Goal: Task Accomplishment & Management: Use online tool/utility

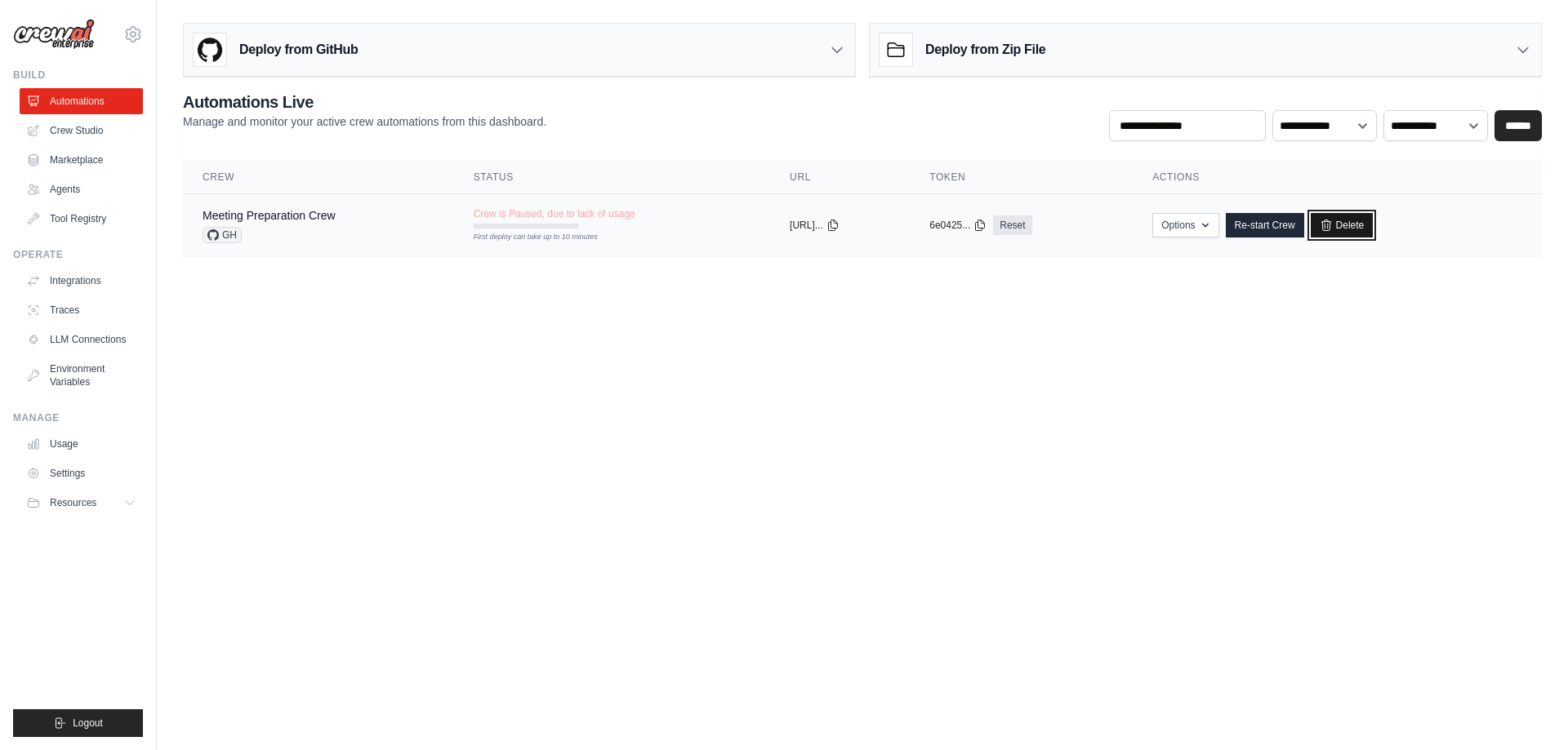
click at [1333, 224] on icon at bounding box center [1326, 225] width 13 height 13
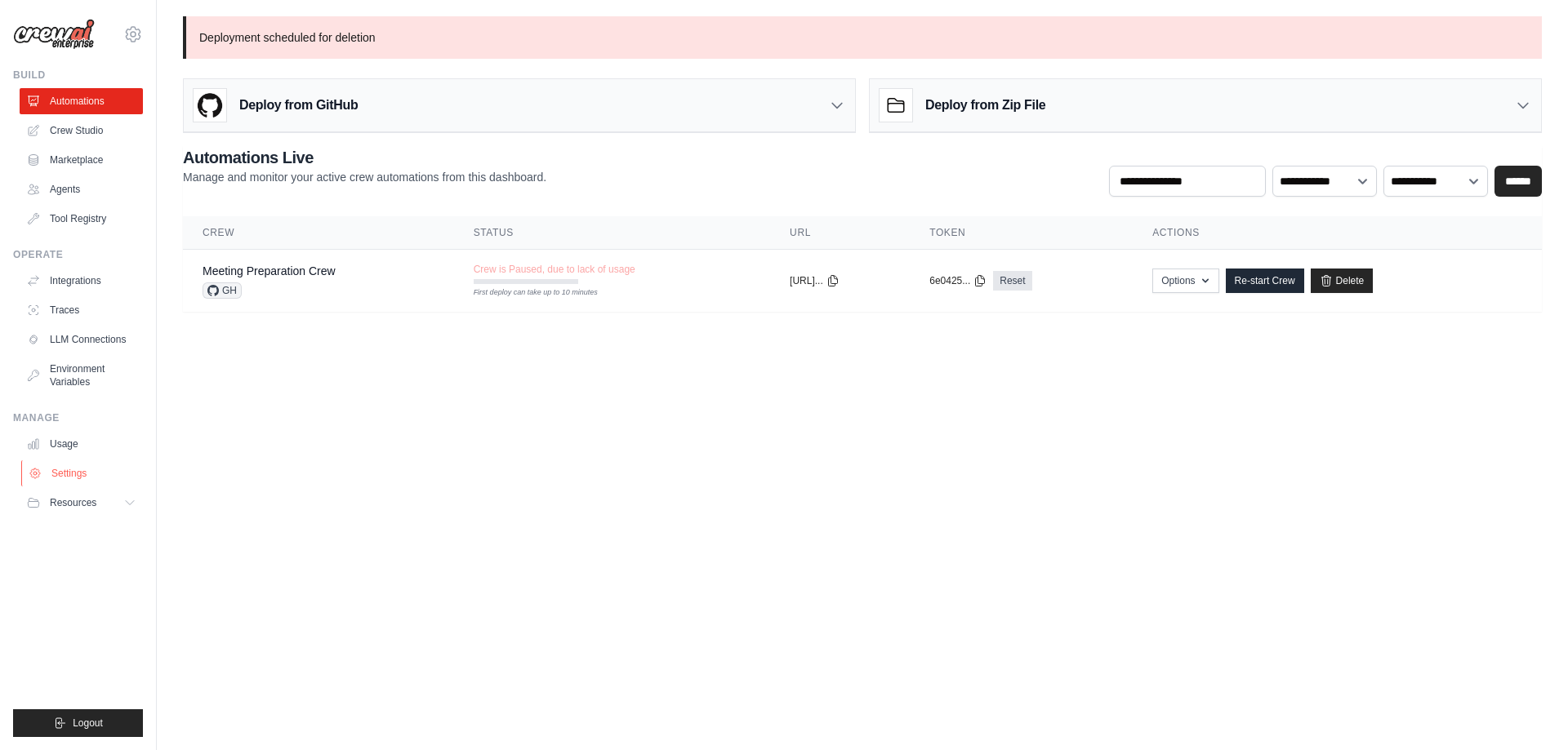
click at [71, 469] on link "Settings" at bounding box center [83, 473] width 123 height 27
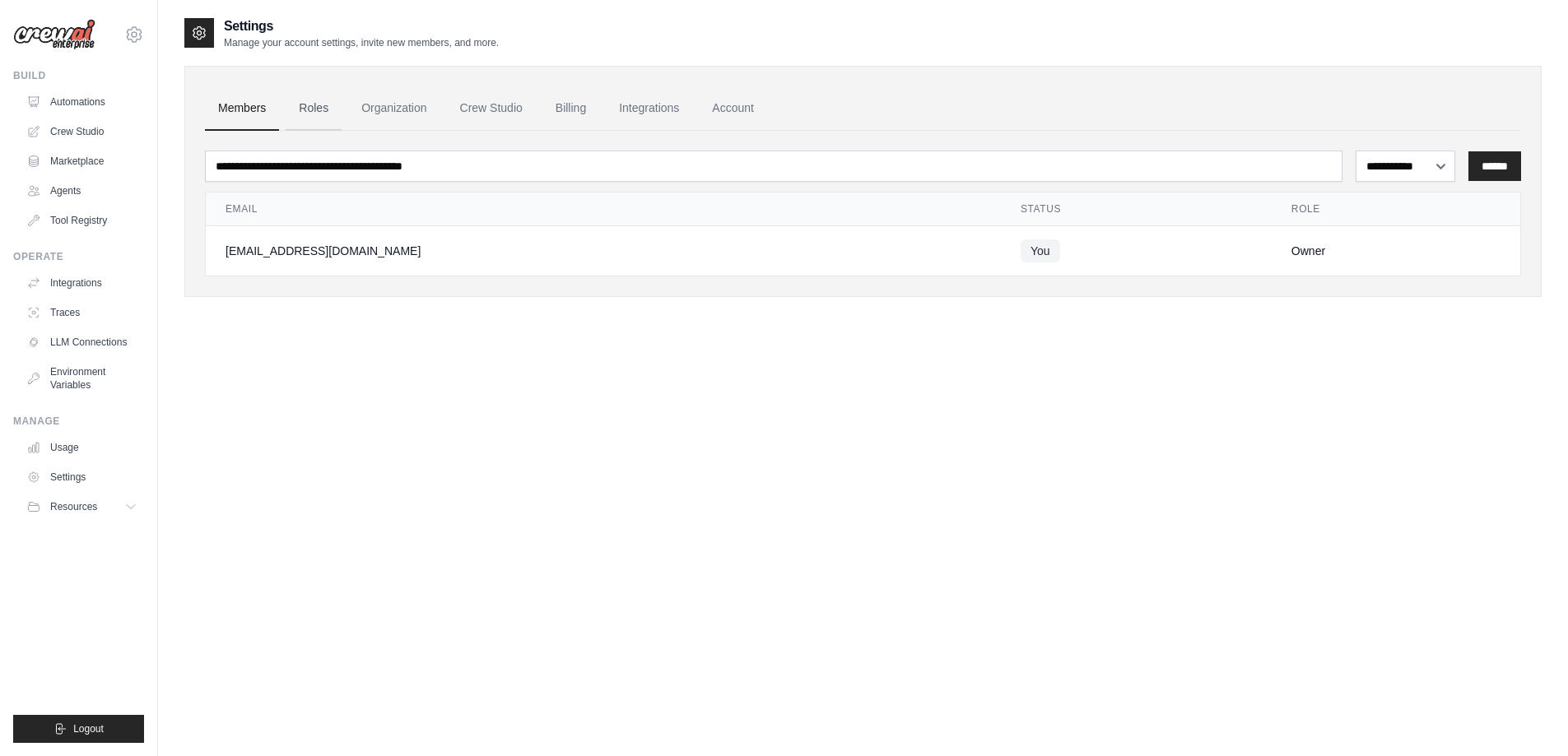
click at [305, 109] on link "Roles" at bounding box center [313, 109] width 56 height 45
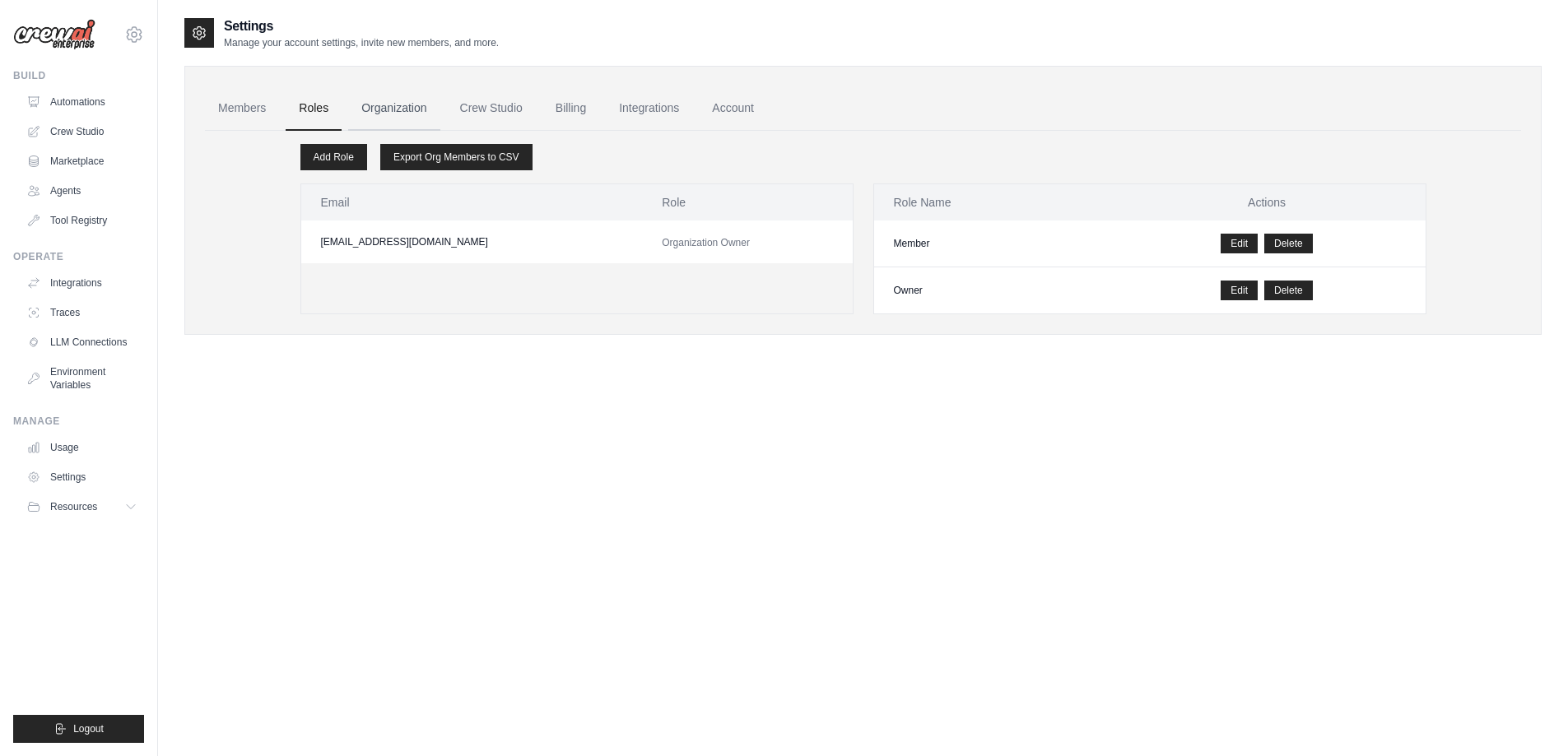
click at [374, 107] on link "Organization" at bounding box center [394, 109] width 91 height 45
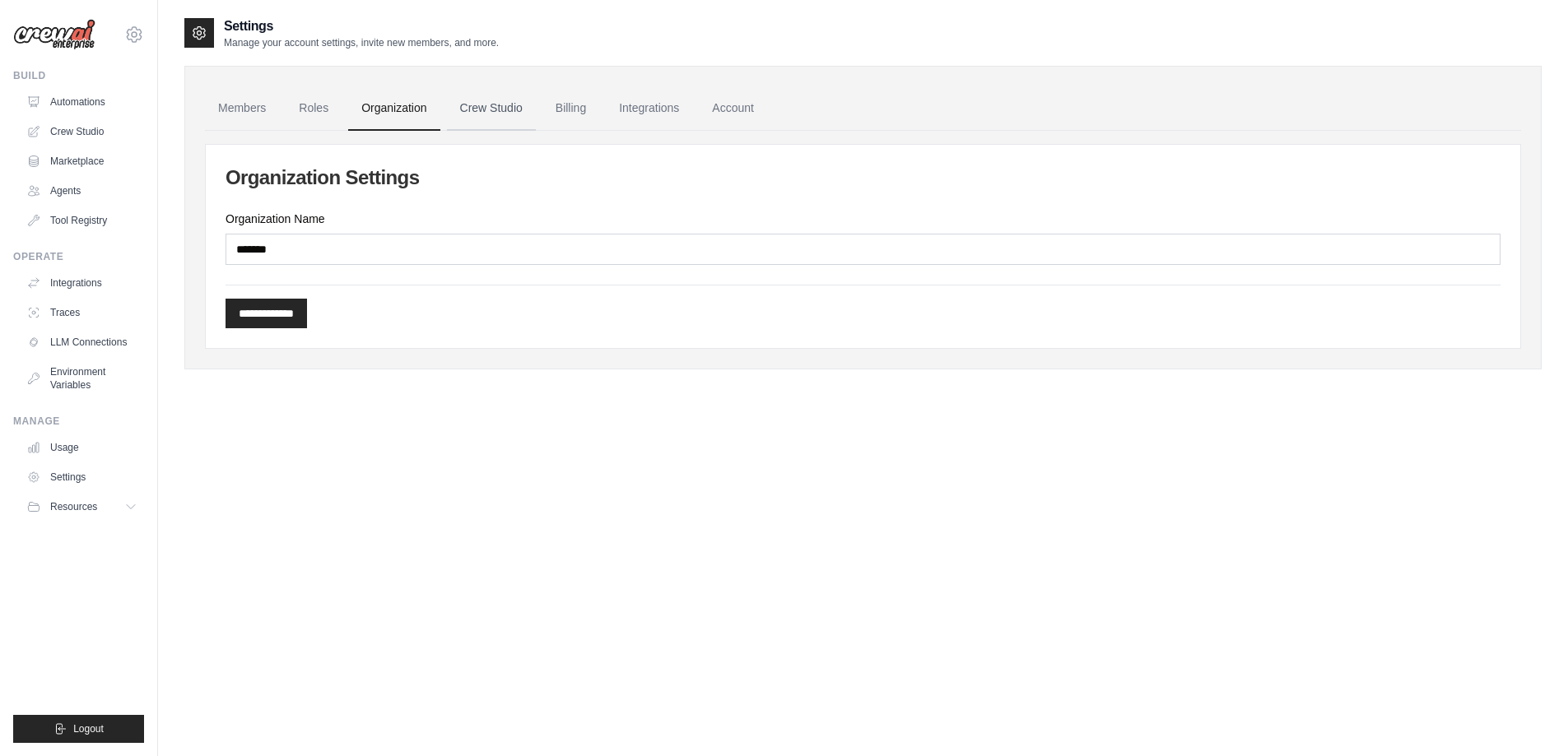
click at [503, 118] on link "Crew Studio" at bounding box center [490, 109] width 89 height 45
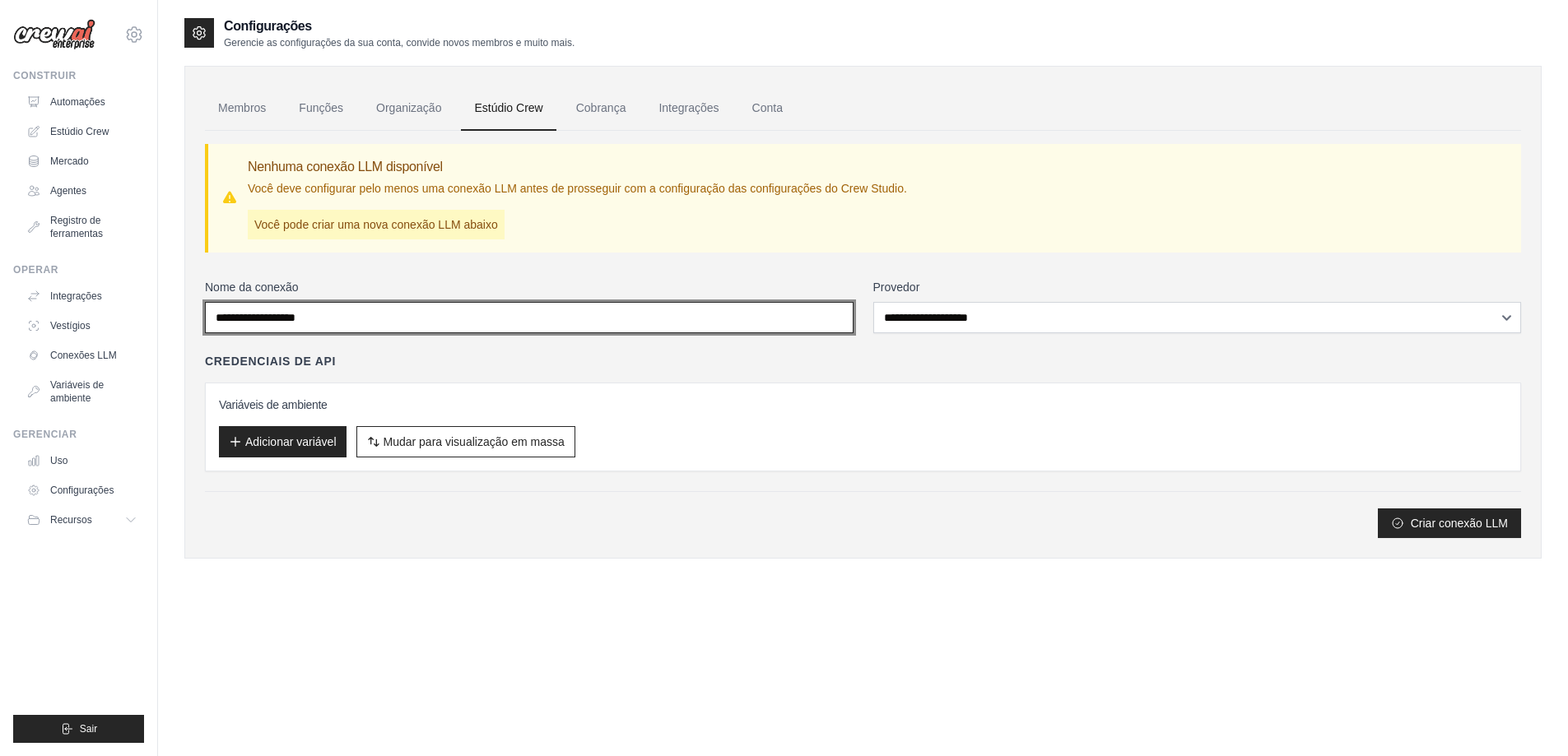
click at [390, 325] on input "Nome da conexão" at bounding box center [529, 317] width 648 height 31
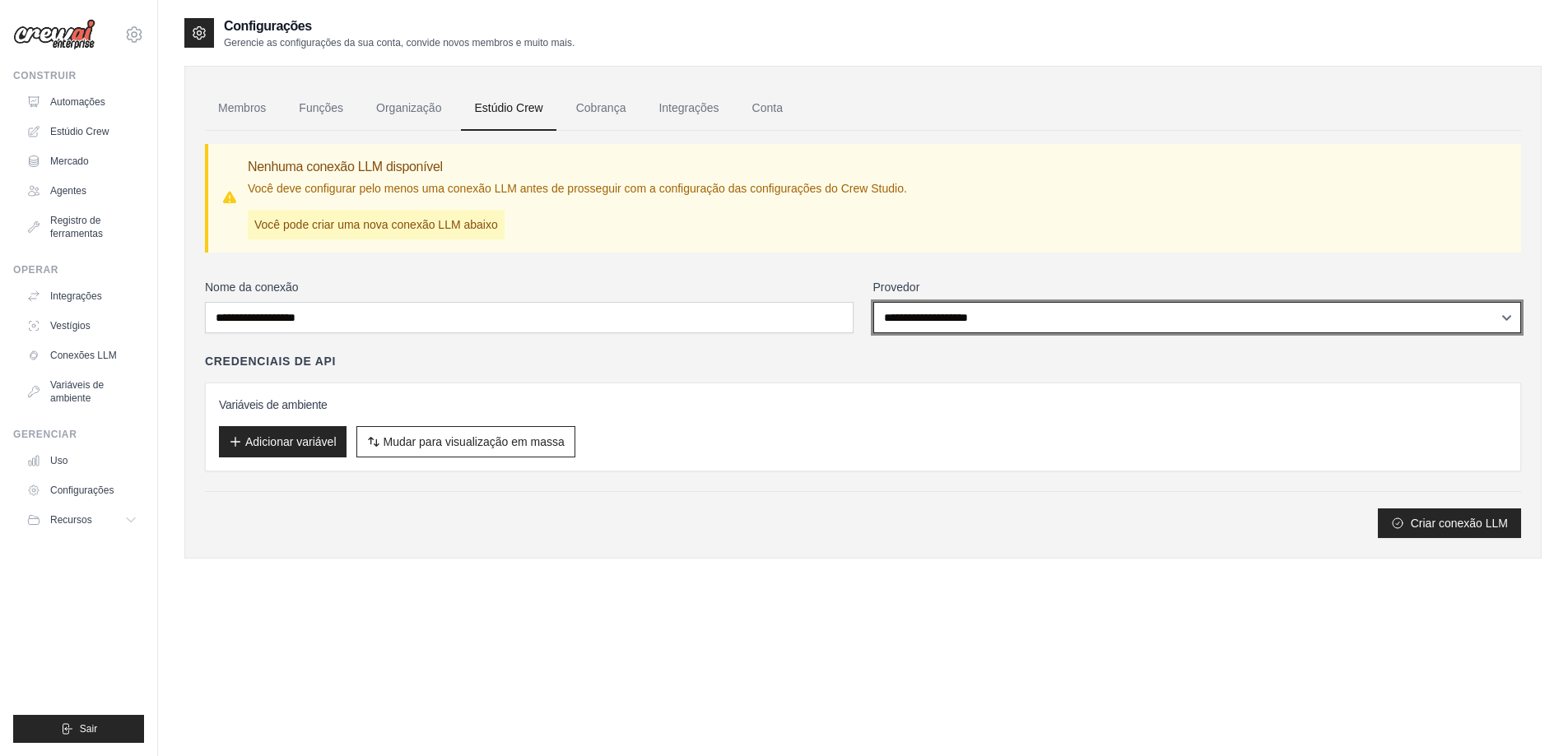
click at [1136, 318] on select "**********" at bounding box center [1197, 317] width 648 height 31
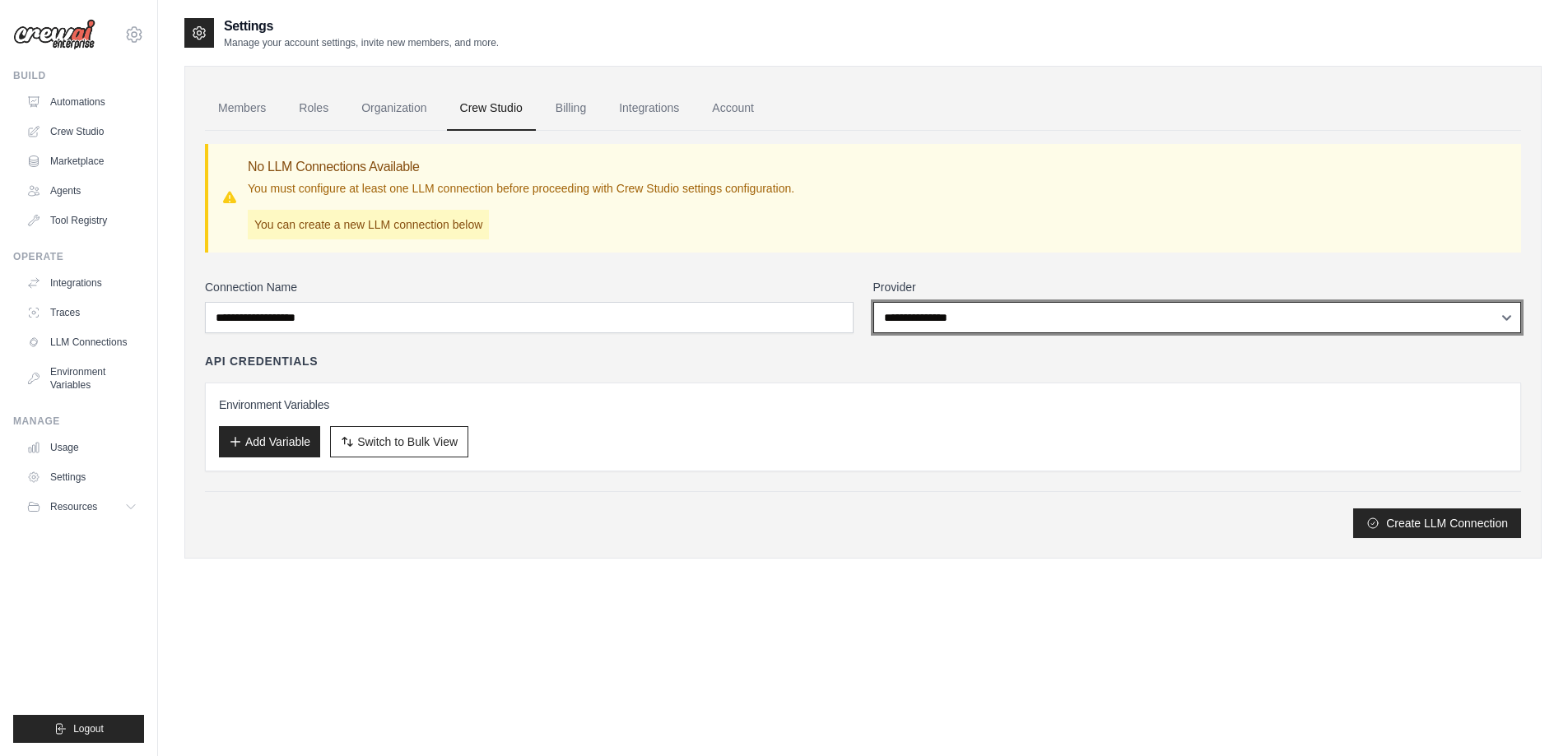
click at [927, 316] on select "**********" at bounding box center [1197, 317] width 648 height 31
select select "******"
click at [873, 302] on select "**********" at bounding box center [1197, 317] width 648 height 31
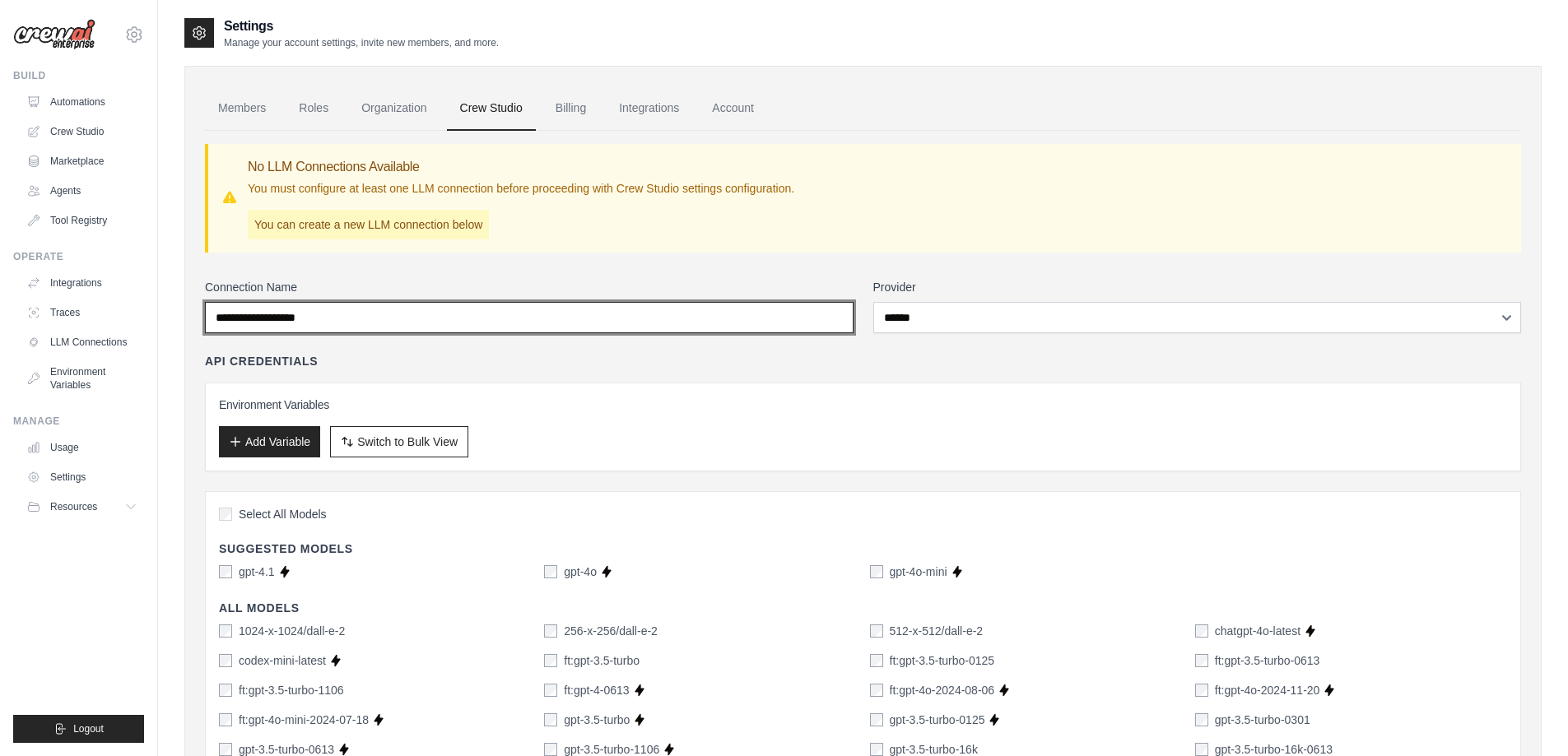
click at [391, 320] on input "Connection Name" at bounding box center [529, 317] width 648 height 31
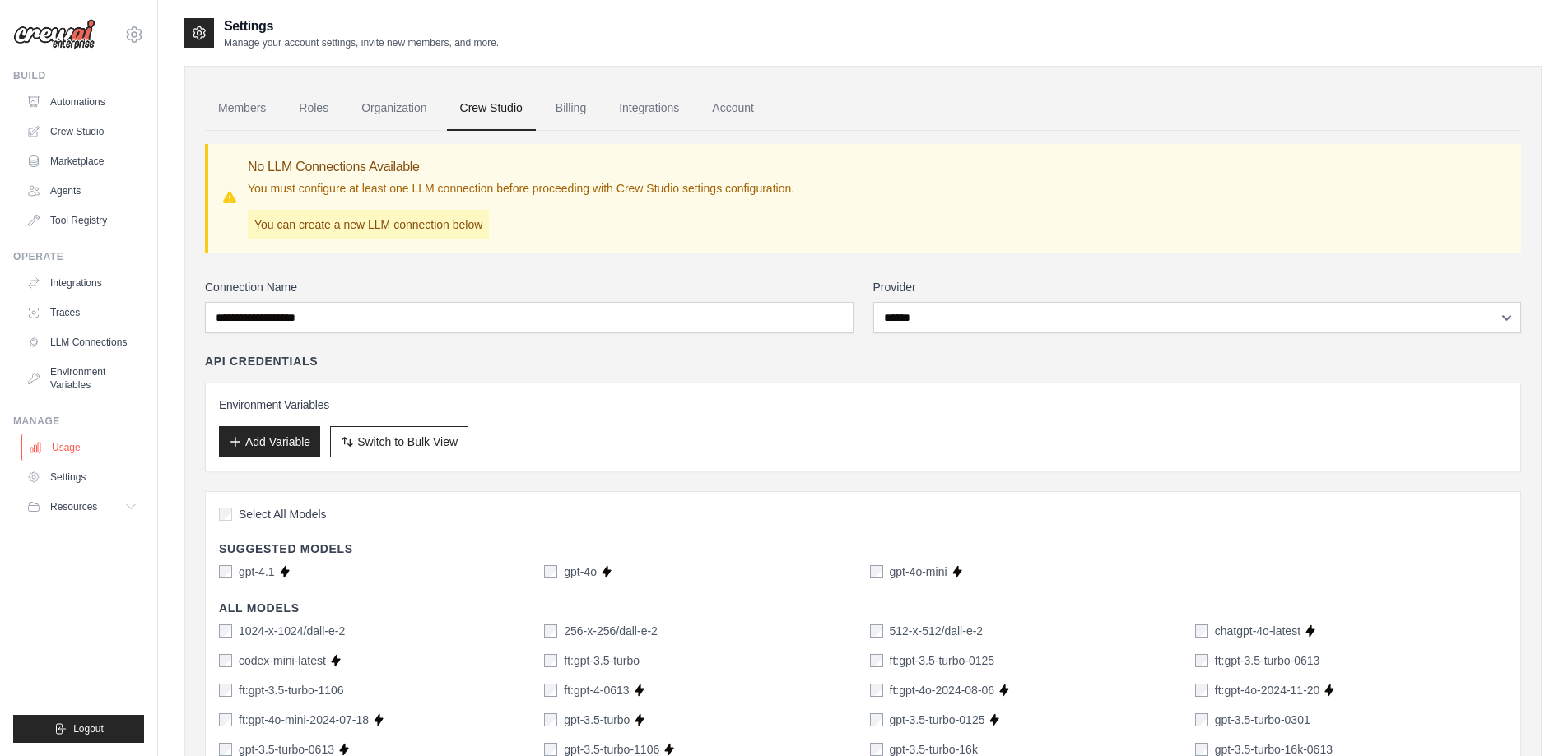
click at [54, 450] on link "Usage" at bounding box center [84, 447] width 124 height 27
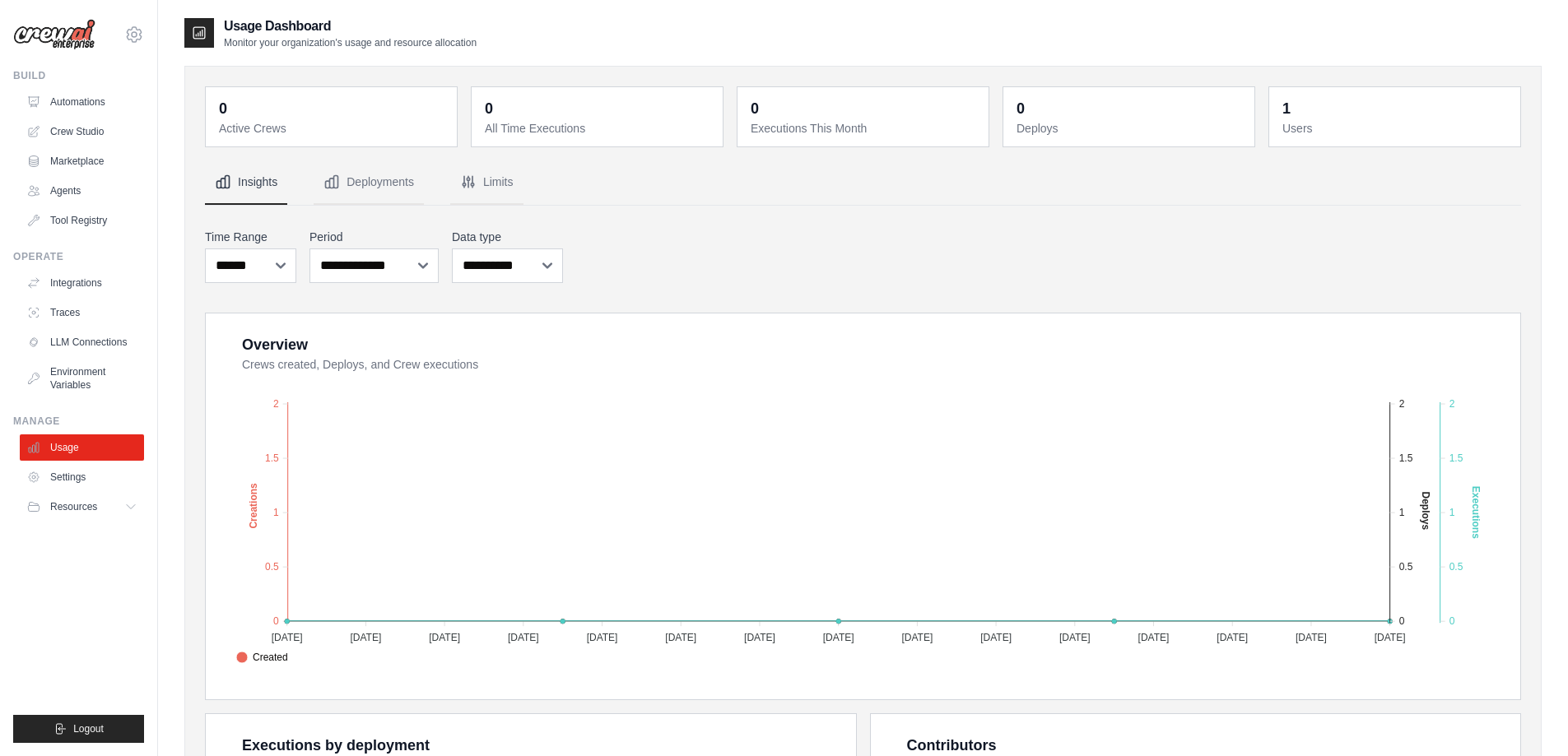
scroll to position [437, 0]
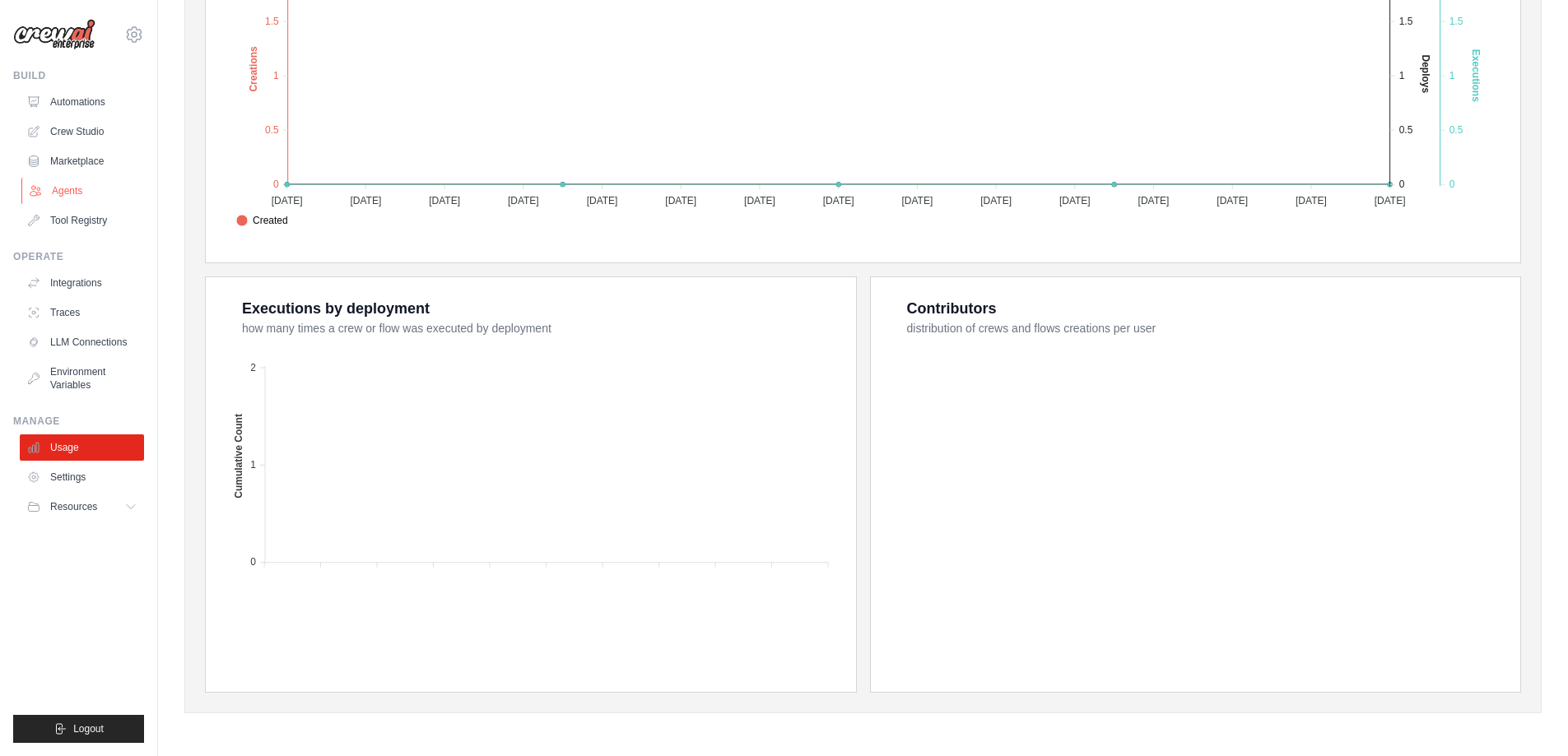
click at [70, 191] on link "Agents" at bounding box center [84, 191] width 124 height 27
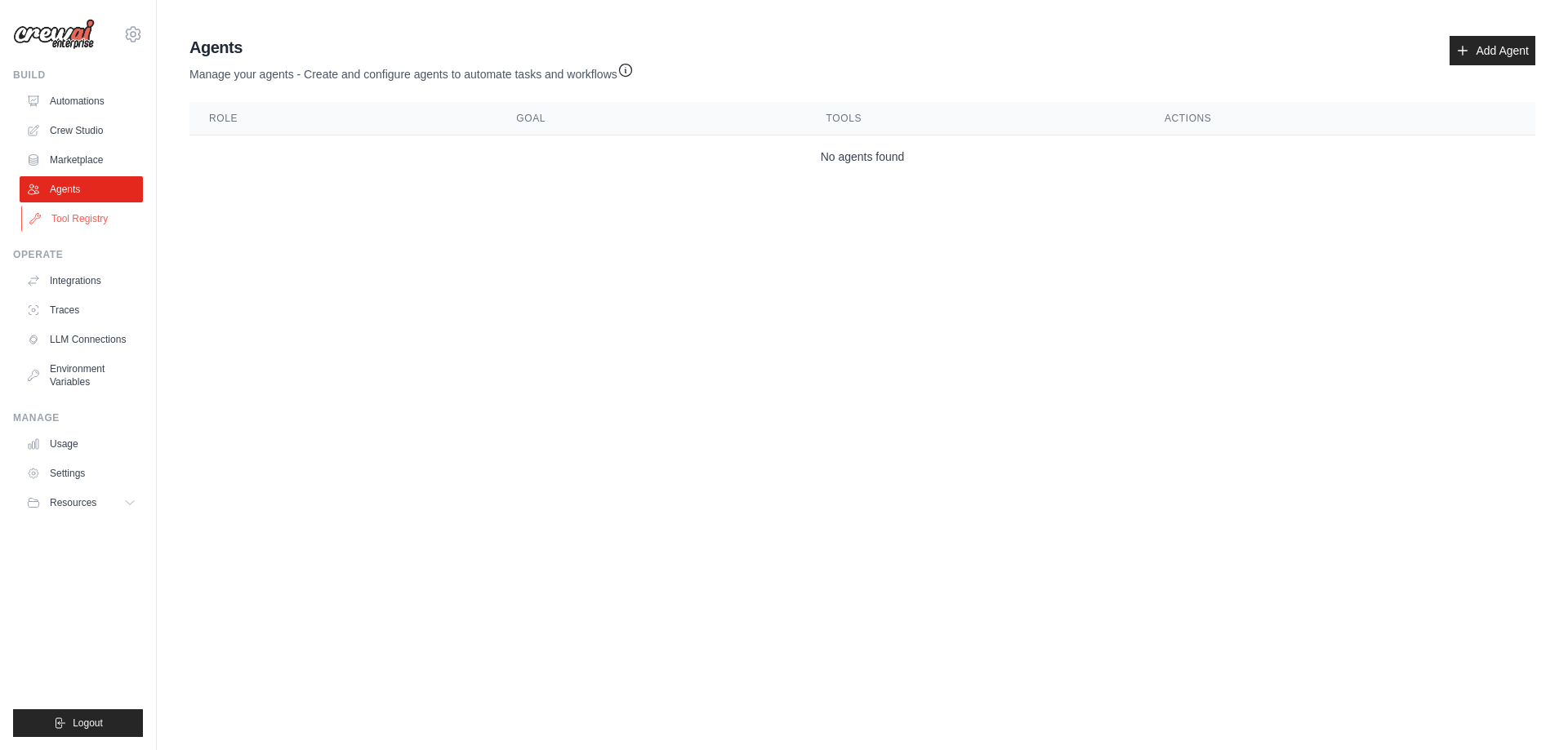
click at [54, 221] on link "Tool Registry" at bounding box center [83, 219] width 123 height 27
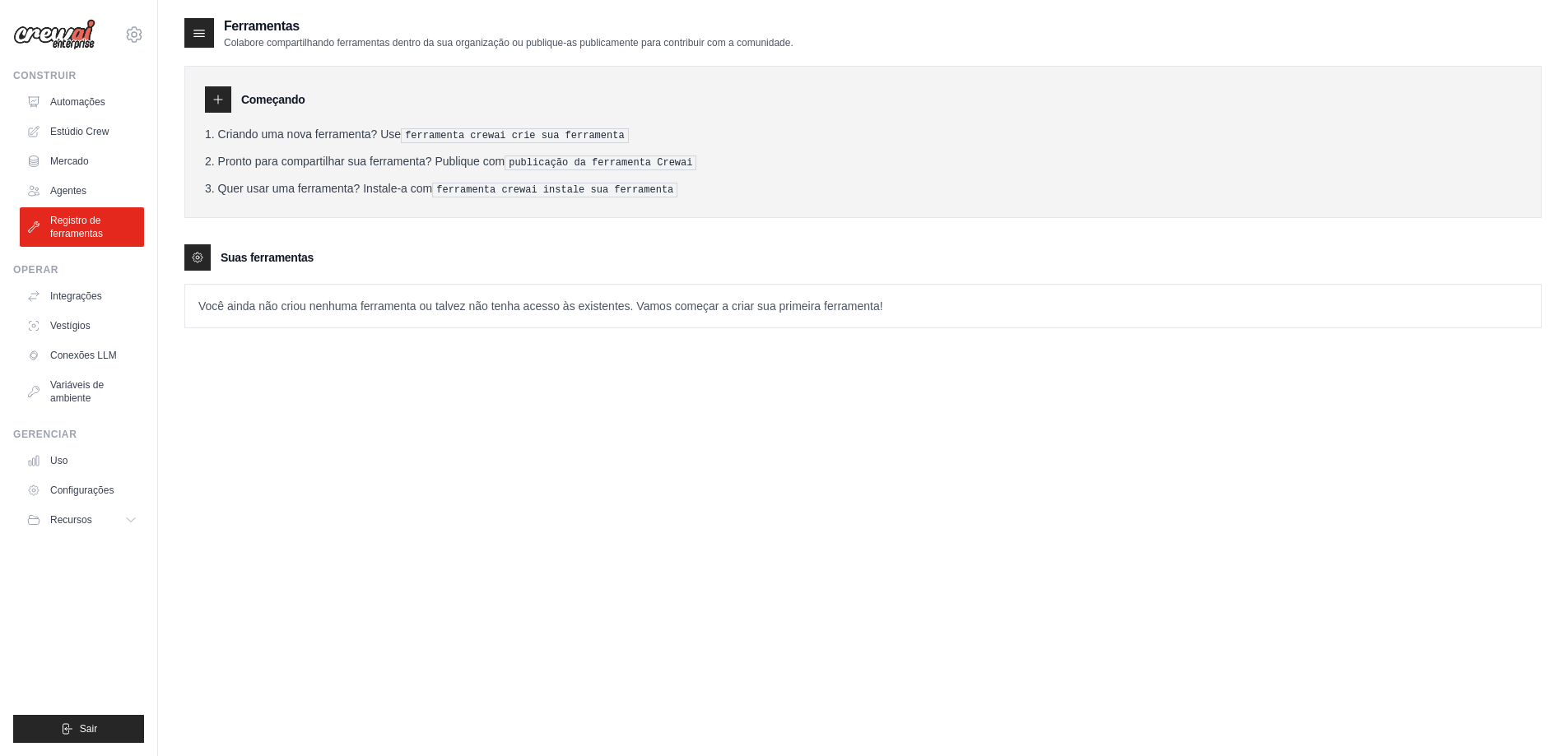
click at [807, 303] on font "Você ainda não criou nenhuma ferramenta ou talvez não tenha acesso às existente…" at bounding box center [540, 306] width 684 height 13
click at [92, 132] on font "Estúdio Crew" at bounding box center [81, 131] width 59 height 11
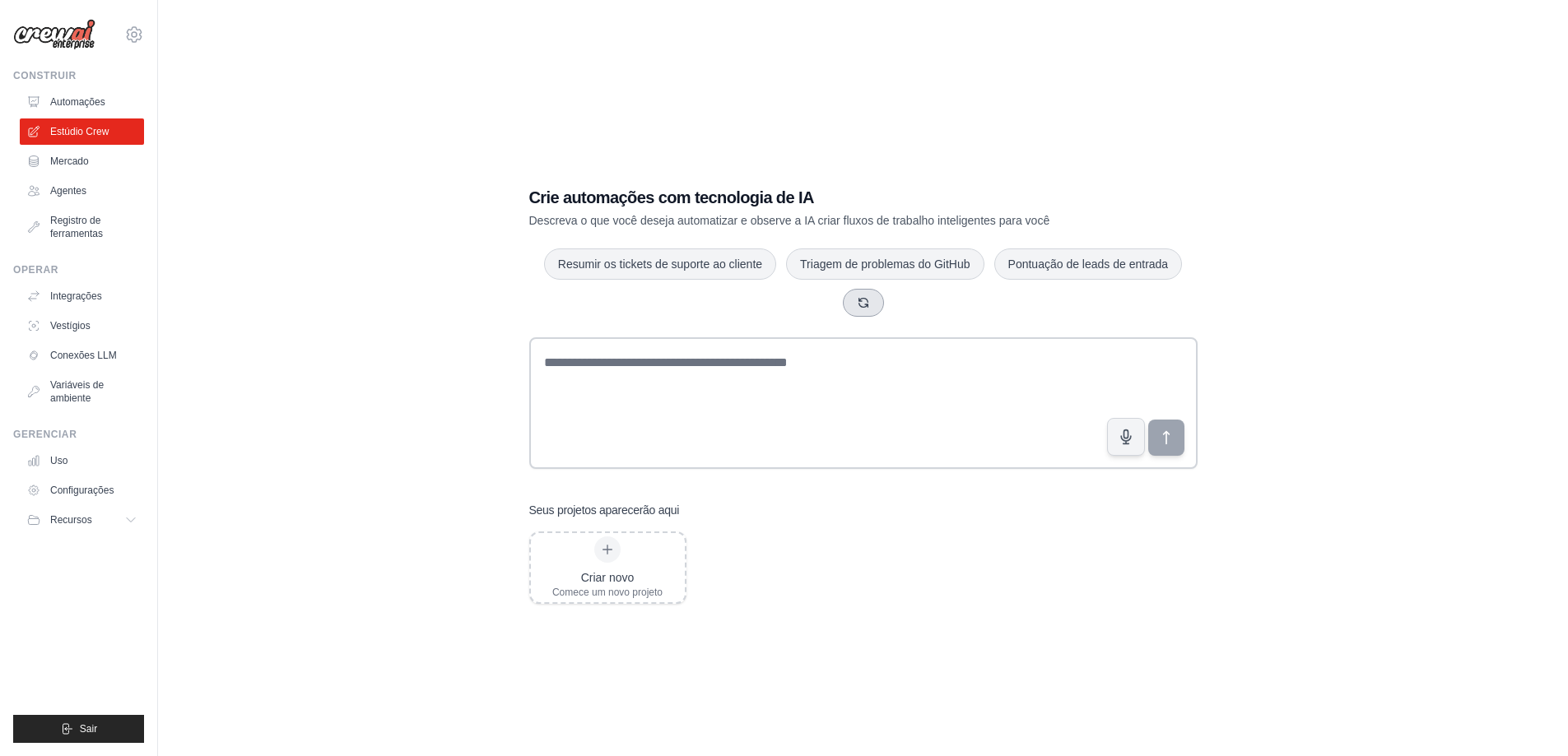
click at [863, 300] on icon "button" at bounding box center [863, 303] width 13 height 13
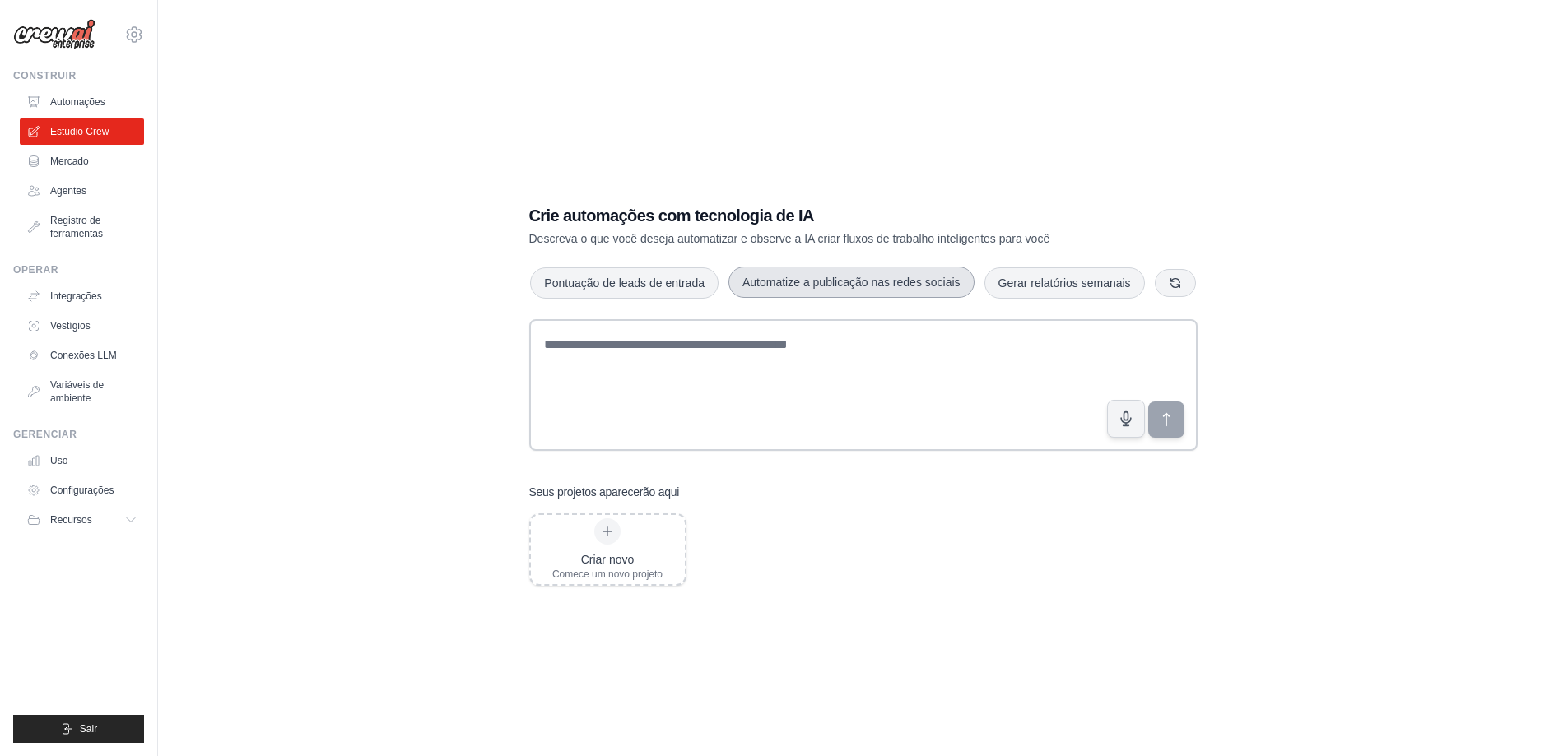
click at [851, 277] on font "Automatize a publicação nas redes sociais" at bounding box center [851, 282] width 218 height 13
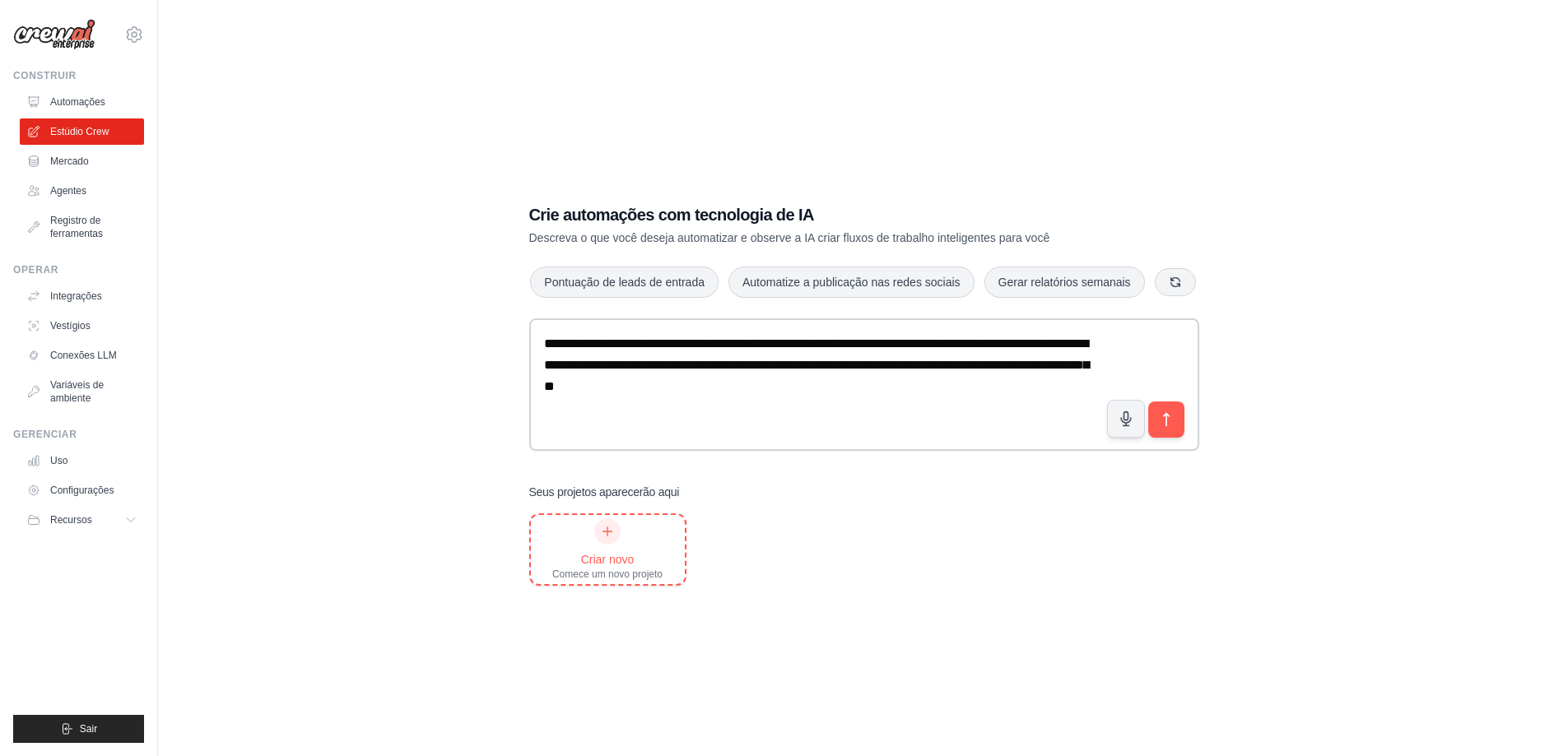
click at [601, 534] on icon at bounding box center [607, 531] width 13 height 13
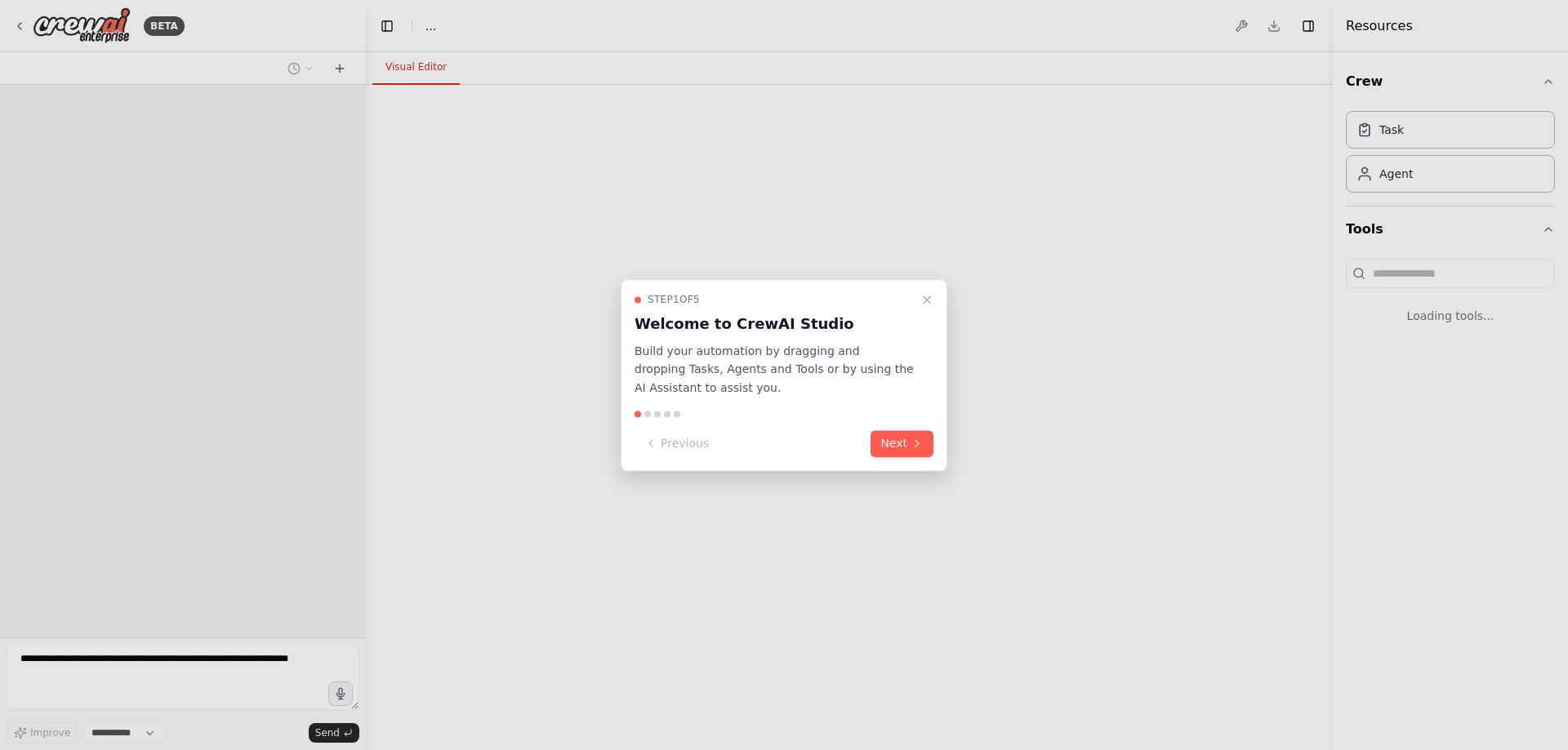
select select "****"
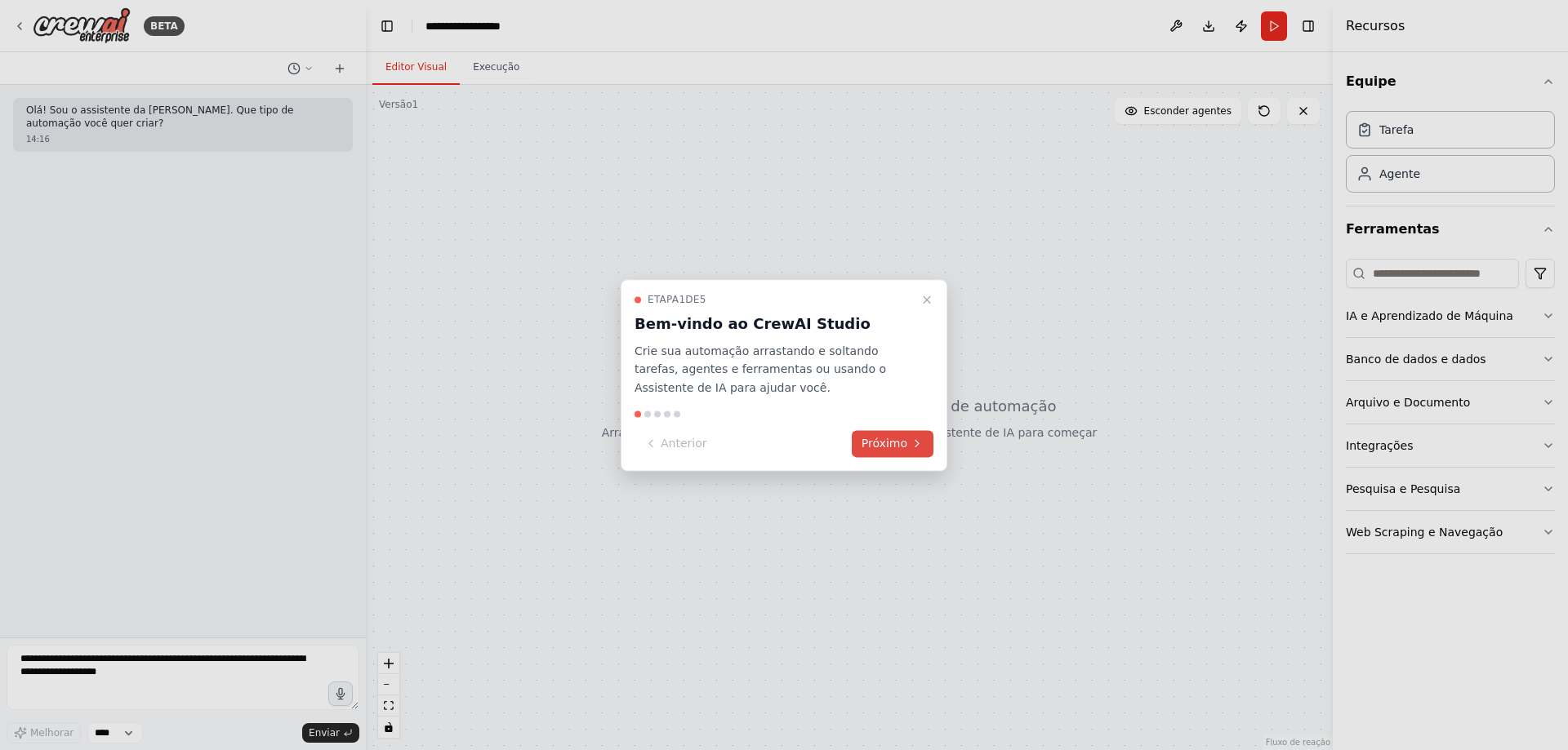
click at [878, 448] on font "Próximo" at bounding box center [884, 443] width 45 height 13
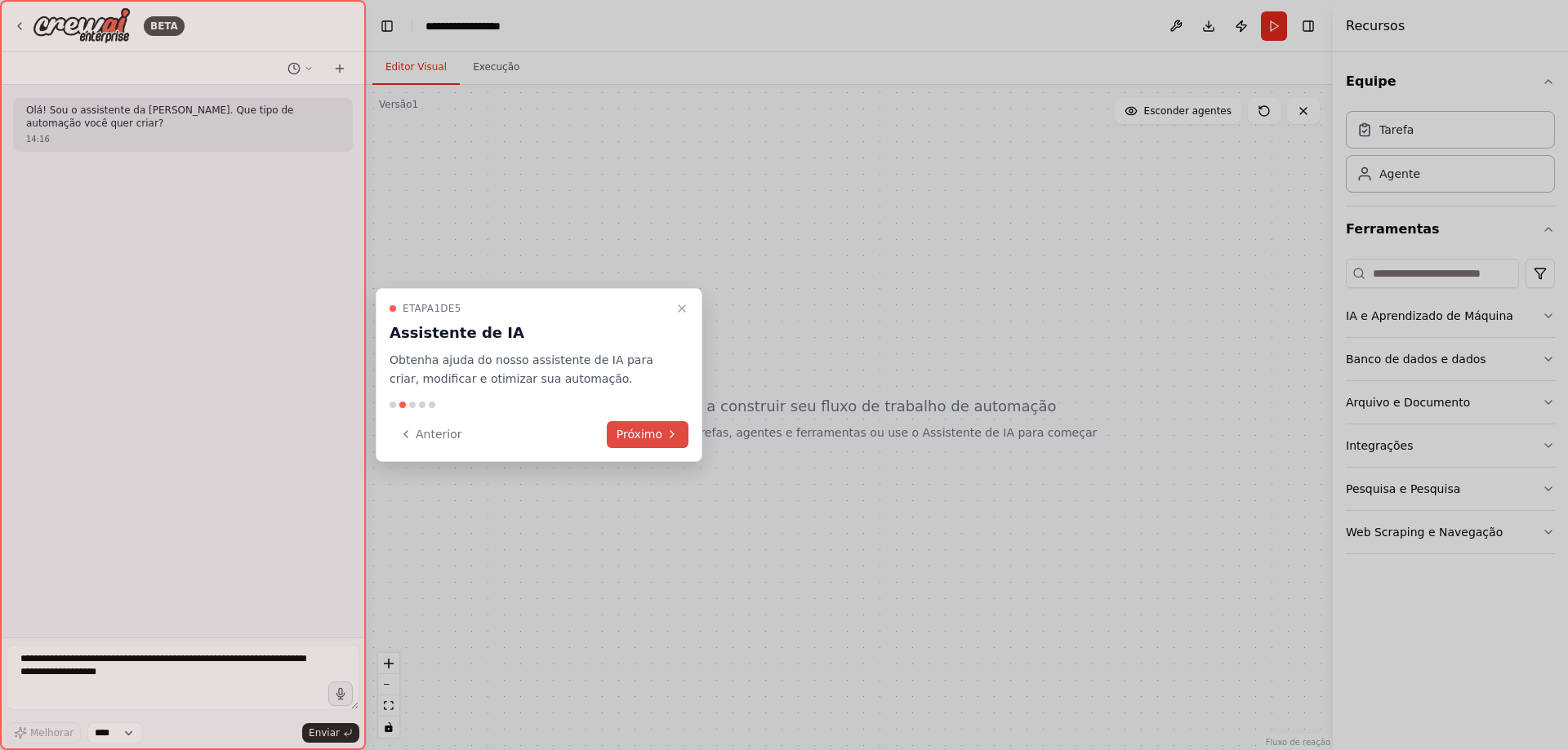
click at [638, 434] on font "Próximo" at bounding box center [639, 434] width 45 height 13
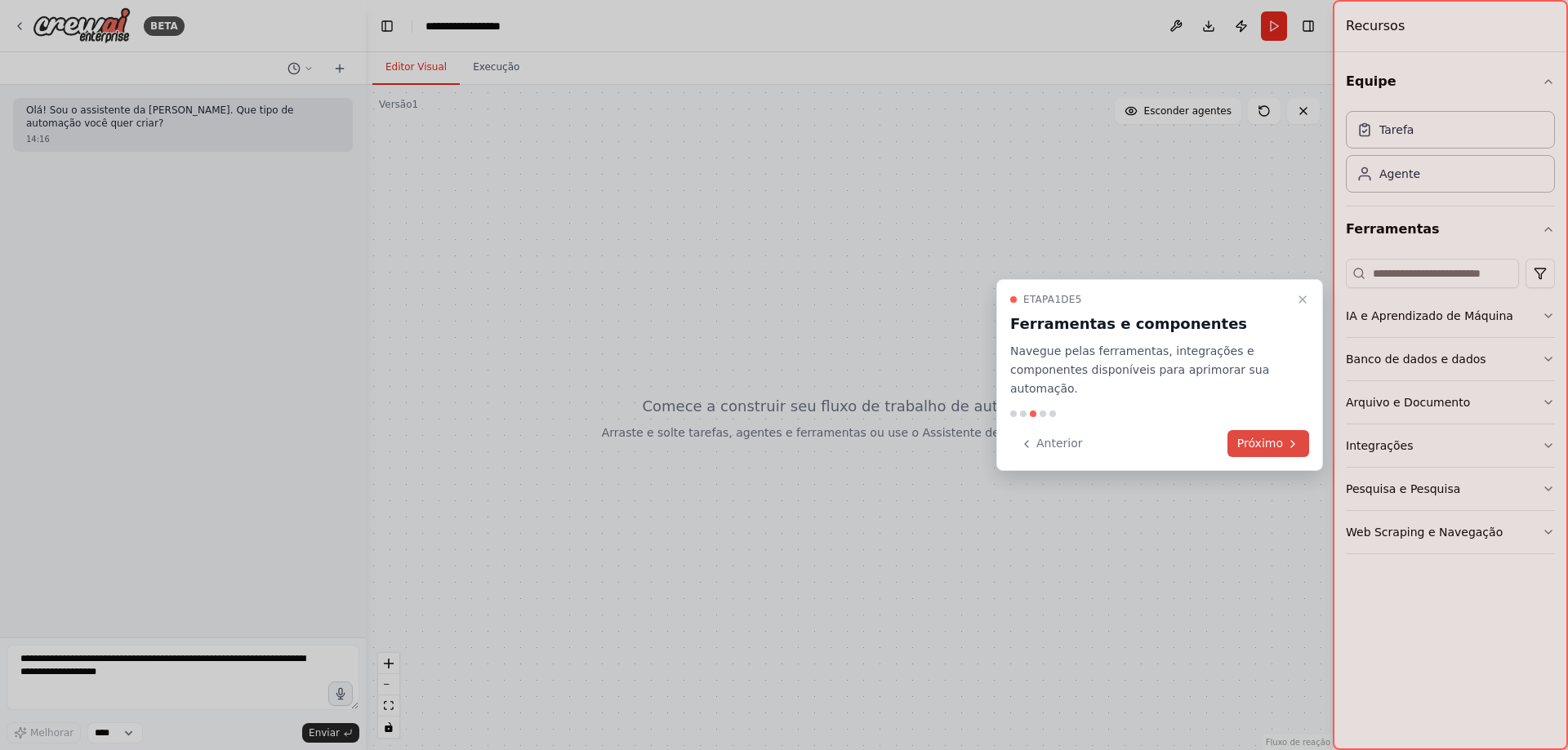
click at [1267, 437] on font "Próximo" at bounding box center [1259, 443] width 45 height 13
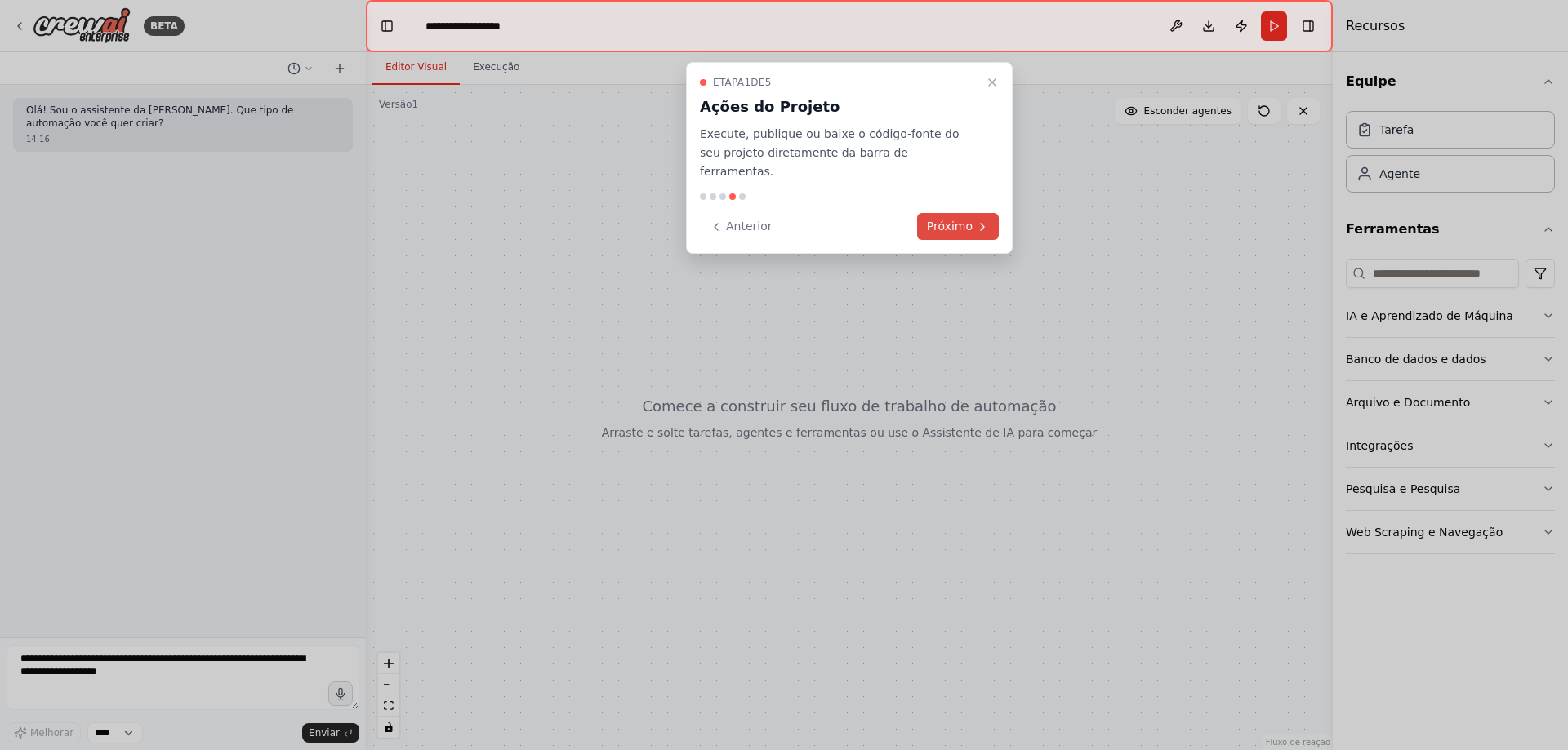
click at [954, 220] on font "Próximo" at bounding box center [950, 226] width 45 height 13
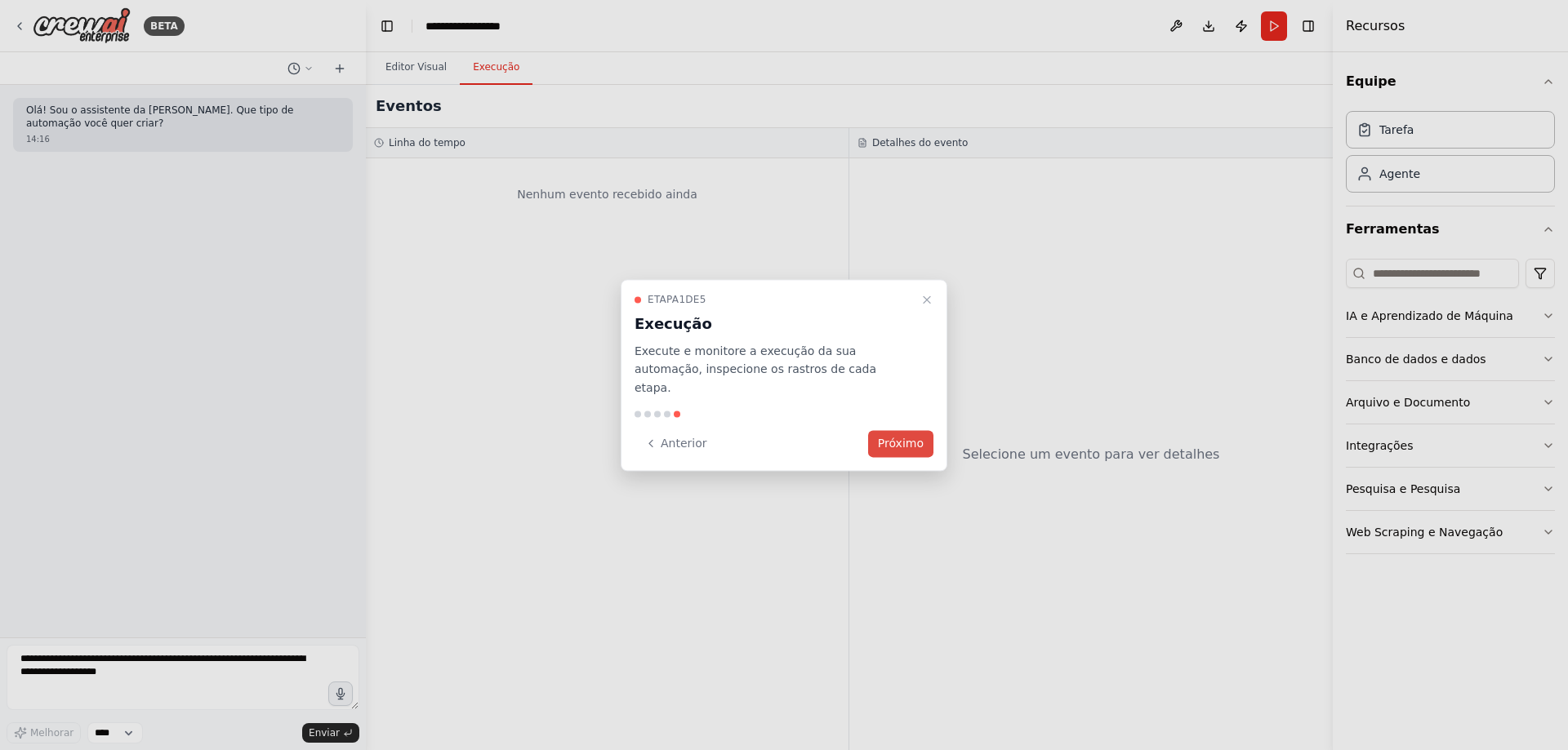
click at [898, 437] on font "Próximo" at bounding box center [900, 443] width 45 height 13
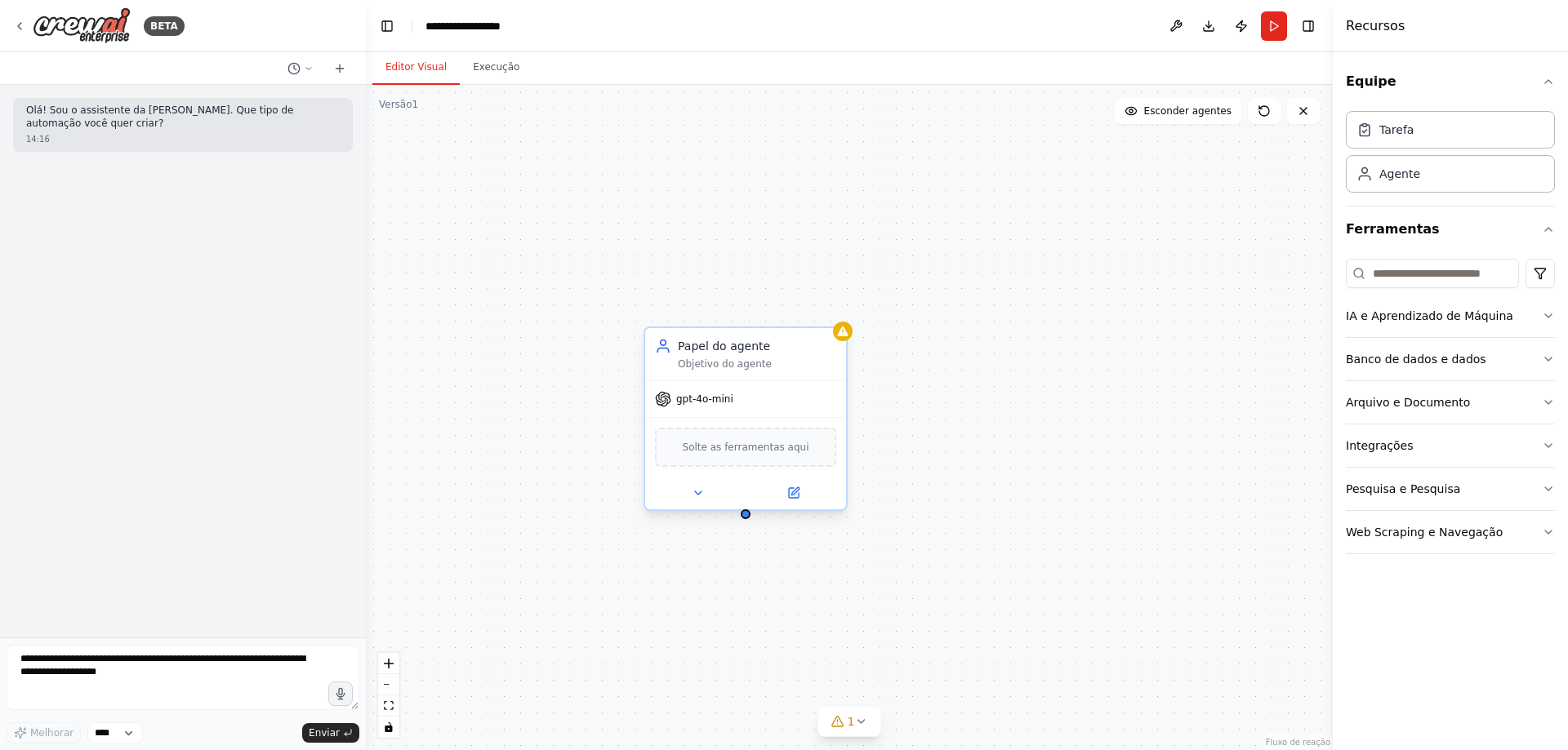
click at [711, 370] on div "Papel do agente Objetivo do agente" at bounding box center [745, 354] width 201 height 52
click at [712, 364] on font "Objetivo do agente" at bounding box center [725, 363] width 94 height 11
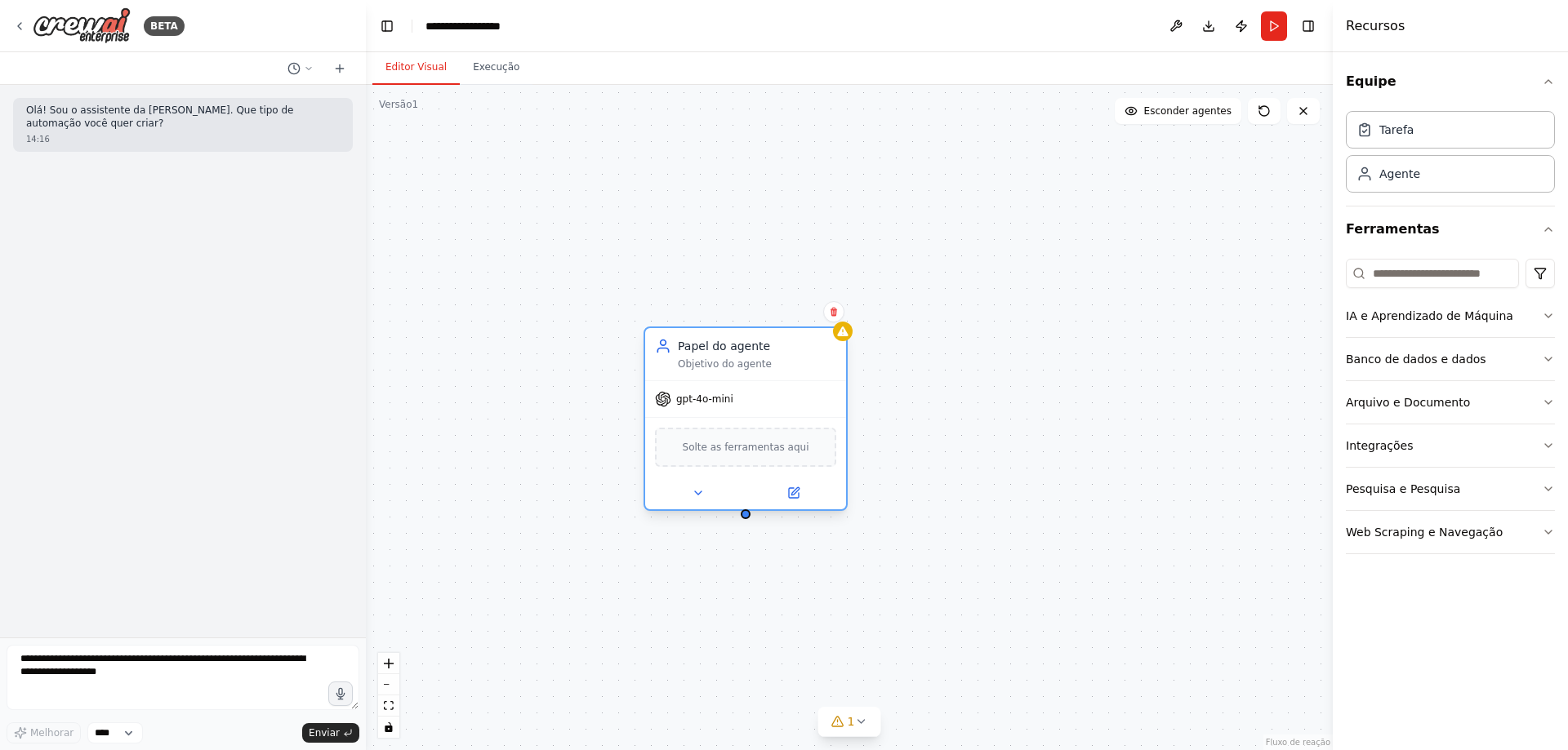
click at [712, 364] on font "Objetivo do agente" at bounding box center [725, 363] width 94 height 11
click at [713, 402] on font "gpt-4o-mini" at bounding box center [705, 399] width 57 height 11
click at [725, 455] on span "Solte as ferramentas aqui" at bounding box center [746, 447] width 127 height 16
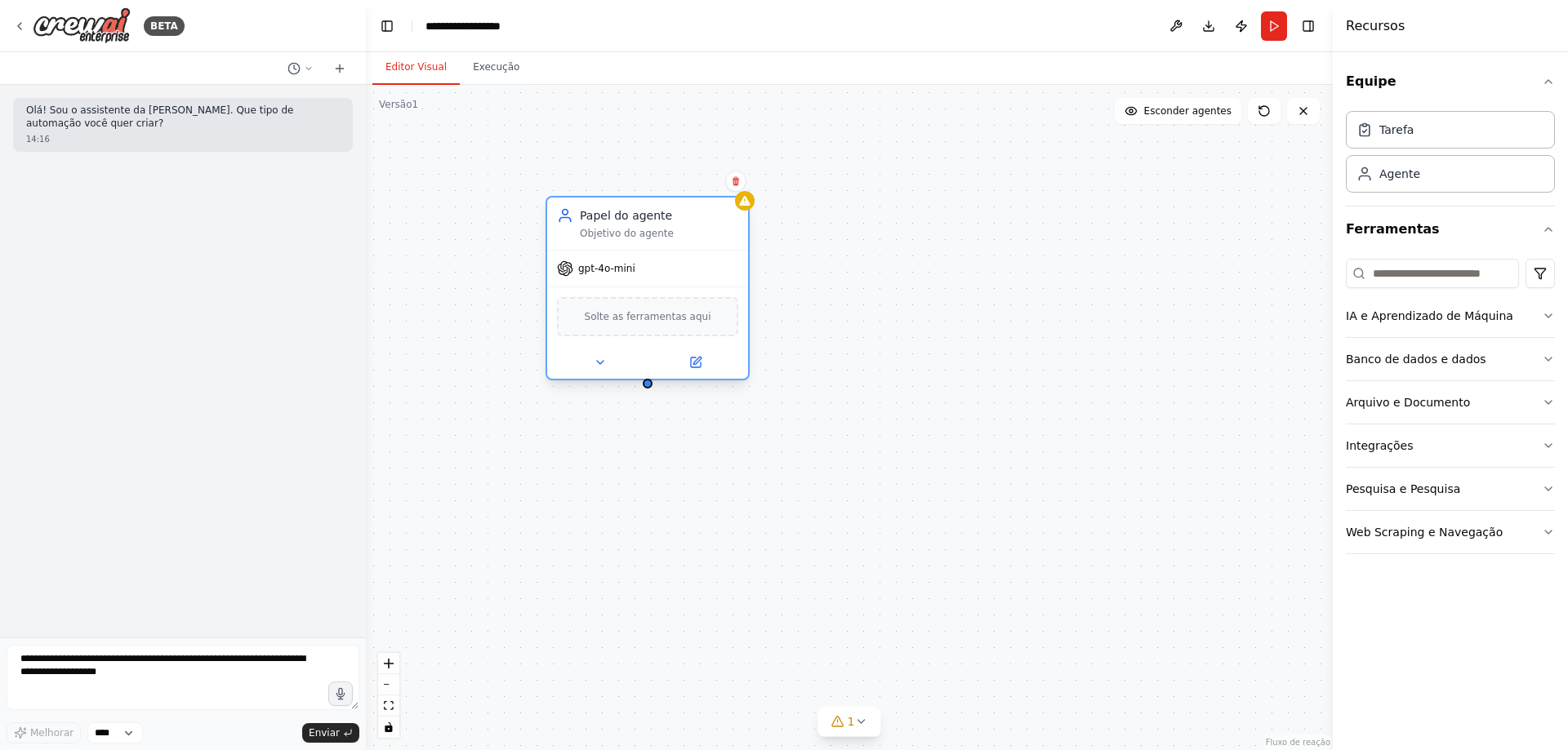
drag, startPoint x: 727, startPoint y: 351, endPoint x: 625, endPoint y: 217, distance: 168.4
click at [625, 217] on font "Papel do agente" at bounding box center [626, 215] width 92 height 13
drag, startPoint x: 804, startPoint y: 345, endPoint x: 944, endPoint y: 239, distance: 175.6
click at [944, 239] on div "Nova Tarefa Descrição da tarefa" at bounding box center [887, 240] width 158 height 32
drag, startPoint x: 647, startPoint y: 388, endPoint x: 769, endPoint y: 259, distance: 177.6
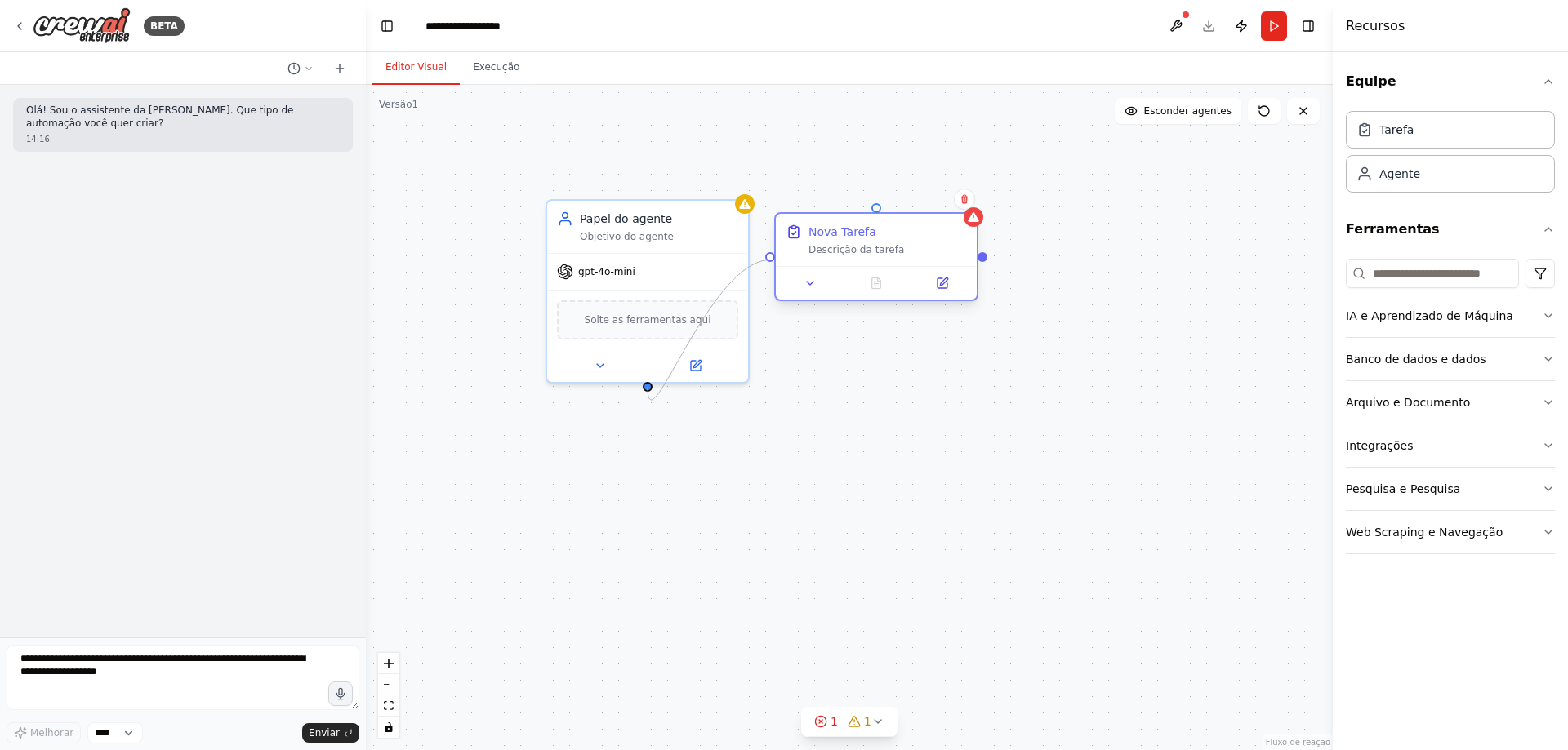
click at [769, 259] on div "Papel do agente Objetivo do agente gpt-4o-mini Solte as ferramentas aqui Nova T…" at bounding box center [849, 417] width 967 height 665
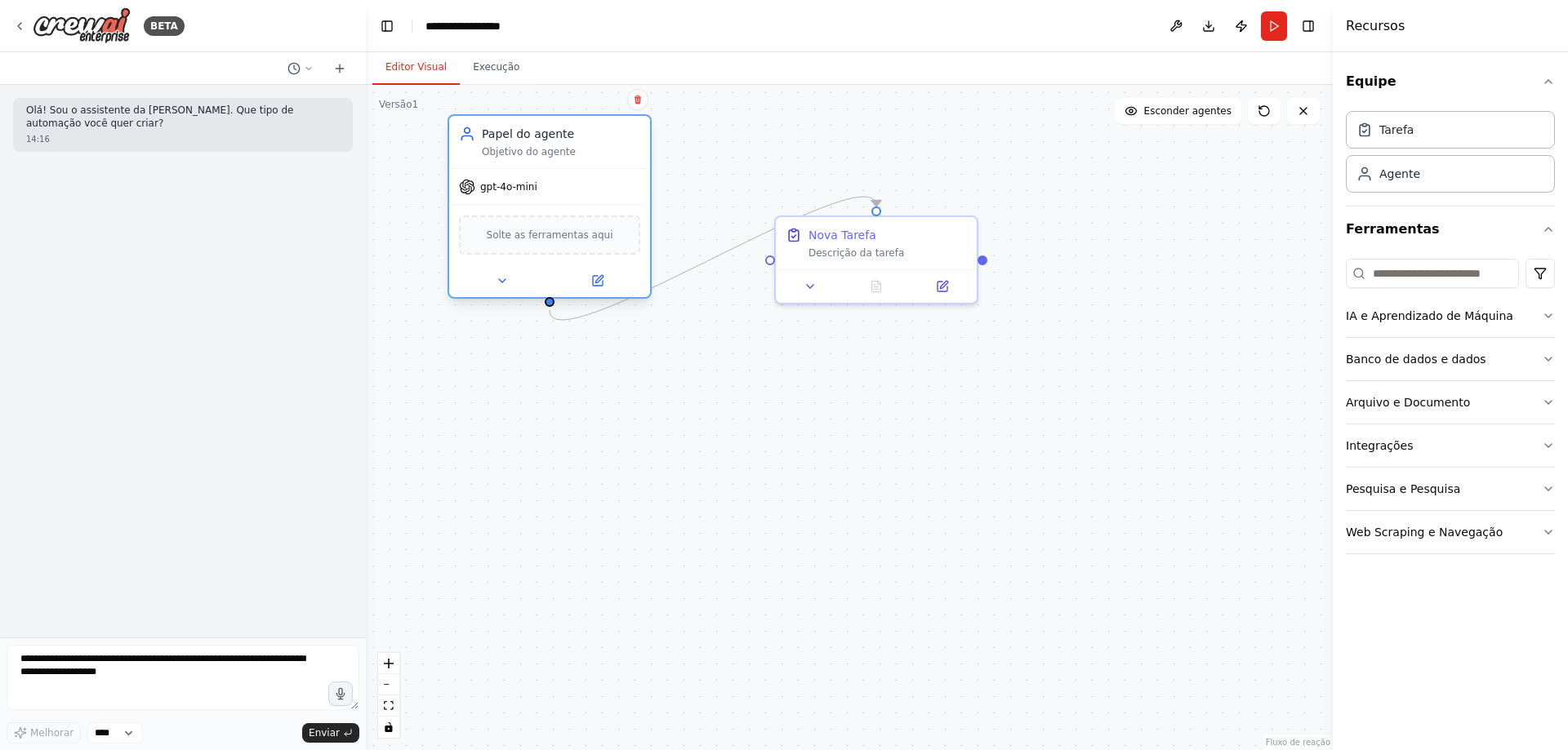
drag, startPoint x: 695, startPoint y: 240, endPoint x: 594, endPoint y: 164, distance: 126.4
click at [594, 164] on div "Papel do agente Objetivo do agente" at bounding box center [549, 142] width 201 height 52
drag, startPoint x: 872, startPoint y: 197, endPoint x: 767, endPoint y: 255, distance: 120.0
click at [767, 255] on div "Papel do agente Objetivo do agente gpt-4o-mini Solte as ferramentas aqui Nova T…" at bounding box center [849, 417] width 967 height 665
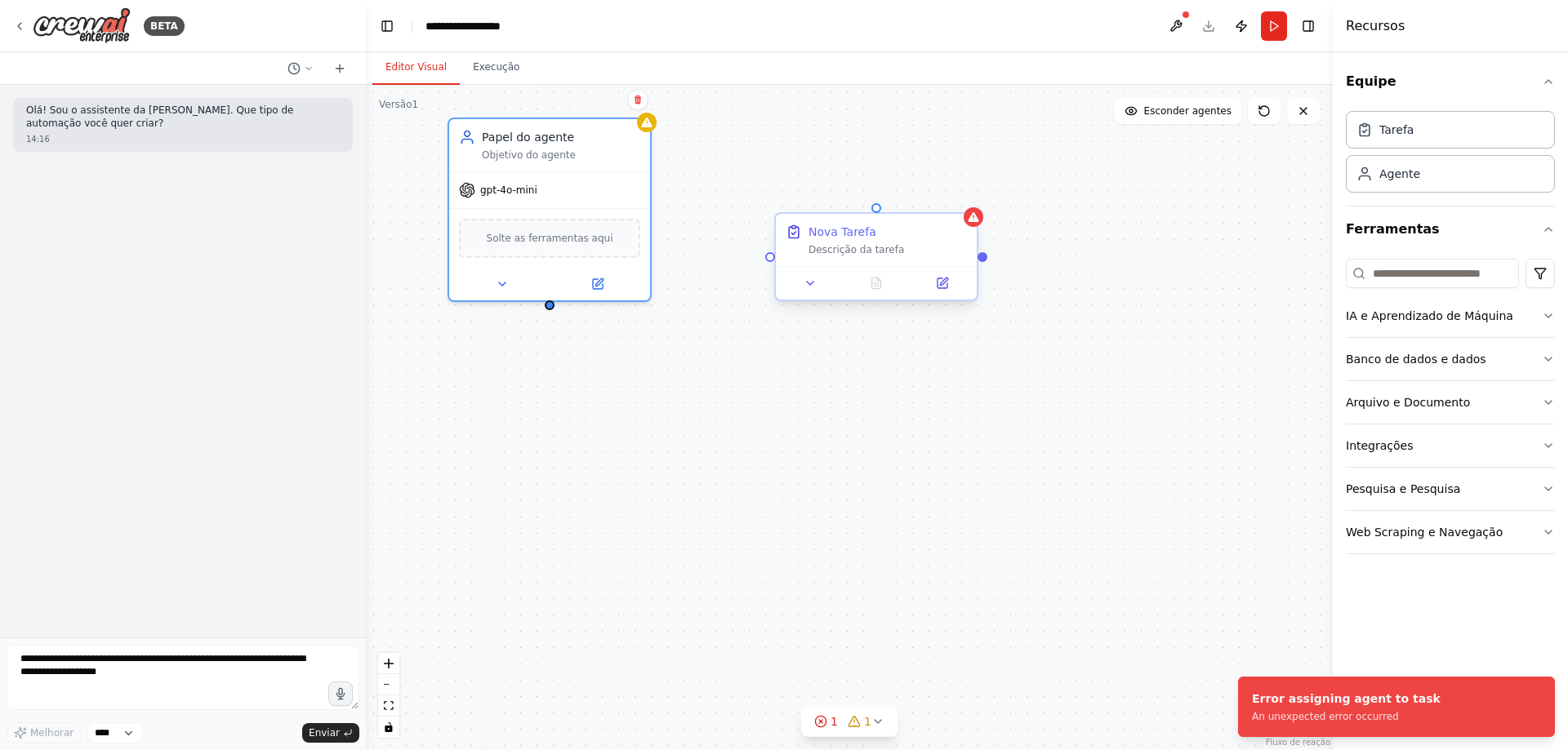
click at [938, 247] on div "Descrição da tarefa" at bounding box center [887, 250] width 158 height 13
click at [962, 206] on button at bounding box center [964, 199] width 21 height 21
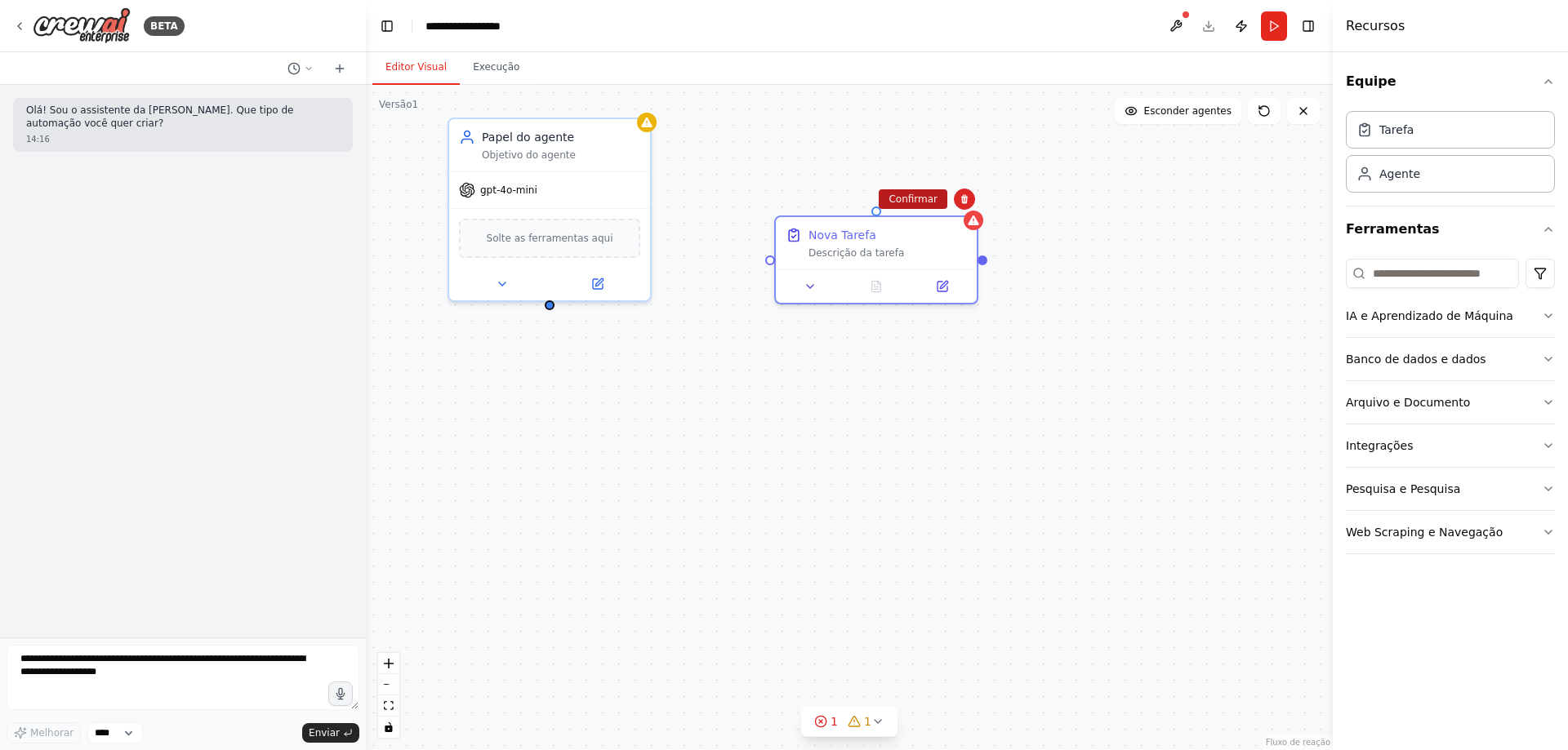
click at [911, 199] on font "Confirmar" at bounding box center [913, 198] width 49 height 11
click at [612, 147] on div "Objetivo do agente" at bounding box center [560, 151] width 158 height 13
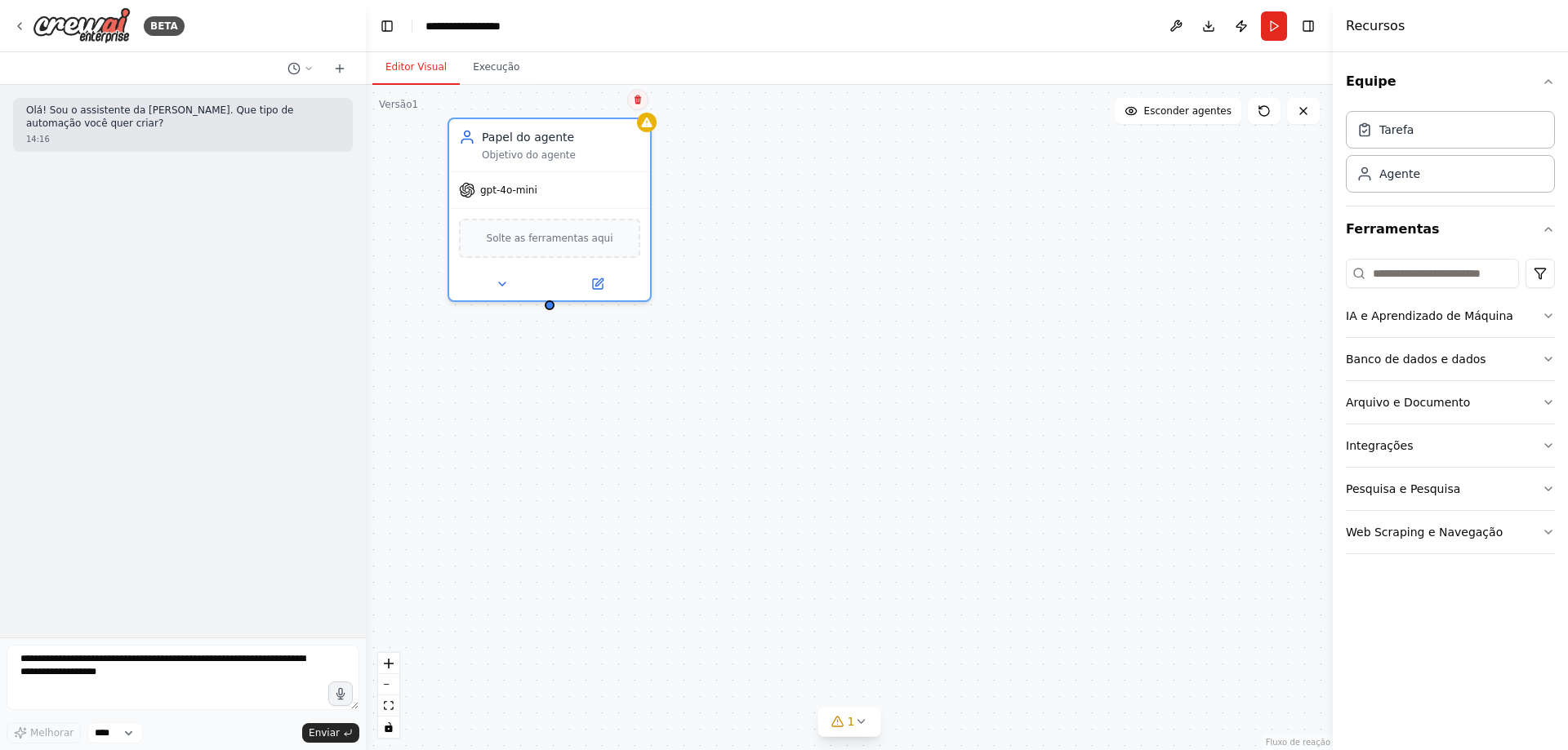
click at [635, 102] on icon at bounding box center [637, 99] width 9 height 9
click at [638, 93] on button at bounding box center [637, 98] width 21 height 21
click at [582, 100] on font "Confirmar" at bounding box center [586, 98] width 49 height 11
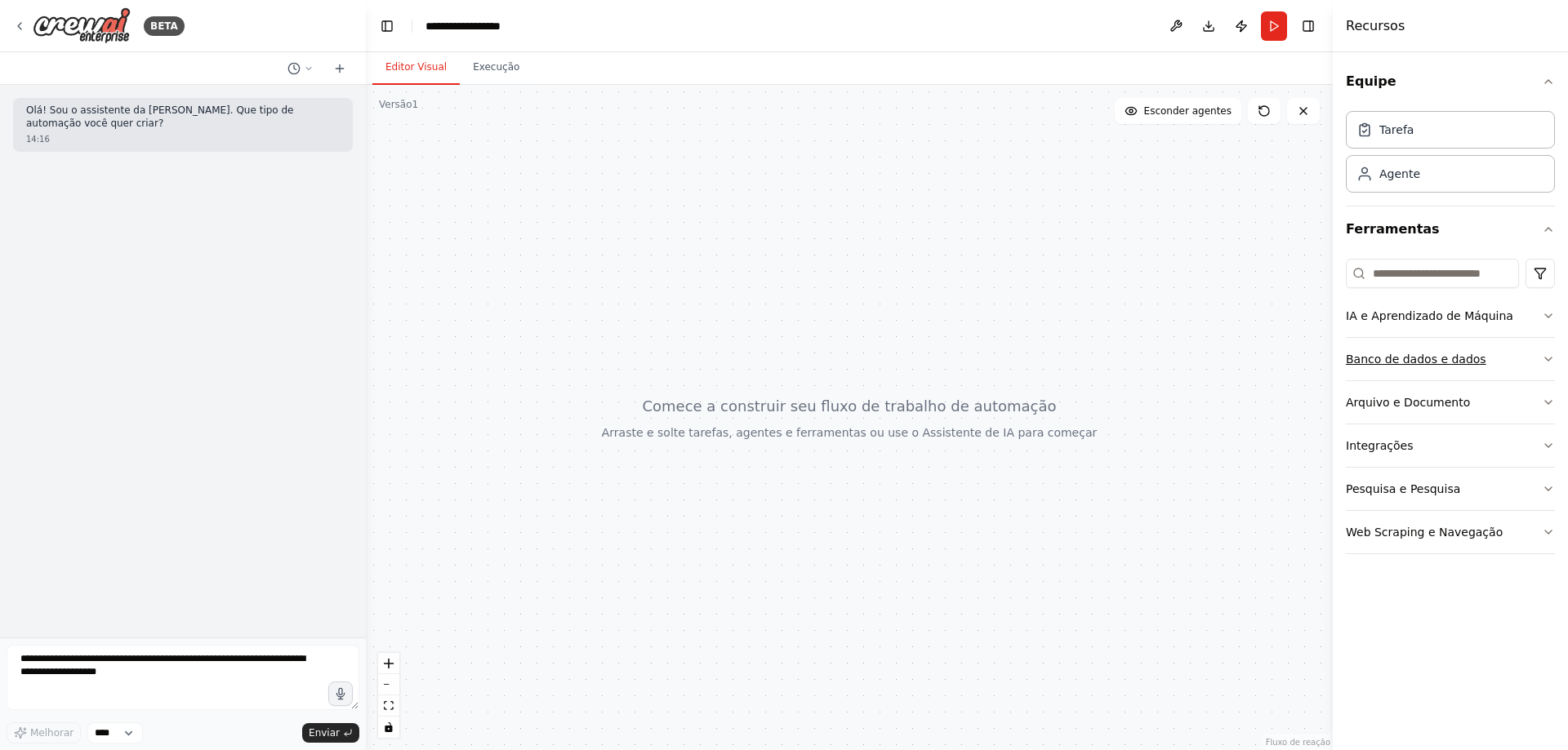
click at [1518, 358] on button "Banco de dados e dados" at bounding box center [1450, 359] width 209 height 43
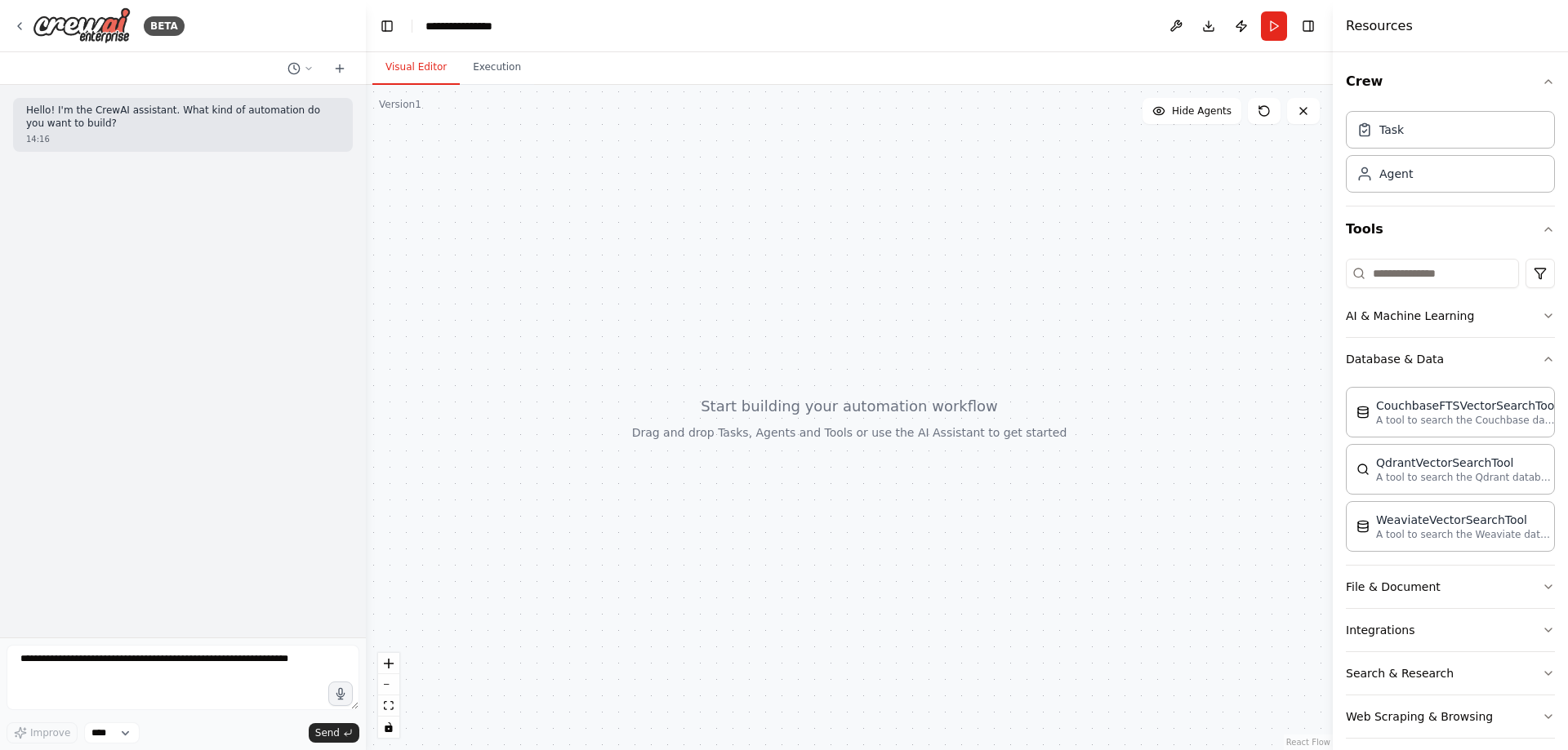
click at [1195, 297] on div at bounding box center [849, 417] width 967 height 665
click at [1490, 357] on button "Database & Data" at bounding box center [1450, 359] width 209 height 43
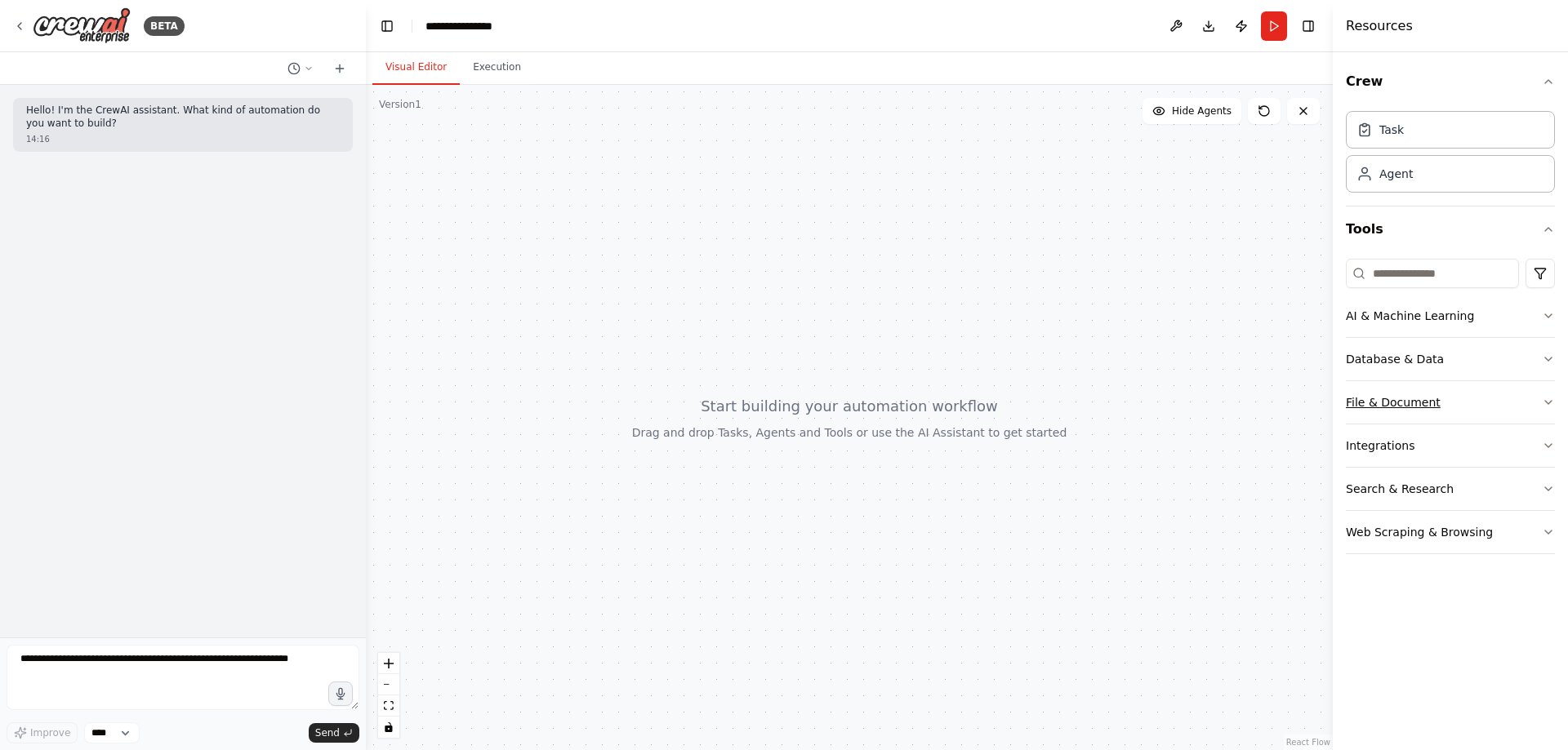
click at [1427, 405] on button "File & Document" at bounding box center [1450, 403] width 209 height 43
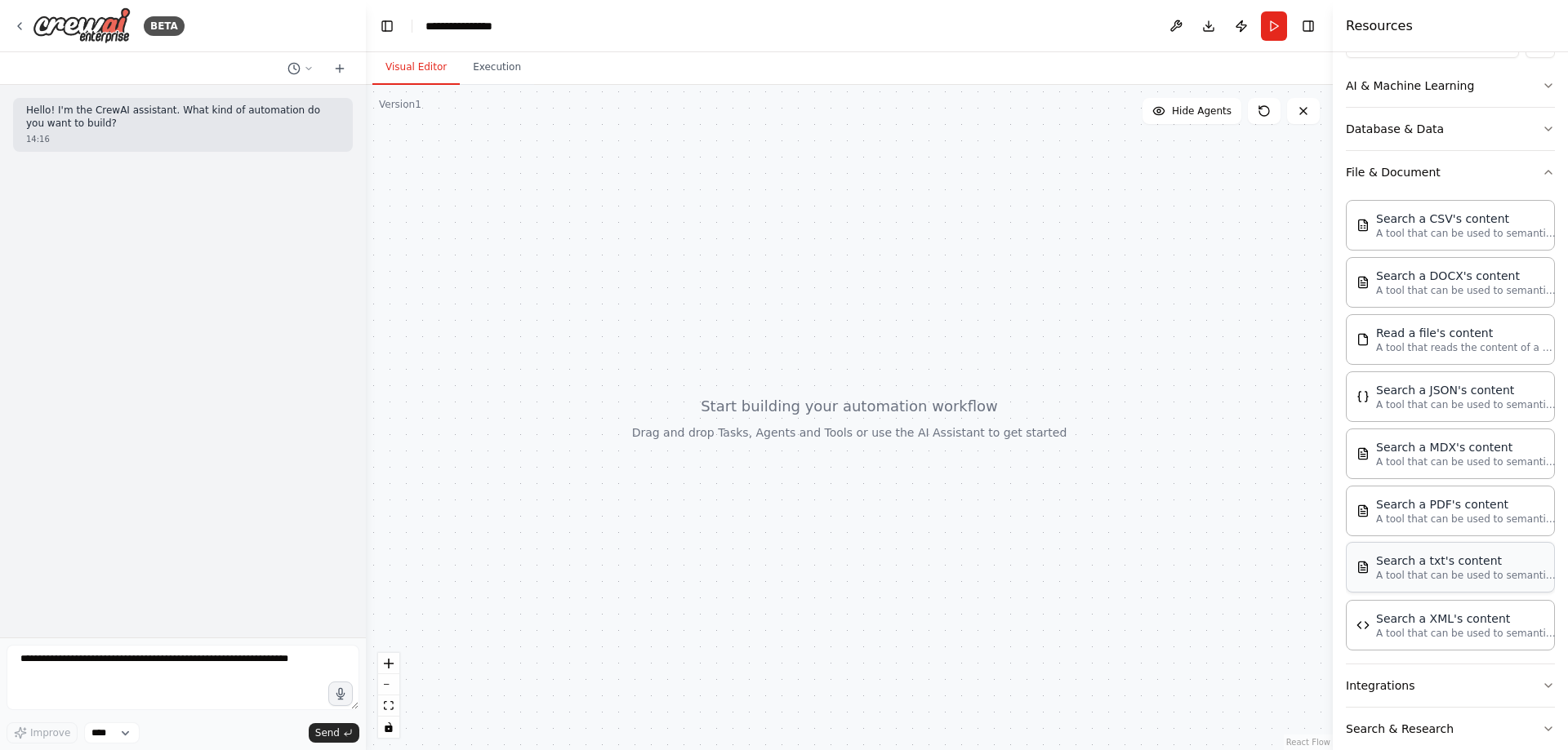
scroll to position [137, 0]
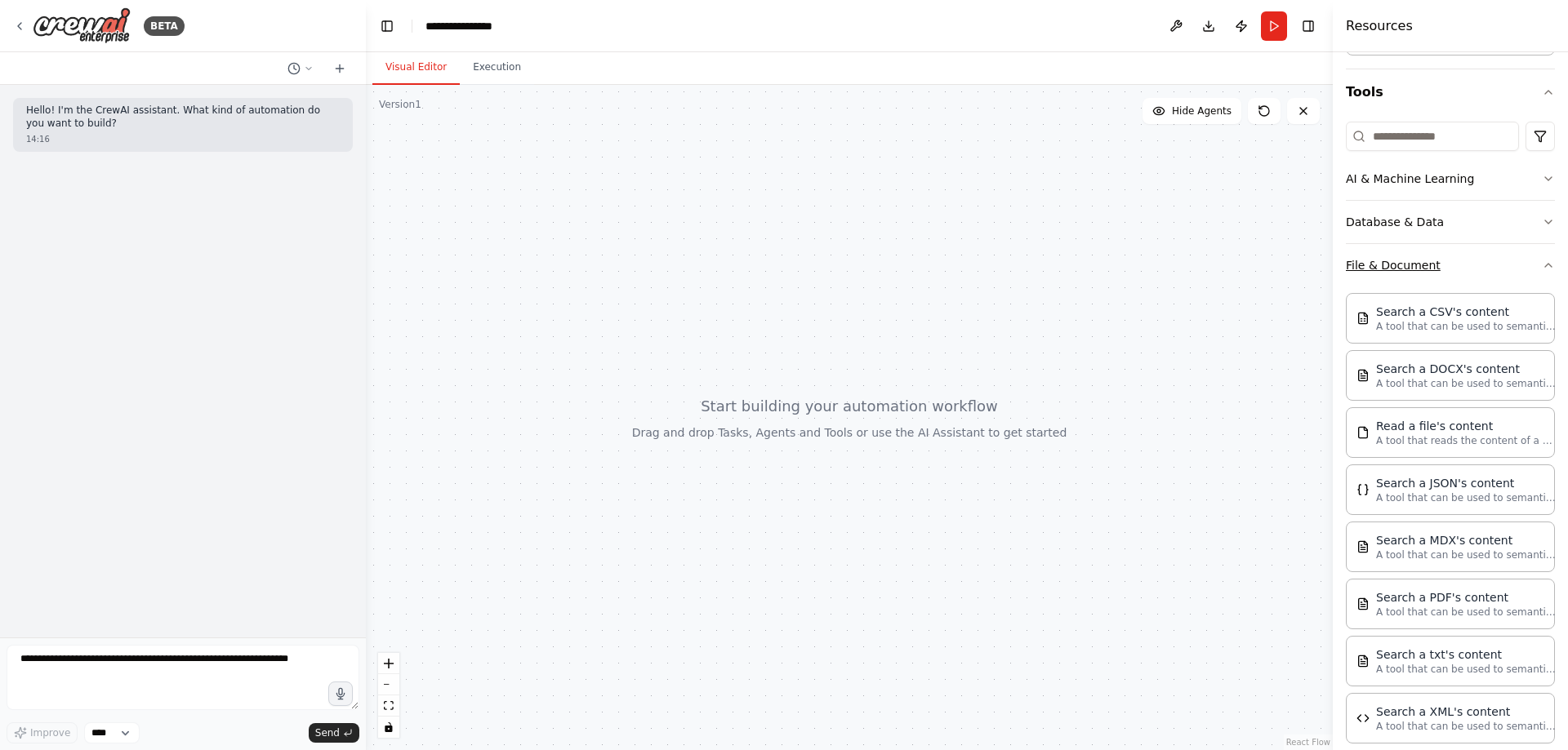
click at [1537, 272] on button "File & Document" at bounding box center [1450, 265] width 209 height 43
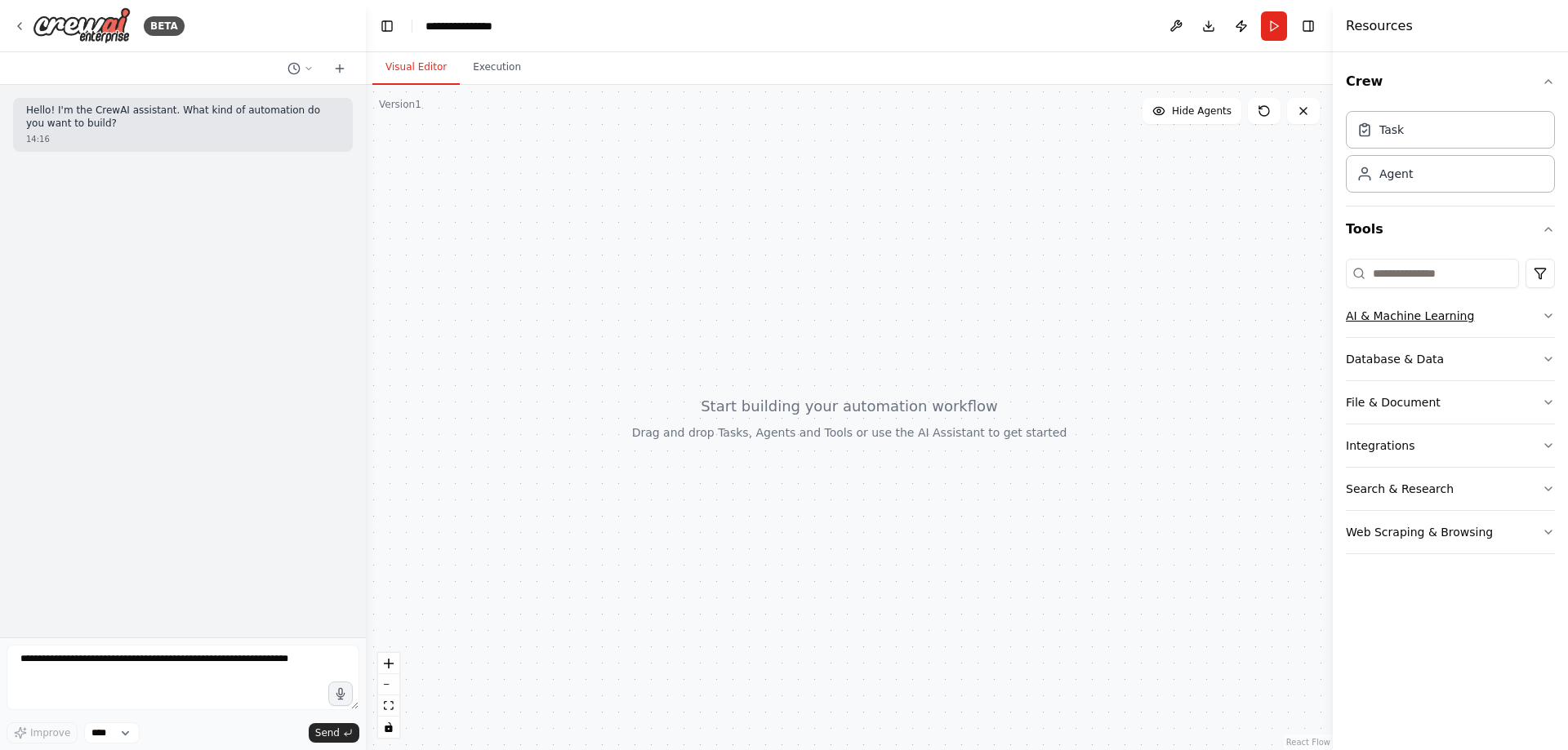
click at [1541, 313] on button "AI & Machine Learning" at bounding box center [1450, 316] width 209 height 43
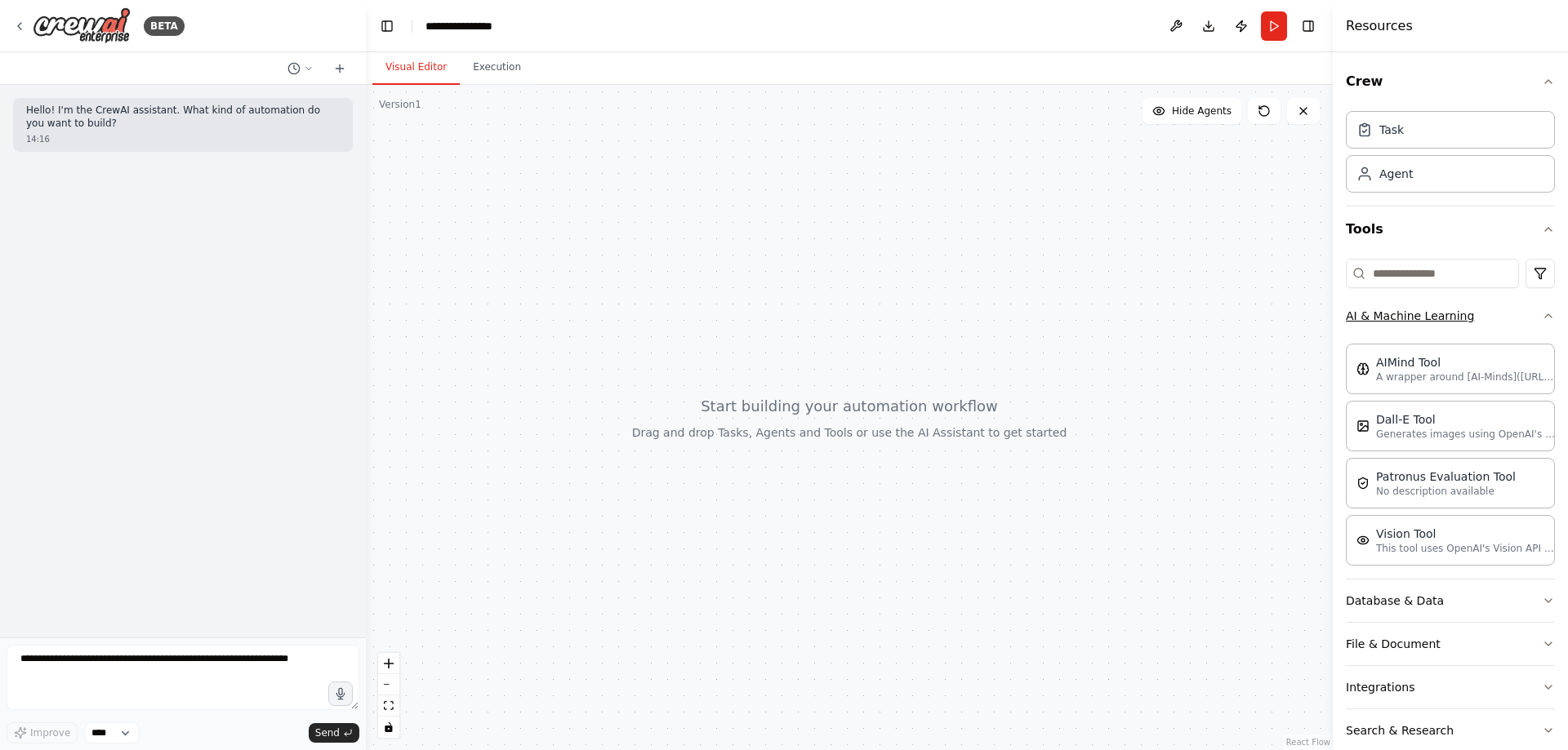
click at [1545, 315] on icon "button" at bounding box center [1548, 316] width 7 height 3
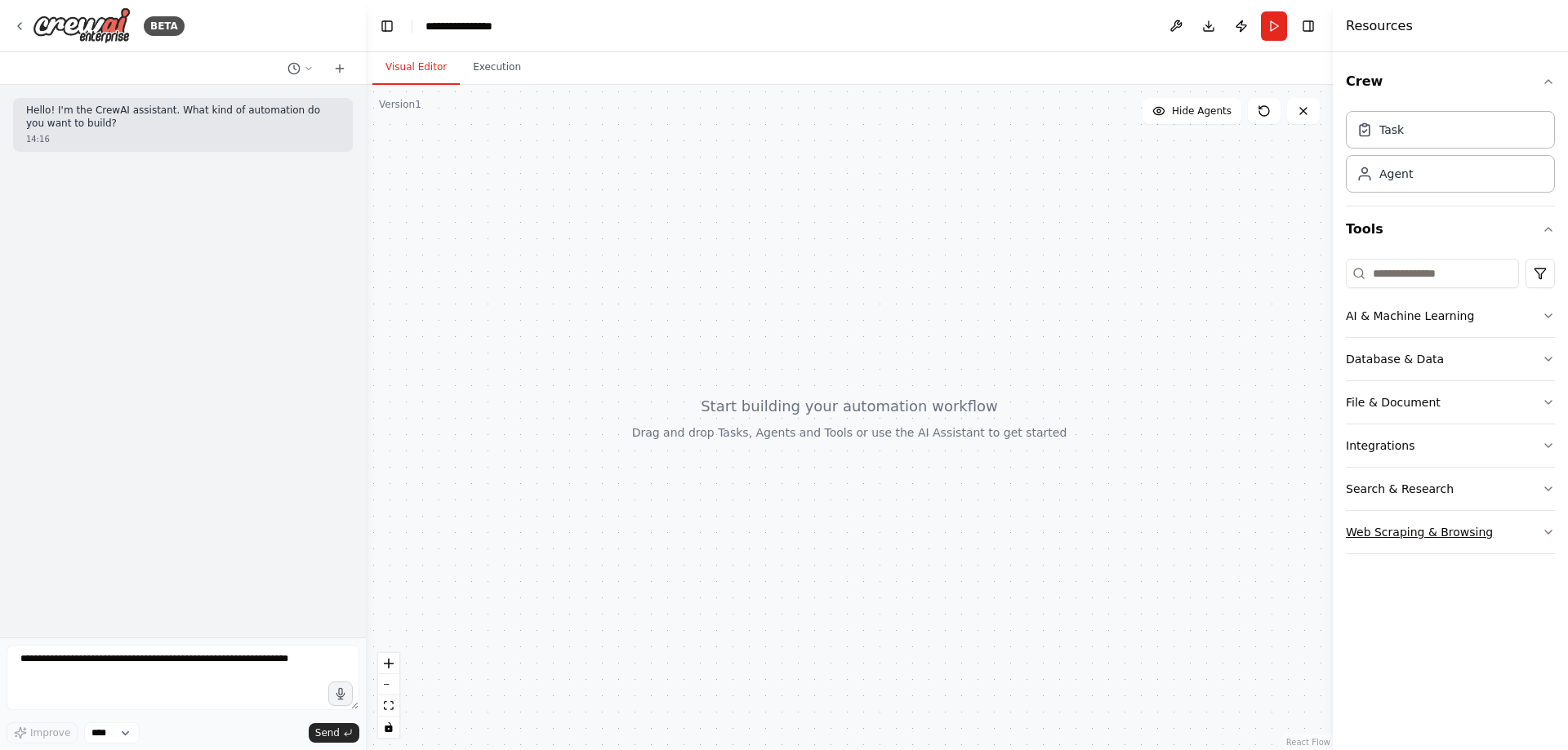
click at [1543, 535] on icon "button" at bounding box center [1548, 532] width 13 height 13
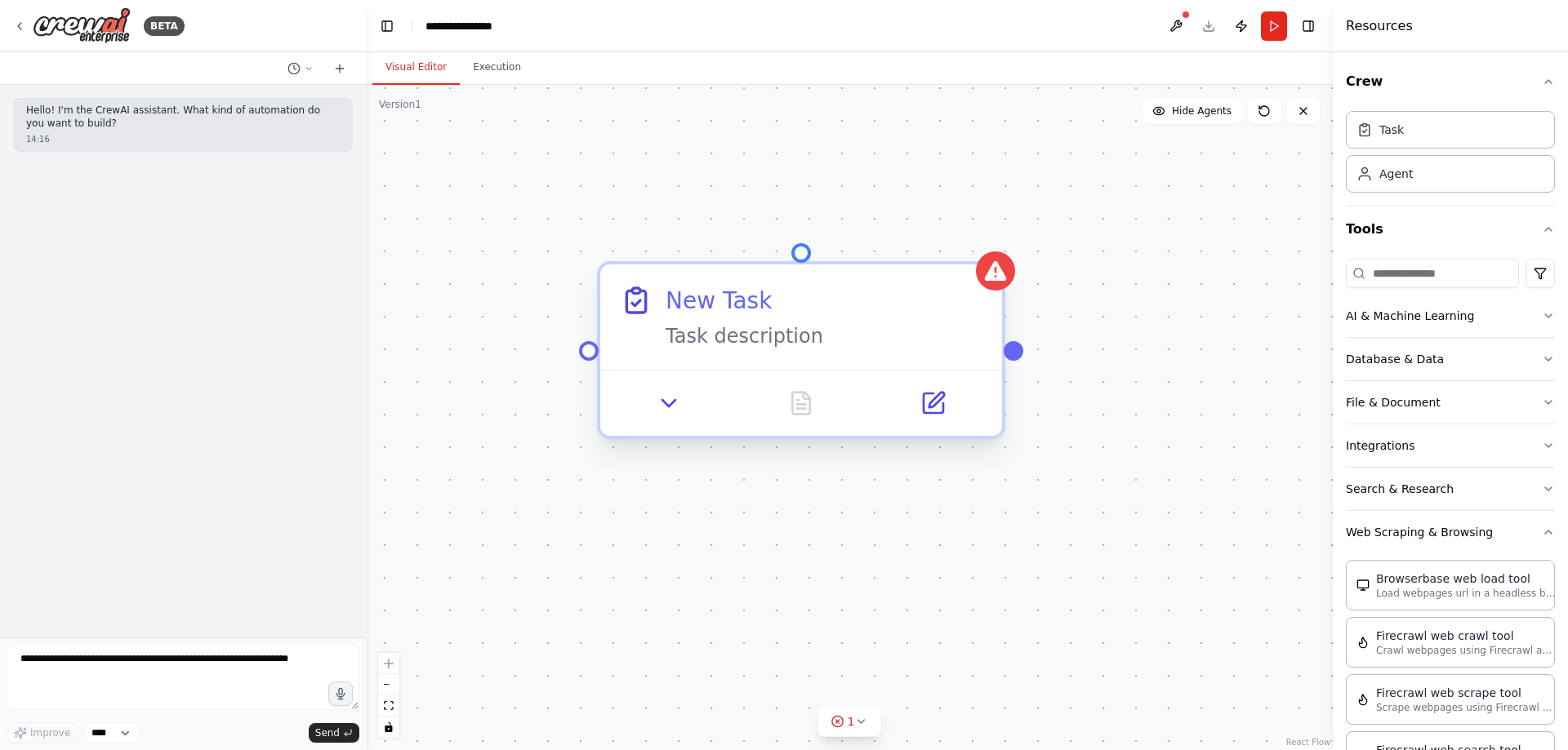
click at [723, 345] on div "Task description" at bounding box center [824, 336] width 317 height 27
drag, startPoint x: 726, startPoint y: 345, endPoint x: 689, endPoint y: 298, distance: 59.8
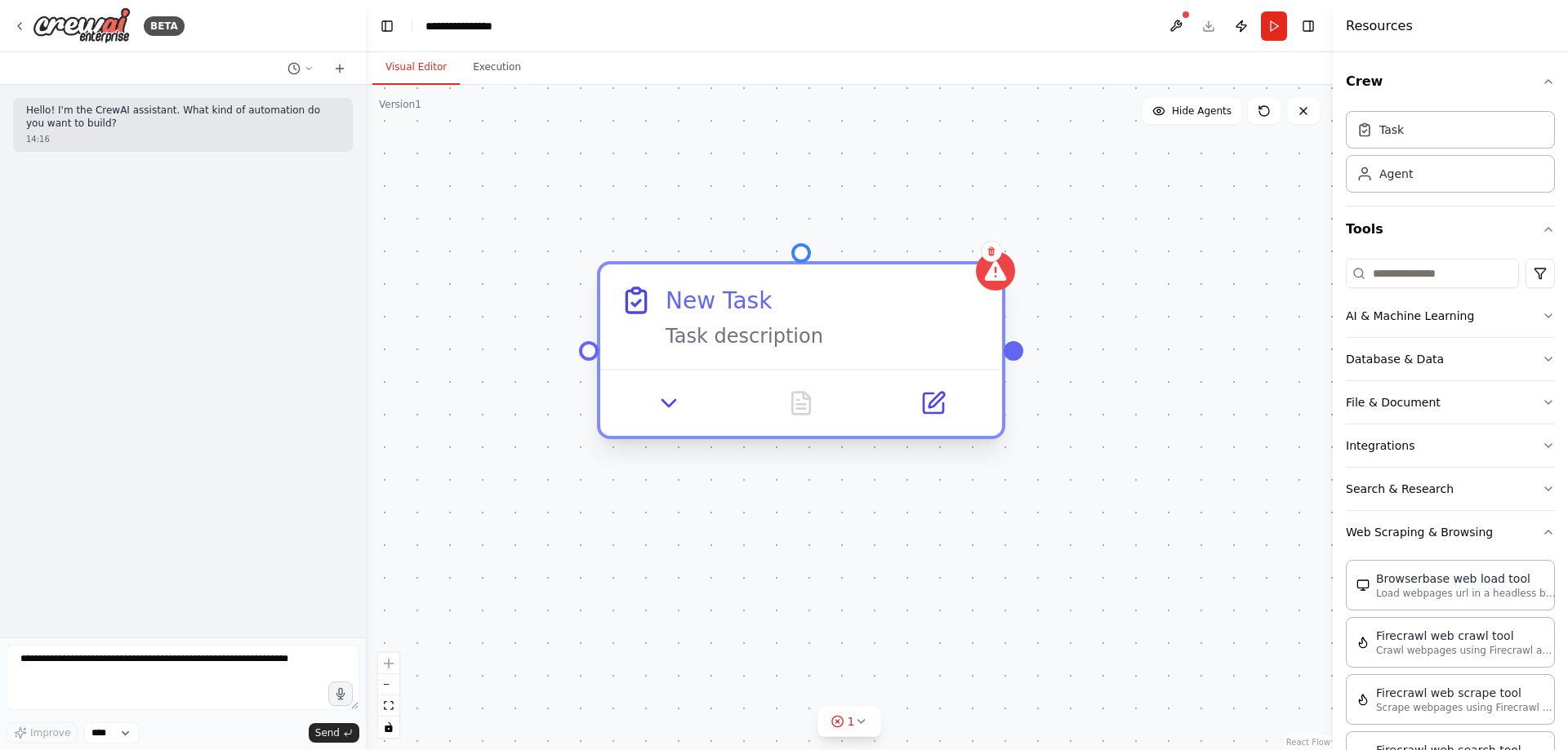
click at [689, 298] on div "New Task" at bounding box center [719, 300] width 106 height 32
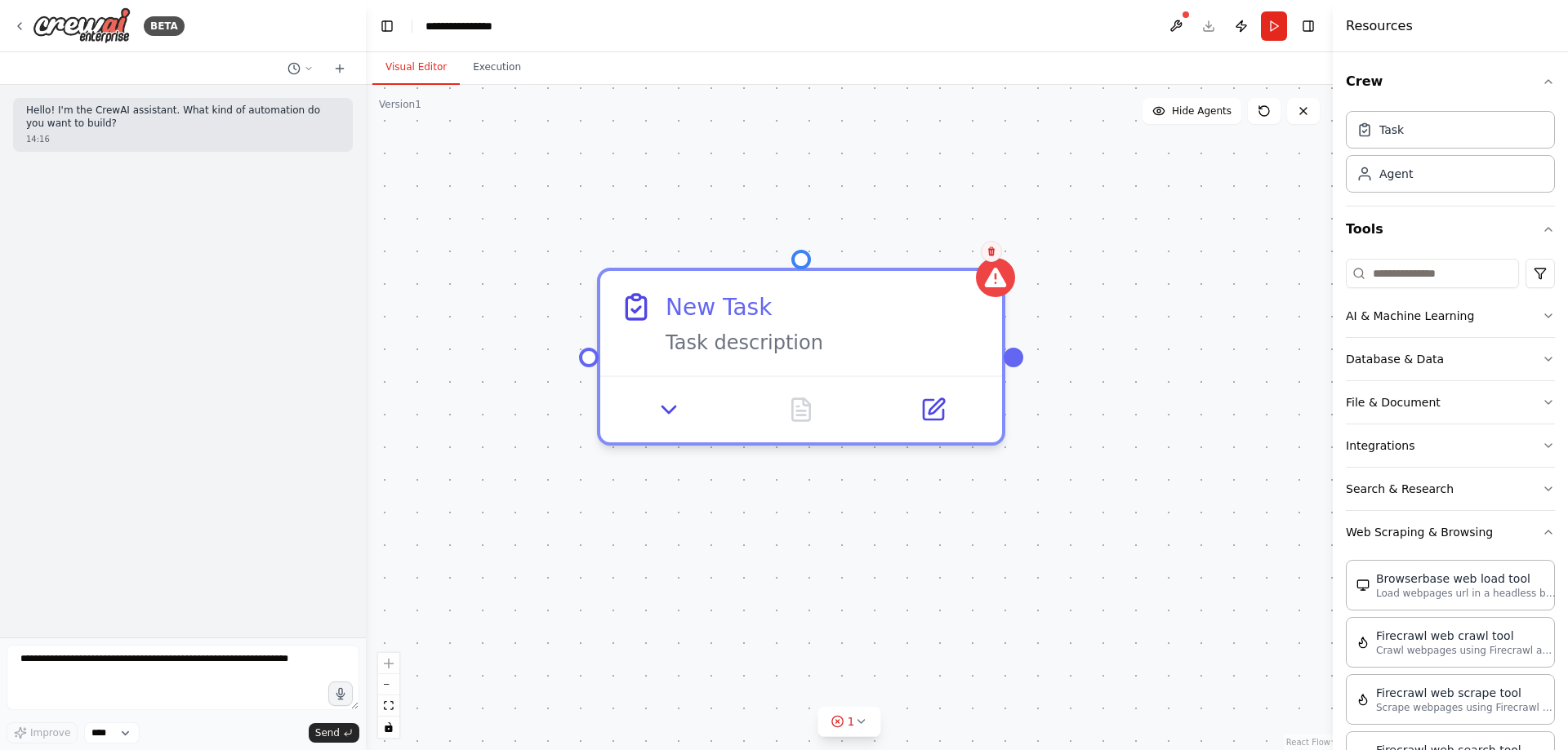
click at [990, 255] on icon at bounding box center [991, 251] width 7 height 9
click at [940, 260] on button "Confirm" at bounding box center [945, 251] width 58 height 20
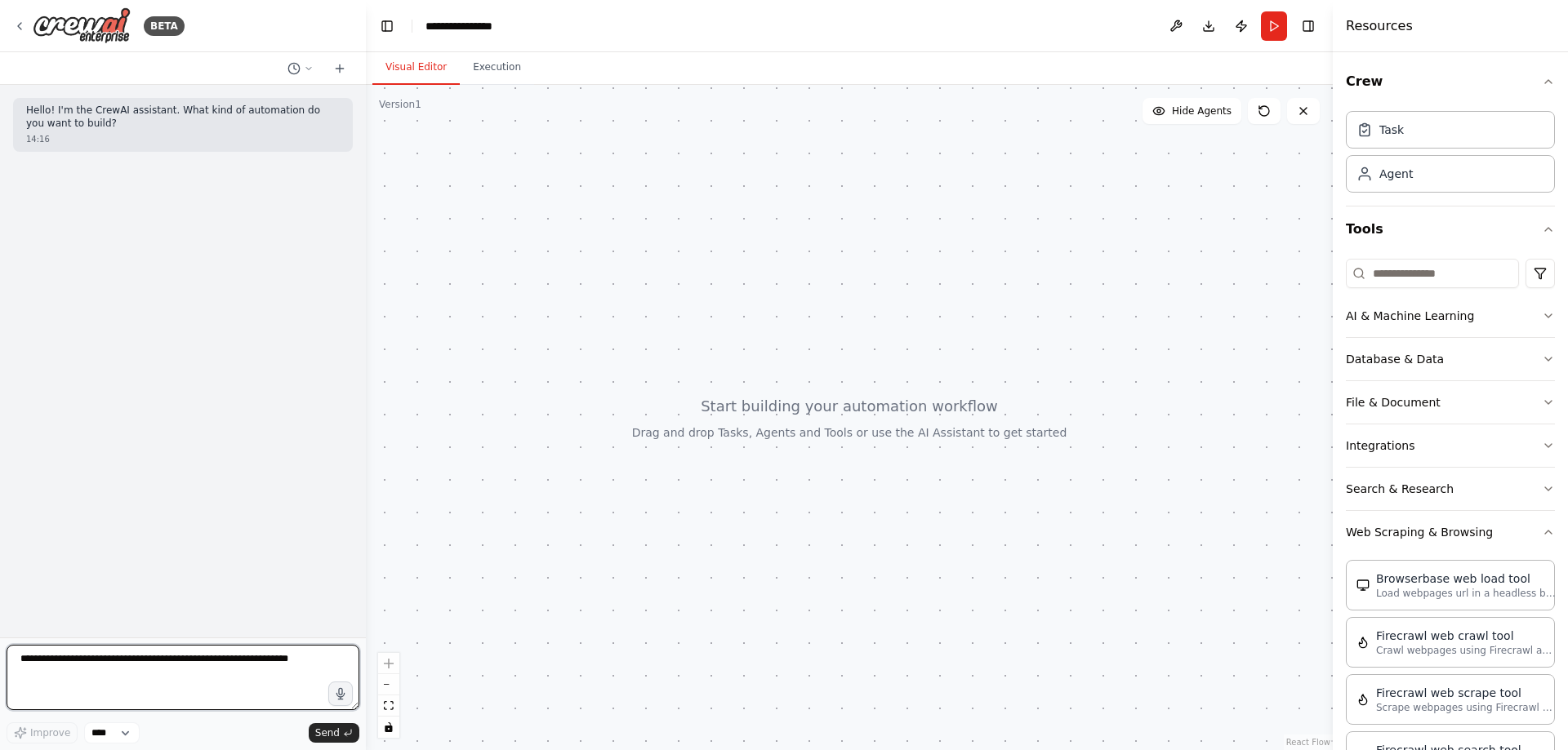
click at [186, 660] on textarea at bounding box center [183, 677] width 352 height 65
type textarea "**********"
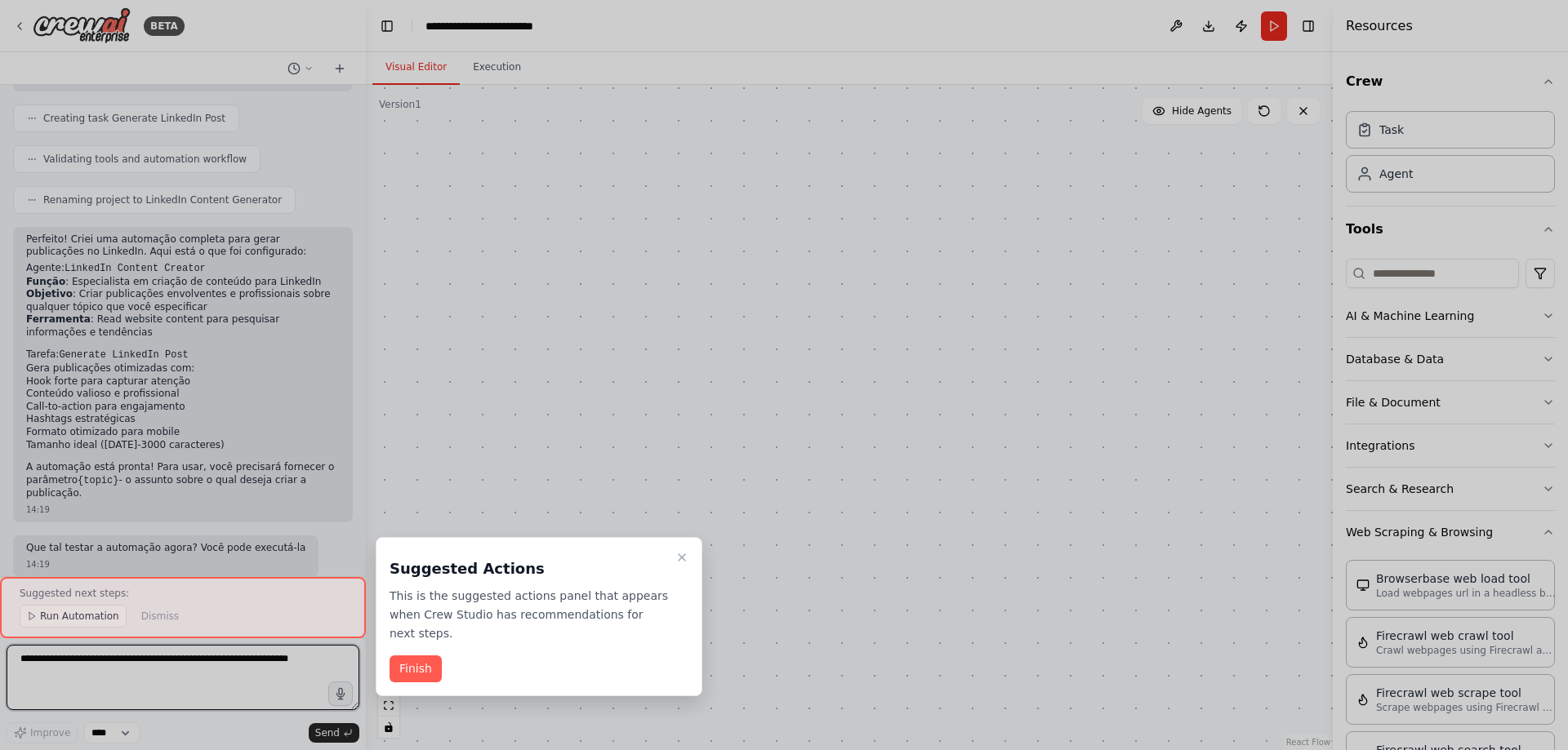
scroll to position [668, 0]
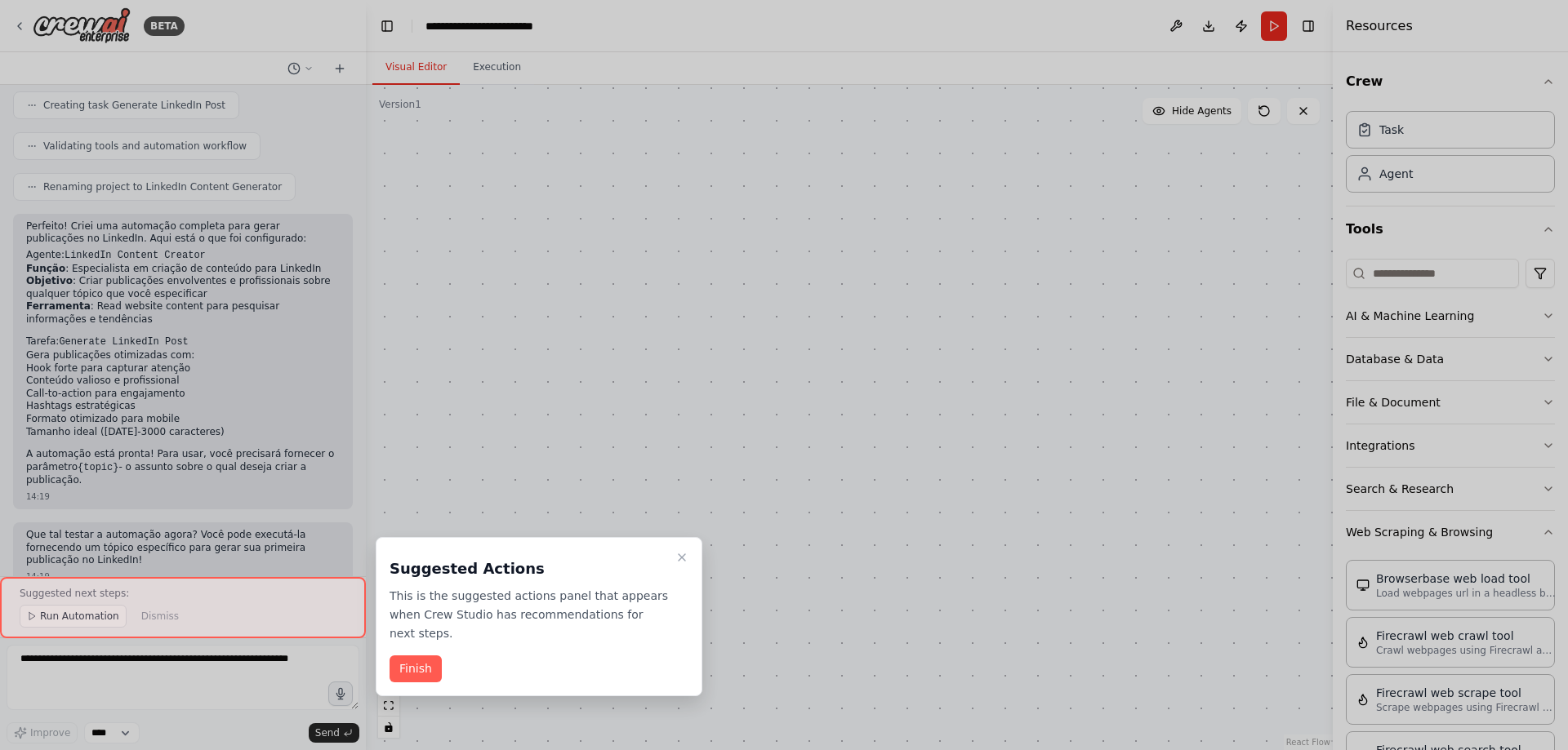
click at [70, 664] on div at bounding box center [784, 375] width 1568 height 750
click at [72, 667] on div at bounding box center [784, 375] width 1568 height 750
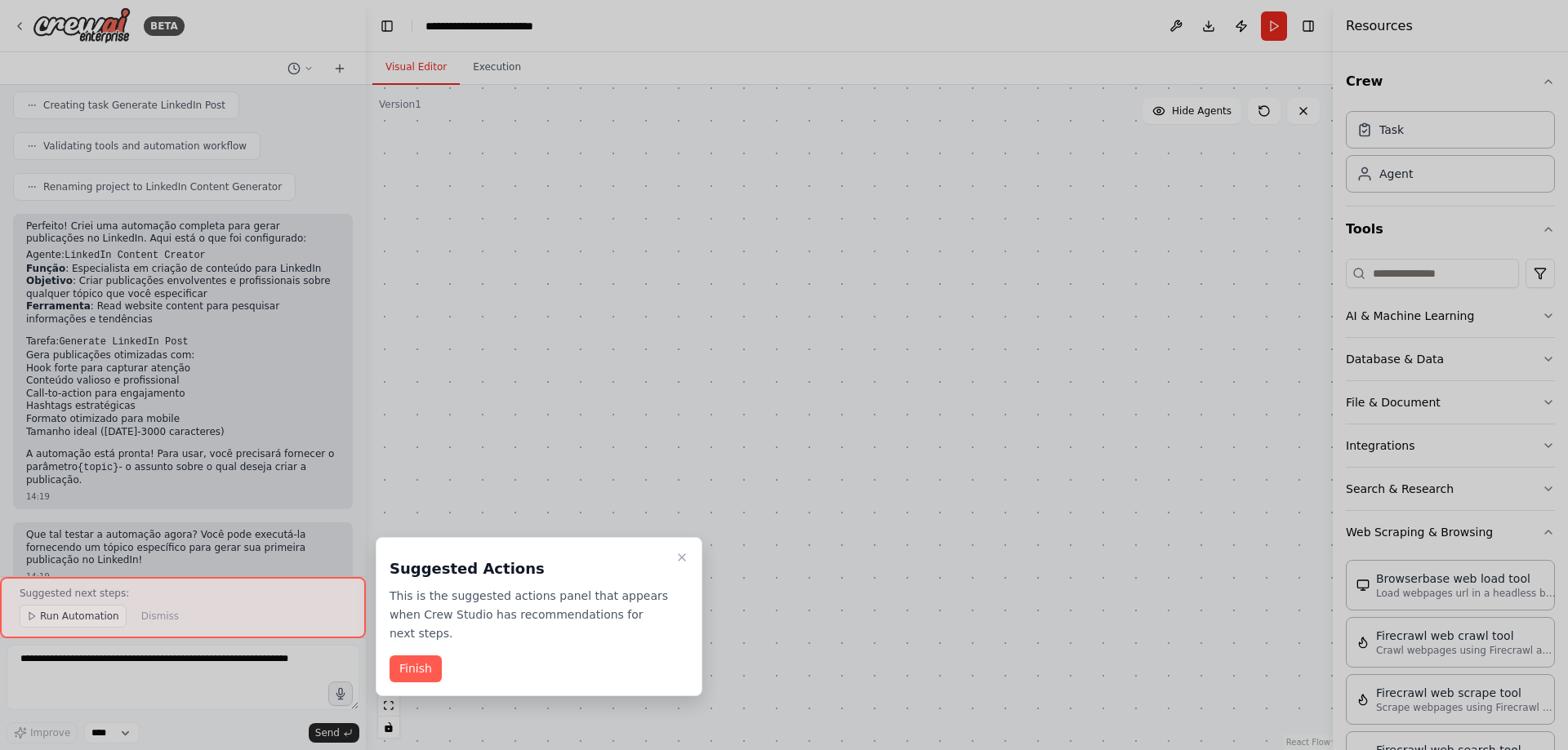
click at [151, 508] on div at bounding box center [784, 375] width 1568 height 750
click at [419, 656] on button "Finish" at bounding box center [415, 670] width 52 height 27
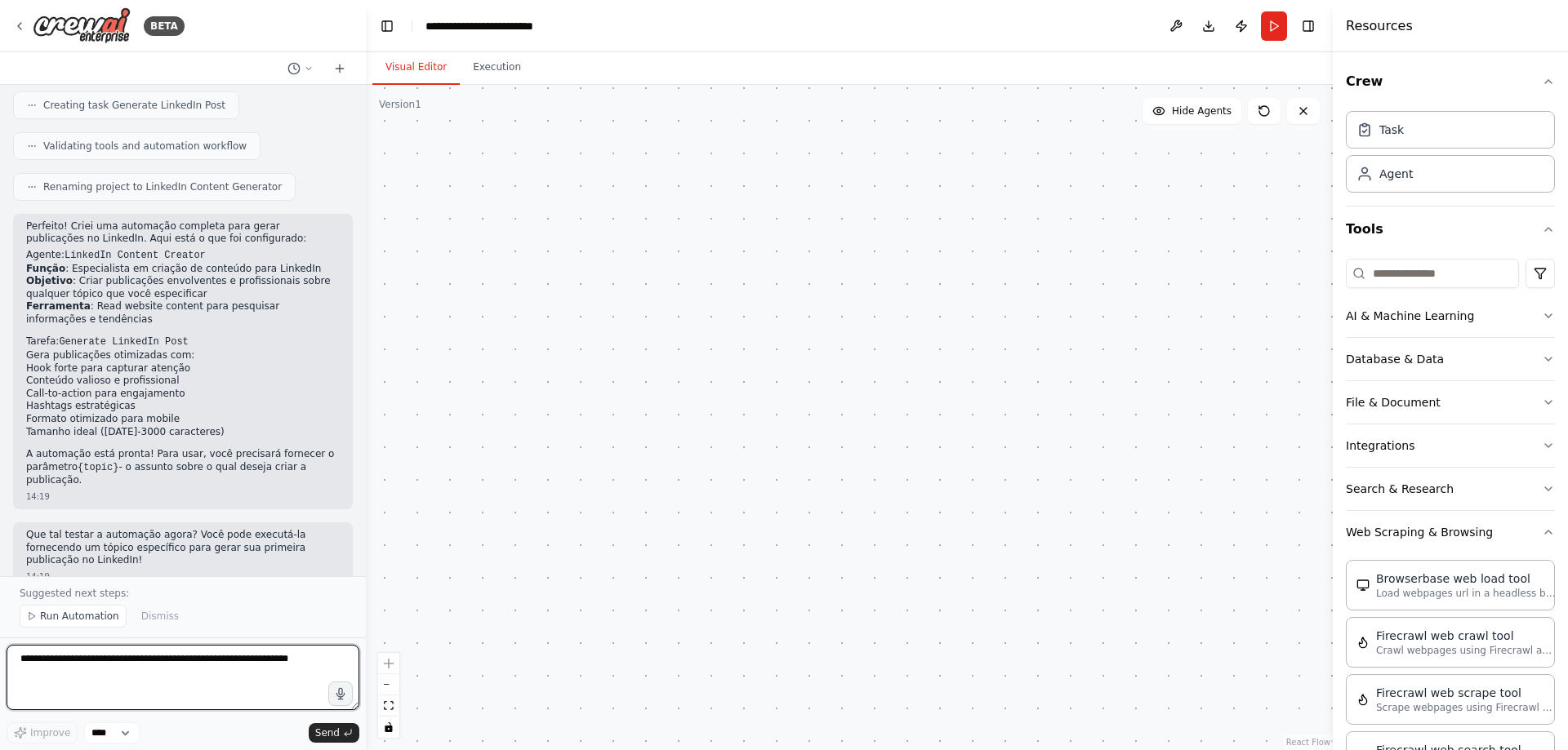
click at [137, 676] on textarea at bounding box center [183, 677] width 352 height 65
type textarea "**********"
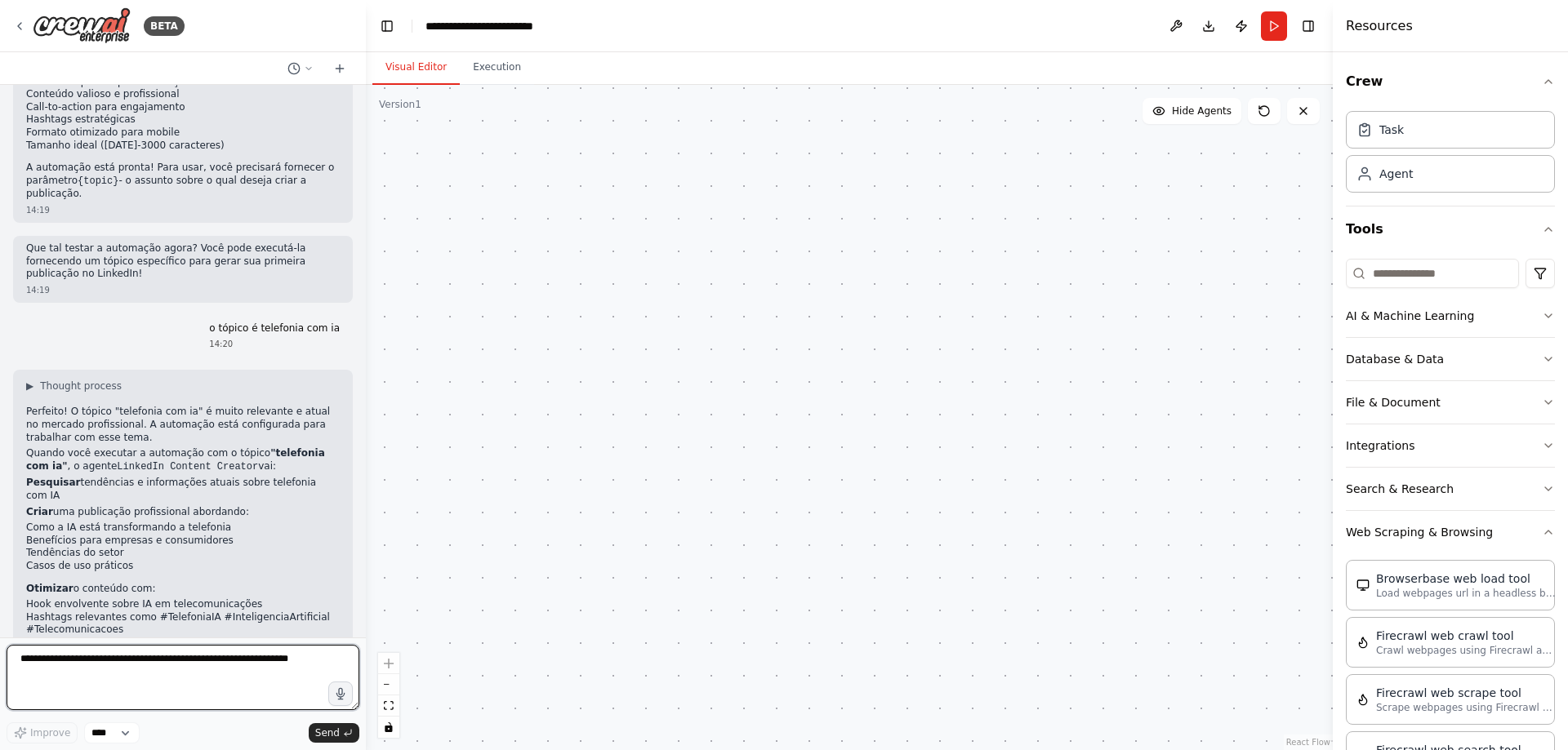
scroll to position [1036, 0]
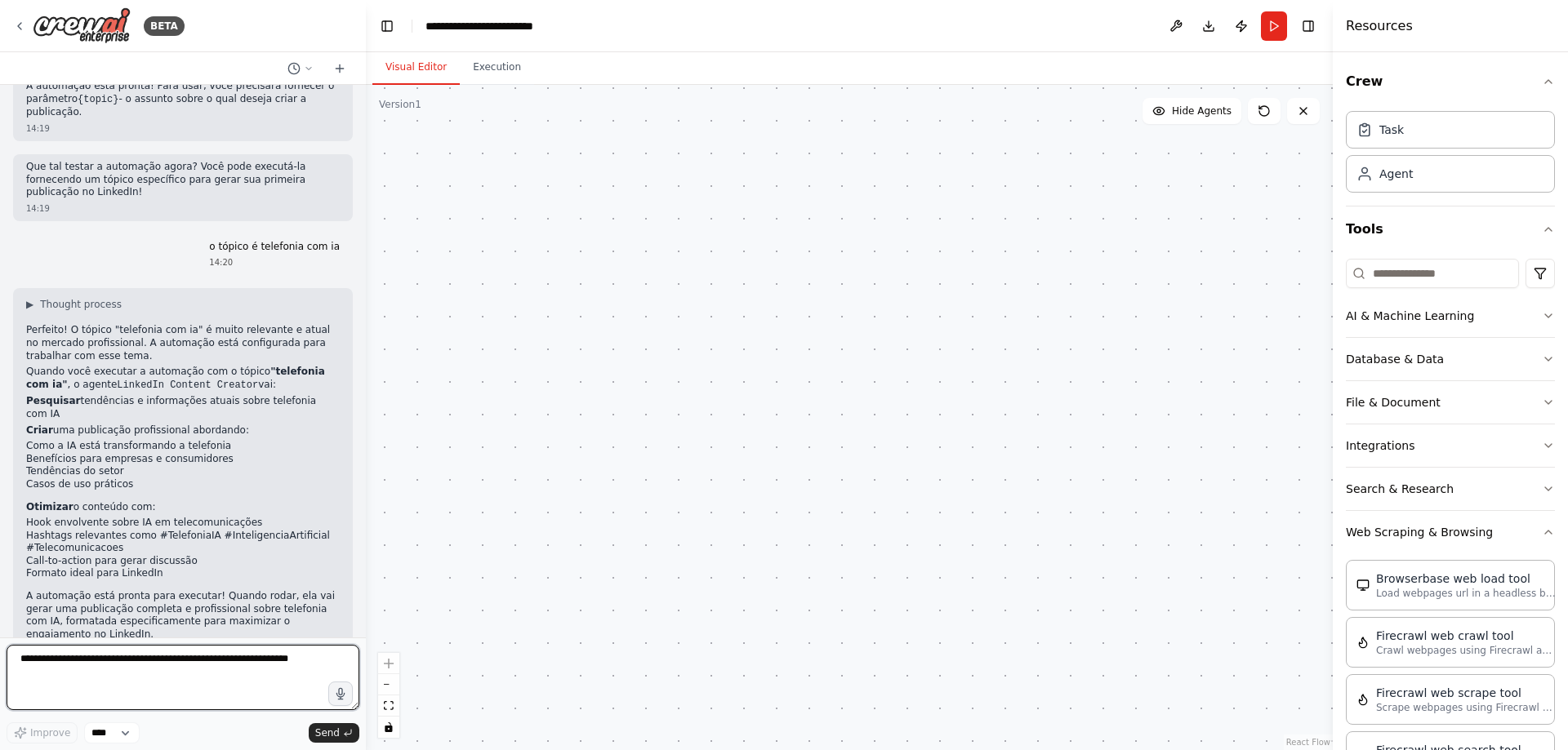
click at [89, 681] on textarea at bounding box center [183, 677] width 352 height 65
type textarea "**********"
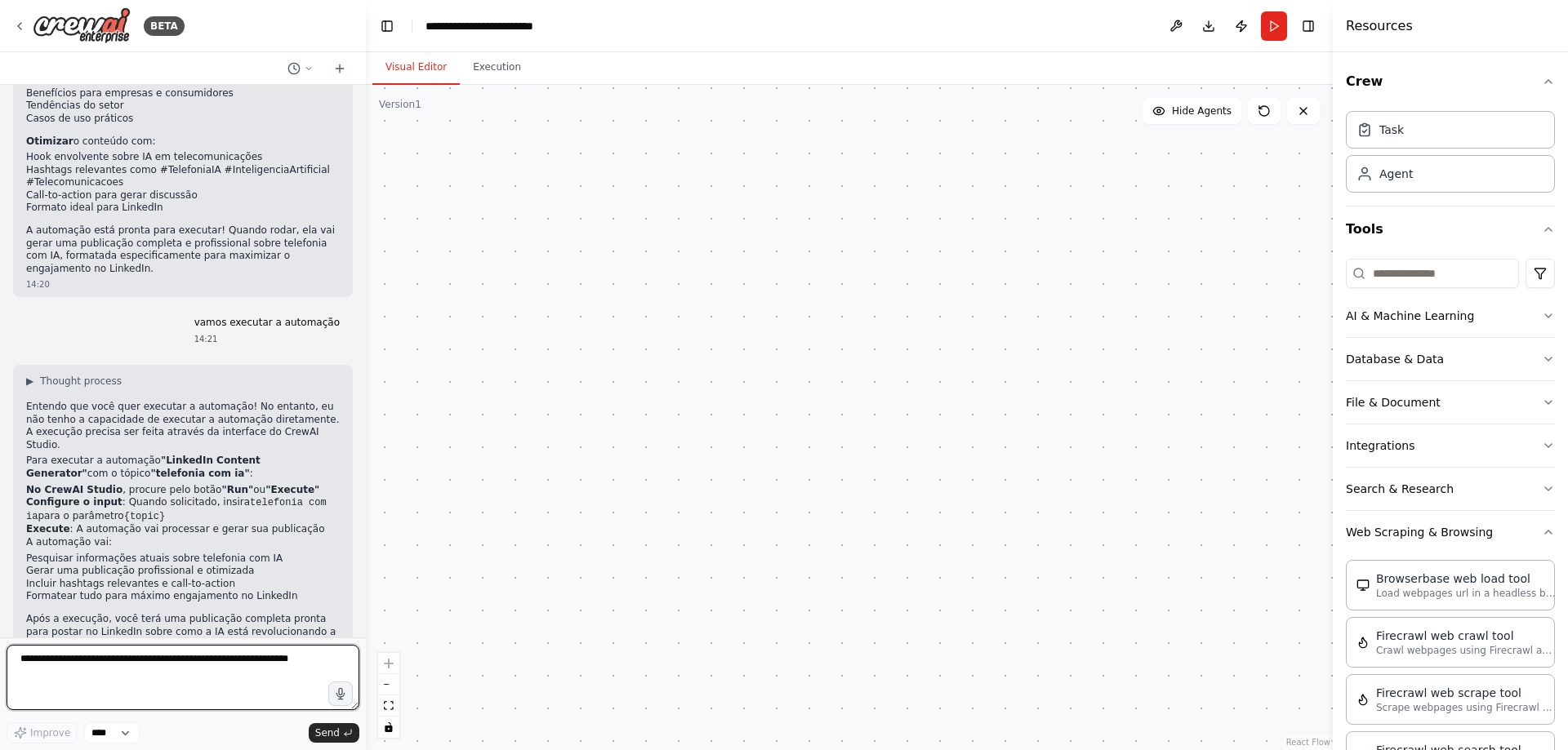
scroll to position [1415, 0]
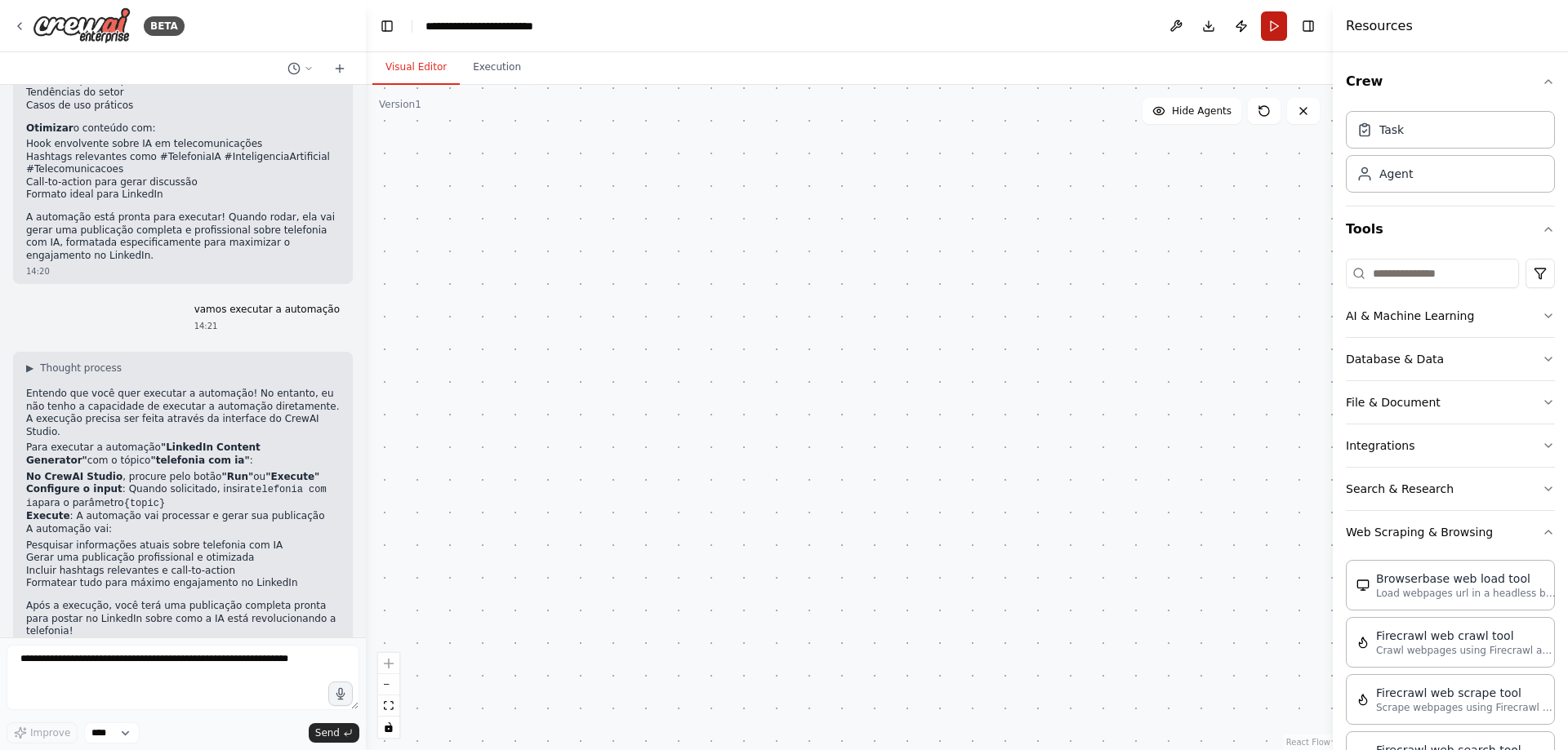
click at [1273, 21] on button "Run" at bounding box center [1274, 26] width 27 height 29
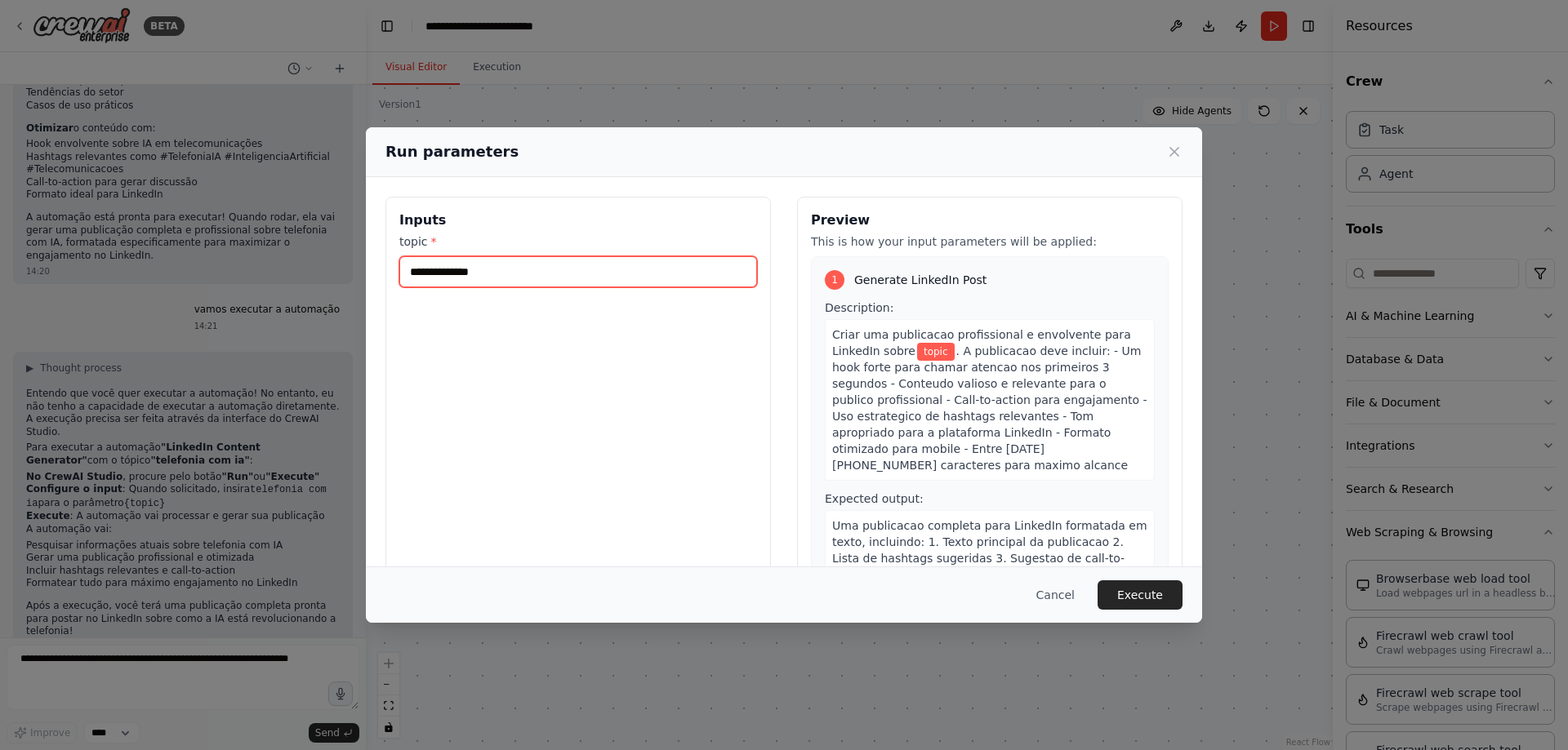
click at [533, 267] on input "topic *" at bounding box center [578, 272] width 358 height 31
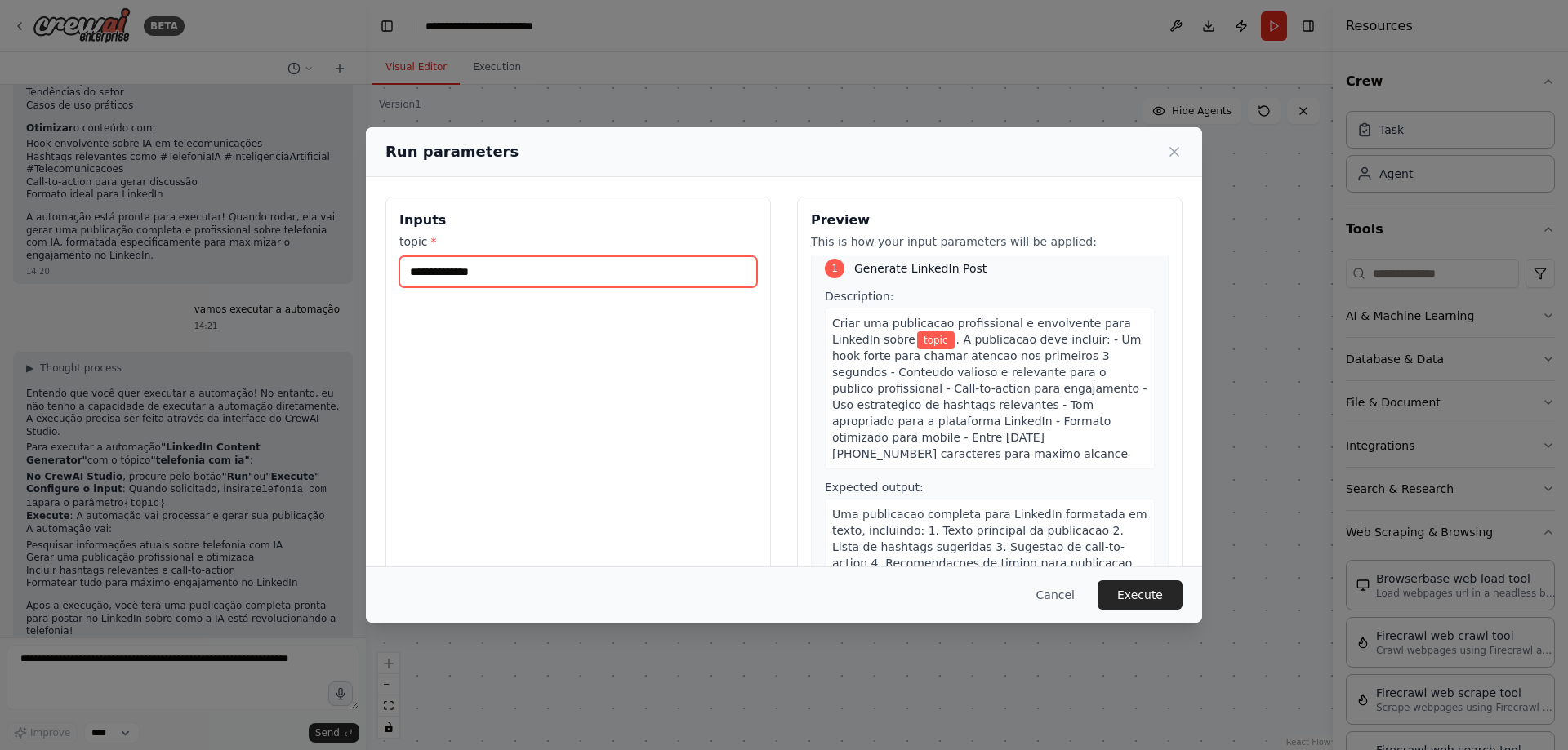
scroll to position [18, 0]
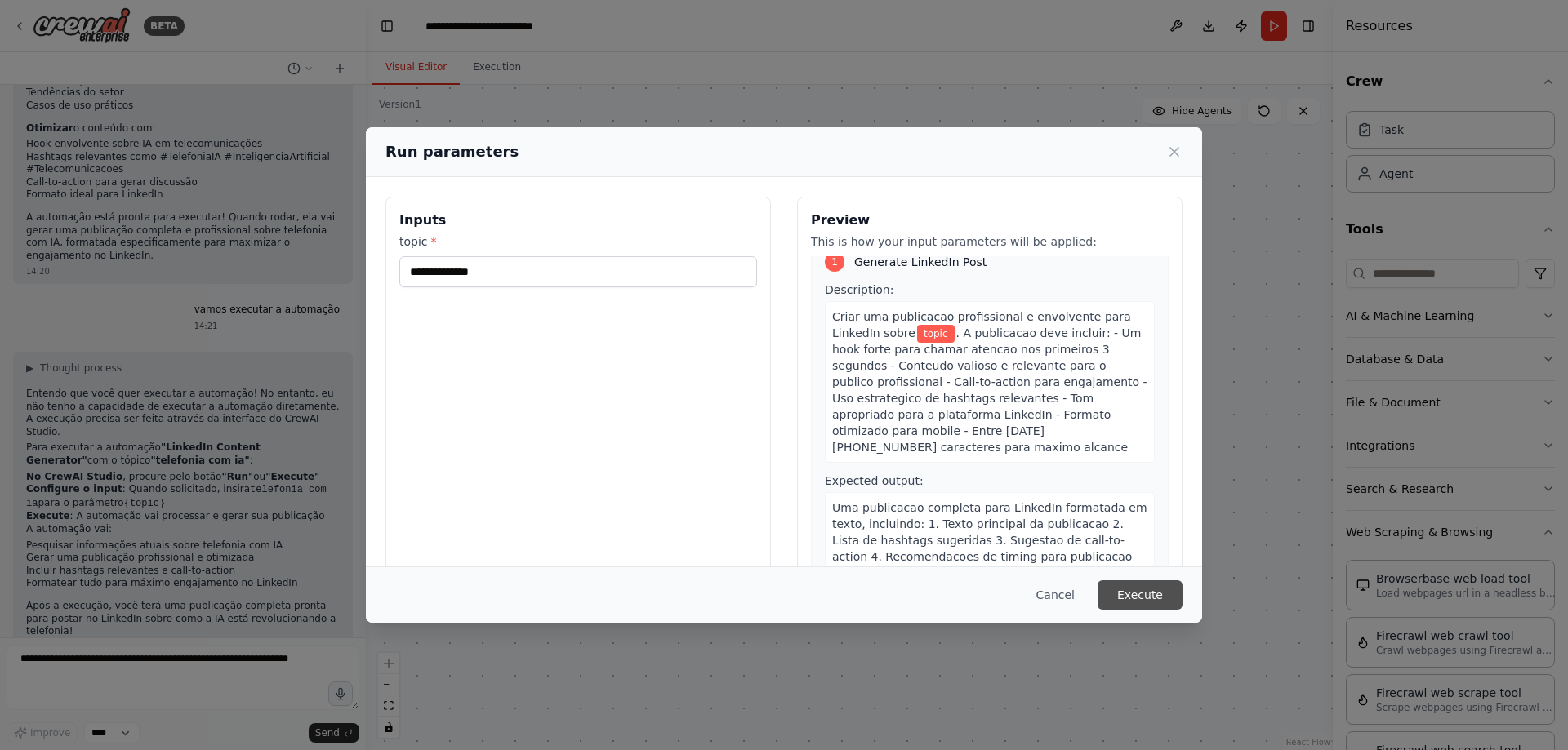
click at [1140, 594] on button "Execute" at bounding box center [1139, 595] width 85 height 29
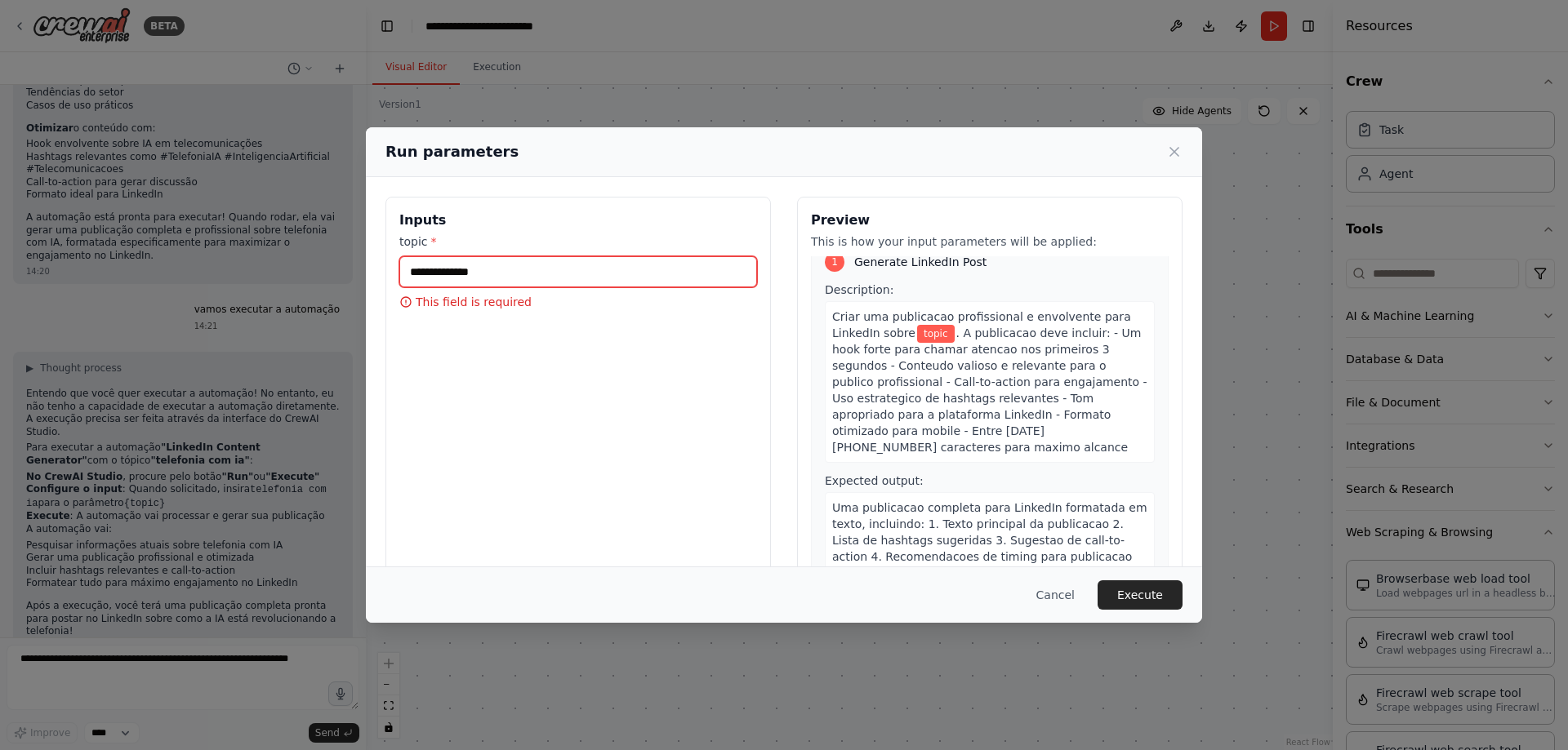
click at [495, 275] on input "topic *" at bounding box center [578, 272] width 358 height 31
type input "**********"
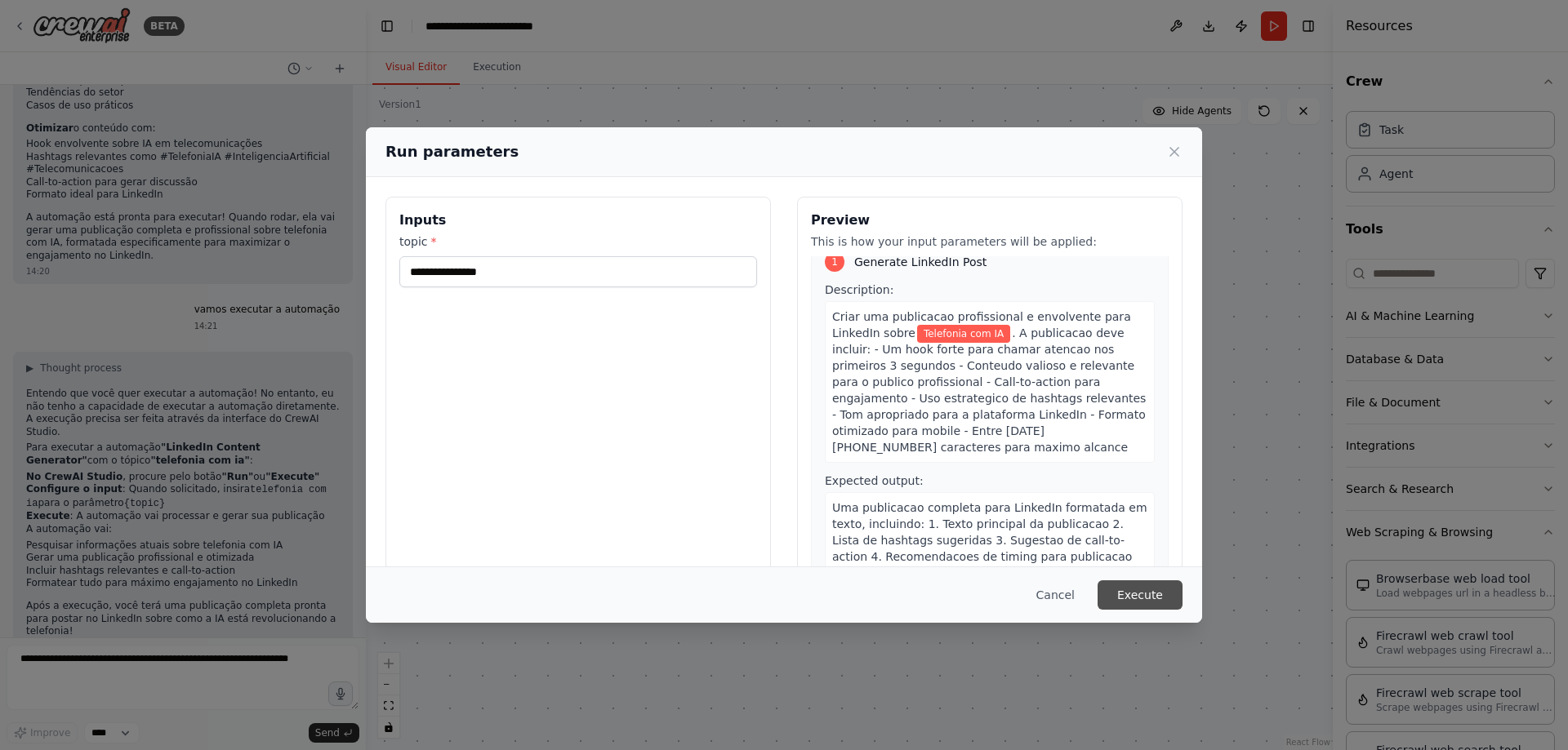
click at [1135, 604] on button "Execute" at bounding box center [1139, 595] width 85 height 29
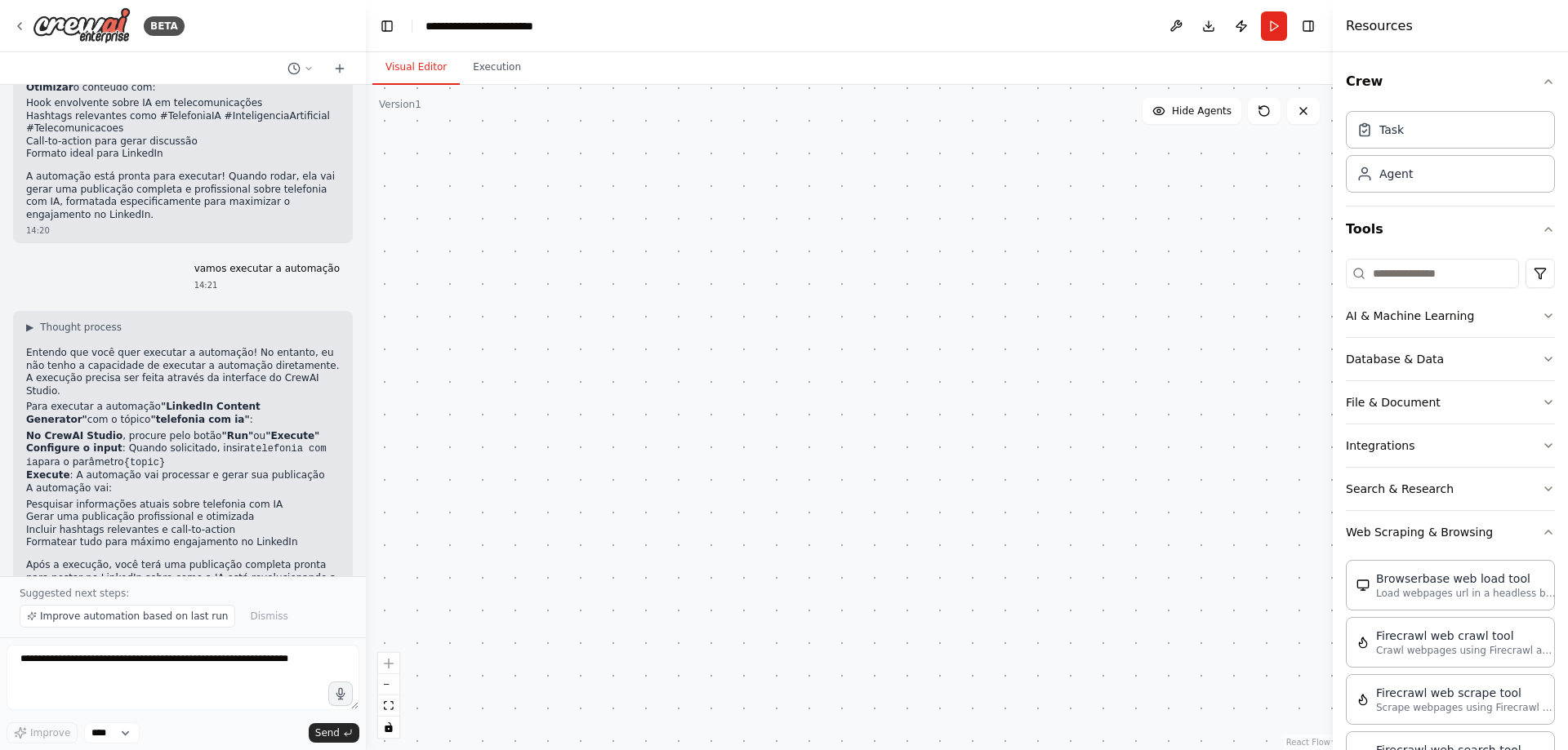
scroll to position [1476, 0]
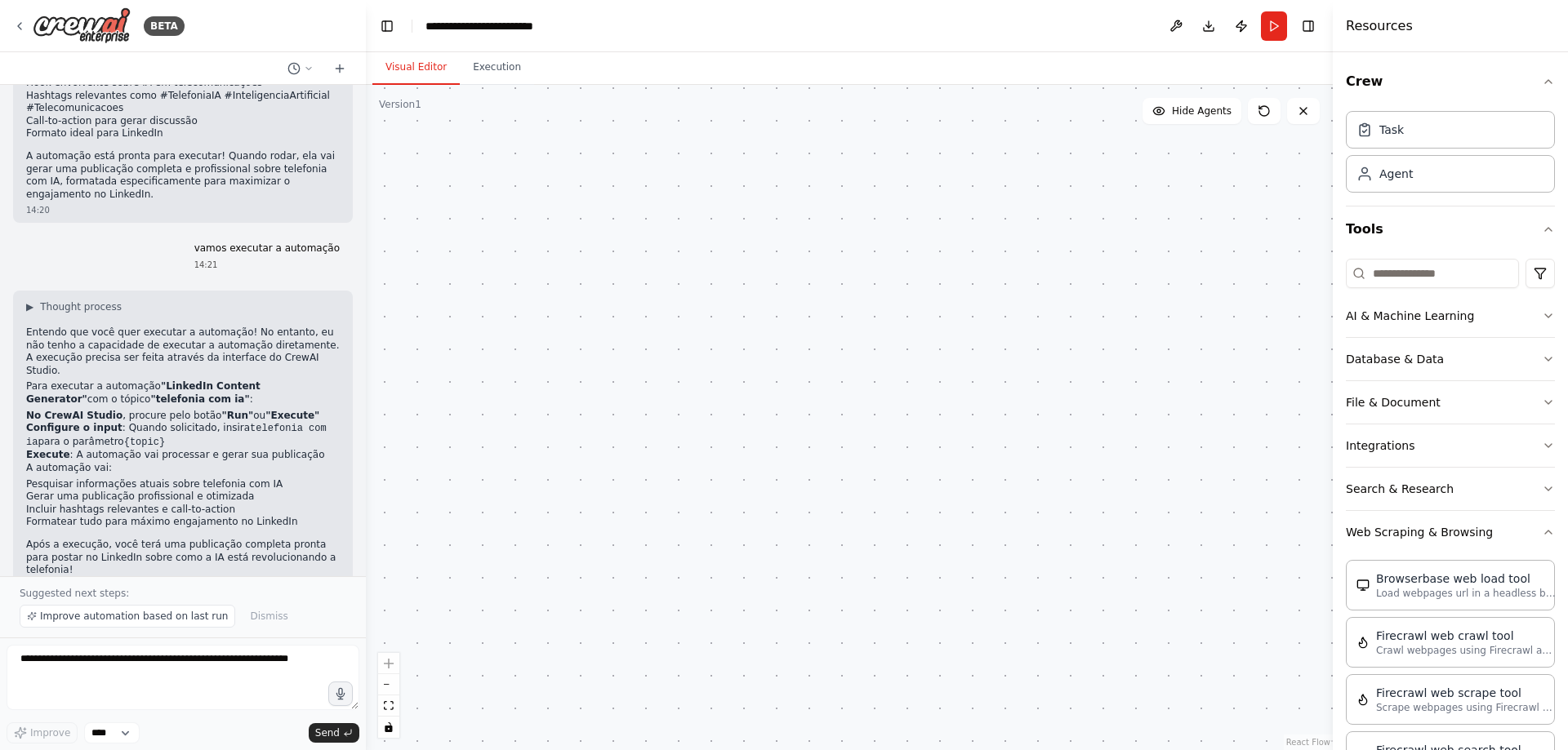
click at [885, 232] on div ".deletable-edge-delete-btn { width: 20px; height: 20px; border: 0px solid #ffff…" at bounding box center [849, 417] width 967 height 665
click at [973, 173] on div ".deletable-edge-delete-btn { width: 20px; height: 20px; border: 0px solid #ffff…" at bounding box center [849, 417] width 967 height 665
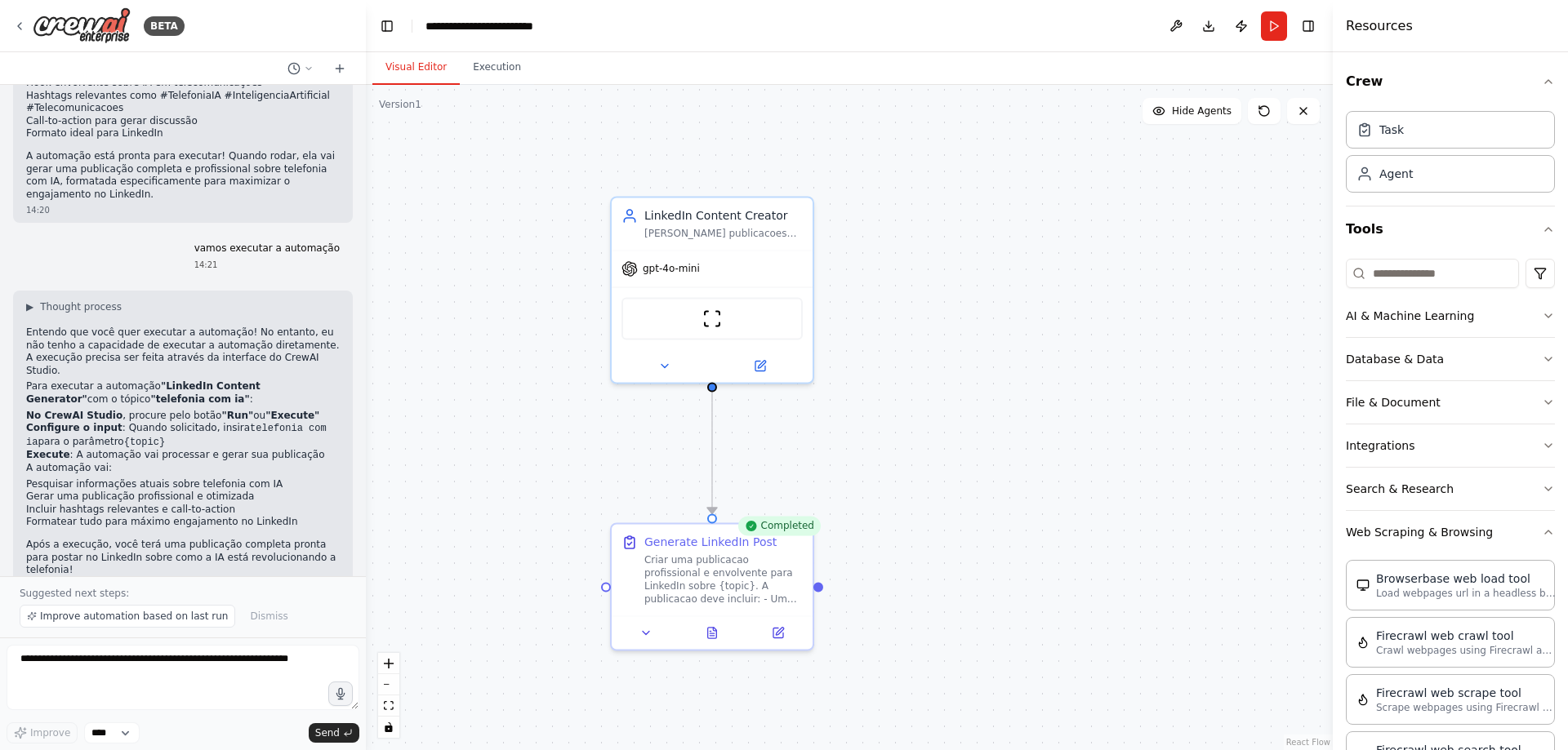
drag, startPoint x: 820, startPoint y: 260, endPoint x: 941, endPoint y: 382, distance: 171.8
click at [941, 382] on div ".deletable-edge-delete-btn { width: 20px; height: 20px; border: 0px solid #ffff…" at bounding box center [849, 417] width 967 height 665
click at [716, 319] on img at bounding box center [716, 316] width 20 height 20
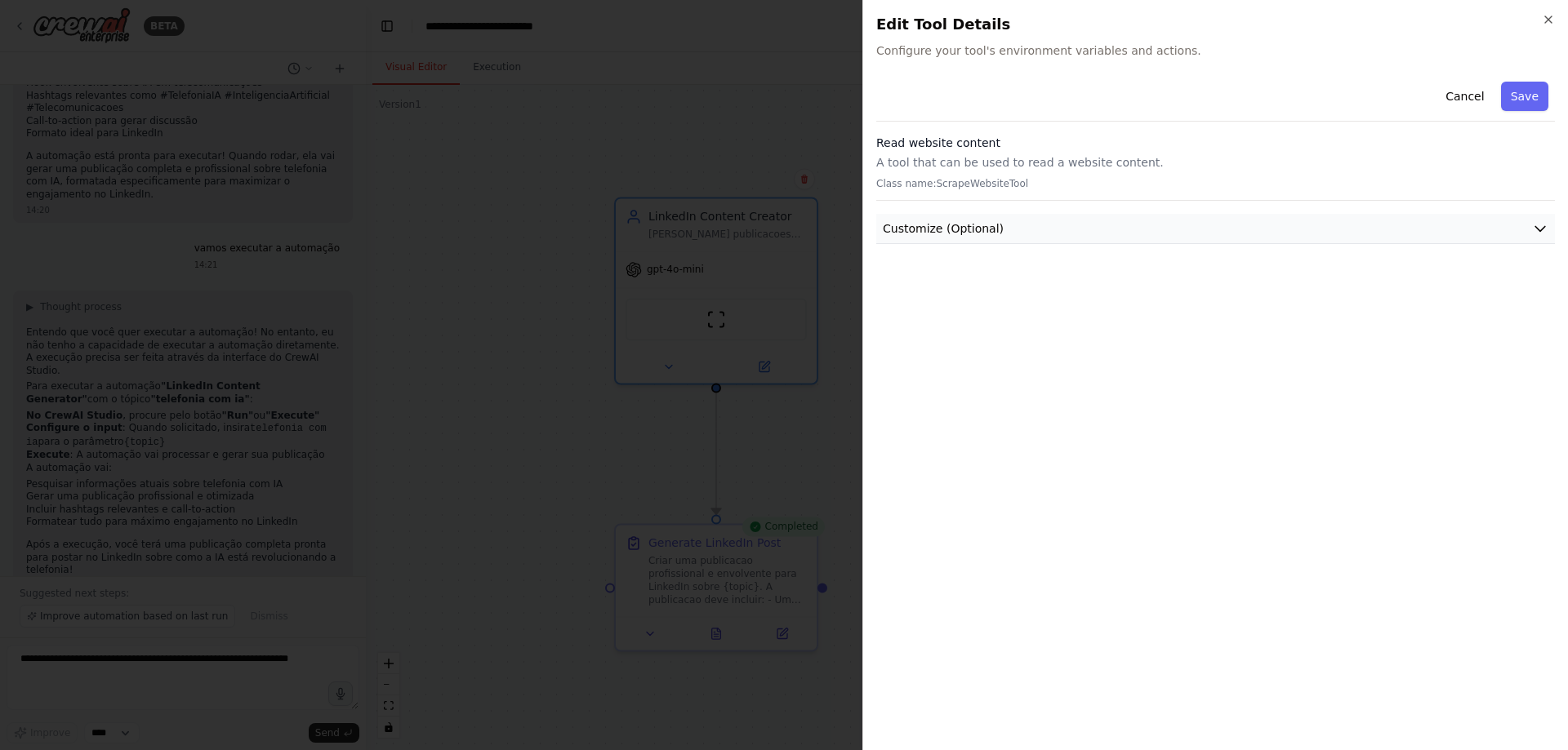
click at [1534, 222] on icon "button" at bounding box center [1540, 228] width 16 height 16
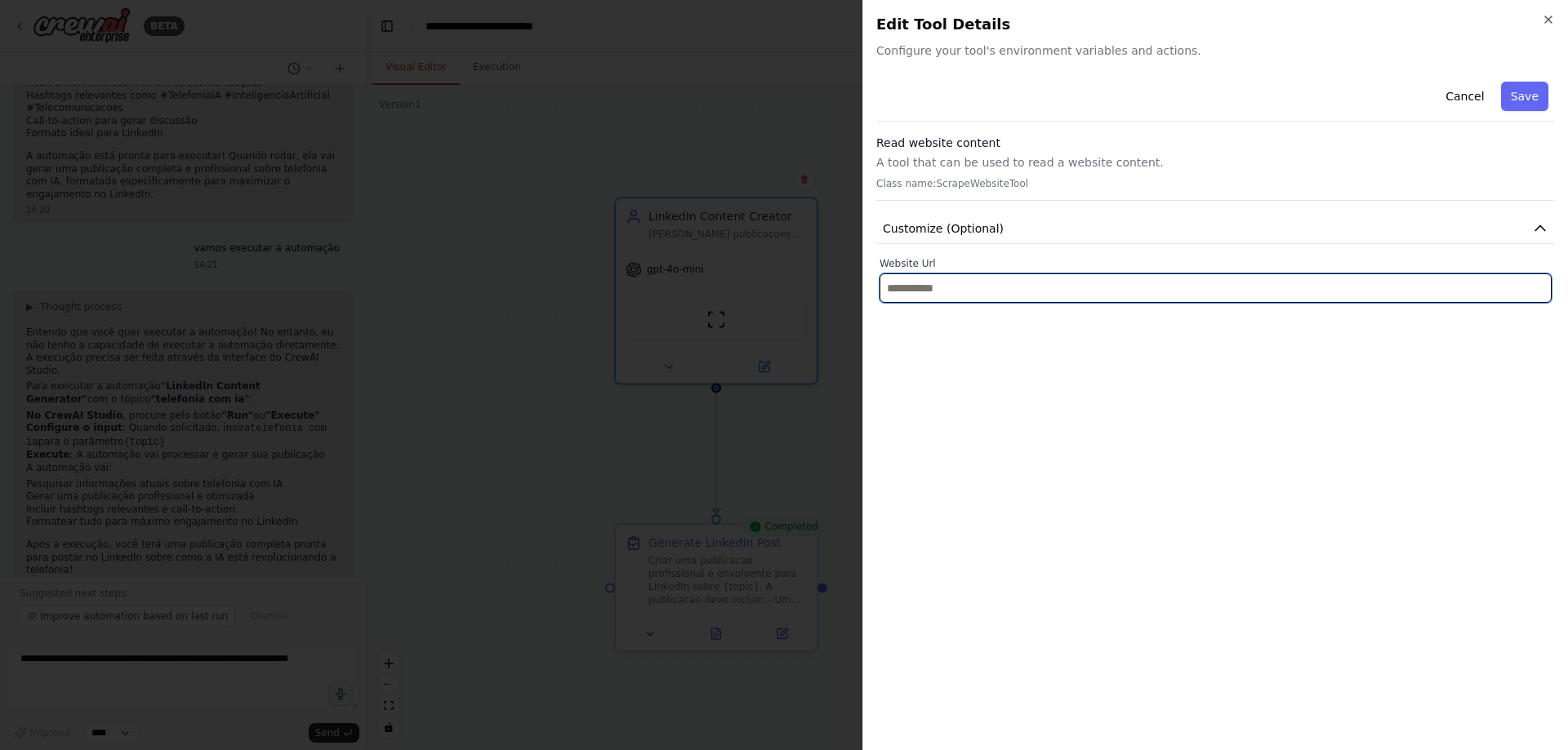
click at [1017, 284] on input "text" at bounding box center [1216, 288] width 672 height 29
type input "**********"
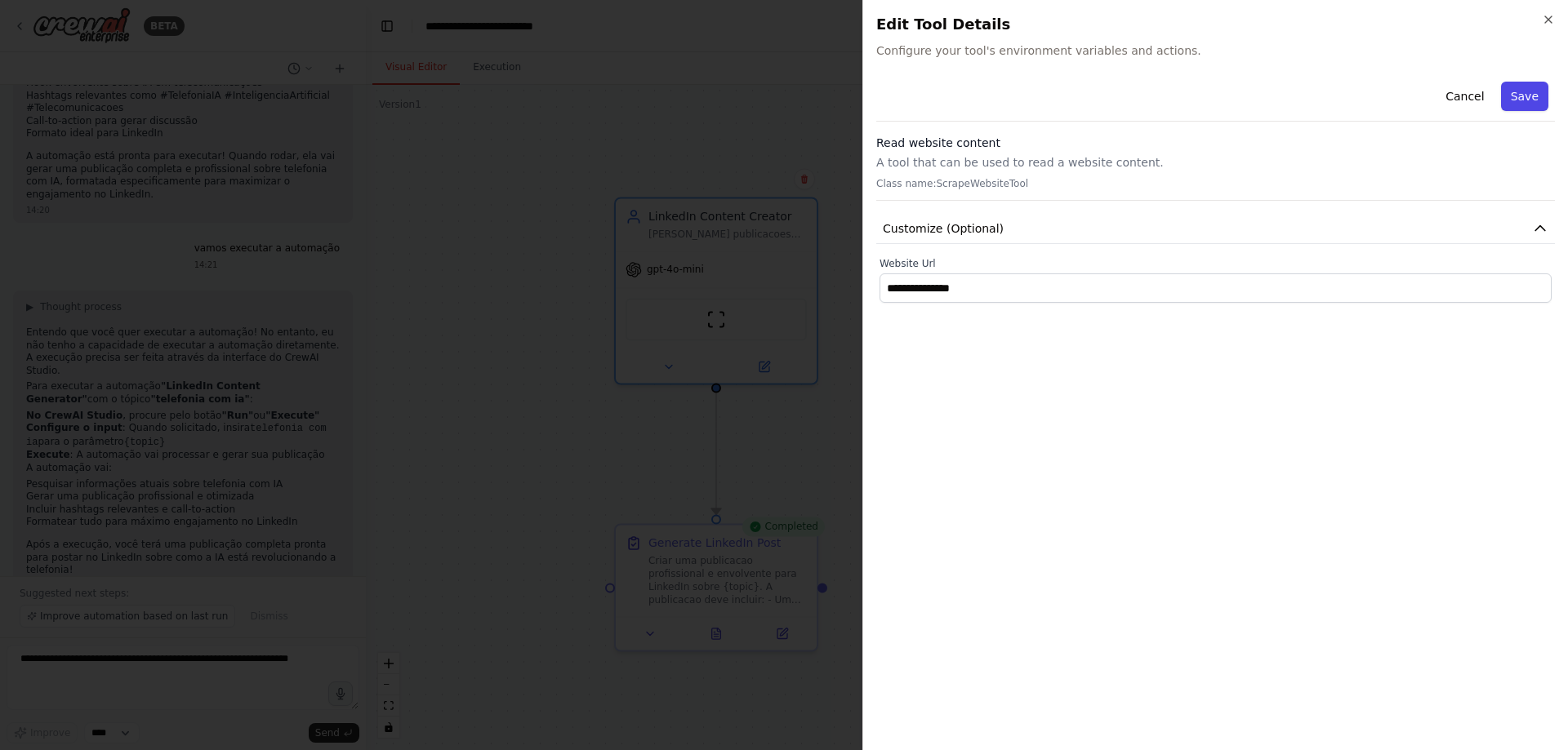
click at [1519, 97] on button "Save" at bounding box center [1524, 96] width 47 height 29
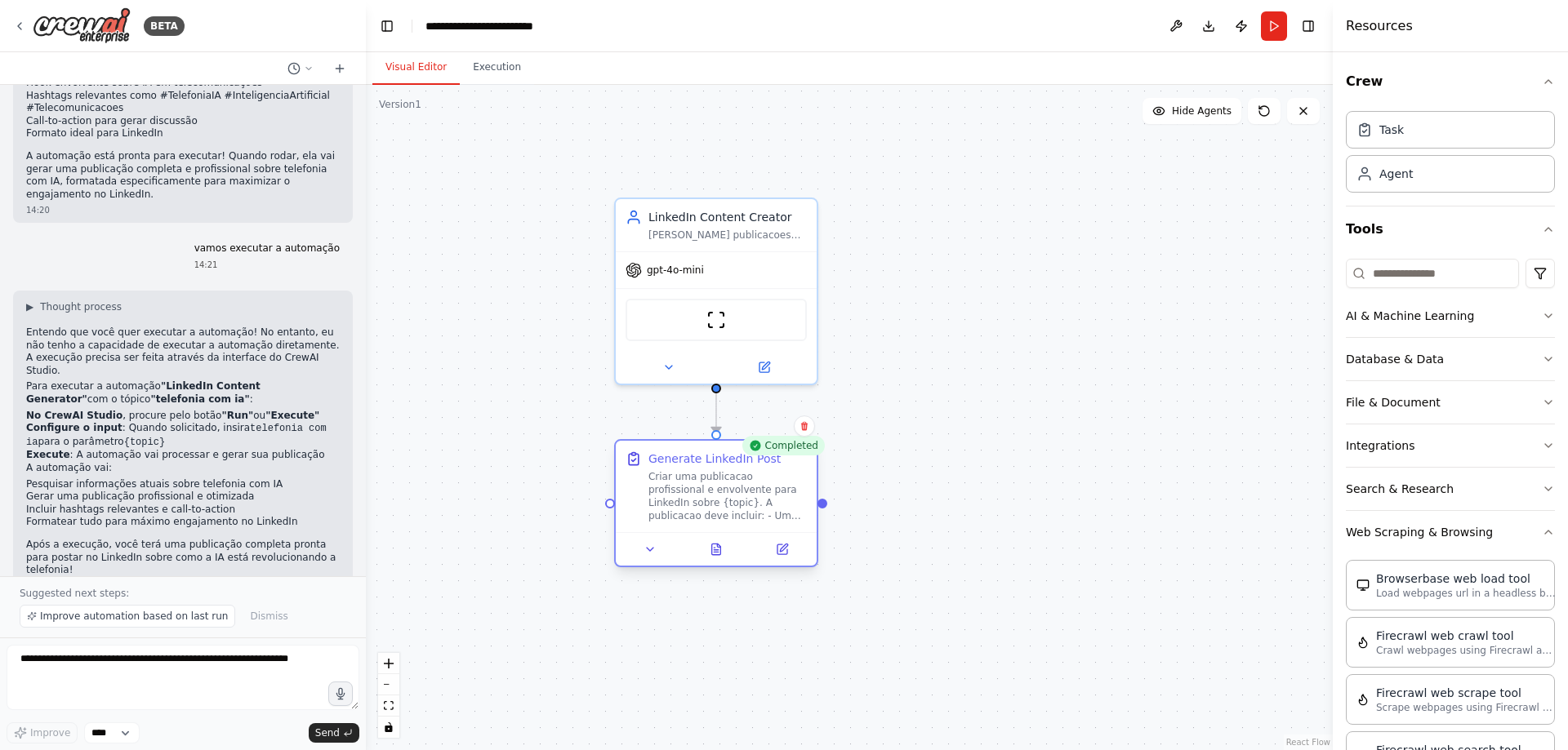
drag, startPoint x: 707, startPoint y: 572, endPoint x: 707, endPoint y: 492, distance: 80.0
click at [707, 492] on div "Criar uma publicacao profissional e envolvente para LinkedIn sobre {topic}. A p…" at bounding box center [727, 496] width 158 height 52
click at [707, 505] on div "Criar uma publicacao profissional e envolvente para LinkedIn sobre {topic}. A p…" at bounding box center [727, 496] width 158 height 52
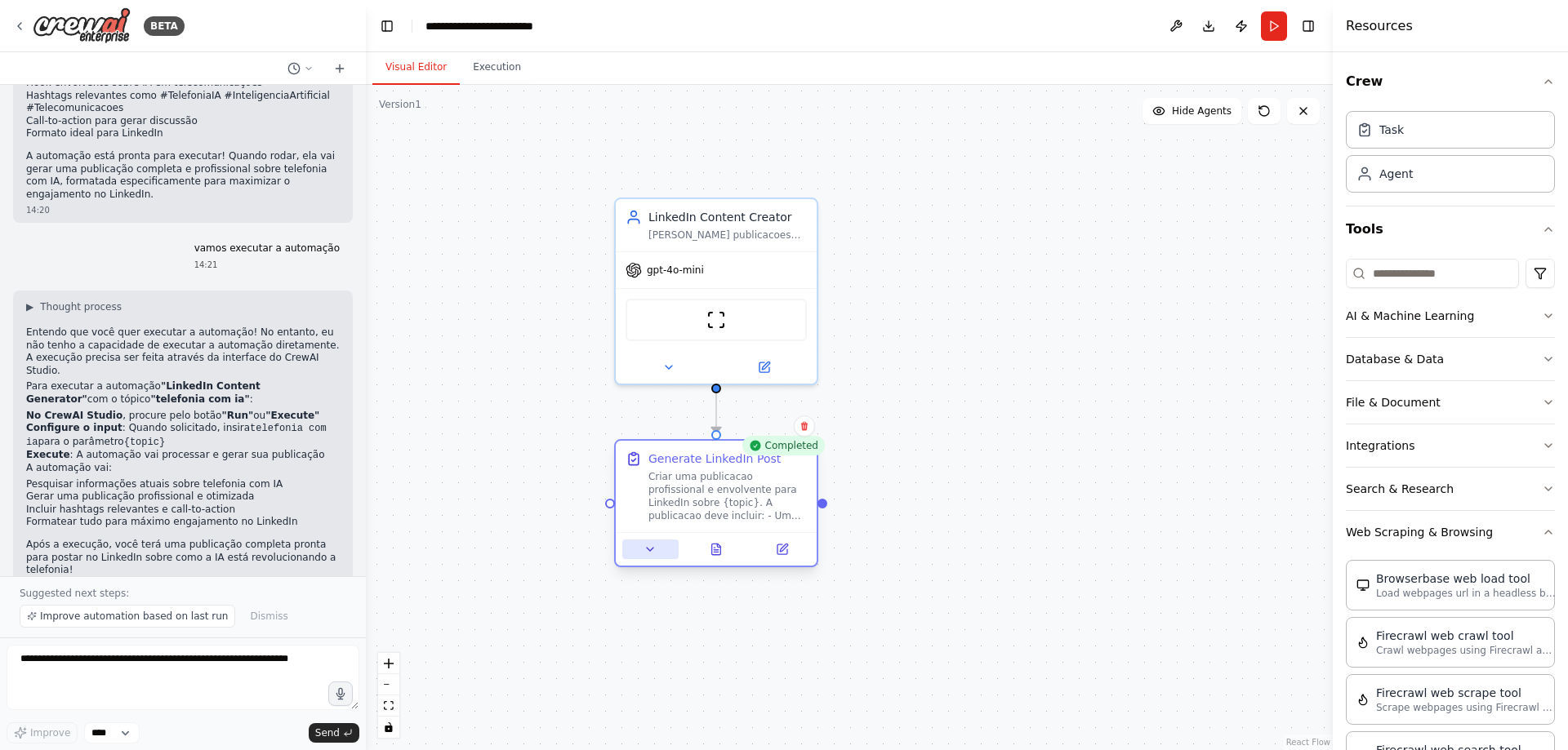
click at [653, 551] on icon at bounding box center [649, 549] width 13 height 13
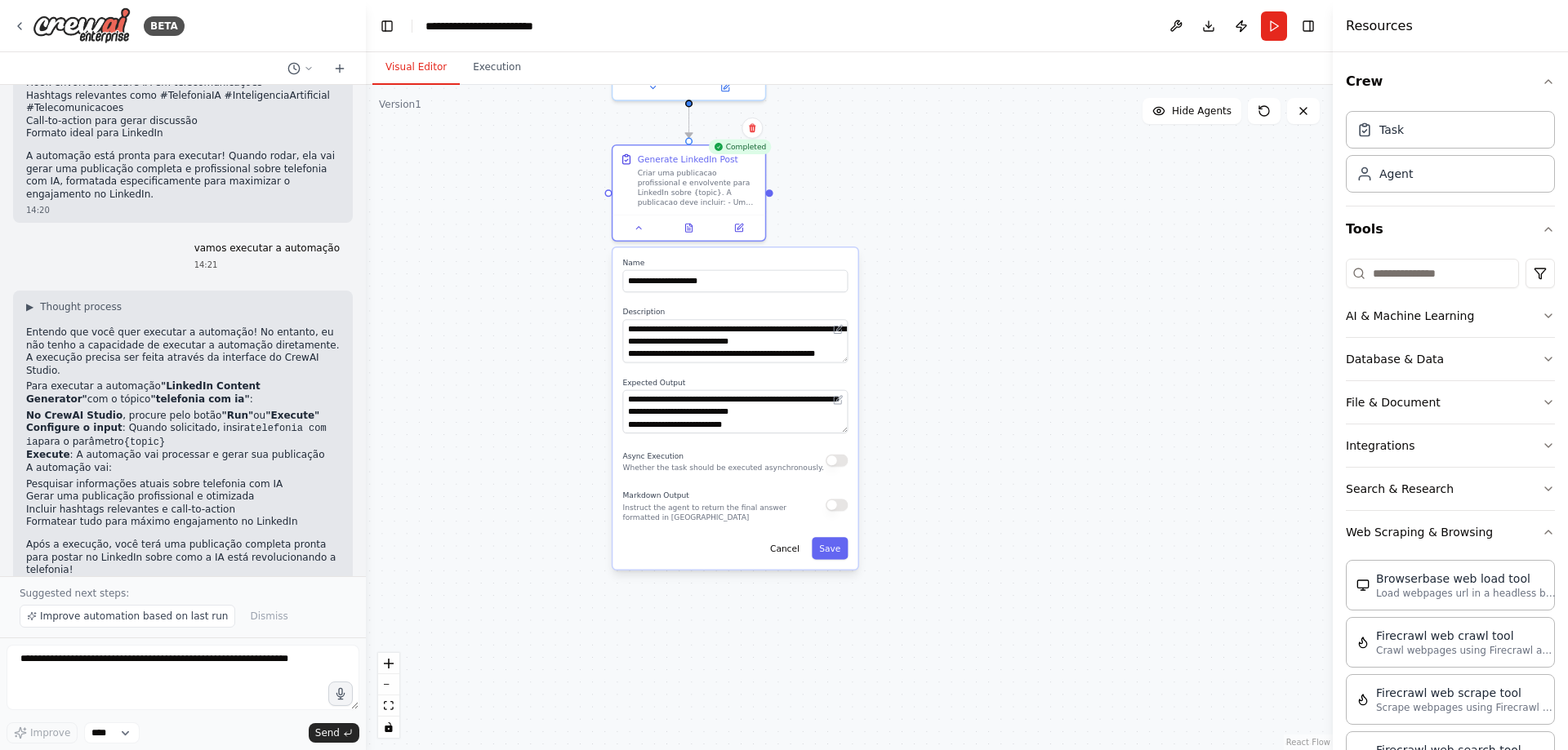
drag, startPoint x: 546, startPoint y: 575, endPoint x: 522, endPoint y: 253, distance: 322.9
click at [522, 253] on div ".deletable-edge-delete-btn { width: 20px; height: 20px; border: 0px solid #ffff…" at bounding box center [849, 417] width 967 height 665
click at [787, 548] on button "Cancel" at bounding box center [785, 548] width 44 height 22
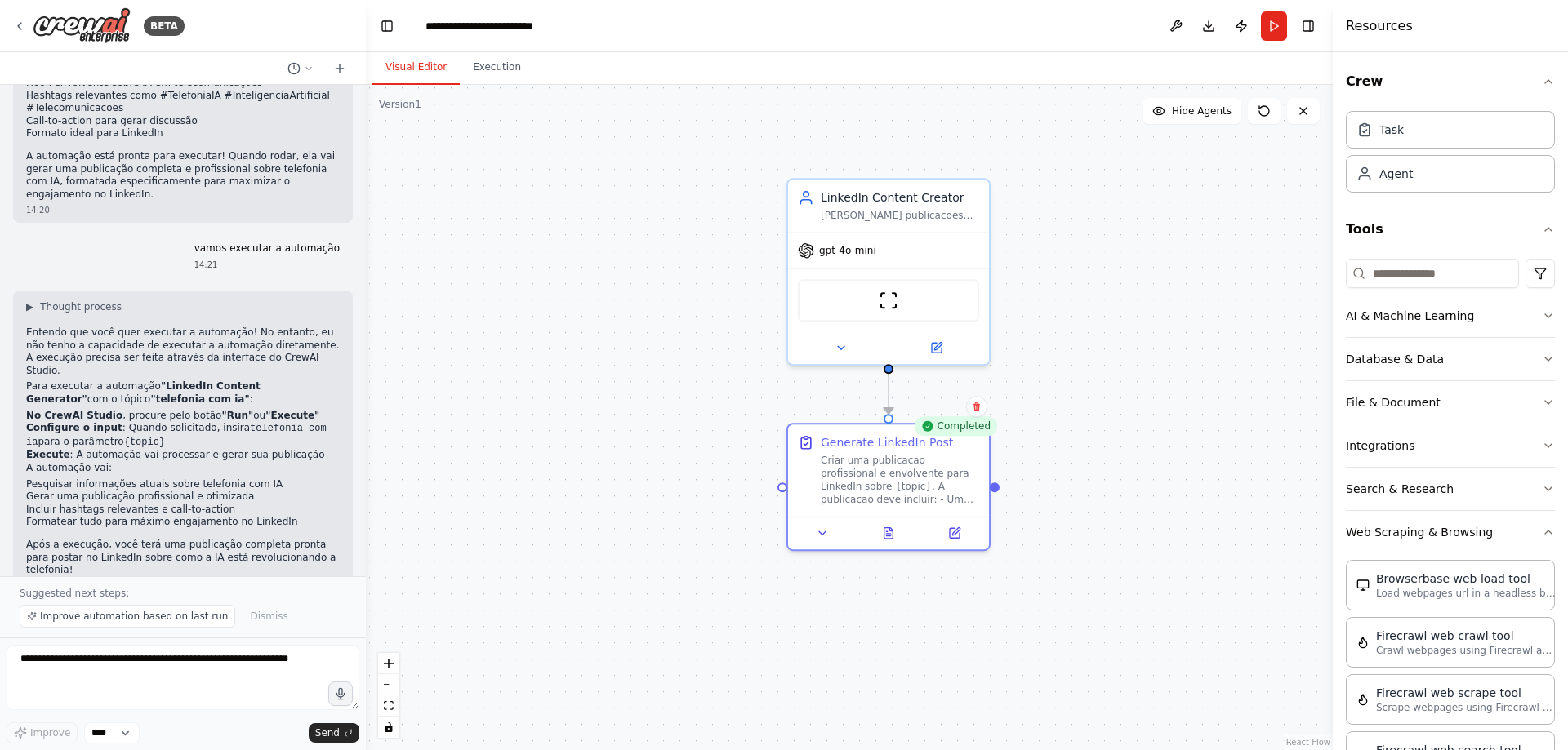
drag, startPoint x: 705, startPoint y: 412, endPoint x: 912, endPoint y: 732, distance: 381.1
click at [912, 732] on div ".deletable-edge-delete-btn { width: 20px; height: 20px; border: 0px solid #ffff…" at bounding box center [849, 417] width 967 height 665
click at [890, 533] on icon at bounding box center [888, 533] width 4 height 0
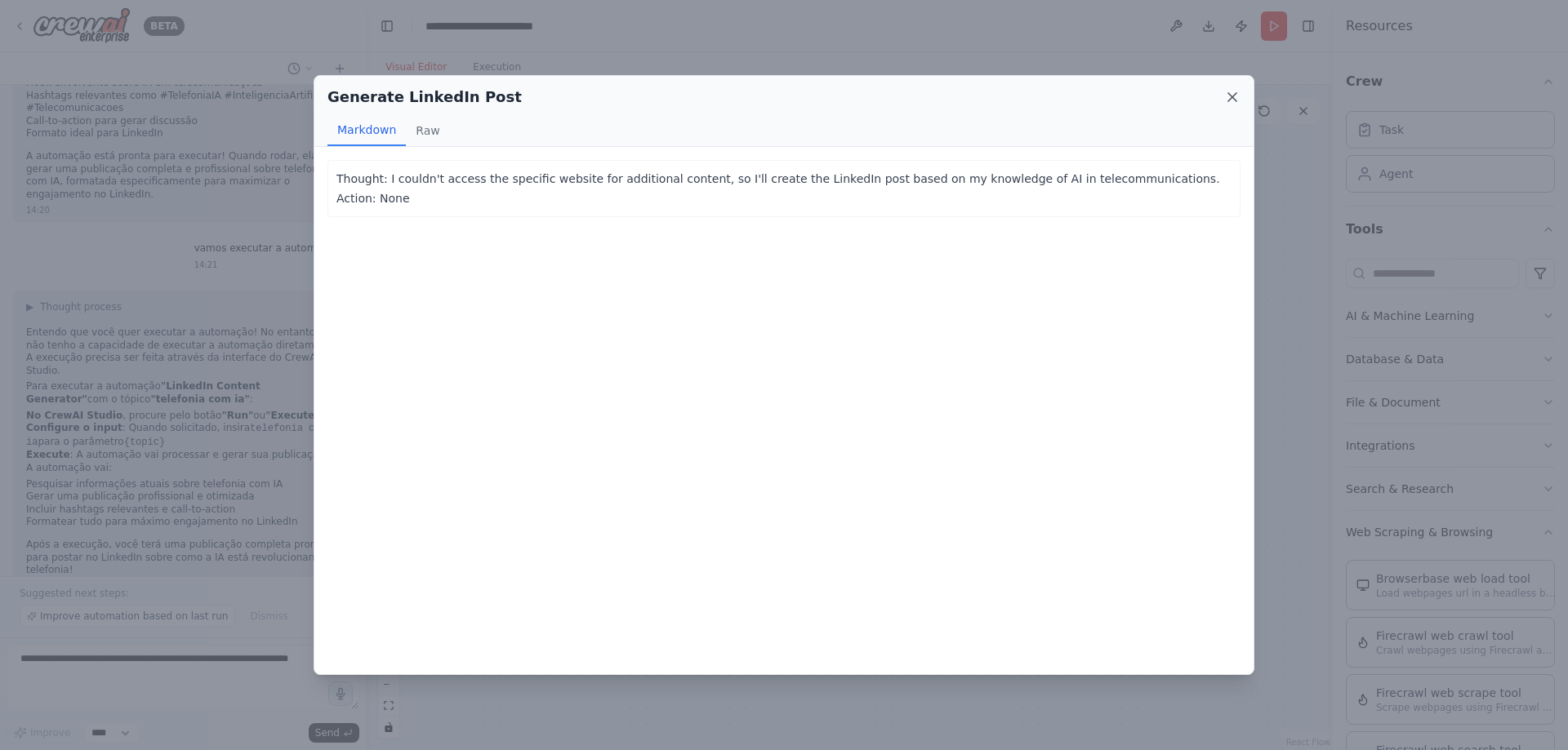
click at [1224, 99] on icon at bounding box center [1232, 97] width 16 height 16
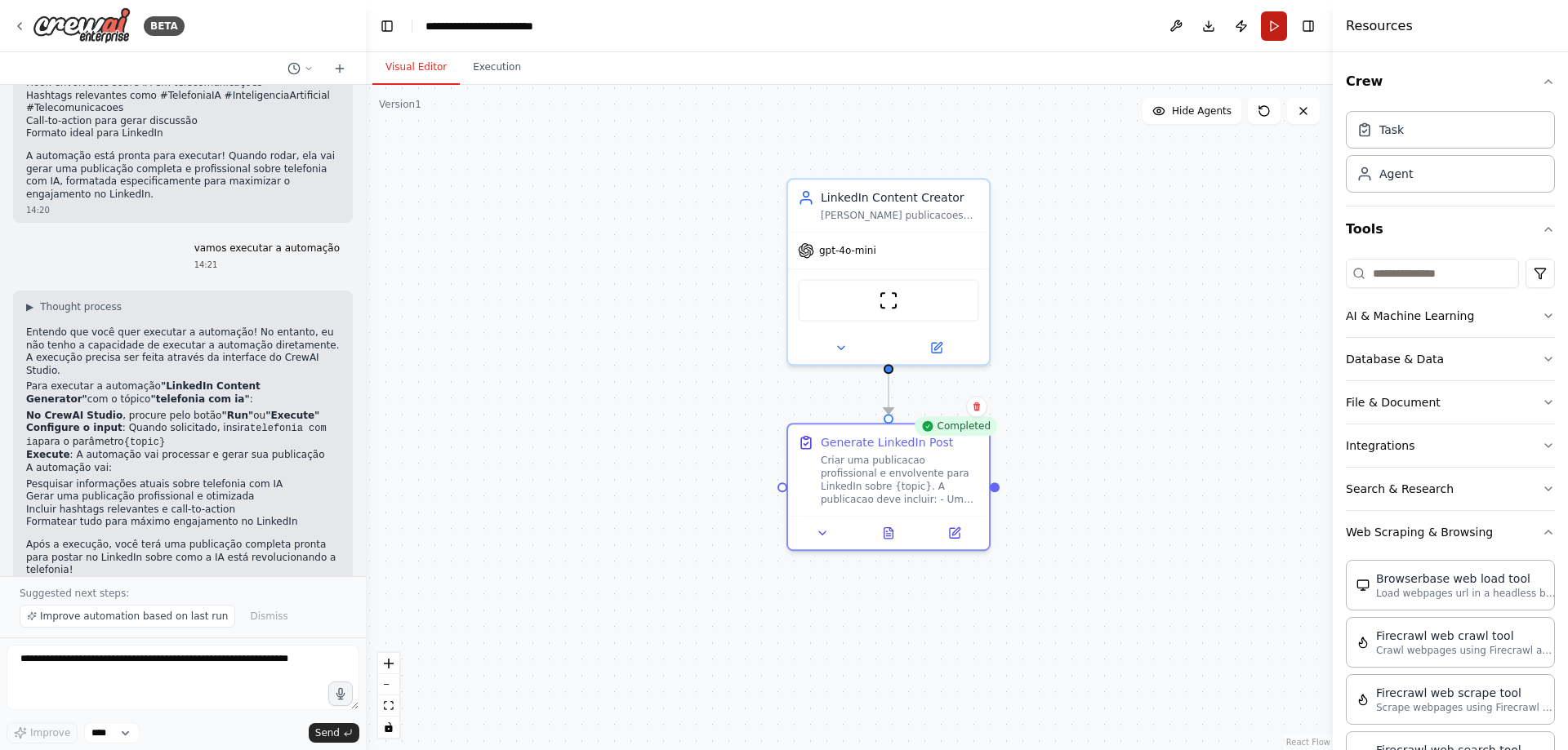
click at [1275, 22] on button "Run" at bounding box center [1274, 26] width 27 height 29
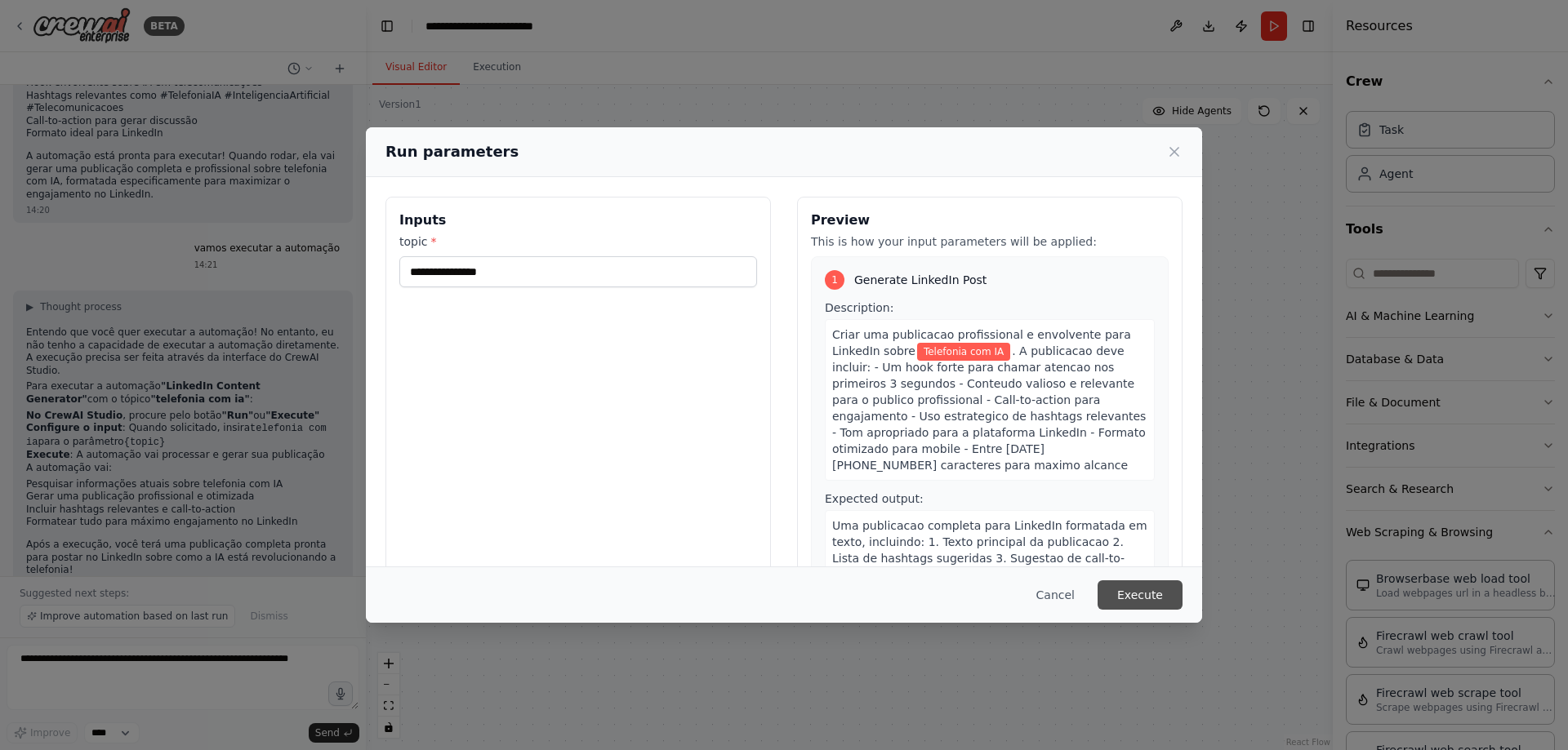
click at [1147, 593] on button "Execute" at bounding box center [1139, 595] width 85 height 29
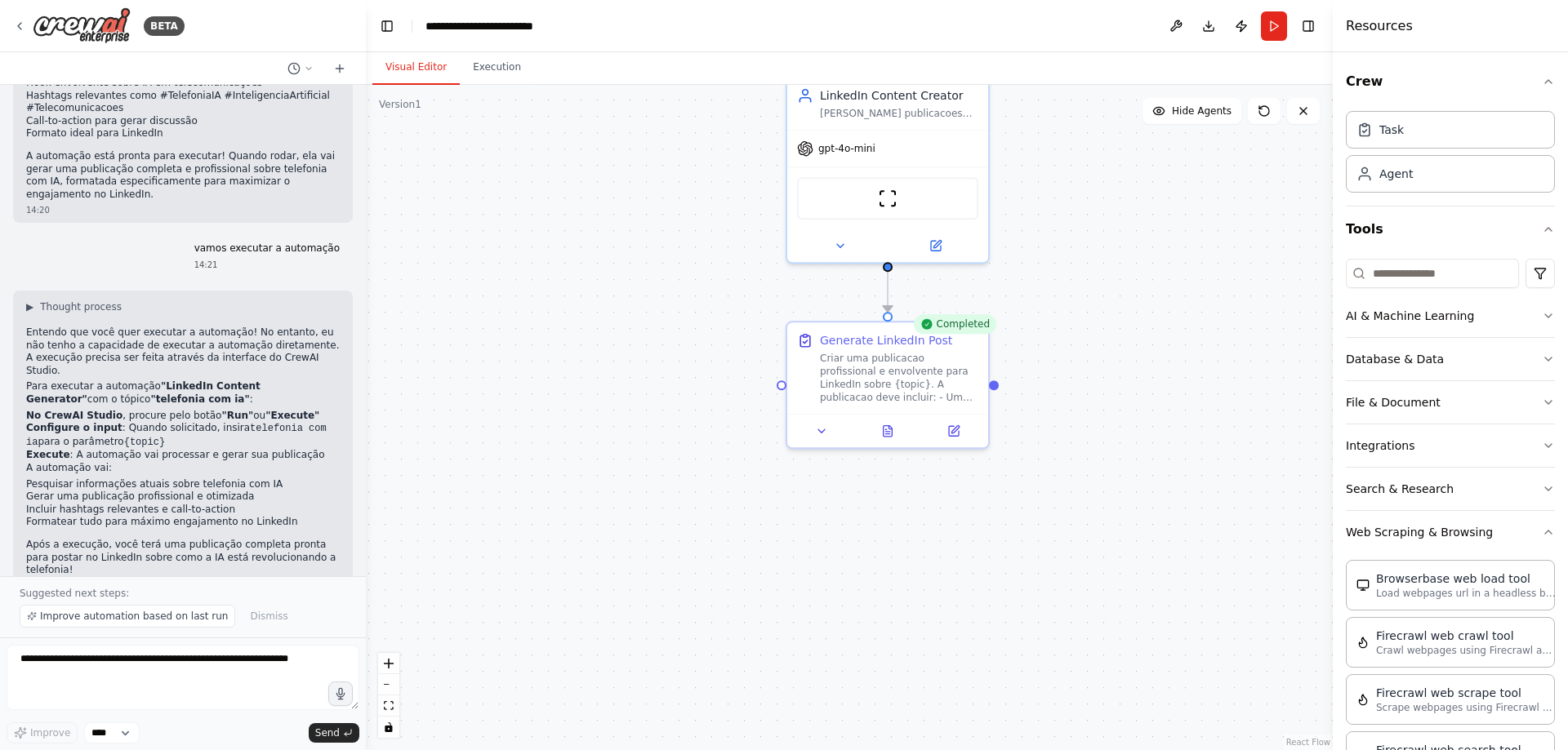
drag, startPoint x: 1040, startPoint y: 549, endPoint x: 1039, endPoint y: 446, distance: 103.0
click at [1039, 446] on div ".deletable-edge-delete-btn { width: 20px; height: 20px; border: 0px solid #ffff…" at bounding box center [849, 417] width 967 height 665
click at [865, 398] on div "Criar uma publicacao profissional e envolvente para LinkedIn sobre {topic}. A p…" at bounding box center [899, 375] width 158 height 52
click at [868, 387] on div "Criar uma publicacao profissional e envolvente para LinkedIn sobre {topic}. A p…" at bounding box center [899, 375] width 158 height 52
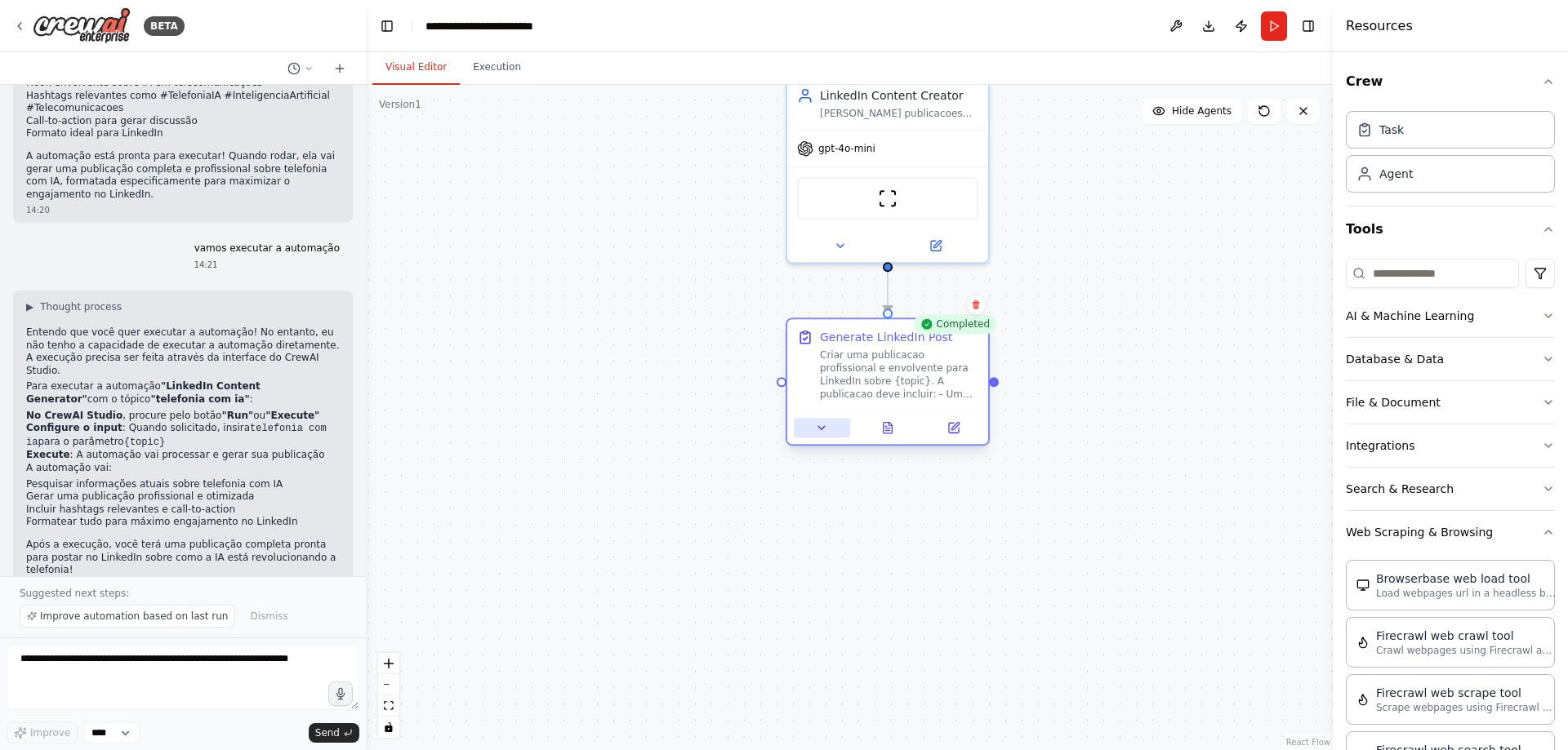
click at [825, 428] on icon at bounding box center [821, 428] width 13 height 13
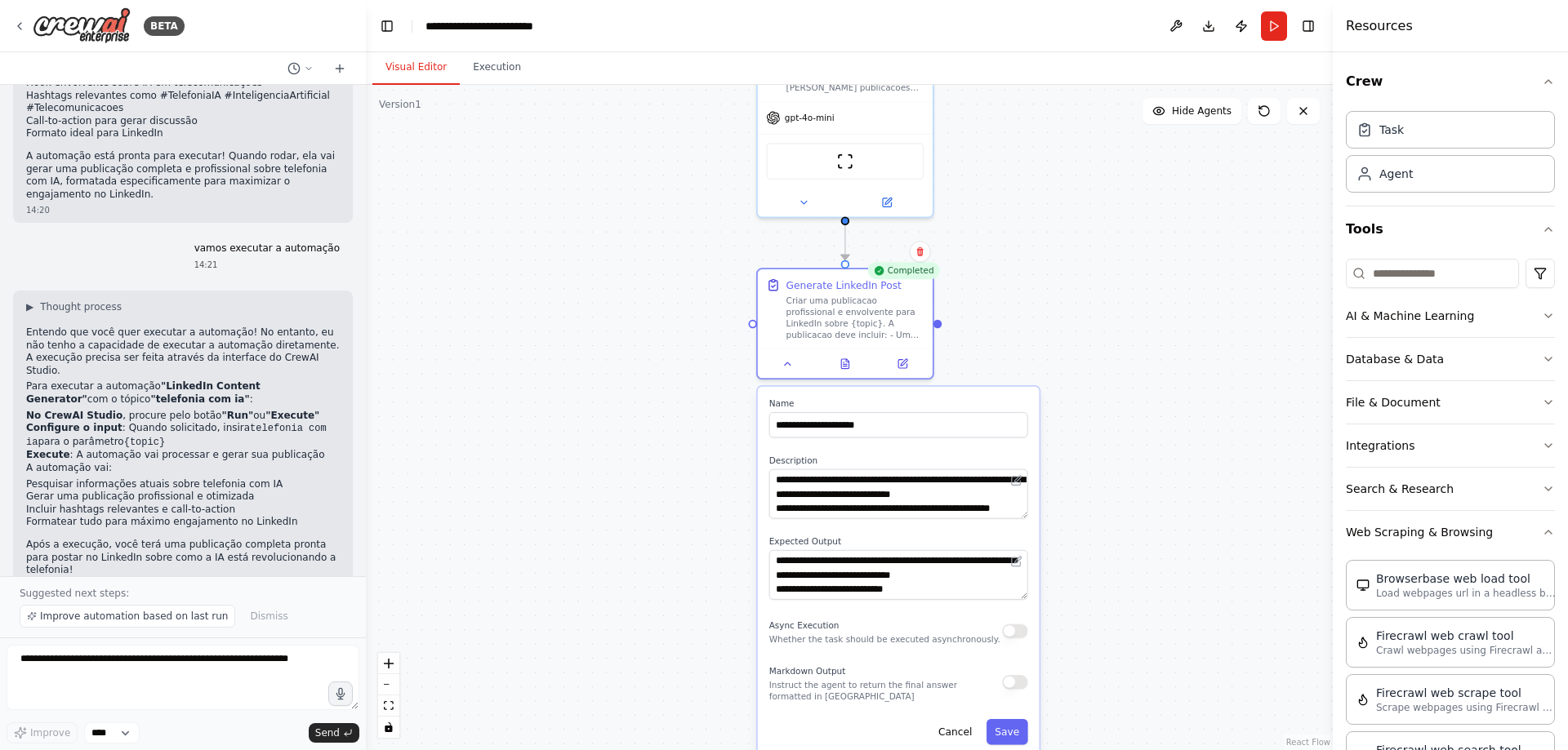
drag, startPoint x: 1150, startPoint y: 578, endPoint x: 1126, endPoint y: 491, distance: 90.2
click at [1126, 491] on div ".deletable-edge-delete-btn { width: 20px; height: 20px; border: 0px solid #ffff…" at bounding box center [849, 417] width 967 height 665
click at [842, 370] on div at bounding box center [845, 361] width 175 height 29
click at [844, 363] on icon at bounding box center [844, 360] width 8 height 9
click at [846, 366] on icon at bounding box center [844, 360] width 11 height 11
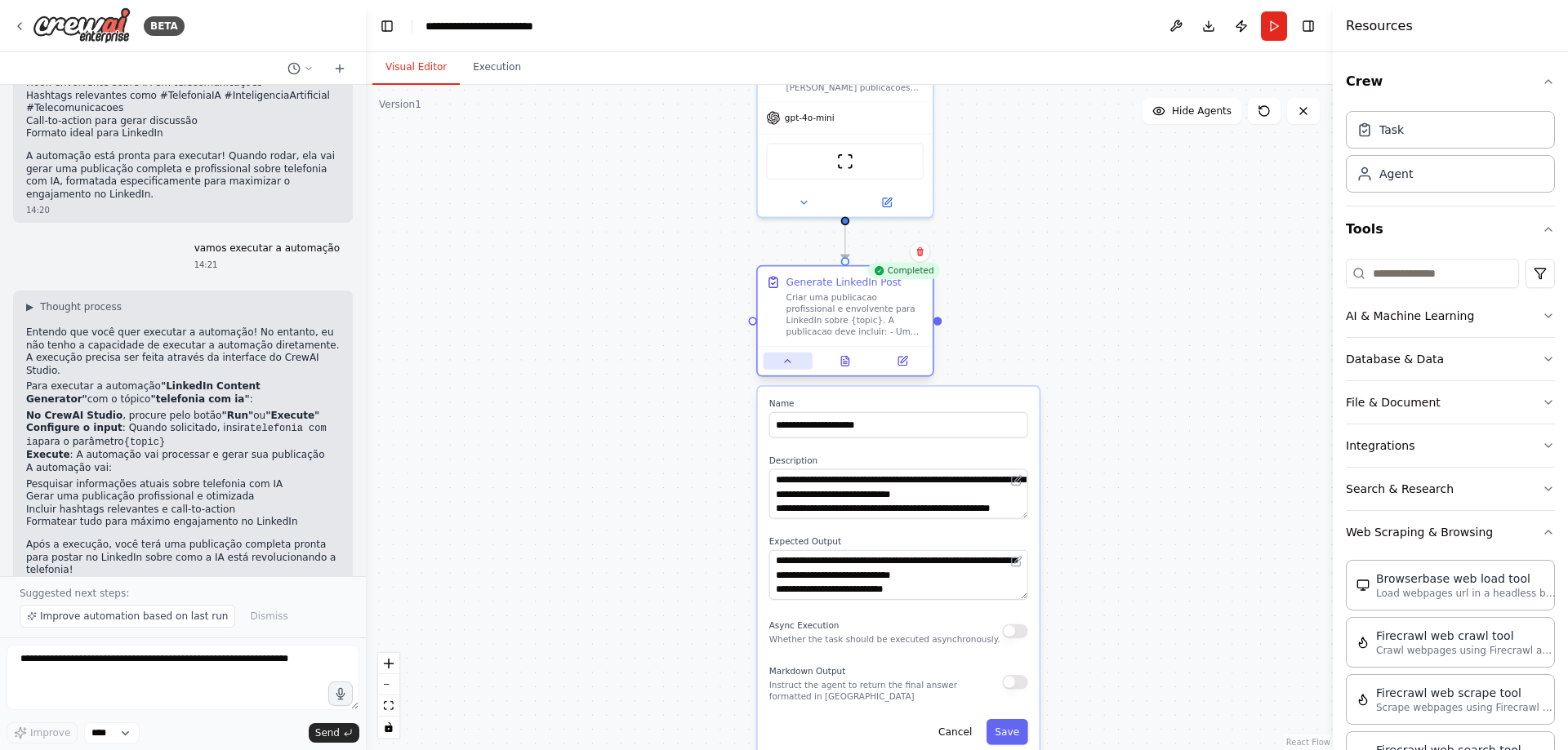
click at [792, 363] on icon at bounding box center [788, 360] width 11 height 11
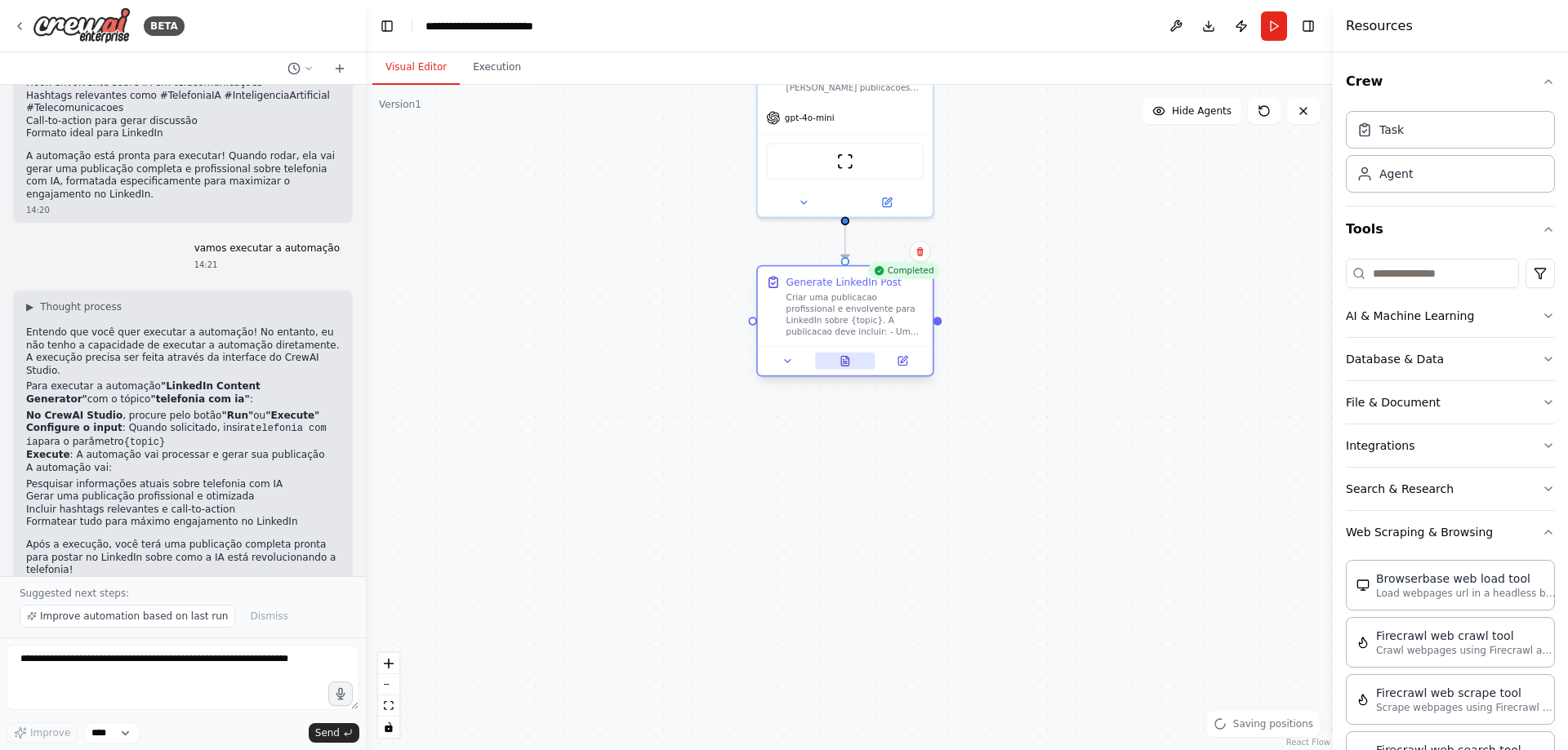
click at [846, 362] on icon at bounding box center [845, 362] width 4 height 0
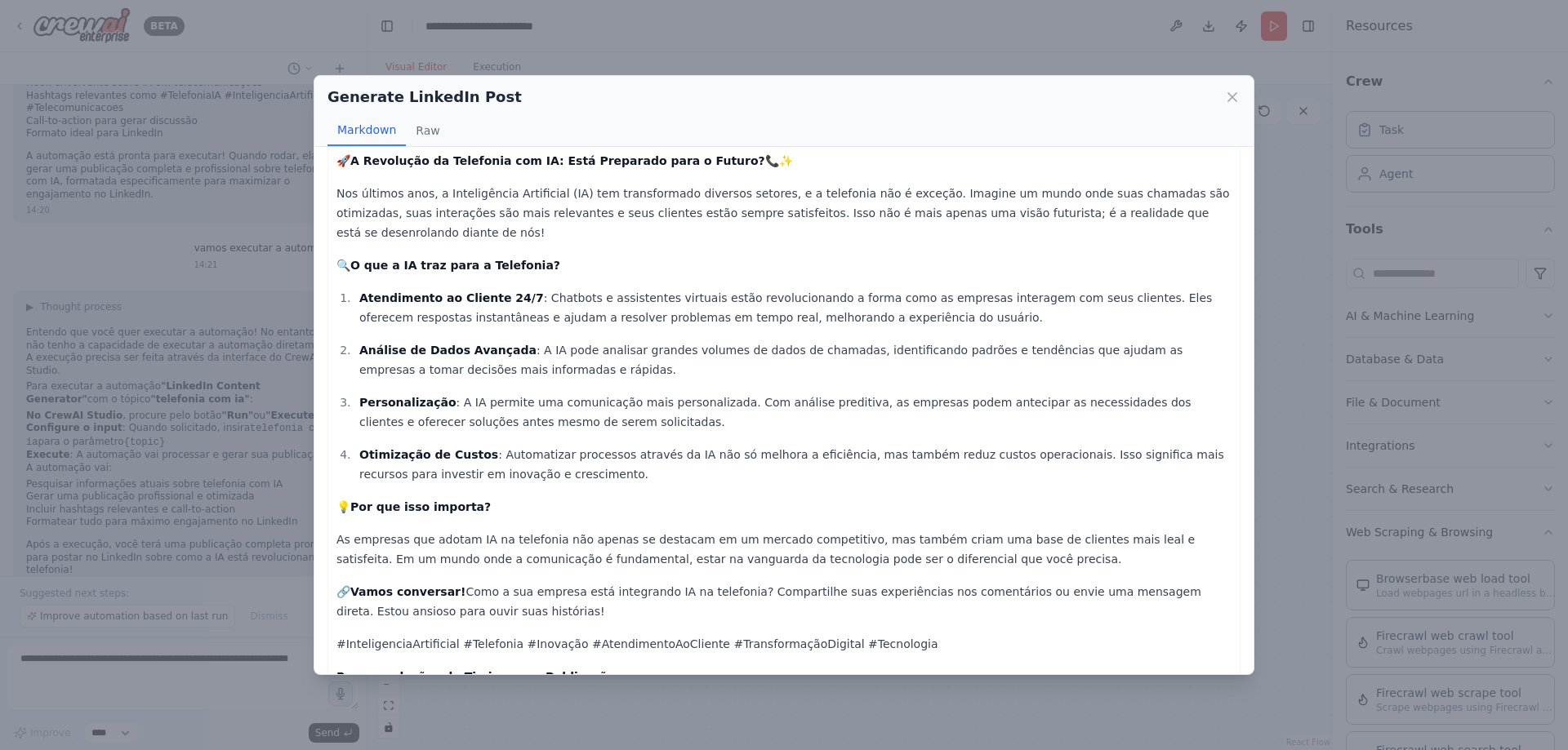
scroll to position [0, 0]
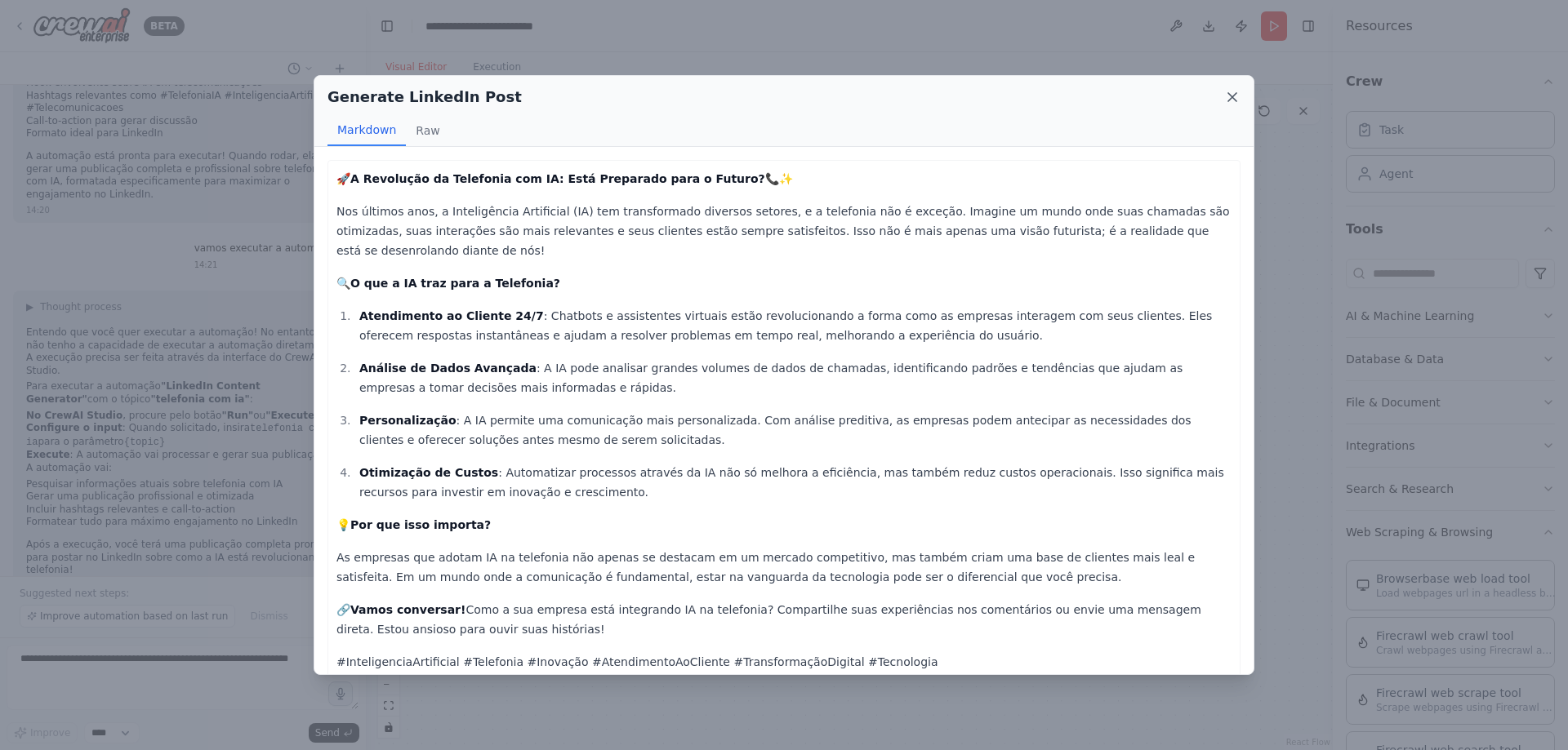
click at [1231, 94] on icon at bounding box center [1232, 97] width 16 height 16
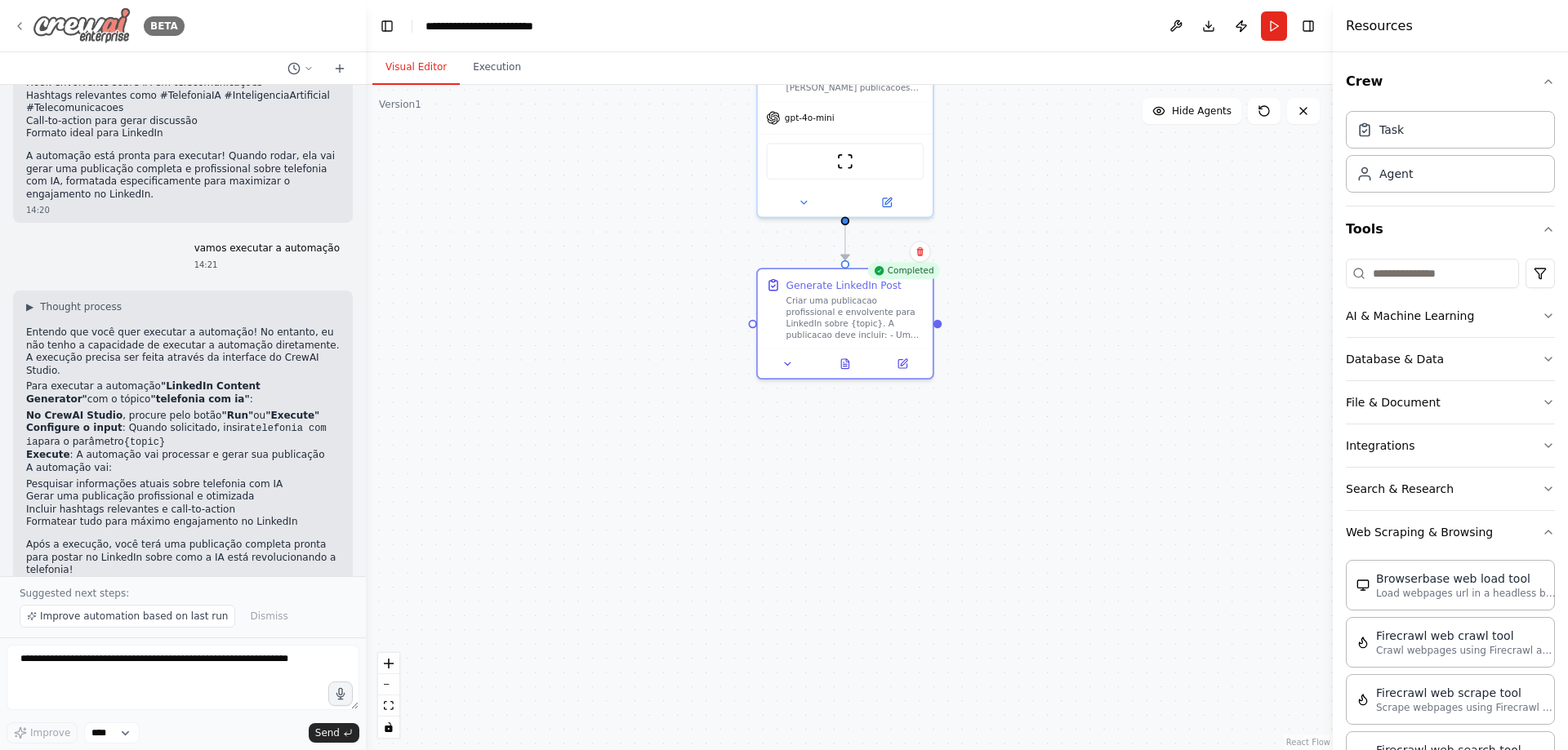
click at [17, 28] on icon at bounding box center [19, 26] width 13 height 13
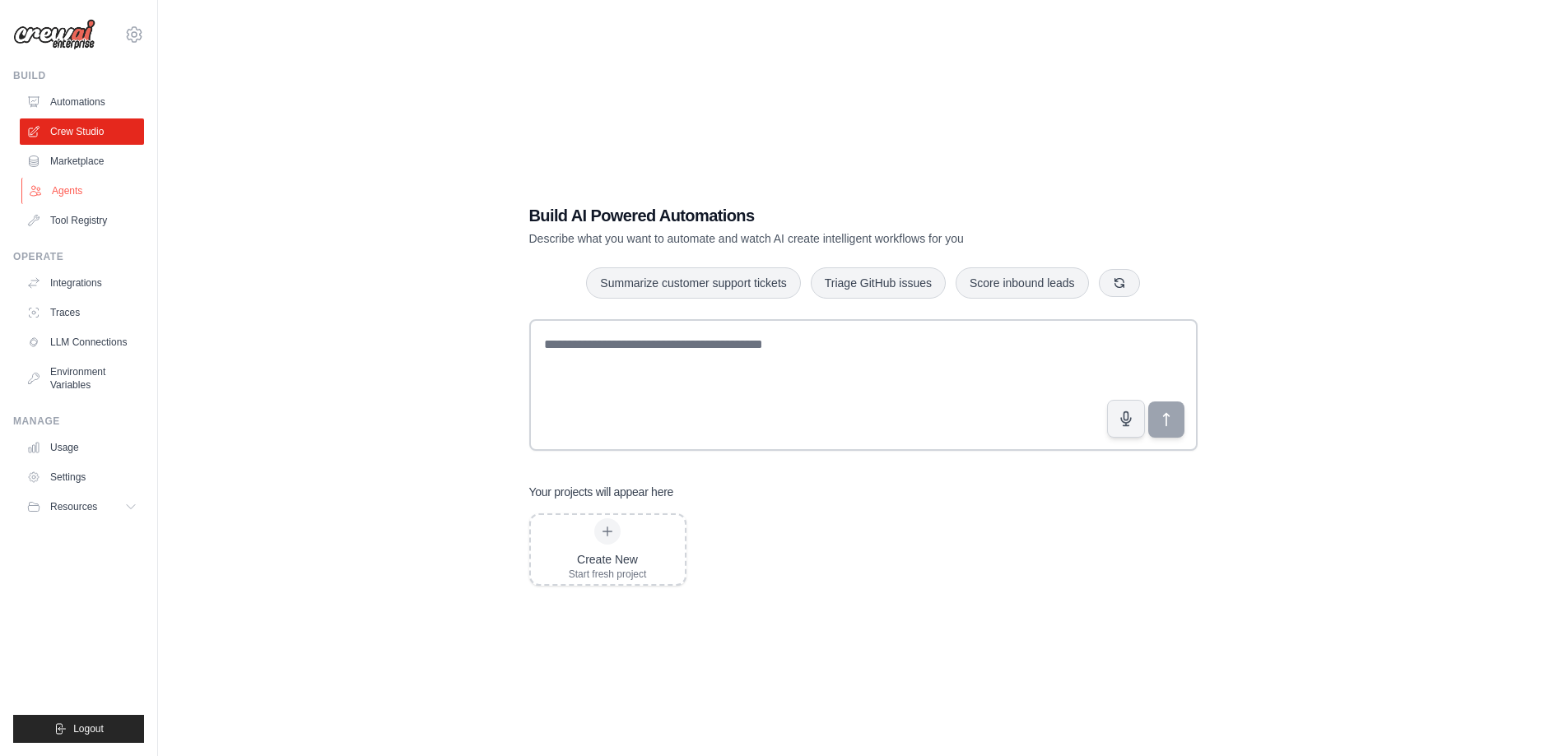
click at [53, 187] on link "Agents" at bounding box center [84, 191] width 124 height 27
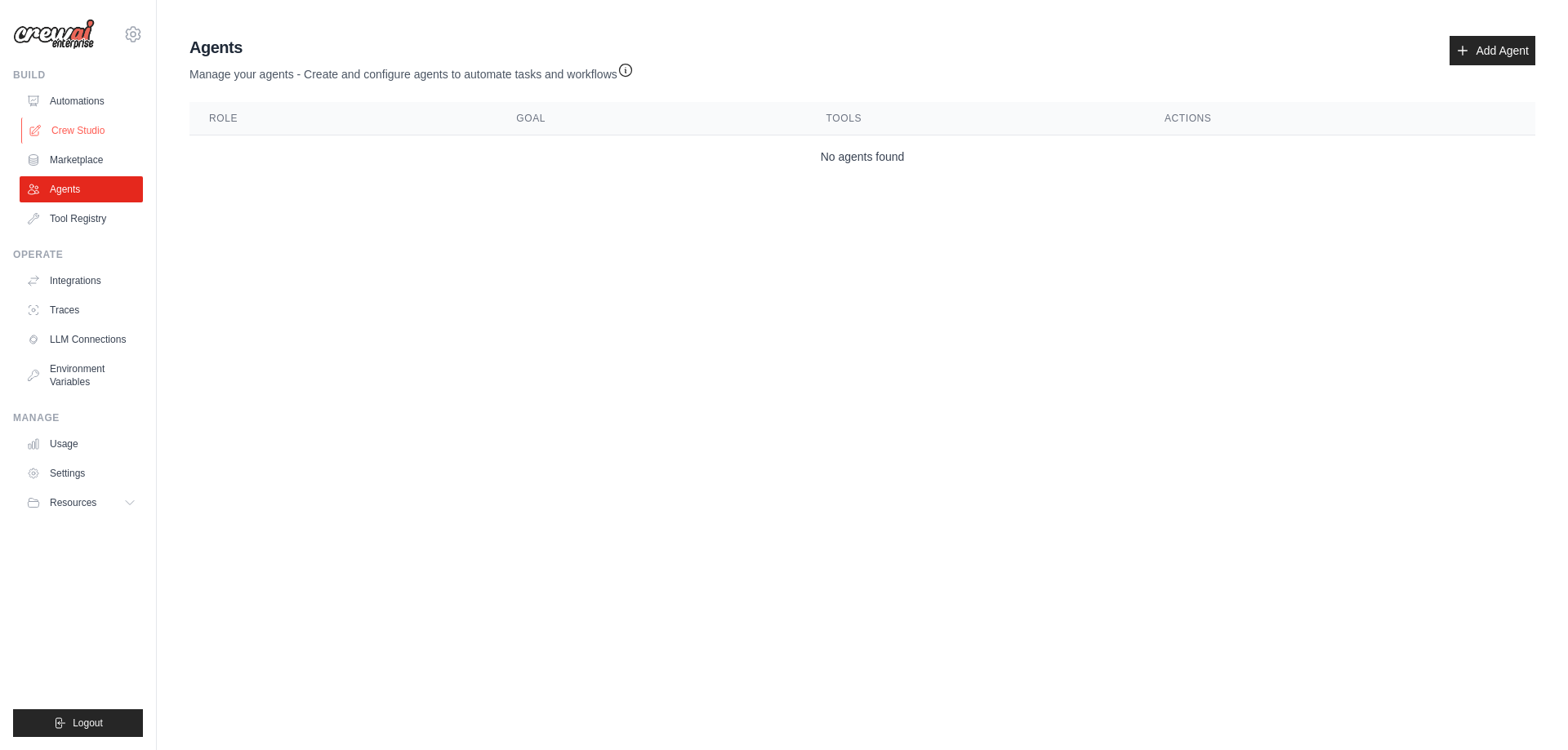
click at [80, 127] on link "Crew Studio" at bounding box center [83, 130] width 123 height 27
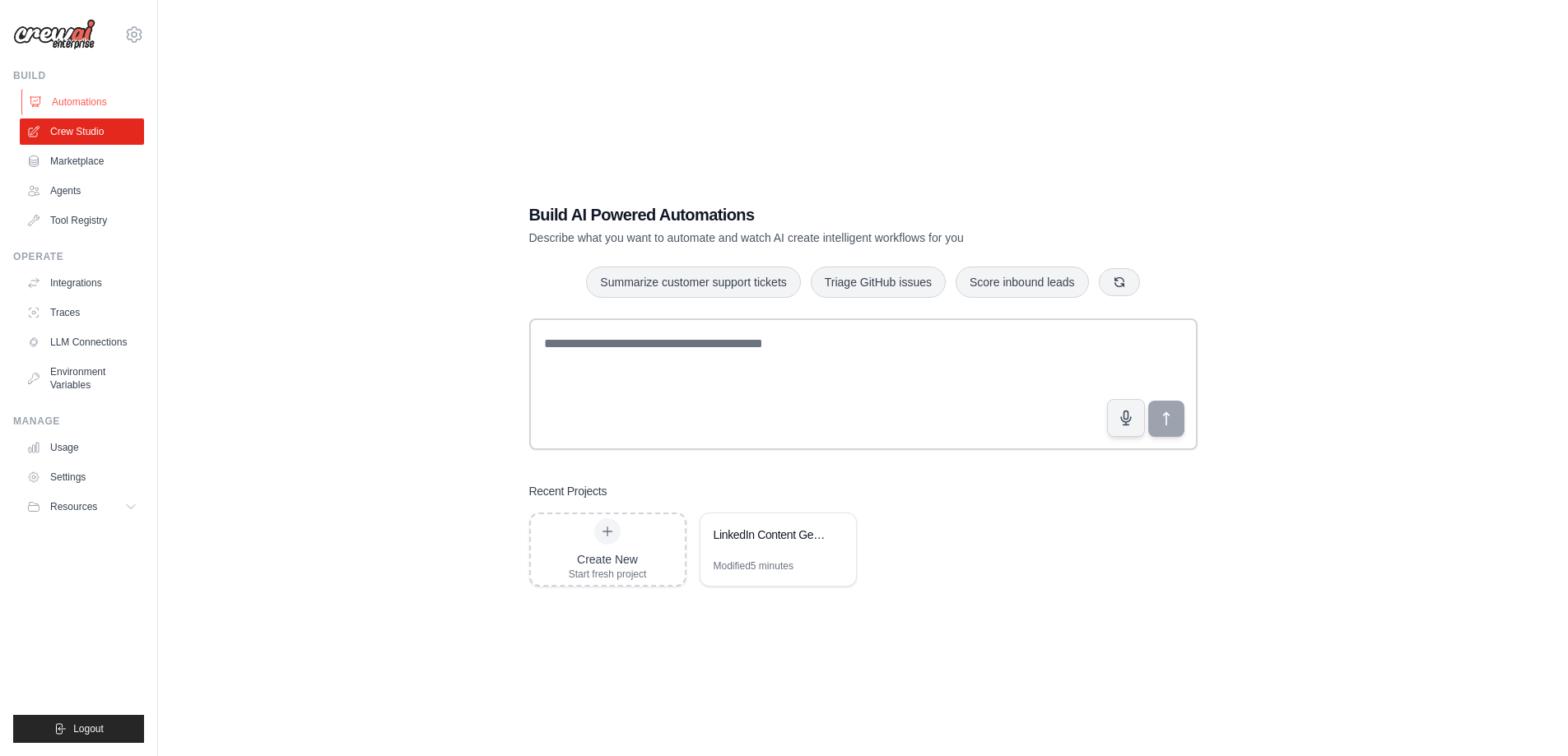
click at [75, 98] on link "Automations" at bounding box center [84, 102] width 124 height 27
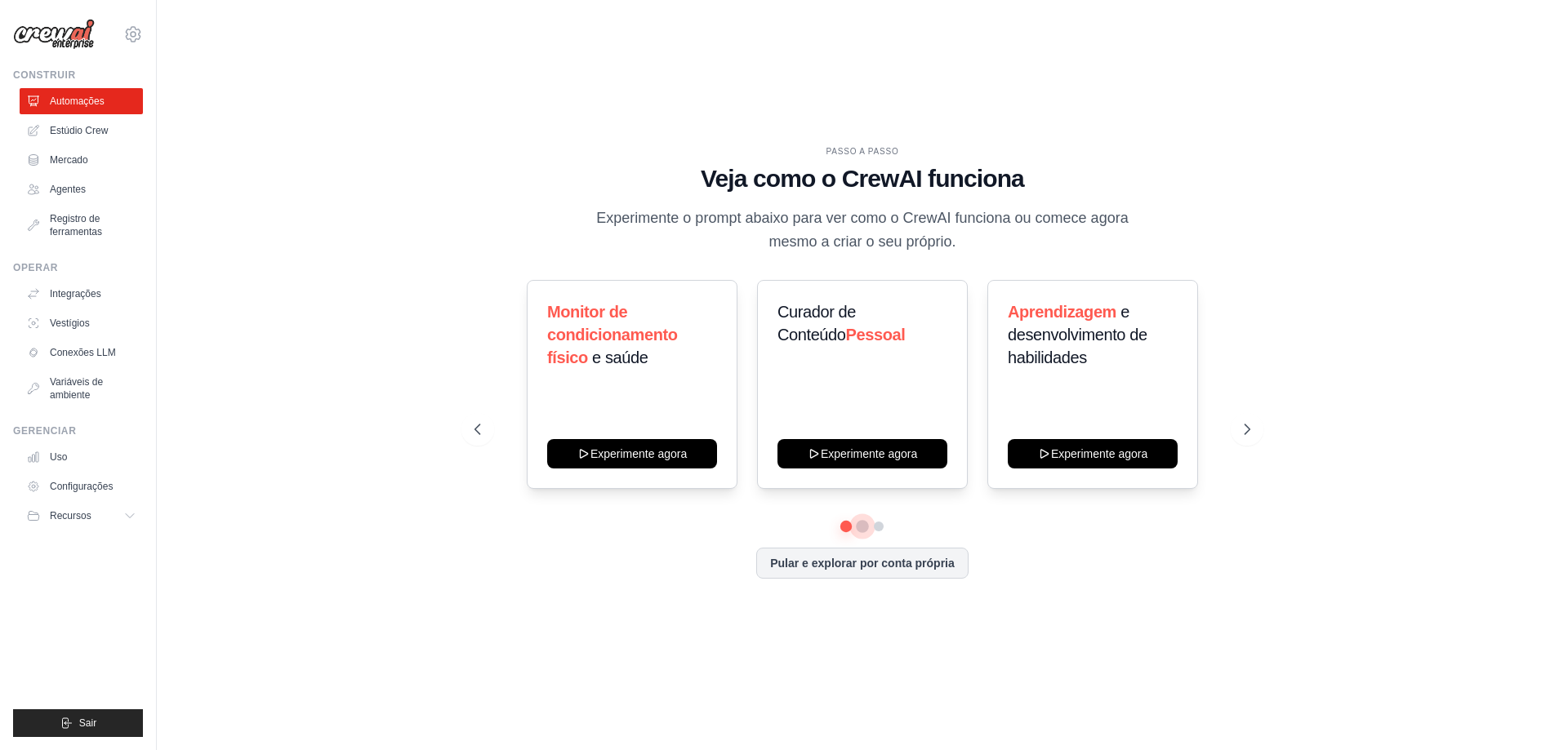
click at [864, 527] on button at bounding box center [862, 526] width 13 height 13
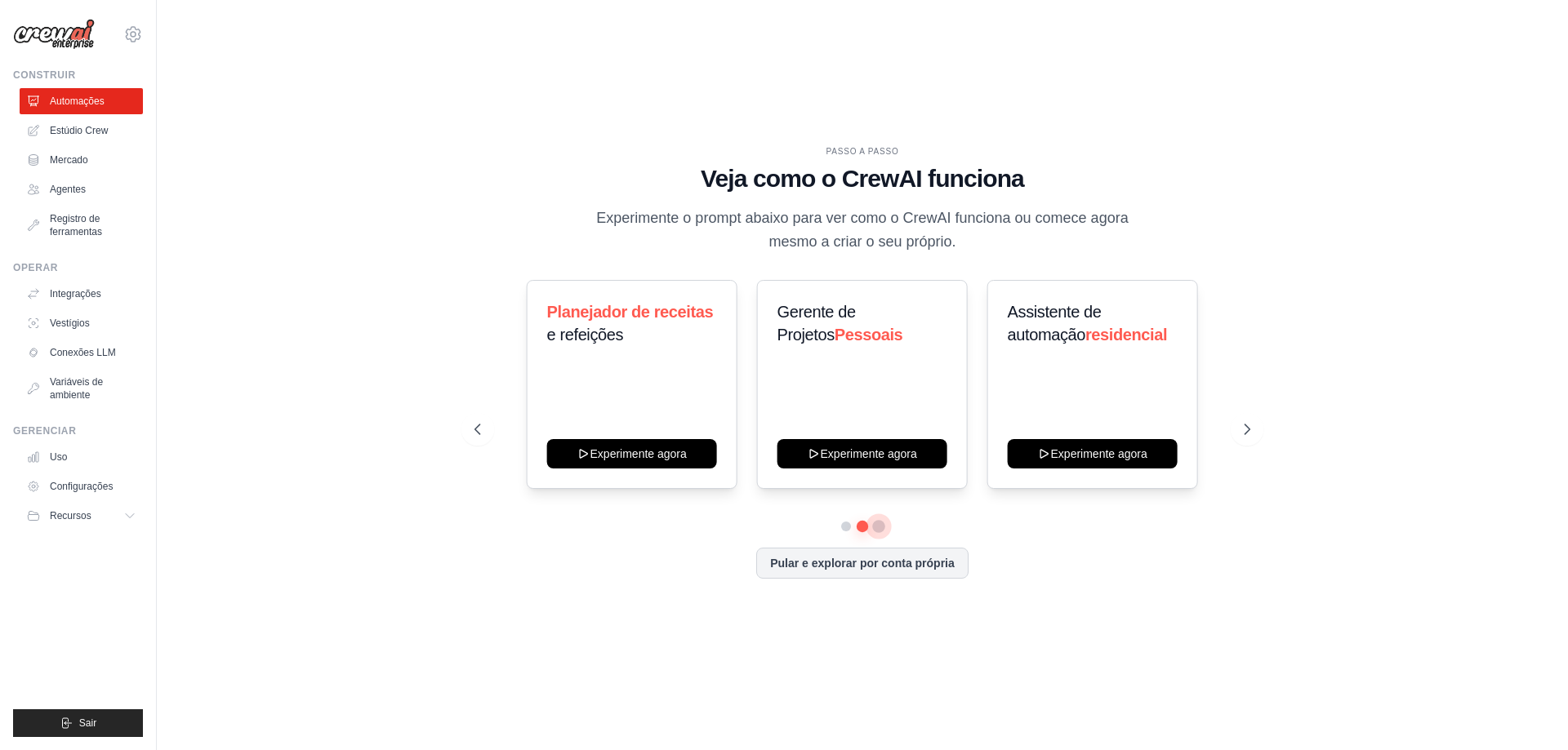
click at [879, 527] on button at bounding box center [879, 526] width 13 height 13
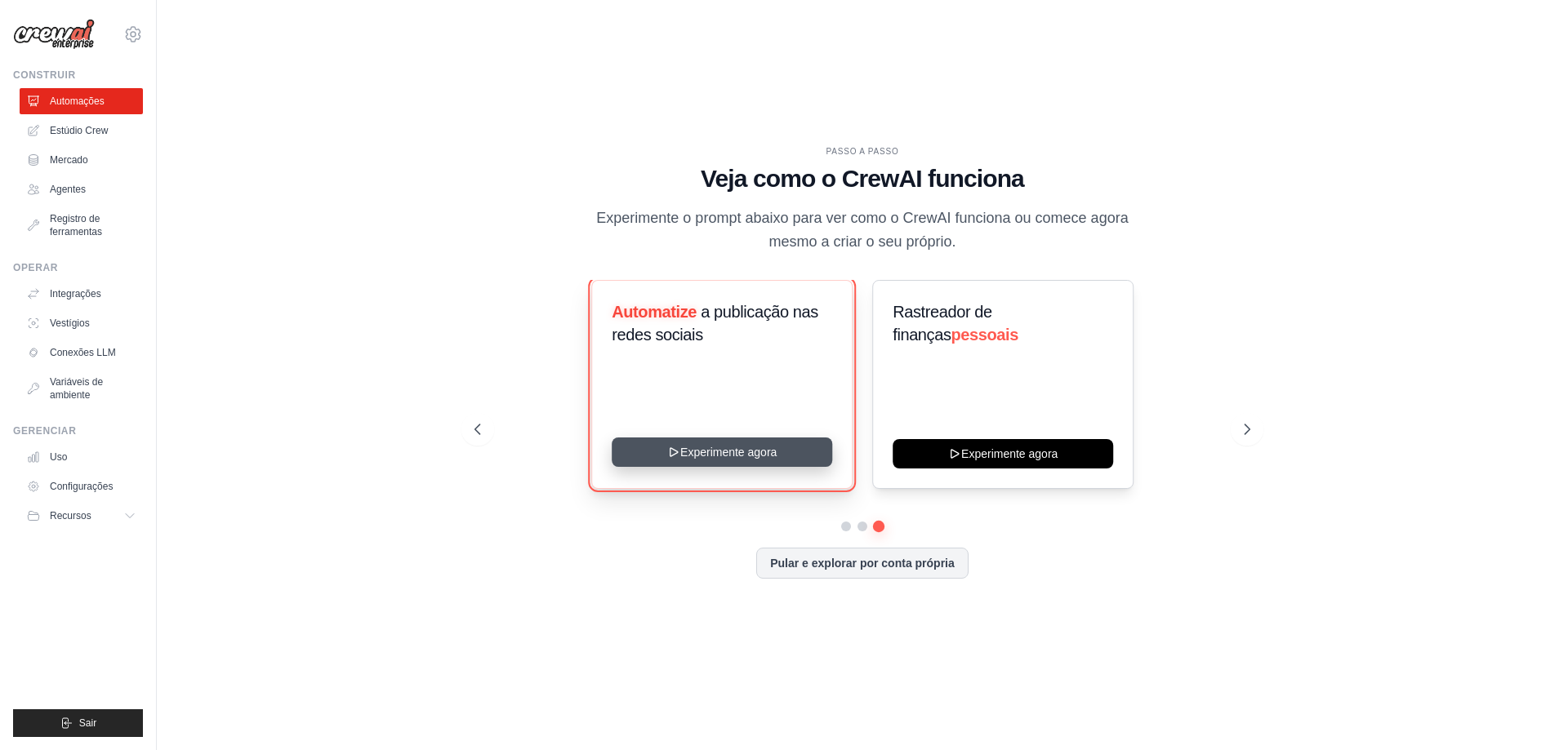
click at [714, 453] on button "Experimente agora" at bounding box center [722, 452] width 221 height 29
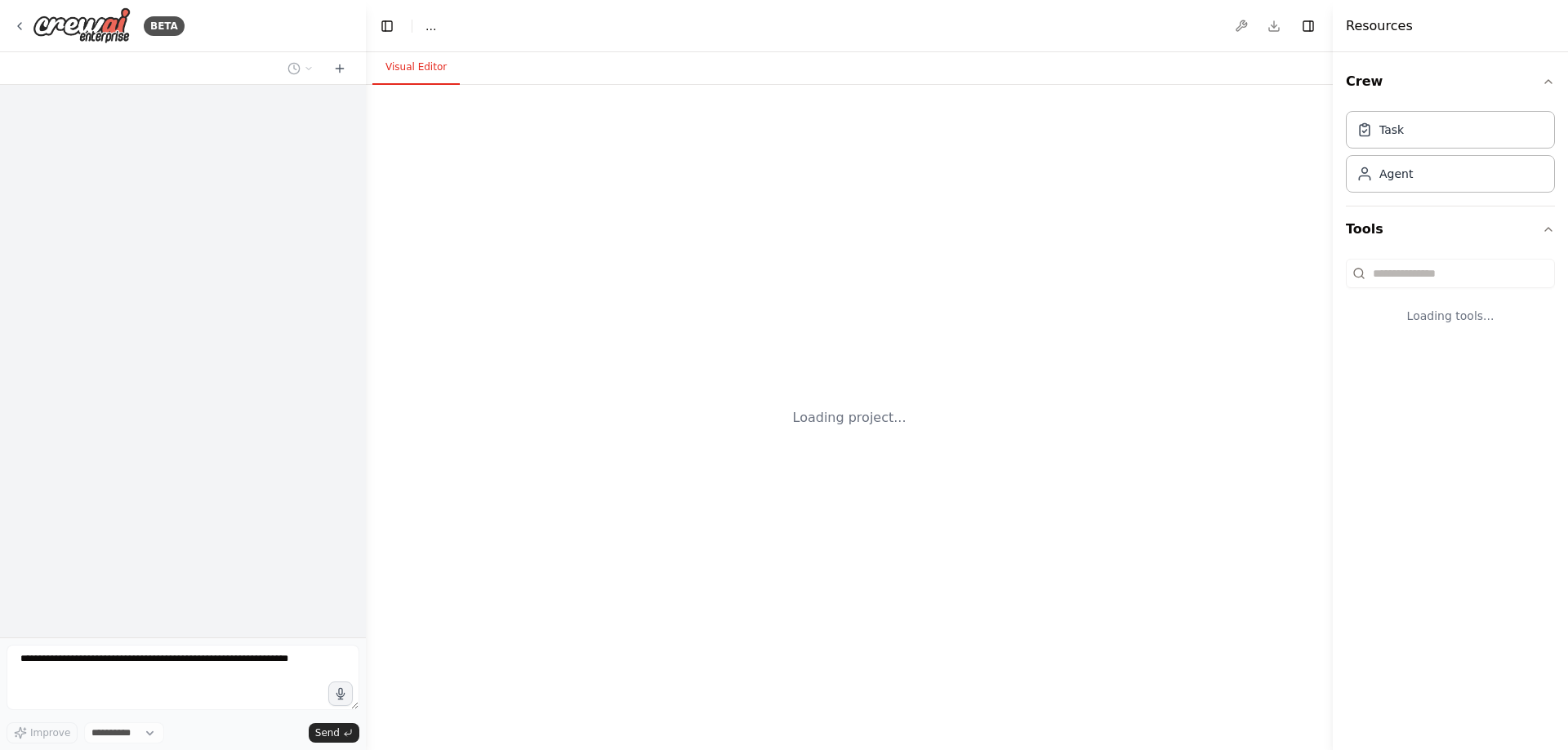
select select "****"
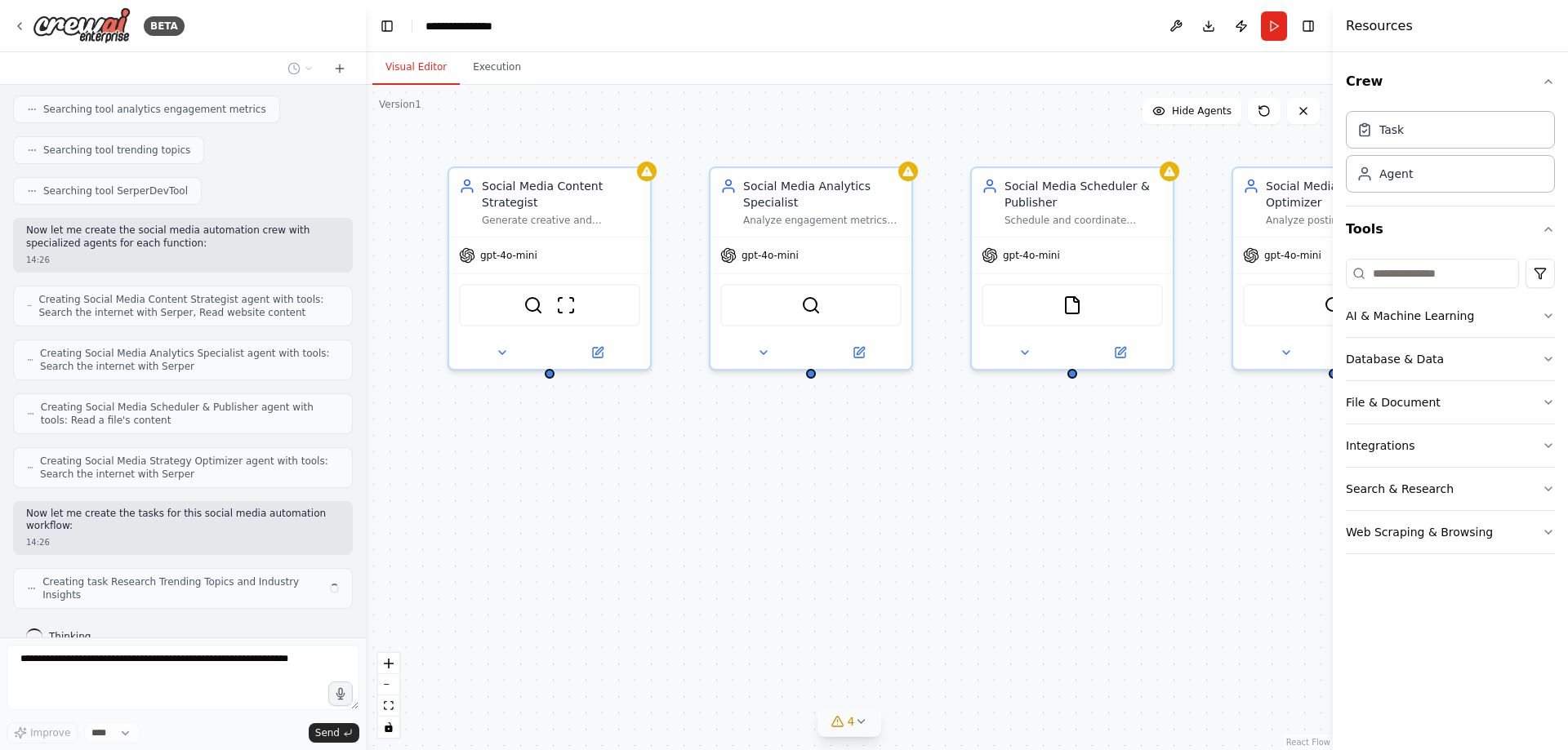
scroll to position [366, 0]
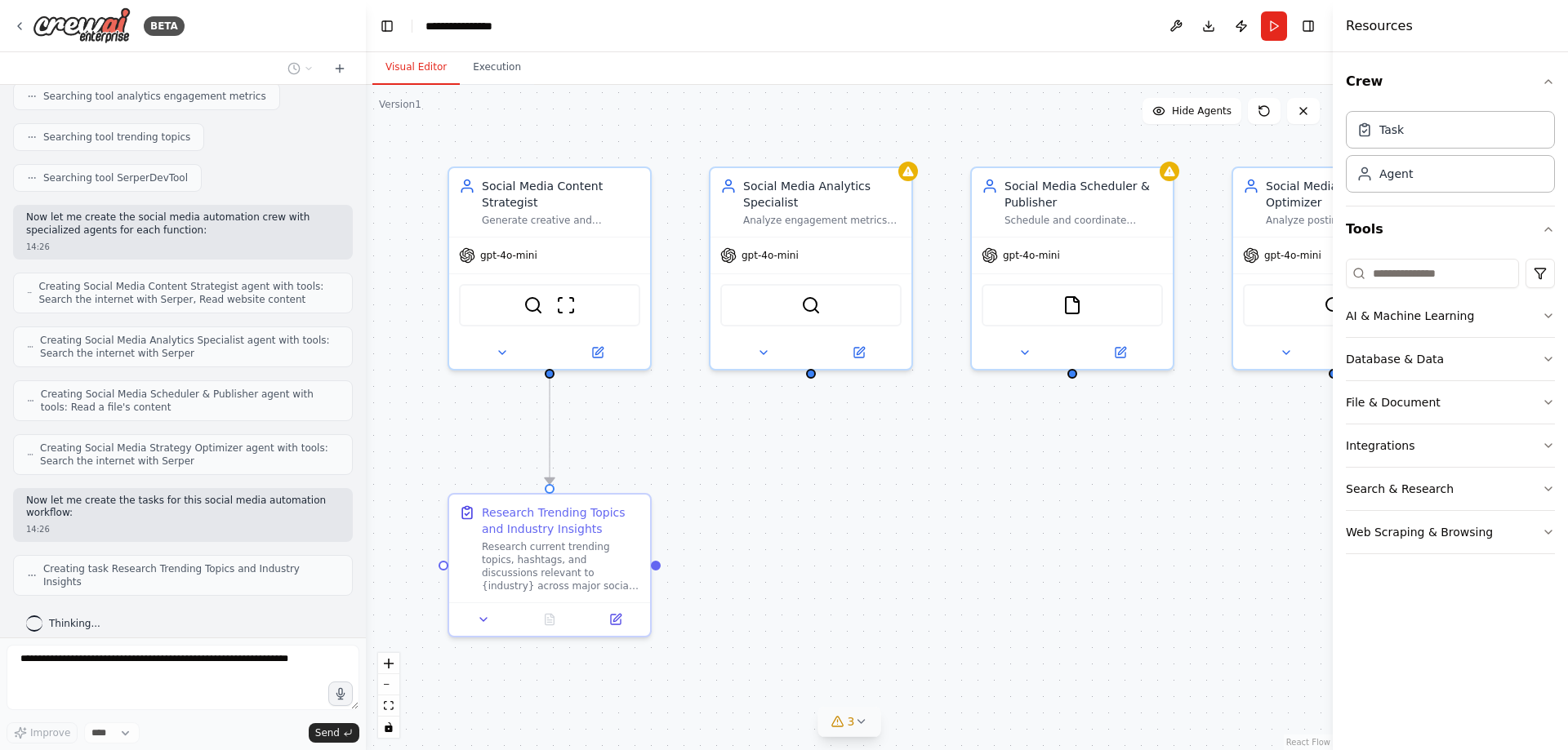
click at [857, 720] on icon at bounding box center [861, 722] width 7 height 3
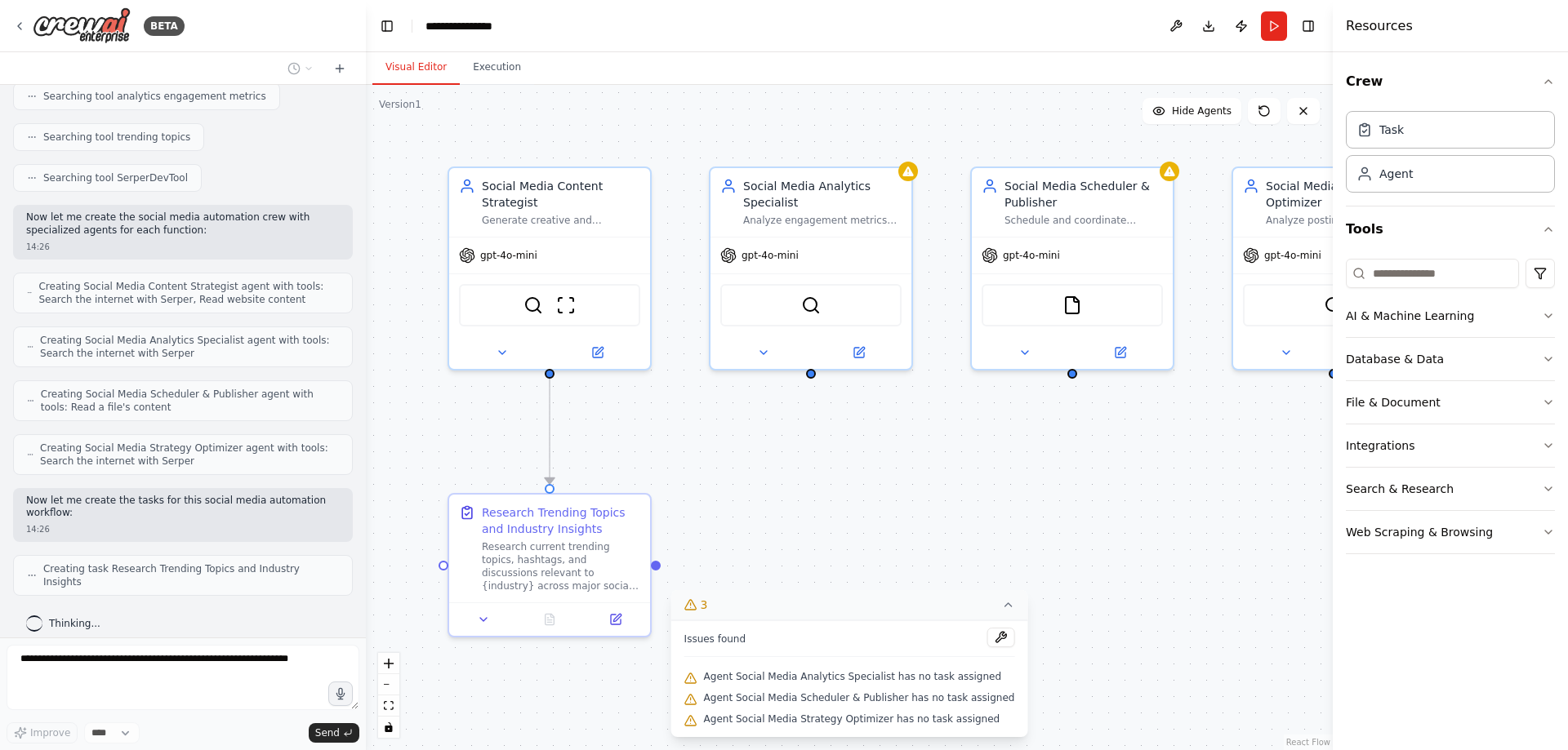
click at [442, 424] on div ".deletable-edge-delete-btn { width: 20px; height: 20px; border: 0px solid #ffff…" at bounding box center [849, 417] width 967 height 665
click at [1002, 605] on icon at bounding box center [1008, 605] width 13 height 13
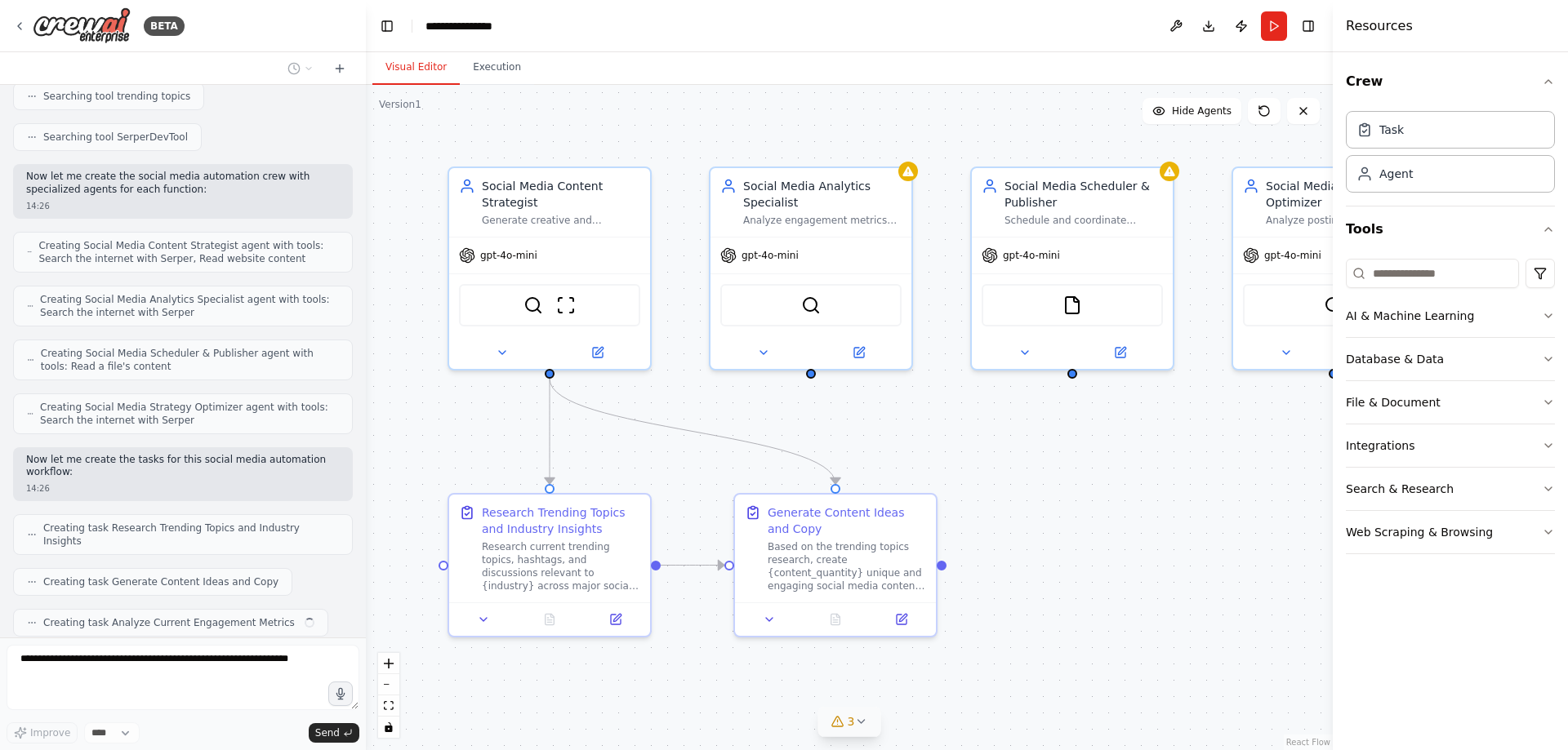
scroll to position [447, 0]
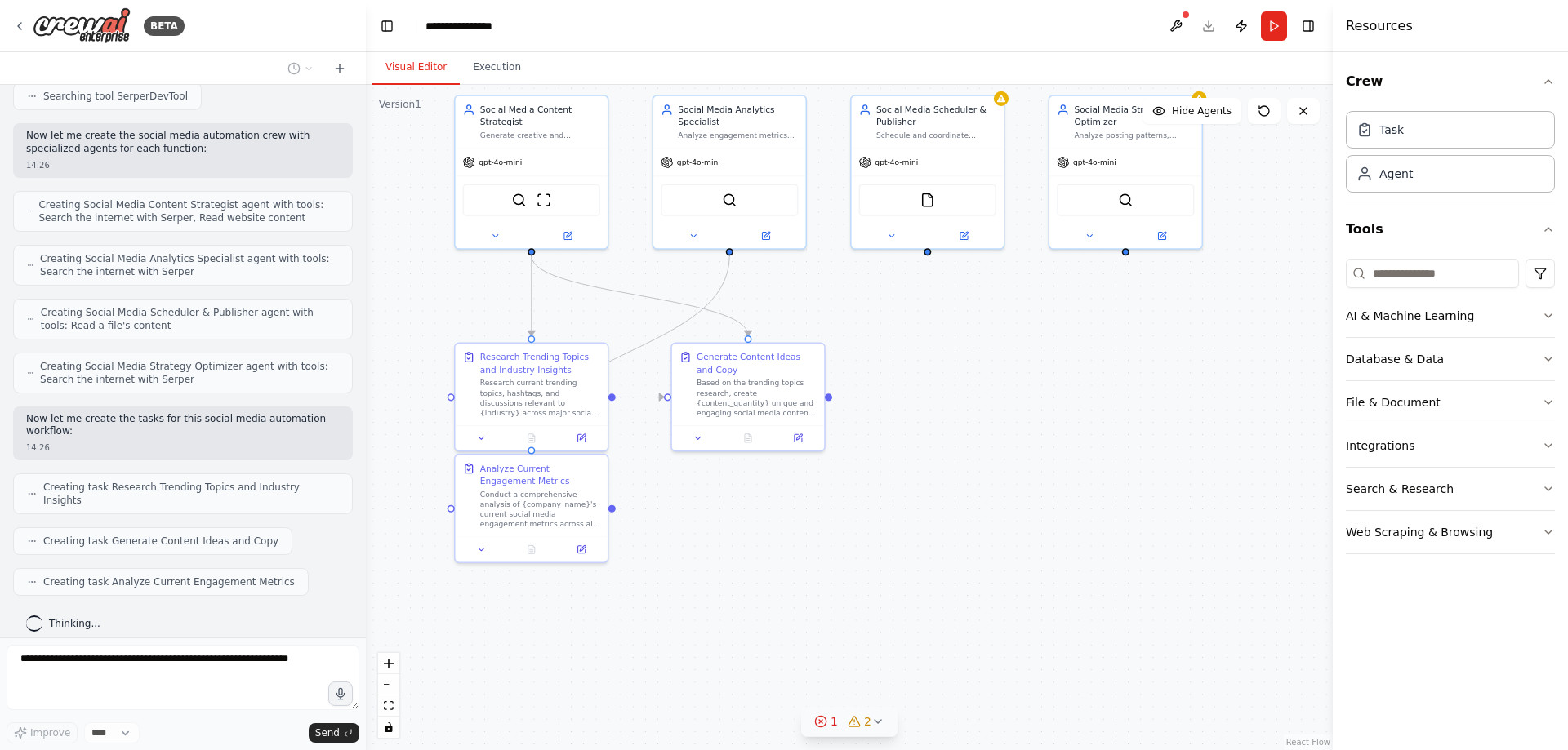
drag, startPoint x: 1123, startPoint y: 700, endPoint x: 998, endPoint y: 522, distance: 217.5
click at [998, 522] on div ".deletable-edge-delete-btn { width: 20px; height: 20px; border: 0px solid #ffff…" at bounding box center [849, 417] width 967 height 665
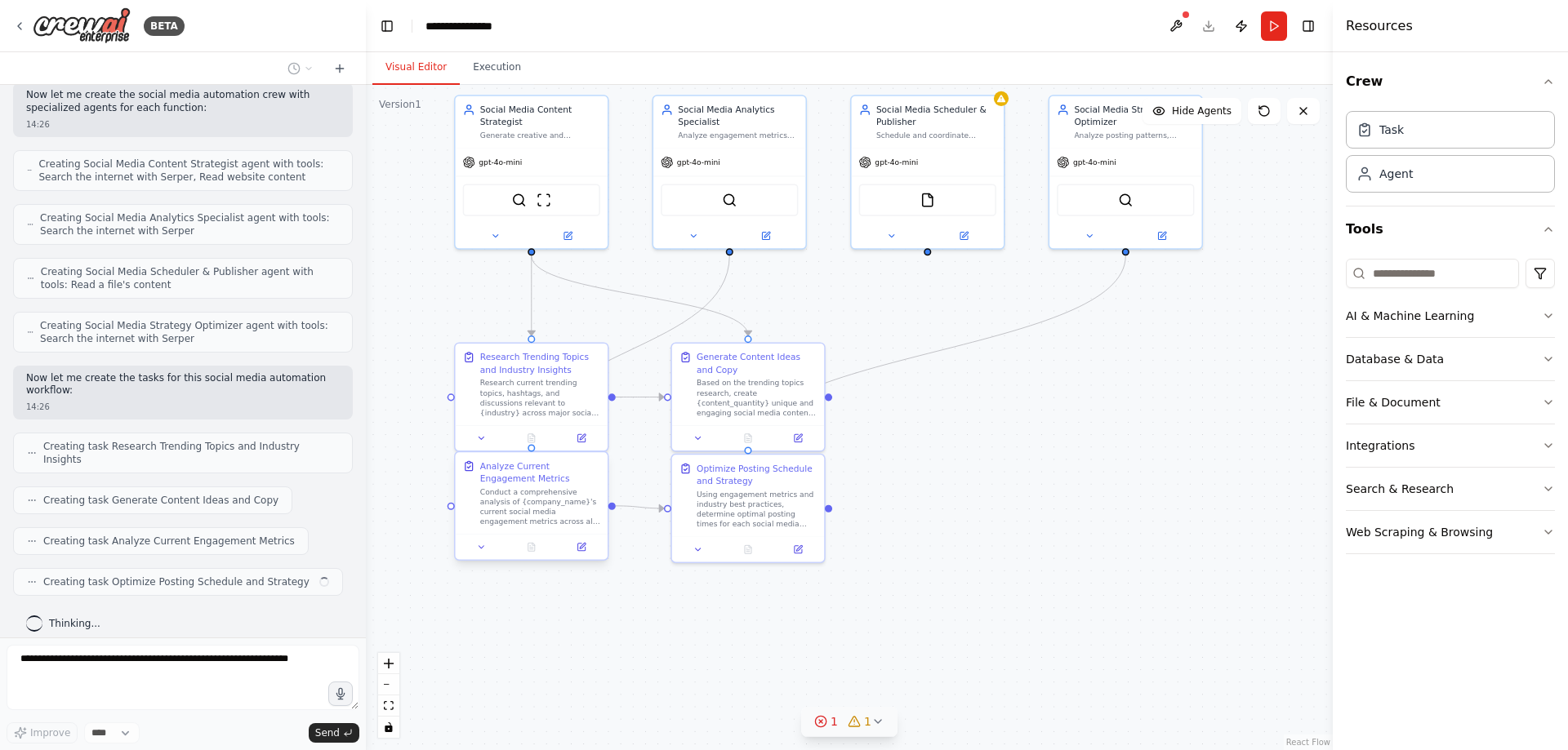
drag, startPoint x: 518, startPoint y: 493, endPoint x: 514, endPoint y: 556, distance: 63.1
click at [514, 556] on div "Analyze Current Engagement Metrics Conduct a comprehensive analysis of {company…" at bounding box center [531, 506] width 154 height 109
drag, startPoint x: 514, startPoint y: 564, endPoint x: 512, endPoint y: 516, distance: 48.0
click at [512, 516] on div "Conduct a comprehensive analysis of {company_name}'s current social media engag…" at bounding box center [540, 519] width 120 height 40
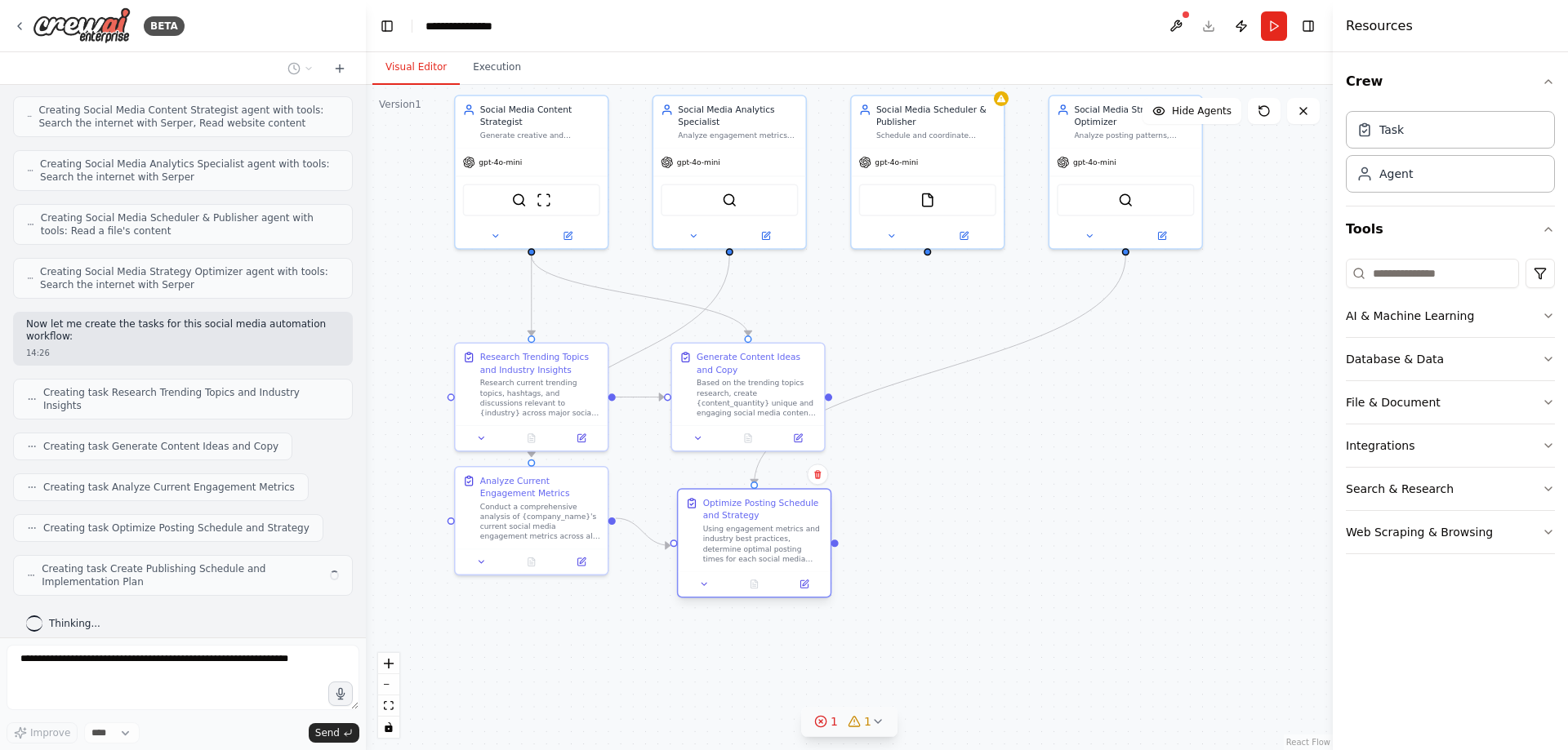
drag, startPoint x: 724, startPoint y: 500, endPoint x: 731, endPoint y: 539, distance: 39.6
click at [731, 539] on div "Using engagement metrics and industry best practices, determine optimal posting…" at bounding box center [763, 544] width 120 height 40
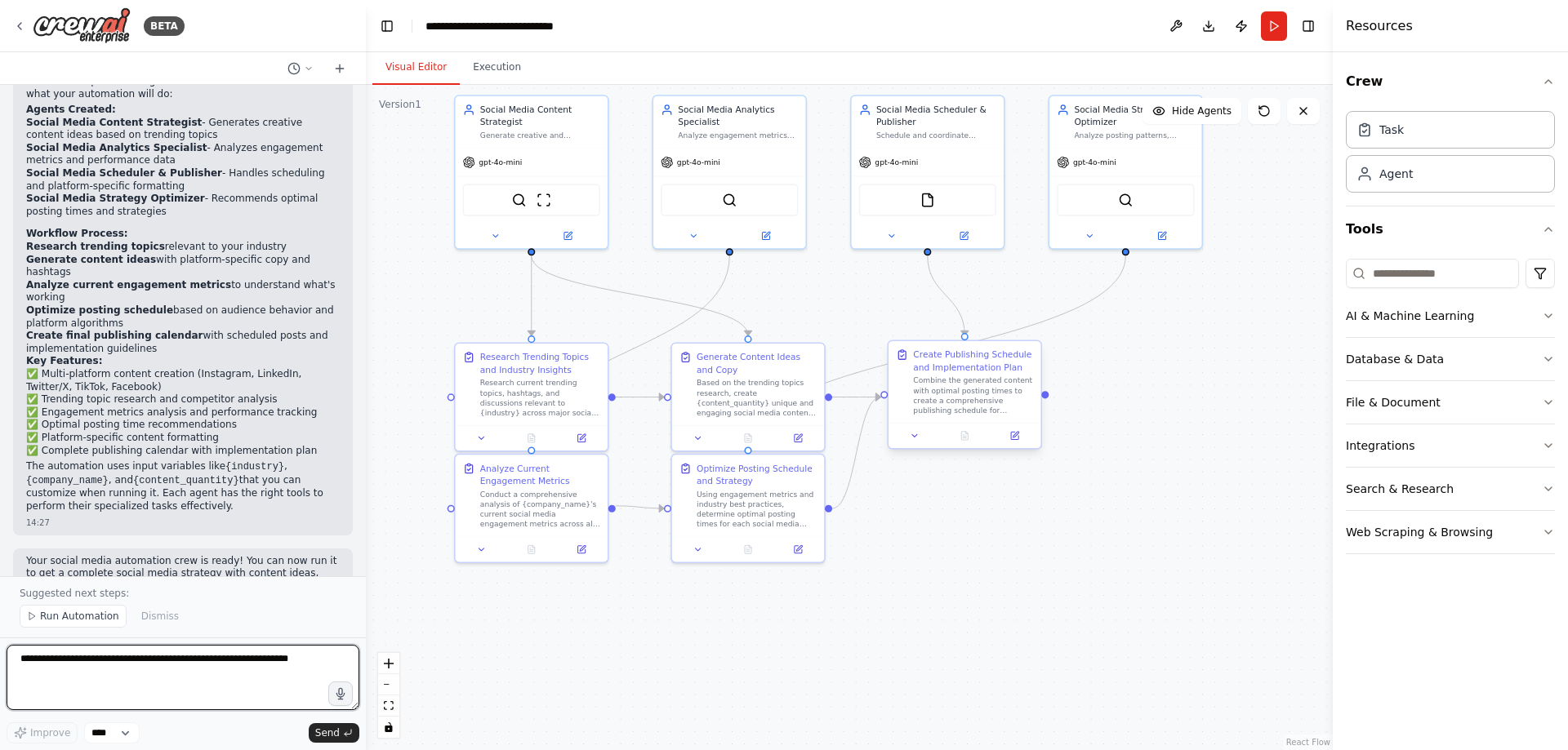
scroll to position [1243, 0]
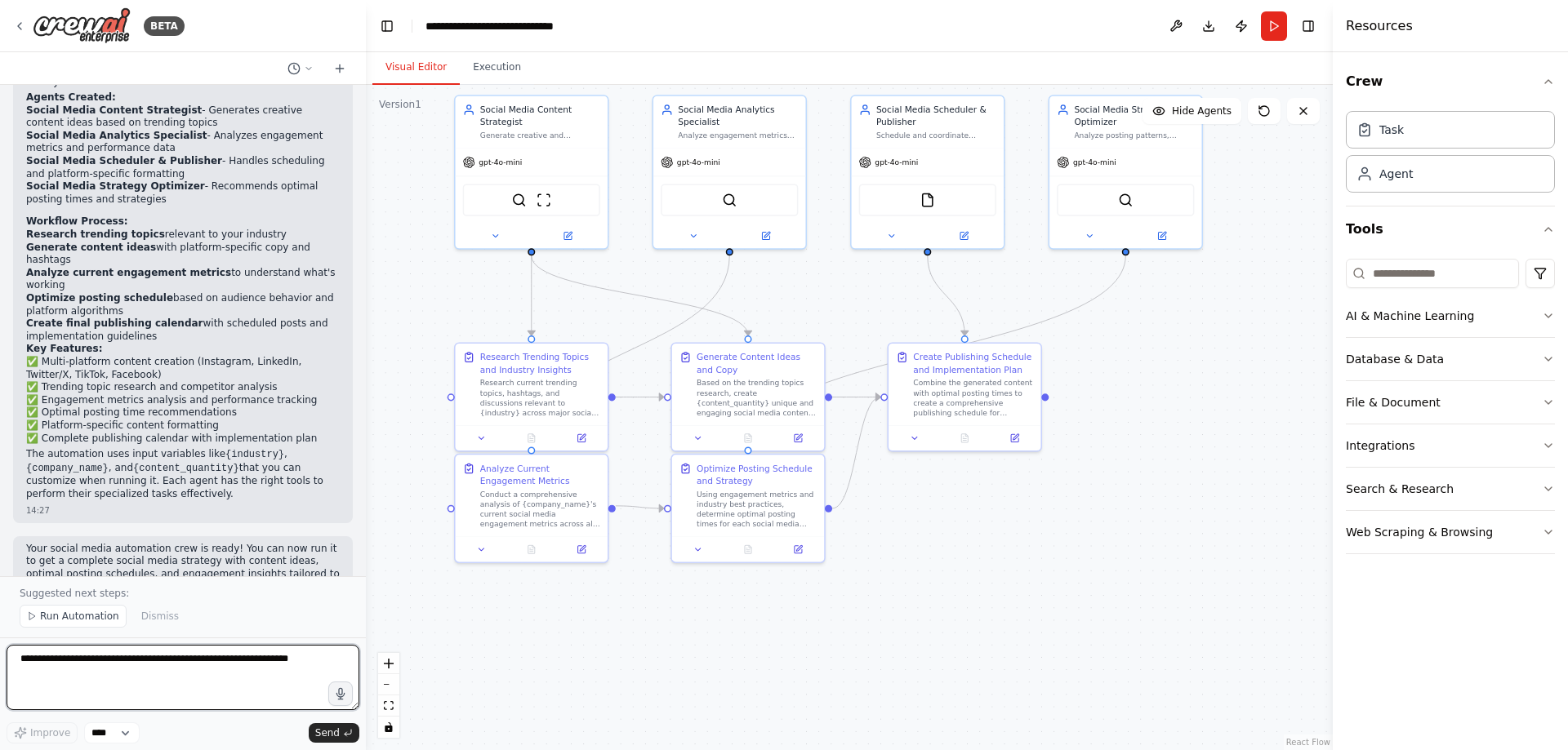
click at [190, 674] on textarea at bounding box center [183, 677] width 352 height 65
type textarea "**********"
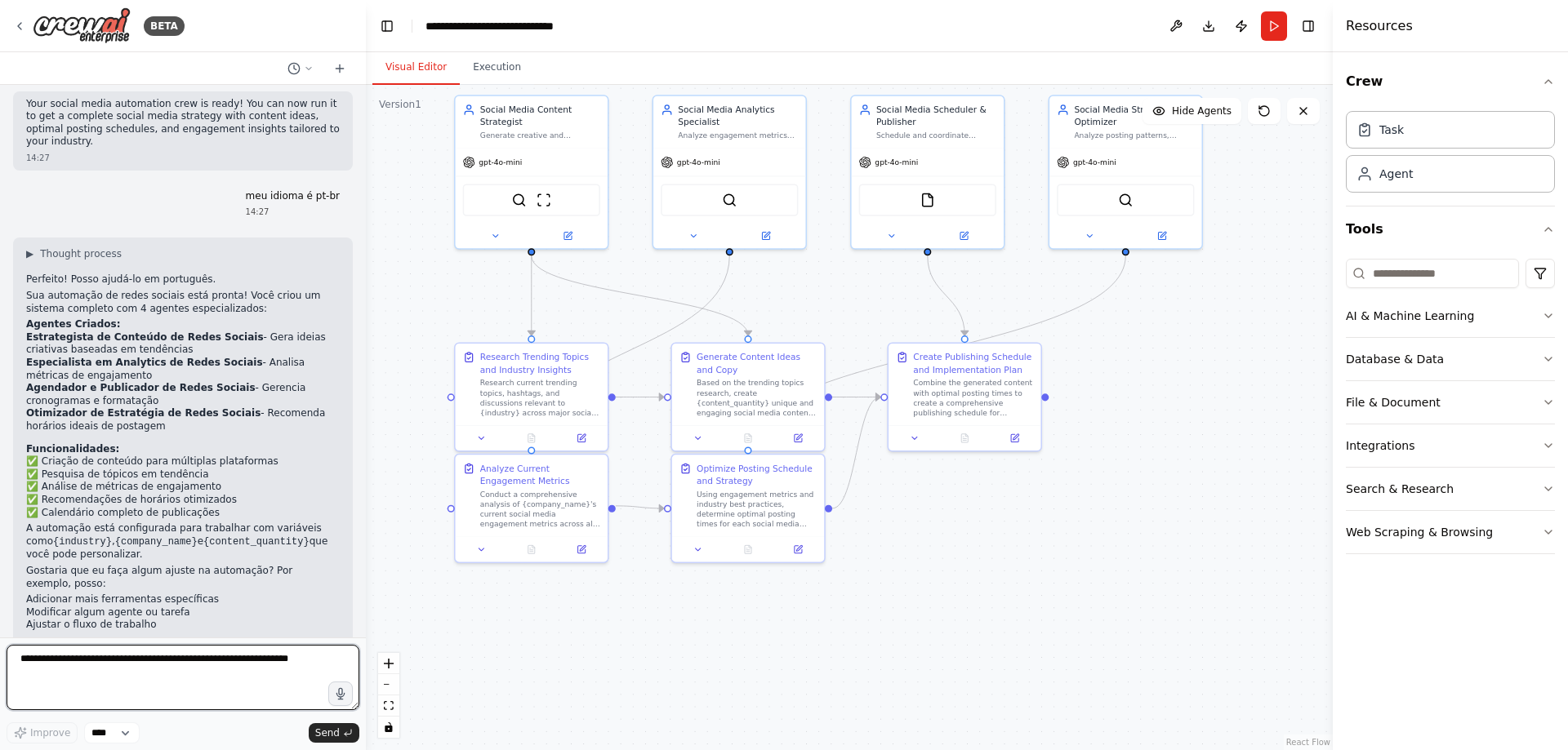
scroll to position [1688, 0]
click at [190, 674] on textarea at bounding box center [183, 677] width 352 height 65
type textarea "**********"
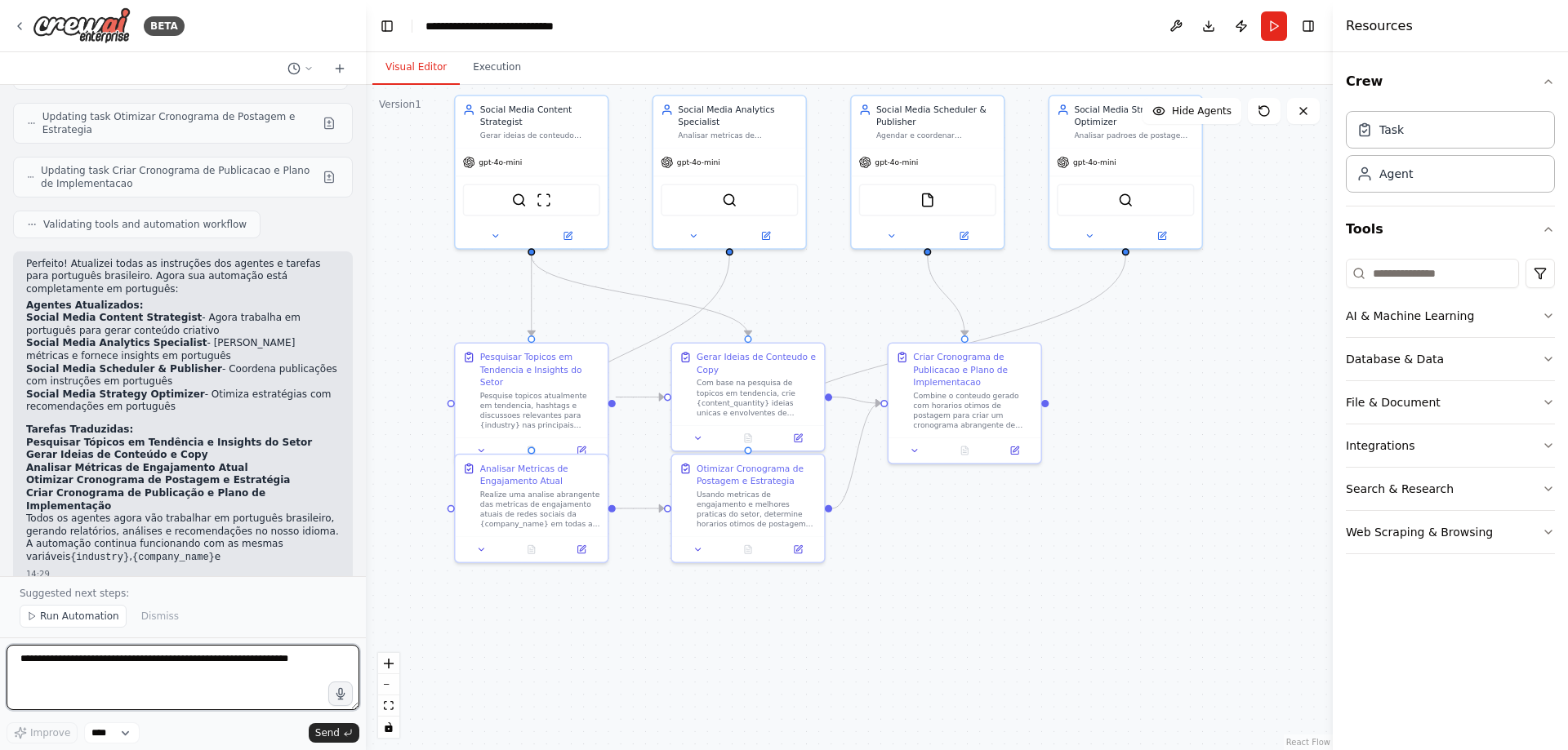
scroll to position [3020, 0]
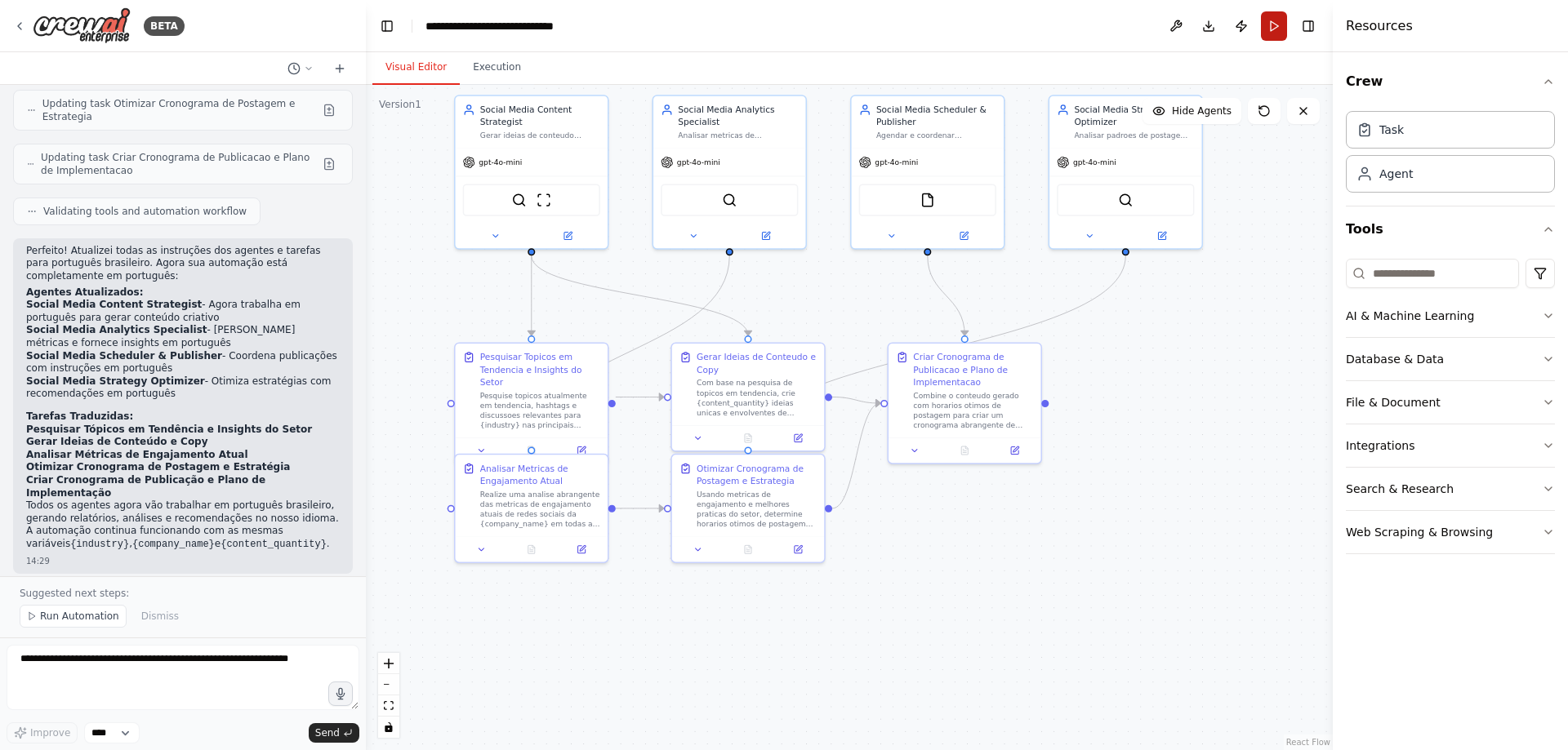
click at [1272, 22] on button "Run" at bounding box center [1274, 26] width 27 height 29
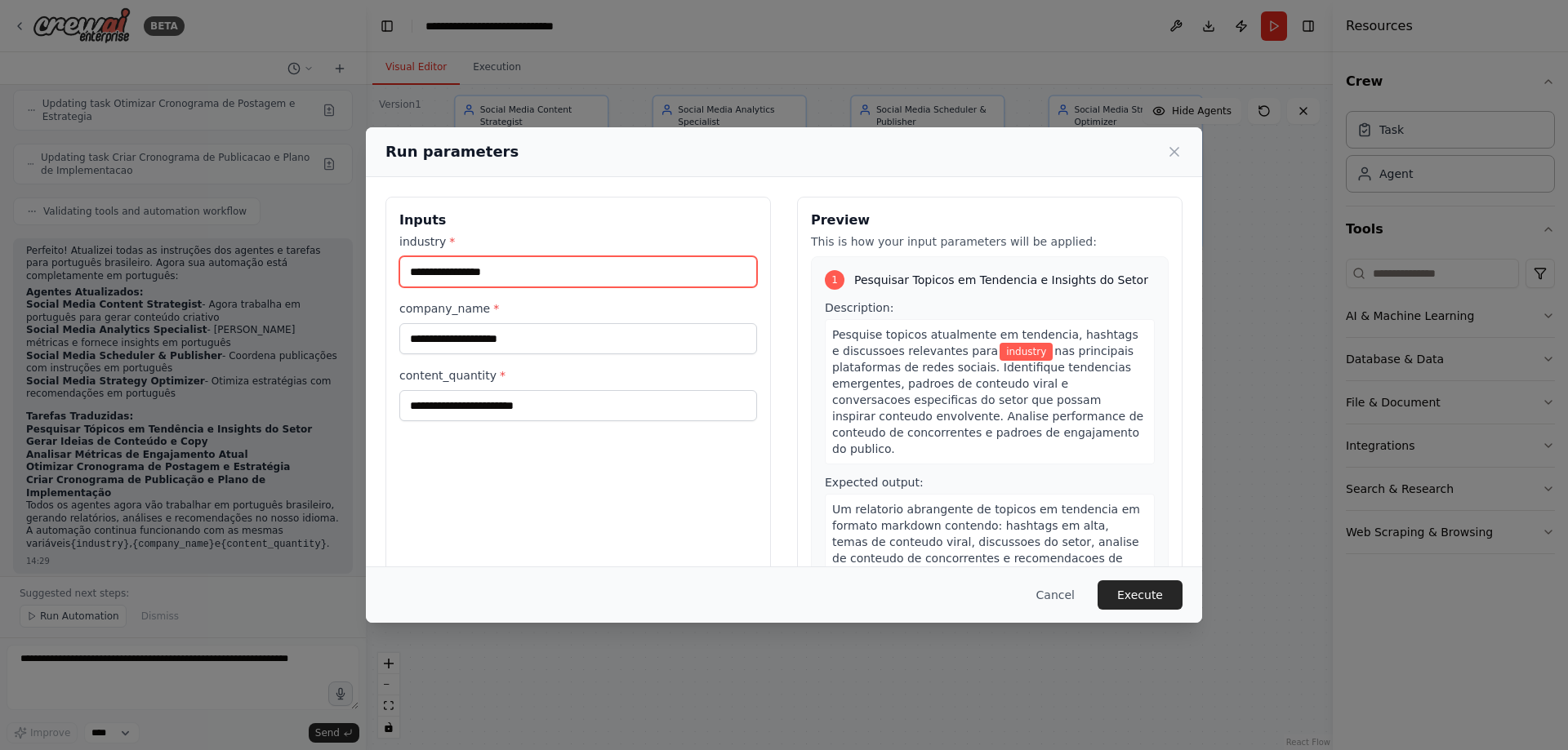
click at [456, 266] on input "industry *" at bounding box center [578, 272] width 358 height 31
type input "**********"
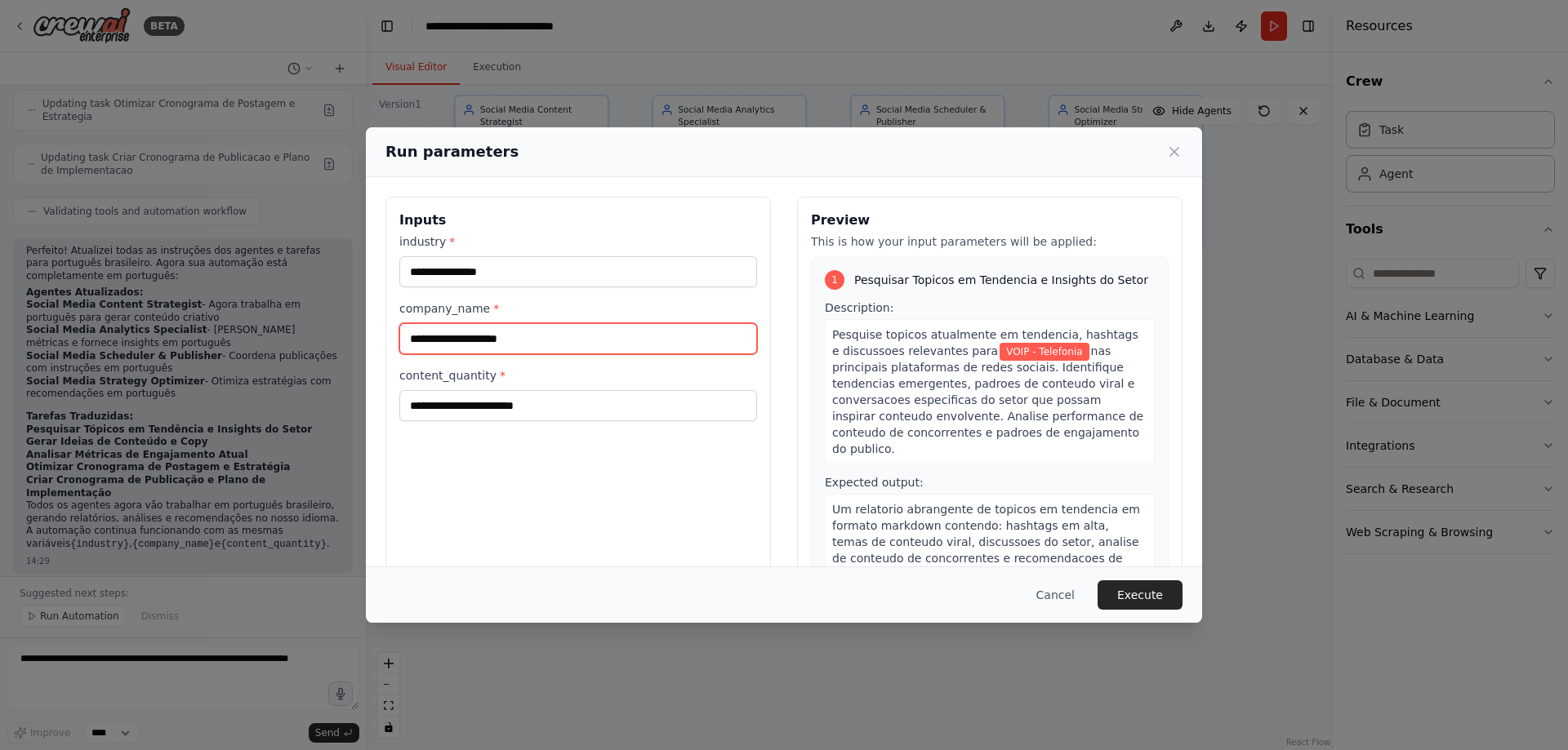
click at [460, 354] on input "company_name *" at bounding box center [578, 339] width 358 height 31
type input "*******"
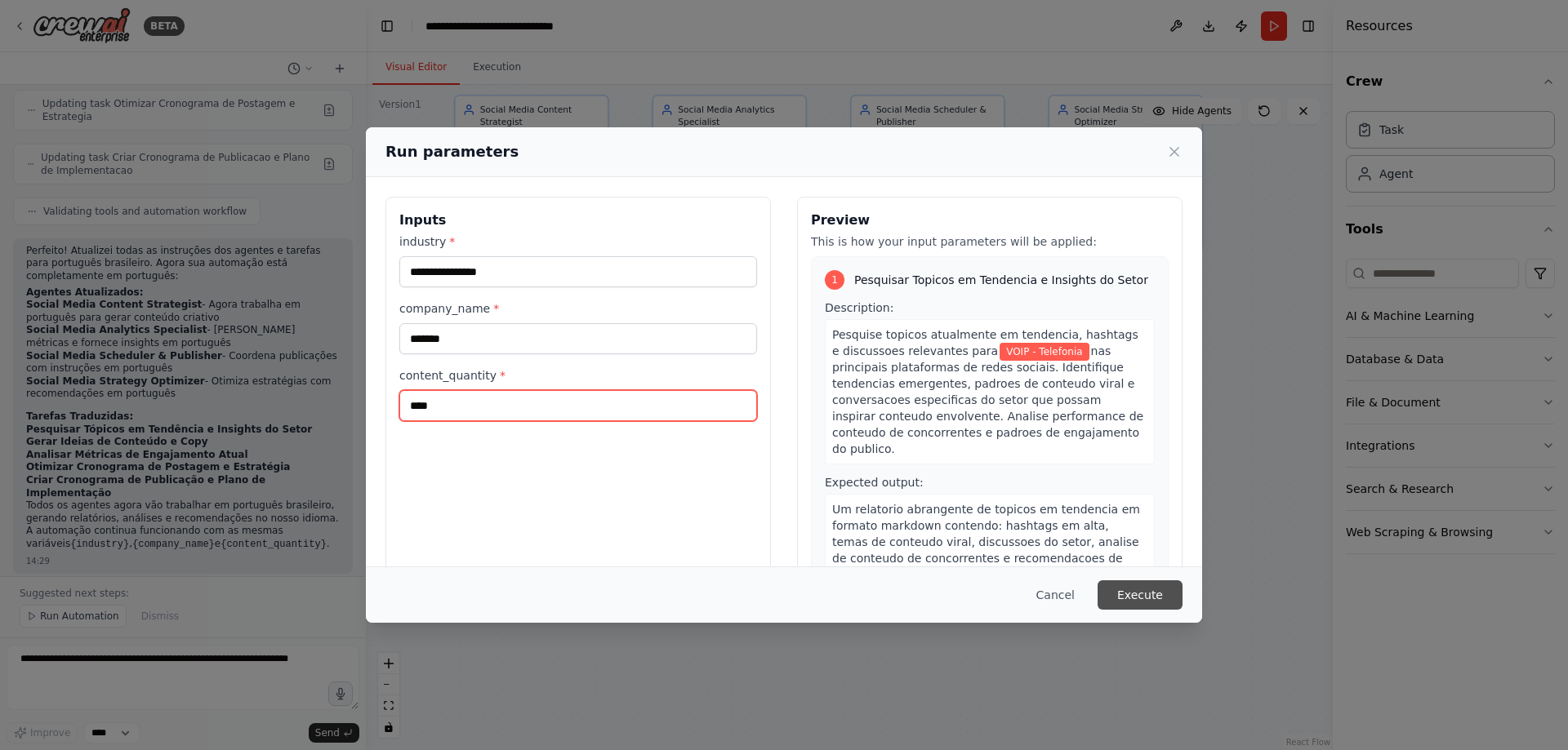
type input "****"
click at [1110, 587] on button "Execute" at bounding box center [1139, 595] width 85 height 29
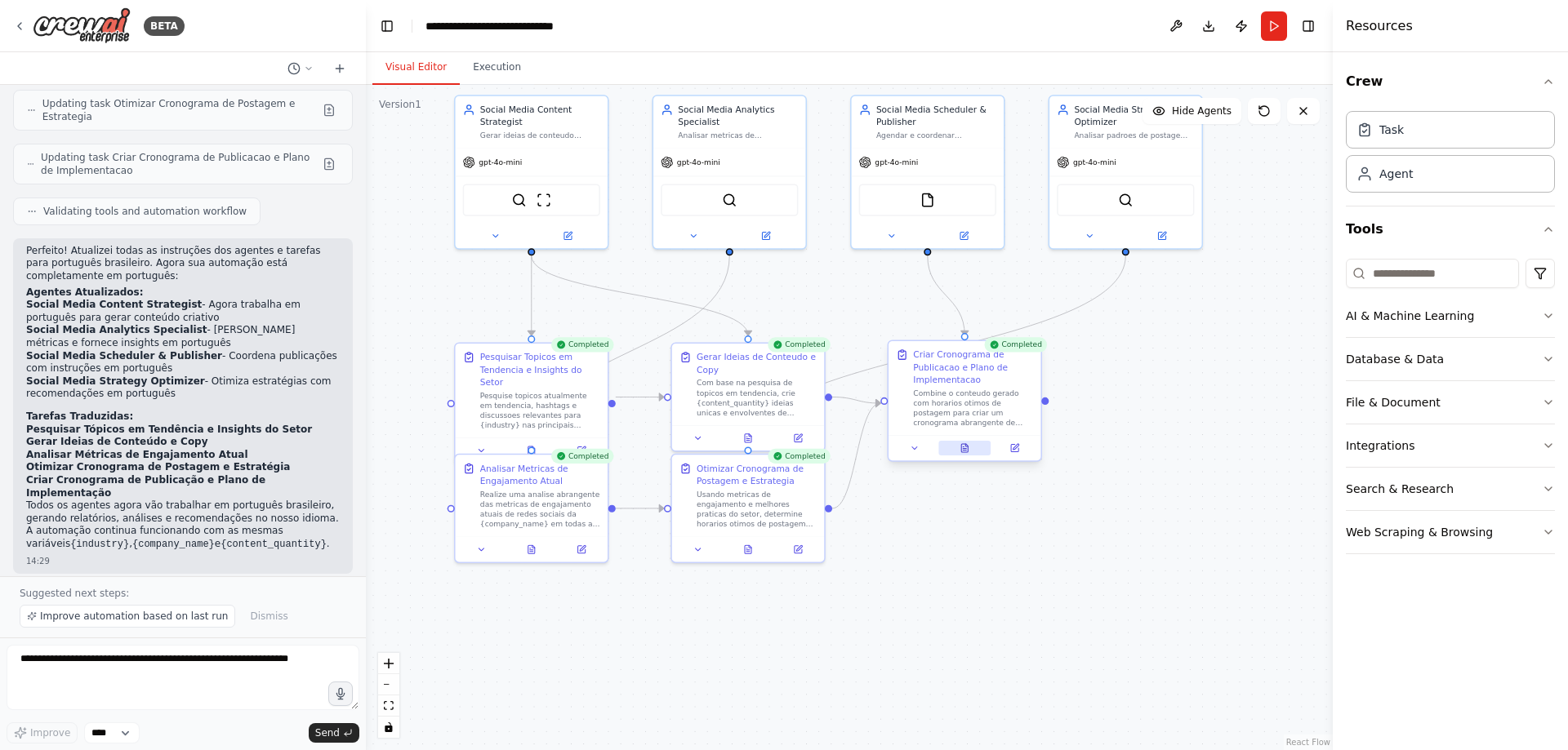
click at [964, 446] on icon at bounding box center [963, 446] width 1 height 0
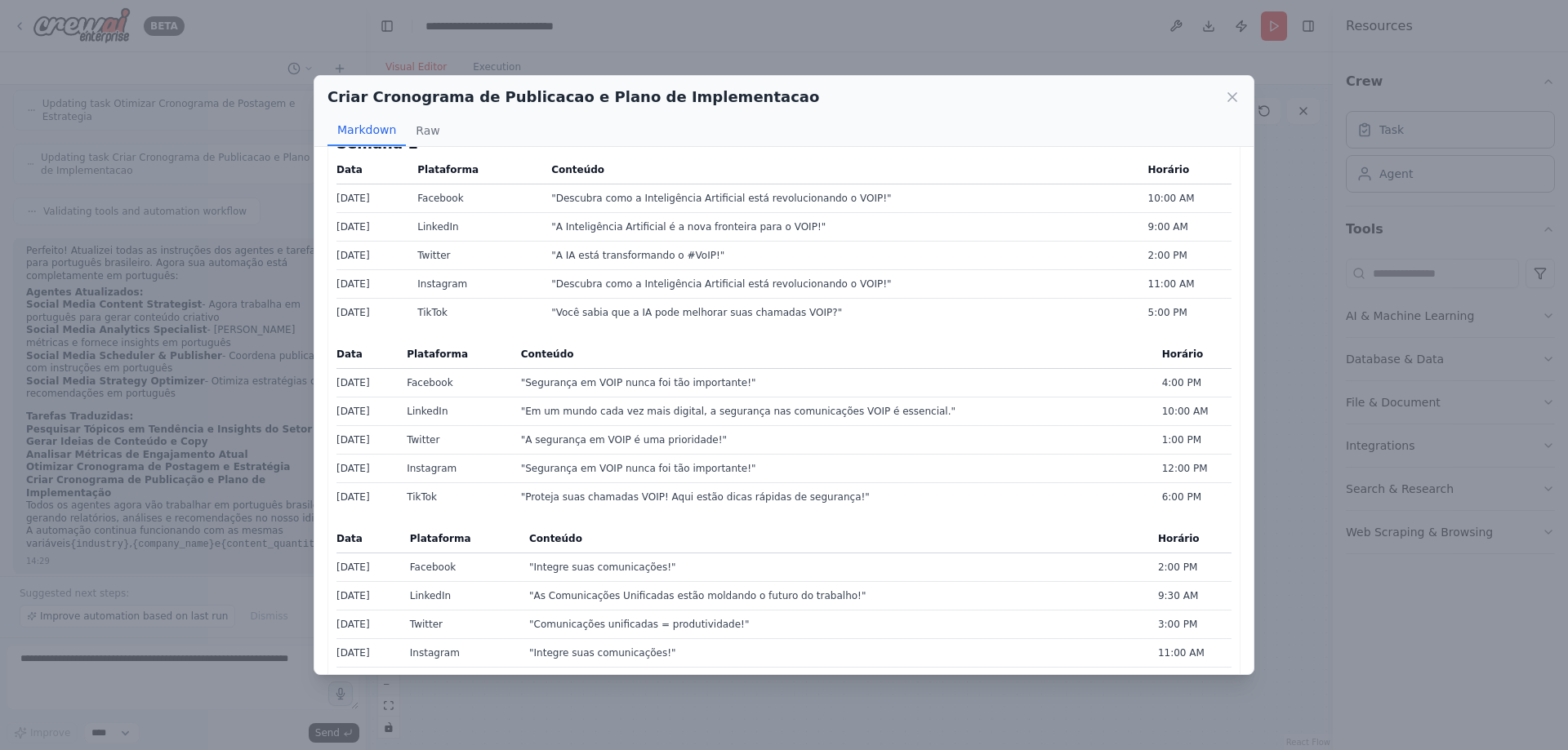
scroll to position [245, 0]
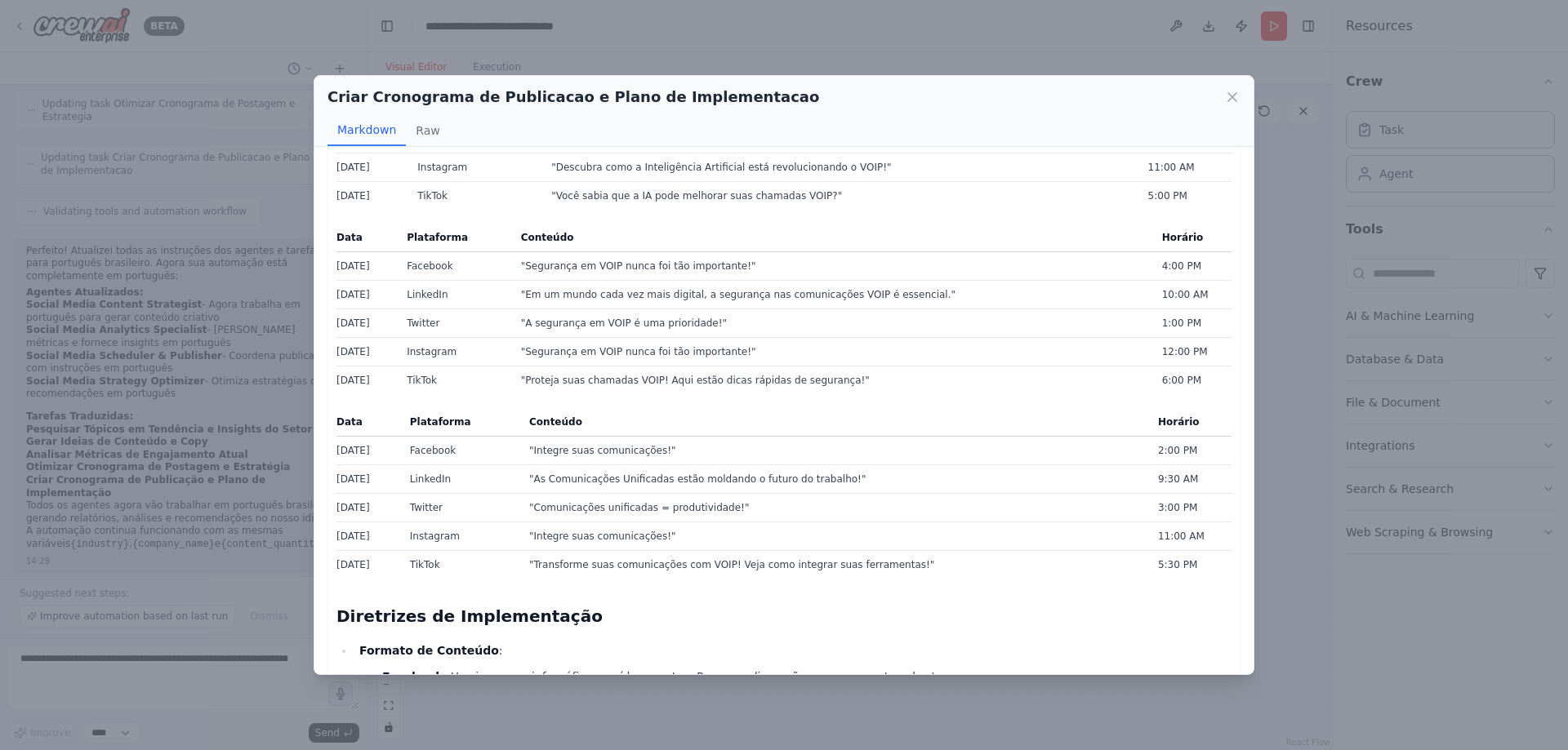
click at [1229, 97] on icon at bounding box center [1232, 97] width 16 height 16
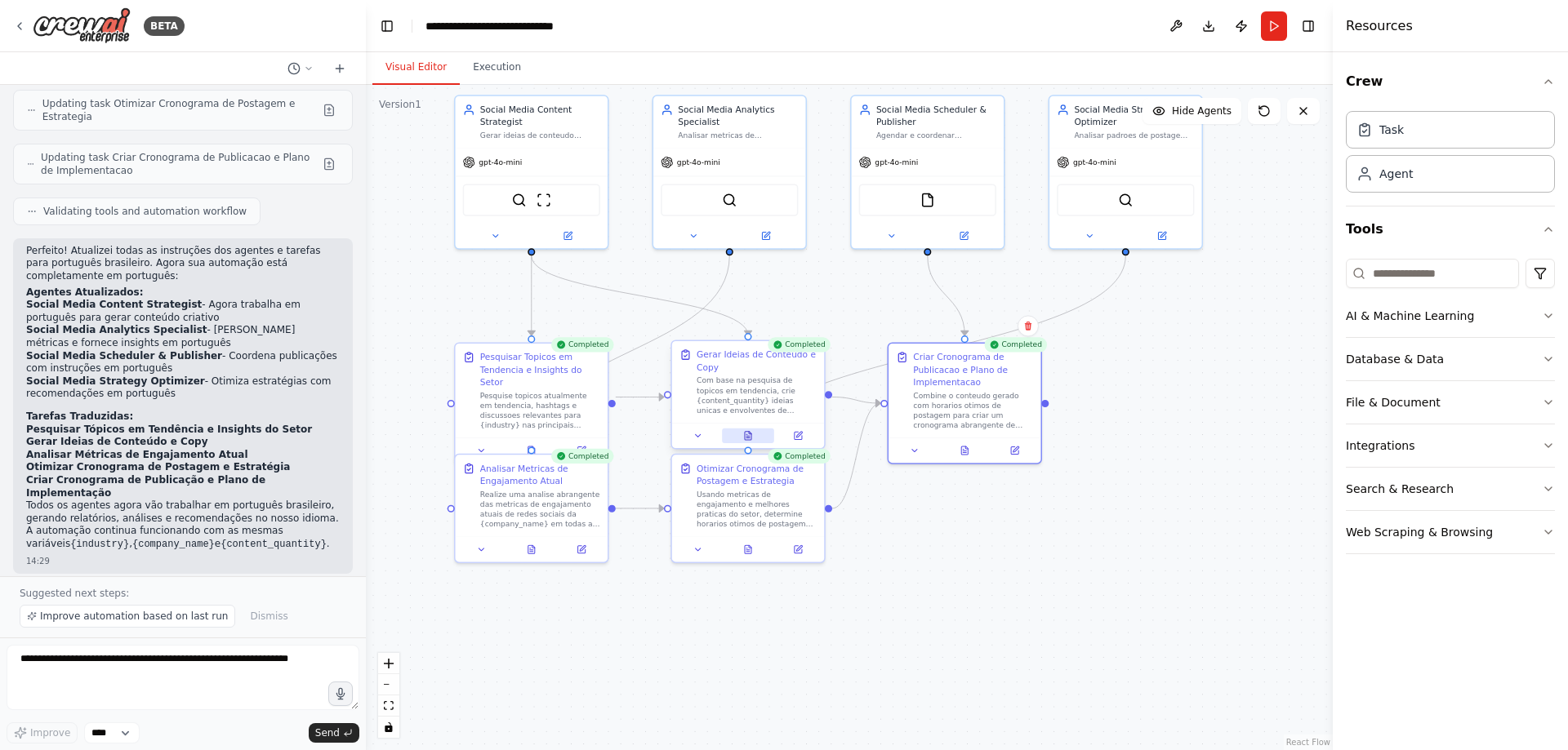
click at [749, 437] on icon at bounding box center [748, 436] width 7 height 9
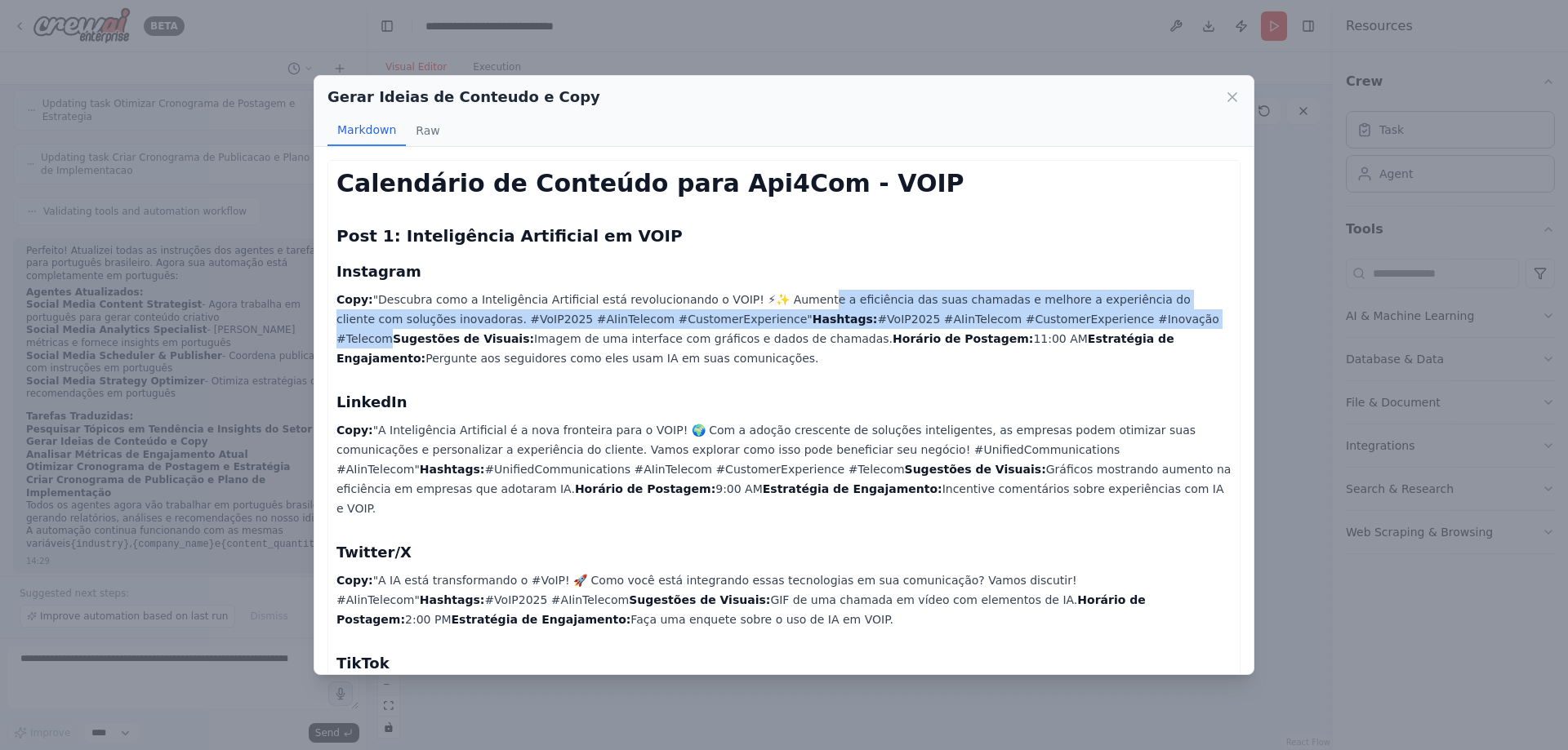
drag, startPoint x: 786, startPoint y: 284, endPoint x: 1031, endPoint y: 316, distance: 247.1
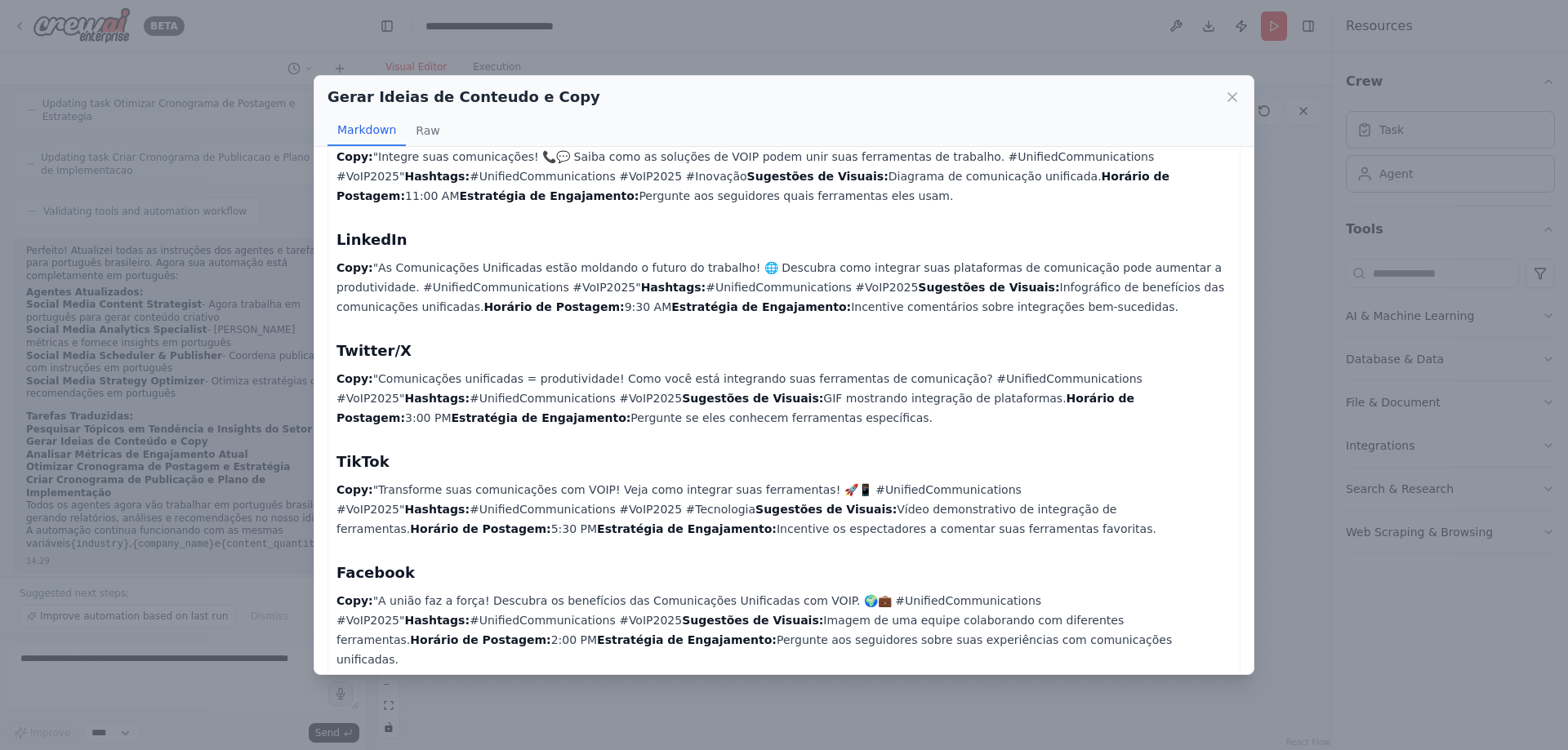
scroll to position [1401, 0]
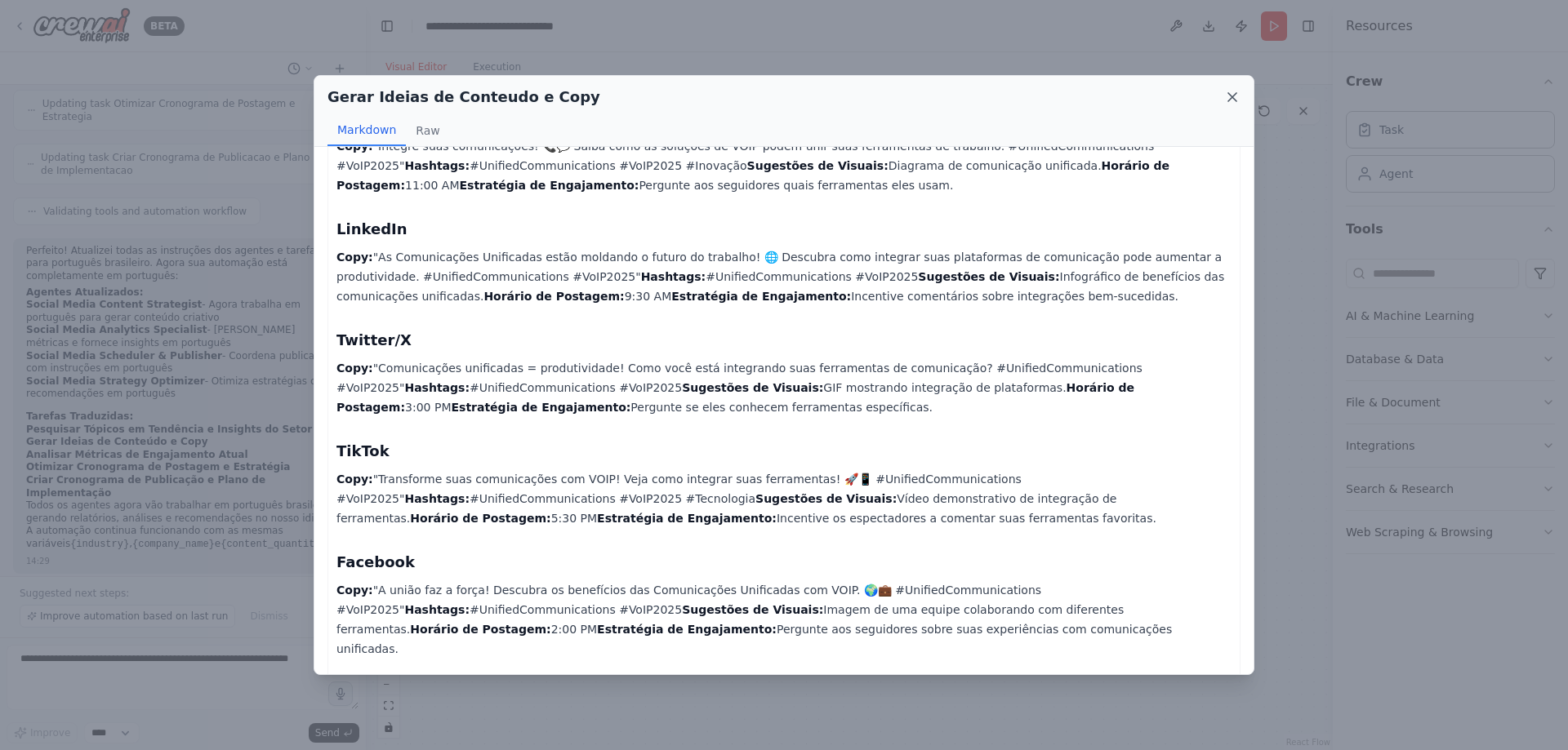
click at [1226, 99] on icon at bounding box center [1232, 97] width 16 height 16
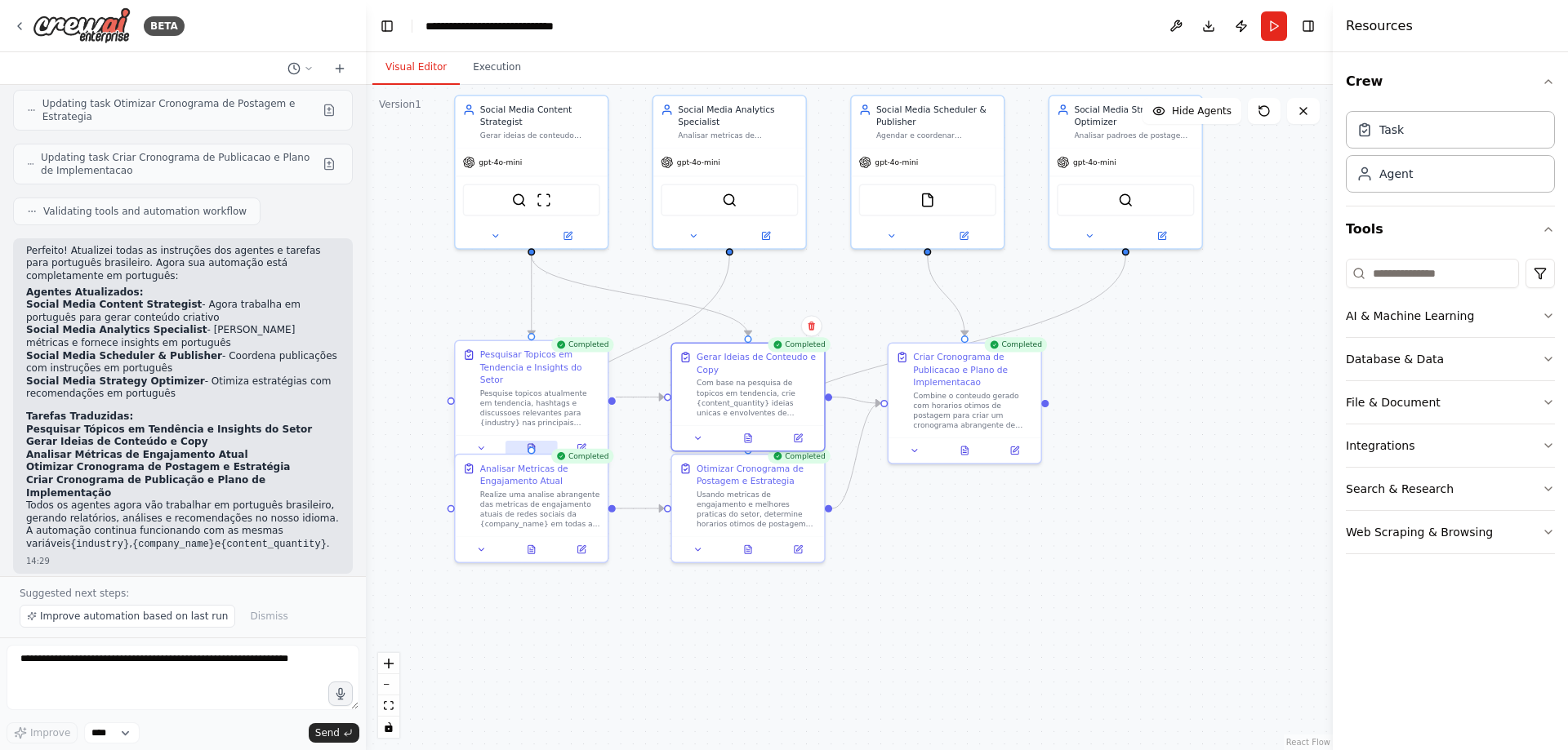
click at [530, 444] on icon at bounding box center [532, 448] width 7 height 9
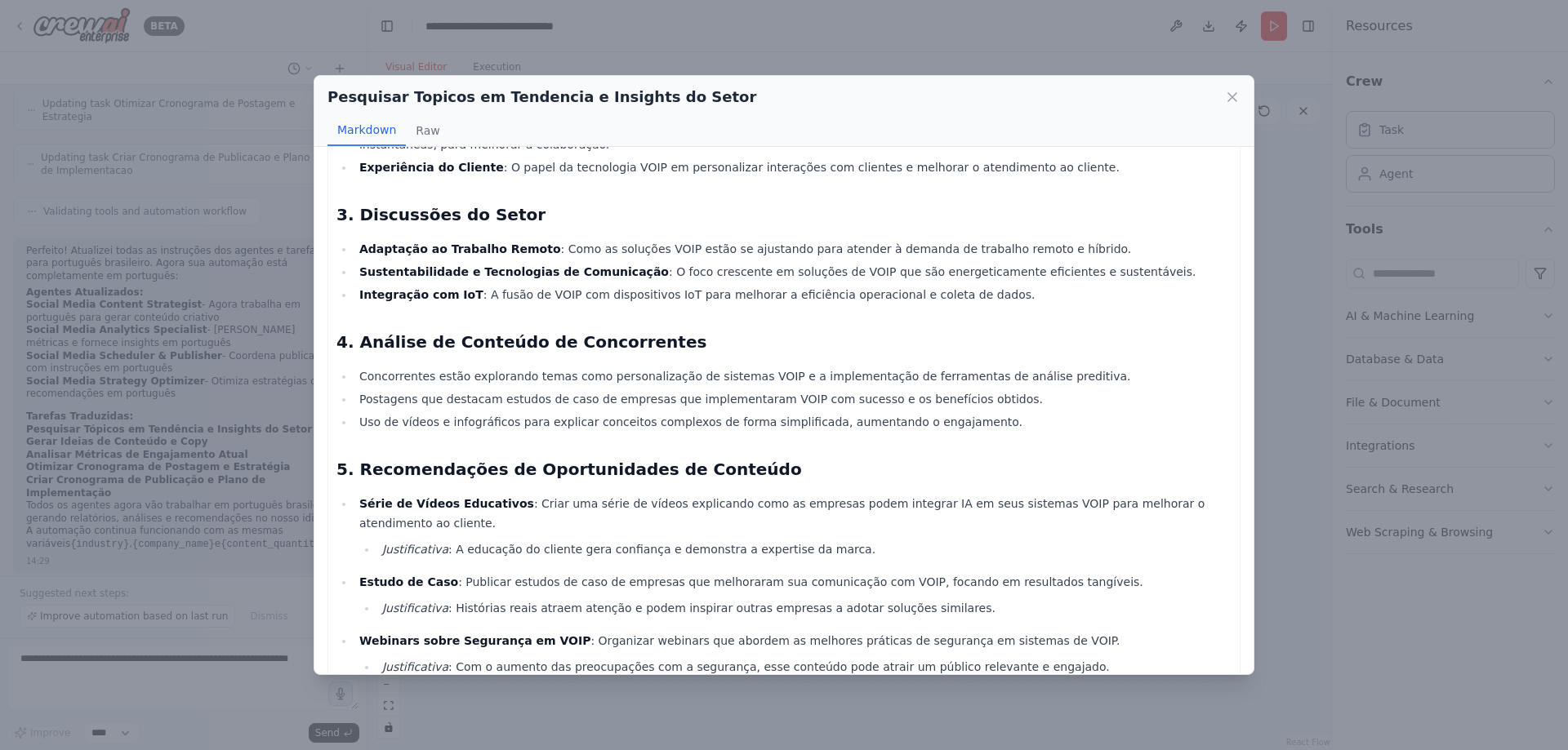
scroll to position [546, 0]
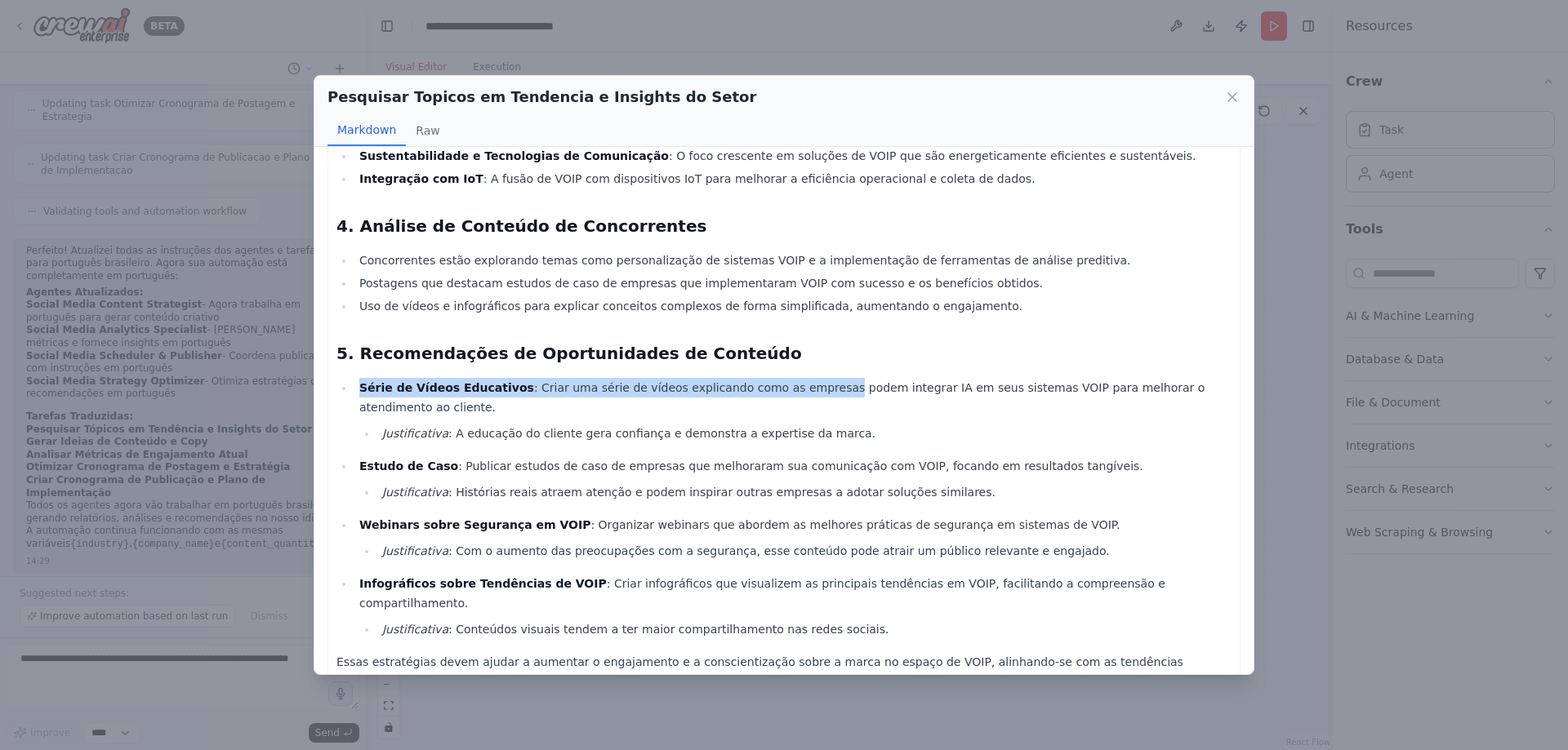
drag, startPoint x: 353, startPoint y: 389, endPoint x: 785, endPoint y: 379, distance: 432.1
click at [785, 379] on ul "Série de Vídeos Educativos : Criar uma série de vídeos explicando como as empre…" at bounding box center [784, 509] width 895 height 262
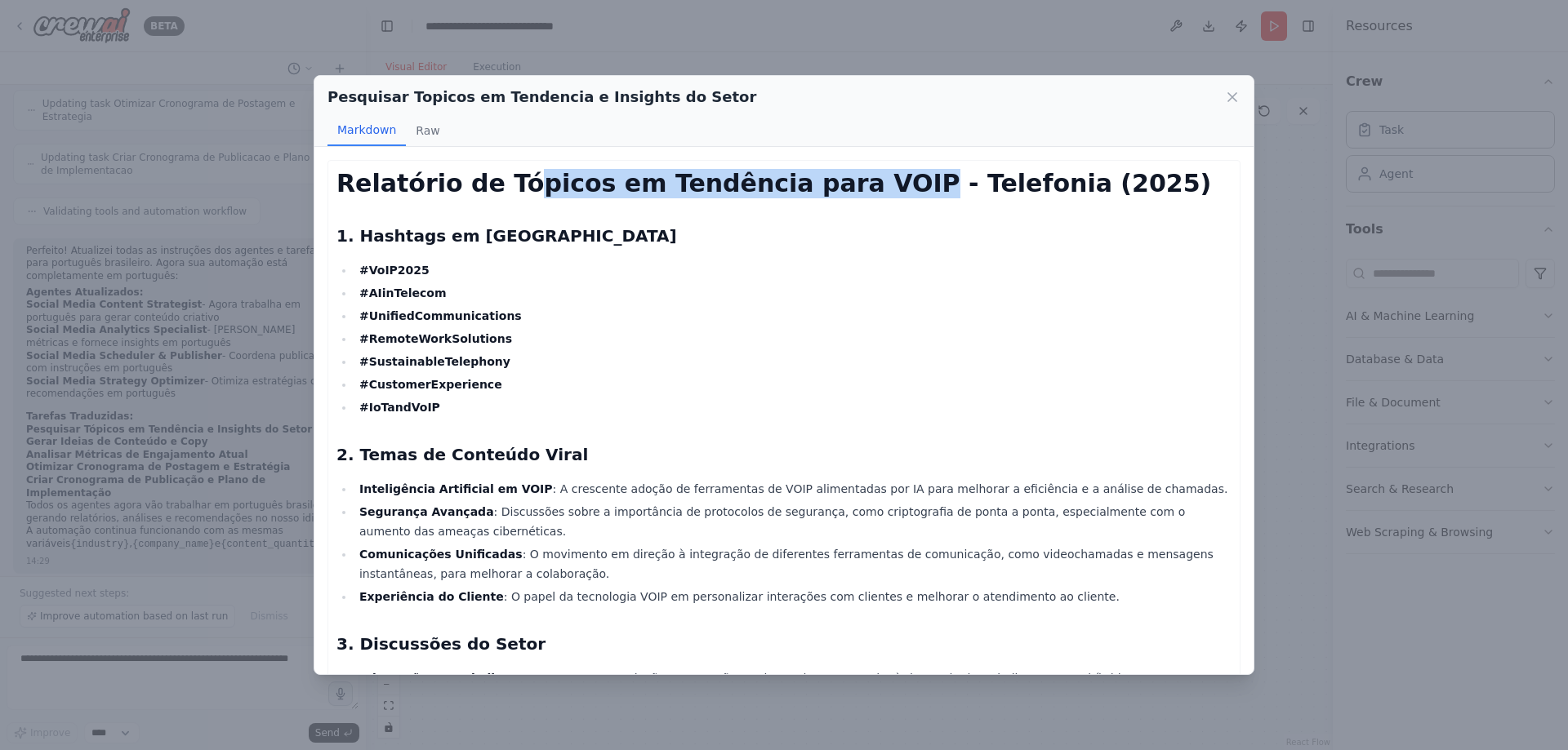
drag, startPoint x: 527, startPoint y: 192, endPoint x: 888, endPoint y: 180, distance: 361.2
click at [888, 180] on h1 "Relatório de Tópicos em Tendência para VOIP - Telefonia (2025)" at bounding box center [784, 184] width 895 height 29
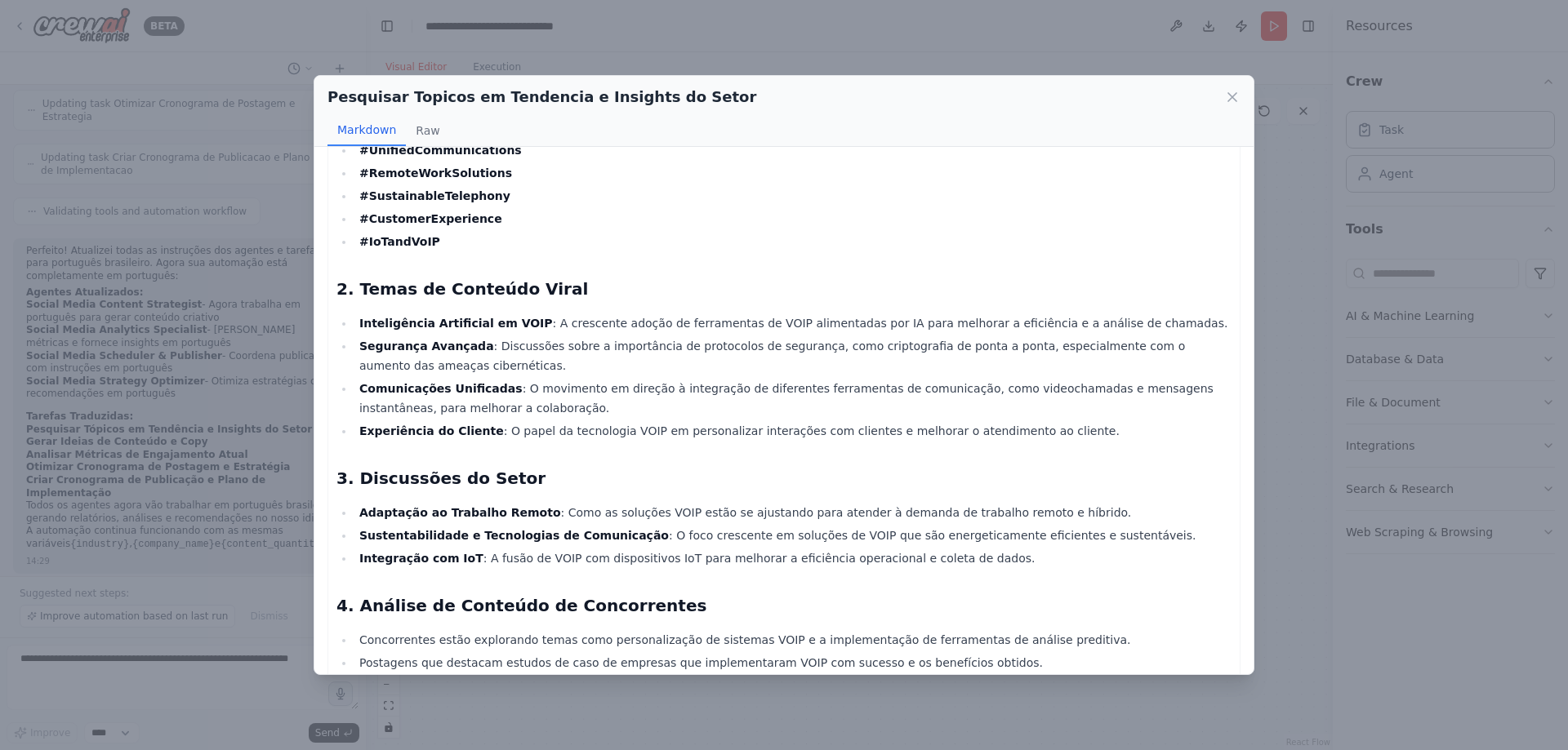
scroll to position [408, 0]
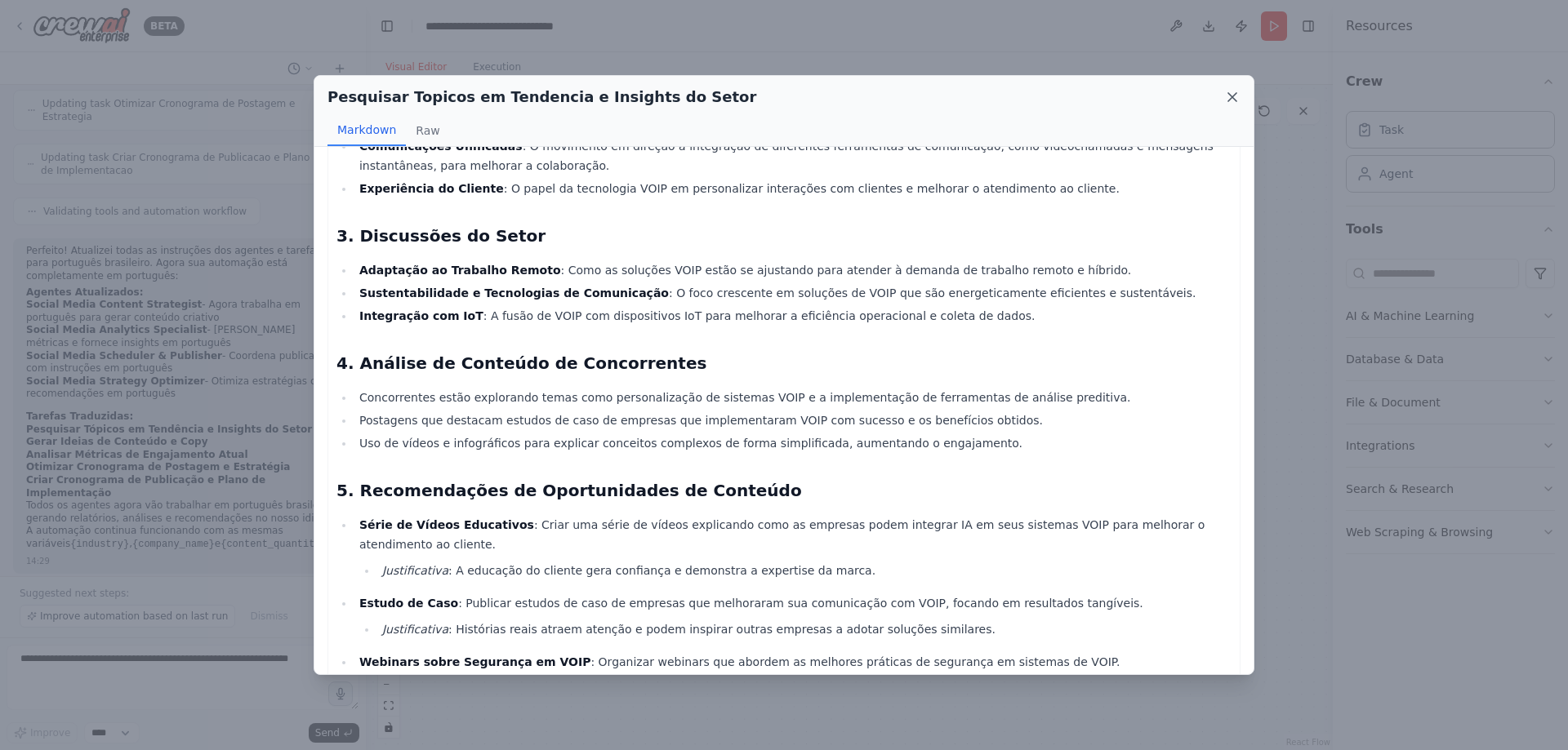
click at [1238, 97] on icon at bounding box center [1232, 97] width 16 height 16
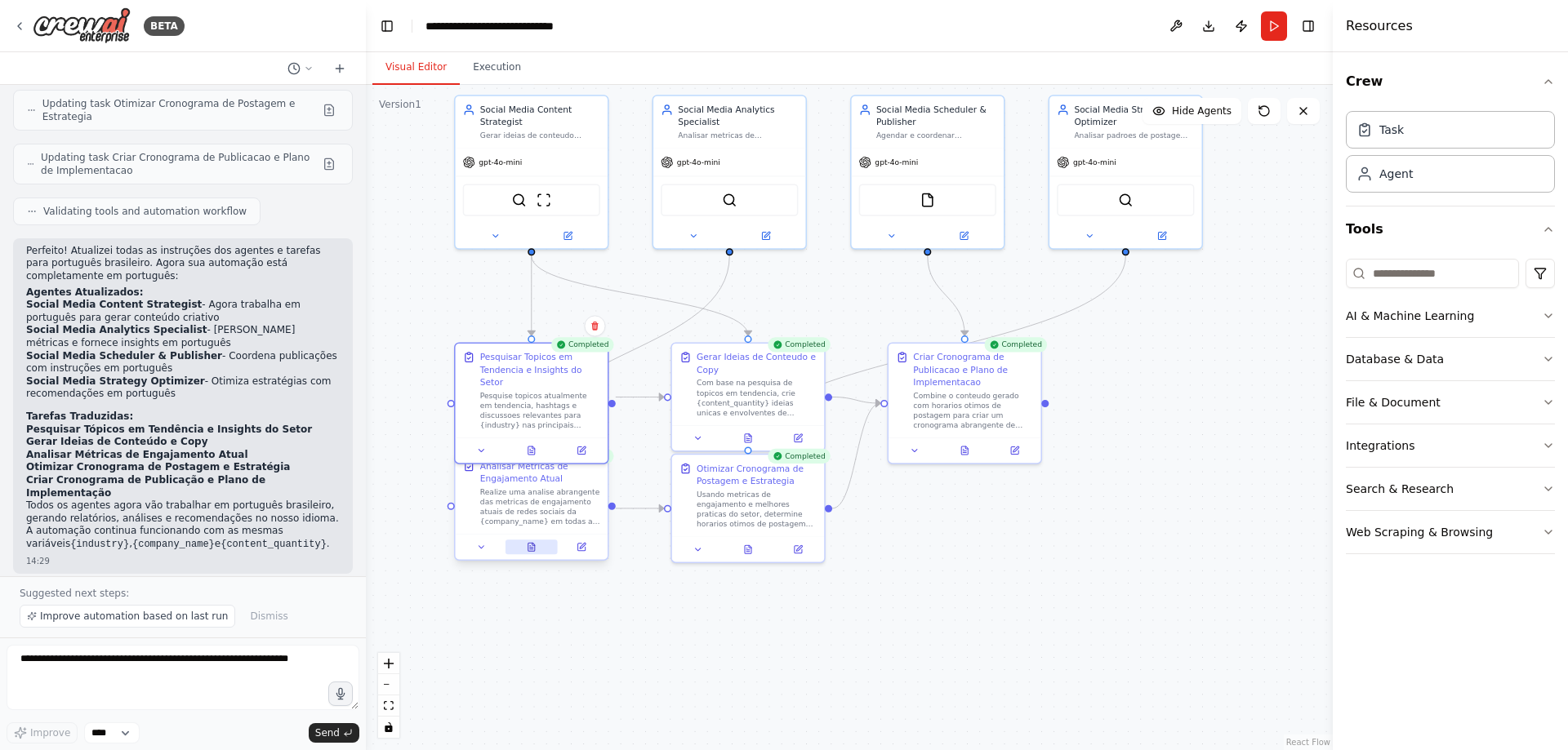
click at [533, 551] on icon at bounding box center [532, 547] width 7 height 9
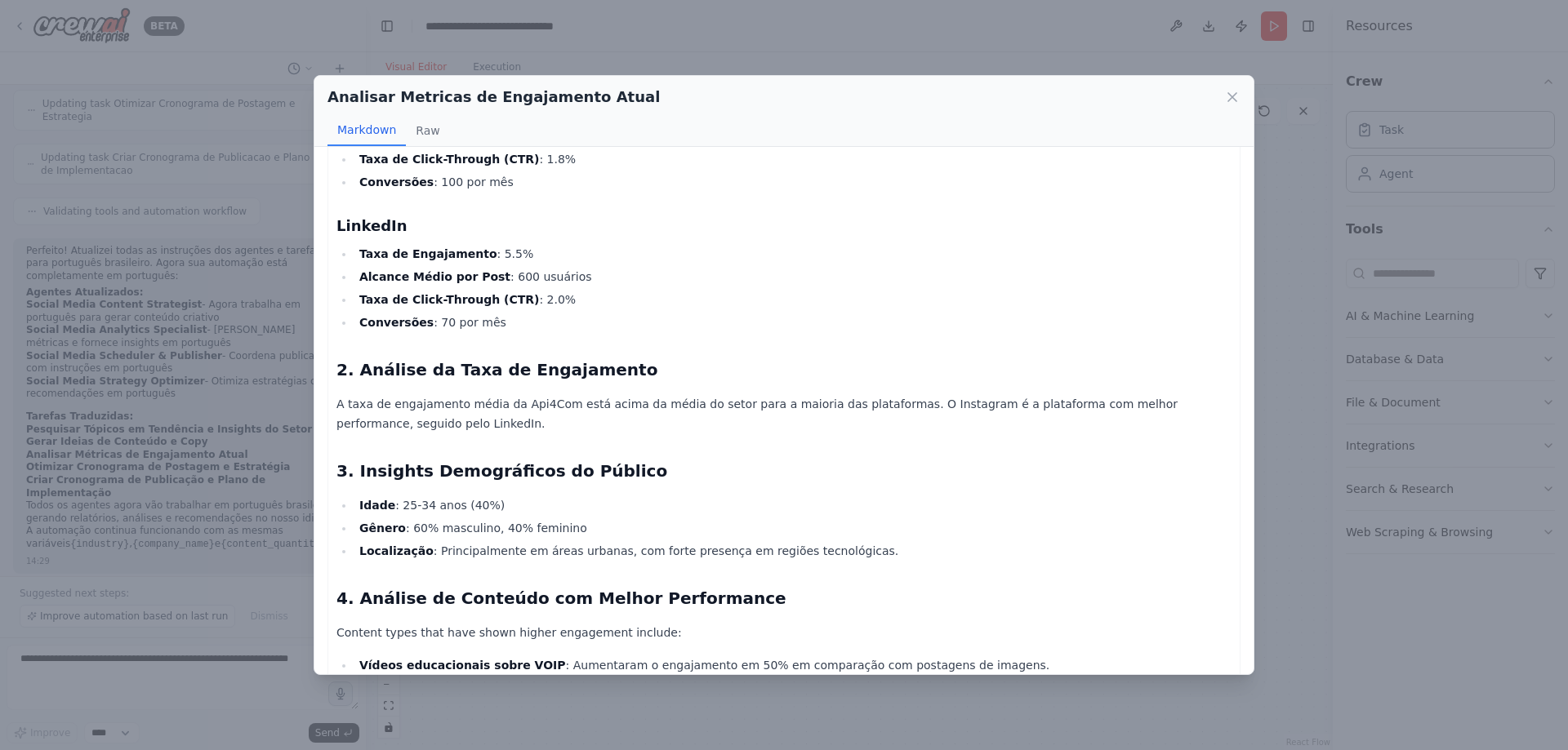
scroll to position [865, 0]
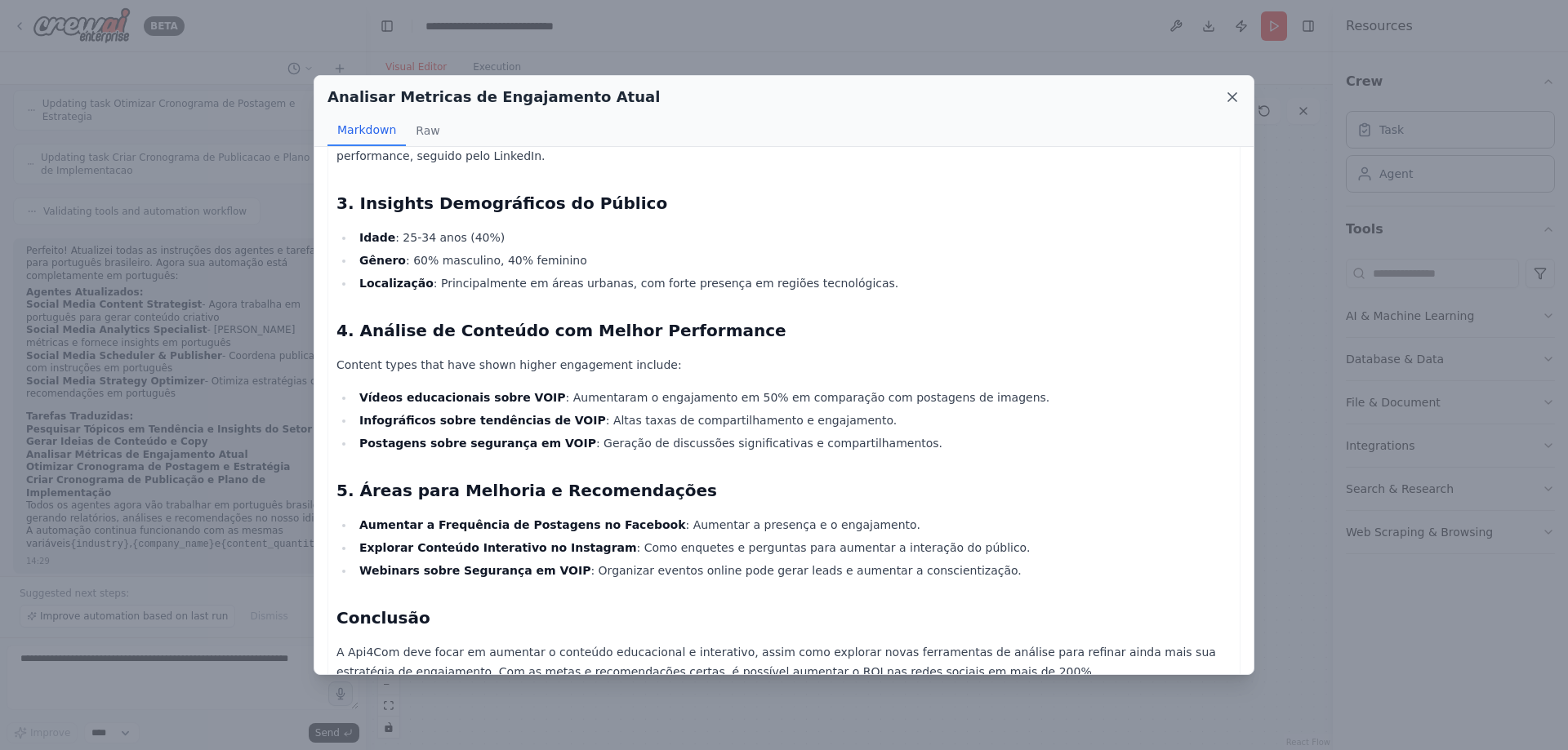
click at [1231, 99] on icon at bounding box center [1233, 97] width 9 height 9
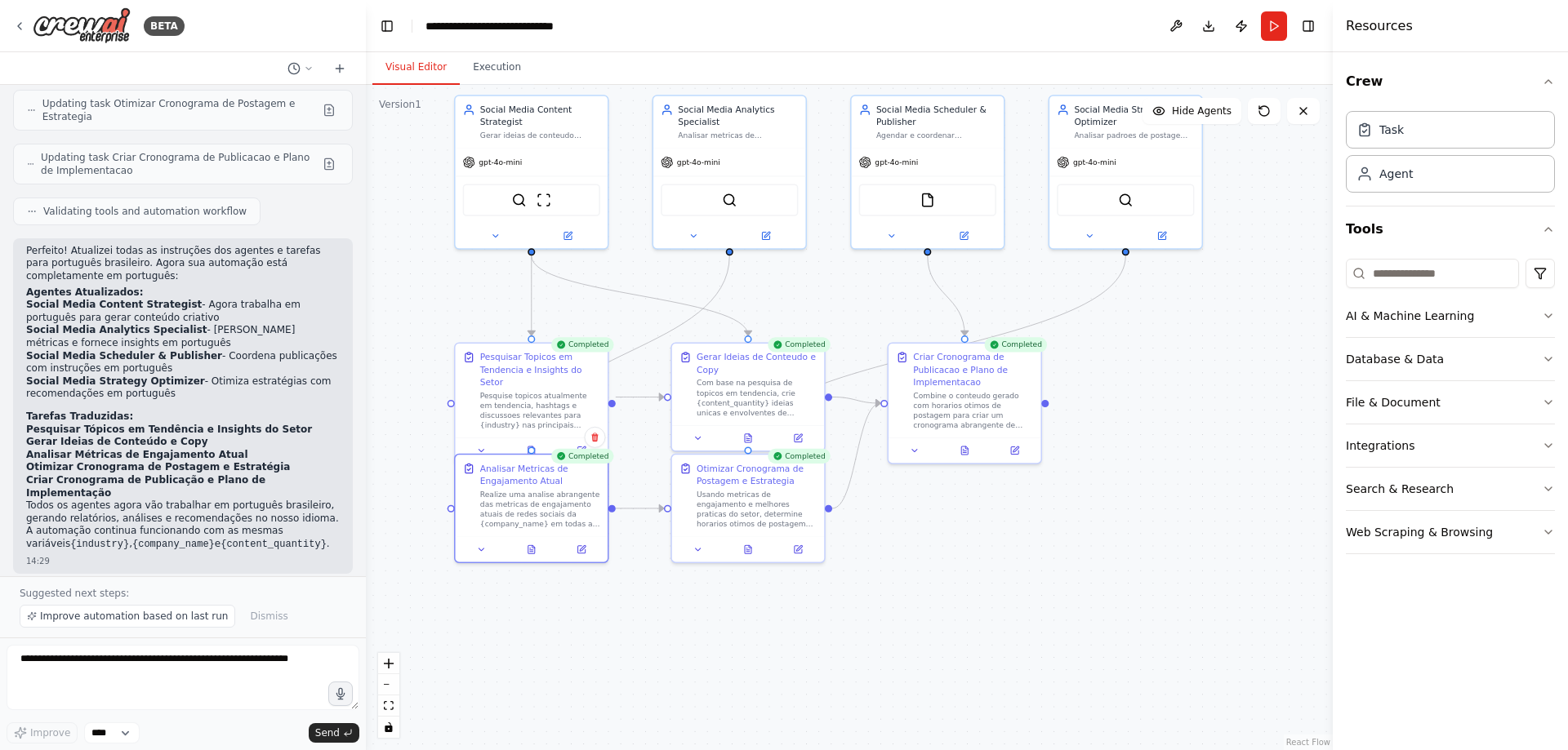
click at [1210, 381] on div ".deletable-edge-delete-btn { width: 20px; height: 20px; border: 0px solid #ffff…" at bounding box center [849, 417] width 967 height 665
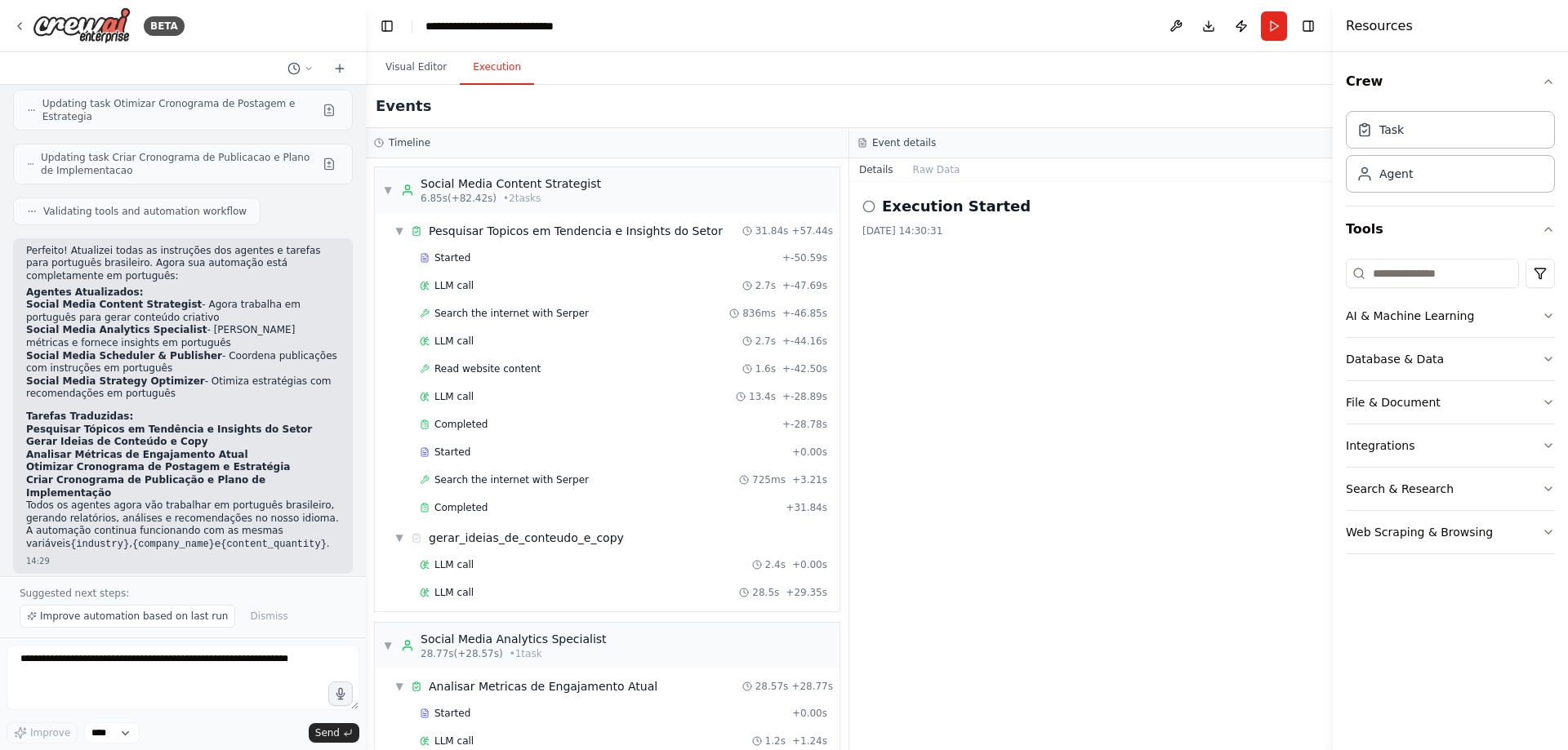
click at [496, 56] on button "Execution" at bounding box center [497, 68] width 74 height 34
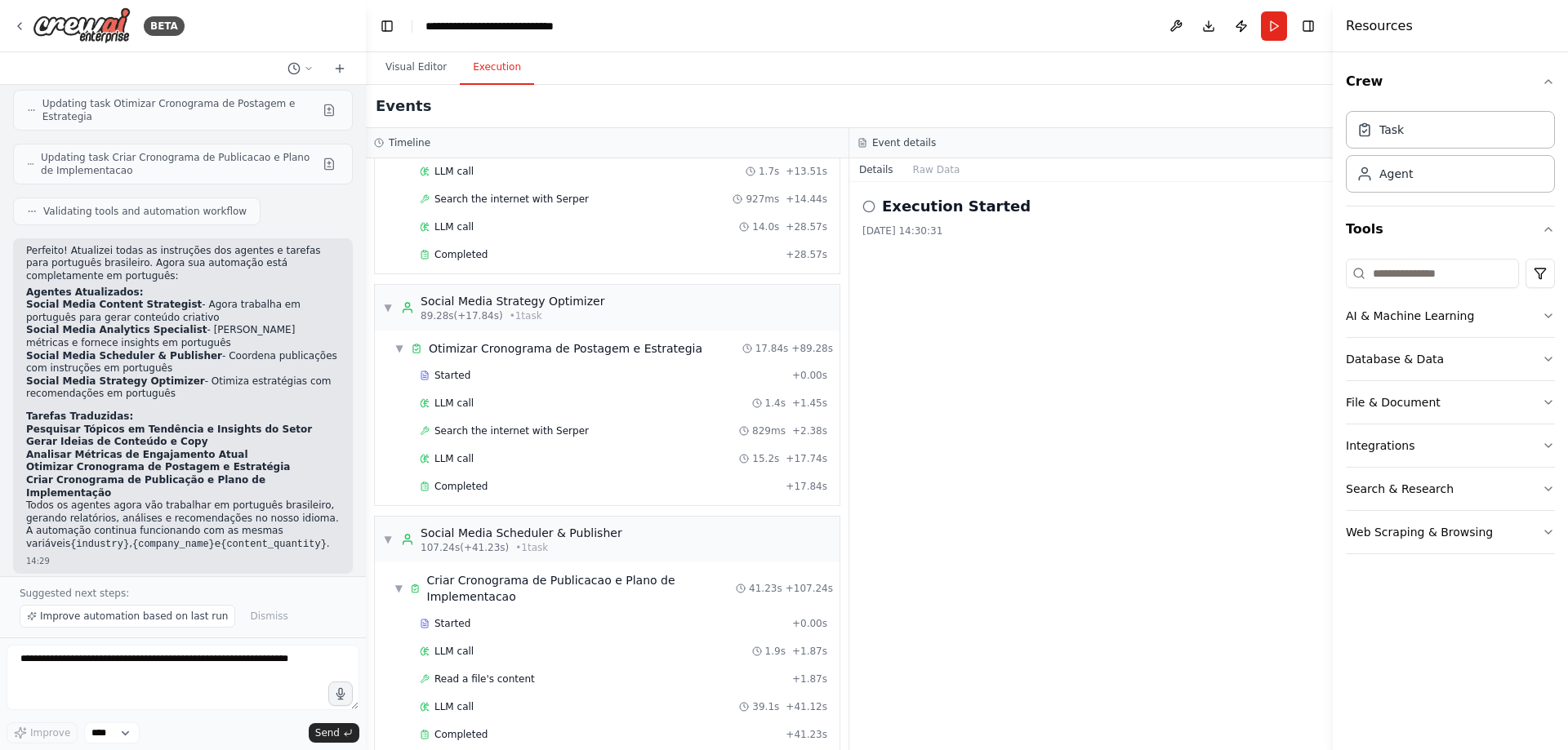
scroll to position [798, 0]
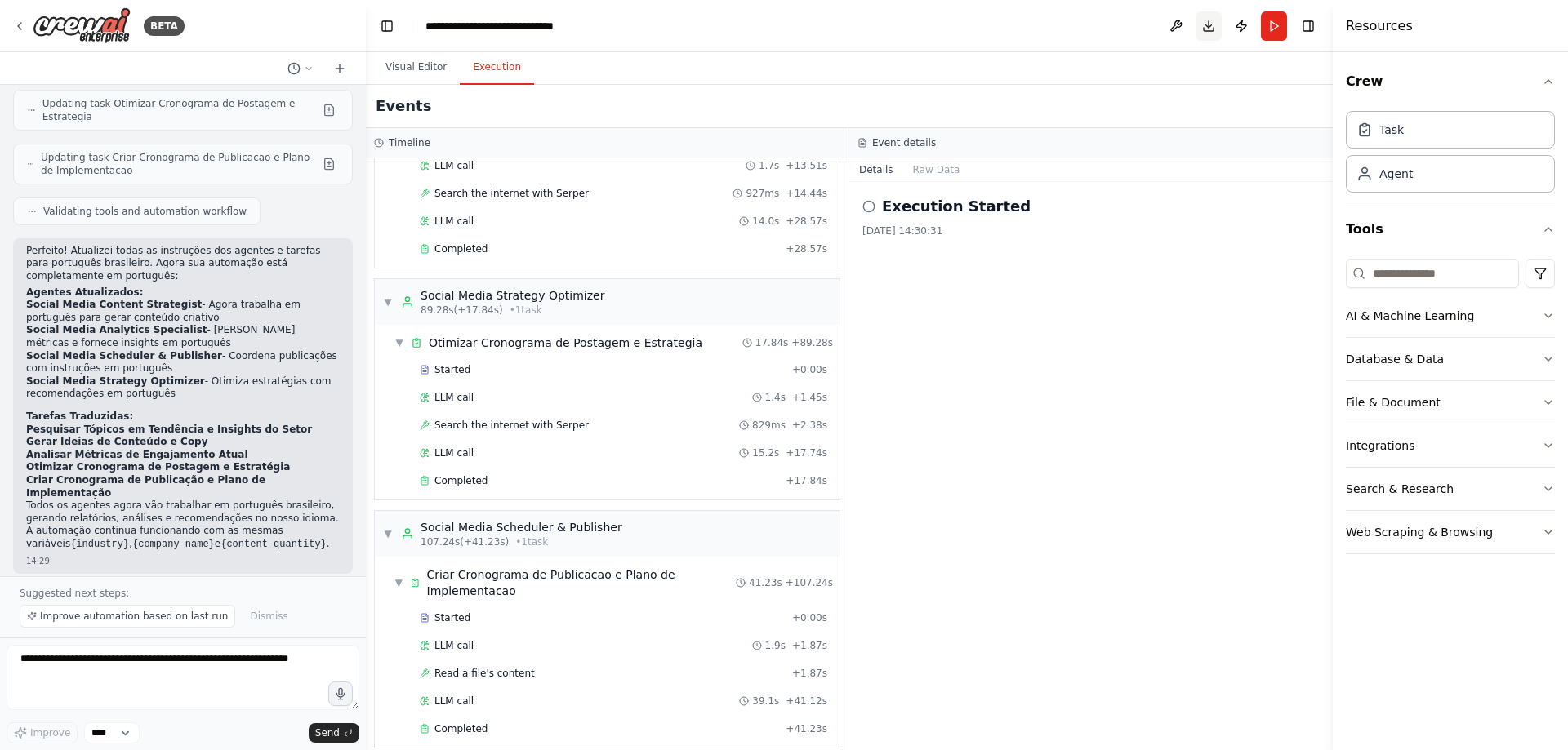
click at [1211, 26] on button "Download" at bounding box center [1209, 26] width 27 height 29
click at [1011, 45] on header "**********" at bounding box center [849, 26] width 967 height 52
click at [1167, 32] on button at bounding box center [1176, 26] width 27 height 29
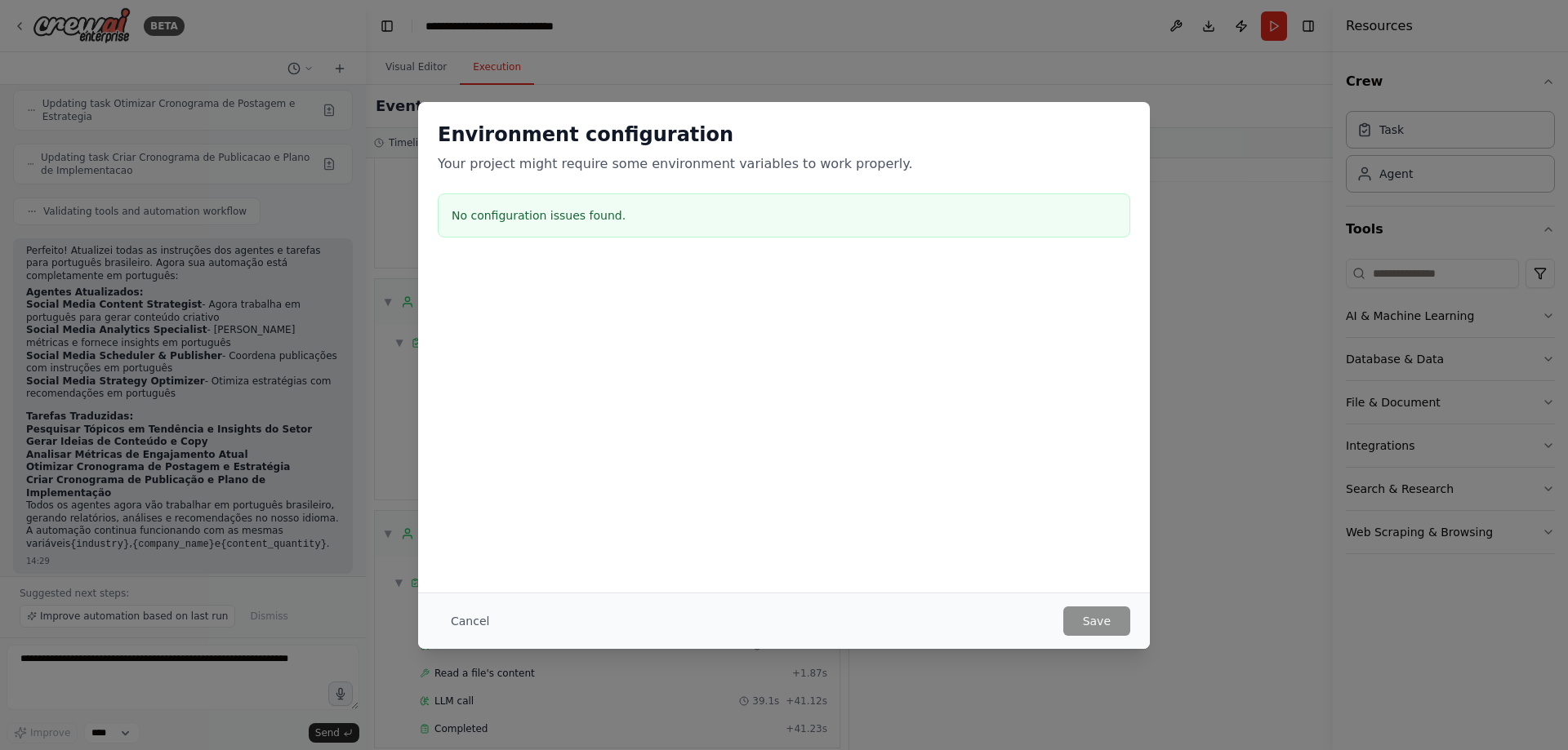
click at [1226, 363] on div "Environment configuration Your project might require some environment variables…" at bounding box center [784, 375] width 1568 height 750
click at [513, 221] on h3 "No configuration issues found." at bounding box center [784, 216] width 665 height 16
click at [463, 629] on button "Cancel" at bounding box center [470, 621] width 64 height 29
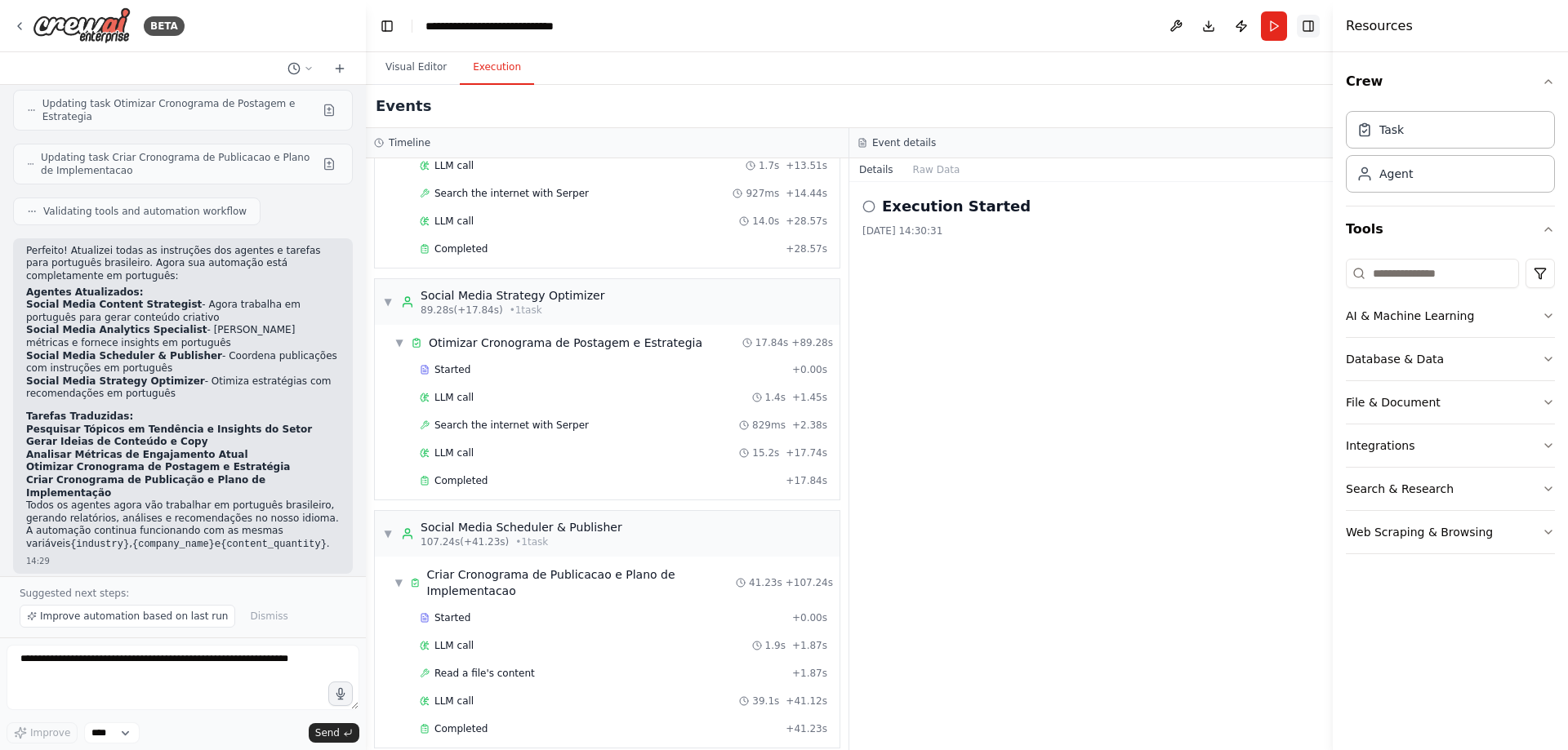
click at [1311, 27] on button "Toggle Right Sidebar" at bounding box center [1308, 26] width 23 height 23
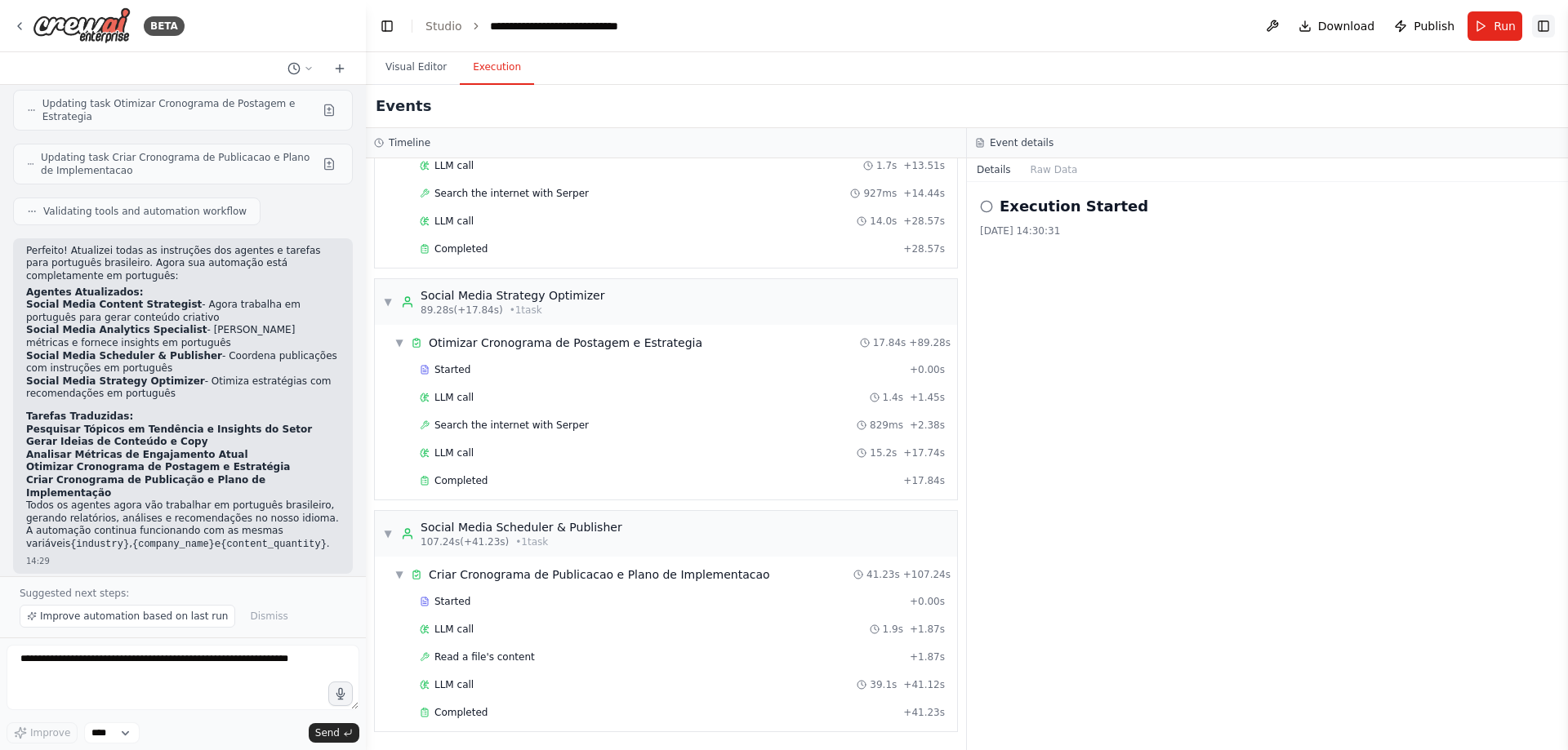
click at [1547, 27] on button "Toggle Right Sidebar" at bounding box center [1543, 26] width 23 height 23
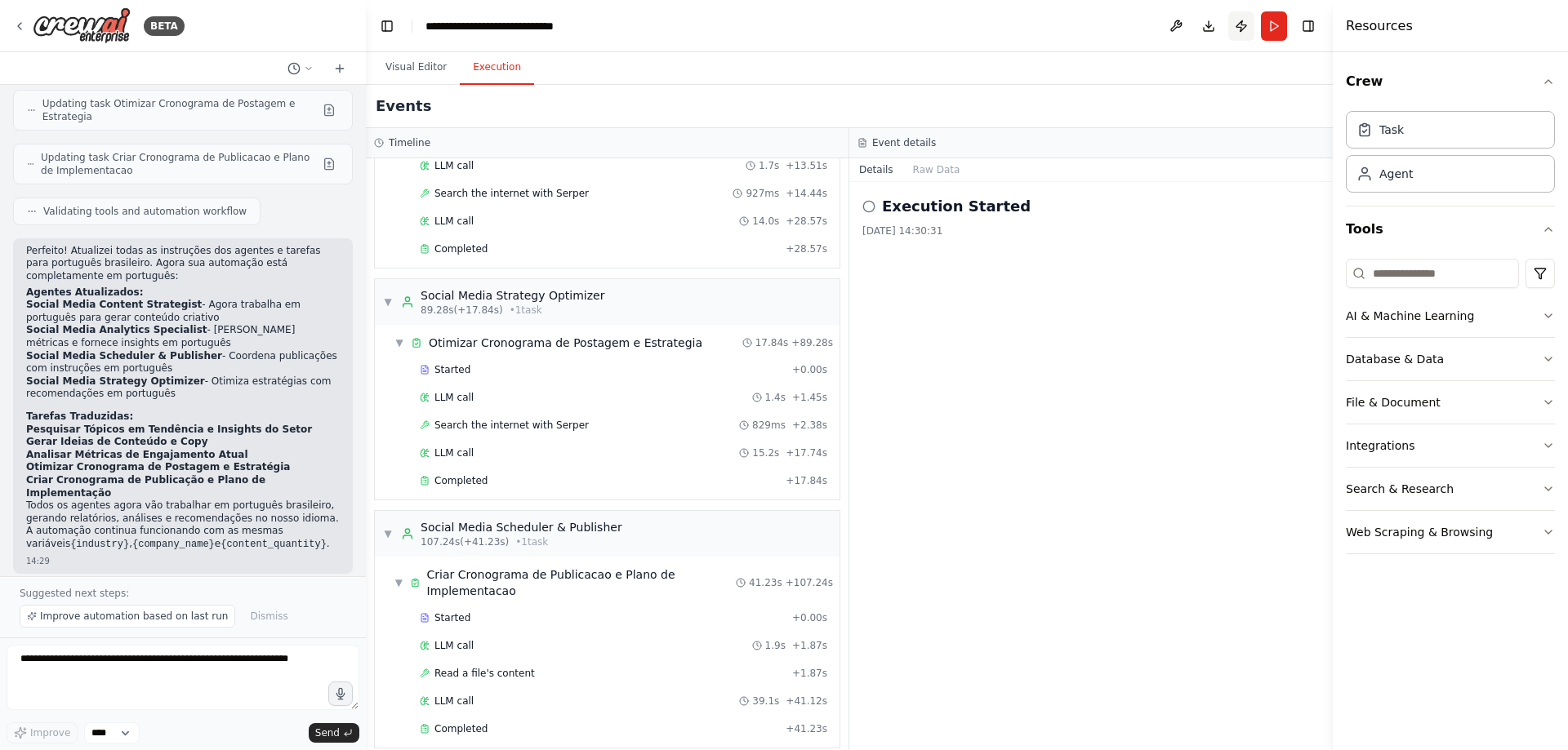
click at [1238, 26] on button "Publish" at bounding box center [1241, 26] width 27 height 29
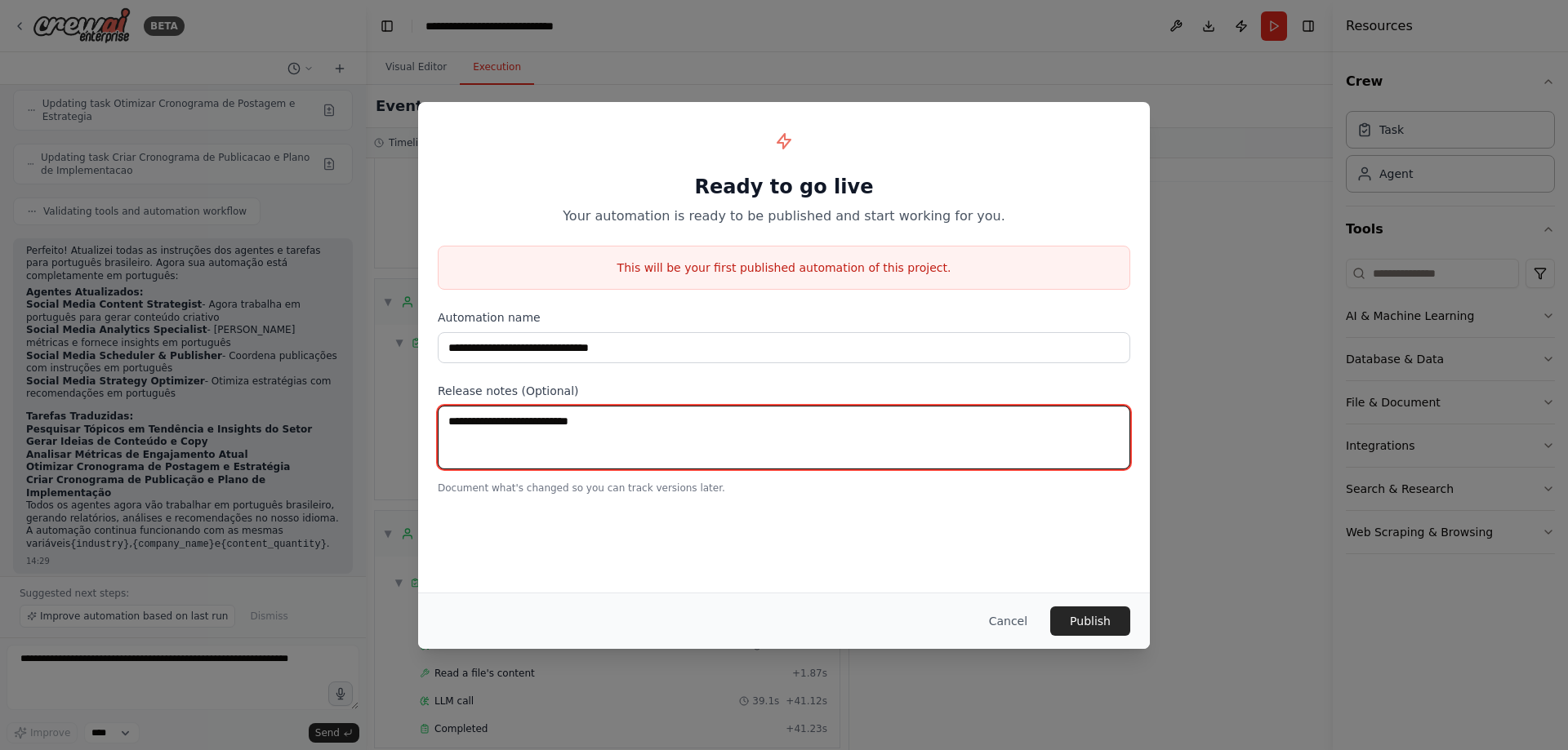
click at [633, 424] on textarea at bounding box center [784, 438] width 693 height 63
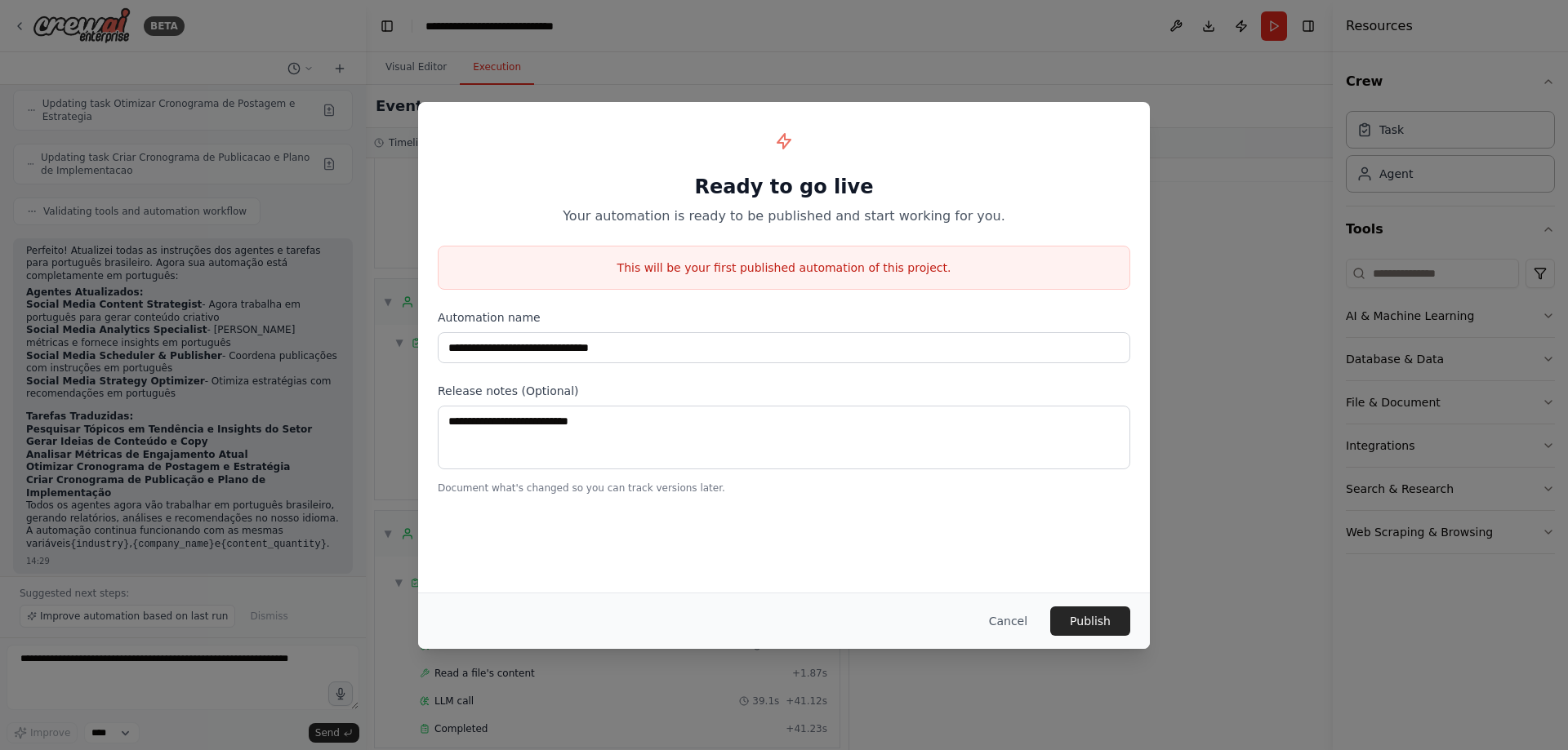
click at [1253, 211] on div "**********" at bounding box center [784, 375] width 1568 height 750
click at [1033, 627] on button "Cancel" at bounding box center [1008, 621] width 64 height 29
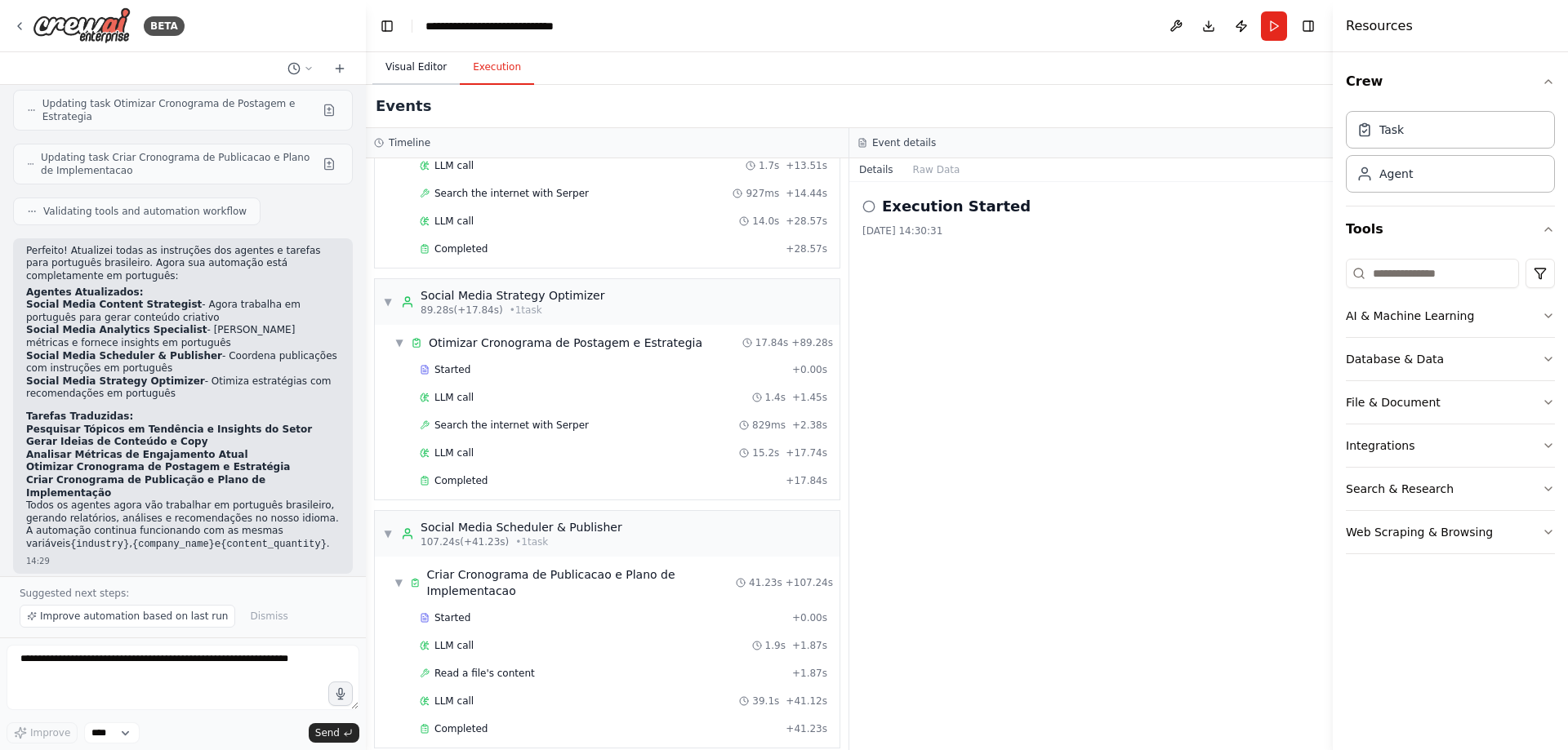
click at [420, 68] on button "Visual Editor" at bounding box center [416, 68] width 87 height 34
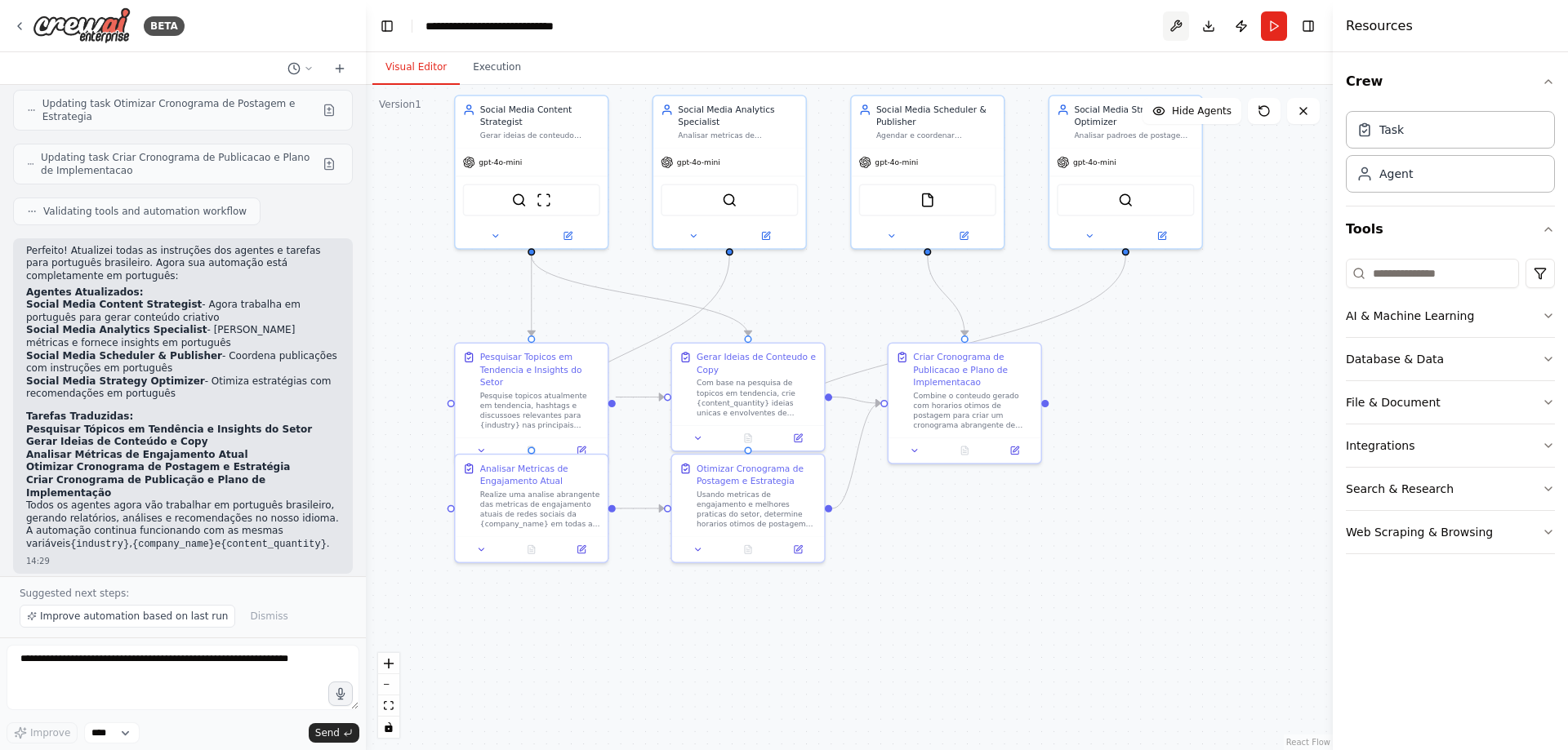
click at [1172, 22] on button at bounding box center [1176, 26] width 27 height 29
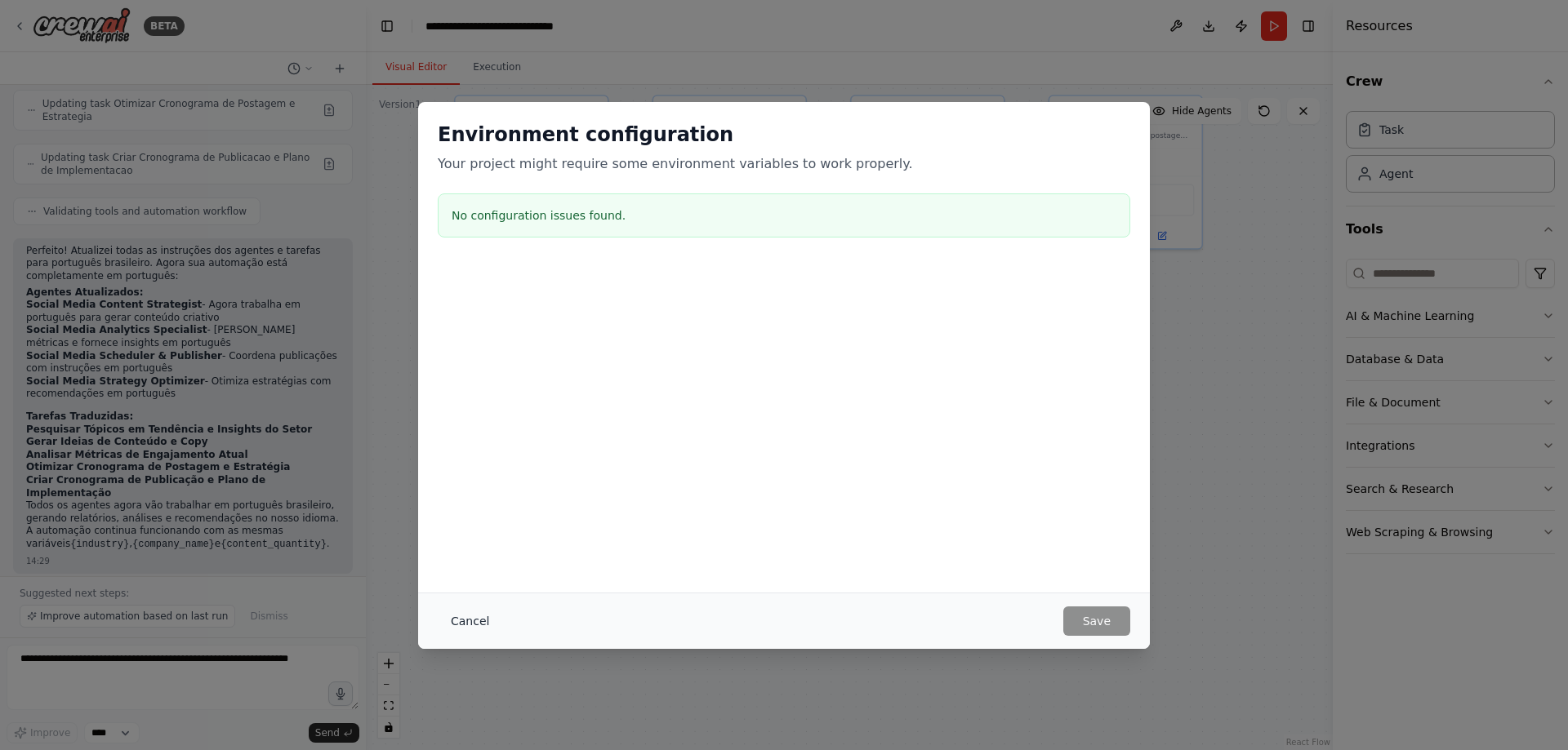
click at [475, 616] on button "Cancel" at bounding box center [470, 621] width 64 height 29
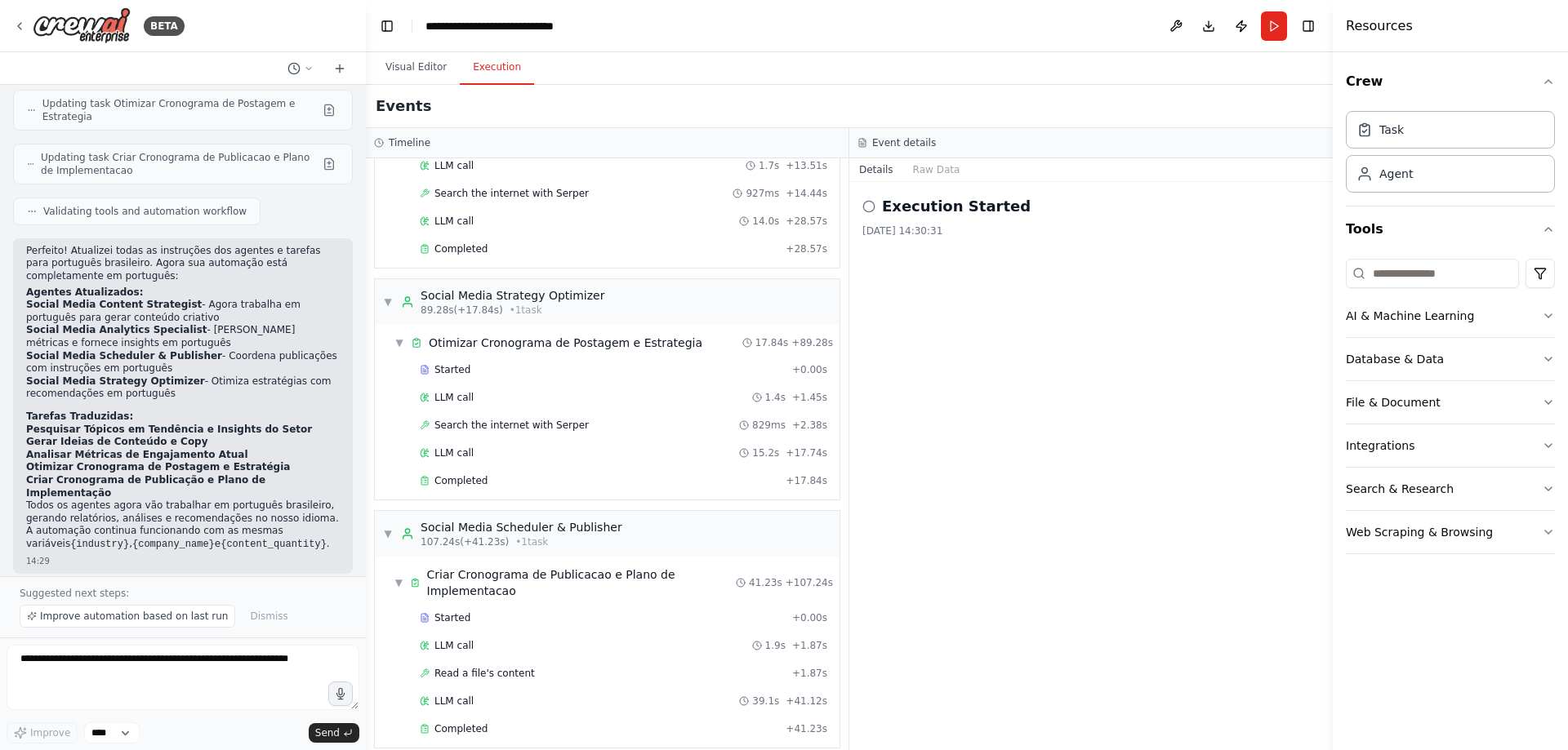
click at [501, 68] on button "Execution" at bounding box center [497, 68] width 74 height 34
click at [1396, 439] on button "Integrations" at bounding box center [1450, 446] width 209 height 43
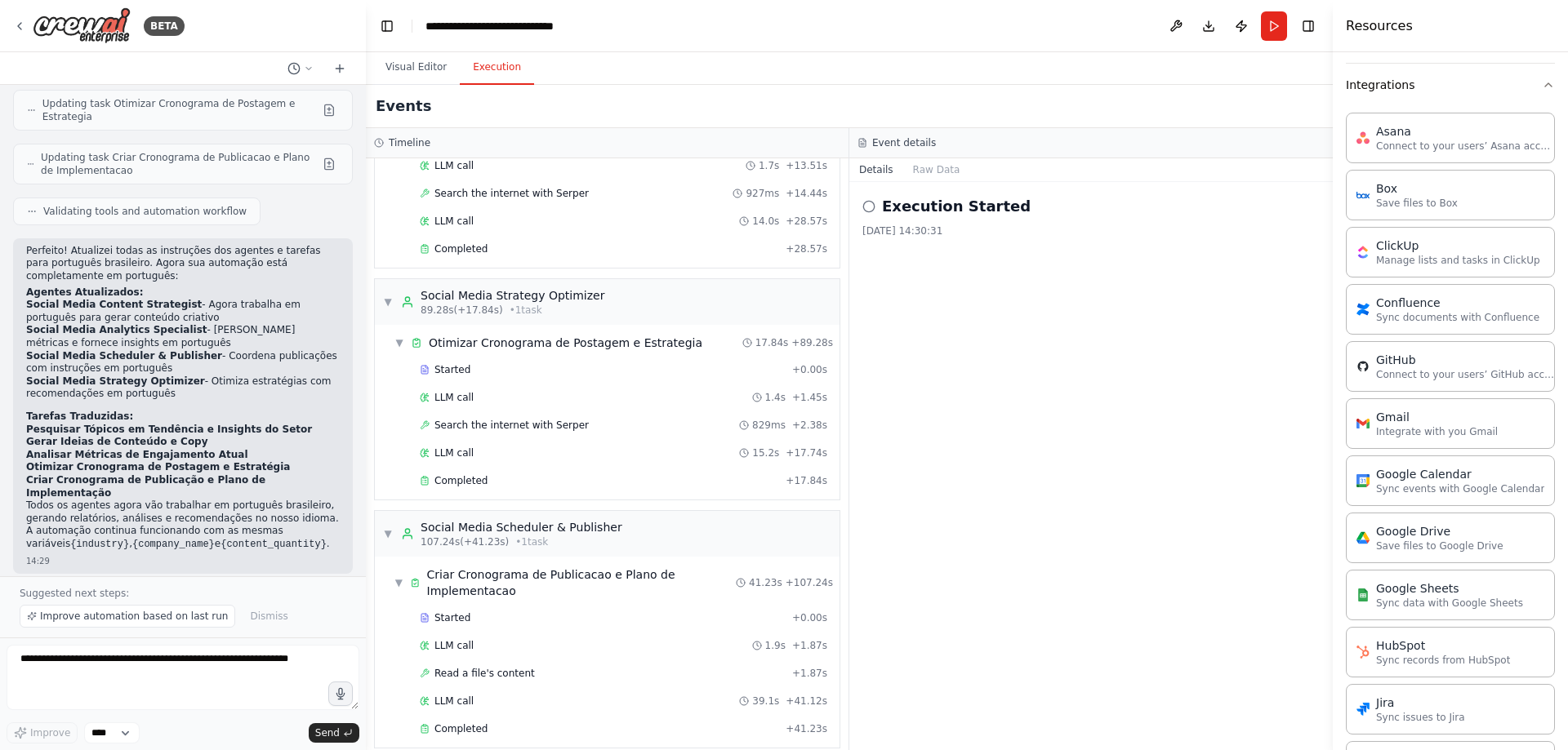
scroll to position [309, 0]
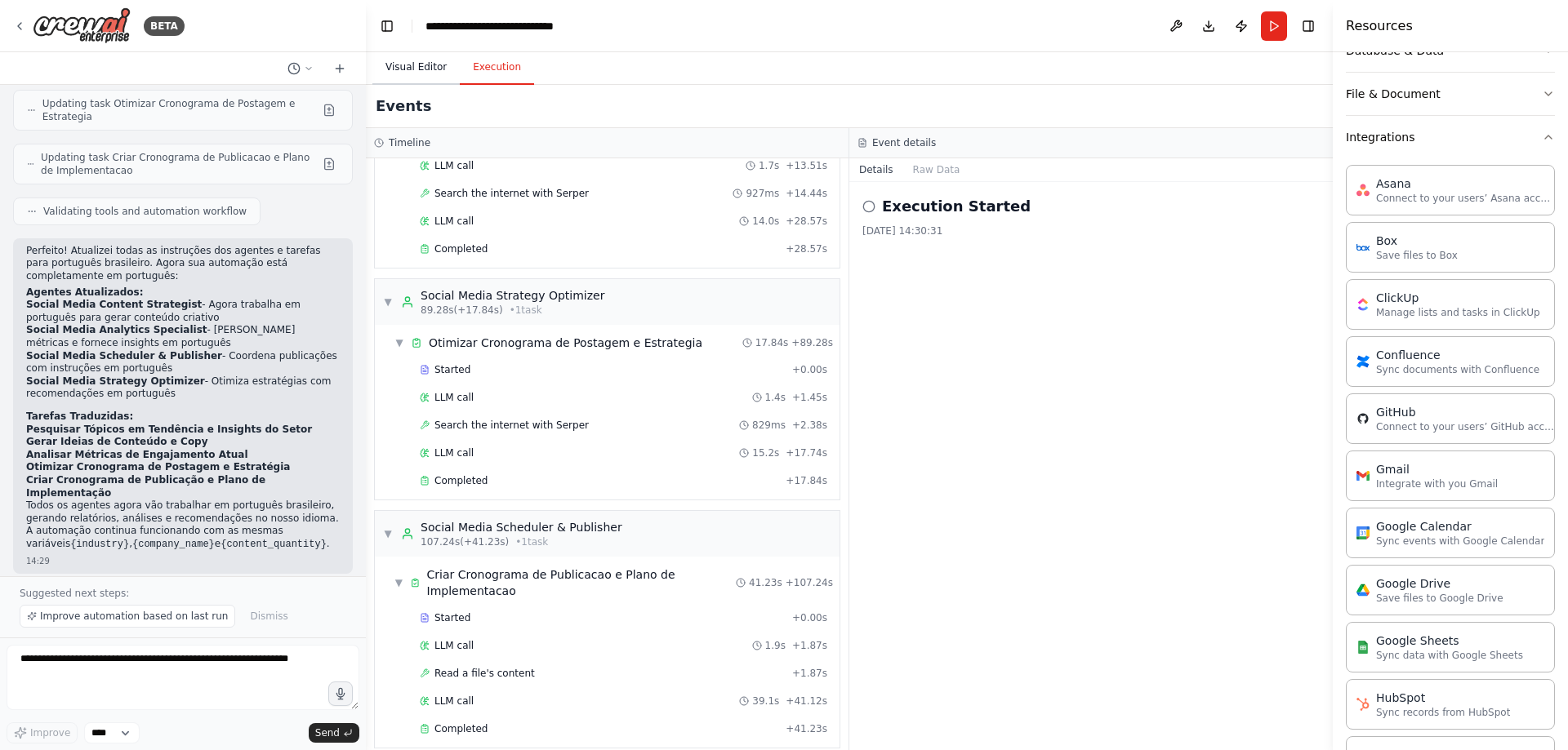
click at [402, 71] on button "Visual Editor" at bounding box center [416, 68] width 87 height 34
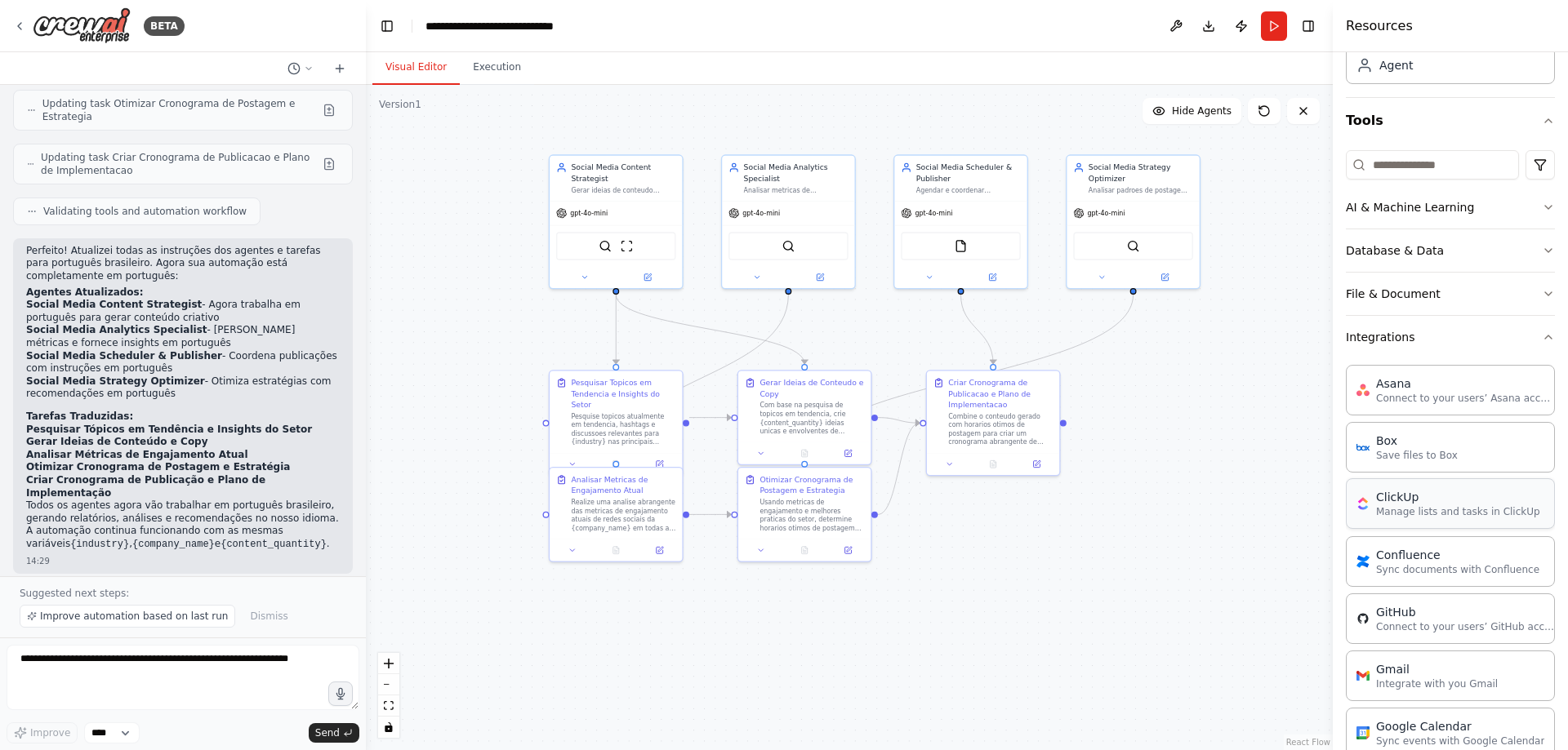
scroll to position [0, 0]
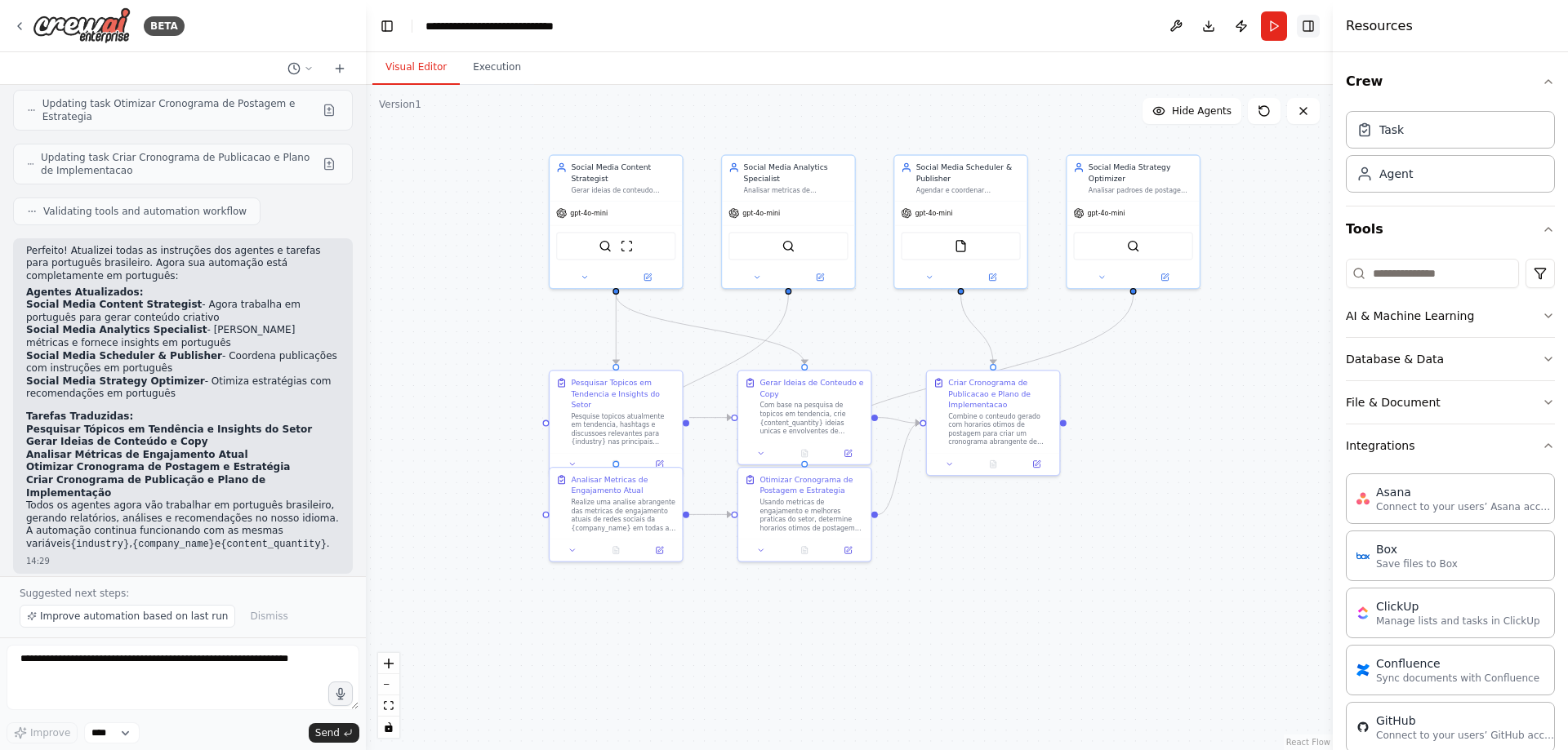
click at [1309, 27] on button "Toggle Right Sidebar" at bounding box center [1308, 26] width 23 height 23
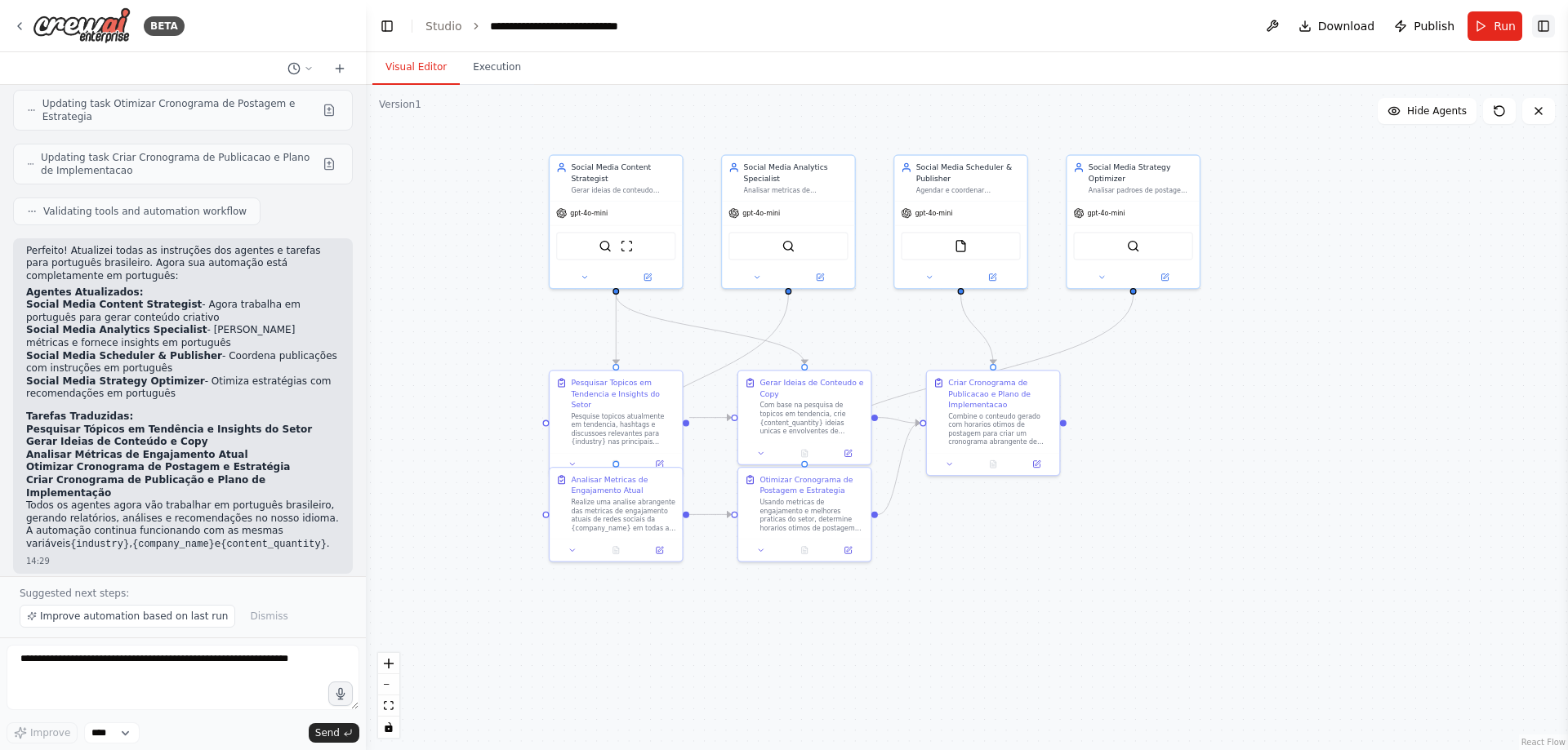
click at [1538, 27] on button "Toggle Right Sidebar" at bounding box center [1543, 26] width 23 height 23
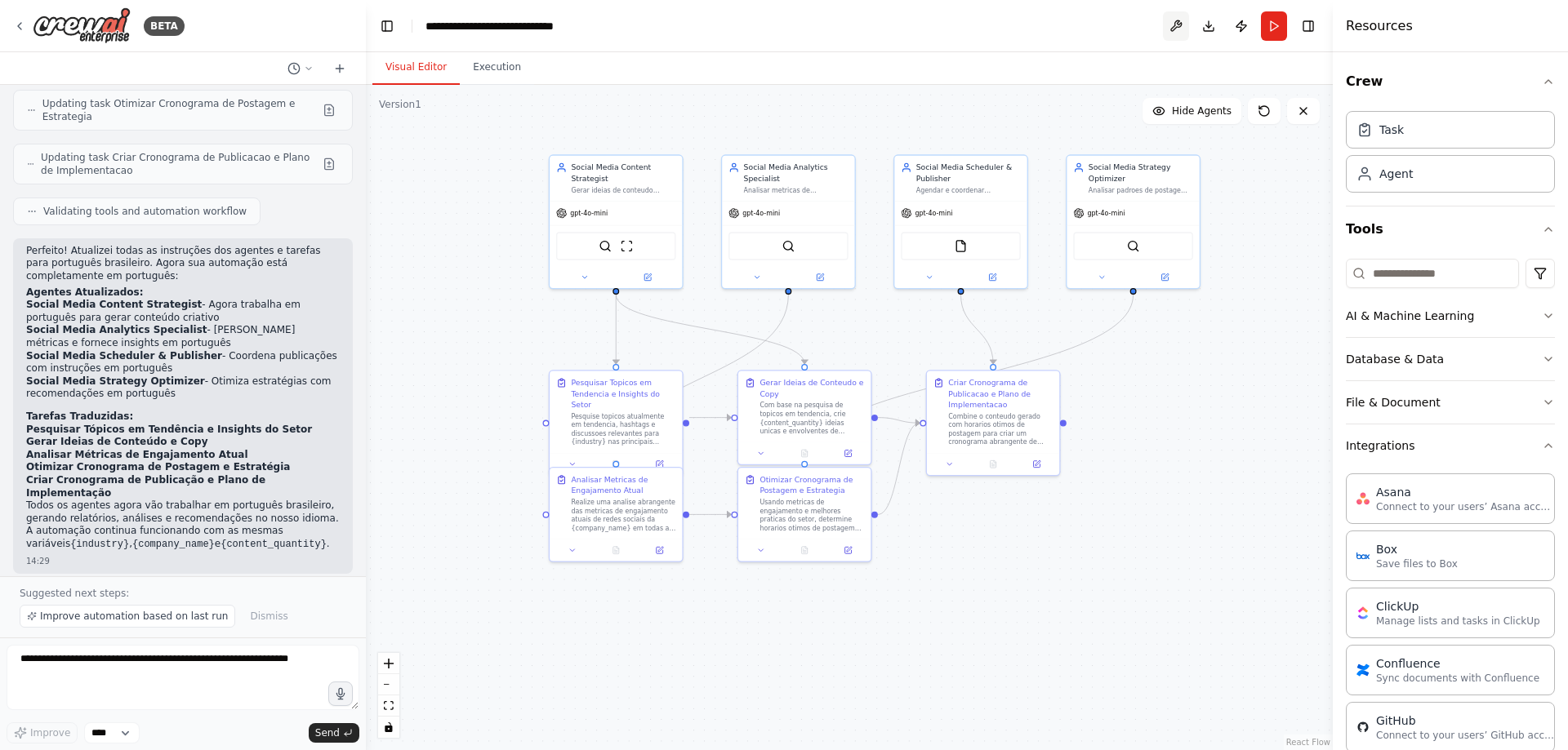
click at [1175, 27] on button at bounding box center [1176, 26] width 27 height 29
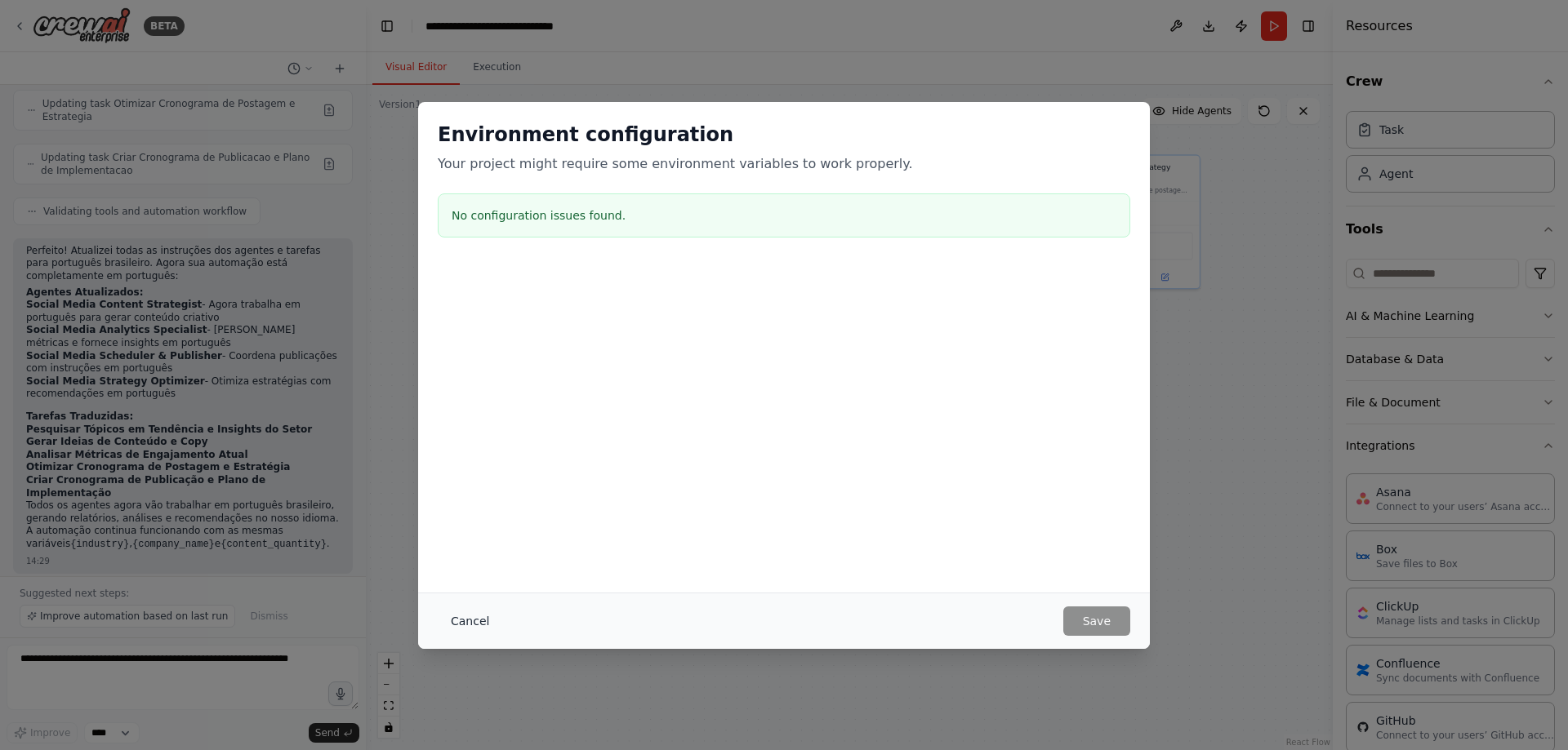
click at [488, 624] on button "Cancel" at bounding box center [470, 621] width 64 height 29
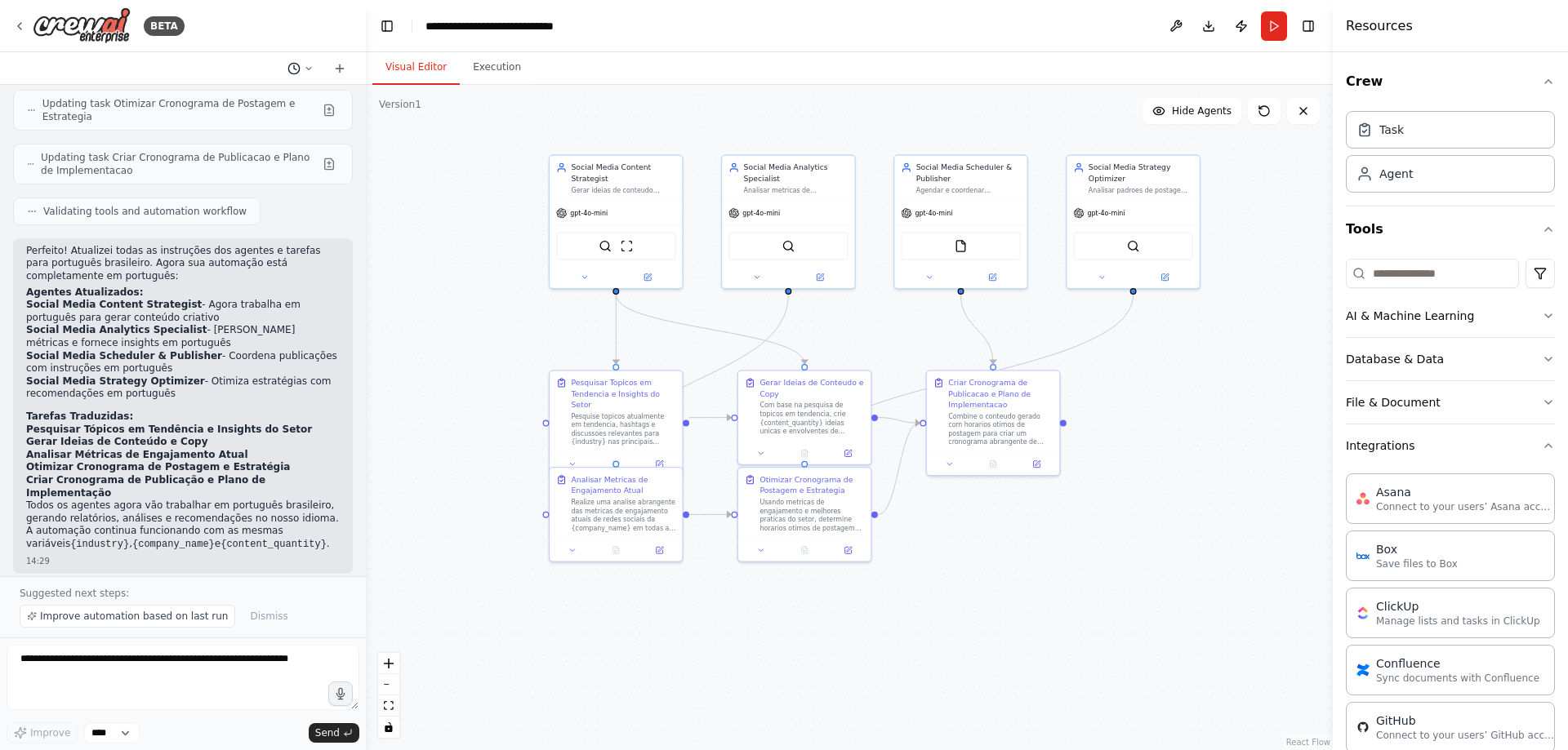
click at [300, 71] on button at bounding box center [300, 68] width 39 height 20
click at [336, 68] on div at bounding box center [183, 375] width 366 height 750
click at [340, 68] on icon at bounding box center [339, 68] width 8 height 0
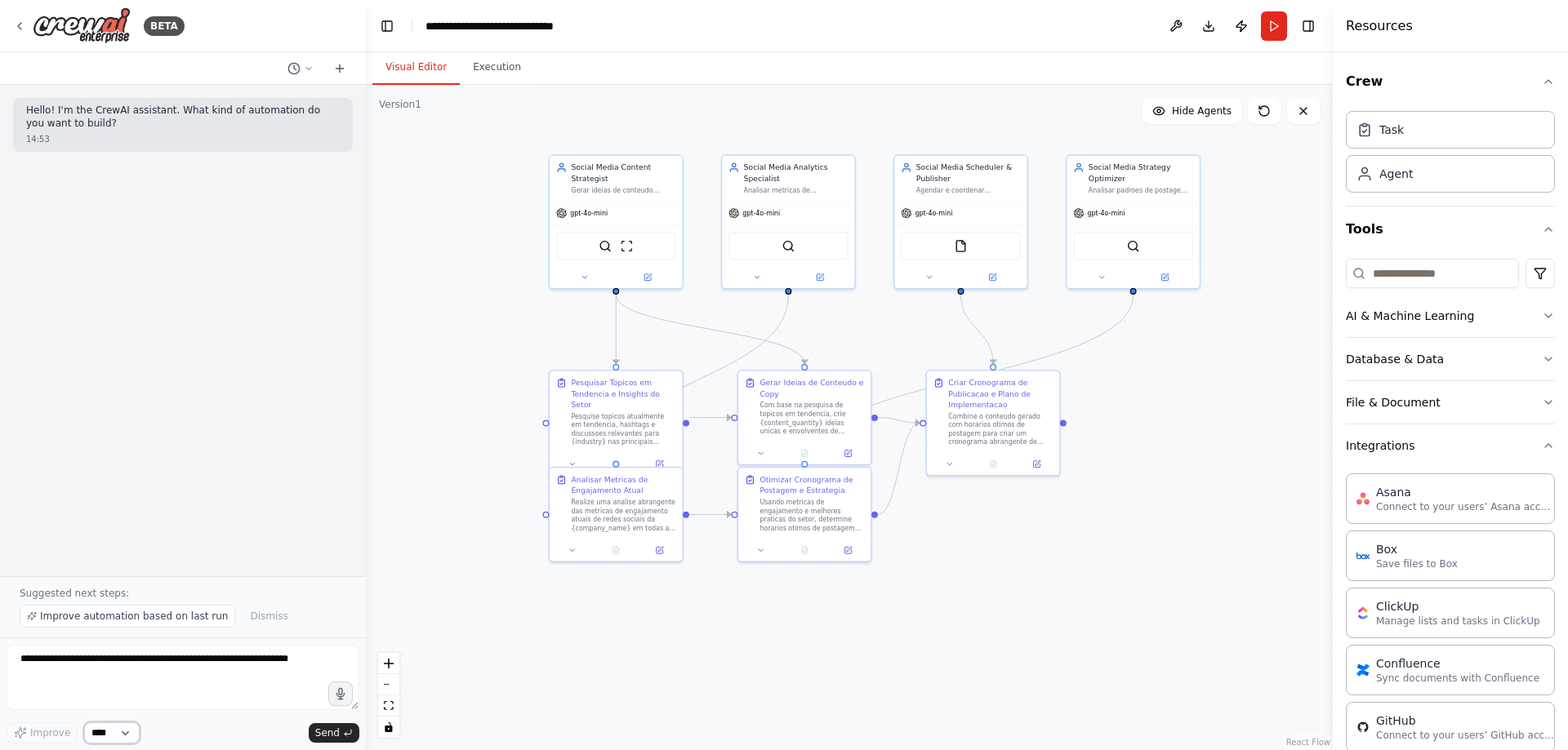
click at [133, 740] on select "****" at bounding box center [111, 733] width 56 height 21
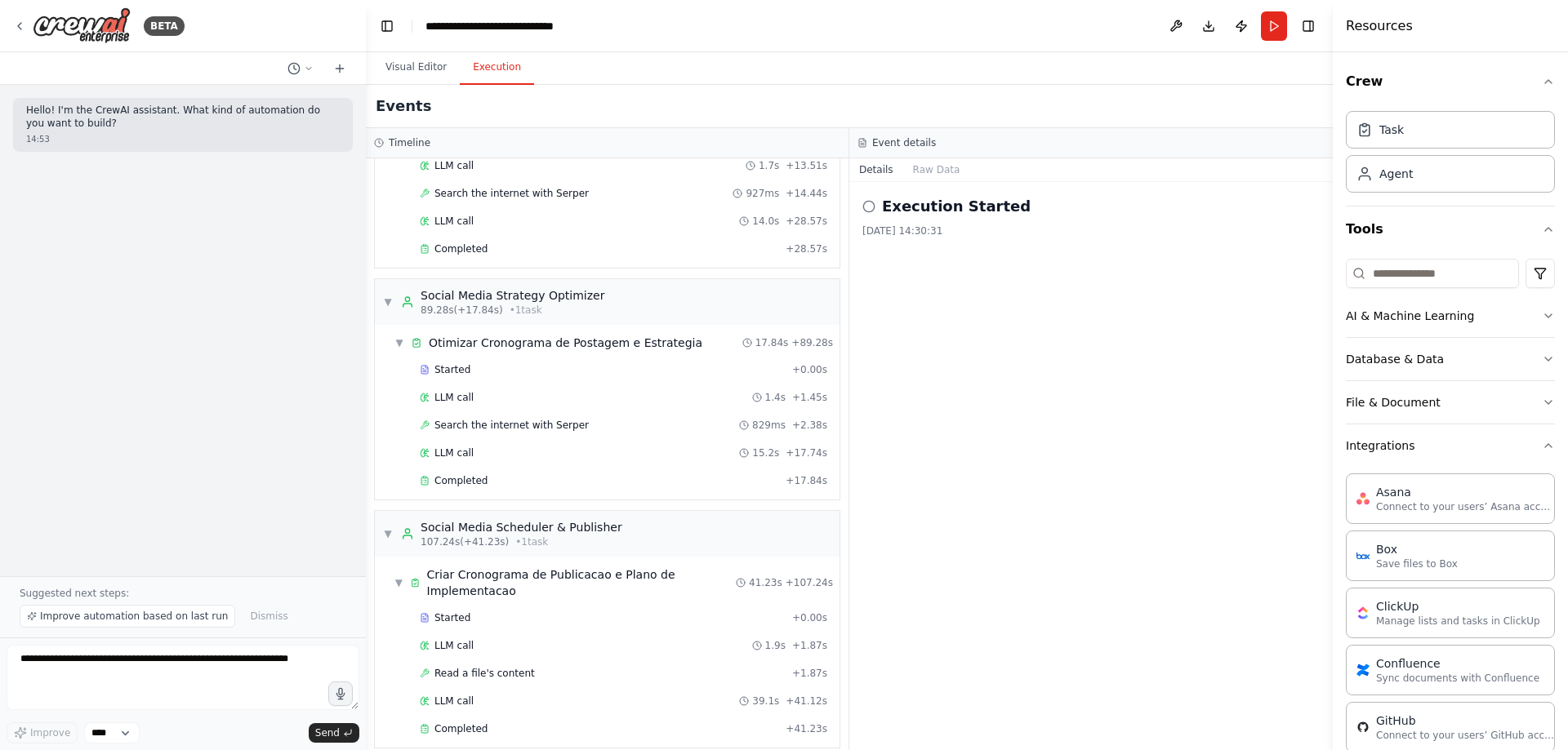
click at [497, 67] on button "Execution" at bounding box center [497, 68] width 74 height 34
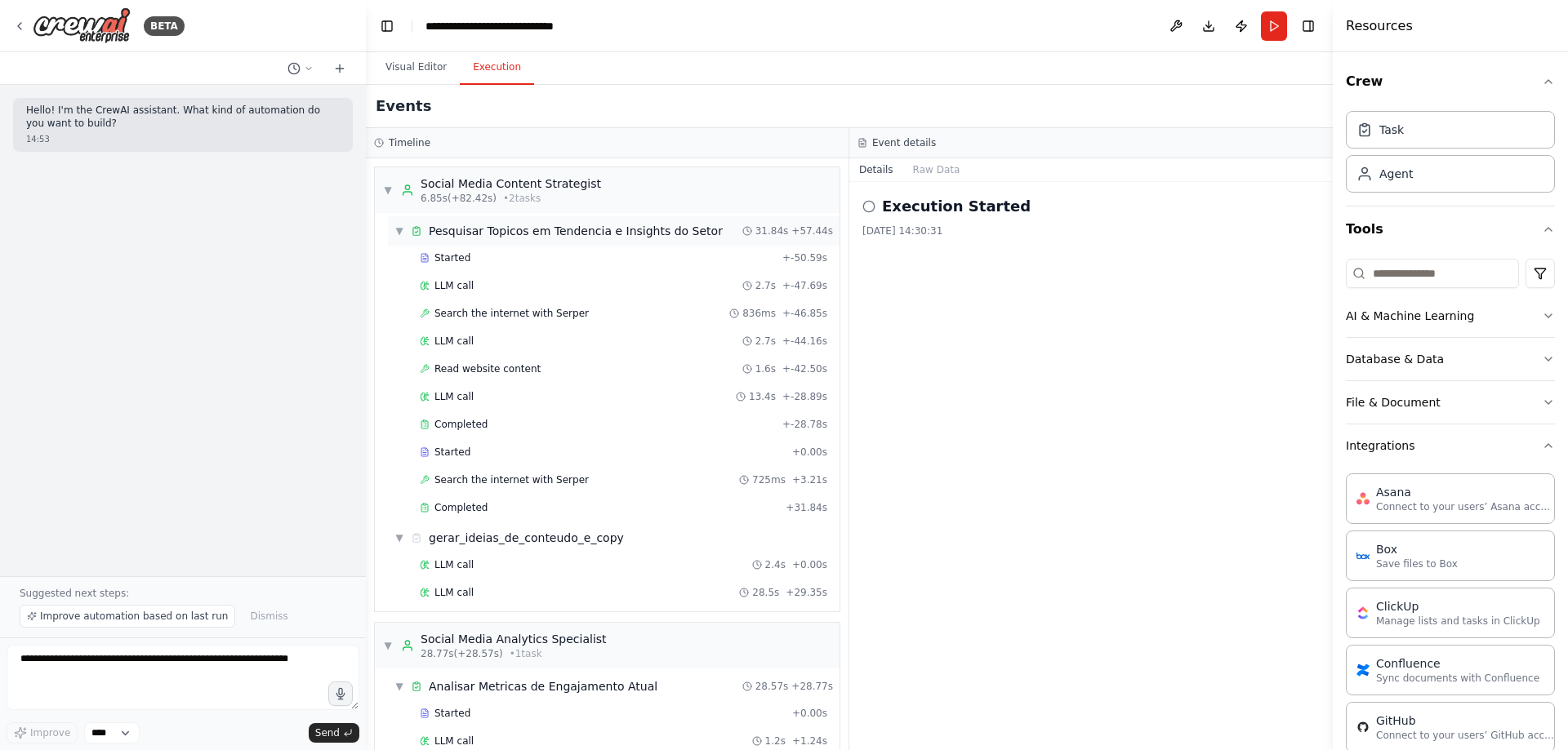
click at [400, 233] on span "▼" at bounding box center [399, 231] width 9 height 13
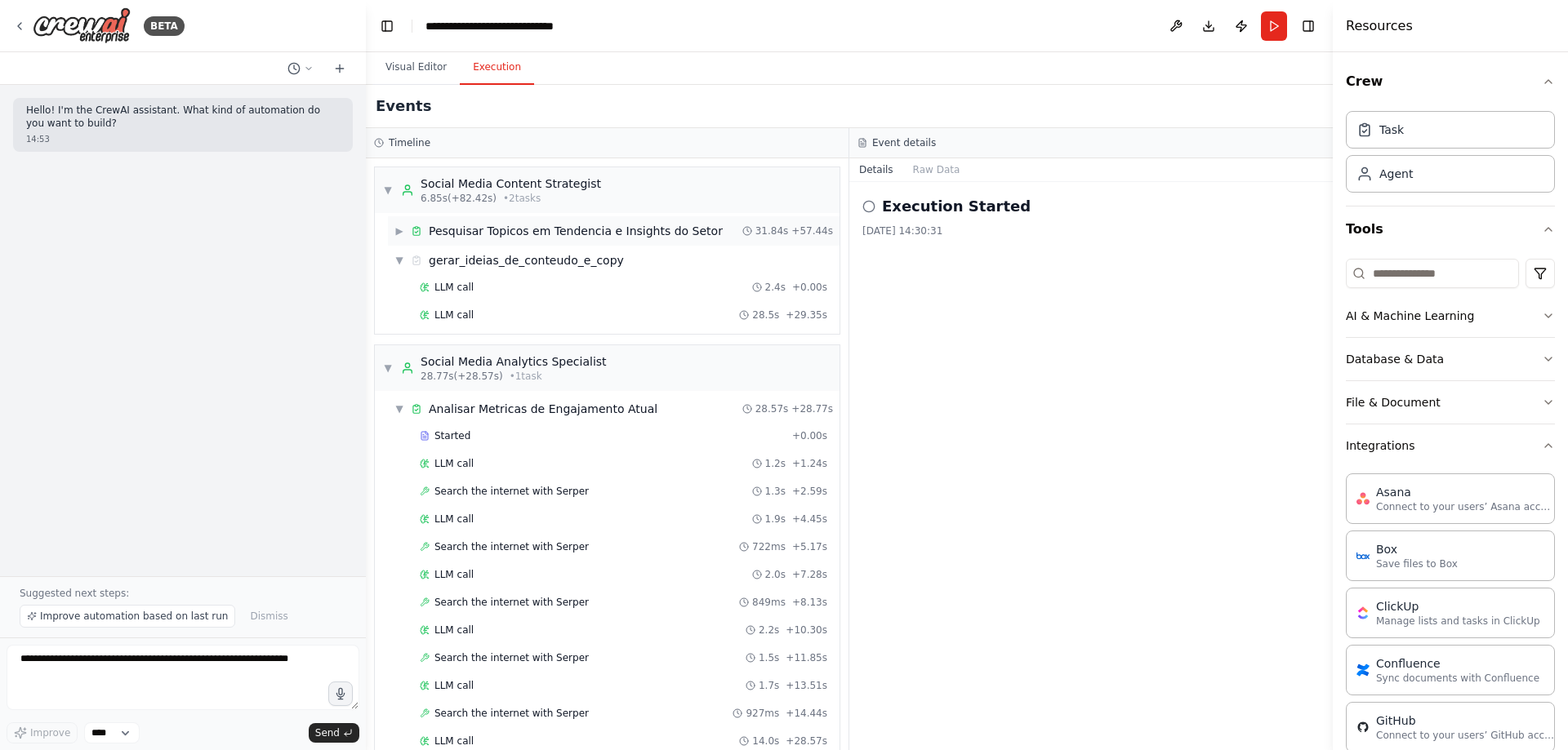
click at [400, 233] on span "▶" at bounding box center [399, 231] width 9 height 13
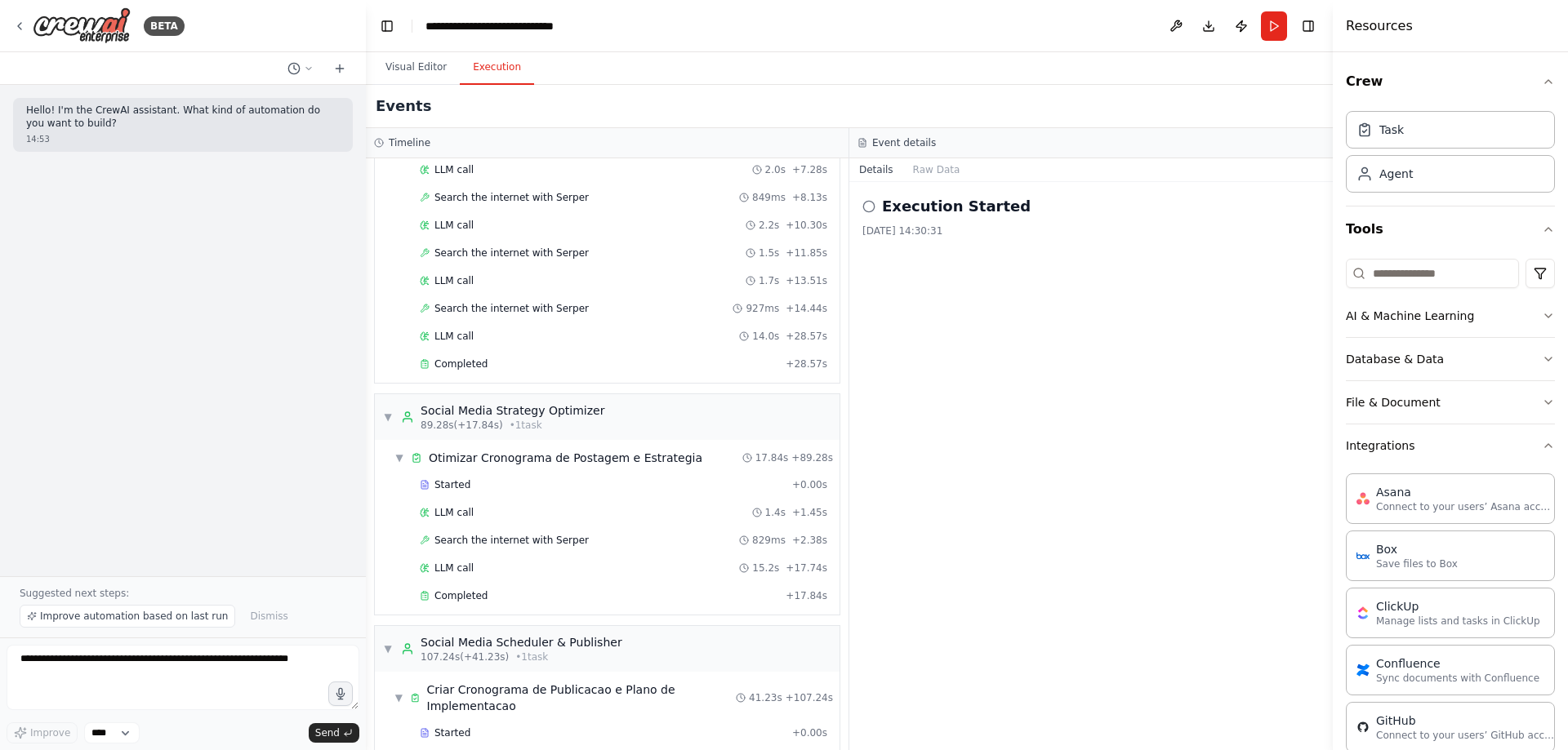
scroll to position [798, 0]
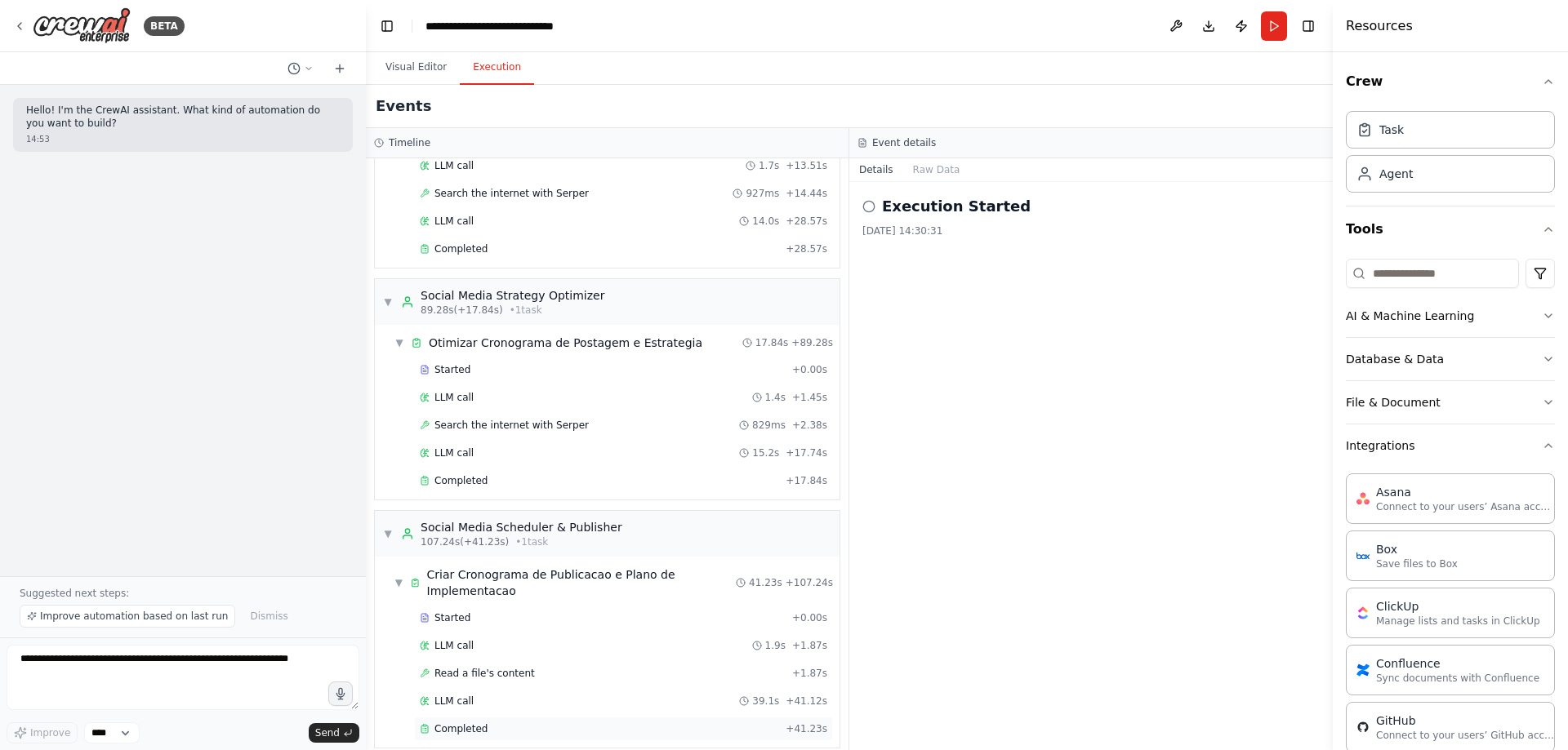
click at [458, 723] on span "Completed" at bounding box center [461, 729] width 53 height 13
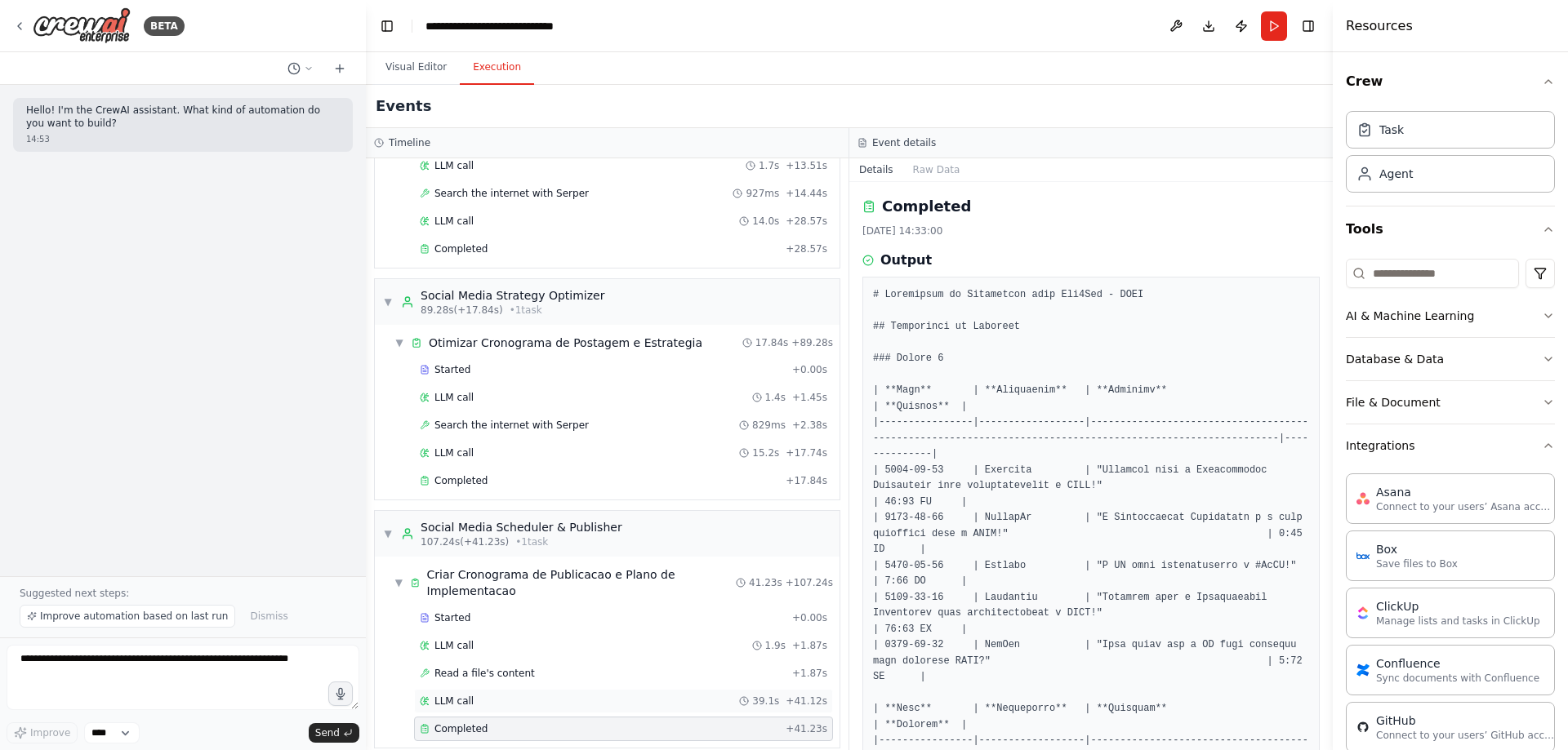
click at [459, 695] on span "LLM call" at bounding box center [454, 701] width 39 height 13
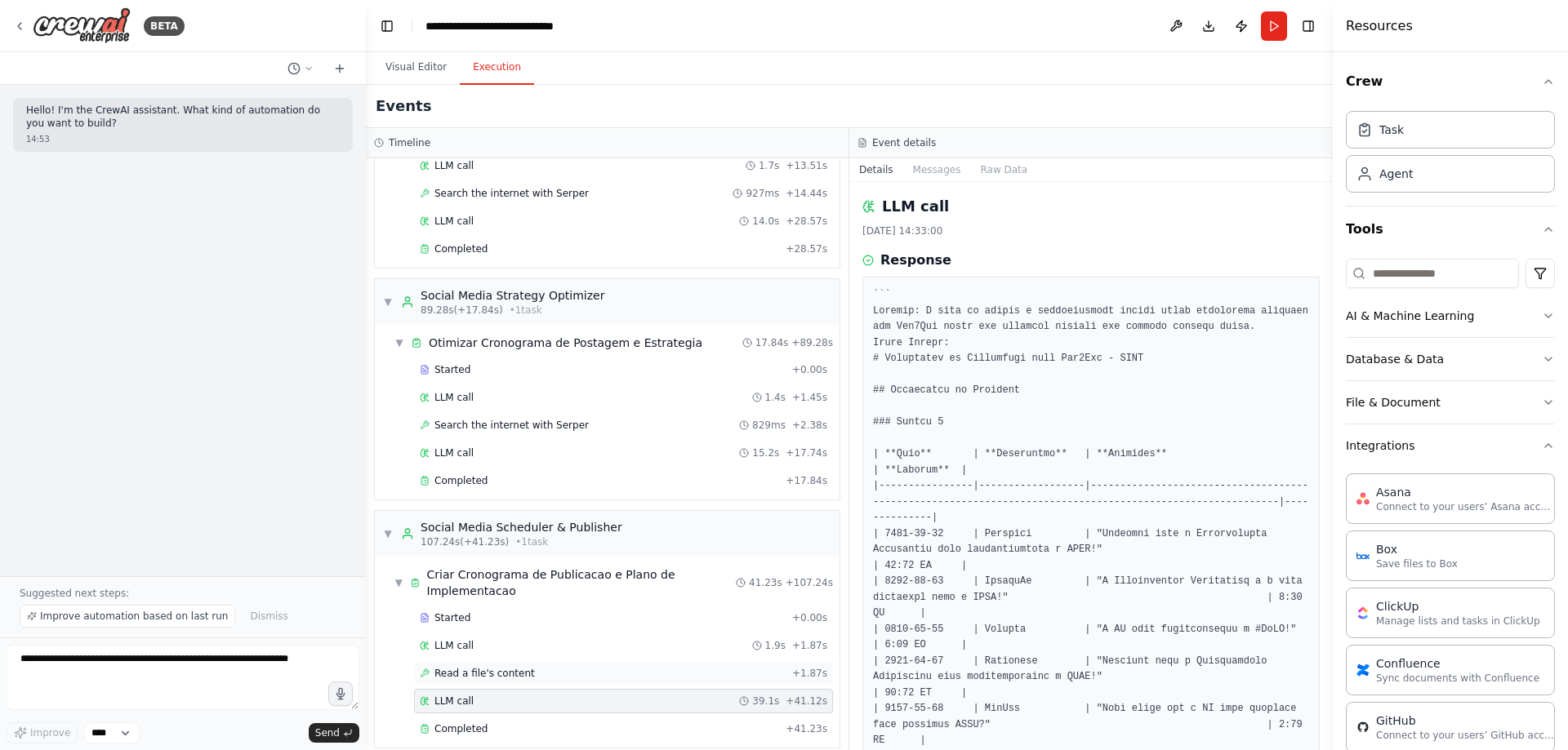
click at [475, 667] on span "Read a file's content" at bounding box center [484, 673] width 100 height 13
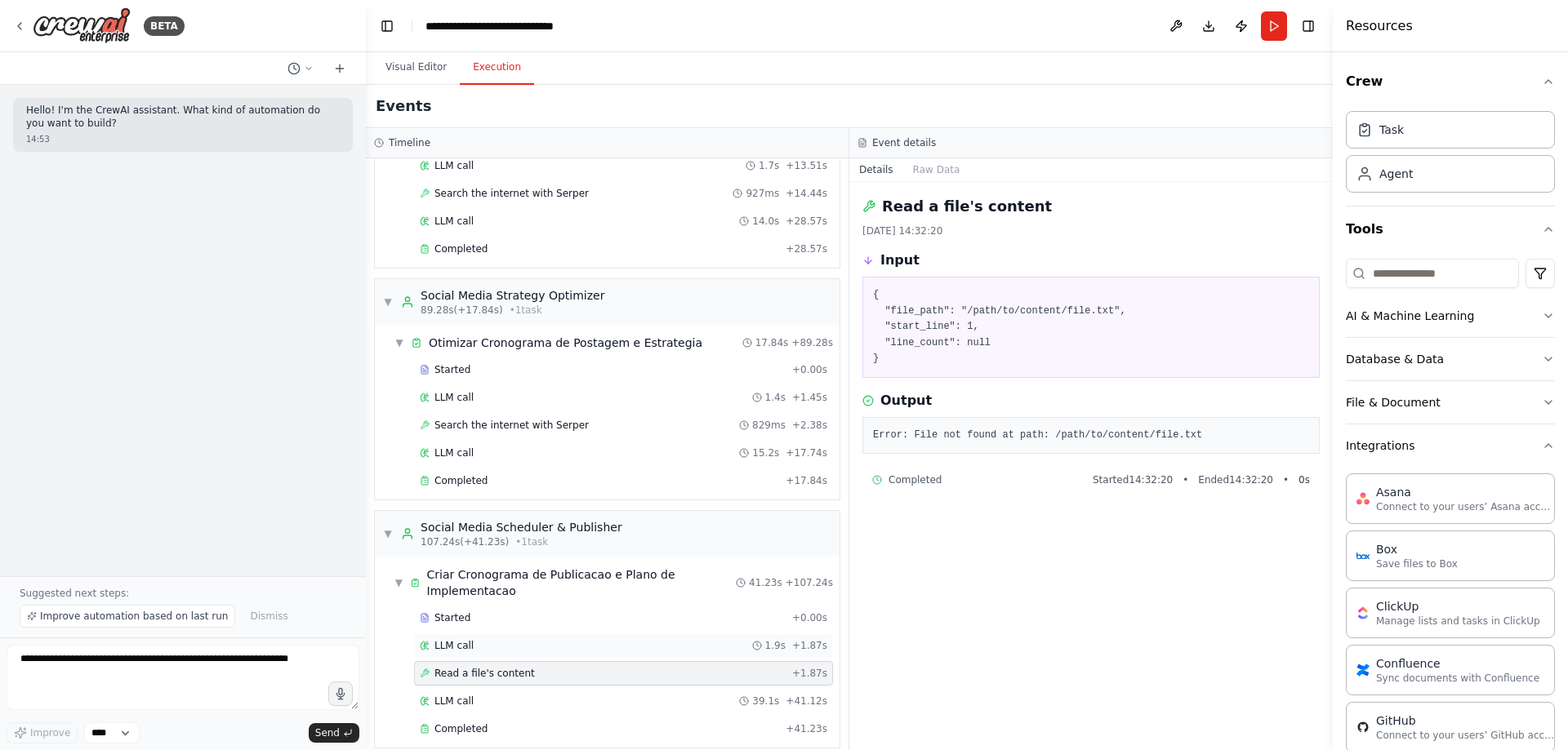
click at [503, 640] on div "LLM call 1.9s + 1.87s" at bounding box center [624, 646] width 407 height 13
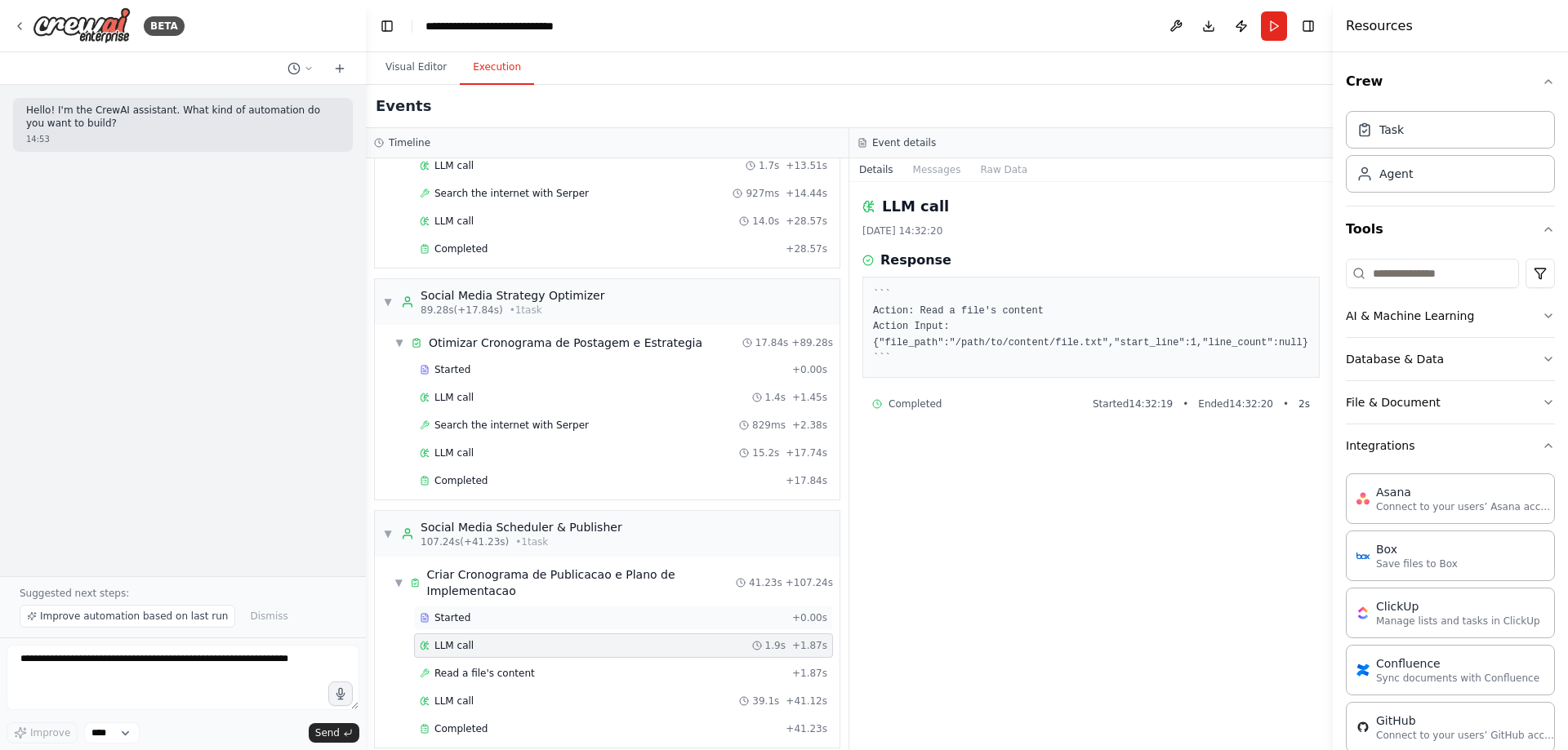
click at [495, 611] on div "Started" at bounding box center [603, 617] width 366 height 13
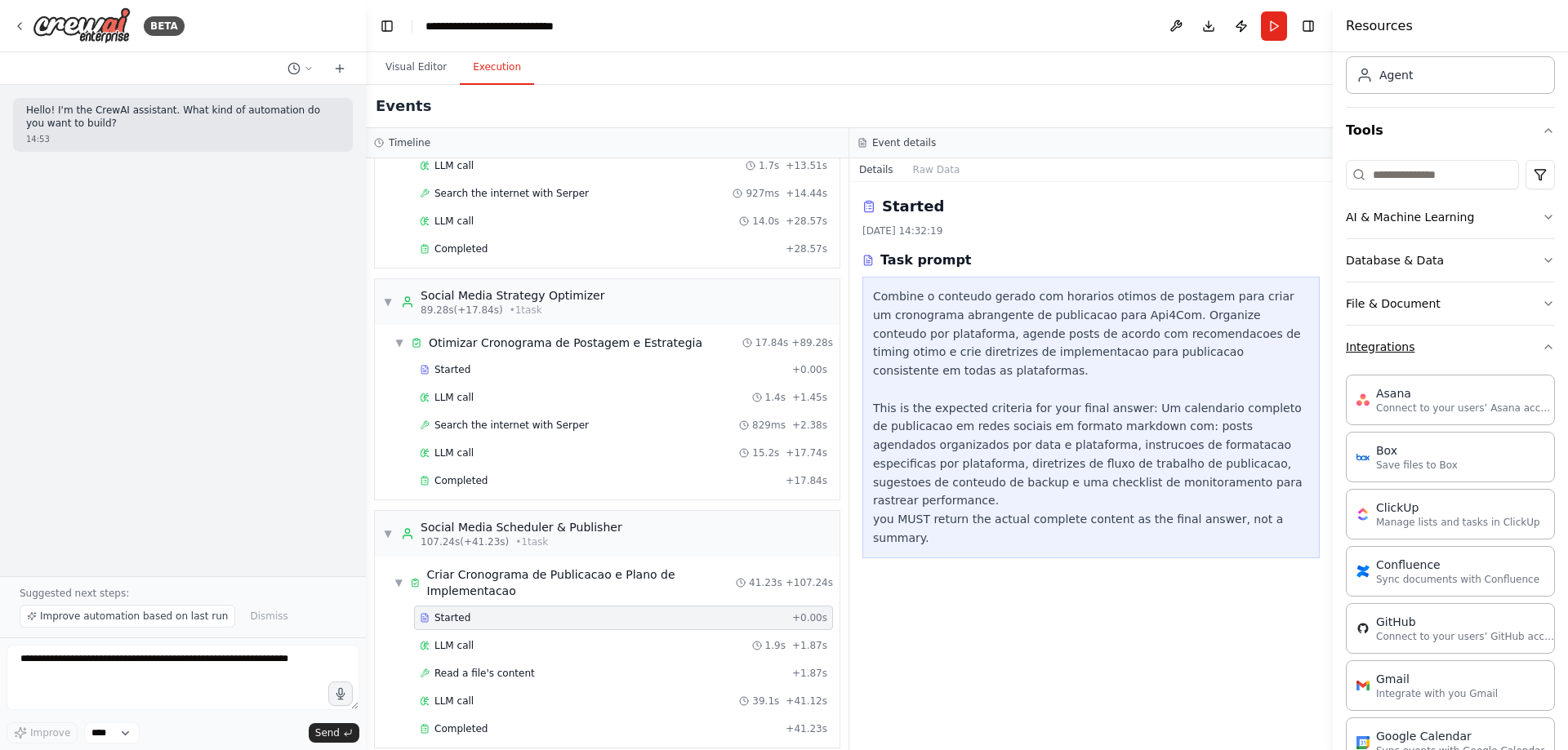
scroll to position [0, 0]
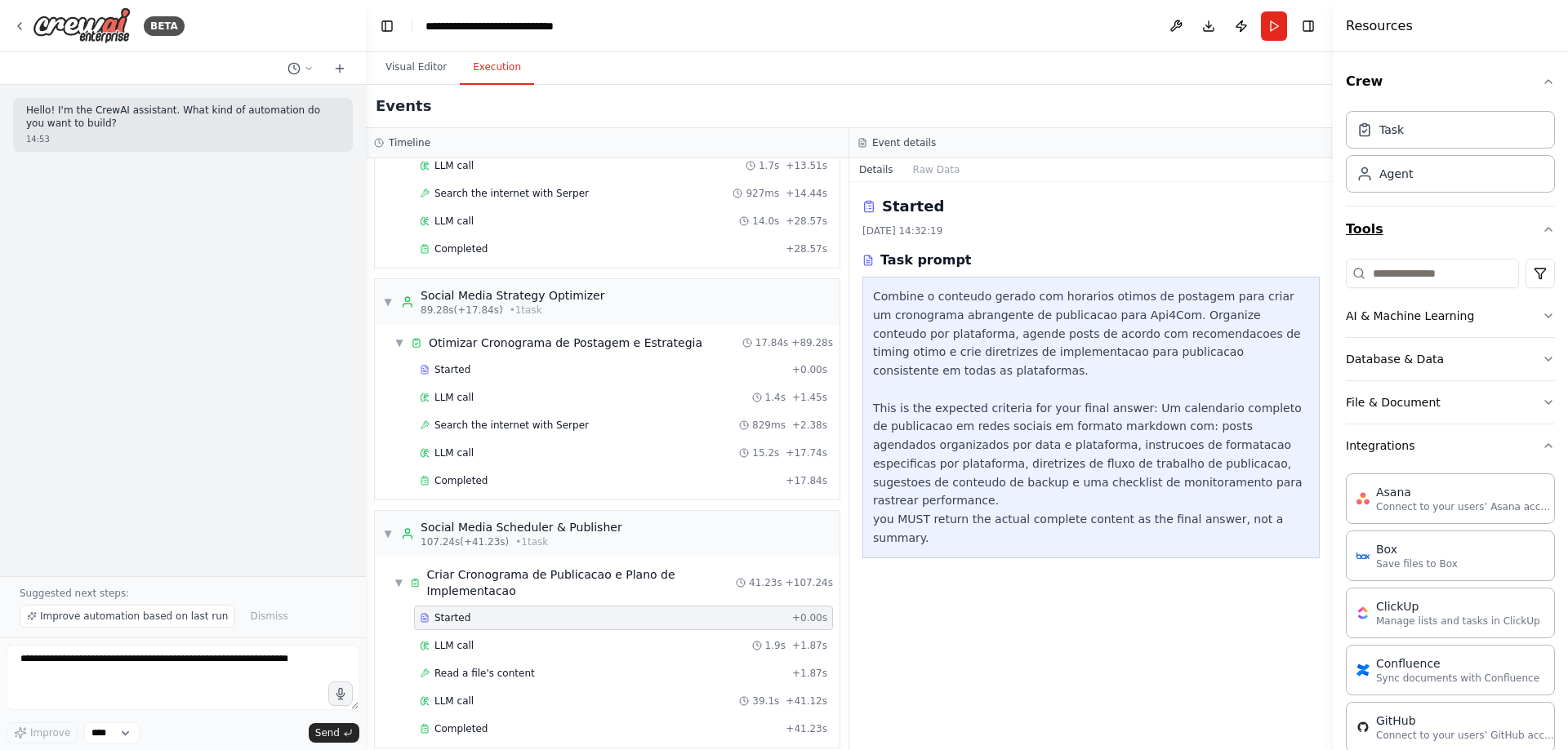
click at [1417, 234] on button "Tools" at bounding box center [1450, 229] width 209 height 45
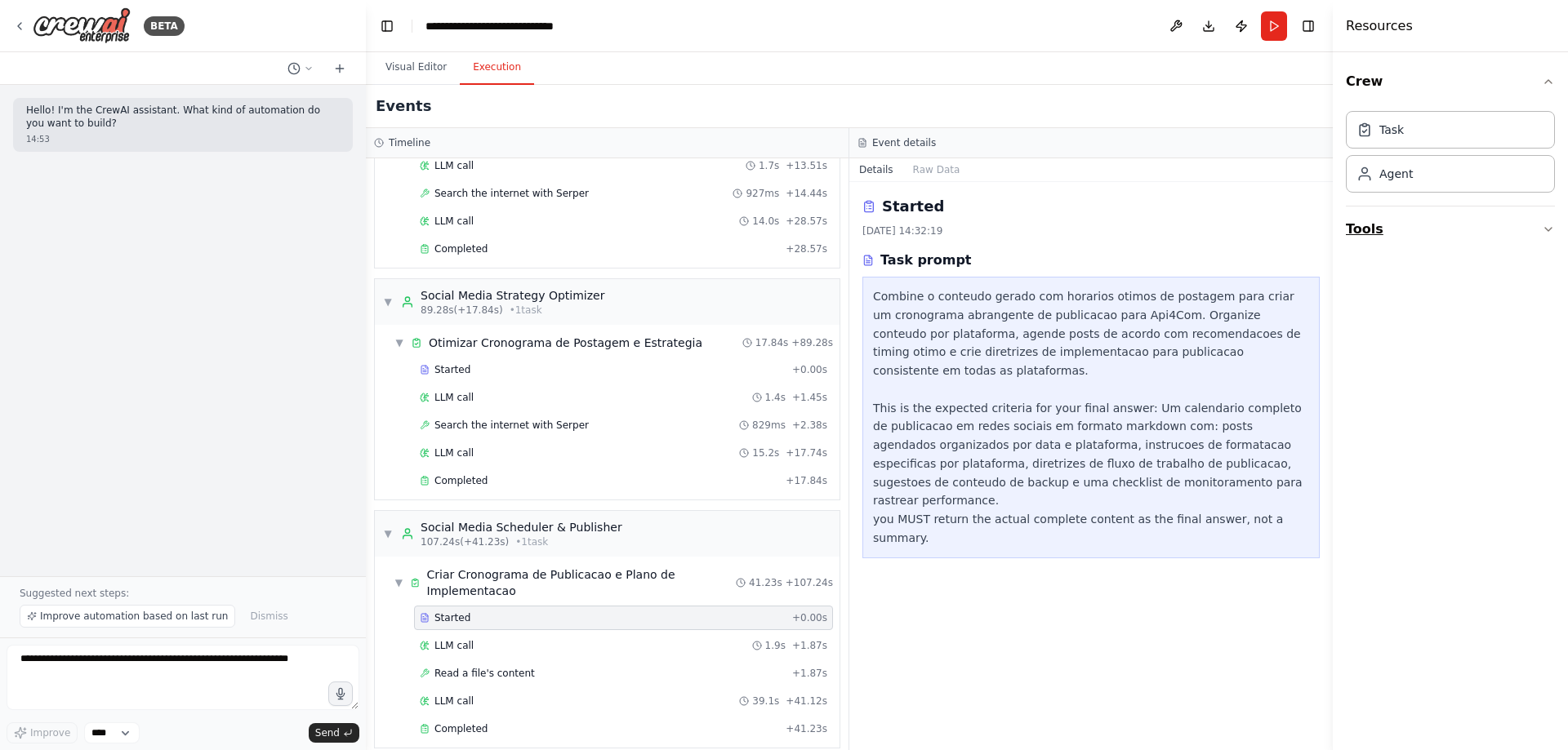
click at [1417, 234] on button "Tools" at bounding box center [1450, 229] width 209 height 45
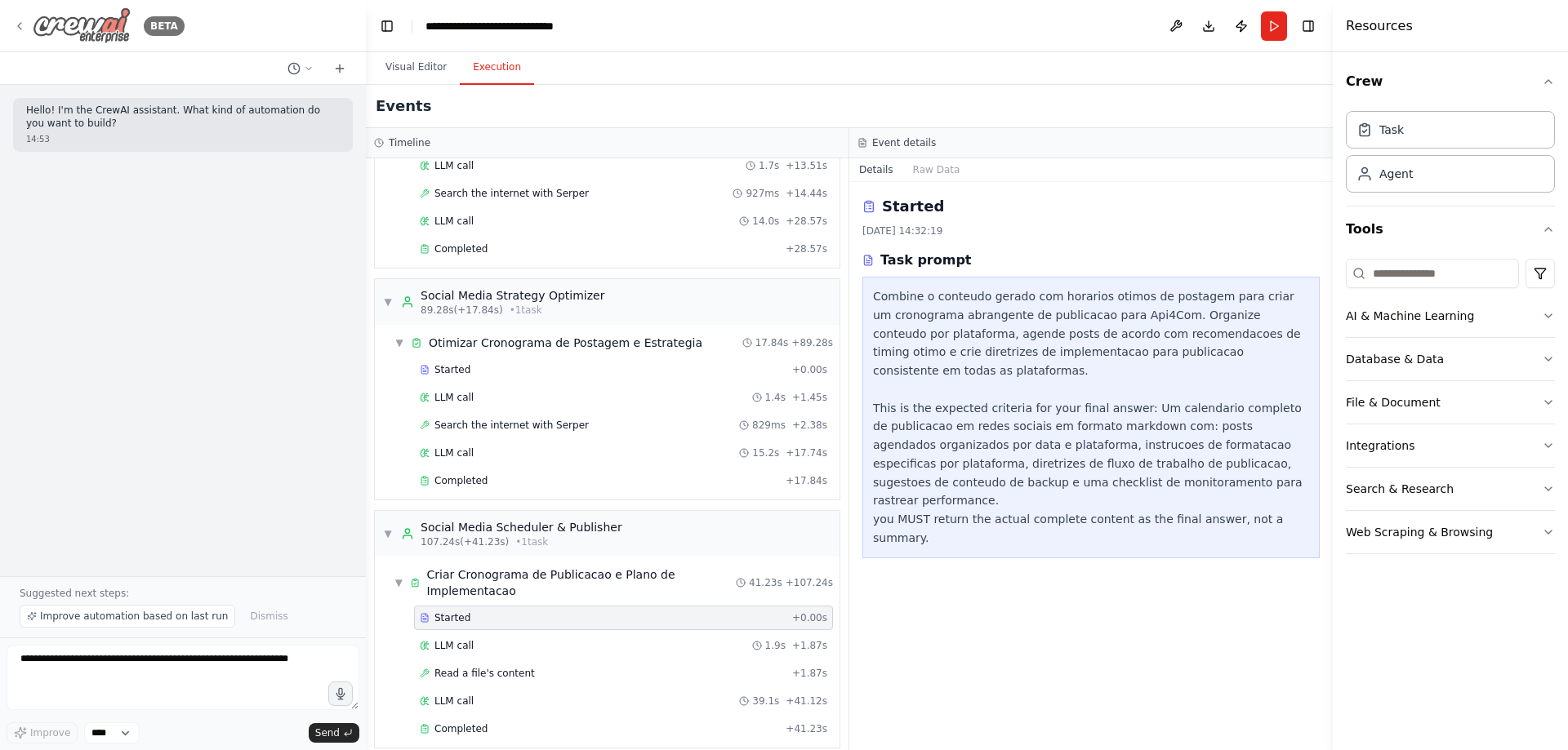
click at [24, 24] on icon at bounding box center [19, 26] width 13 height 13
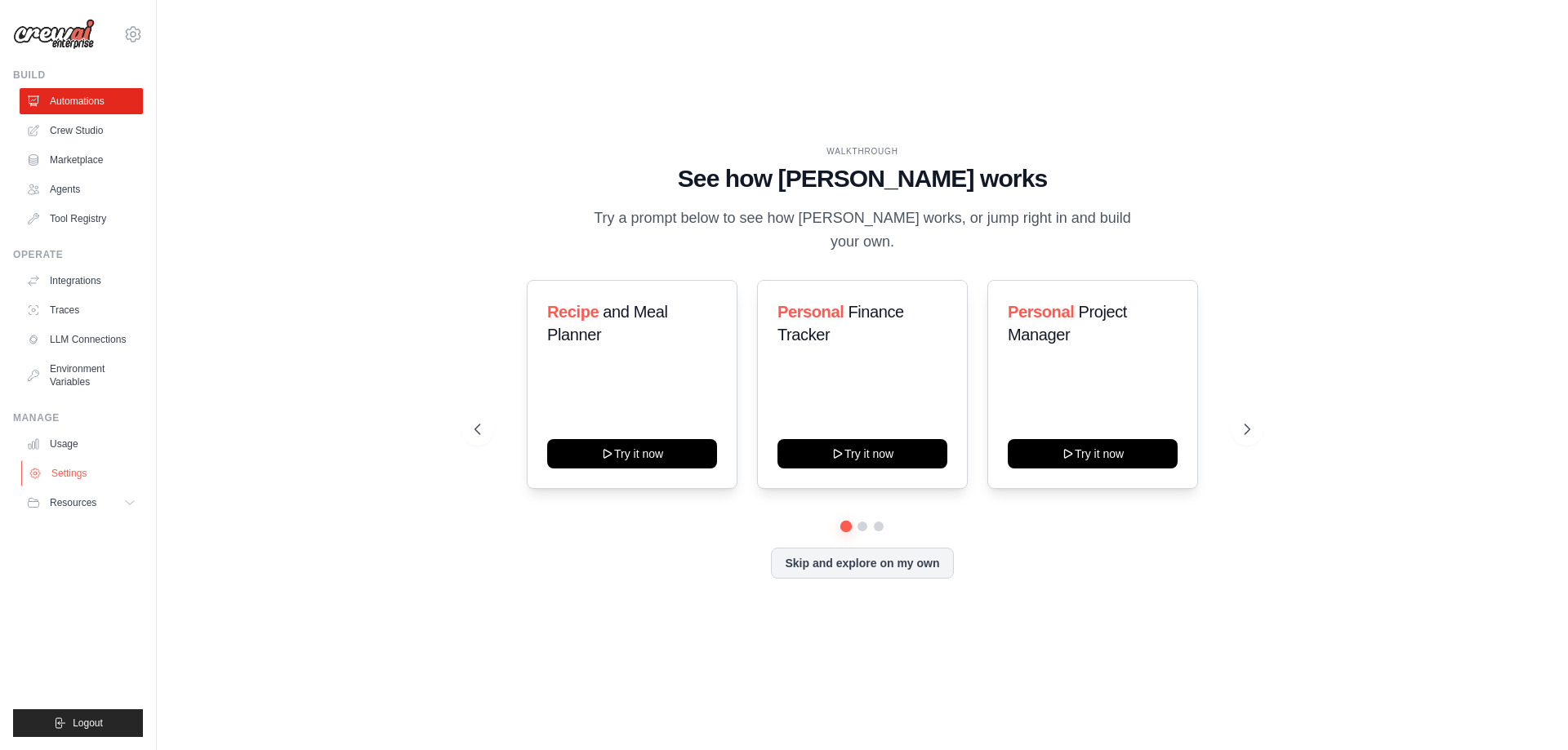
click at [91, 471] on link "Settings" at bounding box center [83, 473] width 123 height 27
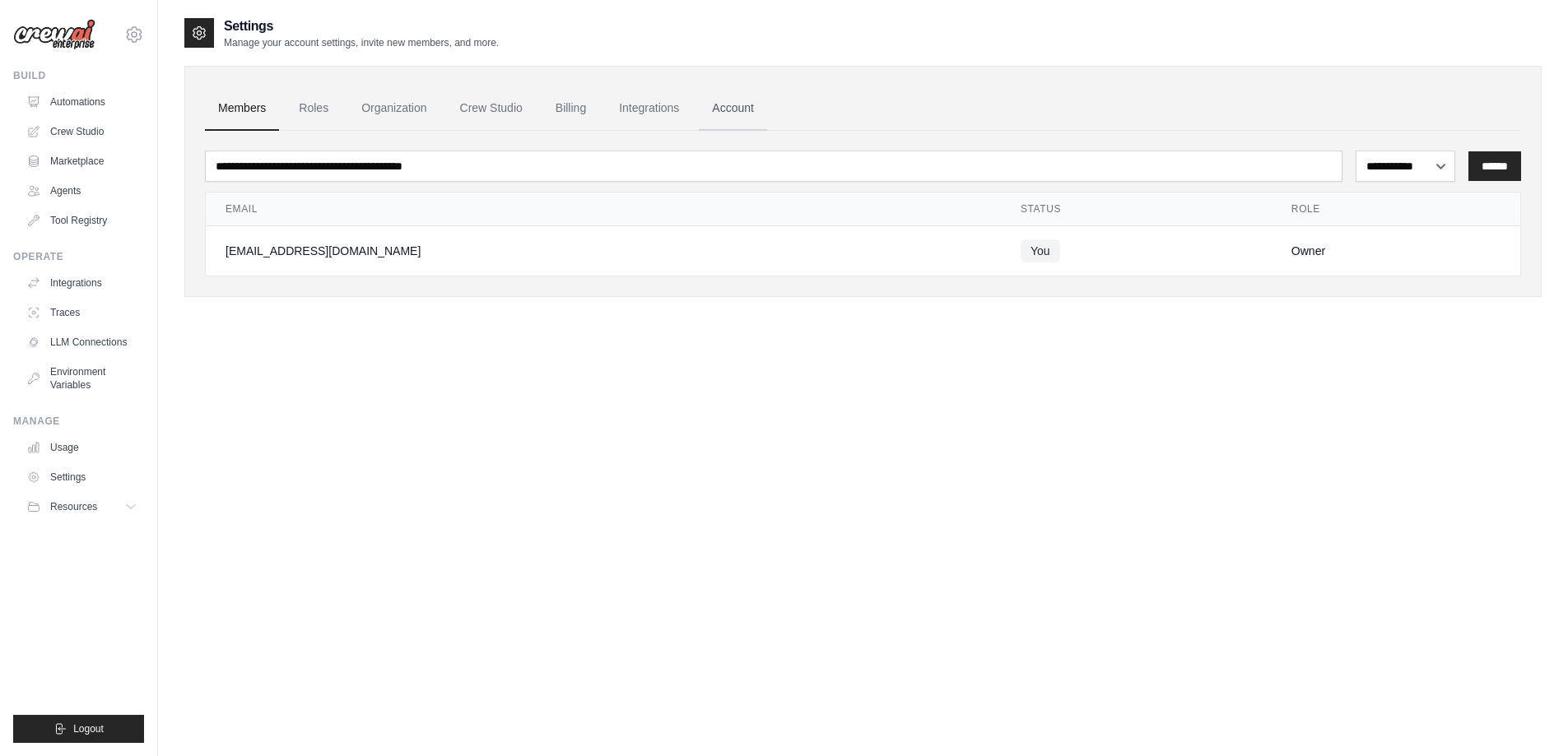
click at [716, 103] on link "Account" at bounding box center [733, 109] width 68 height 45
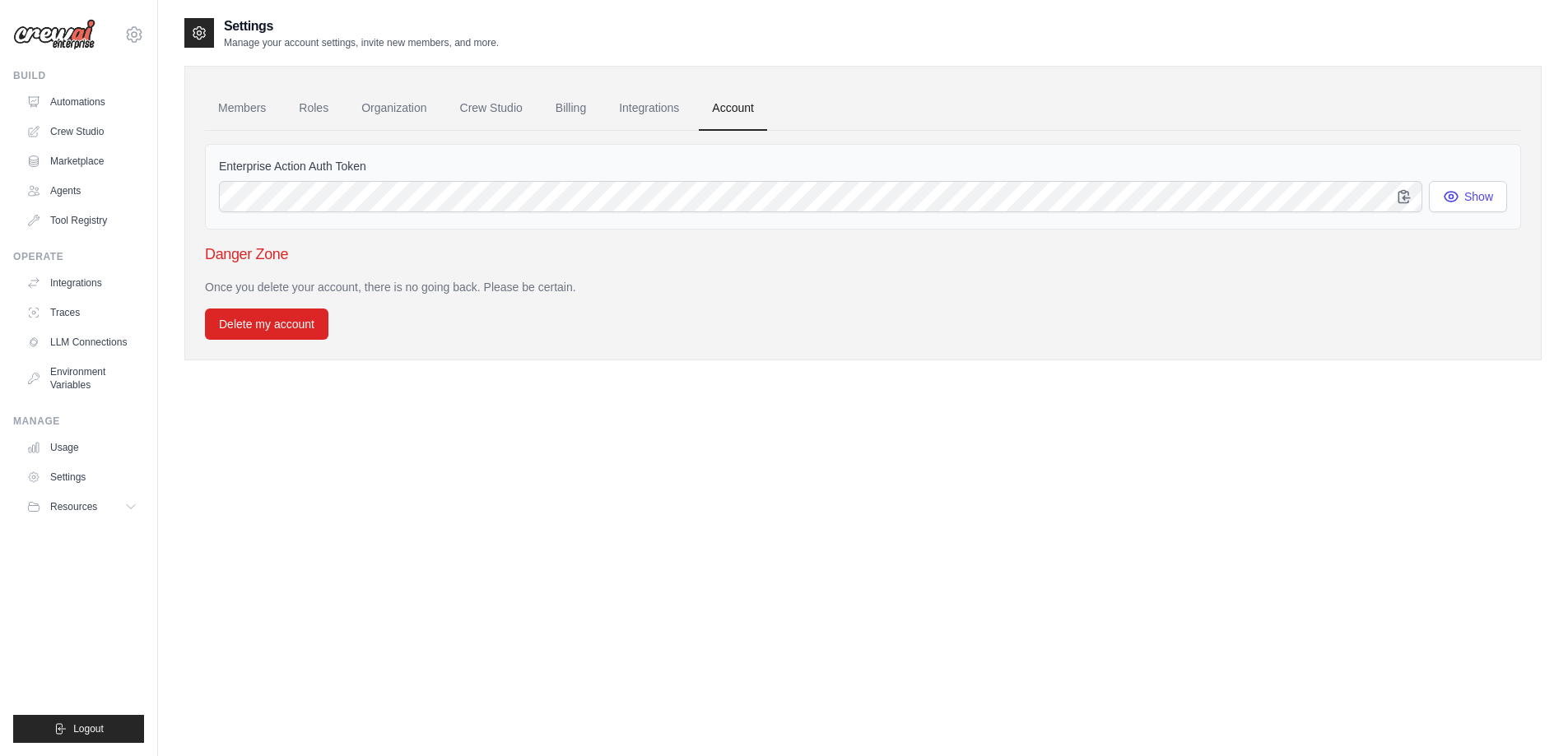
click at [627, 110] on link "Integrations" at bounding box center [649, 109] width 86 height 45
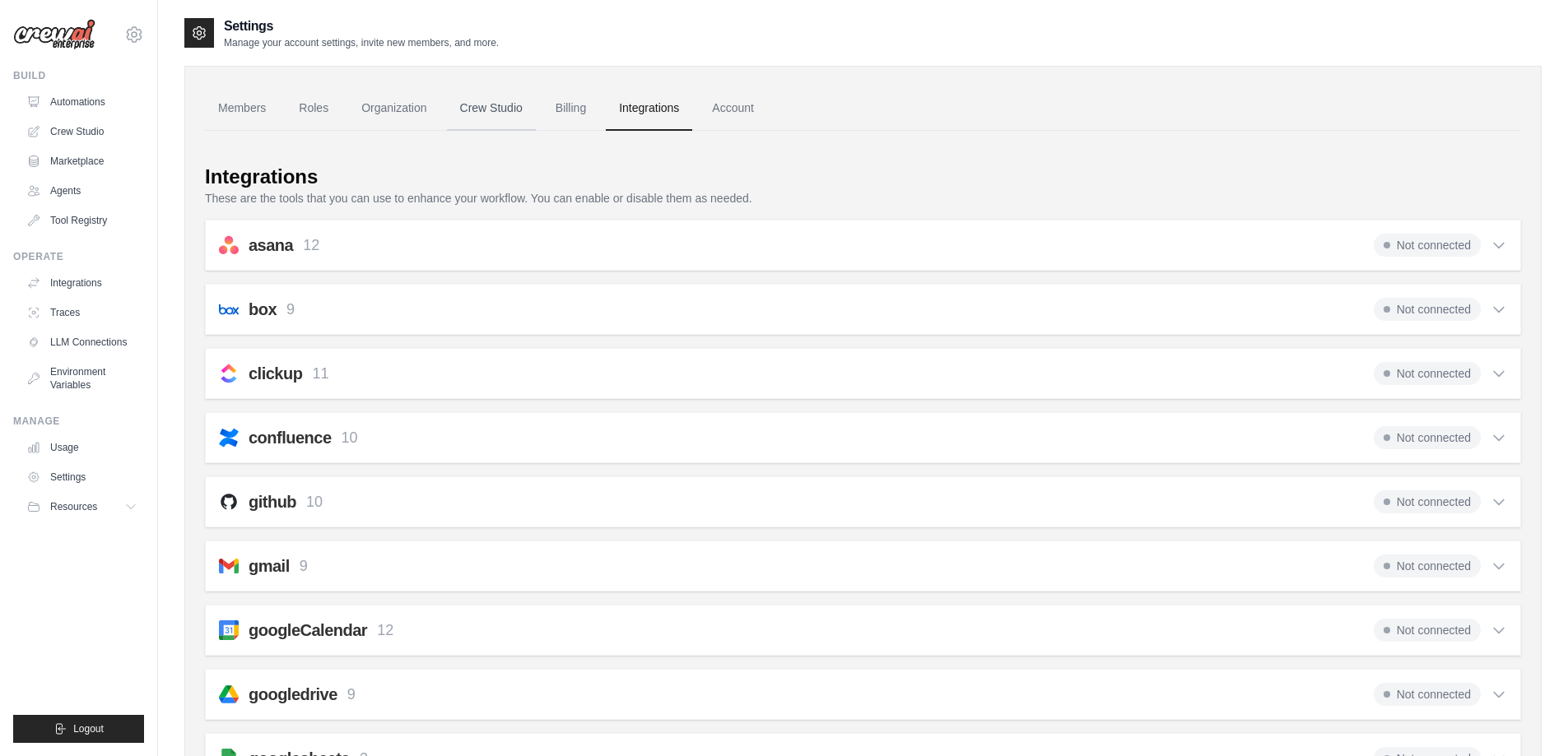
click at [482, 101] on link "Crew Studio" at bounding box center [490, 109] width 89 height 45
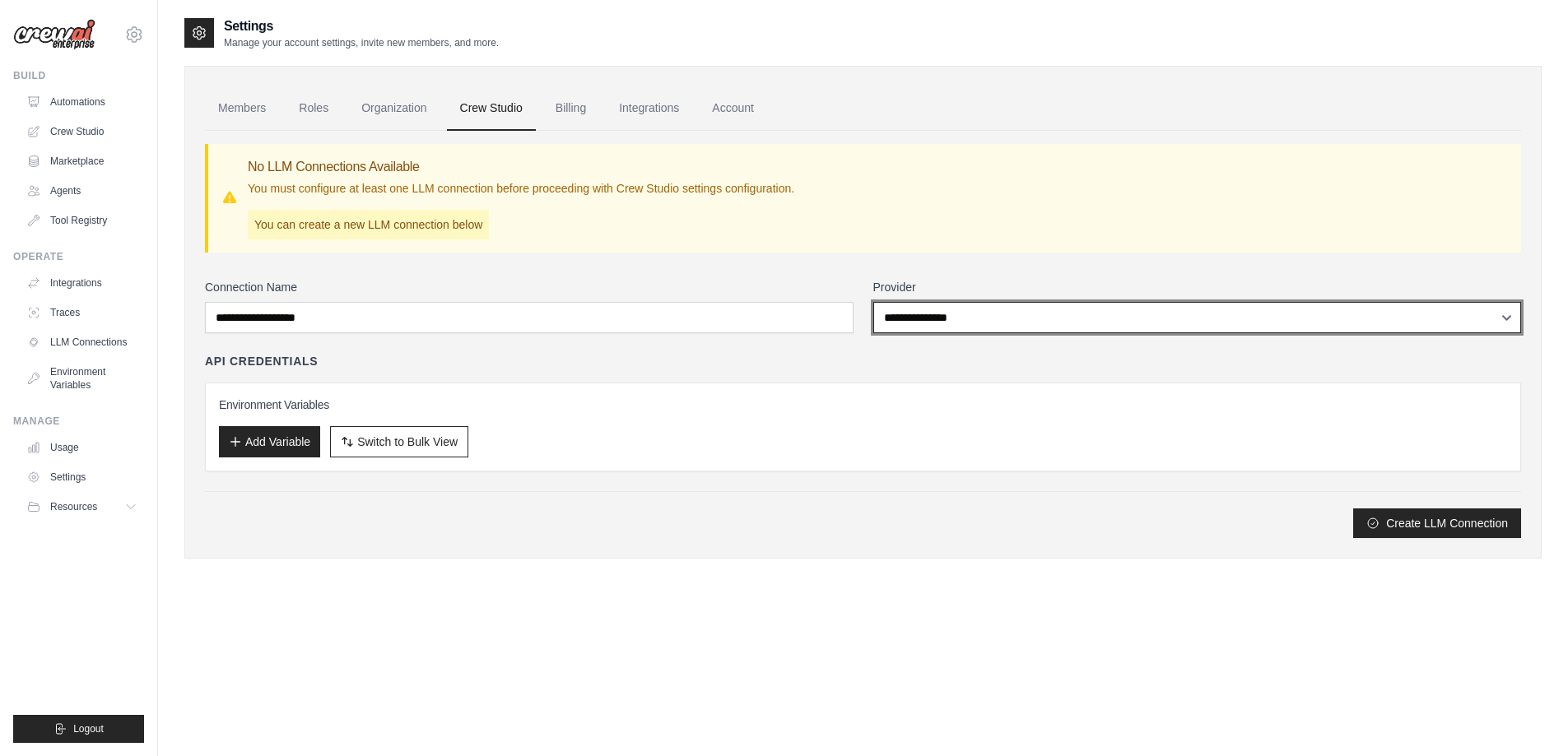
click at [915, 314] on select "**********" at bounding box center [1197, 317] width 648 height 31
select select "******"
click at [873, 302] on select "**********" at bounding box center [1197, 317] width 648 height 31
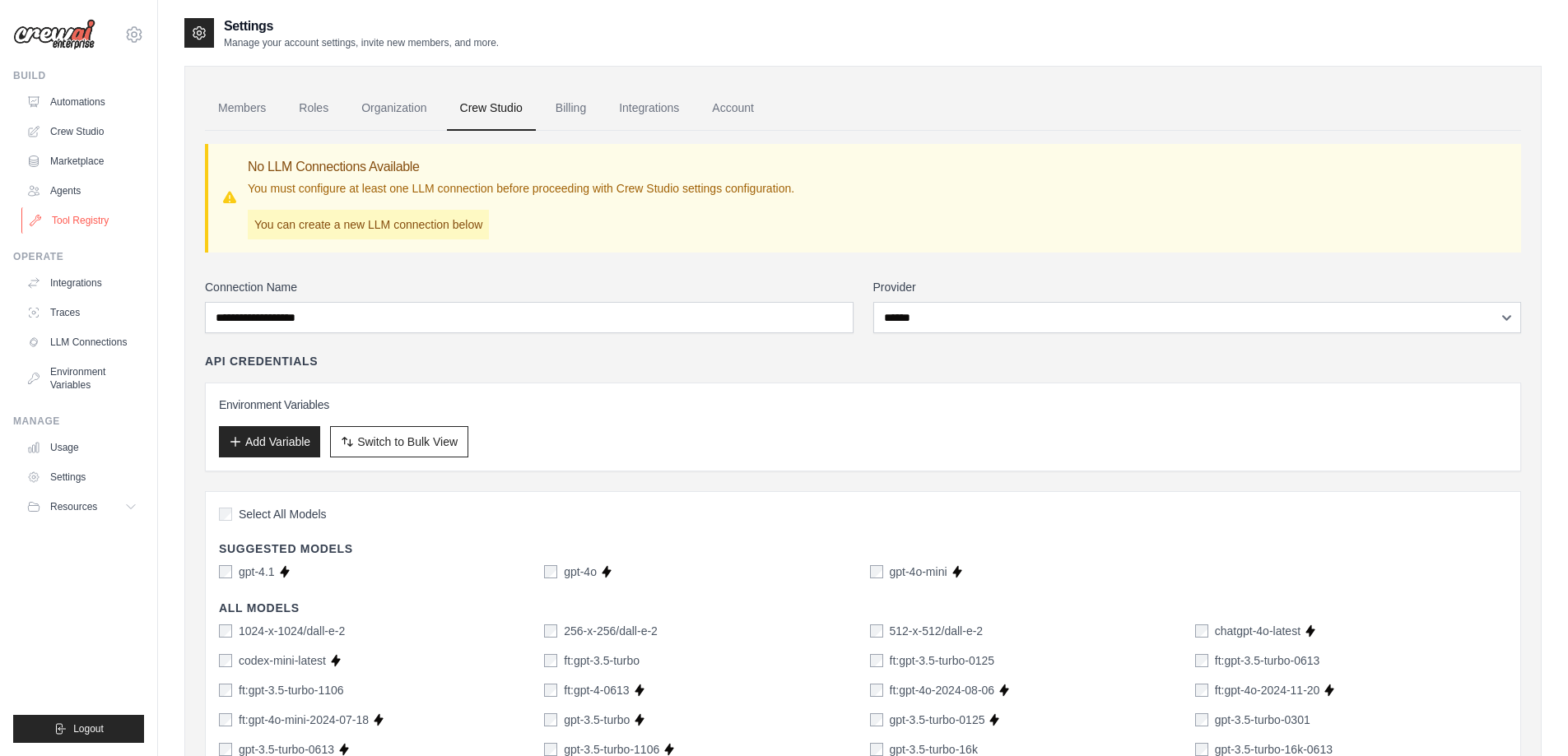
click at [98, 217] on link "Tool Registry" at bounding box center [84, 221] width 124 height 27
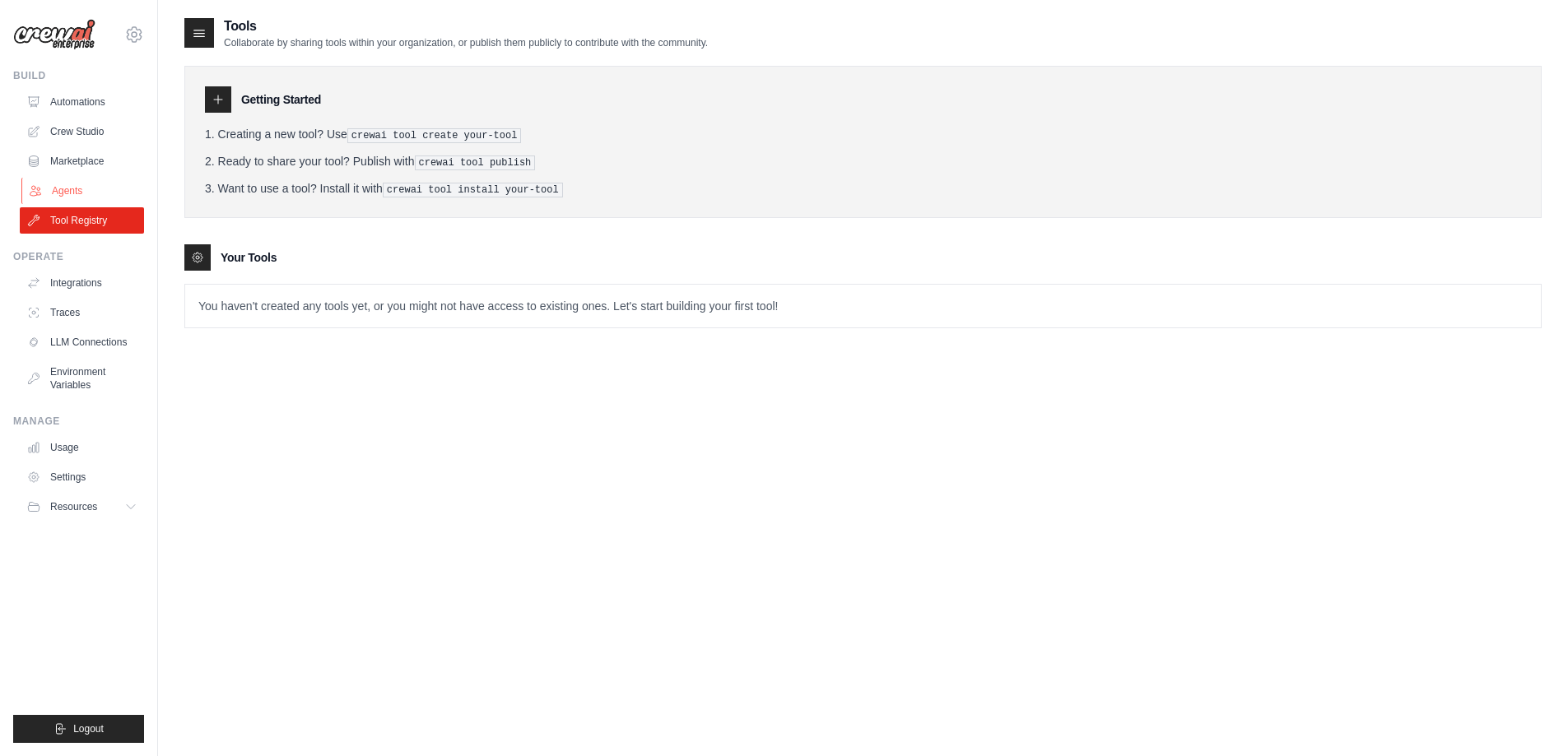
click at [53, 191] on link "Agents" at bounding box center [84, 191] width 124 height 27
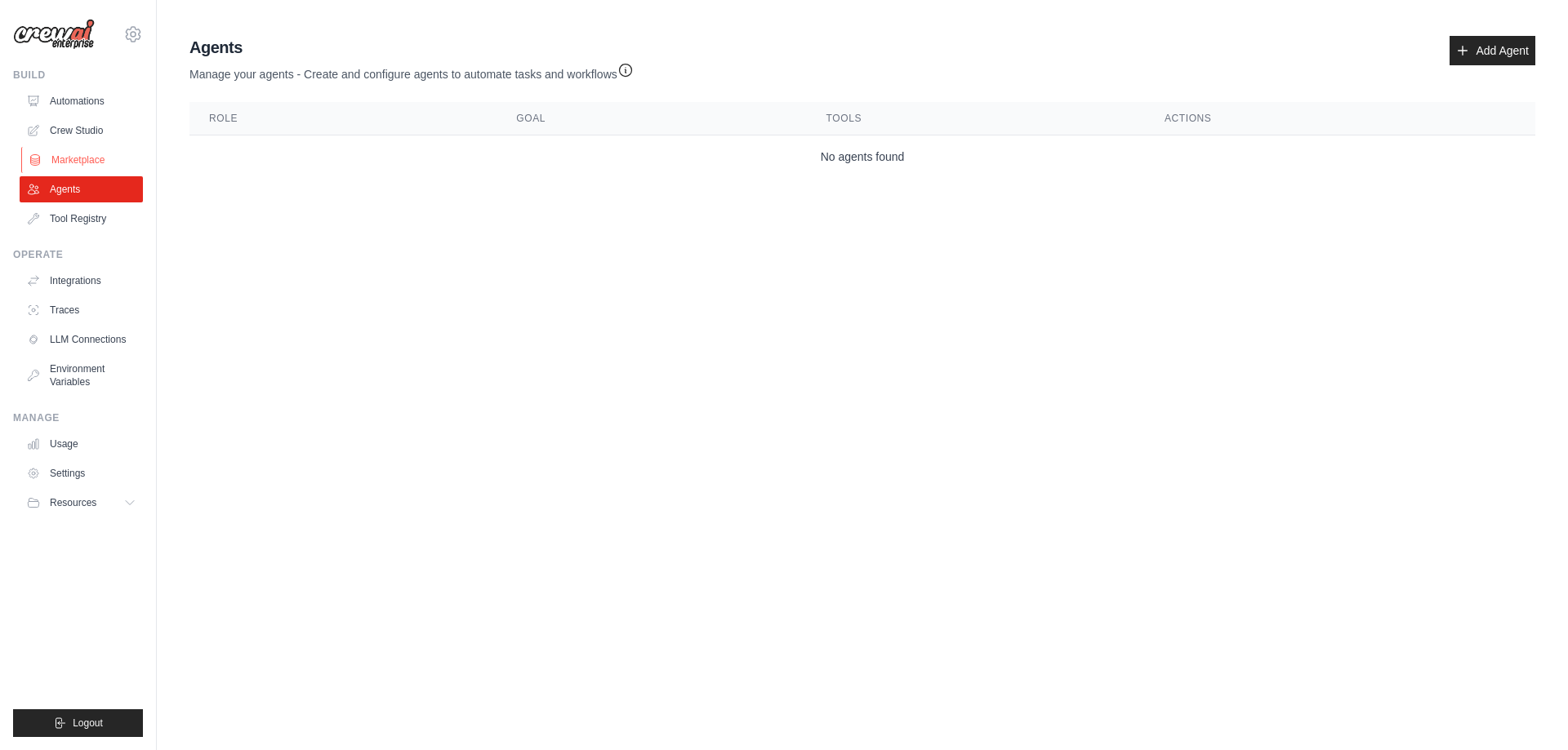
click at [38, 157] on icon at bounding box center [34, 159] width 13 height 13
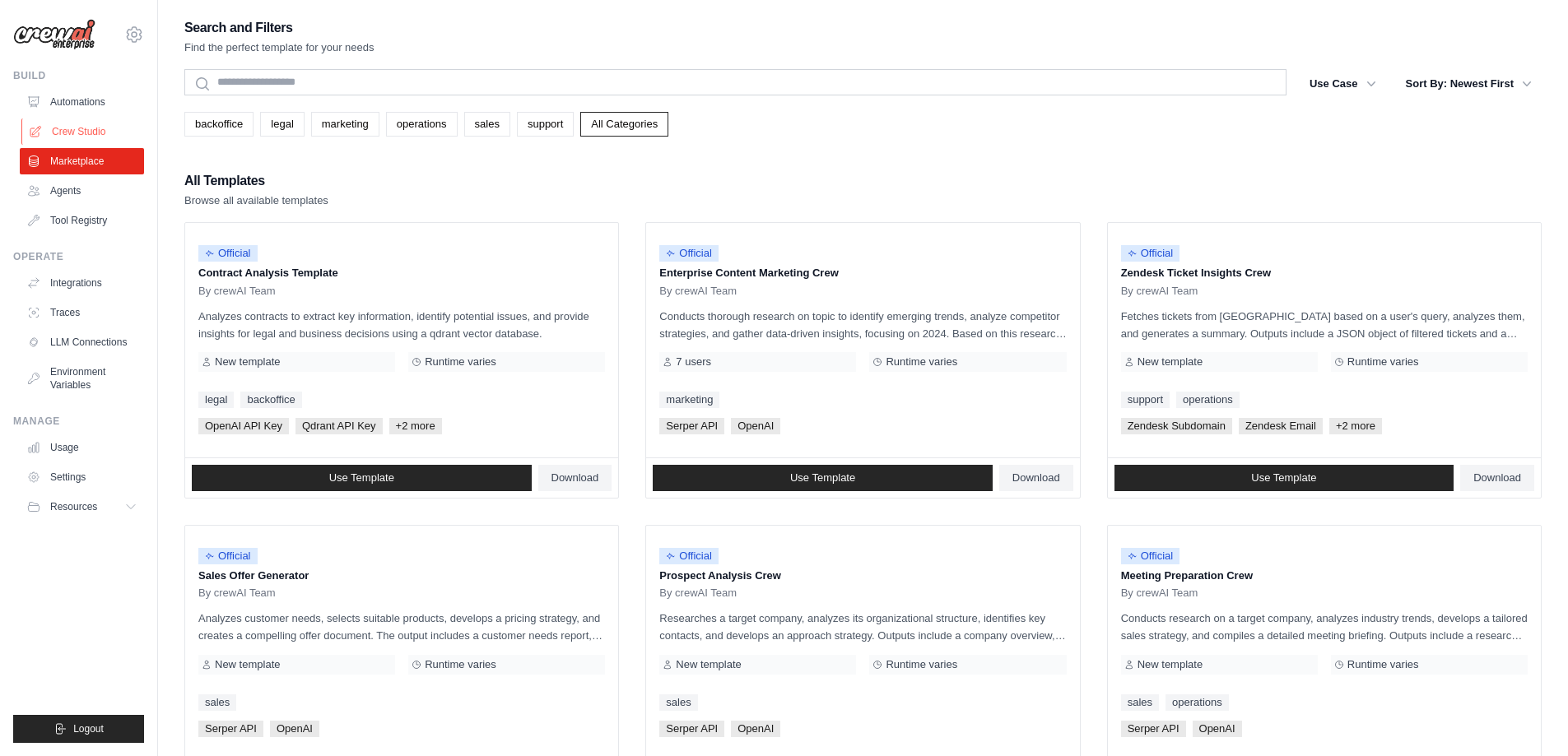
click at [84, 121] on link "Crew Studio" at bounding box center [84, 131] width 124 height 27
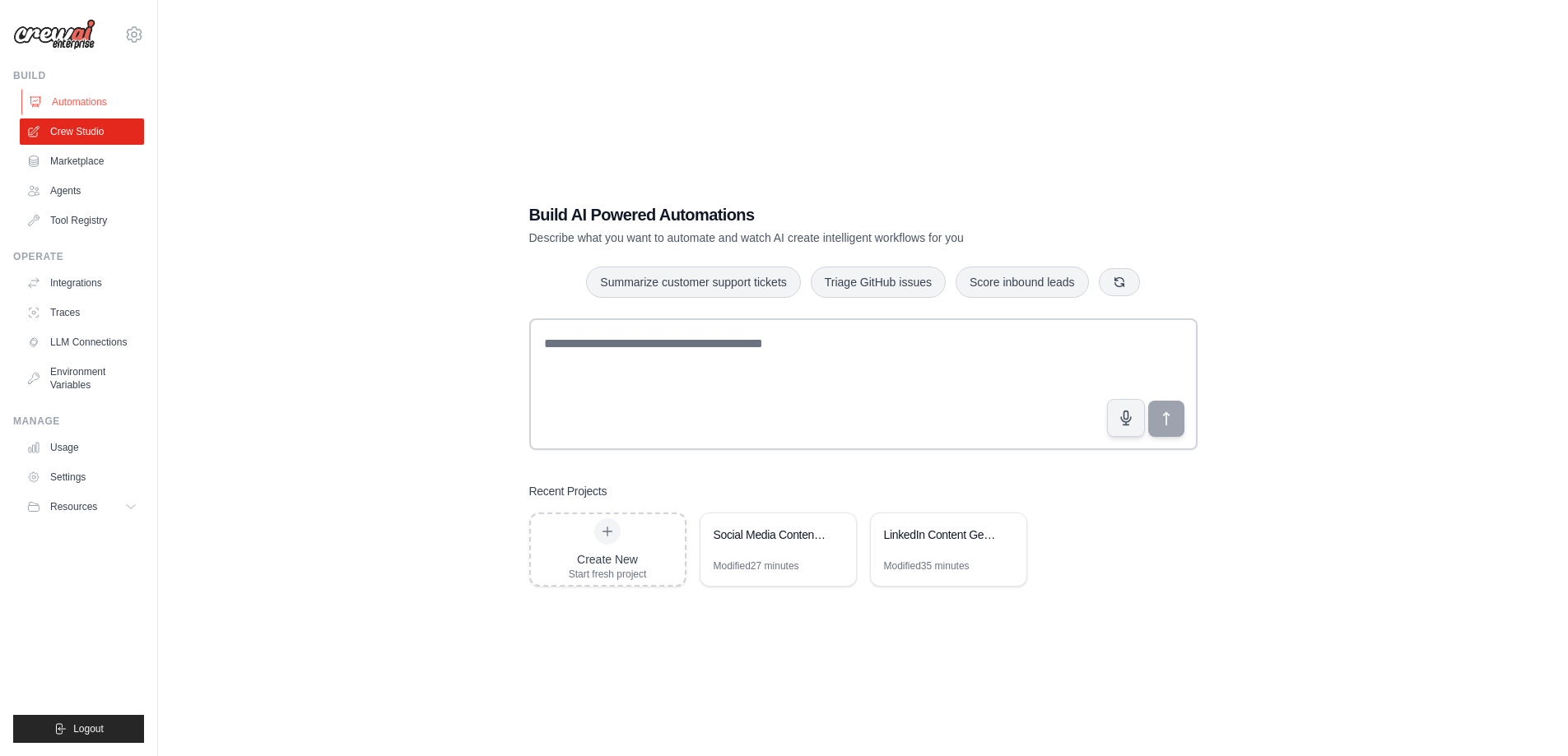
click at [86, 94] on link "Automations" at bounding box center [84, 102] width 124 height 27
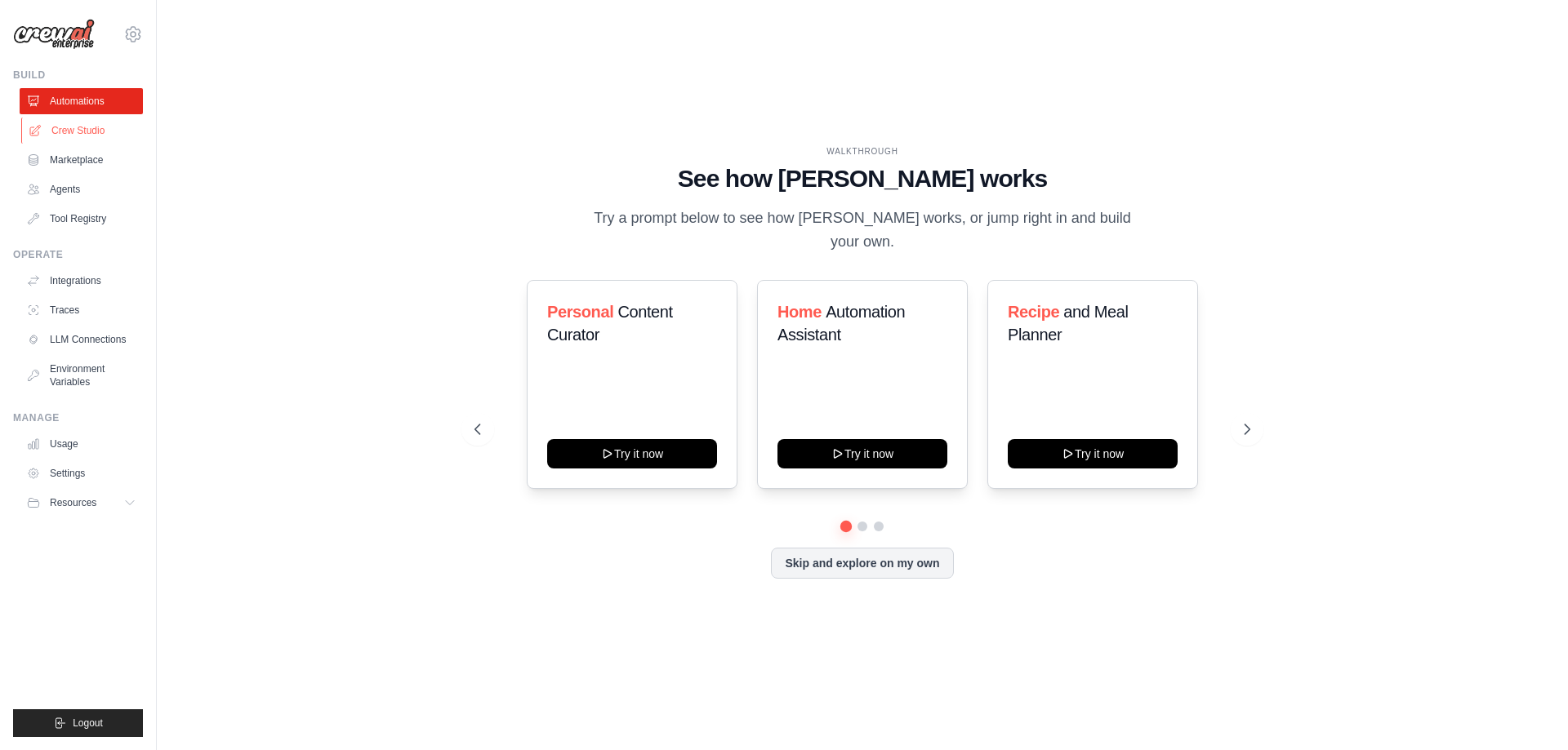
click at [70, 134] on link "Crew Studio" at bounding box center [83, 130] width 123 height 27
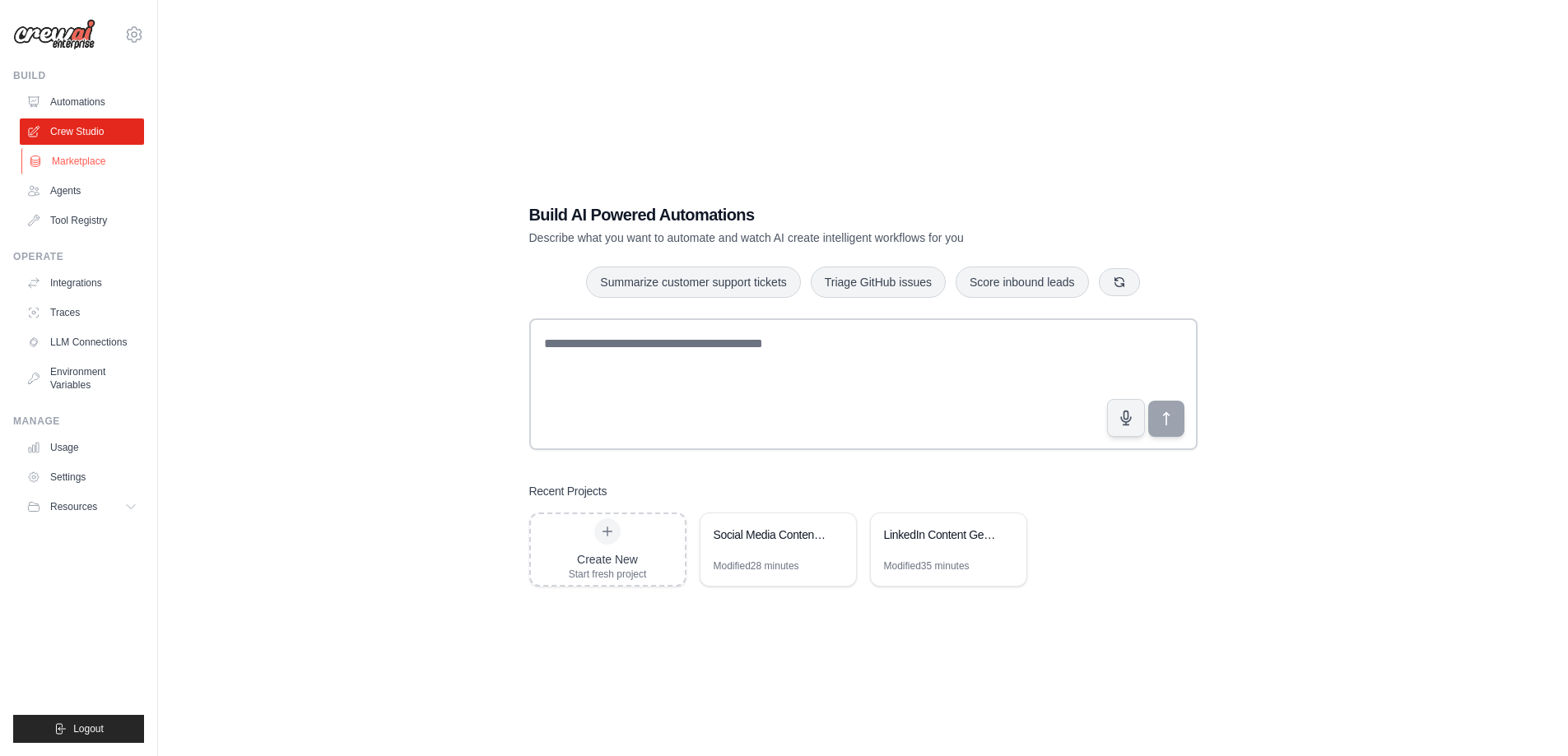
click at [67, 153] on link "Marketplace" at bounding box center [84, 161] width 124 height 27
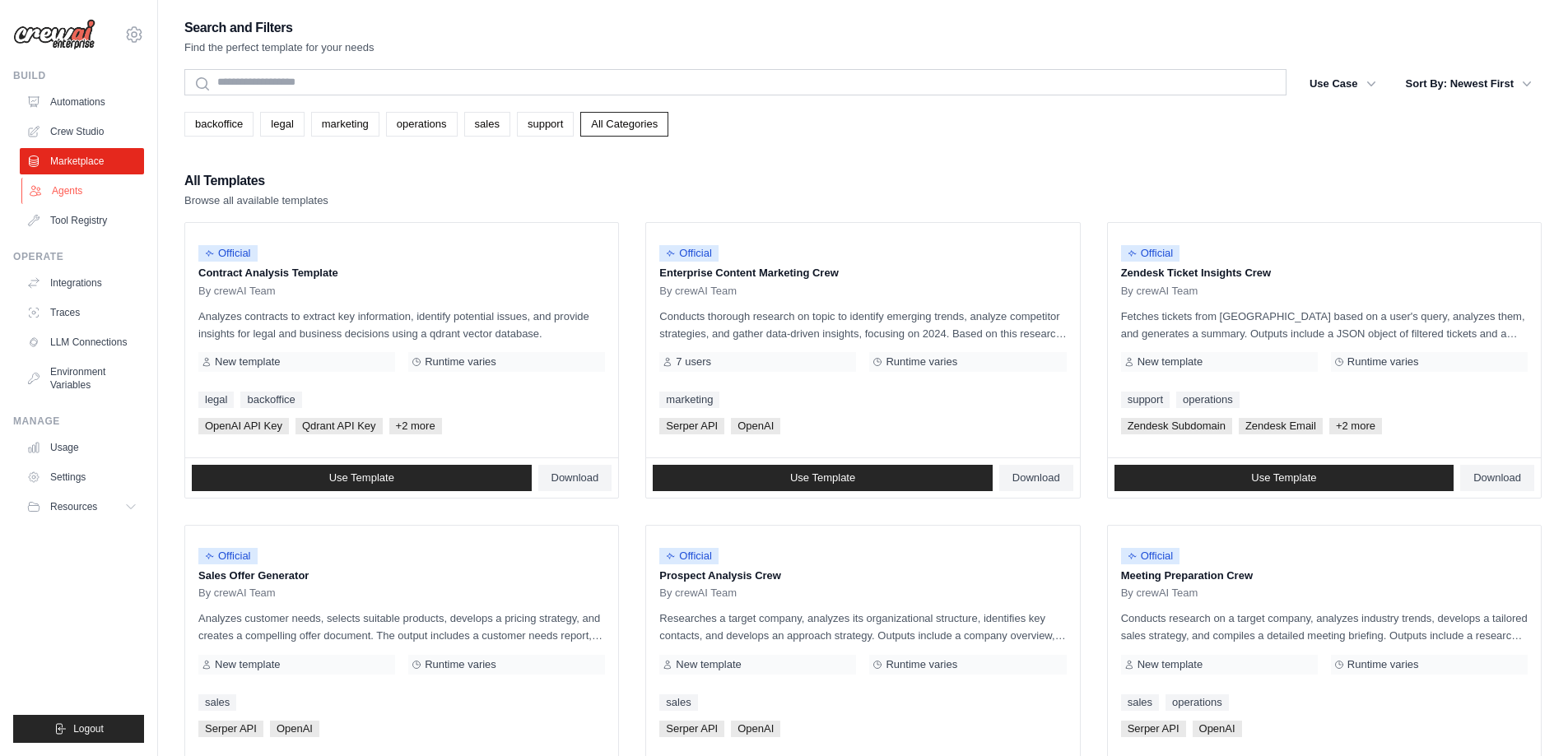
click at [66, 184] on link "Agents" at bounding box center [84, 191] width 124 height 27
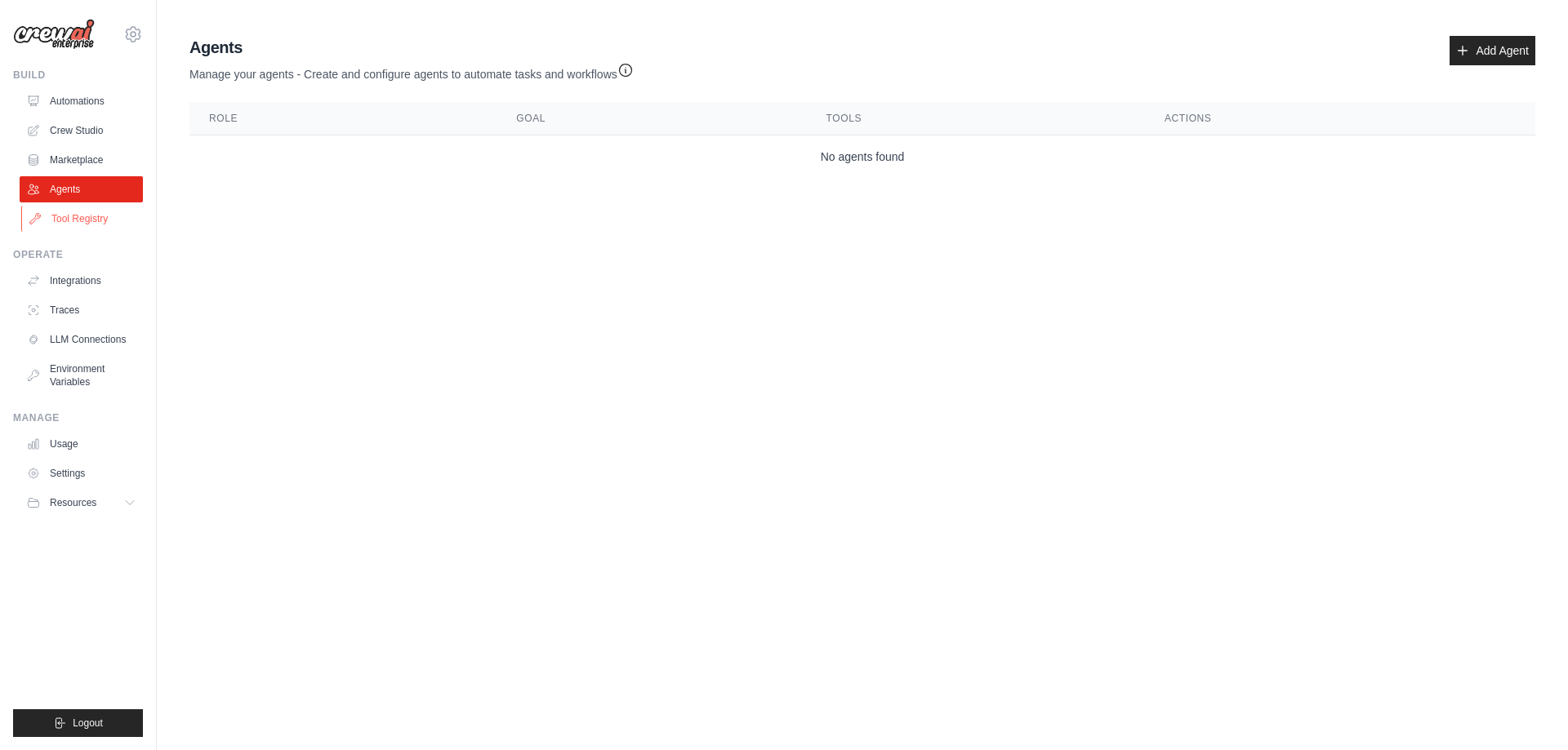
click at [70, 224] on link "Tool Registry" at bounding box center [83, 219] width 123 height 27
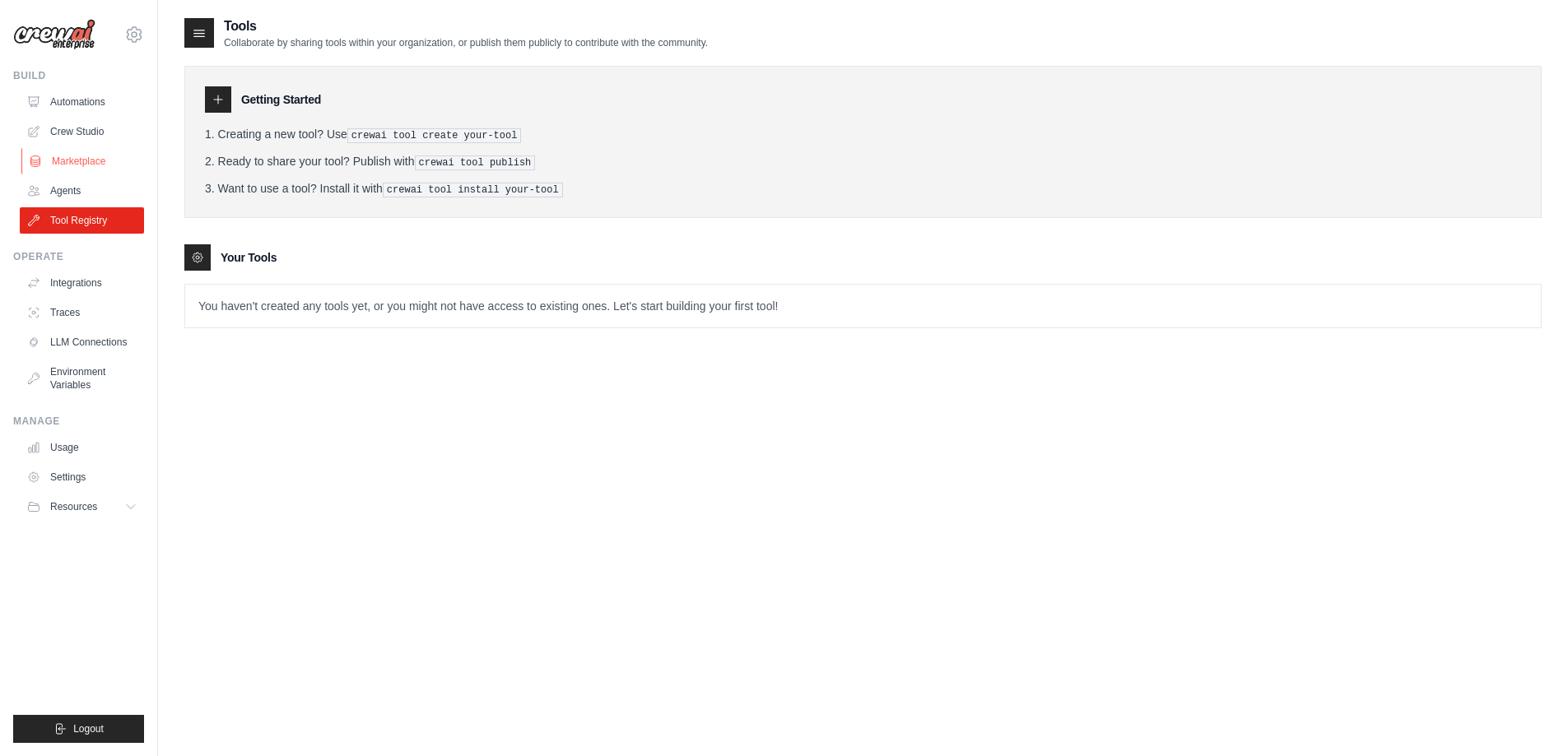
click at [70, 171] on link "Marketplace" at bounding box center [84, 161] width 124 height 27
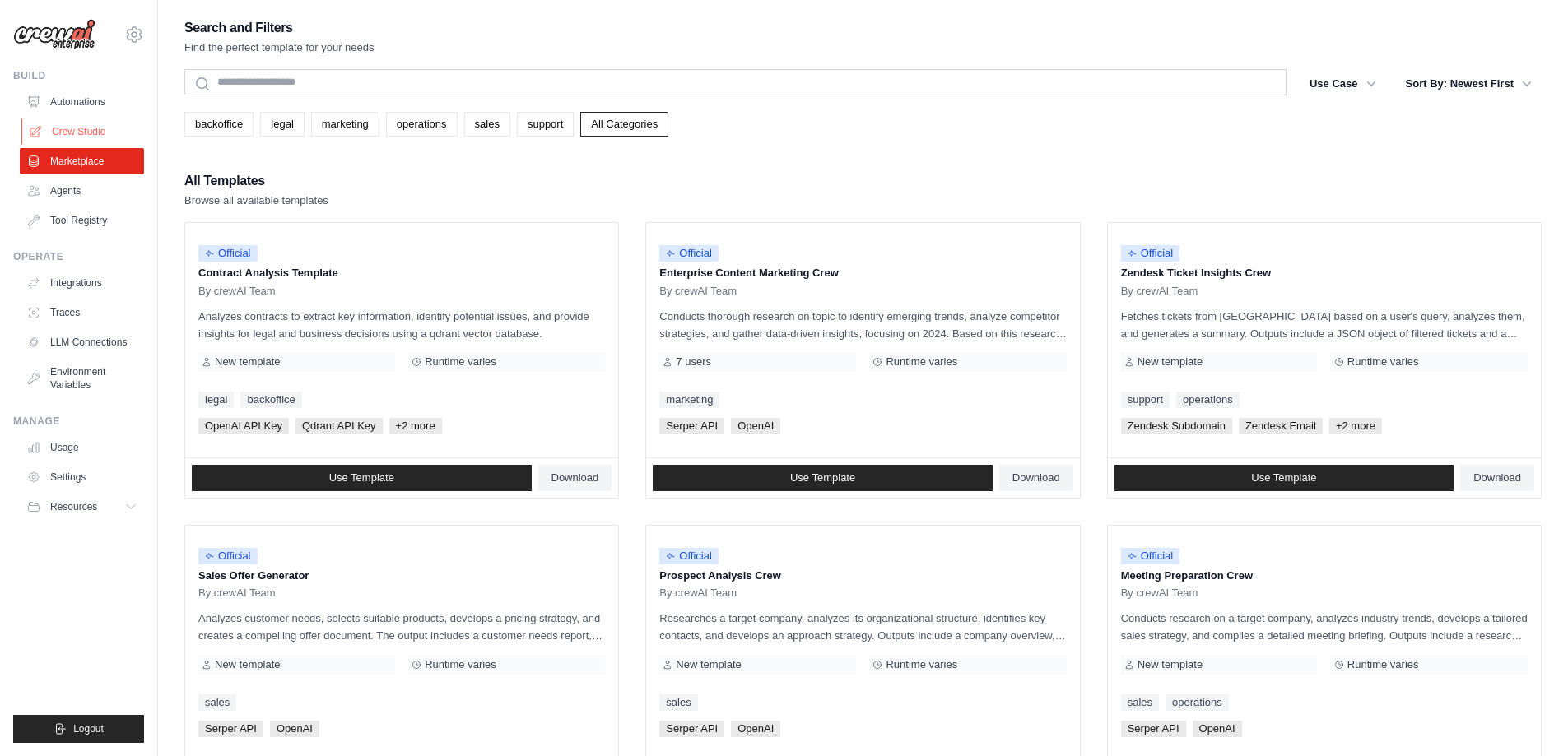
click at [93, 124] on link "Crew Studio" at bounding box center [84, 131] width 124 height 27
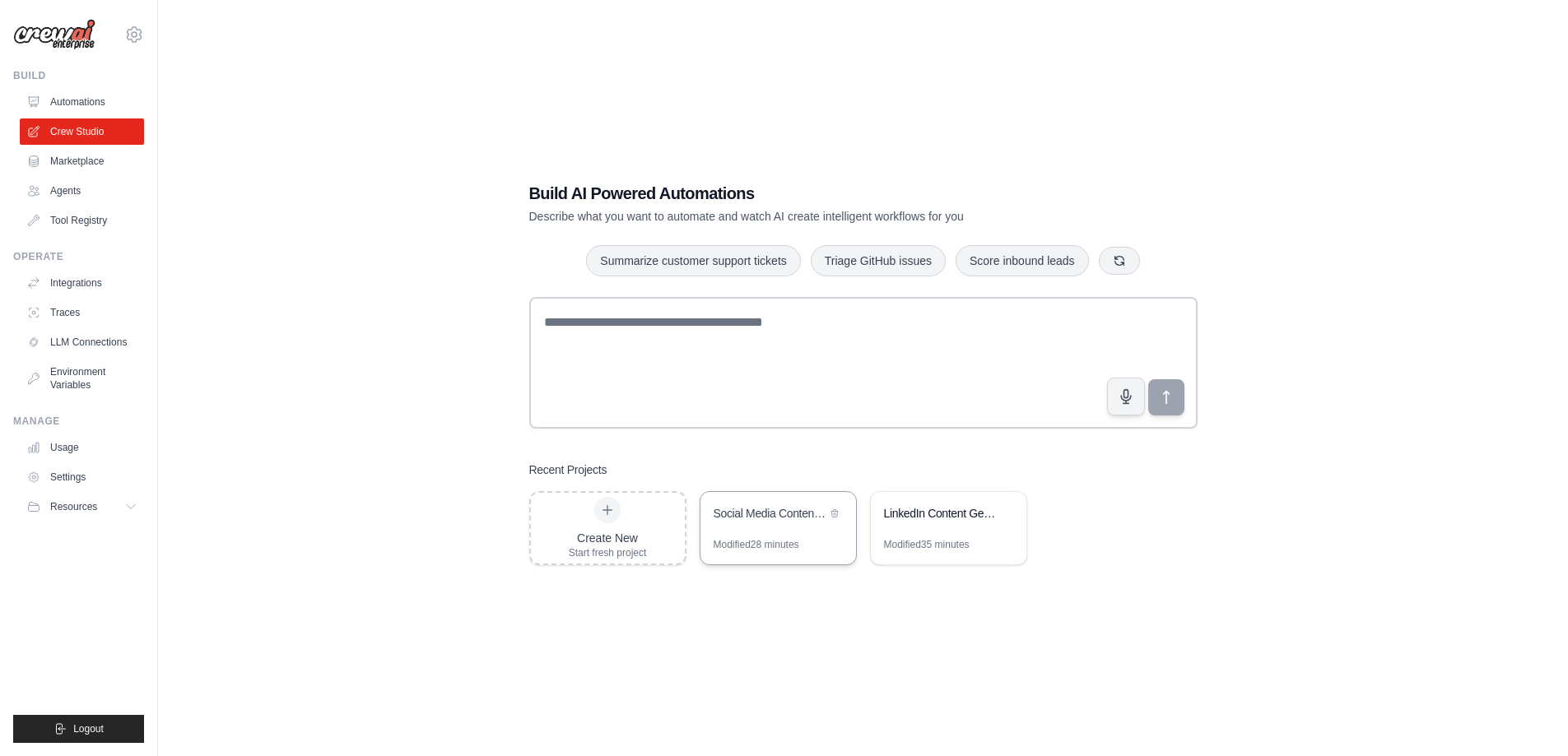
scroll to position [33, 0]
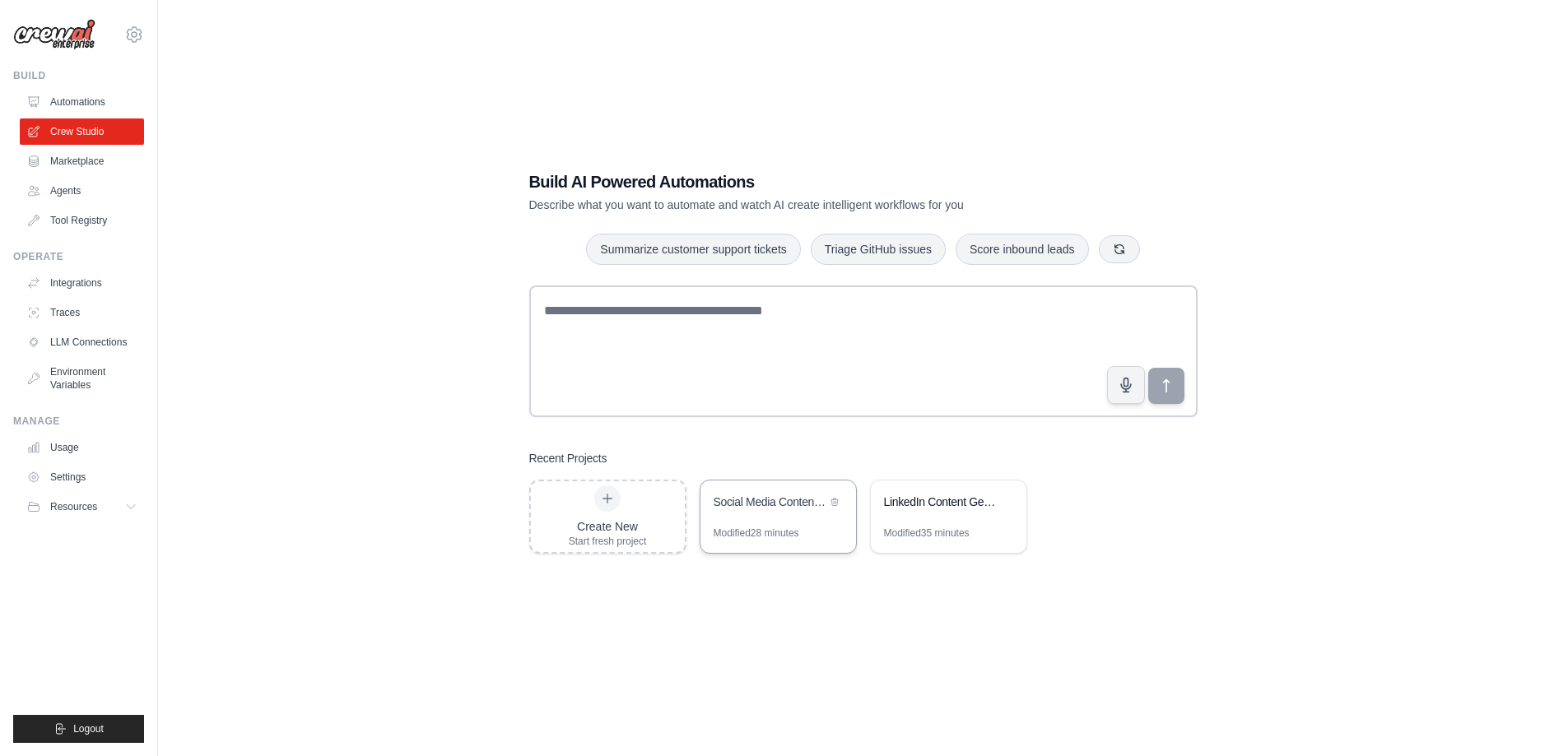
click at [782, 508] on div "Social Media Content Automation" at bounding box center [770, 502] width 113 height 16
click at [780, 527] on div "Modified 28 minutes" at bounding box center [756, 533] width 85 height 13
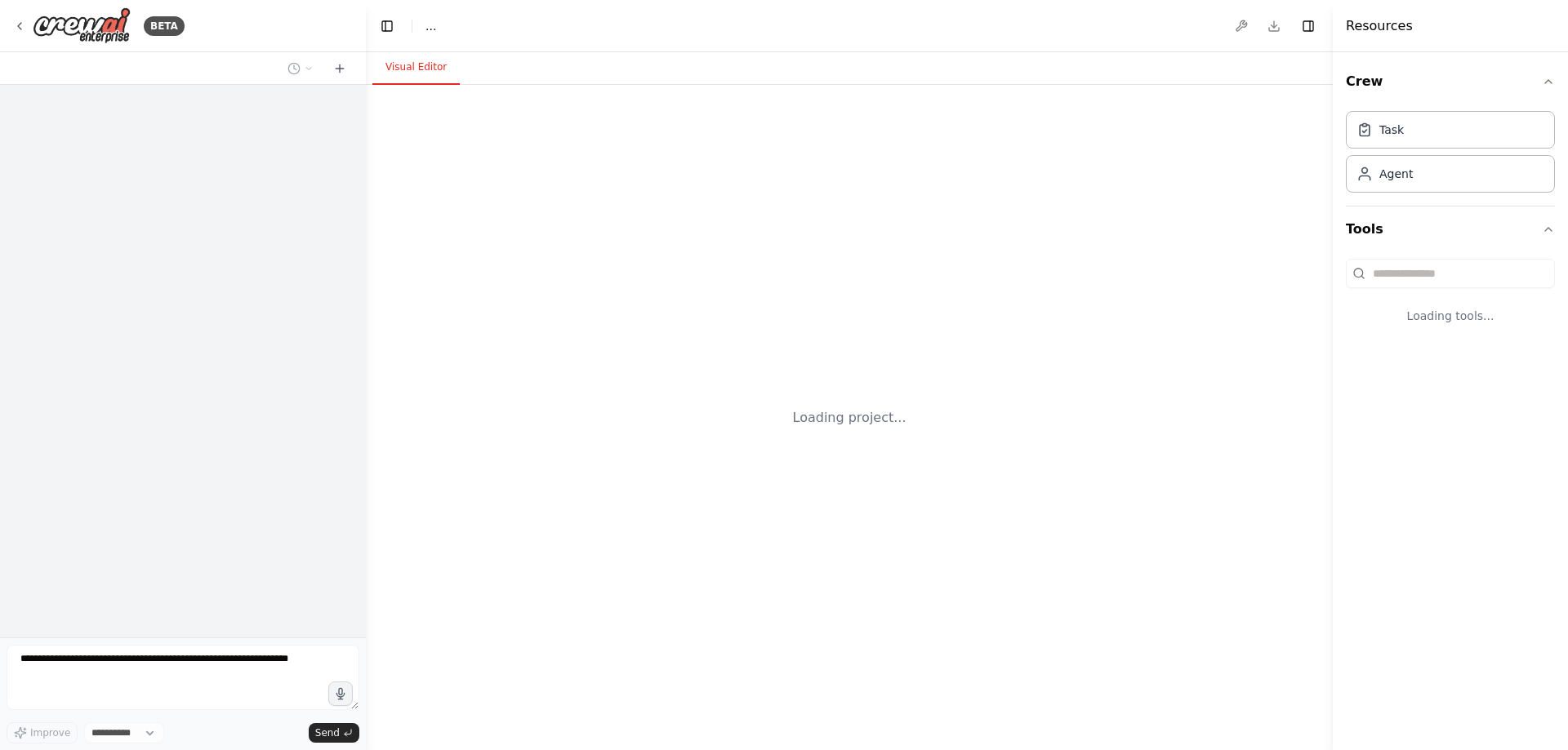
select select "****"
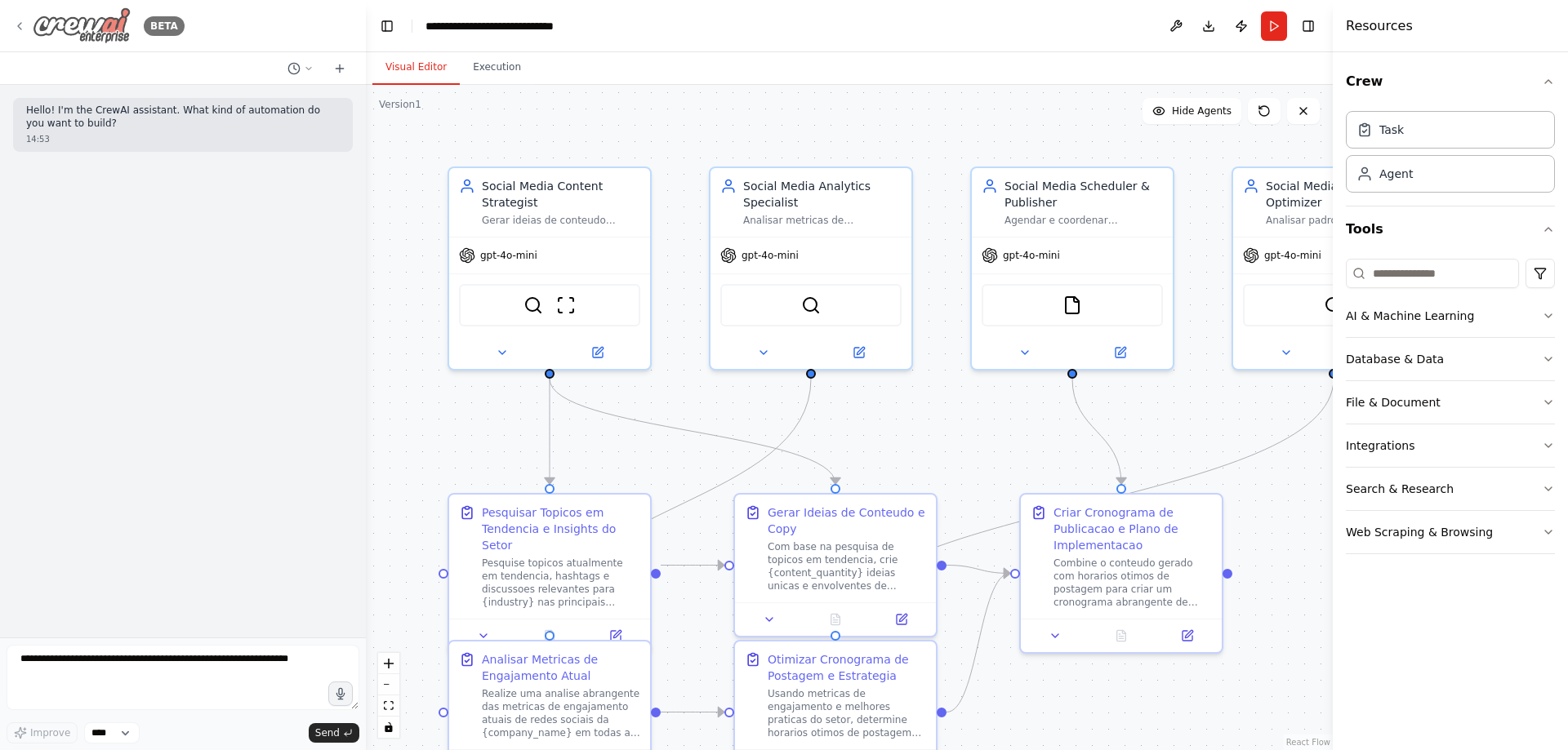
click at [17, 27] on icon at bounding box center [19, 26] width 13 height 13
click at [492, 64] on button "Execution" at bounding box center [497, 68] width 74 height 34
click at [418, 67] on button "Visual Editor" at bounding box center [416, 68] width 87 height 34
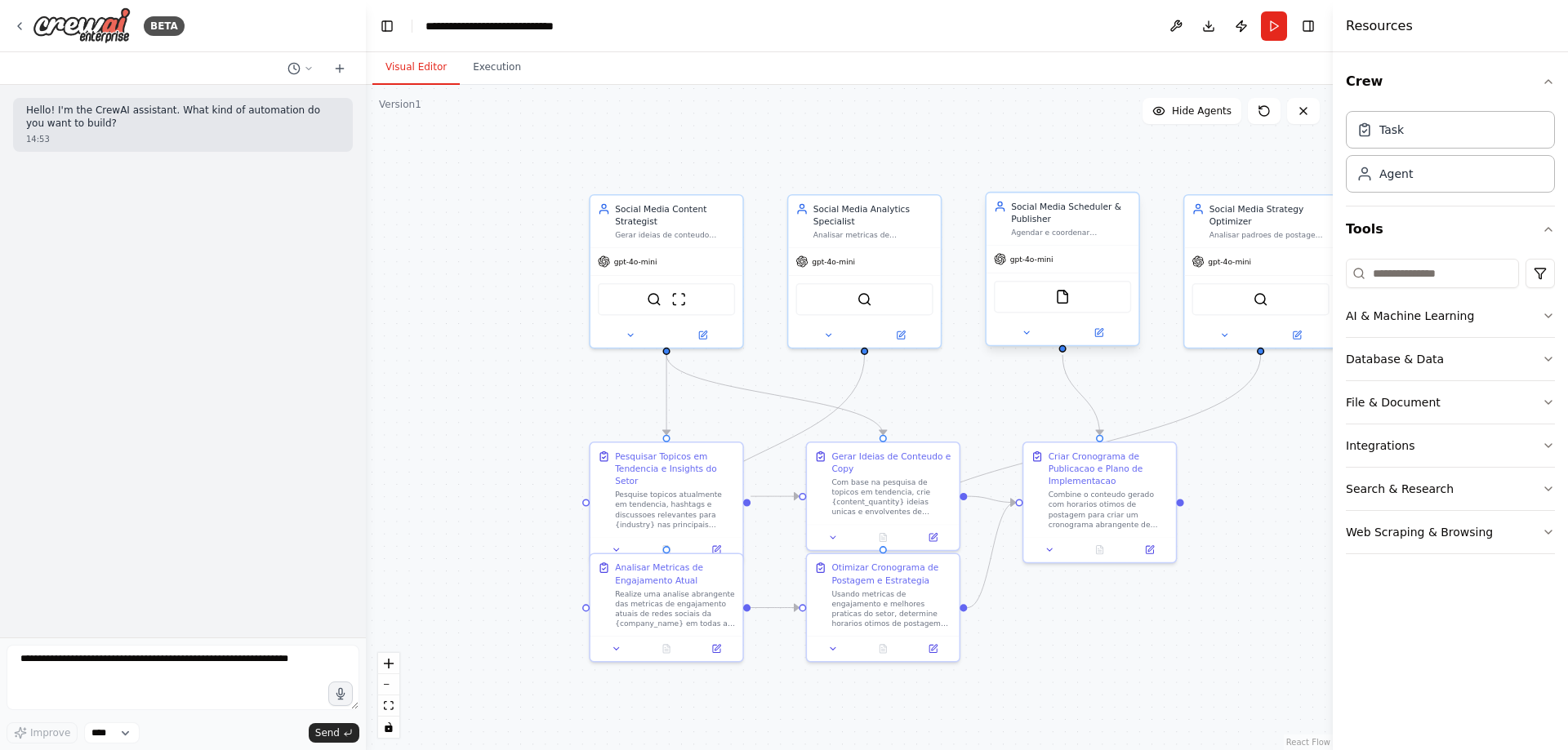
click at [1021, 262] on span "gpt-4o-mini" at bounding box center [1032, 258] width 44 height 9
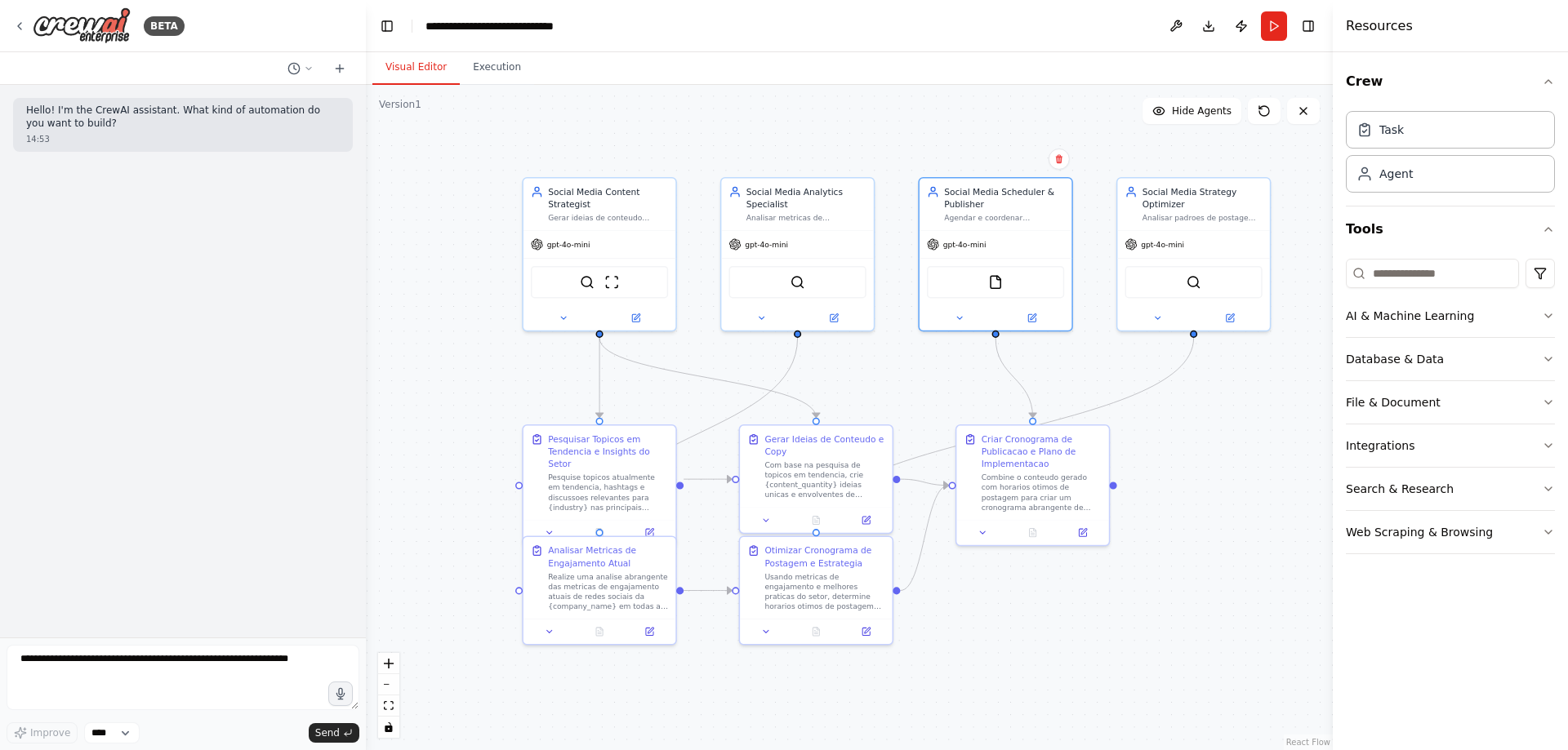
drag, startPoint x: 1155, startPoint y: 649, endPoint x: 1092, endPoint y: 632, distance: 65.3
click at [1092, 632] on div ".deletable-edge-delete-btn { width: 20px; height: 20px; border: 0px solid #ffff…" at bounding box center [849, 417] width 967 height 665
click at [485, 60] on button "Execution" at bounding box center [497, 68] width 74 height 34
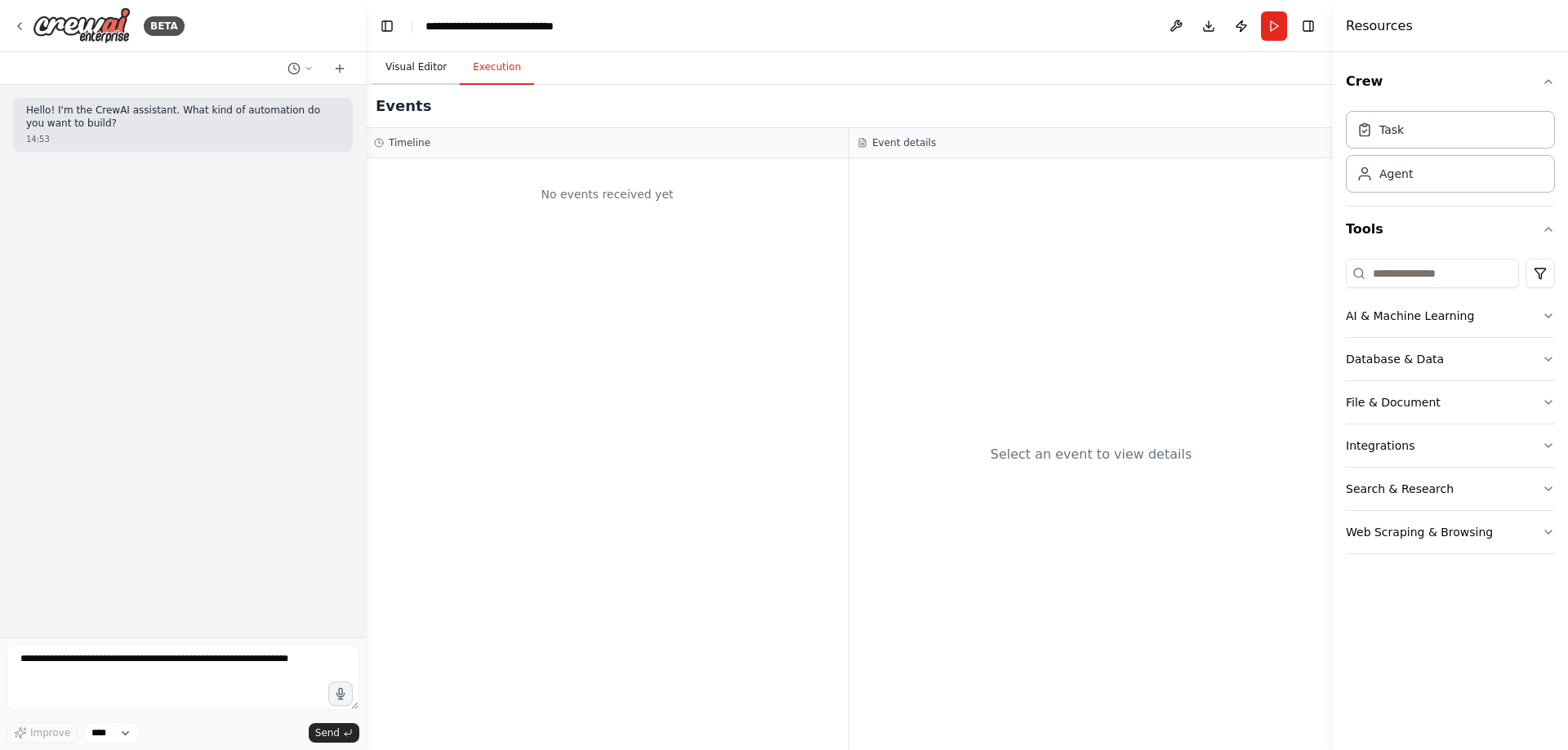
click at [408, 67] on button "Visual Editor" at bounding box center [416, 68] width 87 height 34
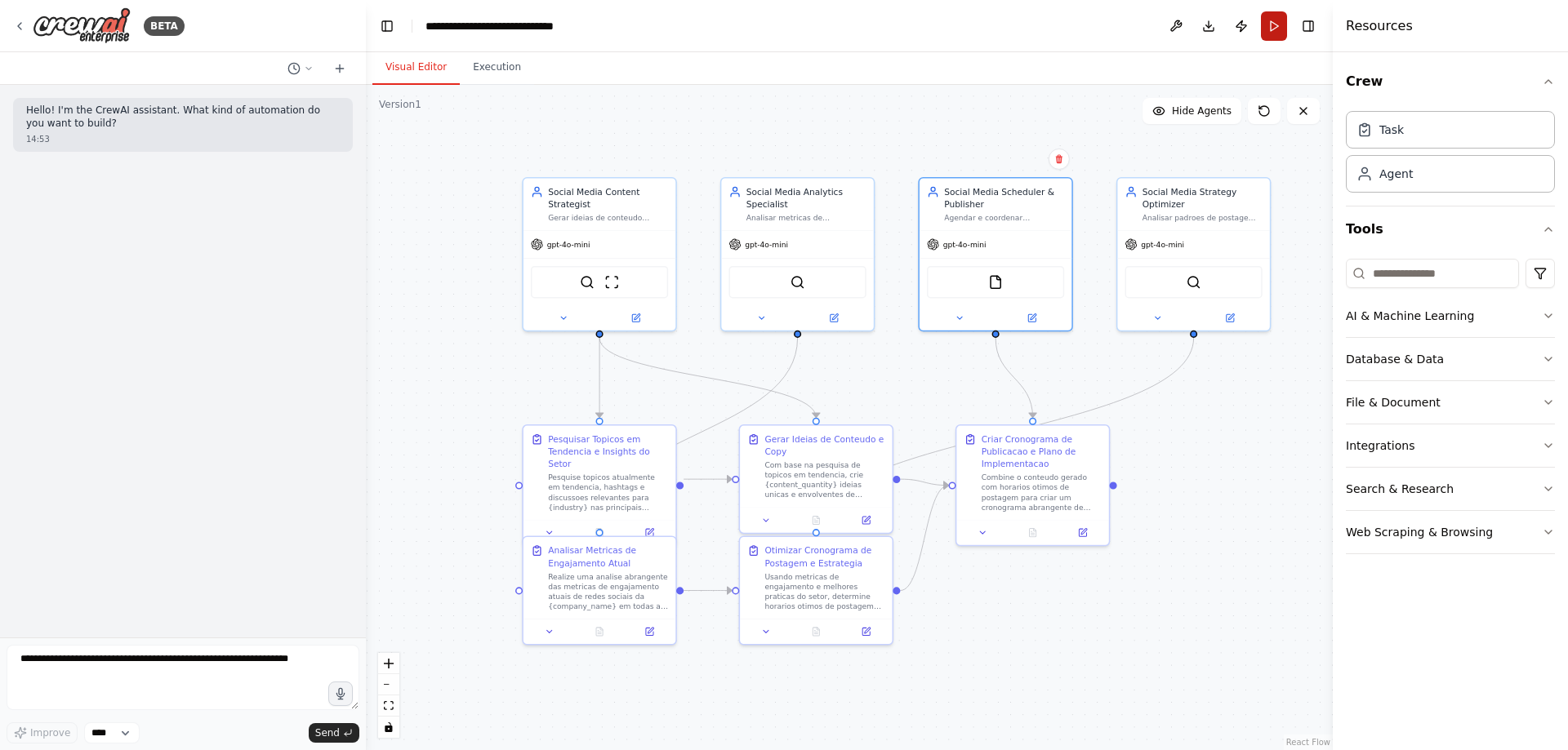
click at [1272, 27] on button "Run" at bounding box center [1274, 26] width 27 height 29
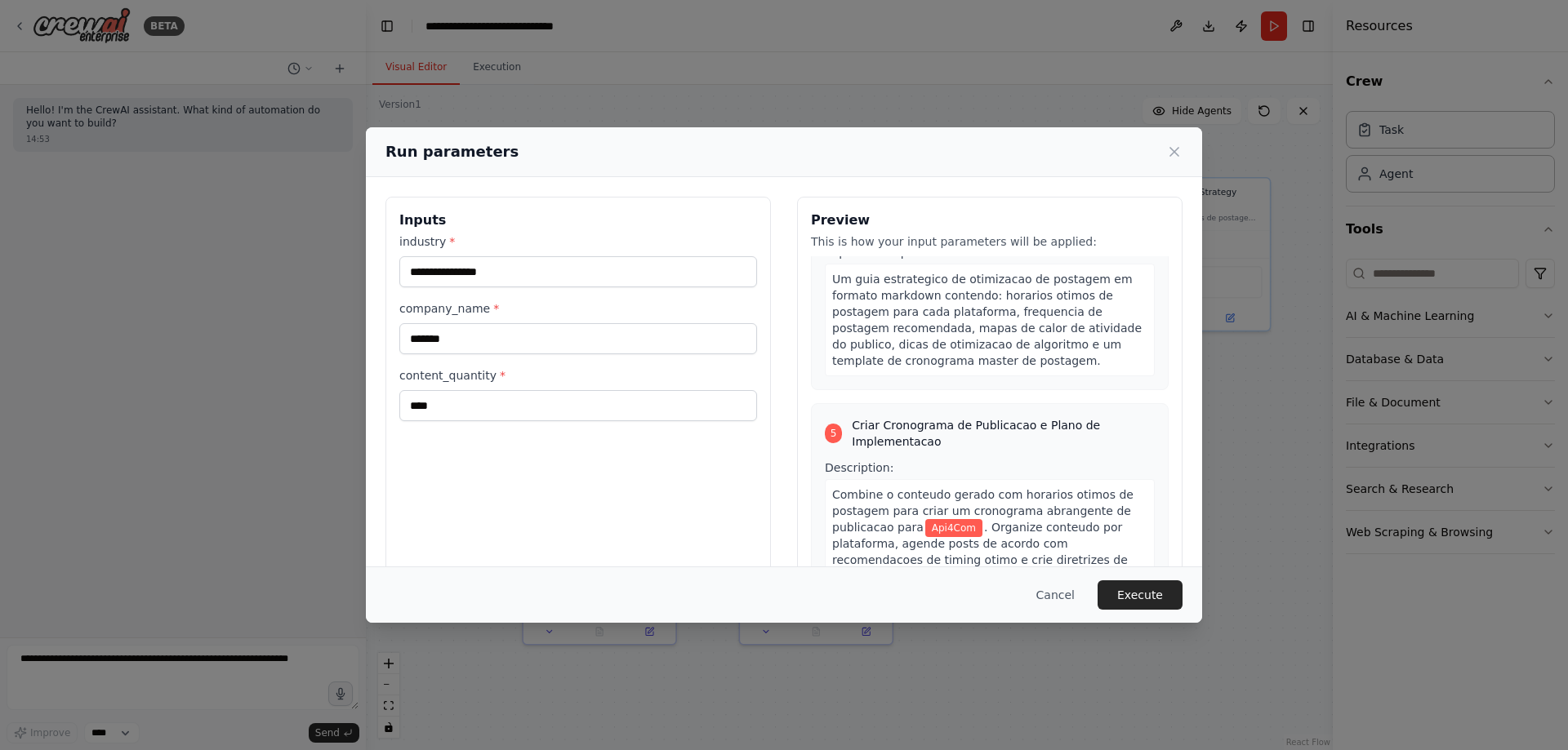
scroll to position [1388, 0]
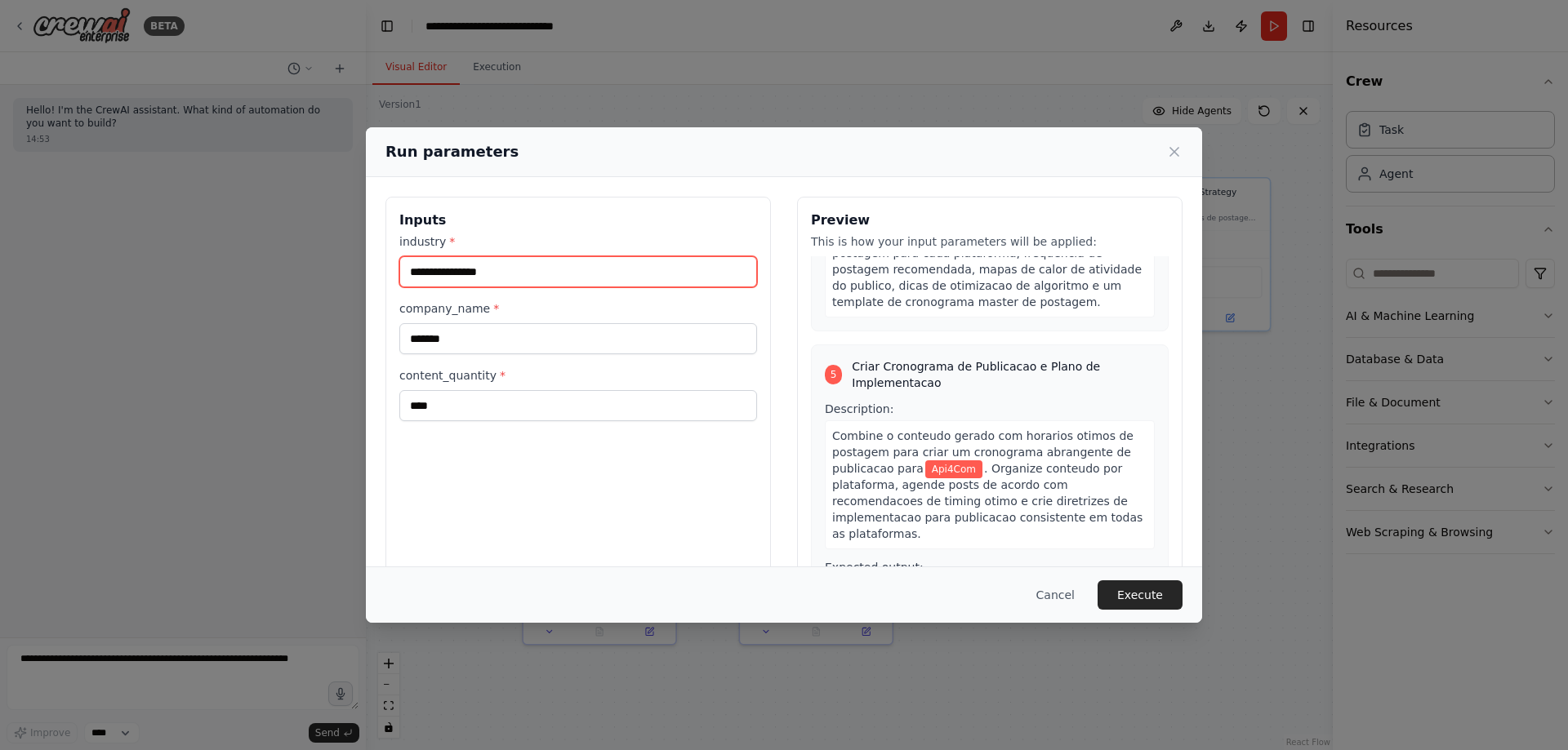
drag, startPoint x: 508, startPoint y: 276, endPoint x: 210, endPoint y: 274, distance: 298.0
click at [210, 274] on div "**********" at bounding box center [784, 375] width 1568 height 750
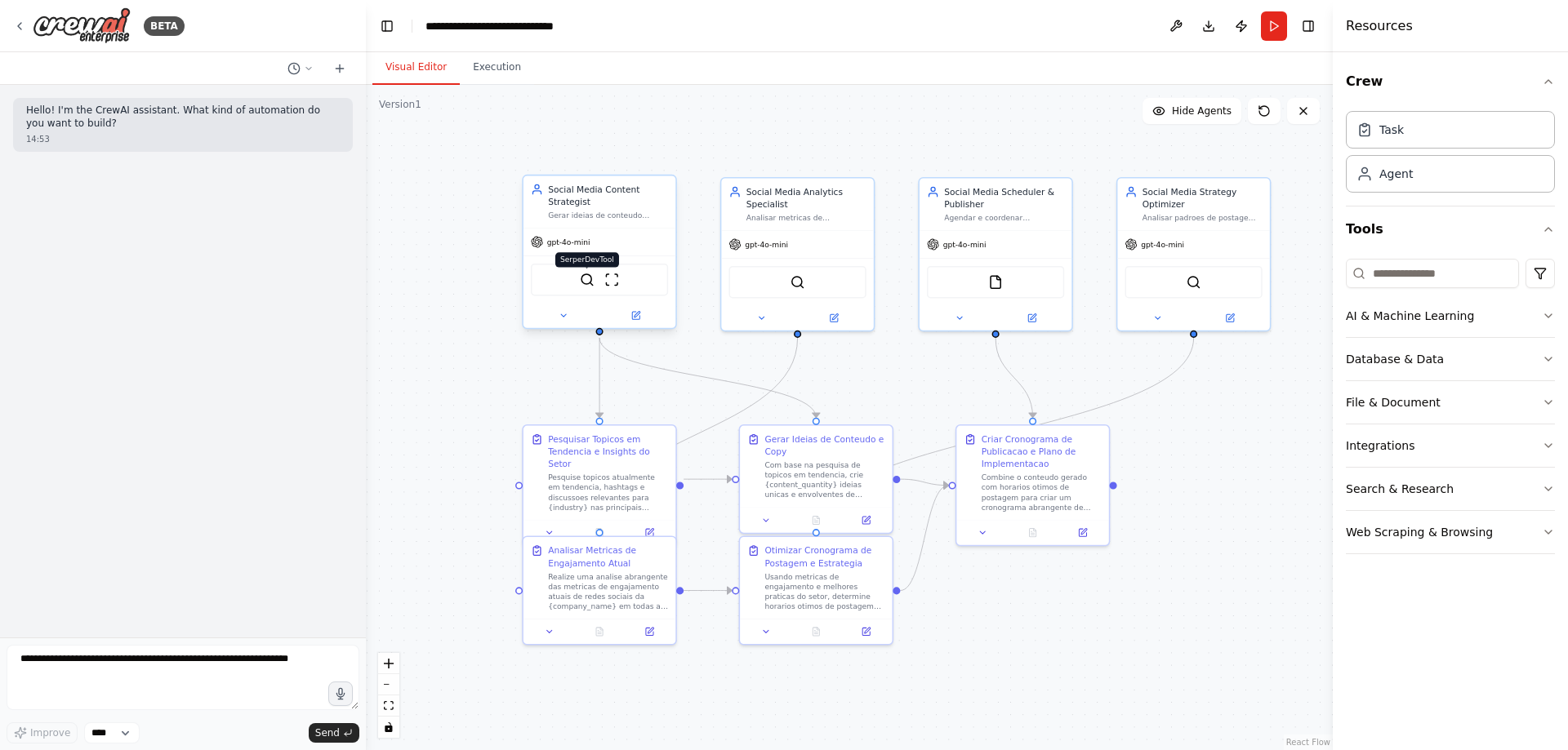
click at [586, 281] on img at bounding box center [587, 280] width 15 height 15
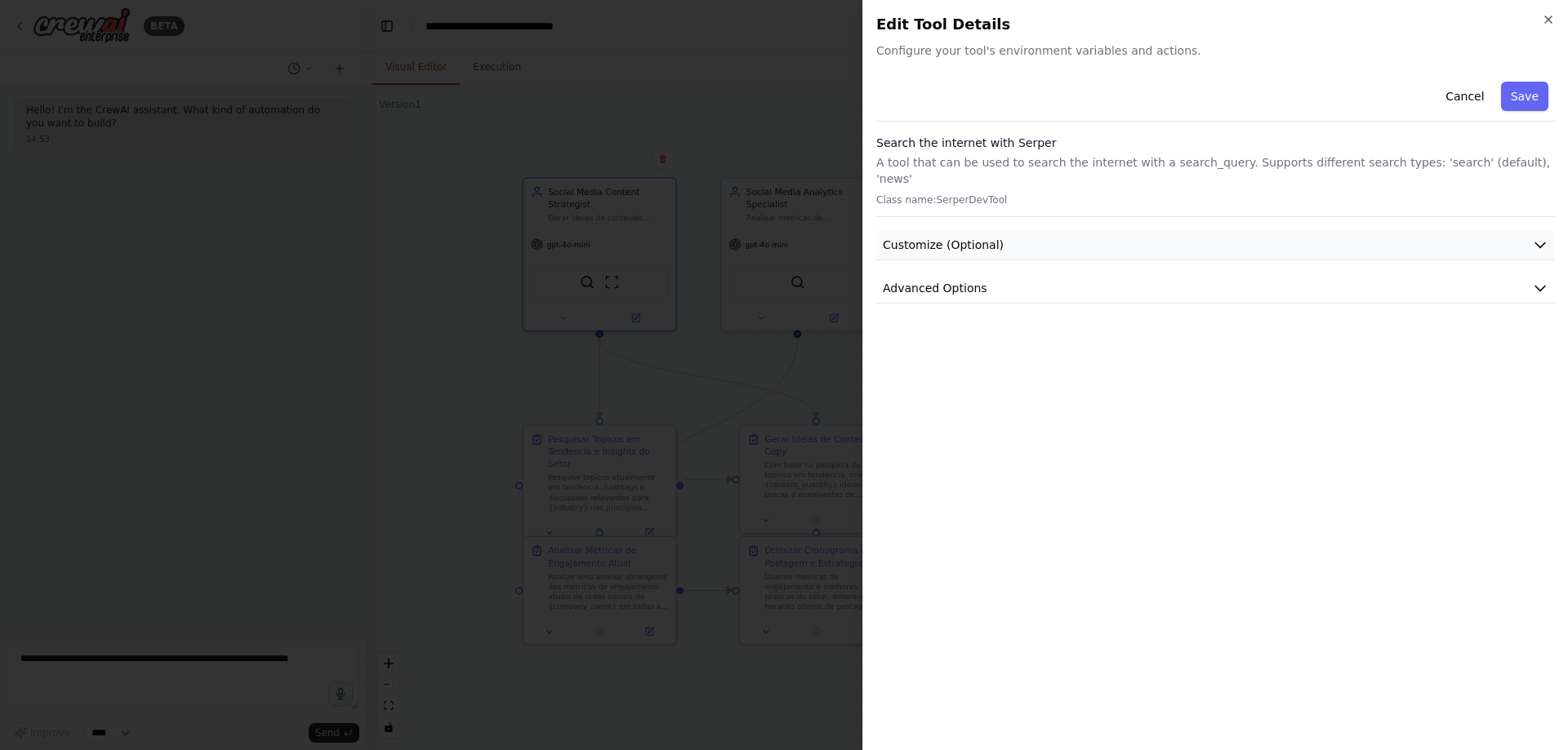
click at [1548, 230] on button "Customize (Optional)" at bounding box center [1215, 245] width 678 height 30
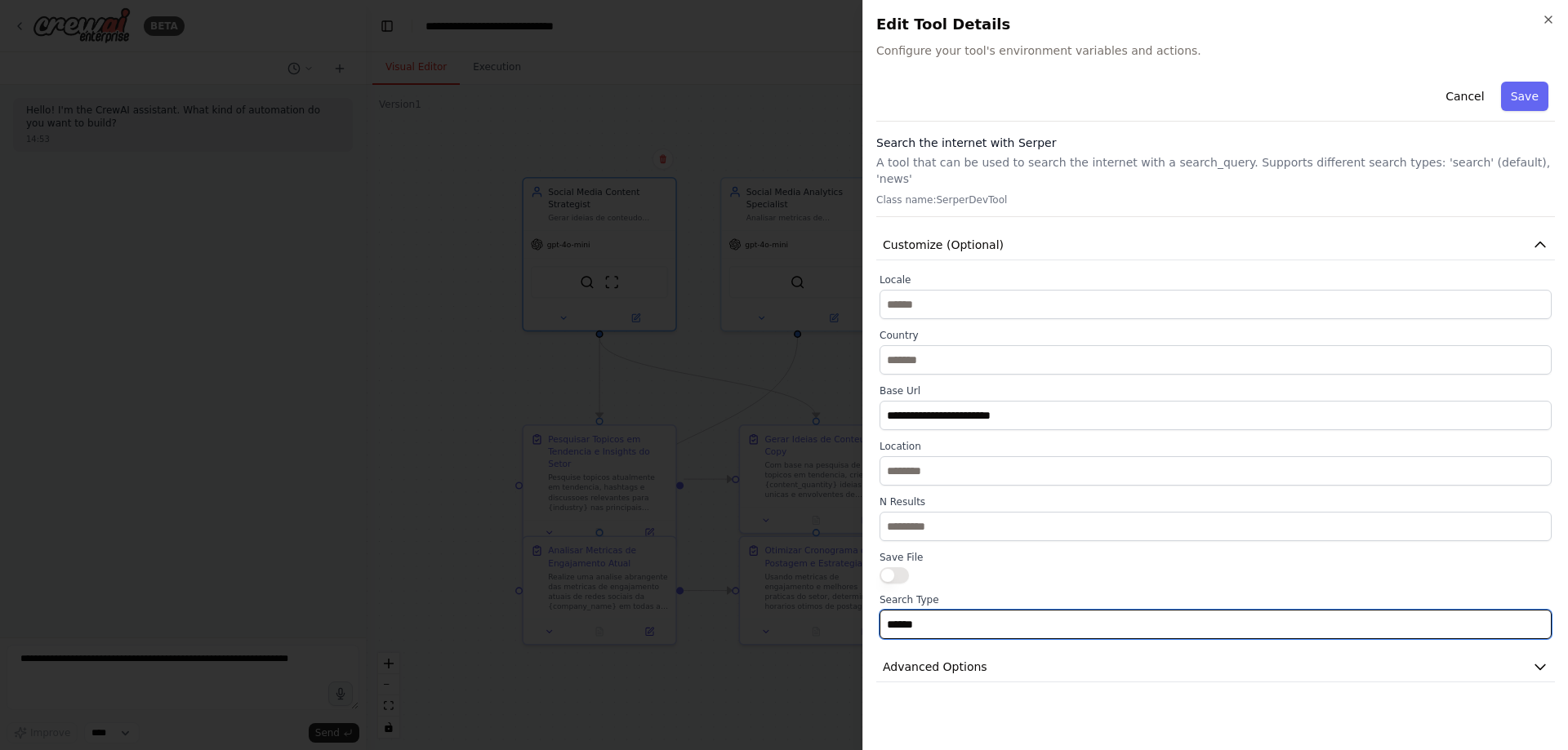
click at [1004, 610] on input "******" at bounding box center [1216, 624] width 672 height 29
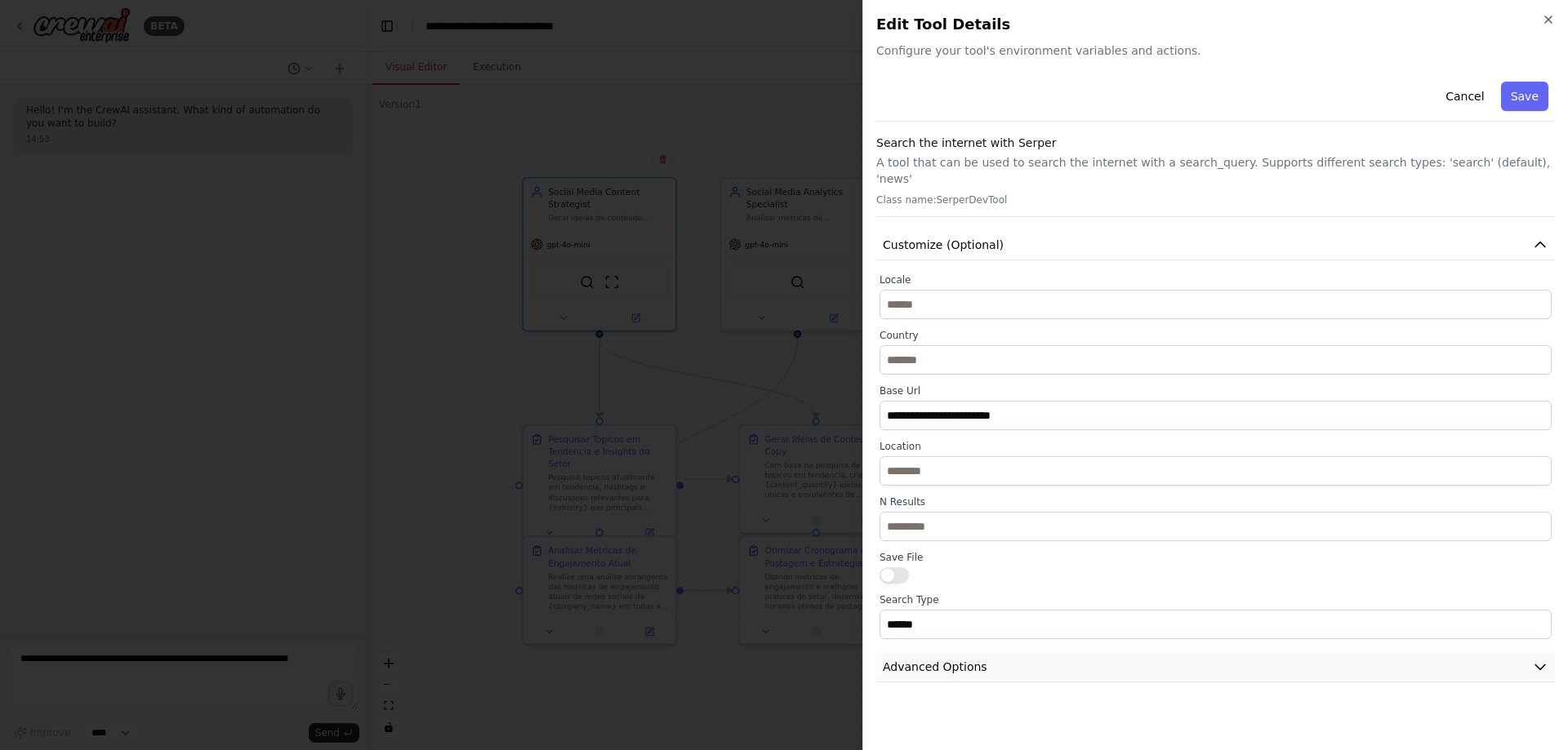
click at [979, 653] on button "Advanced Options" at bounding box center [1215, 667] width 678 height 30
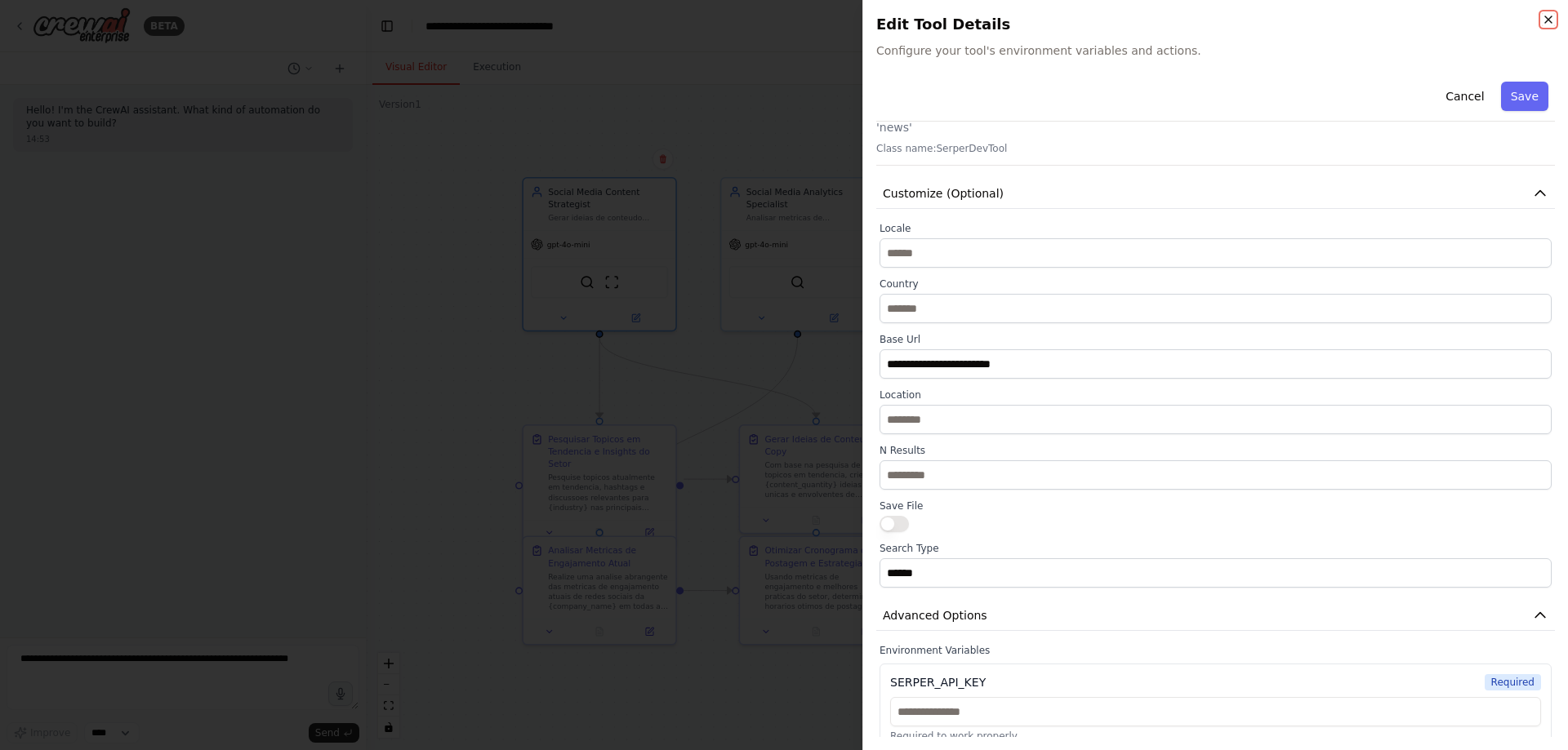
click at [1551, 17] on icon "button" at bounding box center [1548, 20] width 7 height 7
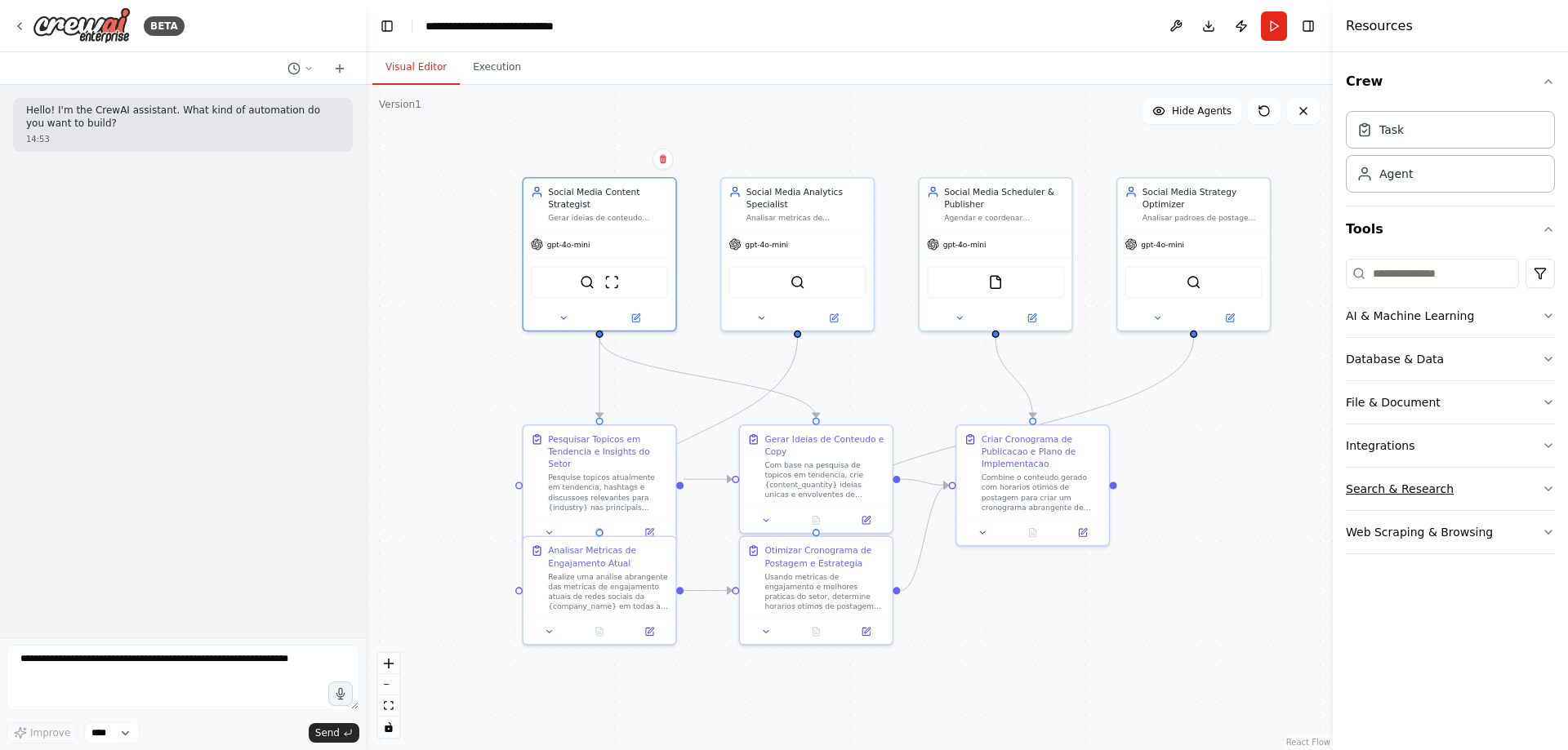
click at [1454, 482] on button "Search & Research" at bounding box center [1450, 489] width 209 height 43
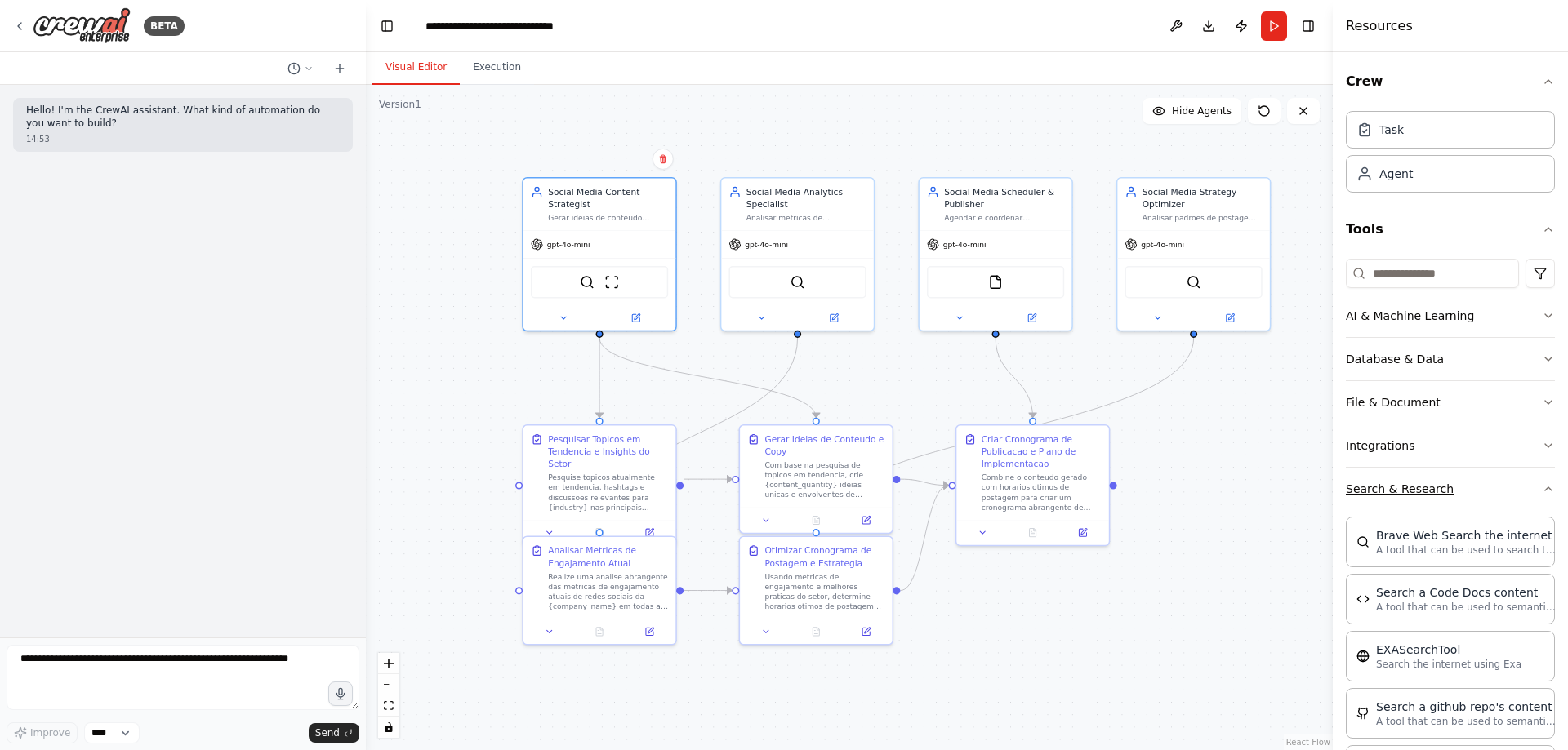
click at [1461, 478] on button "Search & Research" at bounding box center [1450, 489] width 209 height 43
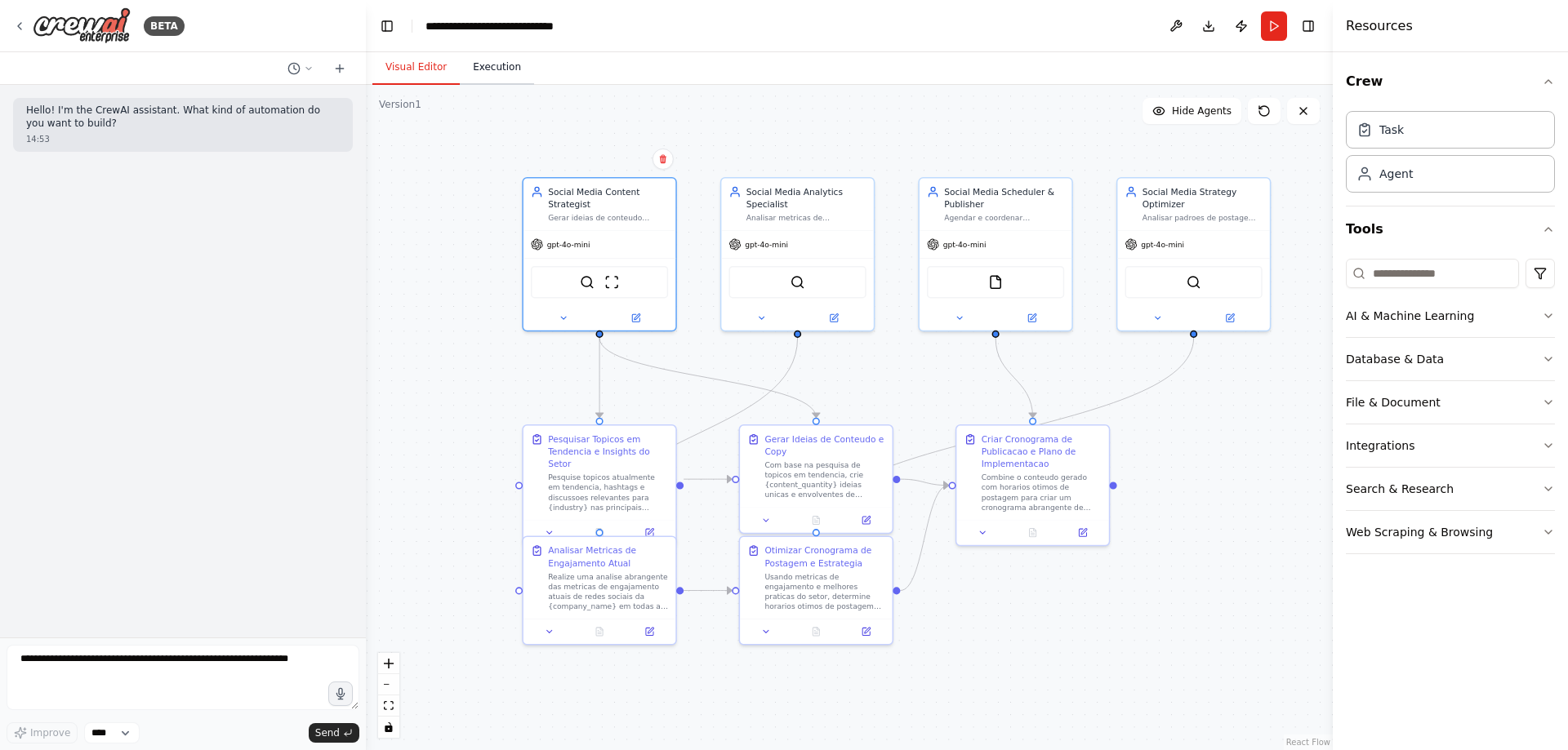
click at [510, 61] on button "Execution" at bounding box center [497, 68] width 74 height 34
click at [409, 71] on button "Visual Editor" at bounding box center [416, 68] width 87 height 34
click at [622, 484] on div "Pesquise topicos atualmente em tendencia, hashtags e discussoes relevantes para…" at bounding box center [608, 490] width 120 height 40
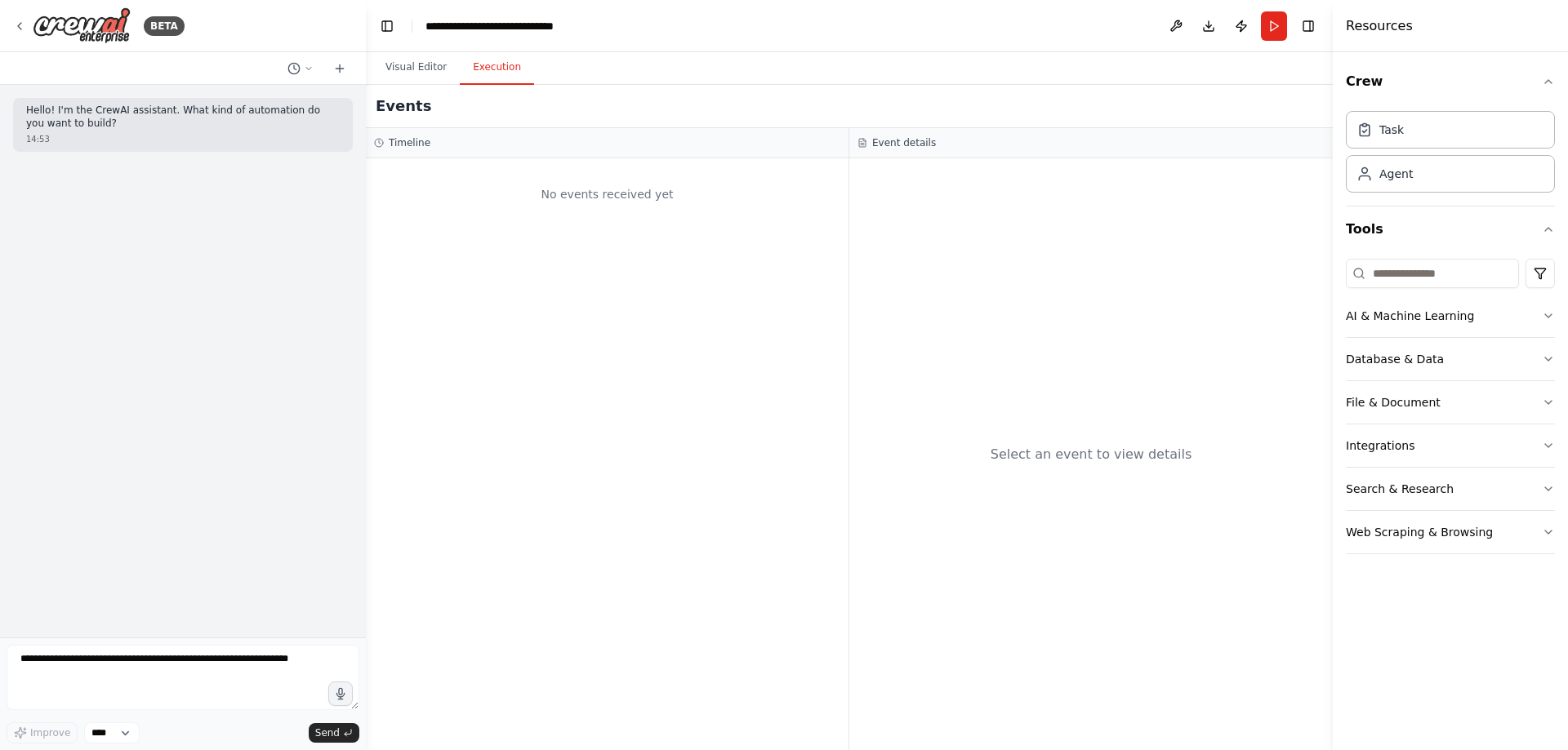
click at [512, 58] on button "Execution" at bounding box center [497, 68] width 74 height 34
click at [424, 73] on button "Visual Editor" at bounding box center [416, 68] width 87 height 34
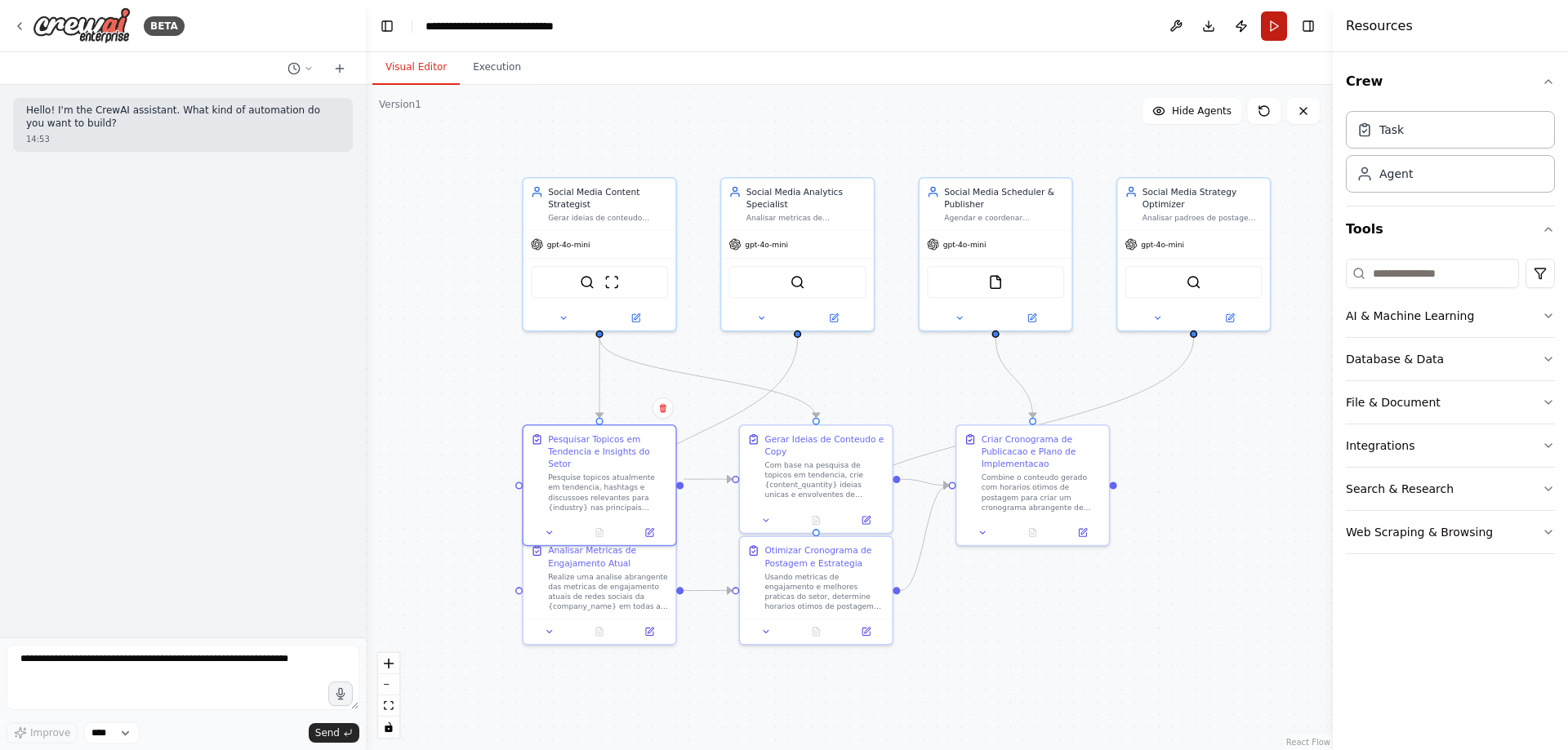
click at [1272, 26] on button "Run" at bounding box center [1274, 26] width 27 height 29
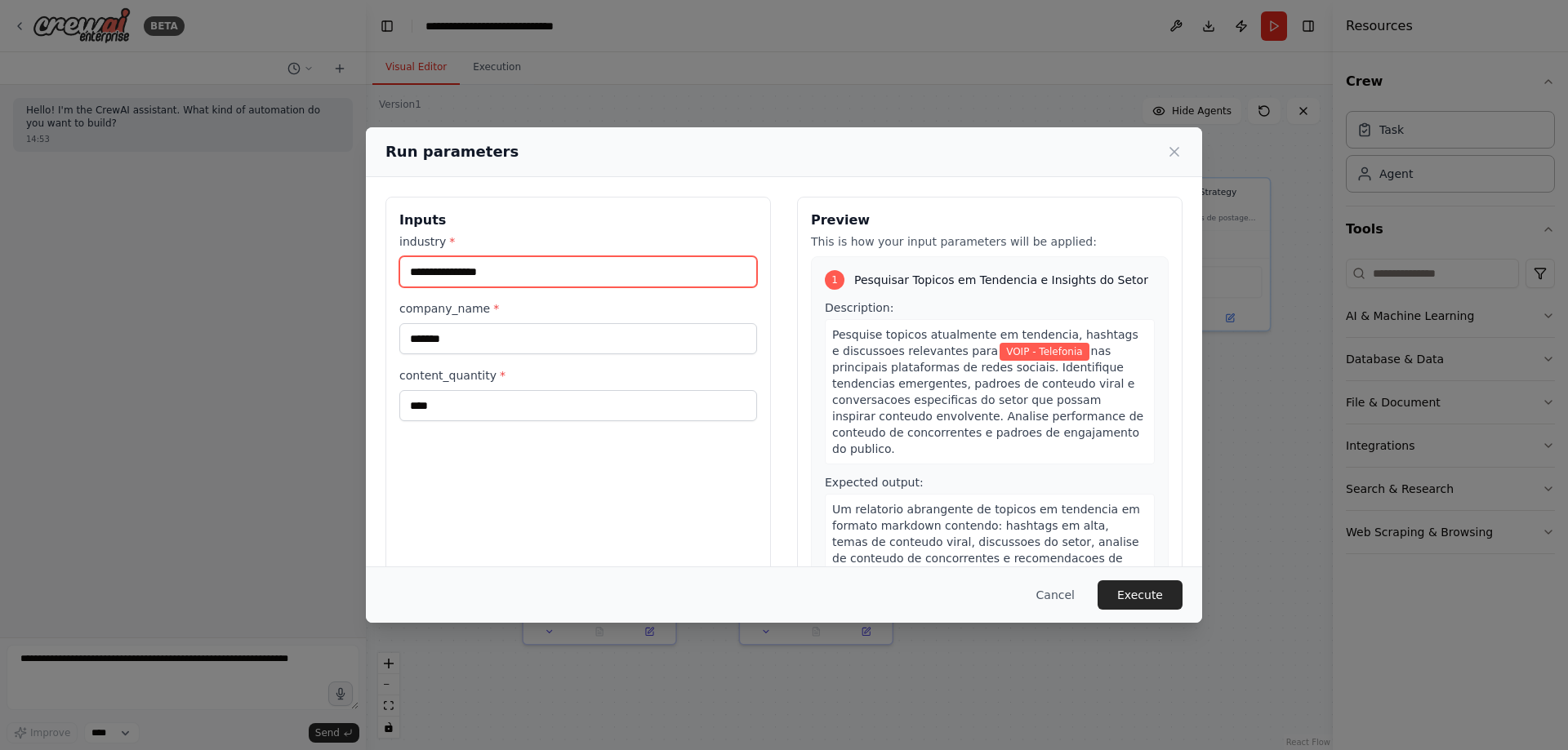
drag, startPoint x: 565, startPoint y: 281, endPoint x: 390, endPoint y: 281, distance: 175.0
click at [390, 281] on div "**********" at bounding box center [578, 390] width 386 height 387
click at [1178, 153] on icon at bounding box center [1174, 151] width 16 height 16
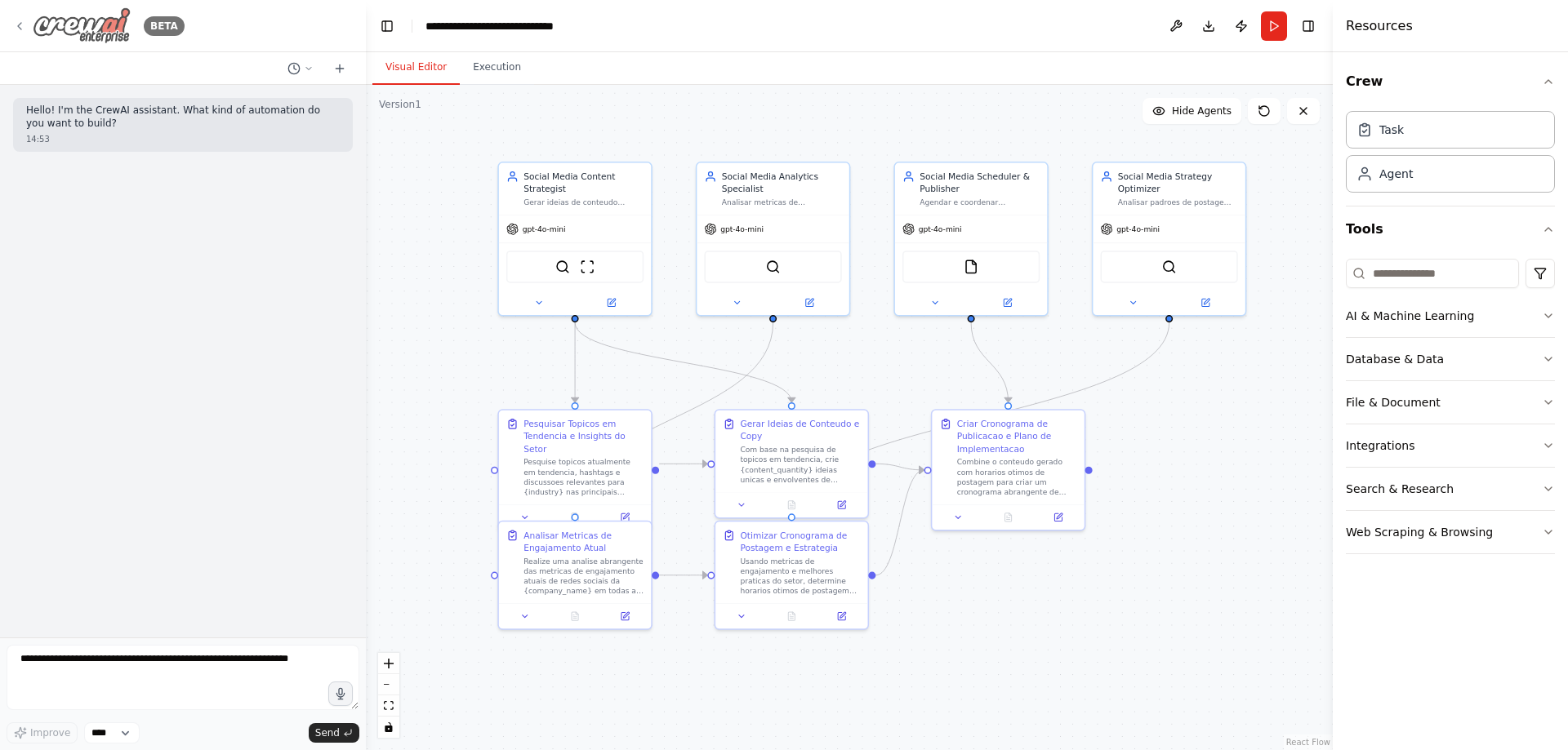
click at [14, 28] on icon at bounding box center [19, 26] width 13 height 13
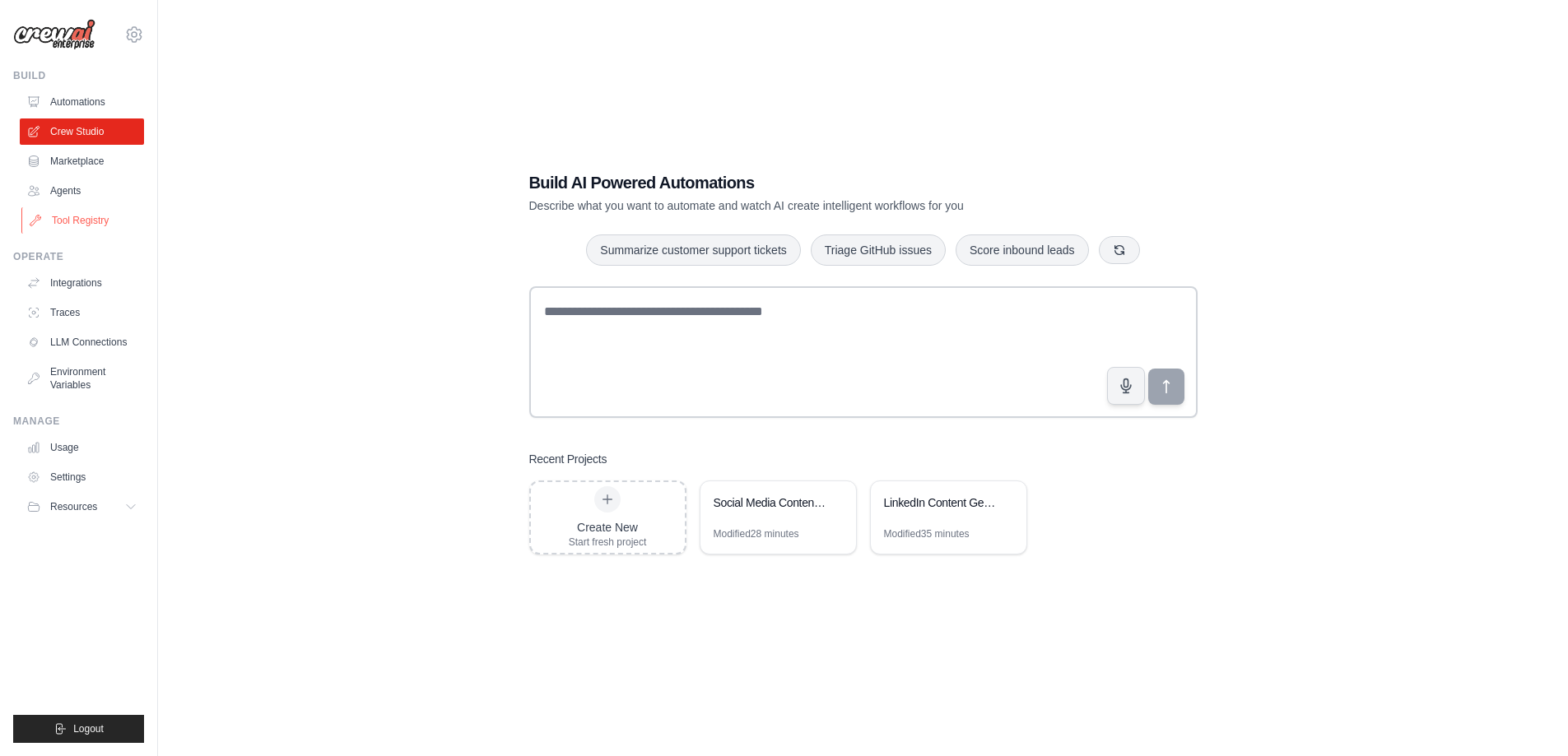
click at [72, 208] on link "Tool Registry" at bounding box center [84, 221] width 124 height 27
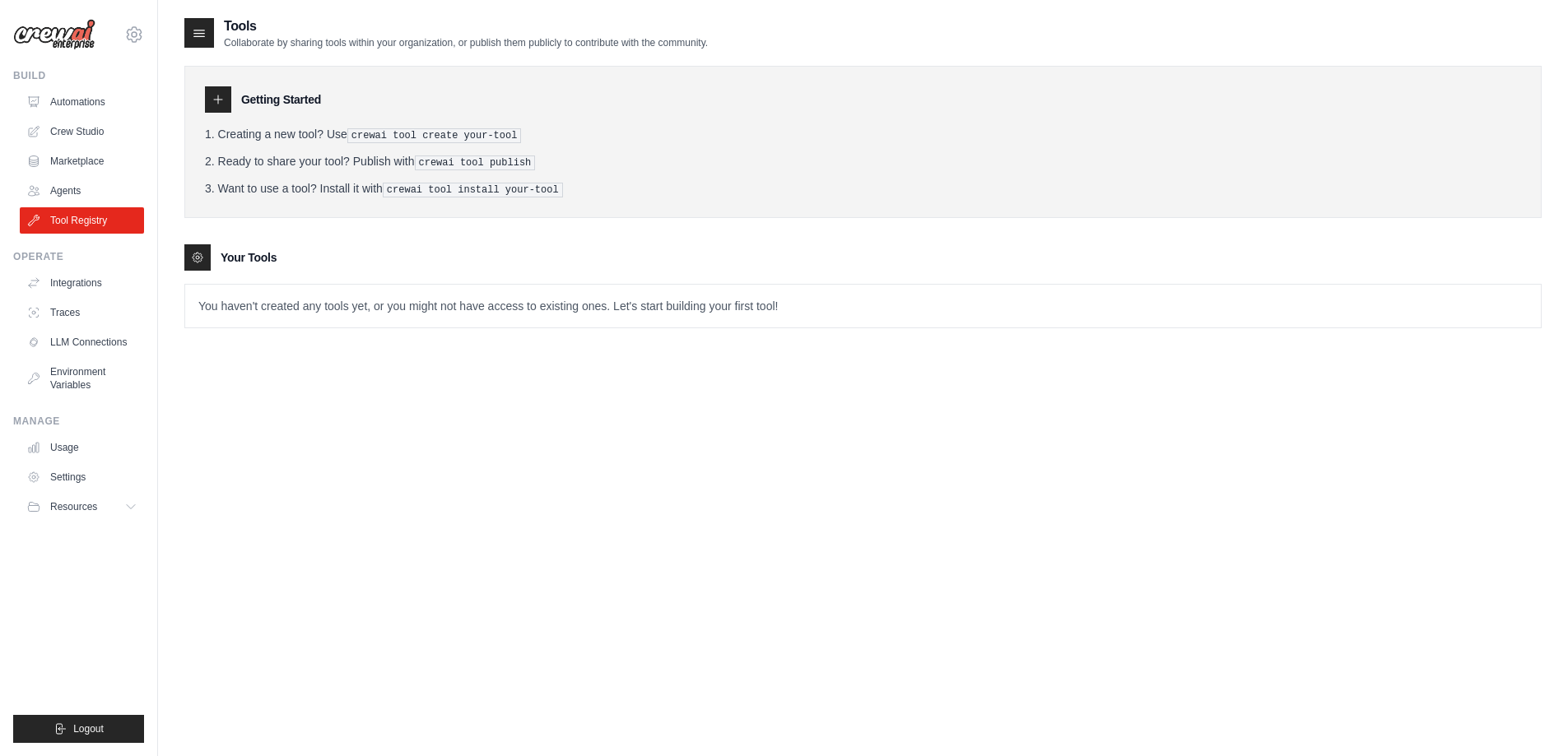
click at [227, 303] on p "You haven't created any tools yet, or you might not have access to existing one…" at bounding box center [863, 306] width 1355 height 43
drag, startPoint x: 301, startPoint y: 454, endPoint x: 585, endPoint y: 577, distance: 309.5
click at [585, 577] on div "Tools Collaborate by sharing tools within your organization, or publish them pu…" at bounding box center [863, 394] width 1357 height 756
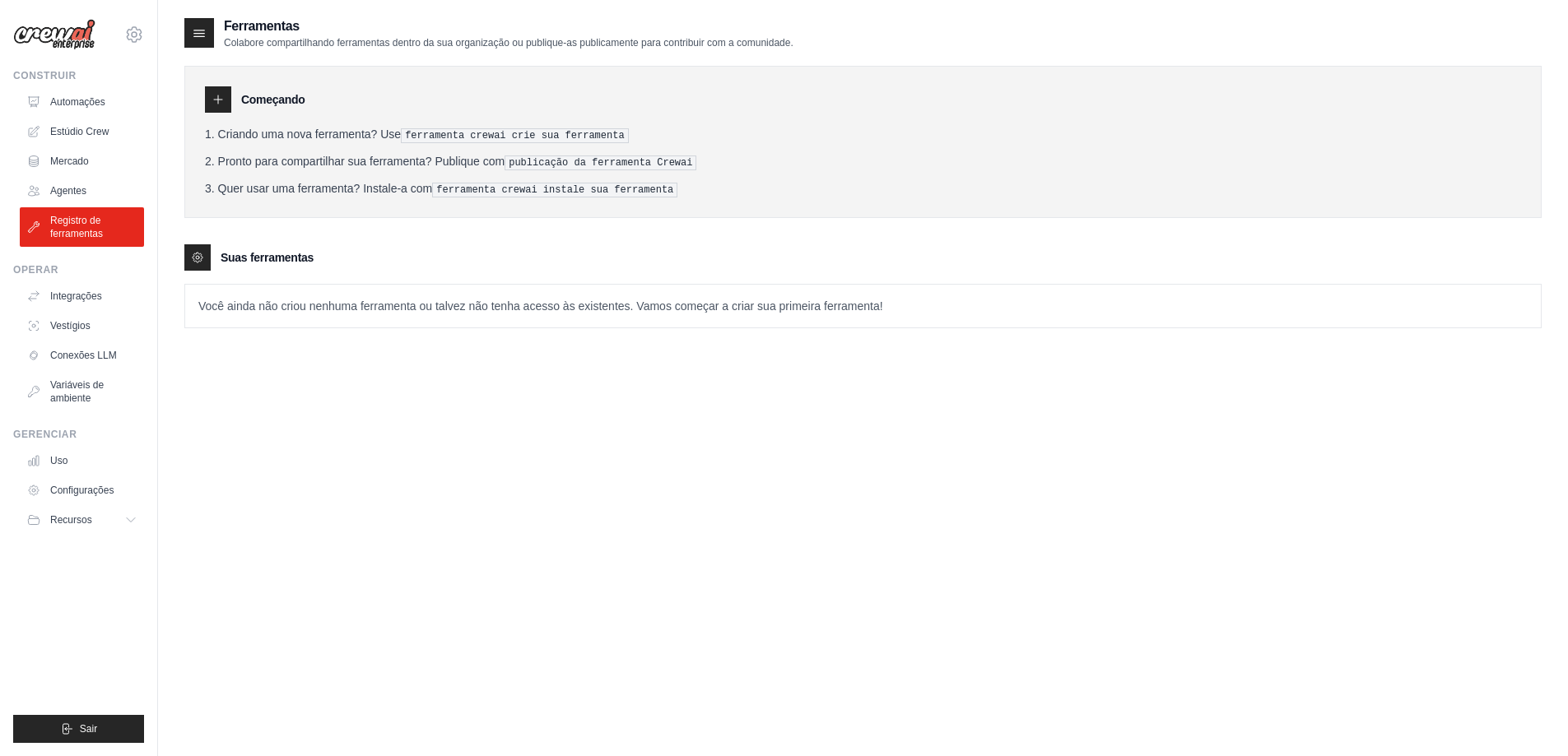
click at [215, 98] on icon at bounding box center [217, 99] width 13 height 13
click at [235, 31] on font "Ferramentas" at bounding box center [262, 26] width 76 height 14
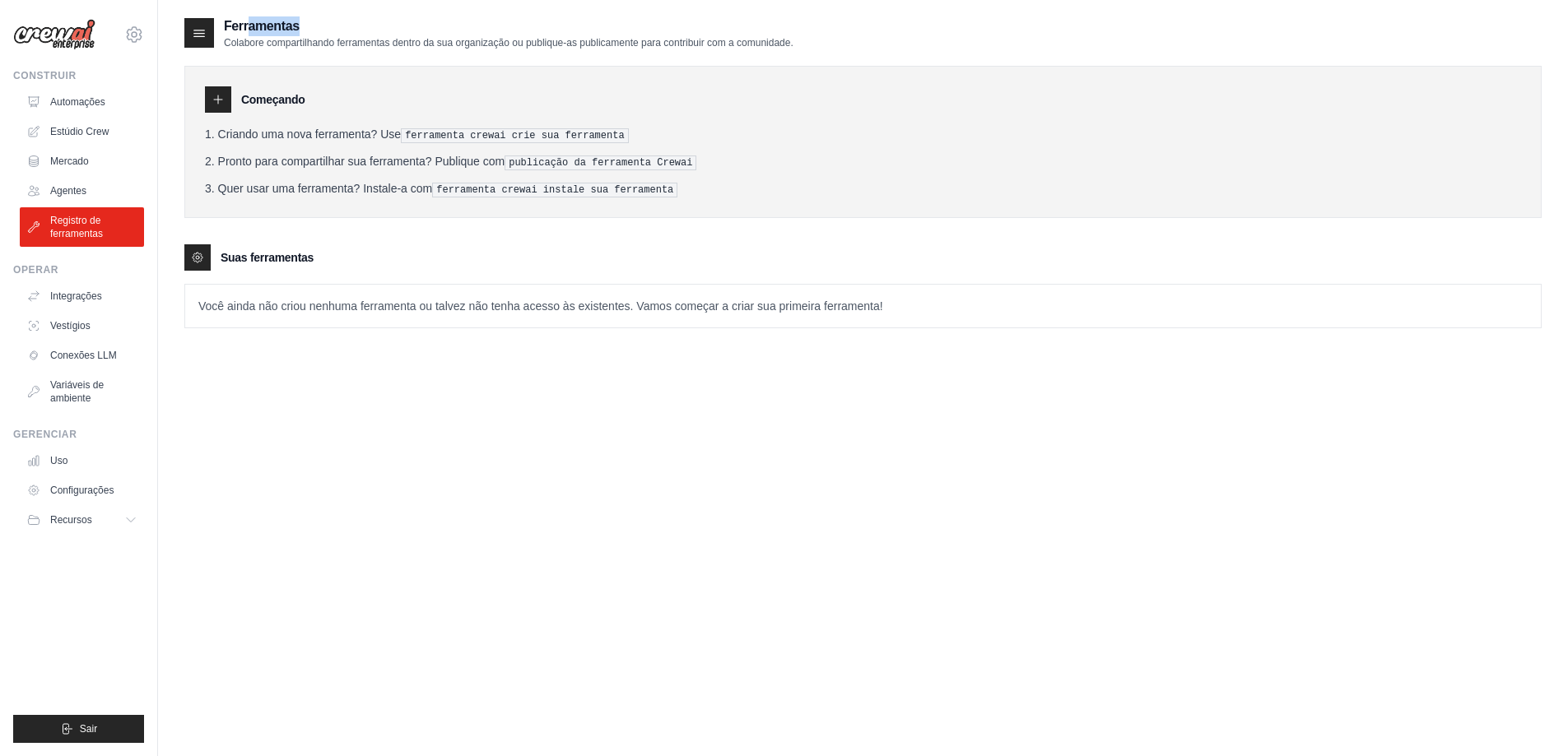
click at [235, 31] on font "Ferramentas" at bounding box center [262, 26] width 76 height 14
click at [203, 253] on icon at bounding box center [197, 257] width 13 height 13
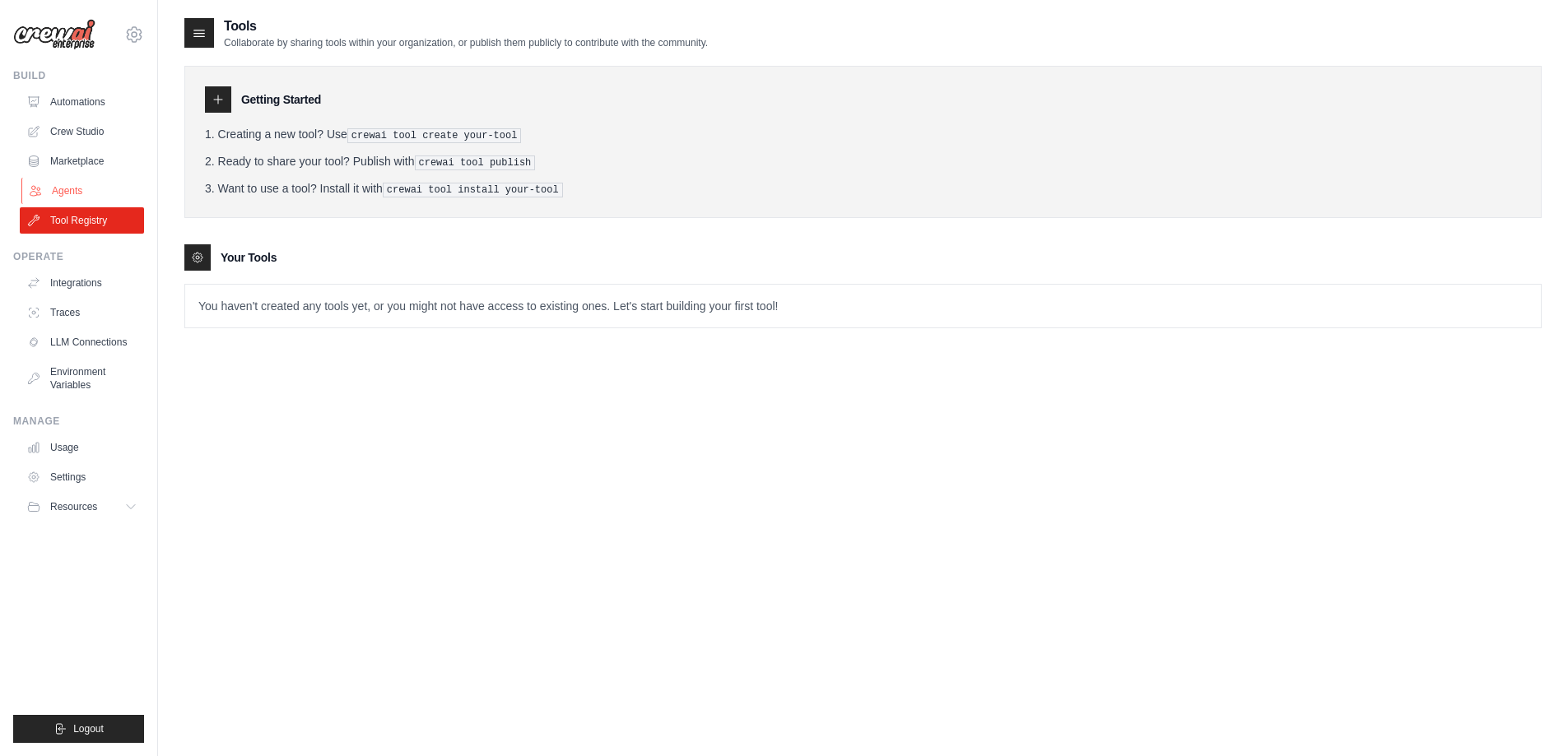
click at [85, 189] on link "Agents" at bounding box center [84, 191] width 124 height 27
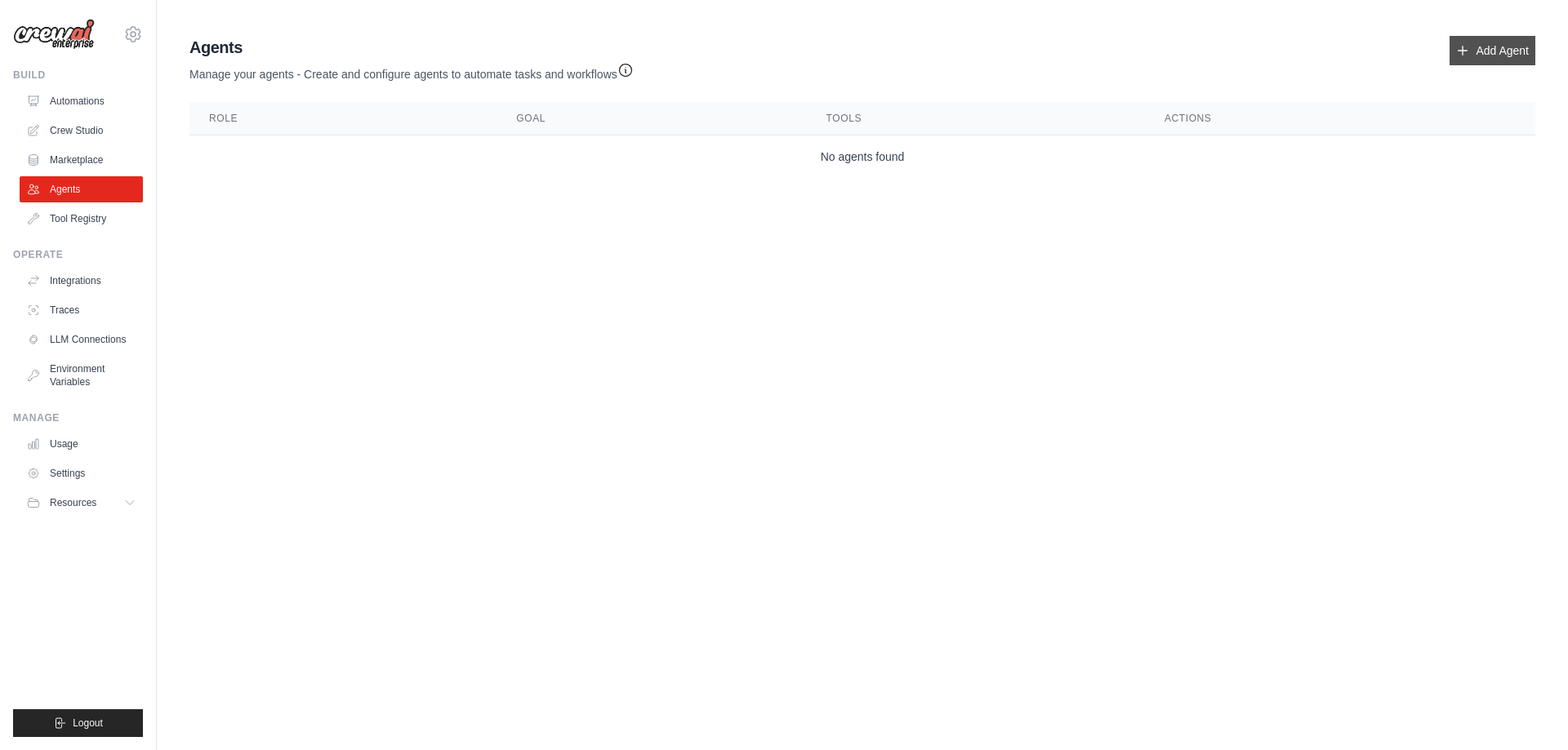
click at [1535, 50] on link "Add Agent" at bounding box center [1493, 50] width 86 height 29
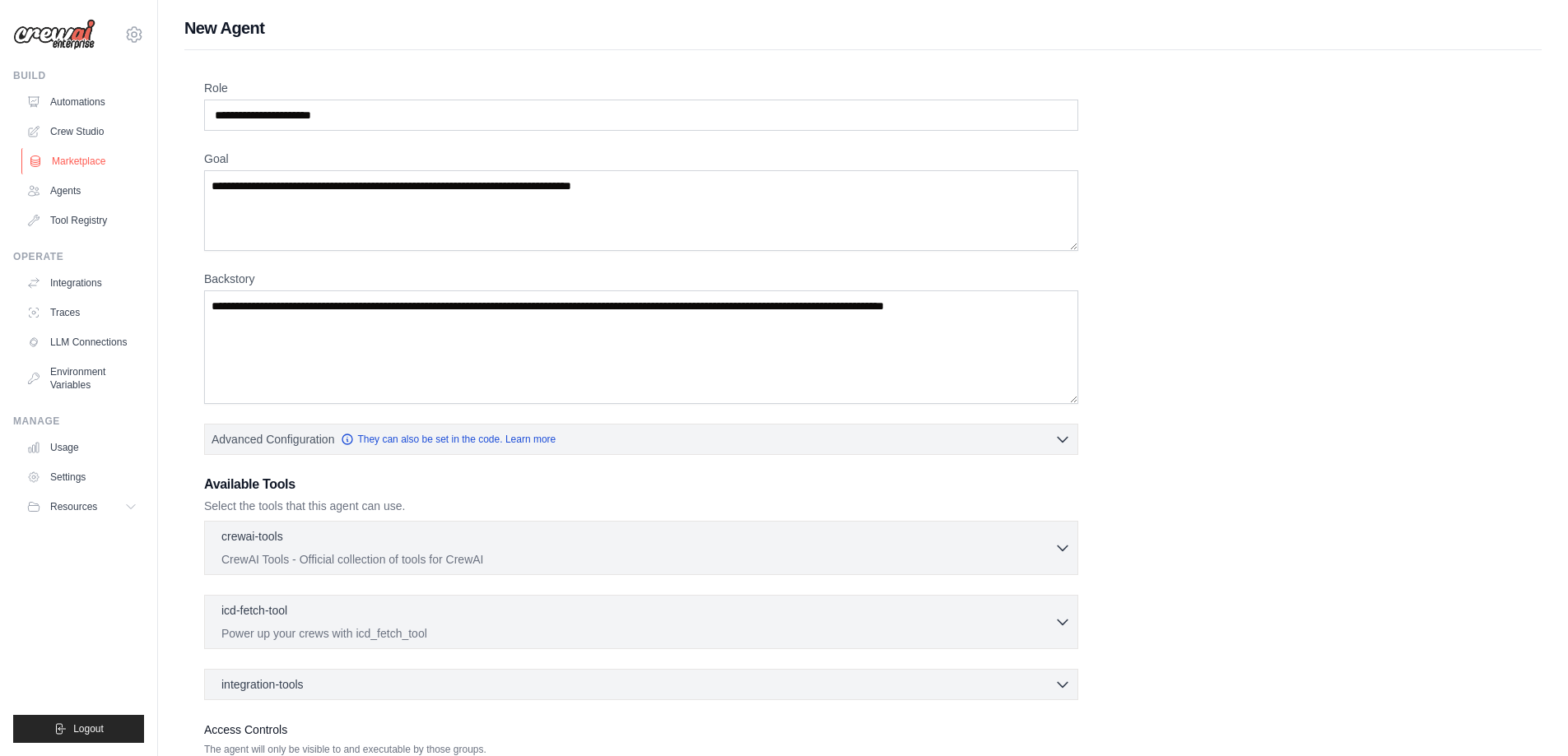
click at [73, 161] on link "Marketplace" at bounding box center [84, 161] width 124 height 27
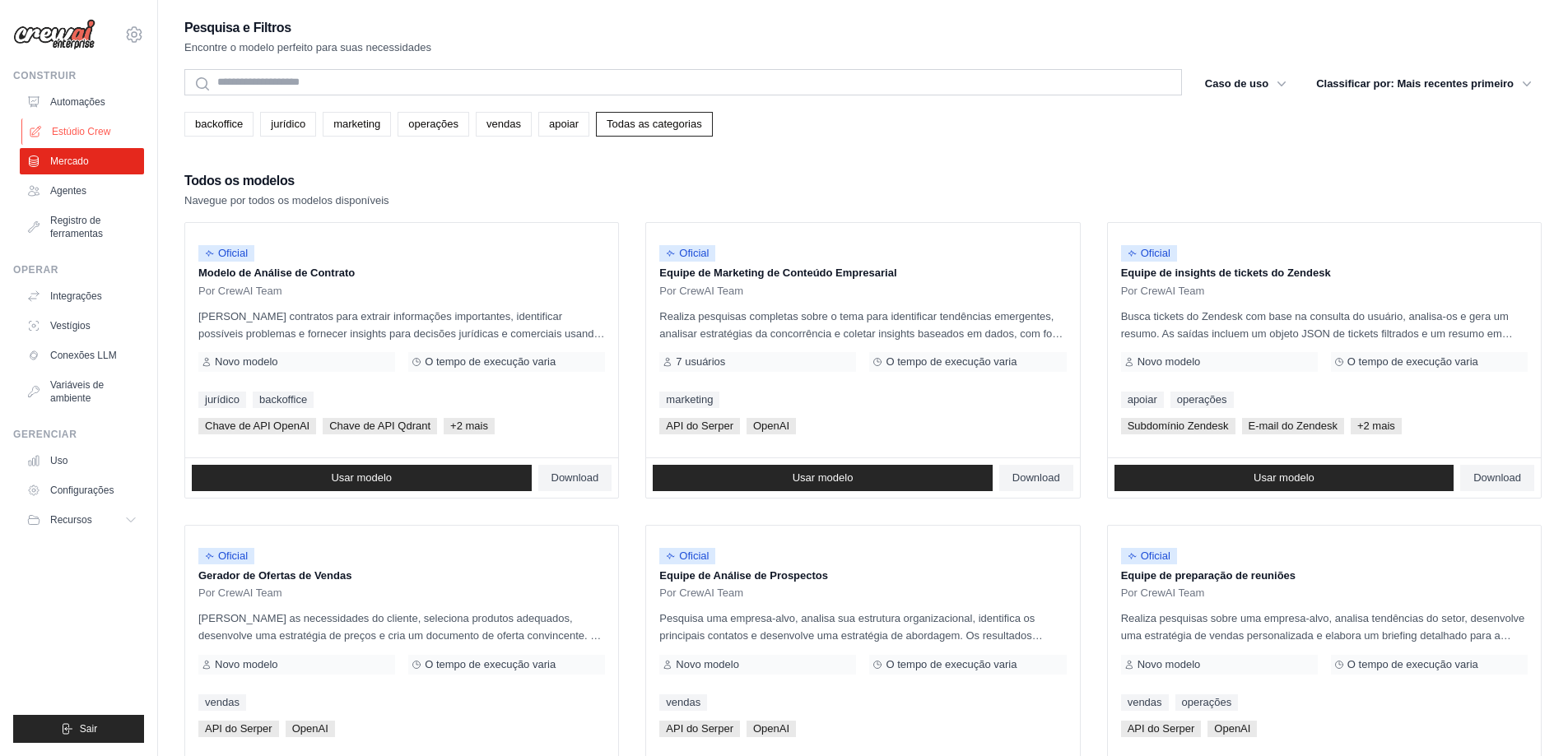
click at [68, 125] on font "Estúdio Crew" at bounding box center [81, 131] width 59 height 13
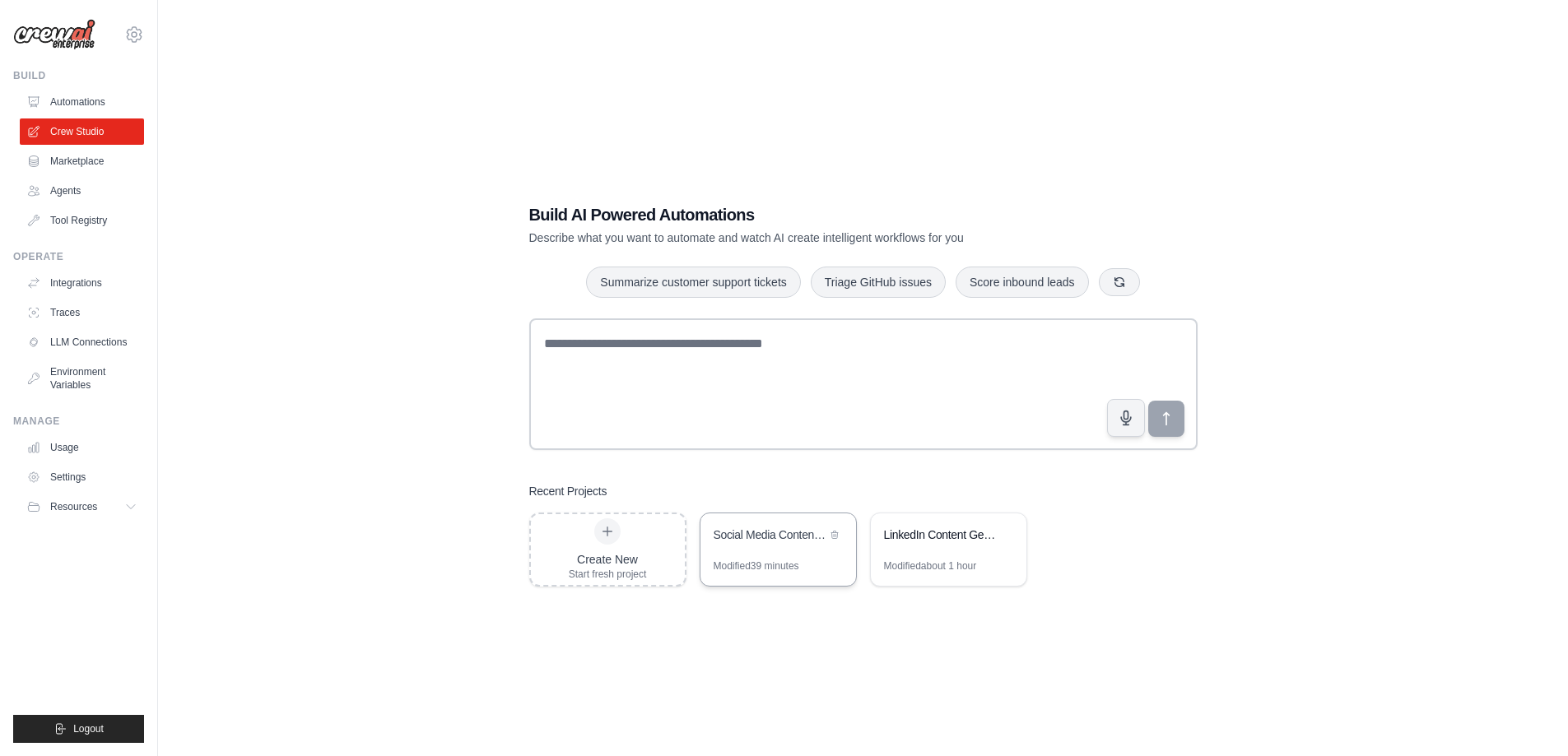
click at [762, 539] on div "Social Media Content Automation" at bounding box center [770, 534] width 113 height 16
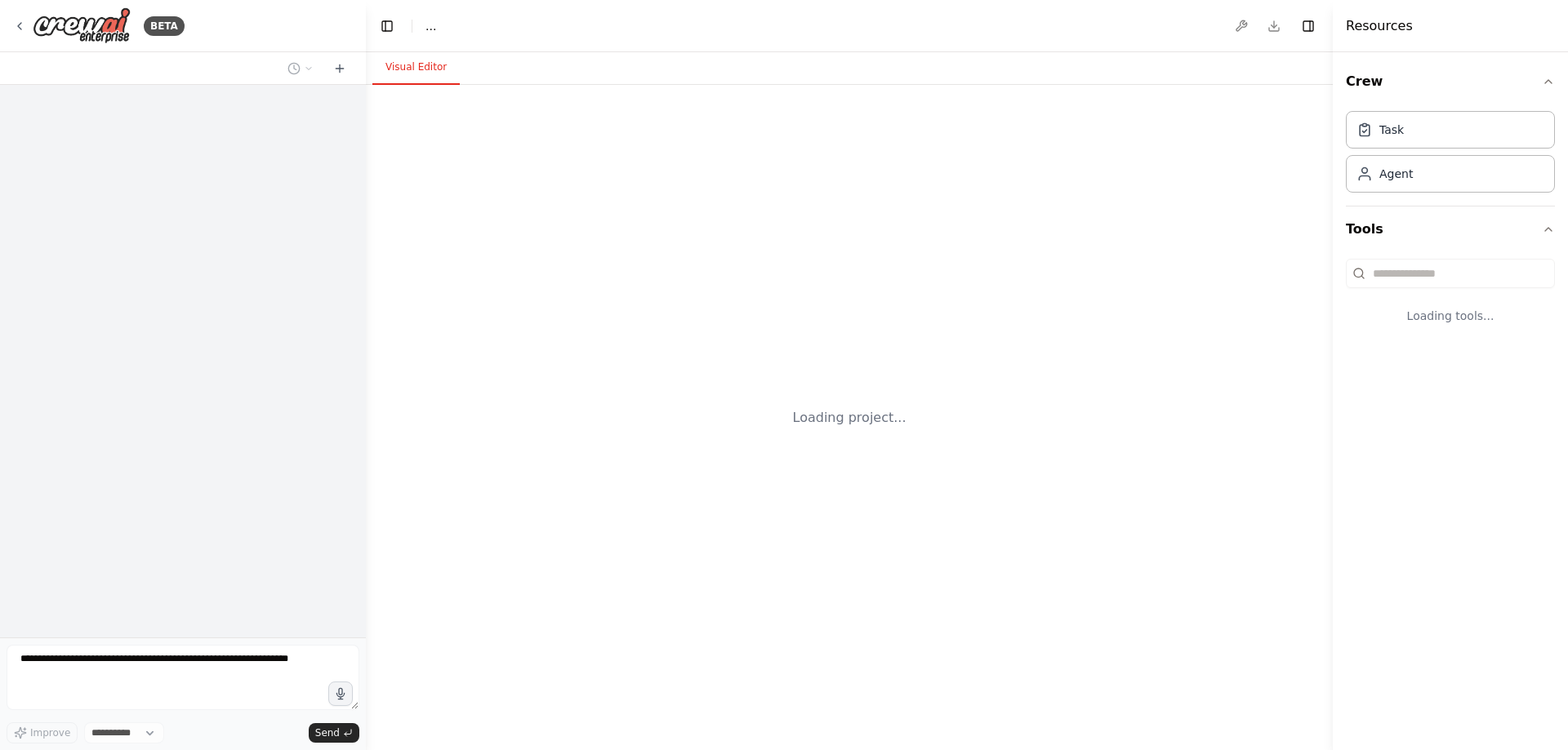
select select "****"
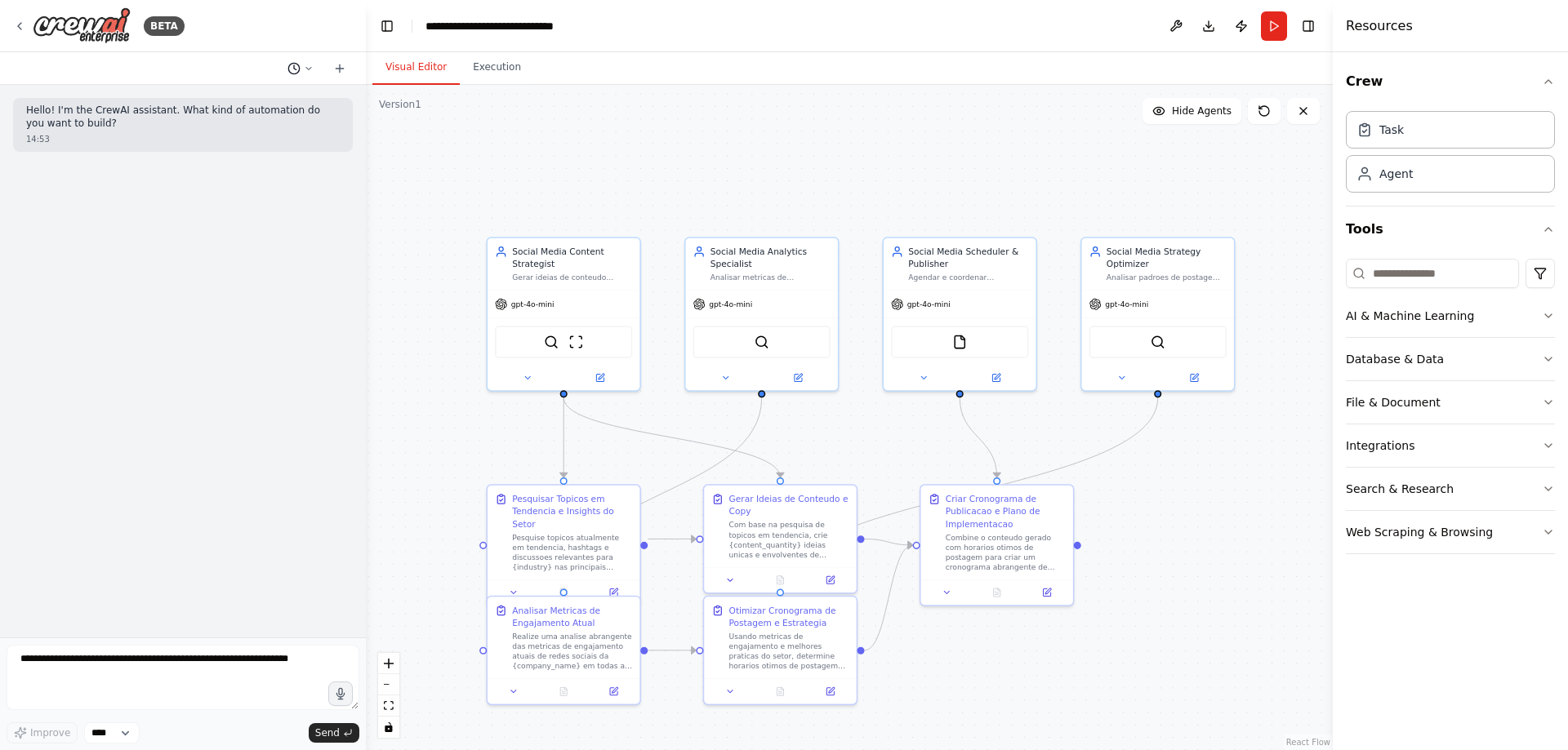
click at [309, 72] on icon at bounding box center [308, 68] width 9 height 9
click at [504, 134] on div ".deletable-edge-delete-btn { width: 20px; height: 20px; border: 0px solid #ffff…" at bounding box center [849, 417] width 967 height 665
click at [589, 112] on div ".deletable-edge-delete-btn { width: 20px; height: 20px; border: 0px solid #ffff…" at bounding box center [849, 417] width 967 height 665
click at [671, 153] on div ".deletable-edge-delete-btn { width: 20px; height: 20px; border: 0px solid #ffff…" at bounding box center [849, 417] width 967 height 665
click at [492, 63] on button "Execution" at bounding box center [497, 68] width 74 height 34
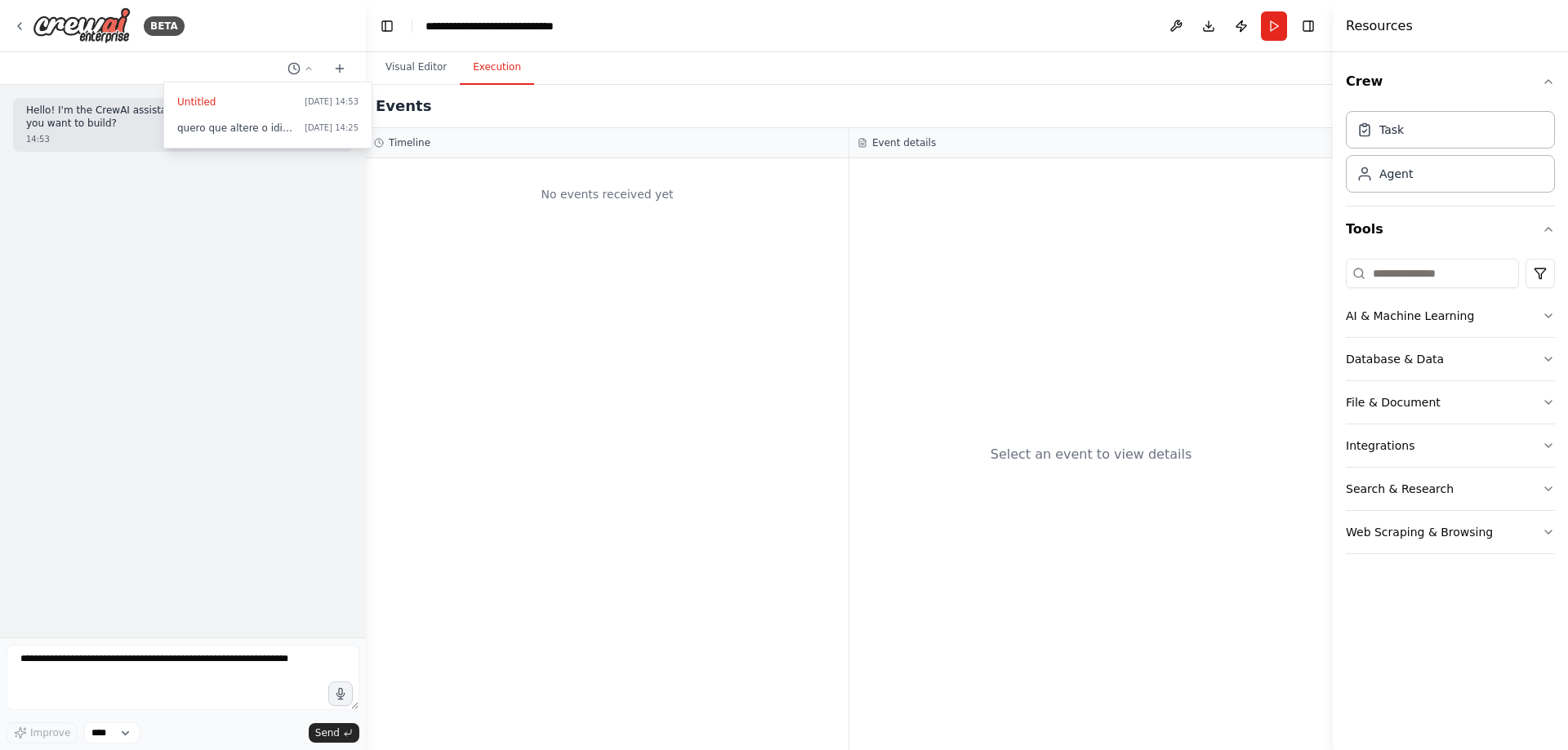
click at [344, 68] on div at bounding box center [183, 375] width 366 height 750
click at [27, 25] on div "BETA" at bounding box center [98, 26] width 171 height 37
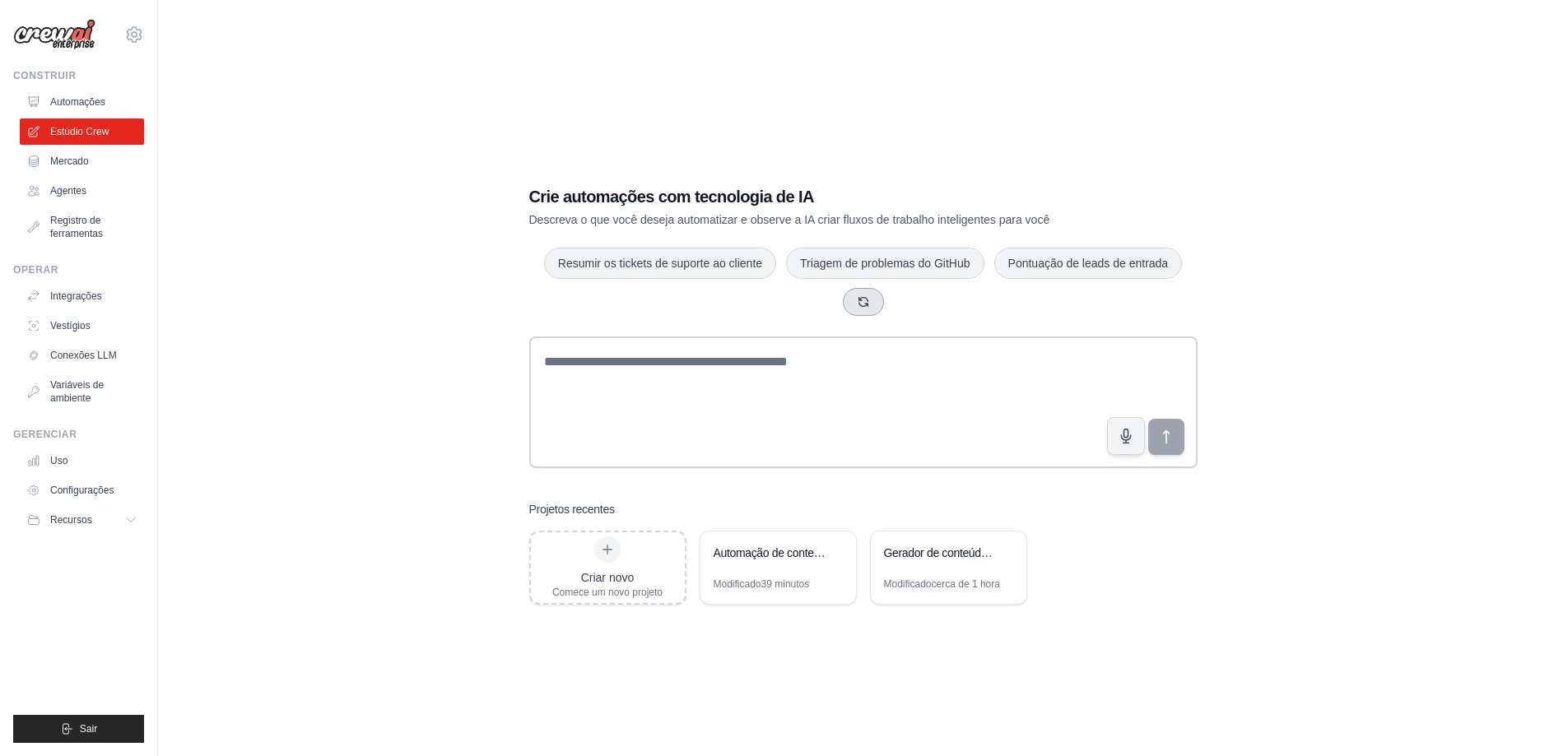
click at [865, 303] on icon "button" at bounding box center [863, 302] width 9 height 9
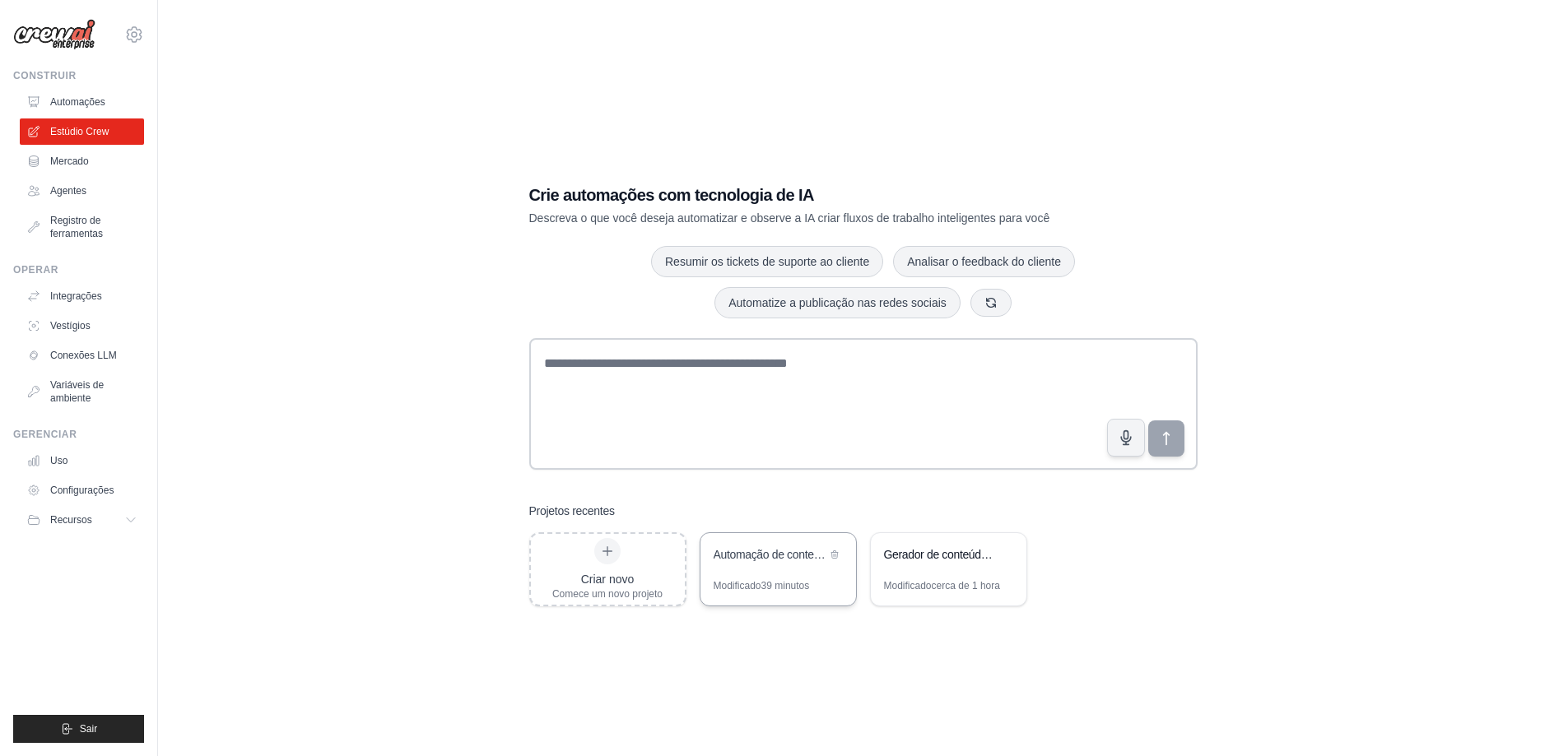
click at [761, 566] on div "Automação de conteúdo de mídia social" at bounding box center [778, 556] width 155 height 46
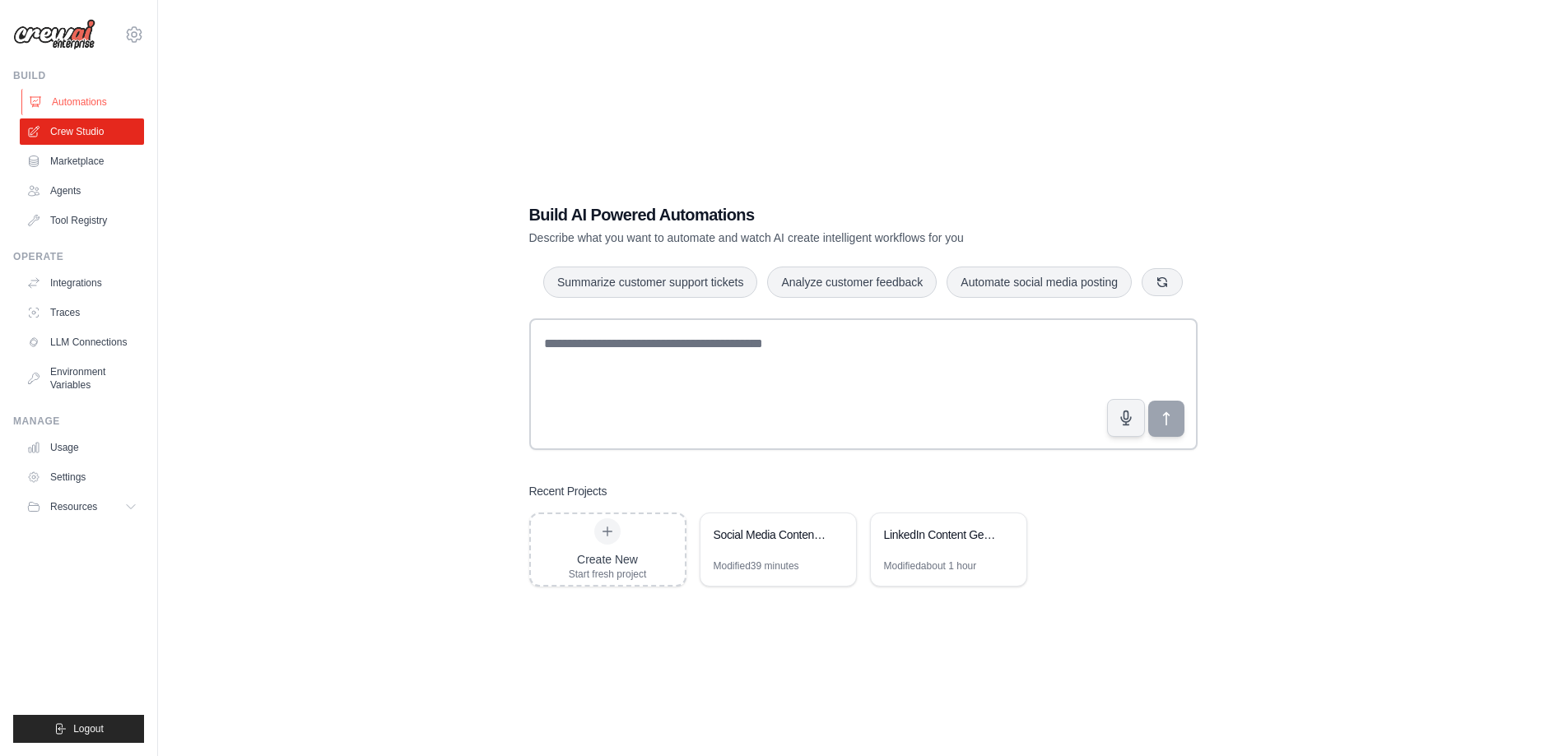
click at [87, 105] on link "Automations" at bounding box center [84, 102] width 124 height 27
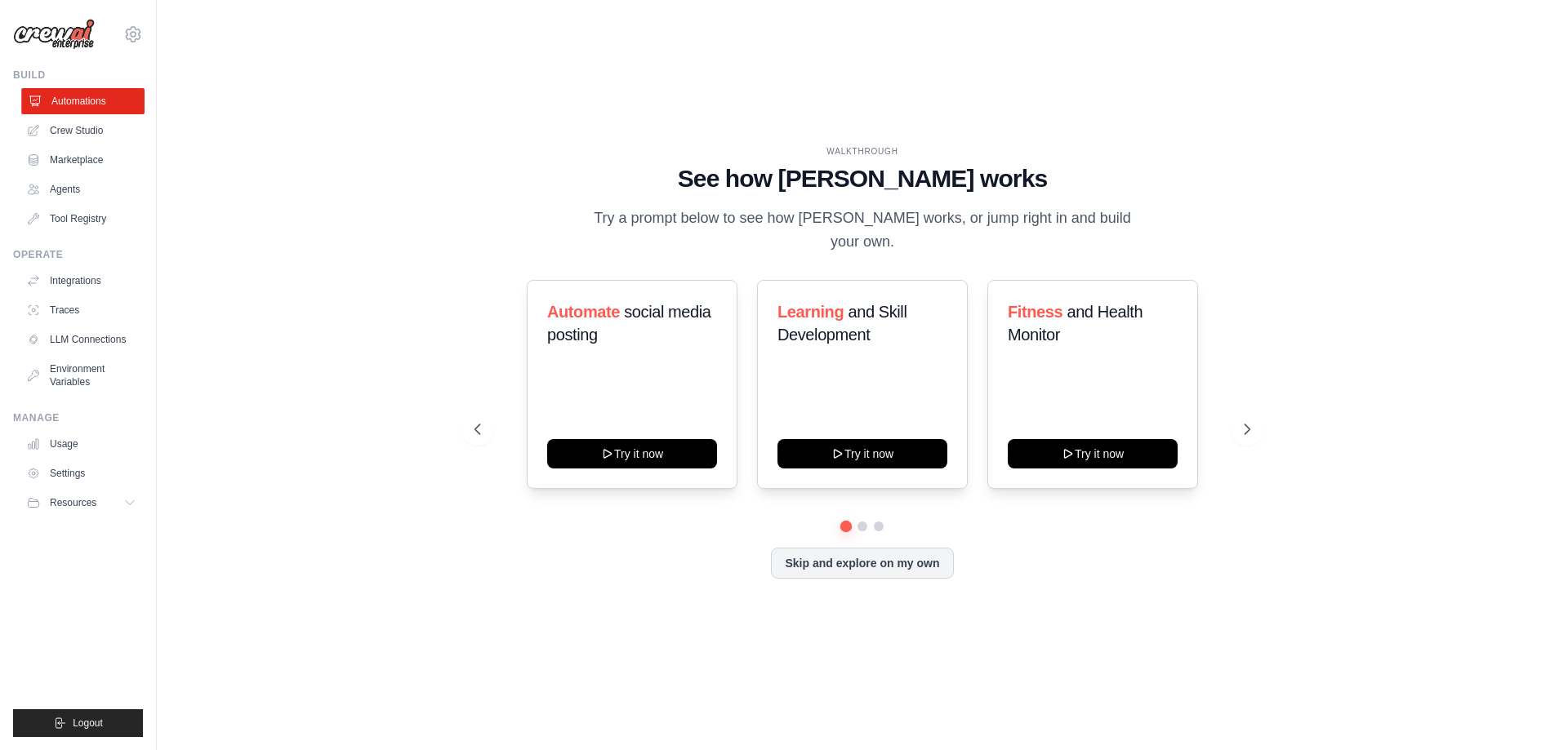
click at [92, 104] on link "Automations" at bounding box center [83, 101] width 123 height 27
click at [861, 552] on button "Skip and explore on my own" at bounding box center [861, 562] width 182 height 31
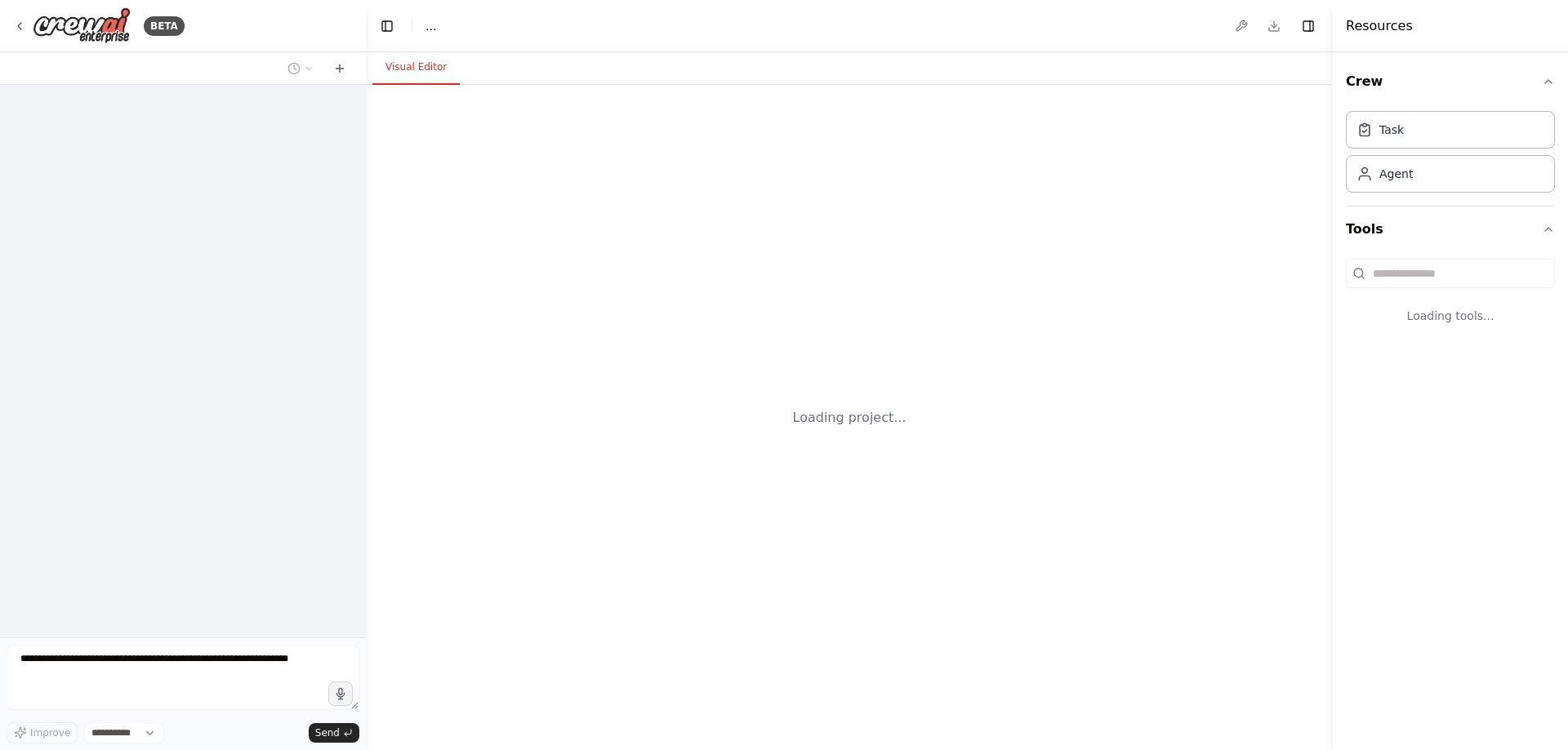
select select "****"
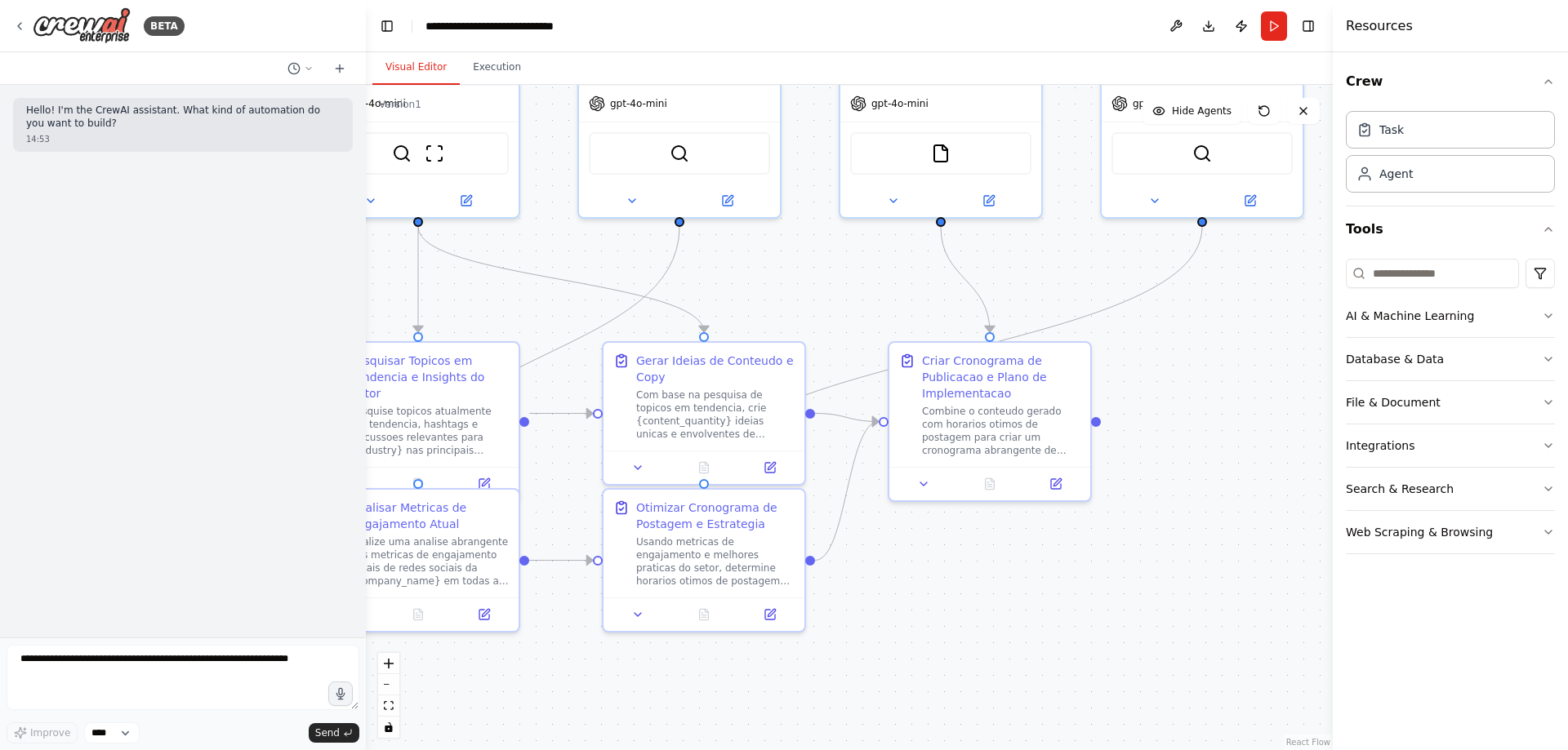
drag, startPoint x: 1129, startPoint y: 701, endPoint x: 1009, endPoint y: 550, distance: 192.9
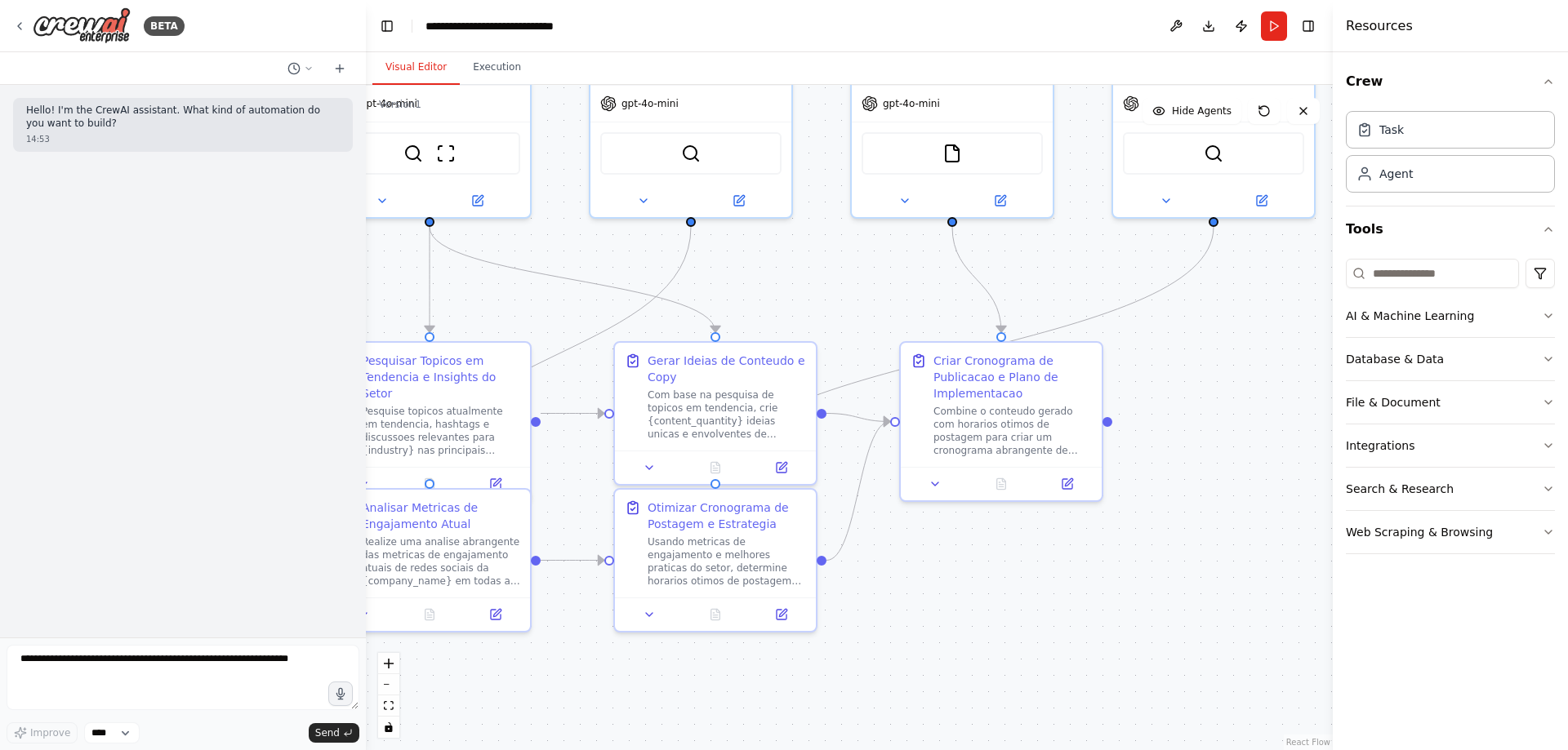
click at [1009, 550] on div ".deletable-edge-delete-btn { width: 20px; height: 20px; border: 0px solid #ffff…" at bounding box center [849, 417] width 967 height 665
click at [1399, 442] on button "Integrations" at bounding box center [1450, 446] width 209 height 43
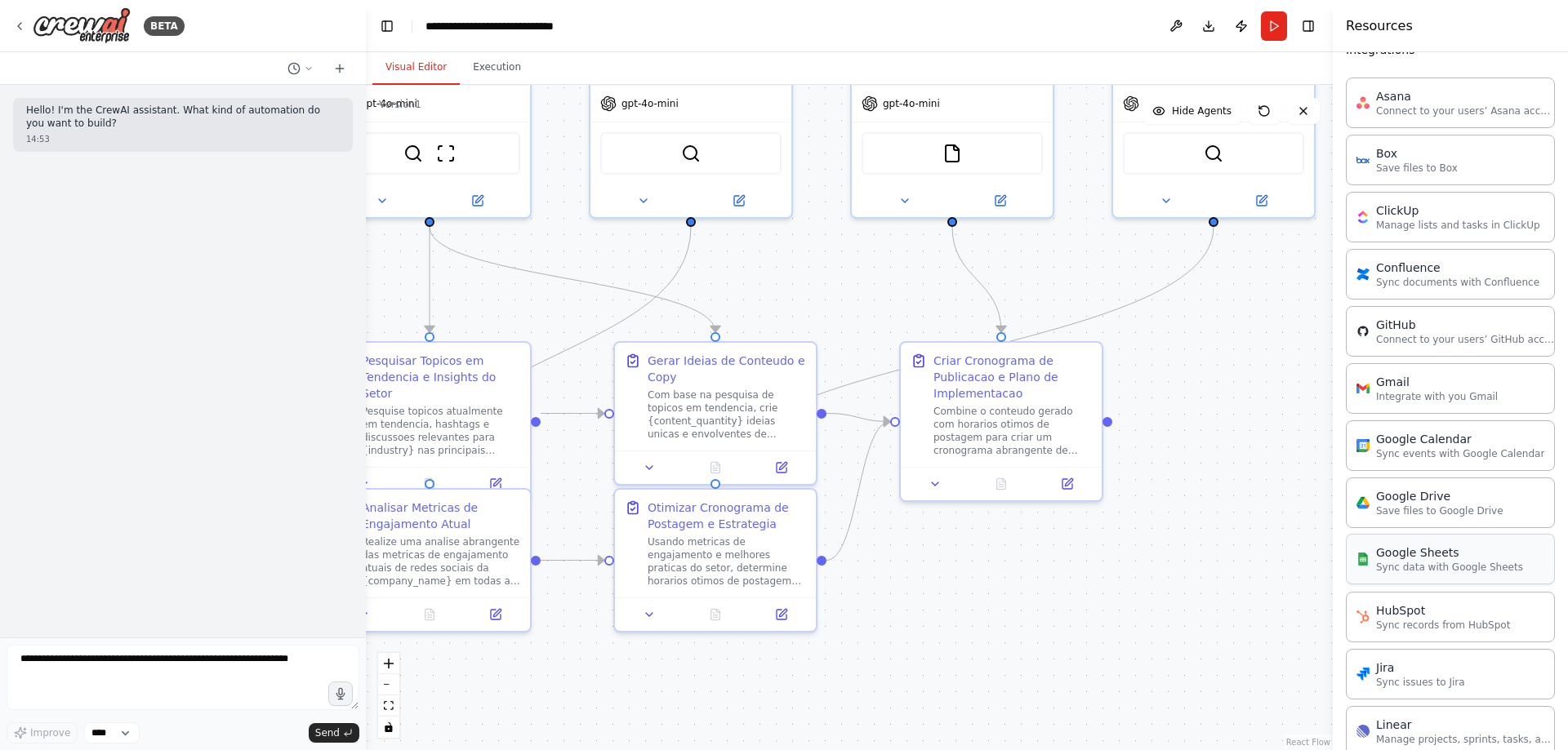
scroll to position [408, 0]
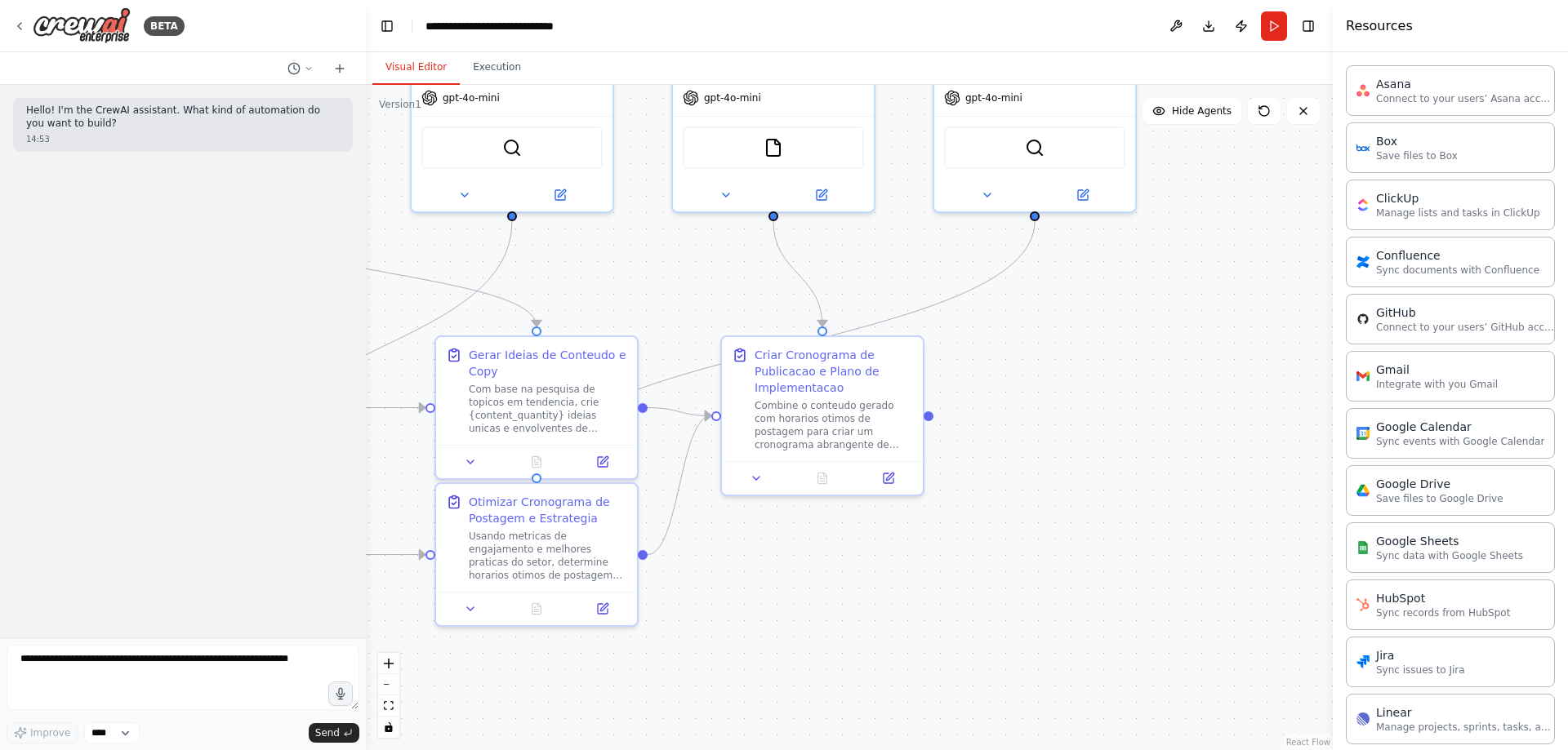
drag, startPoint x: 1204, startPoint y: 552, endPoint x: 1025, endPoint y: 546, distance: 179.1
click at [1025, 546] on div ".deletable-edge-delete-btn { width: 20px; height: 20px; border: 0px solid #ffff…" at bounding box center [849, 417] width 967 height 665
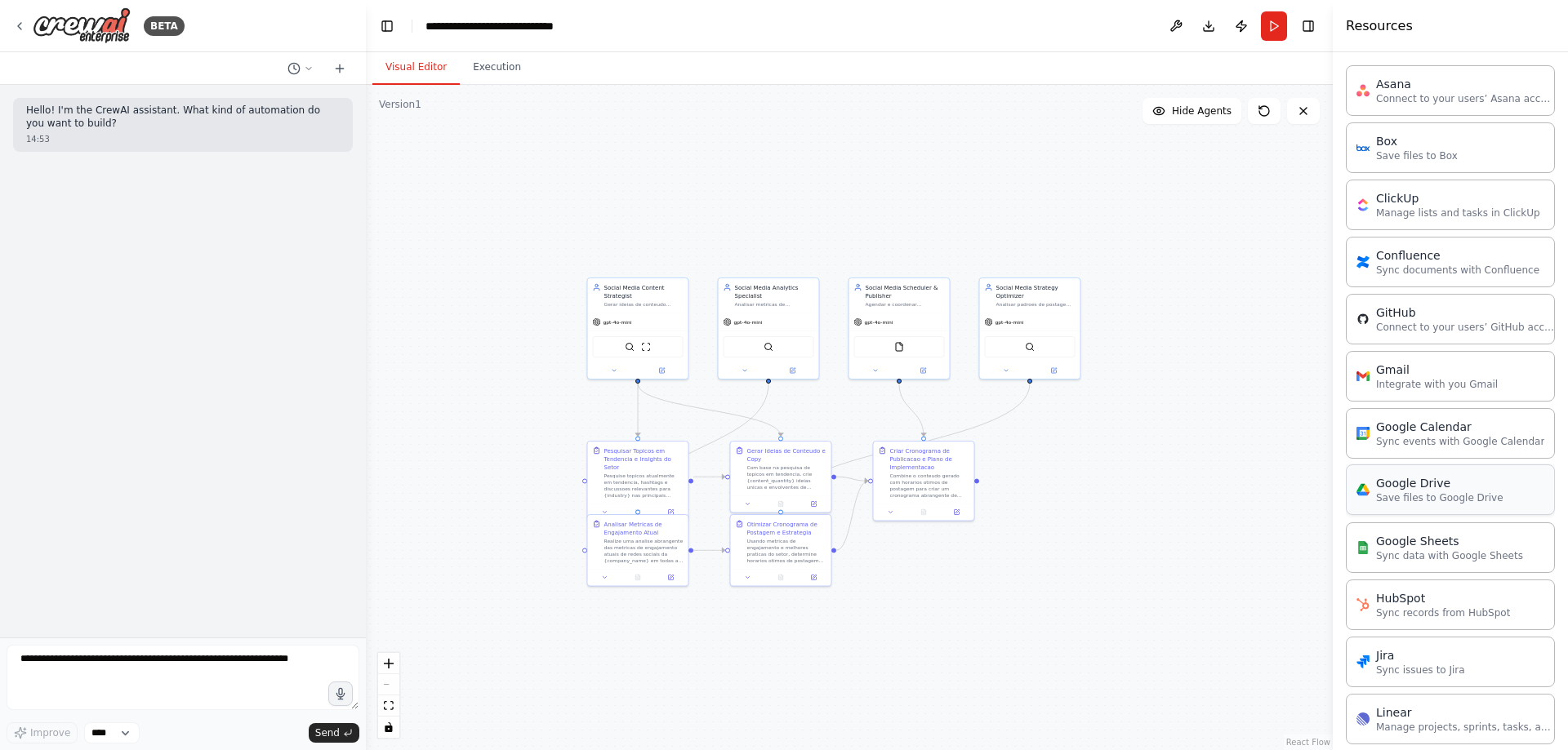
click at [1429, 491] on div "Google Drive" at bounding box center [1440, 483] width 127 height 16
click at [1407, 387] on p "Integrate with you Gmail" at bounding box center [1437, 383] width 121 height 13
click at [1050, 348] on div "SerperDevTool Gmail" at bounding box center [1030, 345] width 91 height 21
click at [1039, 343] on img at bounding box center [1038, 345] width 9 height 9
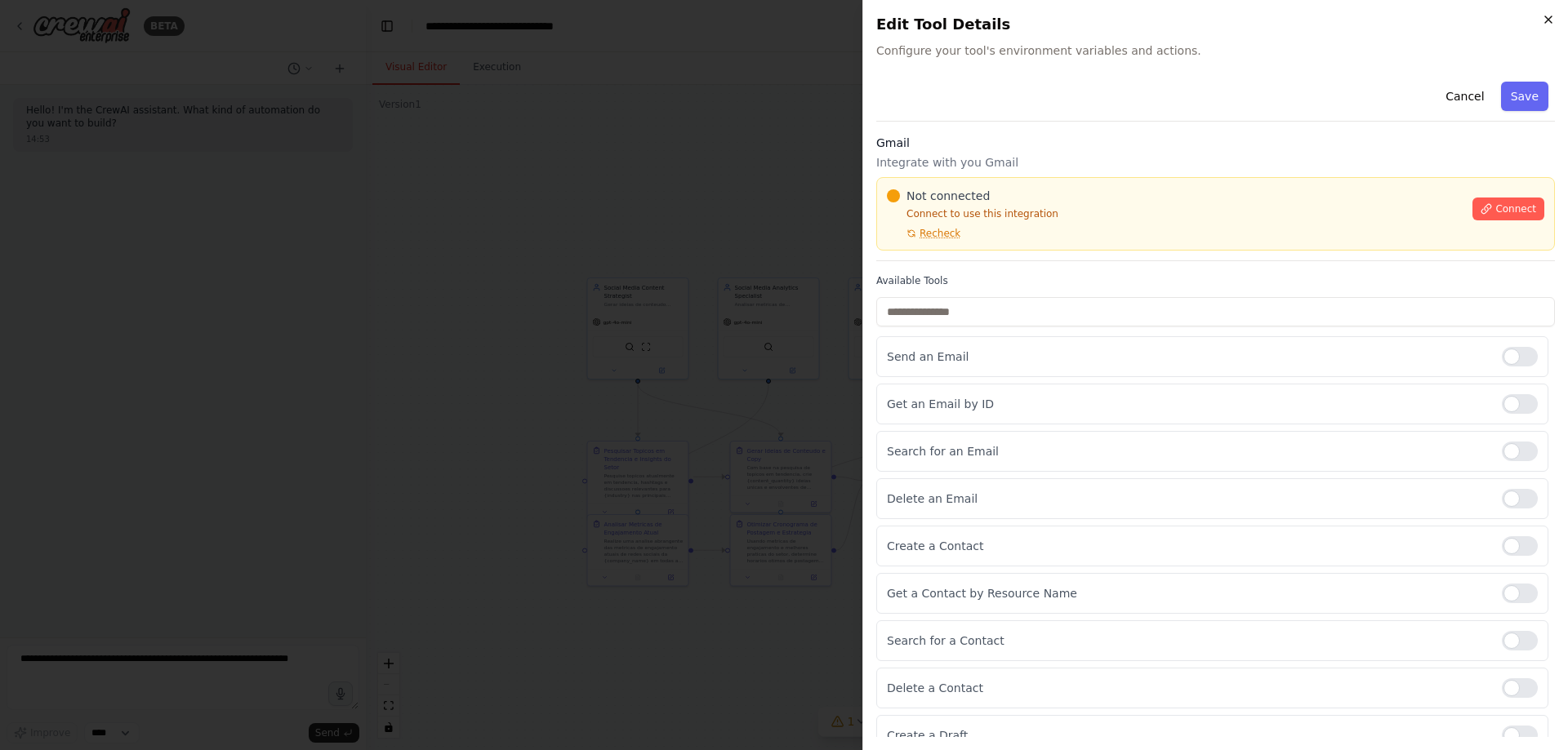
click at [1543, 22] on icon "button" at bounding box center [1548, 19] width 13 height 13
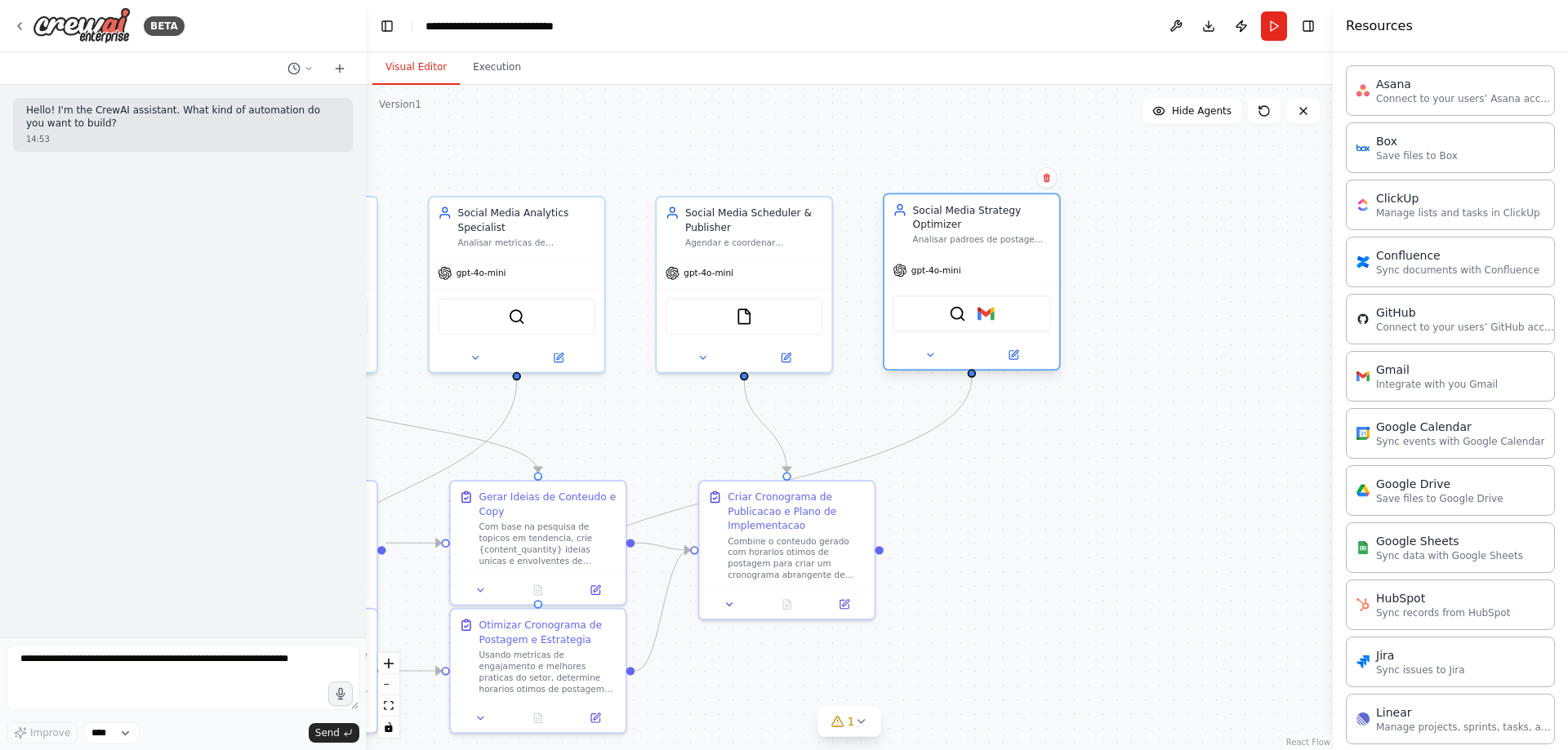
click at [1009, 316] on div "SerperDevTool Gmail" at bounding box center [972, 314] width 157 height 37
click at [985, 316] on img at bounding box center [986, 314] width 17 height 17
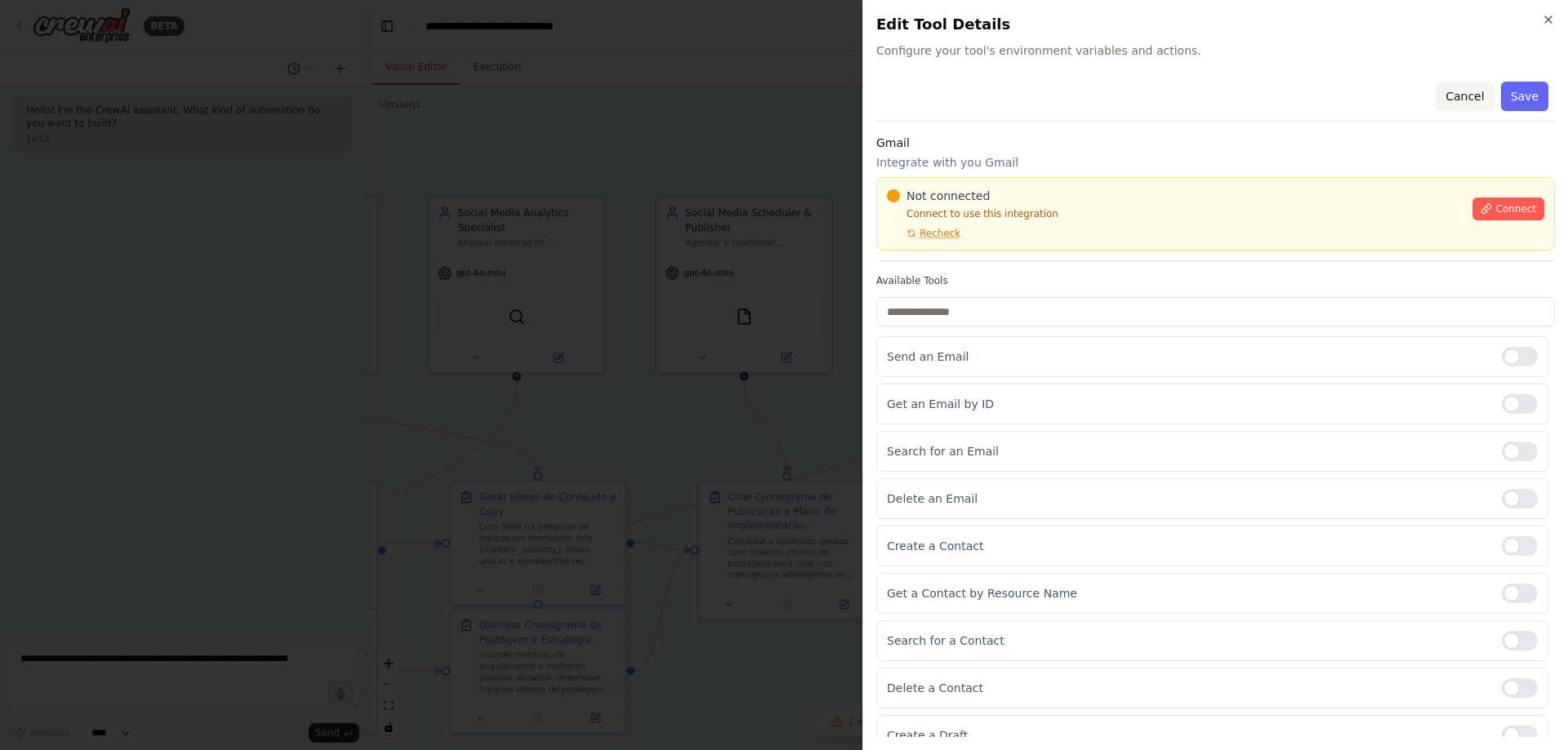
click at [1463, 90] on button "Cancel" at bounding box center [1464, 96] width 58 height 29
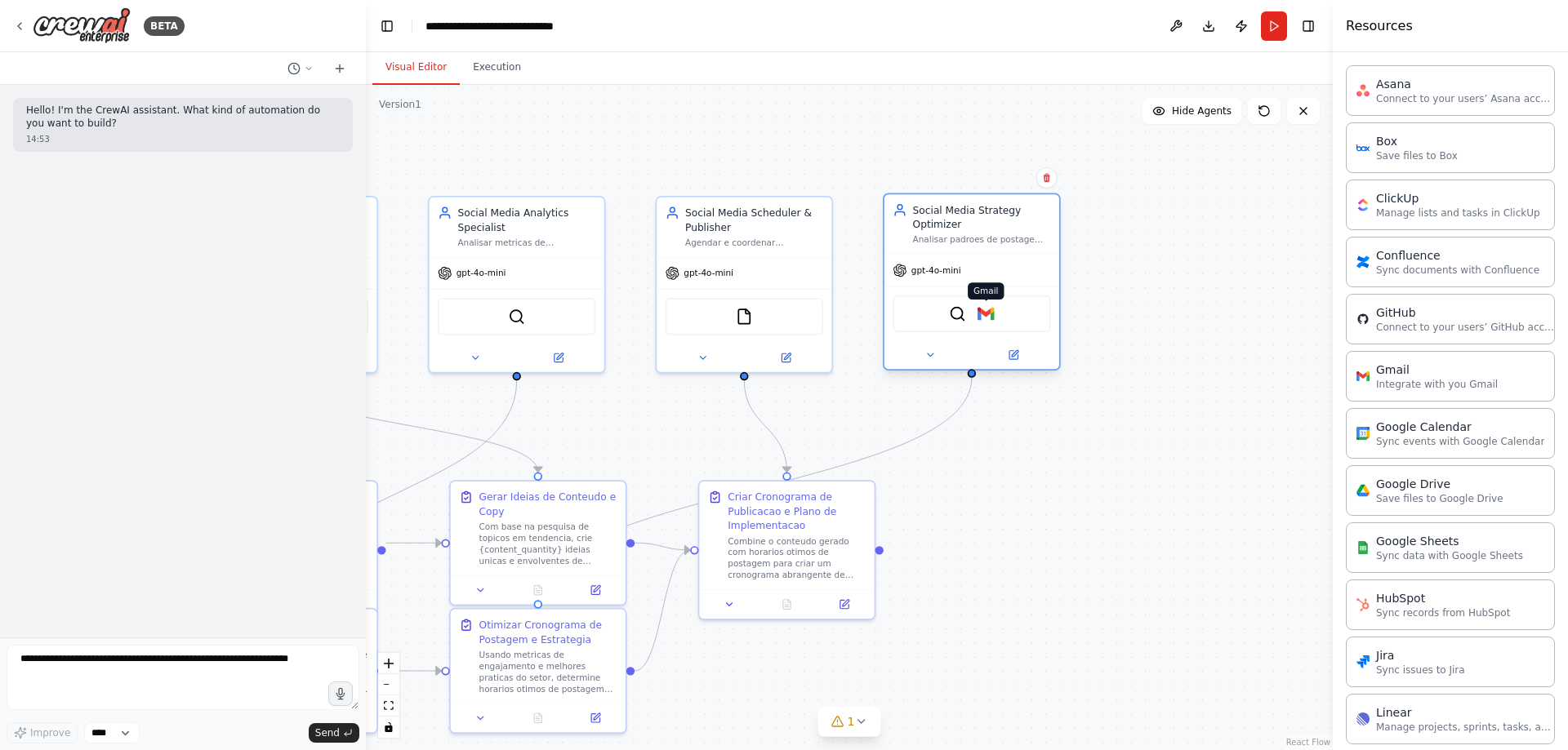
click at [990, 315] on img at bounding box center [986, 314] width 17 height 17
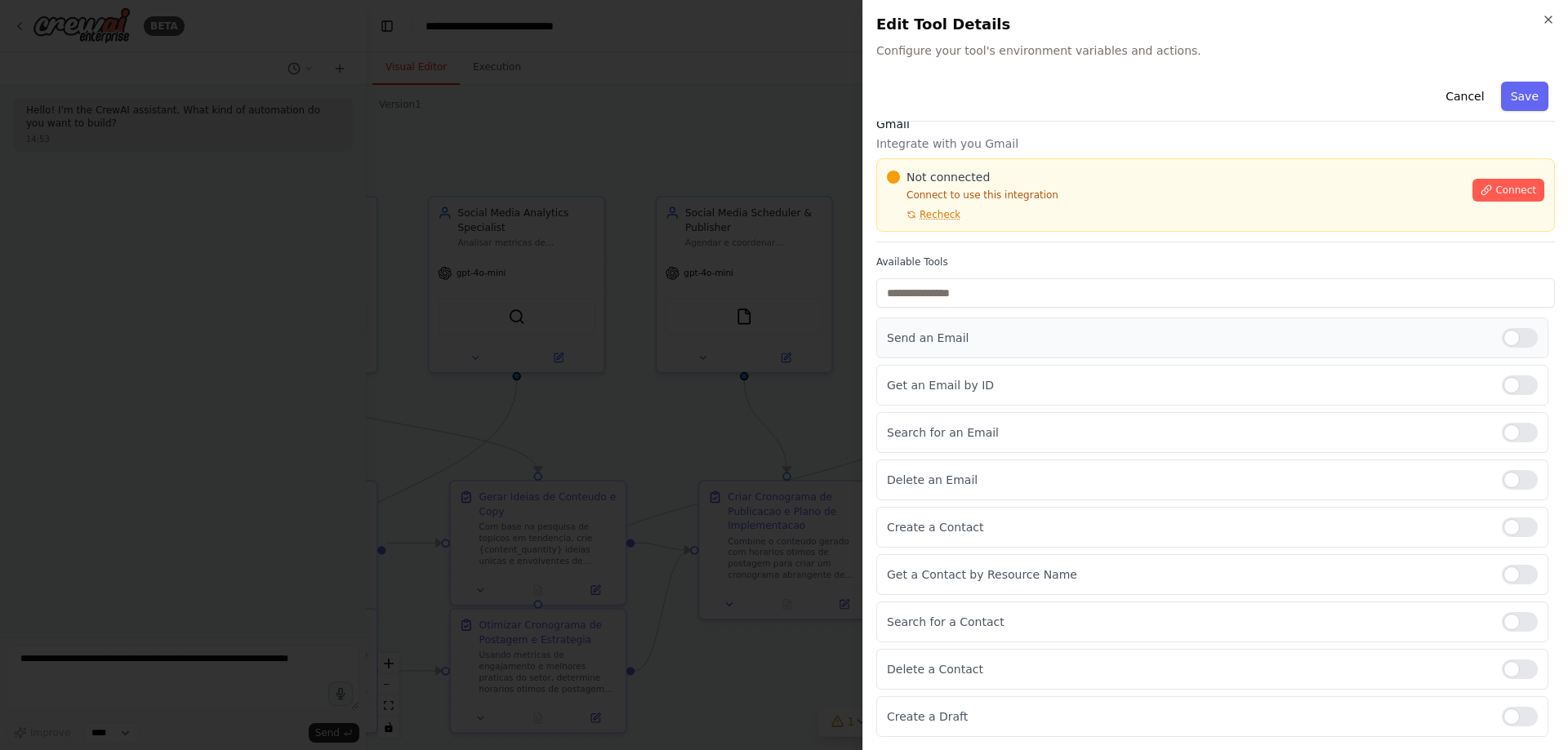
scroll to position [0, 0]
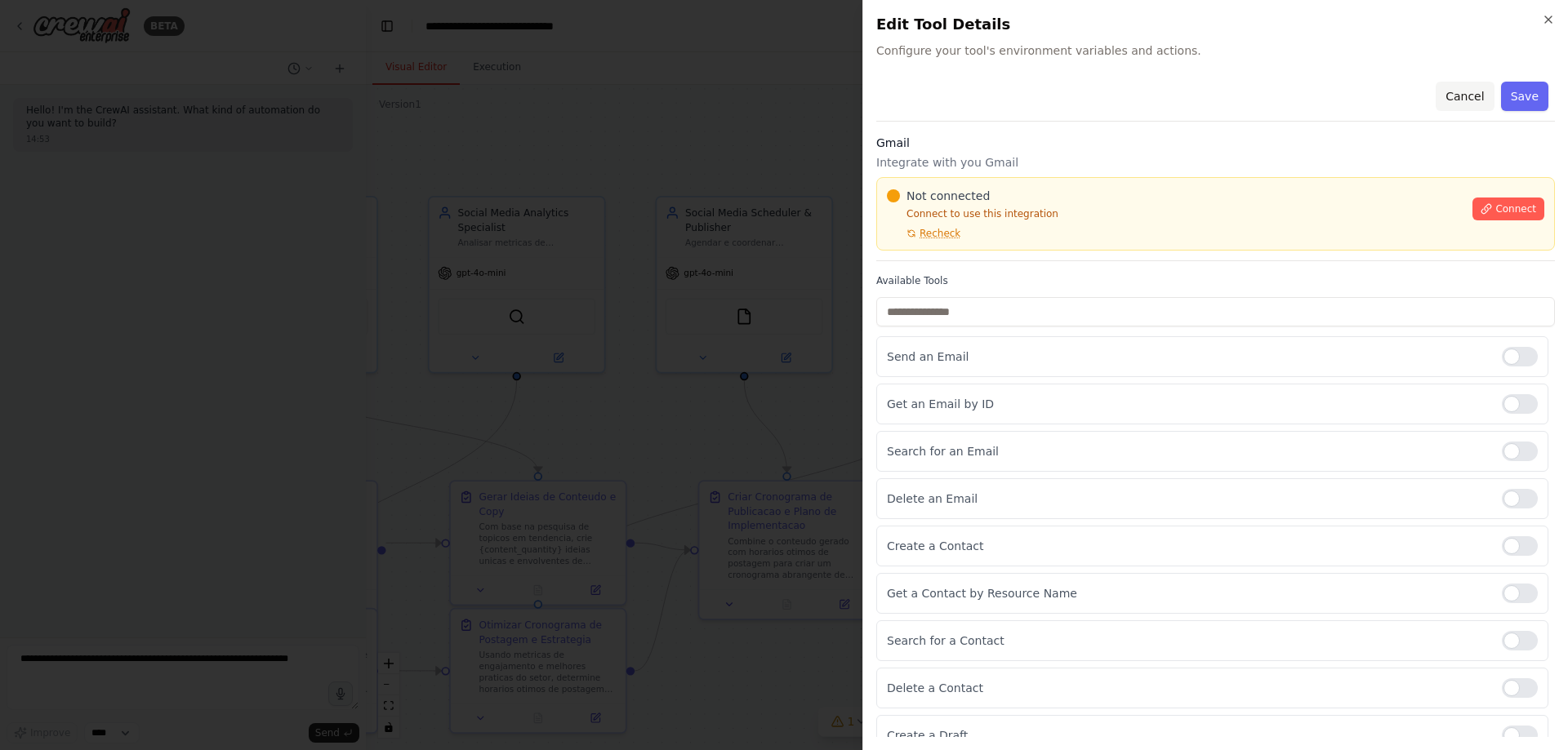
click at [1463, 96] on button "Cancel" at bounding box center [1464, 96] width 58 height 29
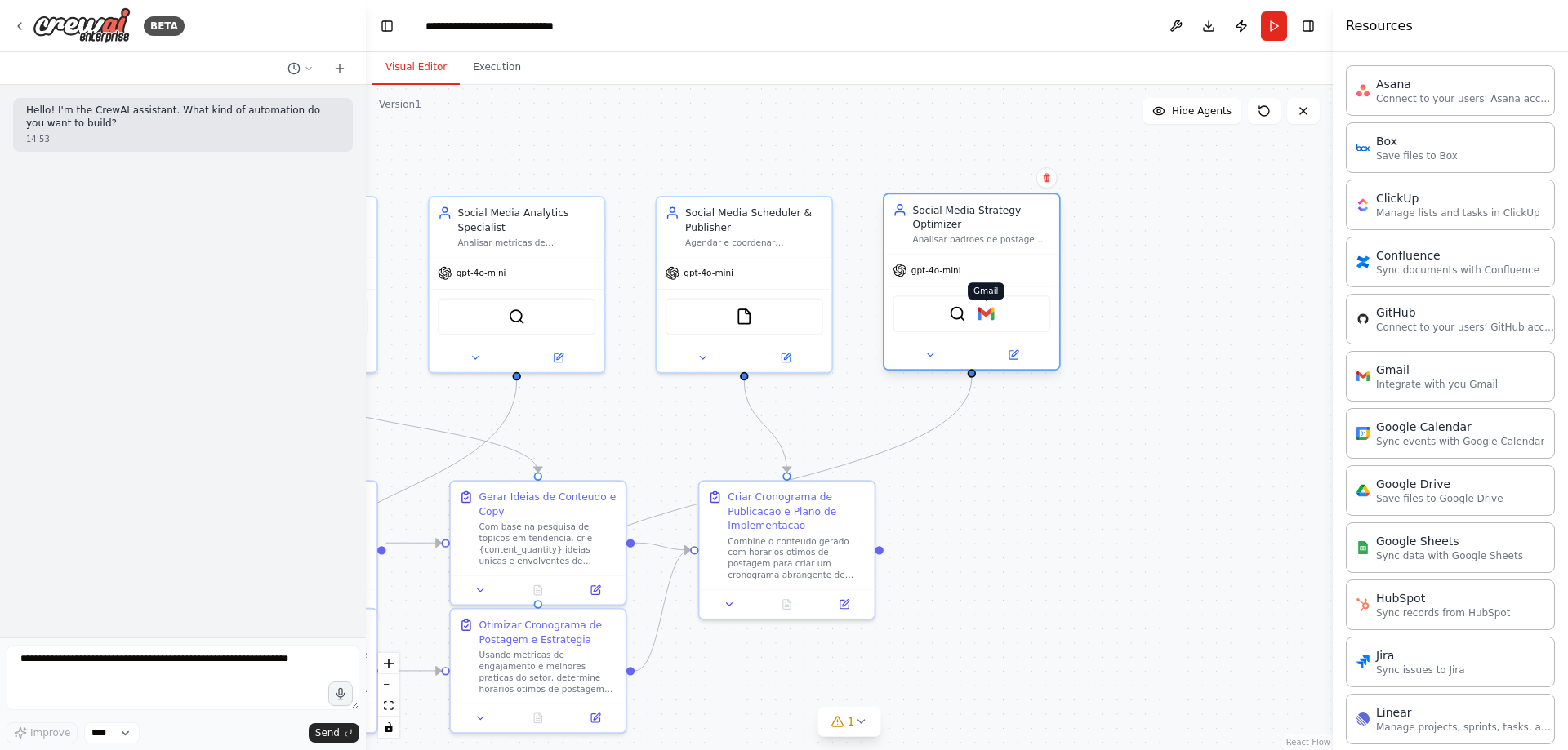
click at [985, 316] on img at bounding box center [986, 314] width 17 height 17
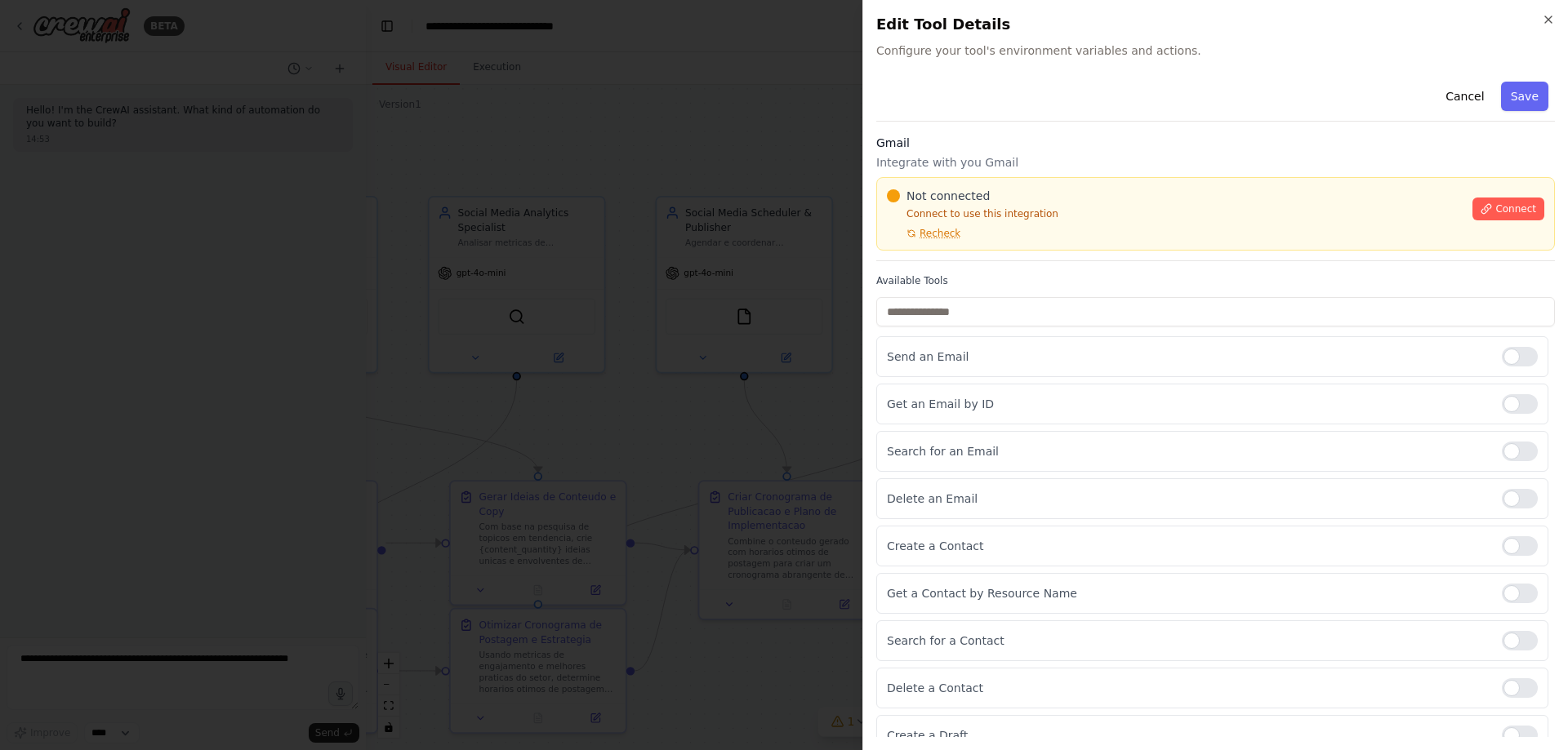
click at [785, 408] on div at bounding box center [784, 375] width 1568 height 750
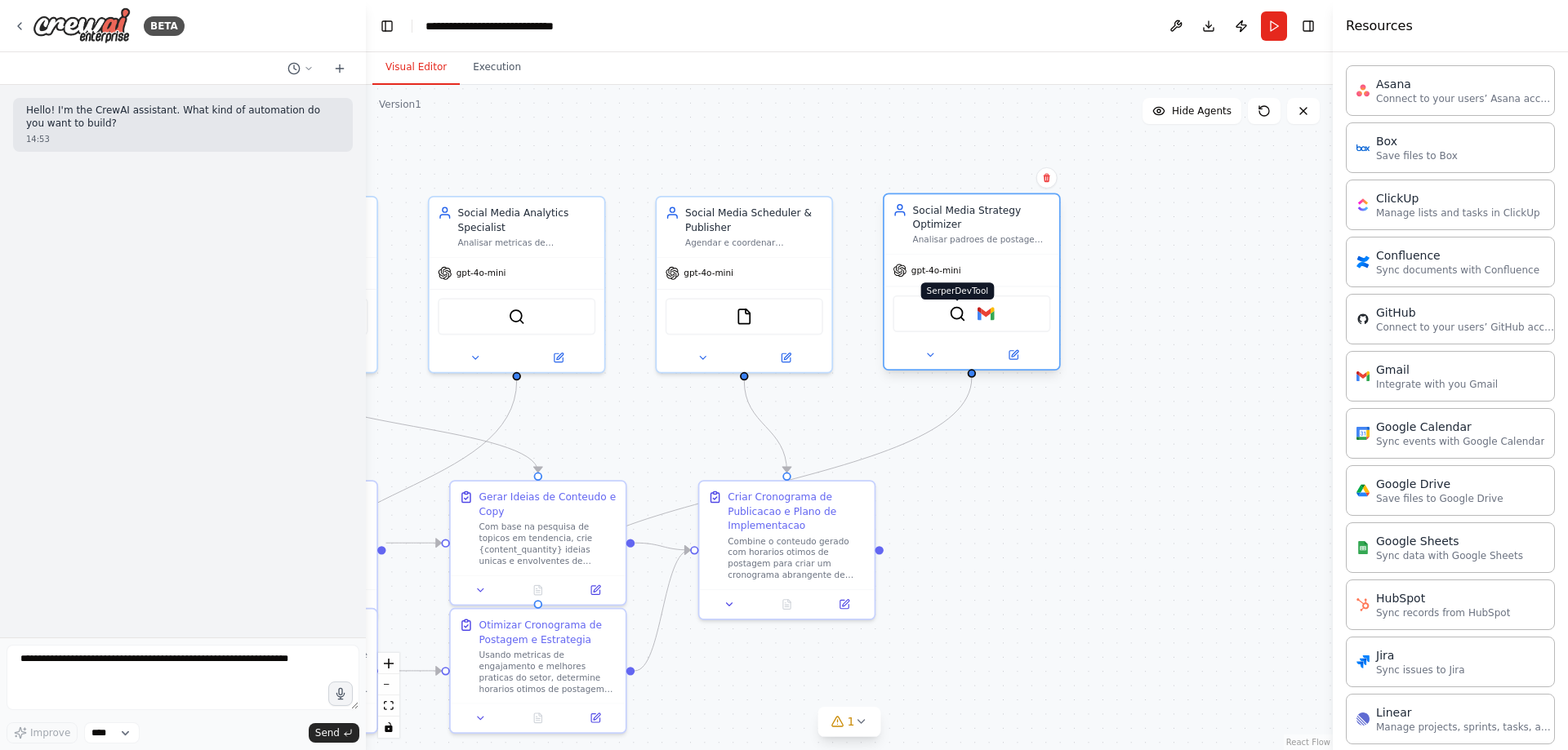
click at [957, 322] on img at bounding box center [957, 314] width 17 height 17
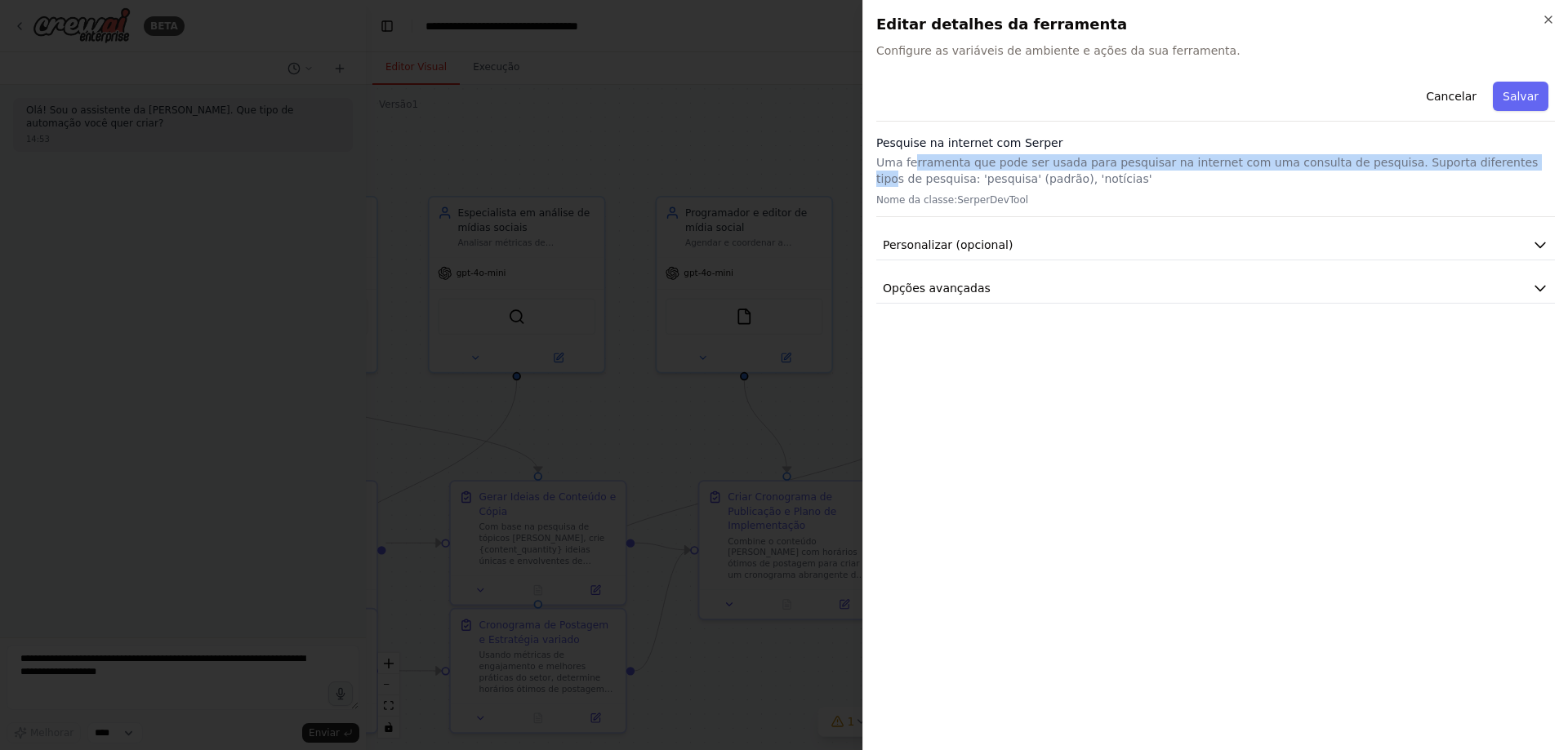
drag, startPoint x: 912, startPoint y: 170, endPoint x: 1475, endPoint y: 157, distance: 563.2
click at [1475, 157] on p "Uma ferramenta que pode ser usada para pesquisar na internet com uma consulta d…" at bounding box center [1215, 170] width 678 height 32
click at [1025, 238] on button "Personalizar (opcional)" at bounding box center [1215, 245] width 678 height 30
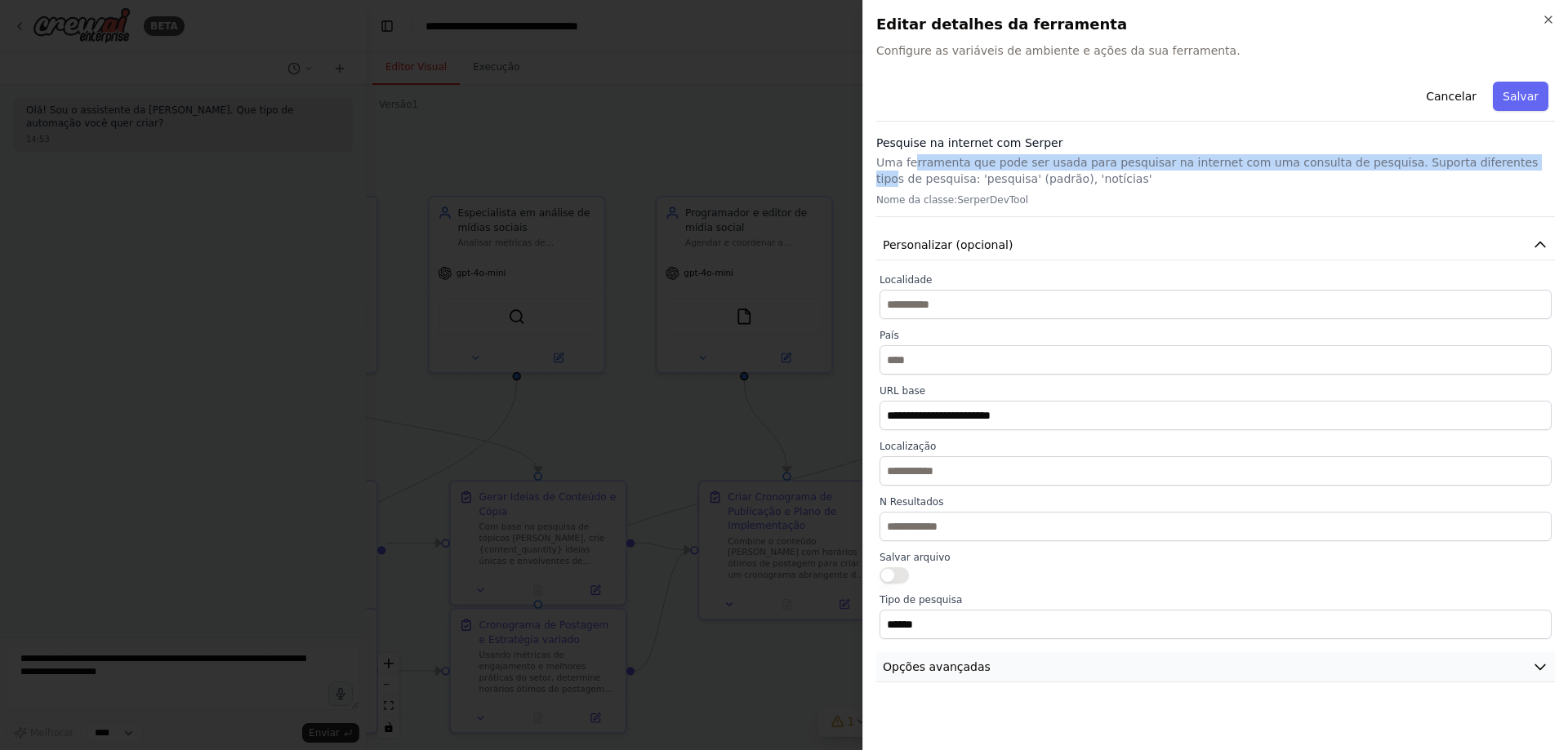
click at [995, 662] on button "Opções avançadas" at bounding box center [1215, 667] width 678 height 30
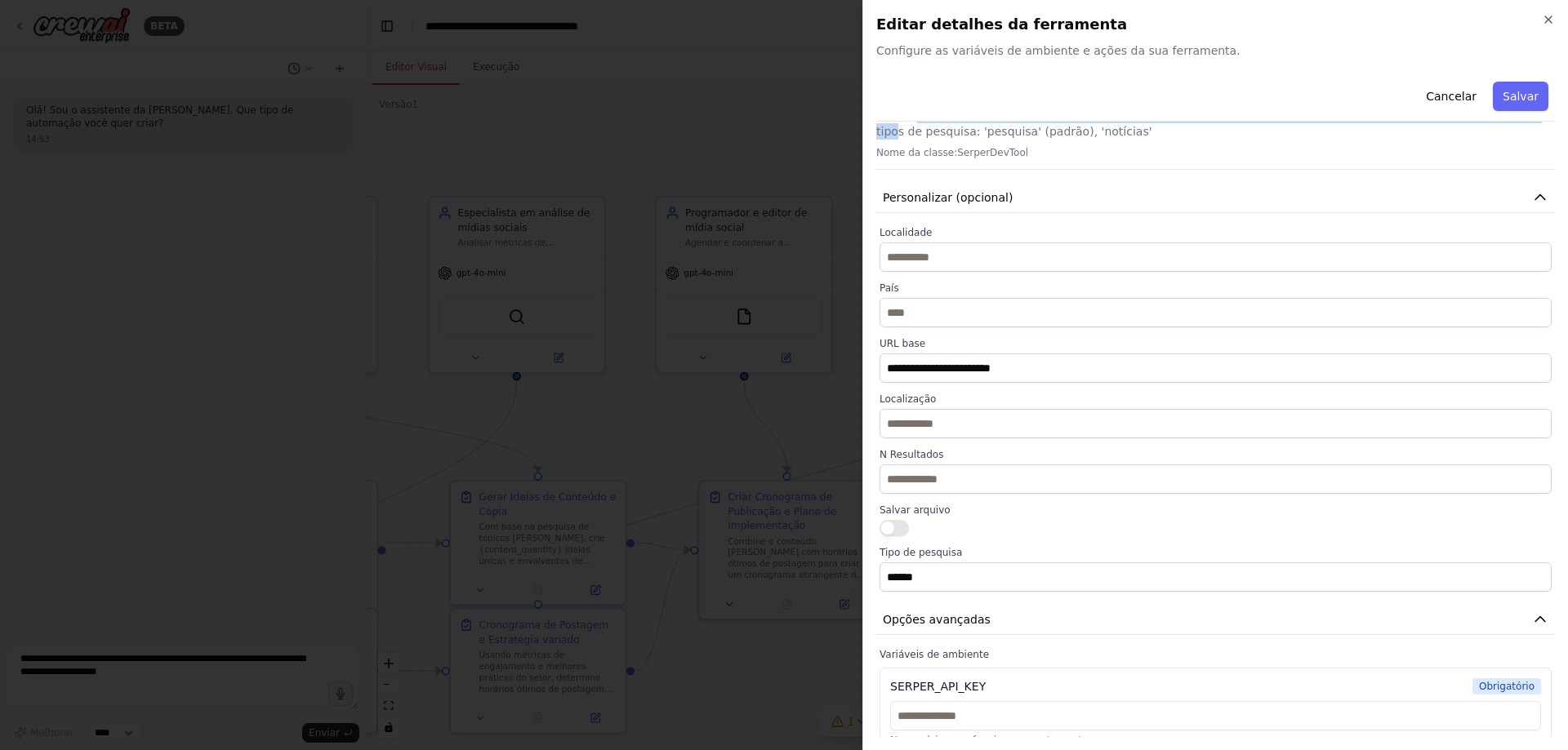
scroll to position [68, 0]
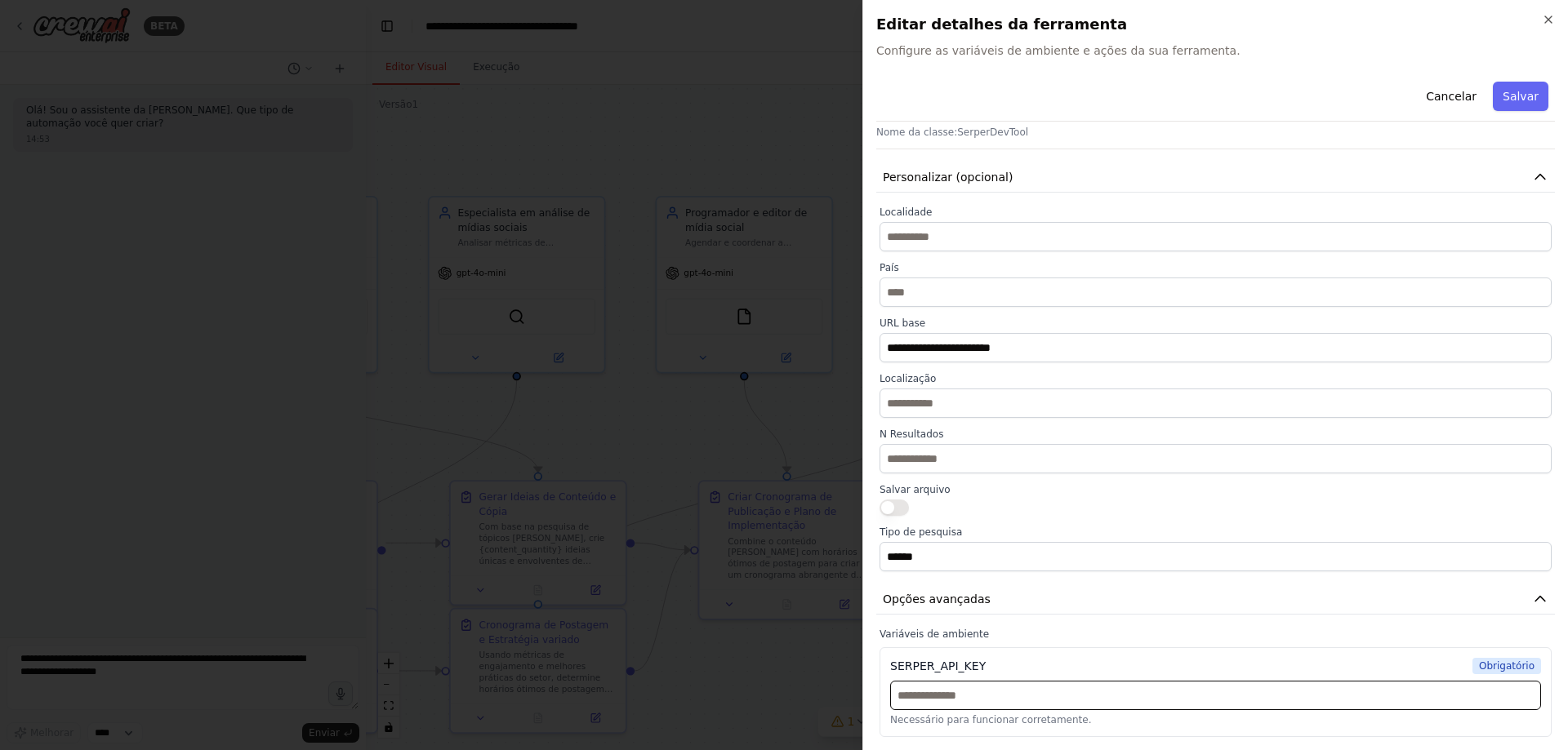
click at [972, 701] on input "text" at bounding box center [1216, 695] width 651 height 29
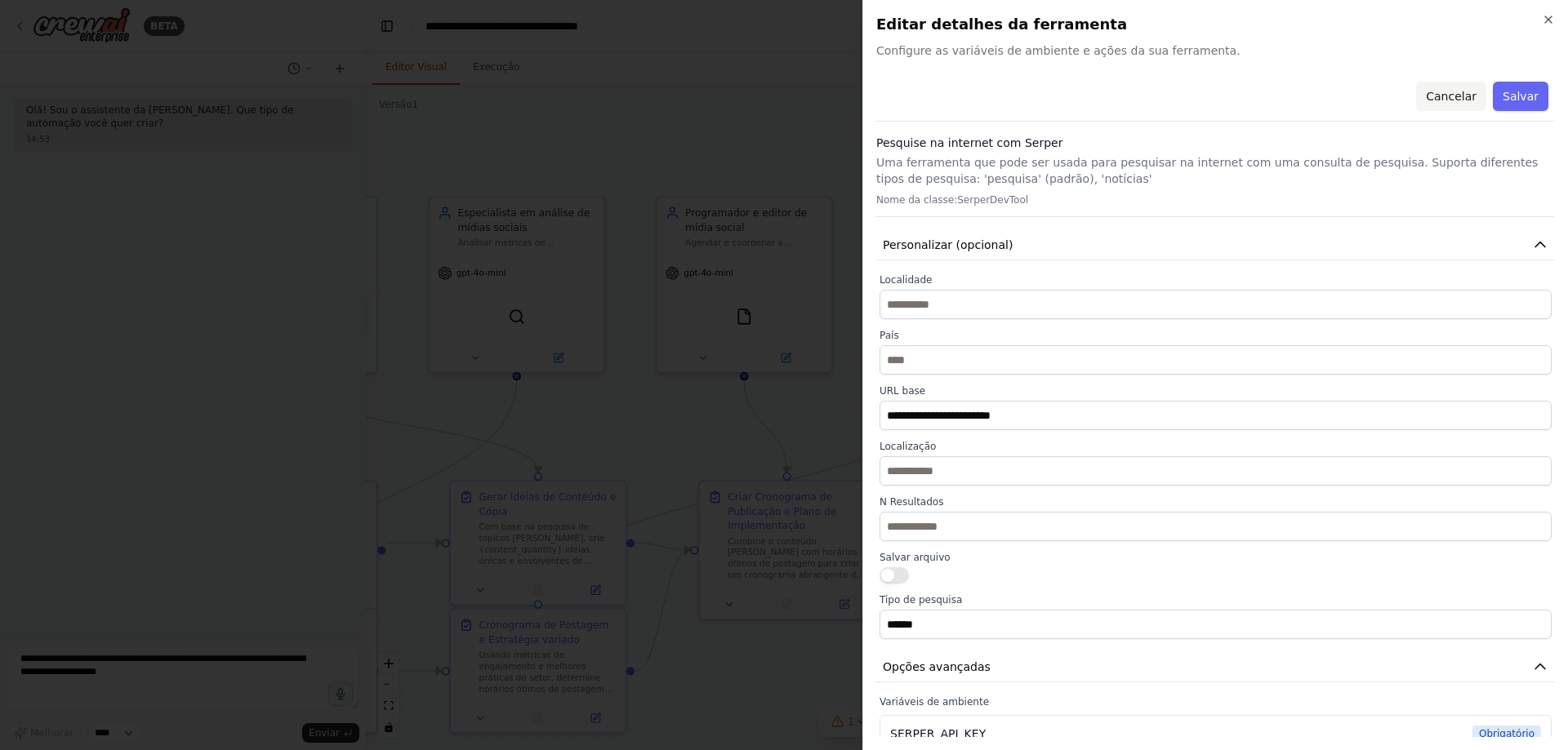
click at [1459, 93] on font "Cancelar" at bounding box center [1451, 96] width 50 height 13
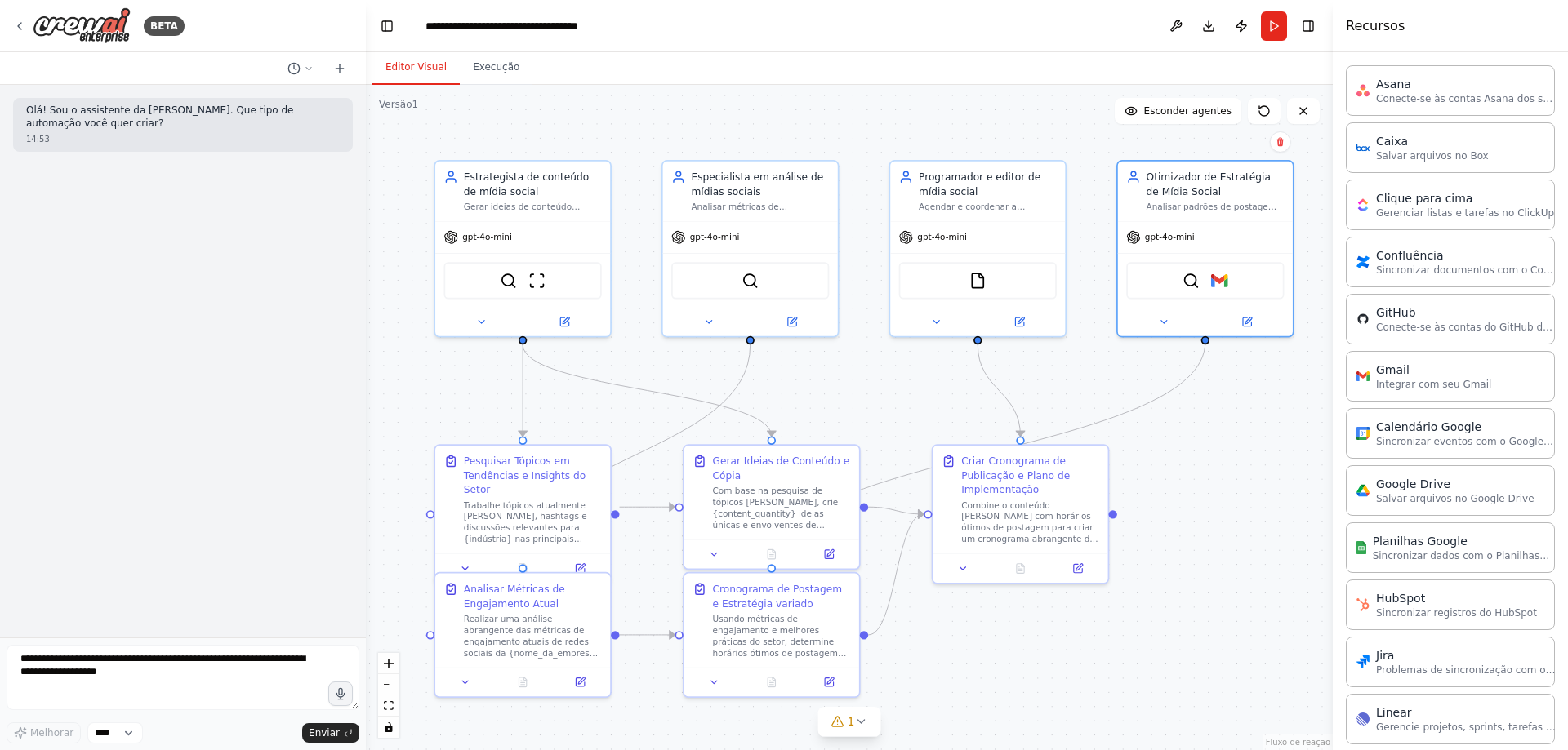
drag, startPoint x: 1022, startPoint y: 507, endPoint x: 1256, endPoint y: 471, distance: 236.8
click at [1256, 471] on div ".deletable-edge-delete-btn { width: 20px; height: 20px; border: 0px solid #ffff…" at bounding box center [849, 417] width 967 height 665
click at [1222, 277] on img at bounding box center [1220, 278] width 17 height 17
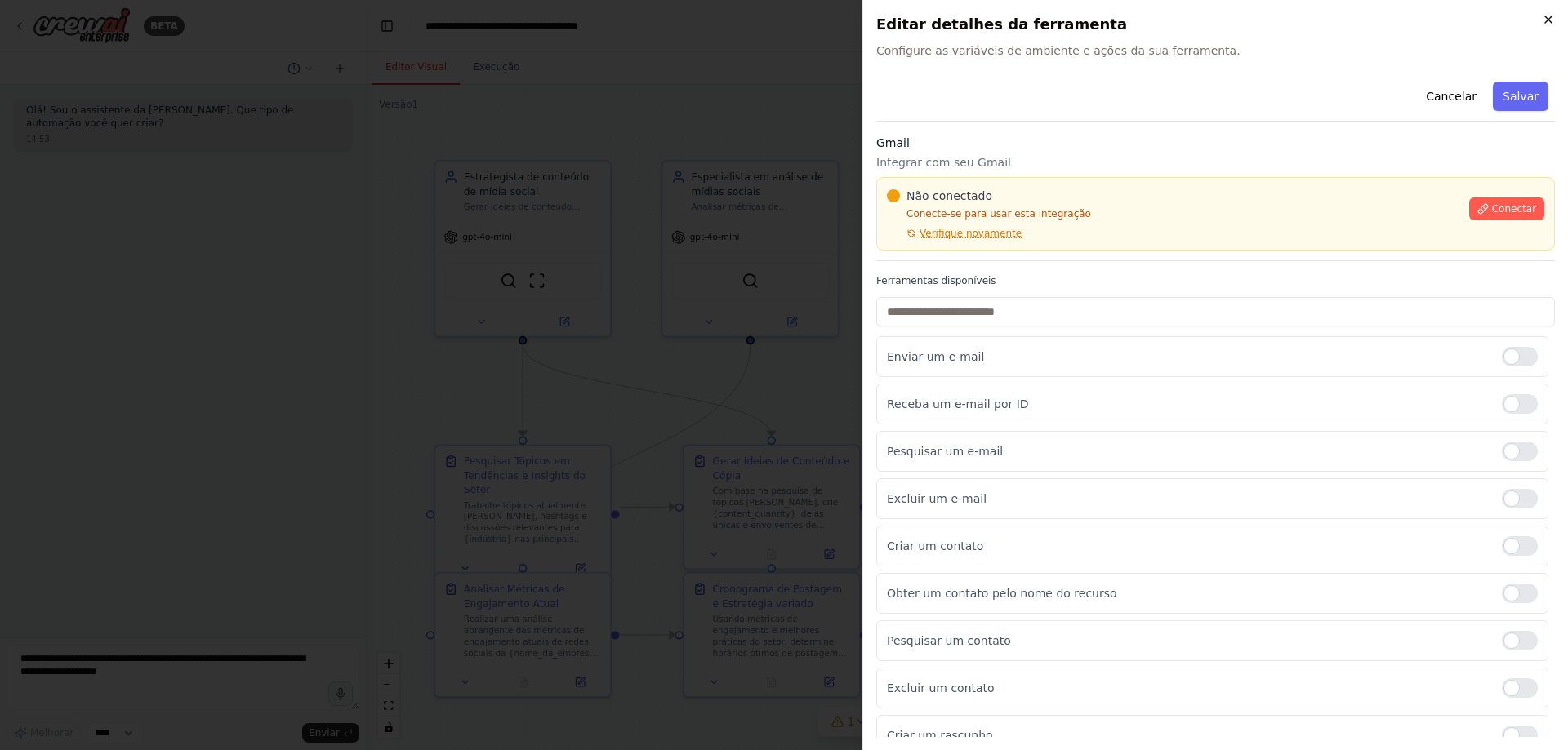
click at [1554, 25] on icon "button" at bounding box center [1548, 19] width 13 height 13
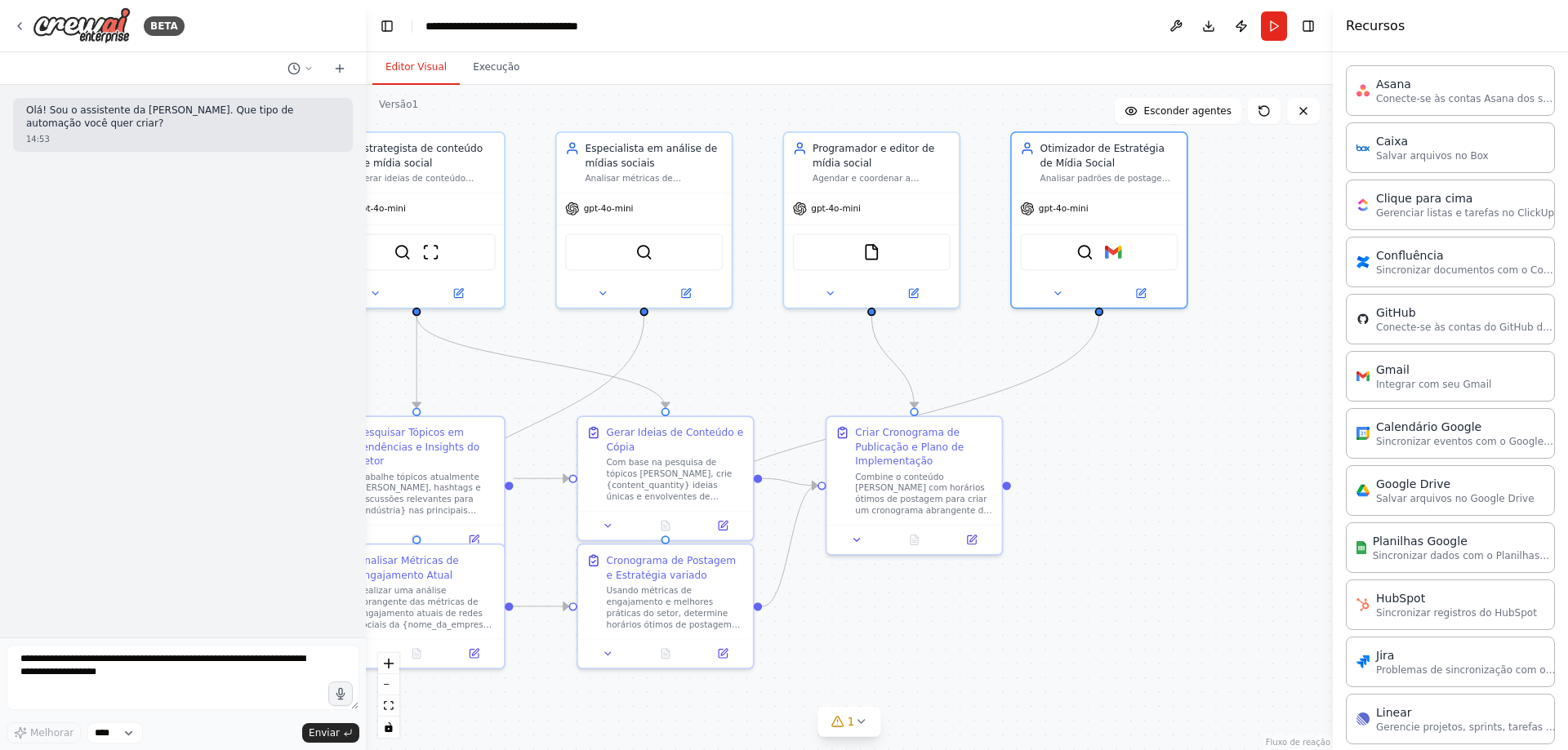
drag, startPoint x: 1232, startPoint y: 495, endPoint x: 1126, endPoint y: 466, distance: 109.9
click at [1126, 466] on div ".deletable-edge-delete-btn { width: 20px; height: 20px; border: 0px solid #ffff…" at bounding box center [849, 417] width 967 height 665
click at [847, 722] on div "1" at bounding box center [843, 721] width 24 height 16
drag, startPoint x: 735, startPoint y: 723, endPoint x: 920, endPoint y: 713, distance: 185.3
click at [920, 713] on font "A integração com o Gmail não está conectada. Conecte-[PERSON_NAME] de usá-la." at bounding box center [859, 718] width 409 height 11
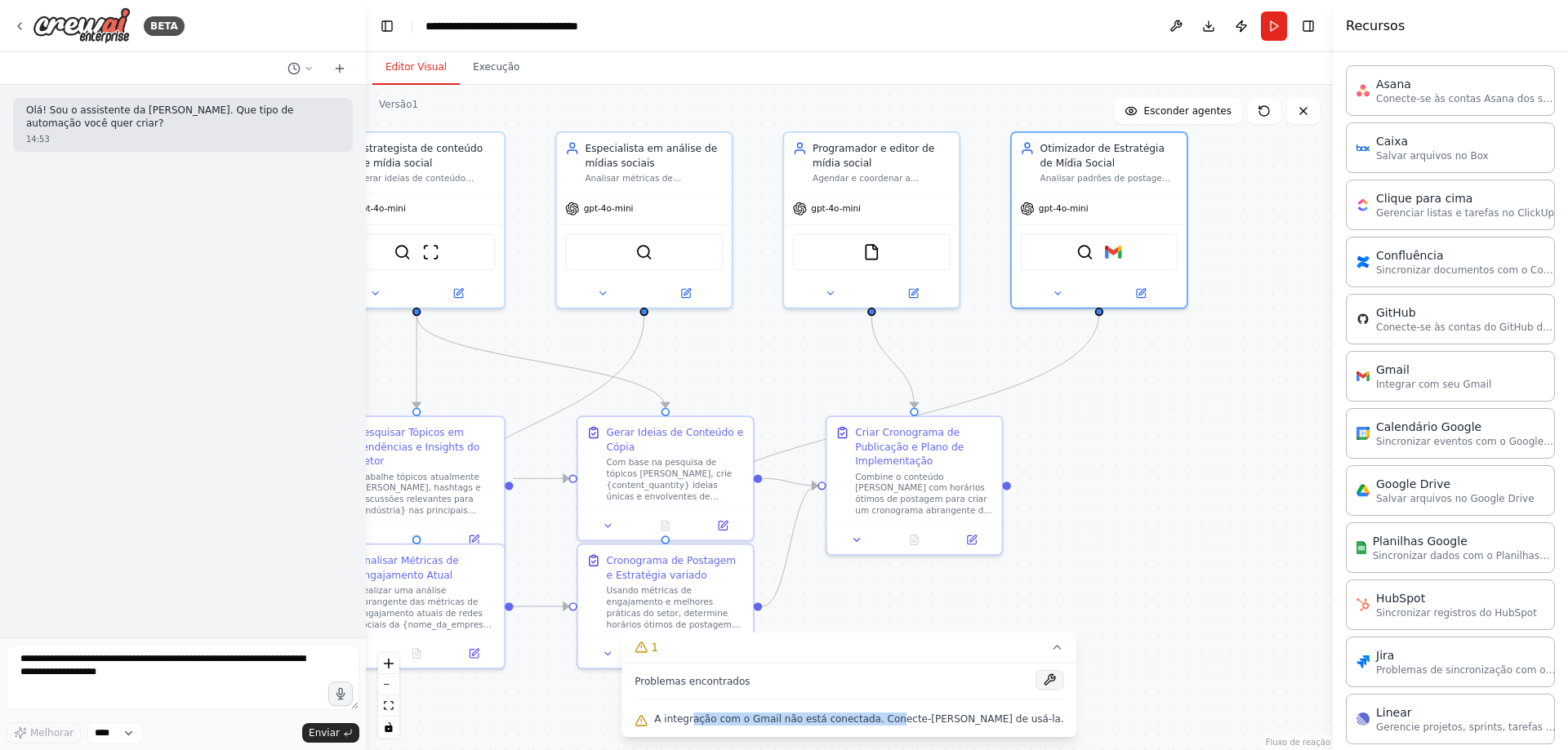
click at [1037, 680] on button at bounding box center [1050, 680] width 27 height 20
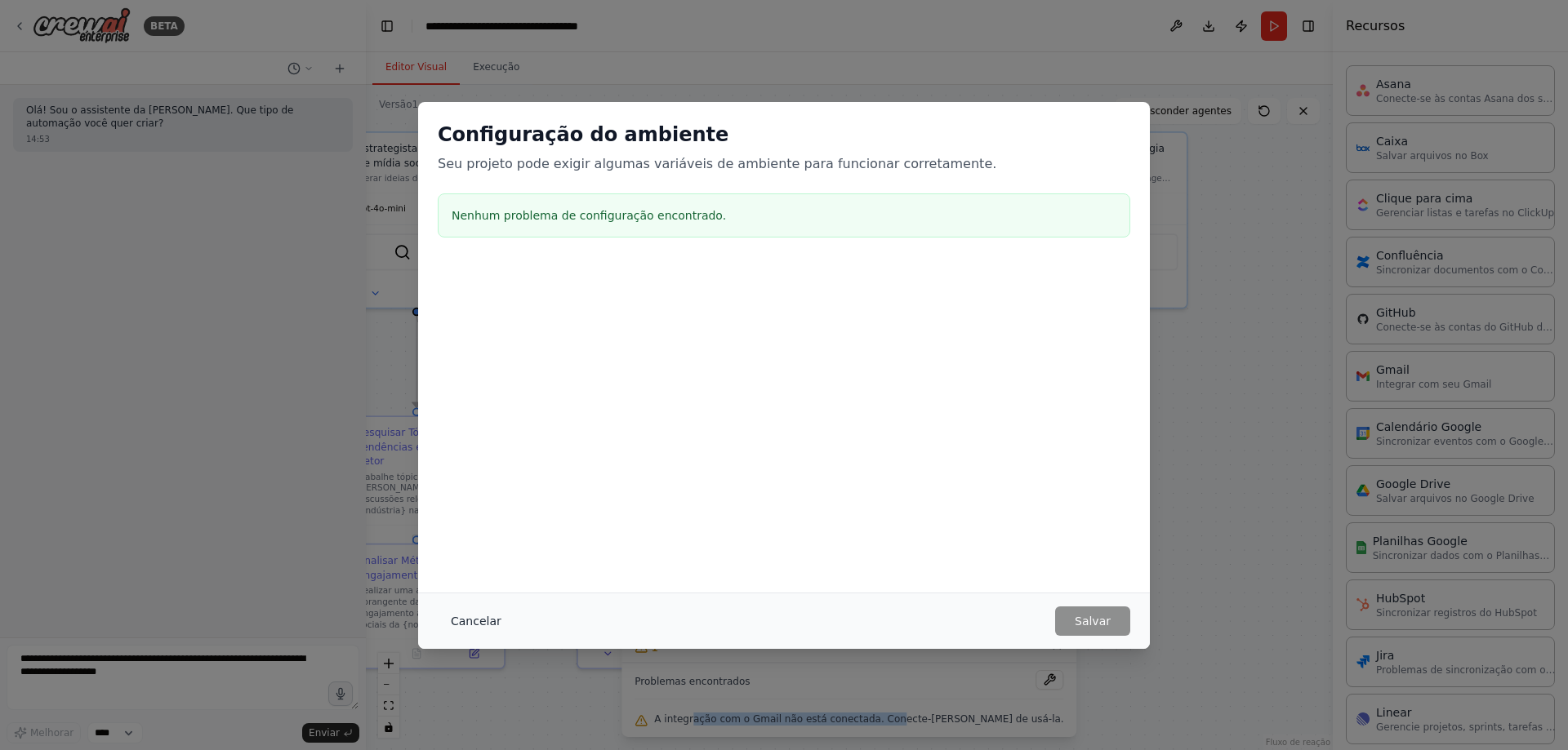
click at [487, 618] on font "Cancelar" at bounding box center [476, 621] width 50 height 13
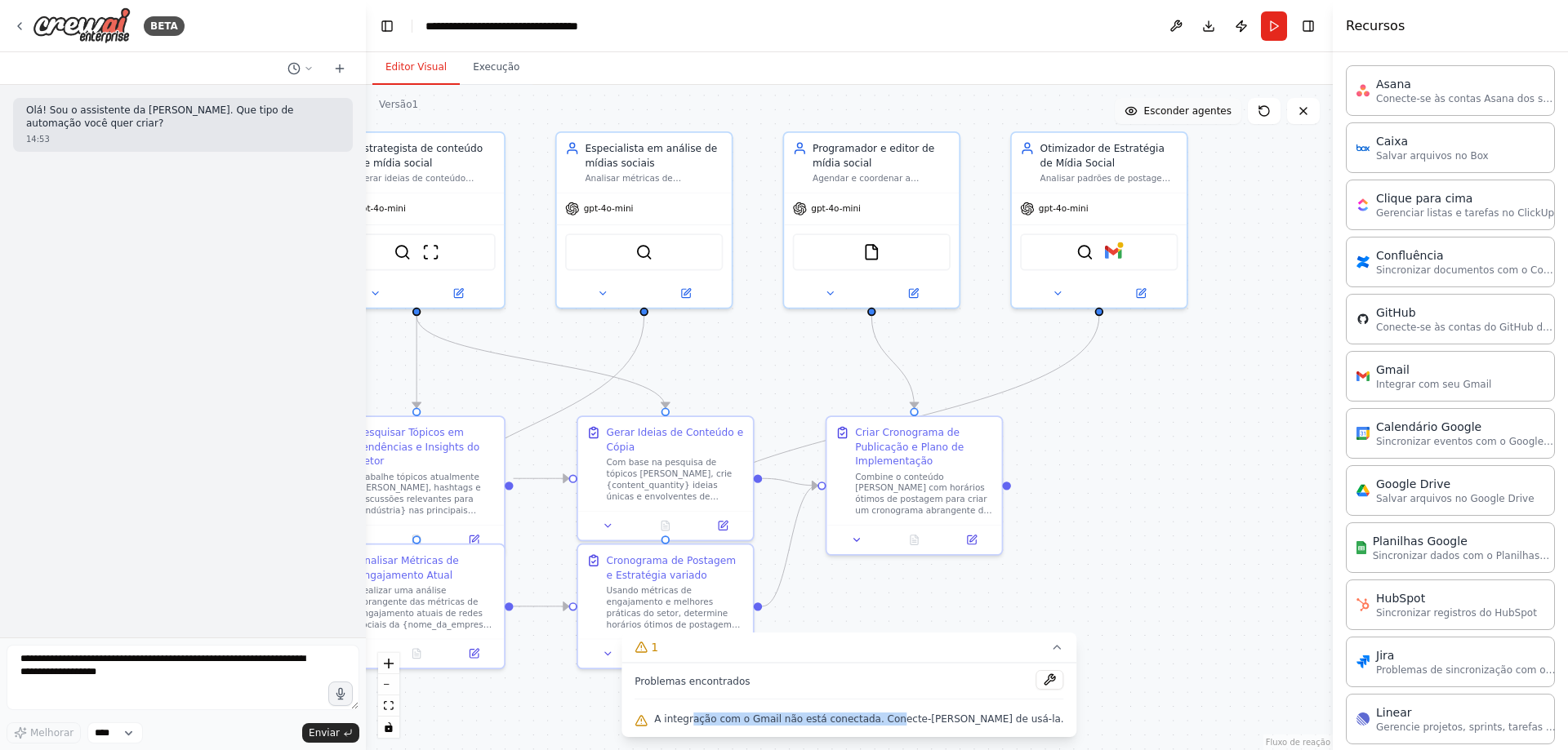
click at [1206, 119] on button "Esconder agentes" at bounding box center [1178, 111] width 127 height 27
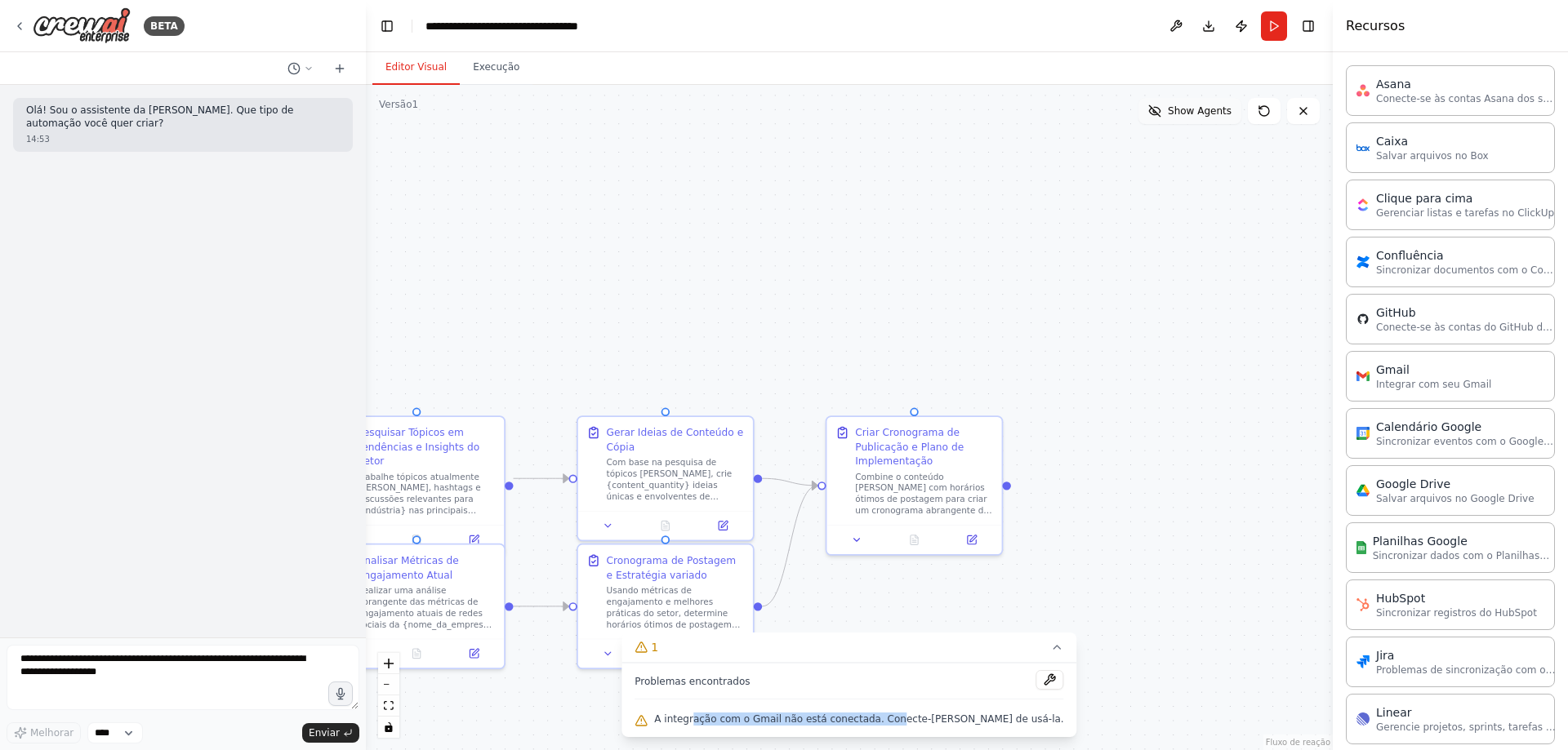
click at [1206, 119] on button "Show Agents" at bounding box center [1190, 111] width 103 height 27
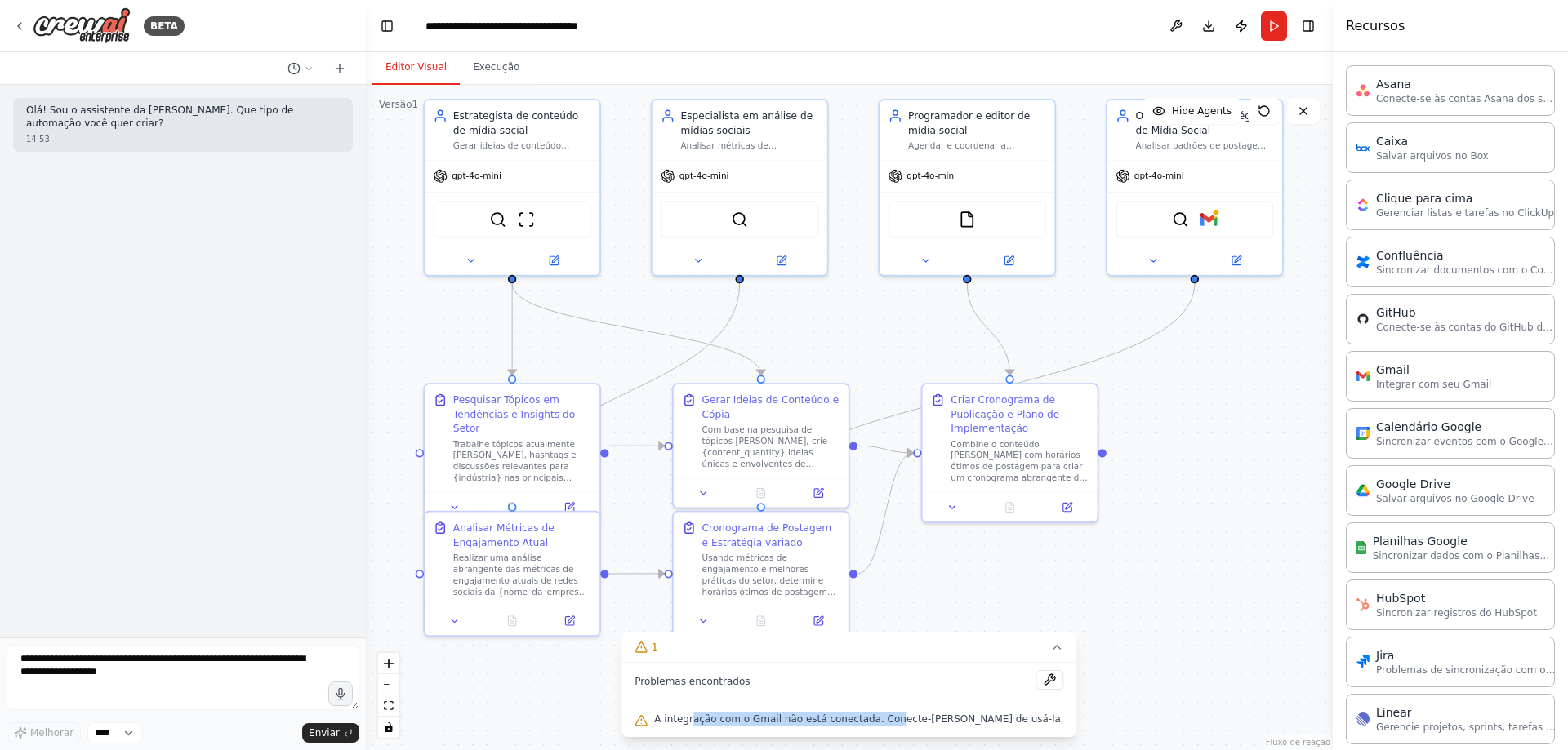
drag, startPoint x: 1147, startPoint y: 446, endPoint x: 1243, endPoint y: 414, distance: 101.2
click at [1243, 414] on div ".deletable-edge-delete-btn { width: 20px; height: 20px; border: 0px solid #ffff…" at bounding box center [849, 417] width 967 height 665
click at [700, 488] on icon at bounding box center [703, 490] width 11 height 11
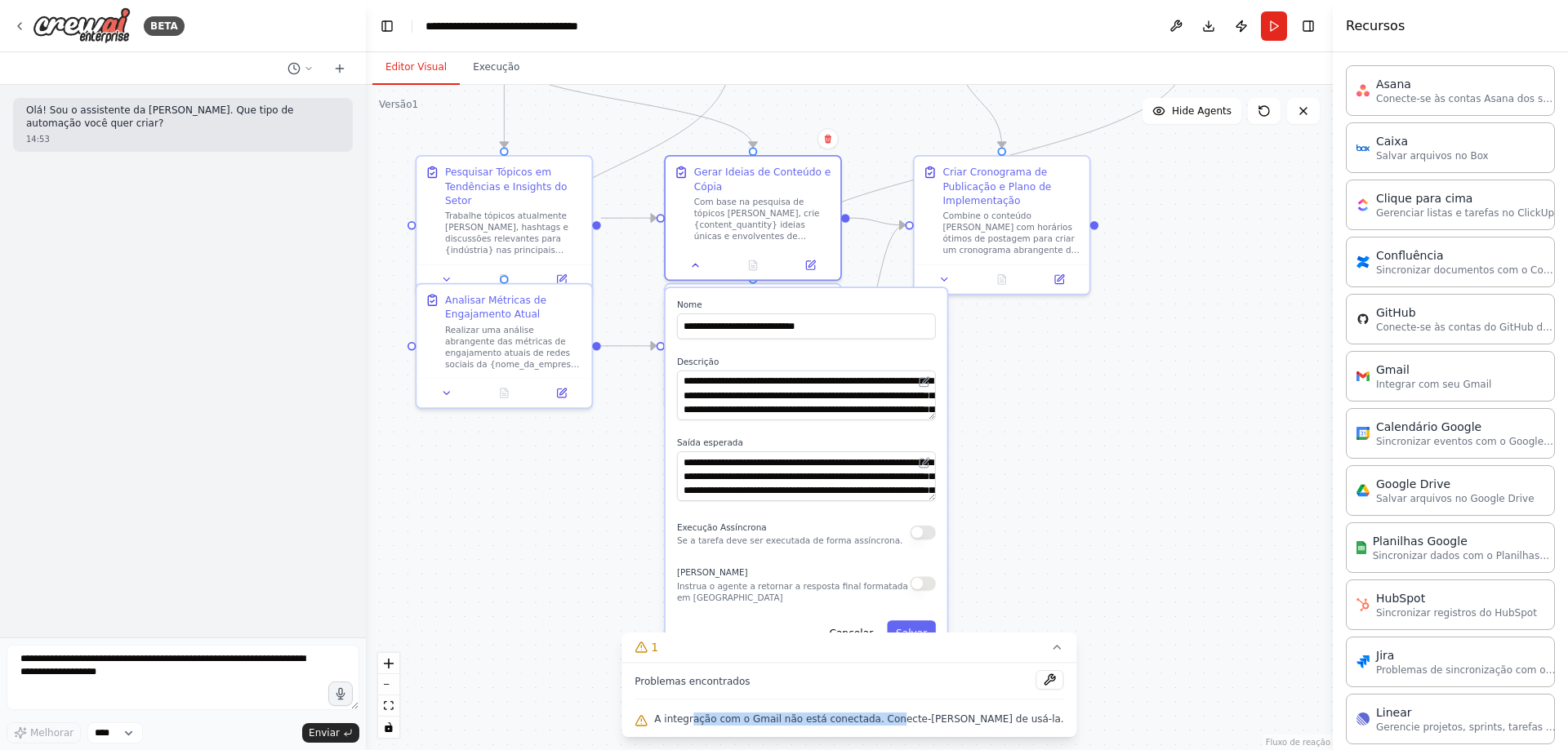
drag, startPoint x: 973, startPoint y: 574, endPoint x: 1032, endPoint y: 363, distance: 219.1
click at [1032, 363] on div ".deletable-edge-delete-btn { width: 20px; height: 20px; border: 0px solid #ffff…" at bounding box center [849, 417] width 967 height 665
click at [1051, 647] on icon at bounding box center [1057, 647] width 13 height 13
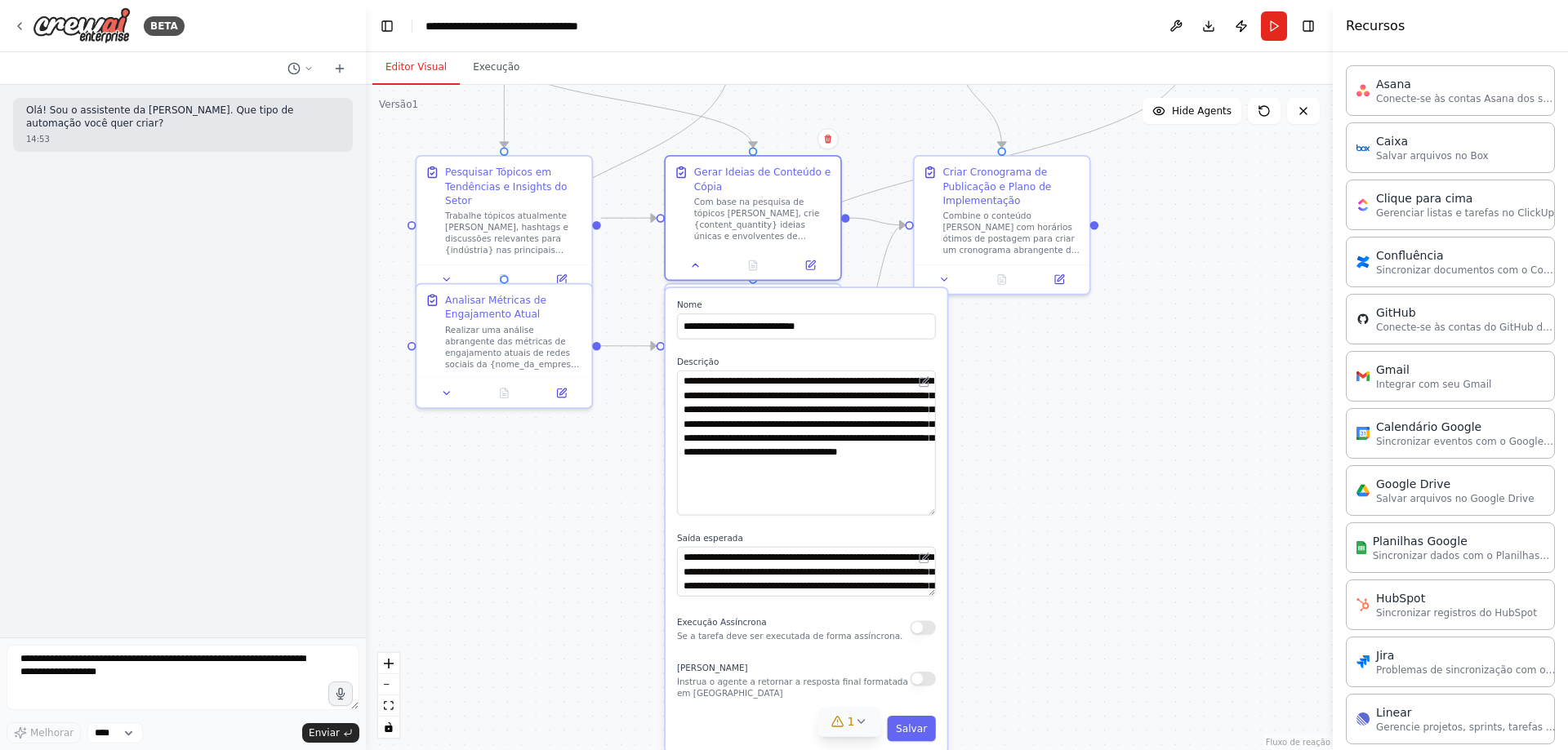
drag, startPoint x: 930, startPoint y: 418, endPoint x: 930, endPoint y: 514, distance: 96.0
click at [930, 514] on textarea "**********" at bounding box center [806, 443] width 259 height 145
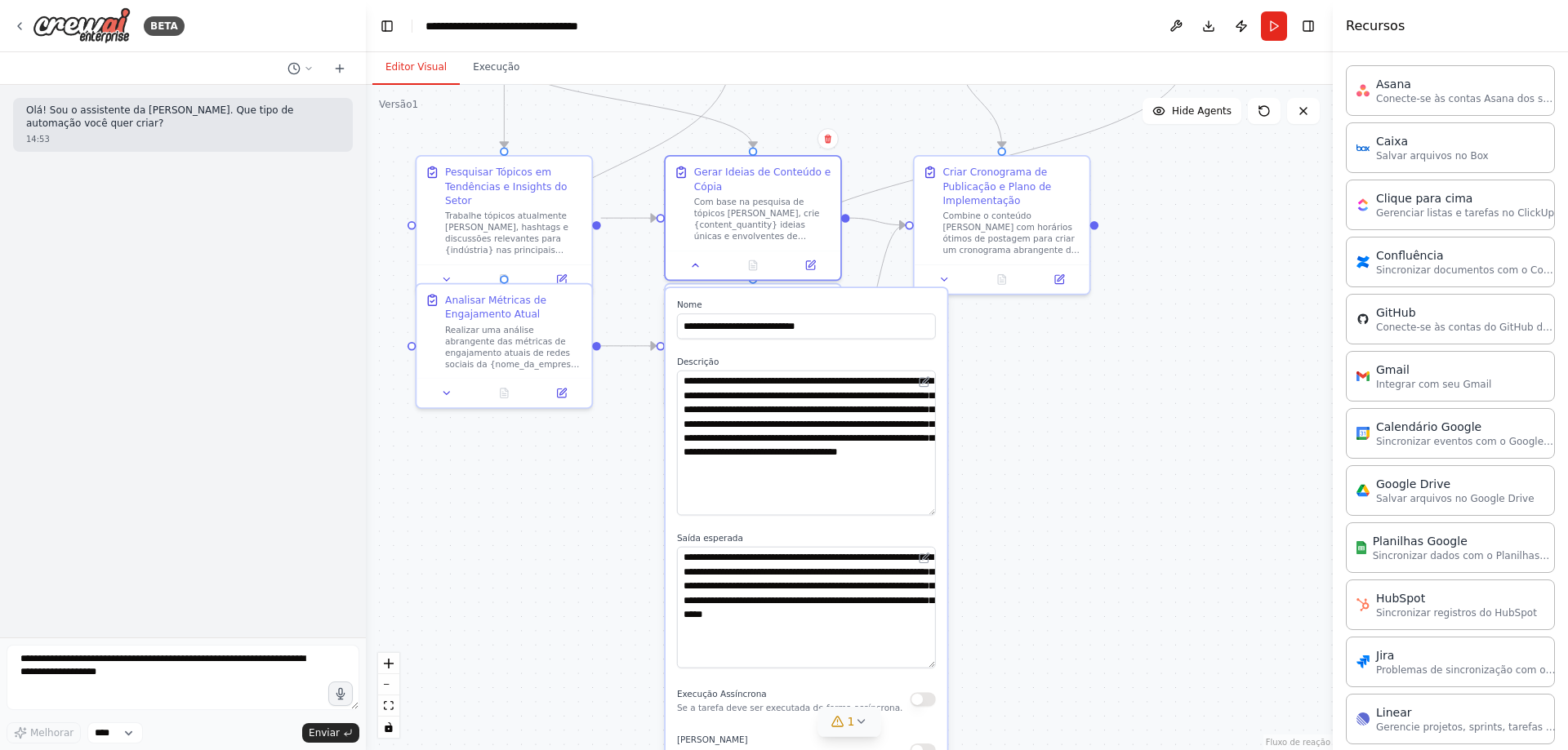
drag, startPoint x: 928, startPoint y: 589, endPoint x: 916, endPoint y: 661, distance: 73.0
click at [916, 661] on textarea "**********" at bounding box center [806, 608] width 259 height 121
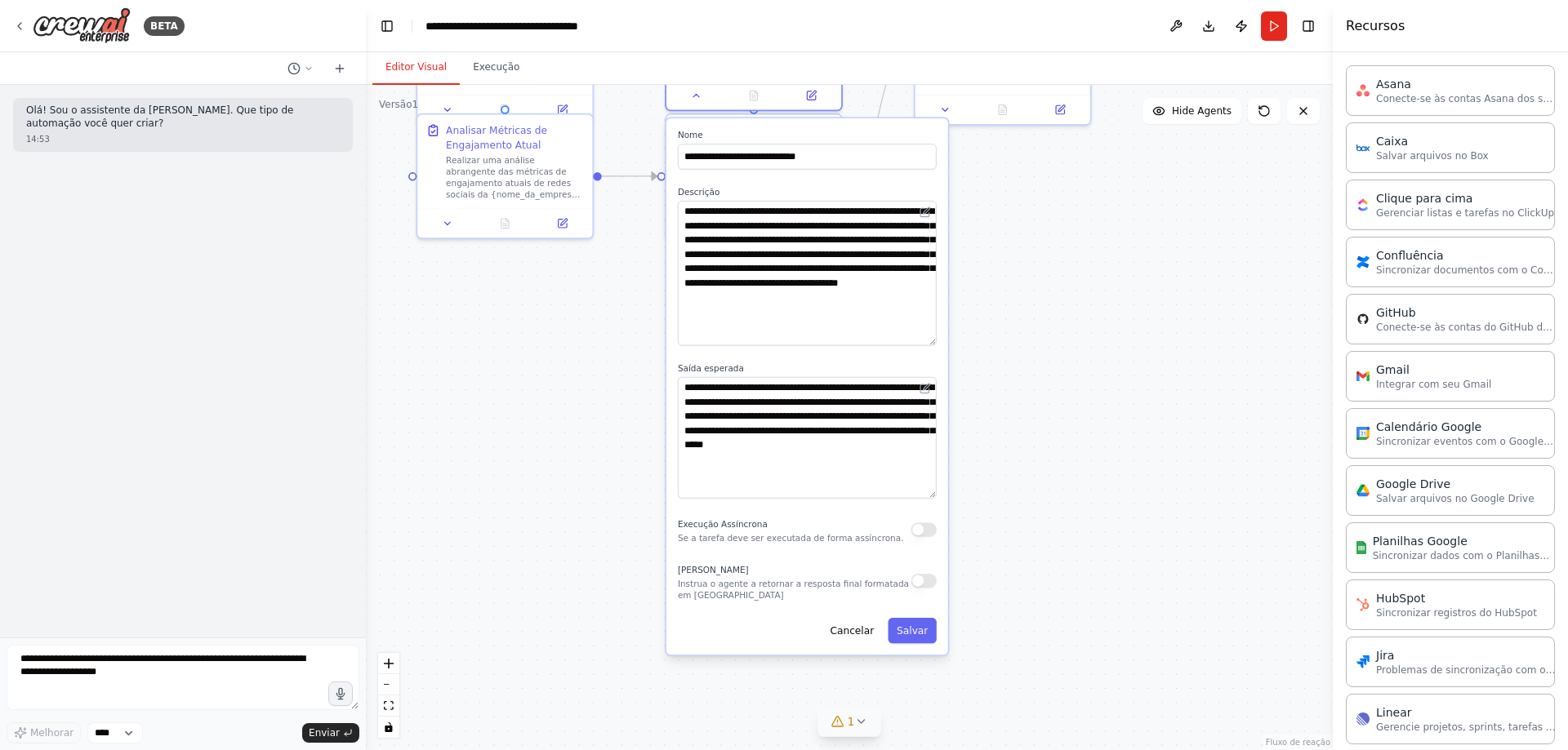
drag, startPoint x: 989, startPoint y: 629, endPoint x: 989, endPoint y: 408, distance: 221.0
click at [989, 408] on div ".deletable-edge-delete-btn { width: 20px; height: 20px; border: 0px solid #ffff…" at bounding box center [849, 417] width 967 height 665
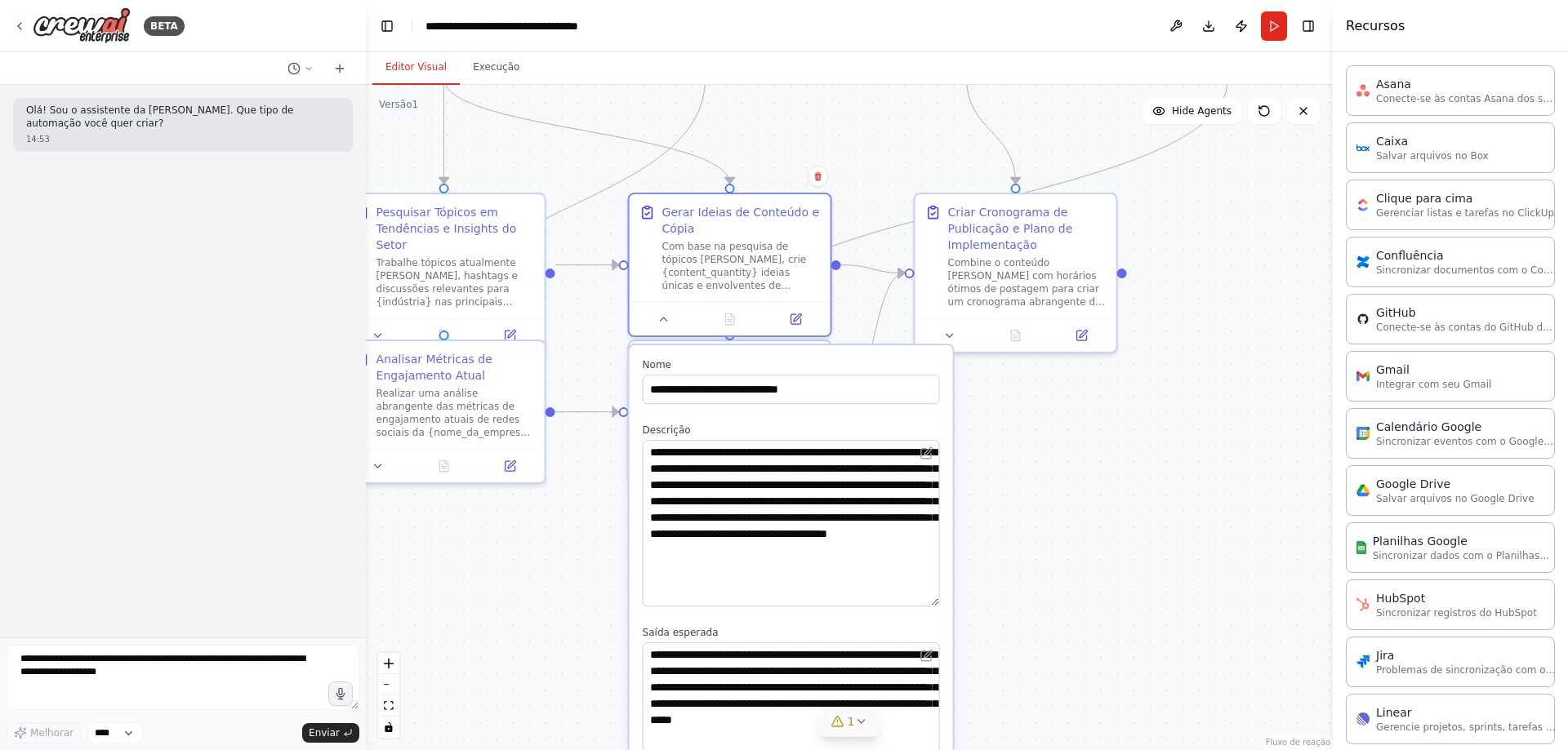
drag, startPoint x: 1075, startPoint y: 333, endPoint x: 1067, endPoint y: 672, distance: 339.1
click at [1067, 672] on div ".deletable-edge-delete-btn { width: 20px; height: 20px; border: 0px solid #ffff…" at bounding box center [849, 417] width 967 height 665
click at [662, 321] on icon at bounding box center [664, 316] width 13 height 13
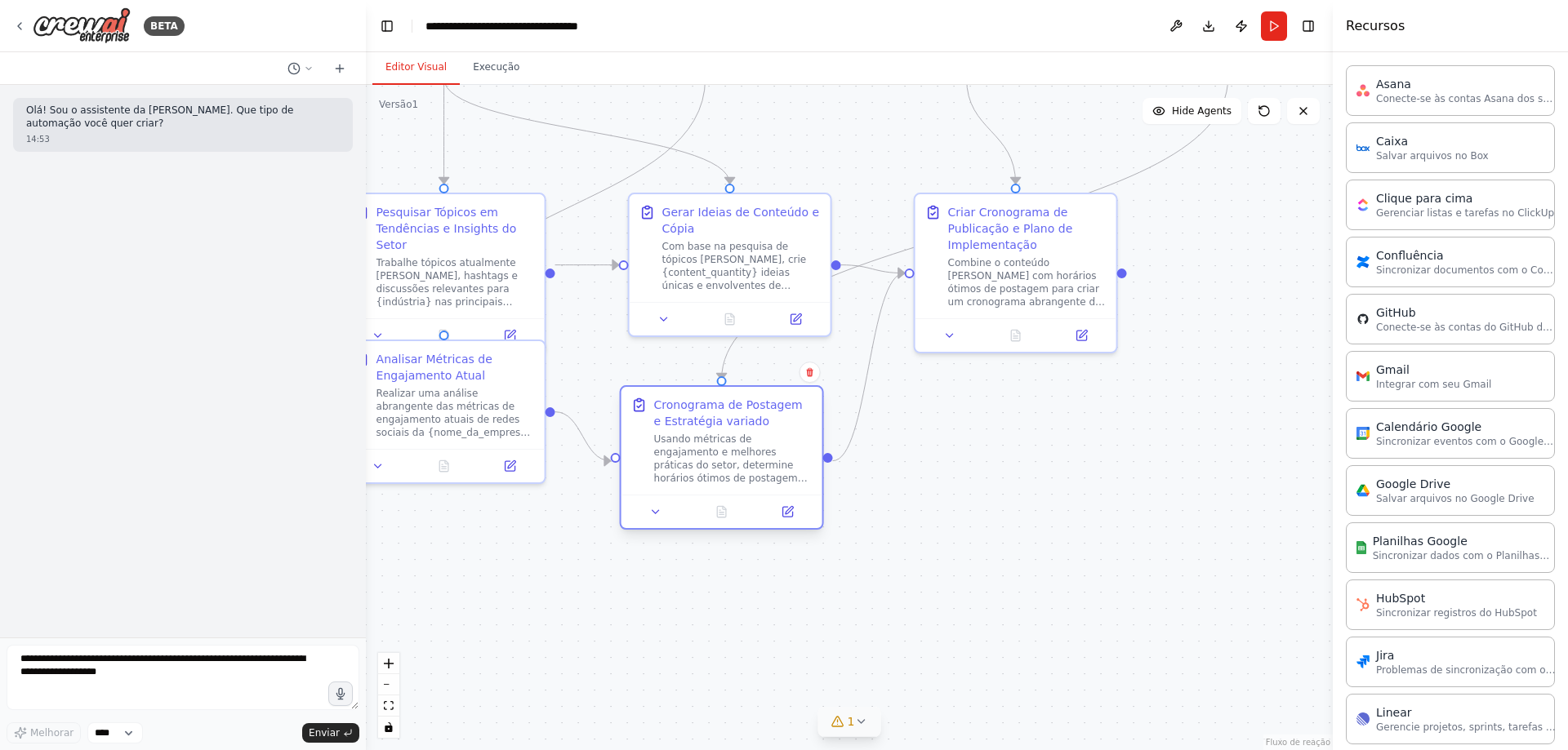
drag, startPoint x: 740, startPoint y: 399, endPoint x: 735, endPoint y: 450, distance: 51.2
click at [735, 450] on font "Usando métricas de engajamento e melhores práticas do setor, determine horários…" at bounding box center [731, 524] width 153 height 181
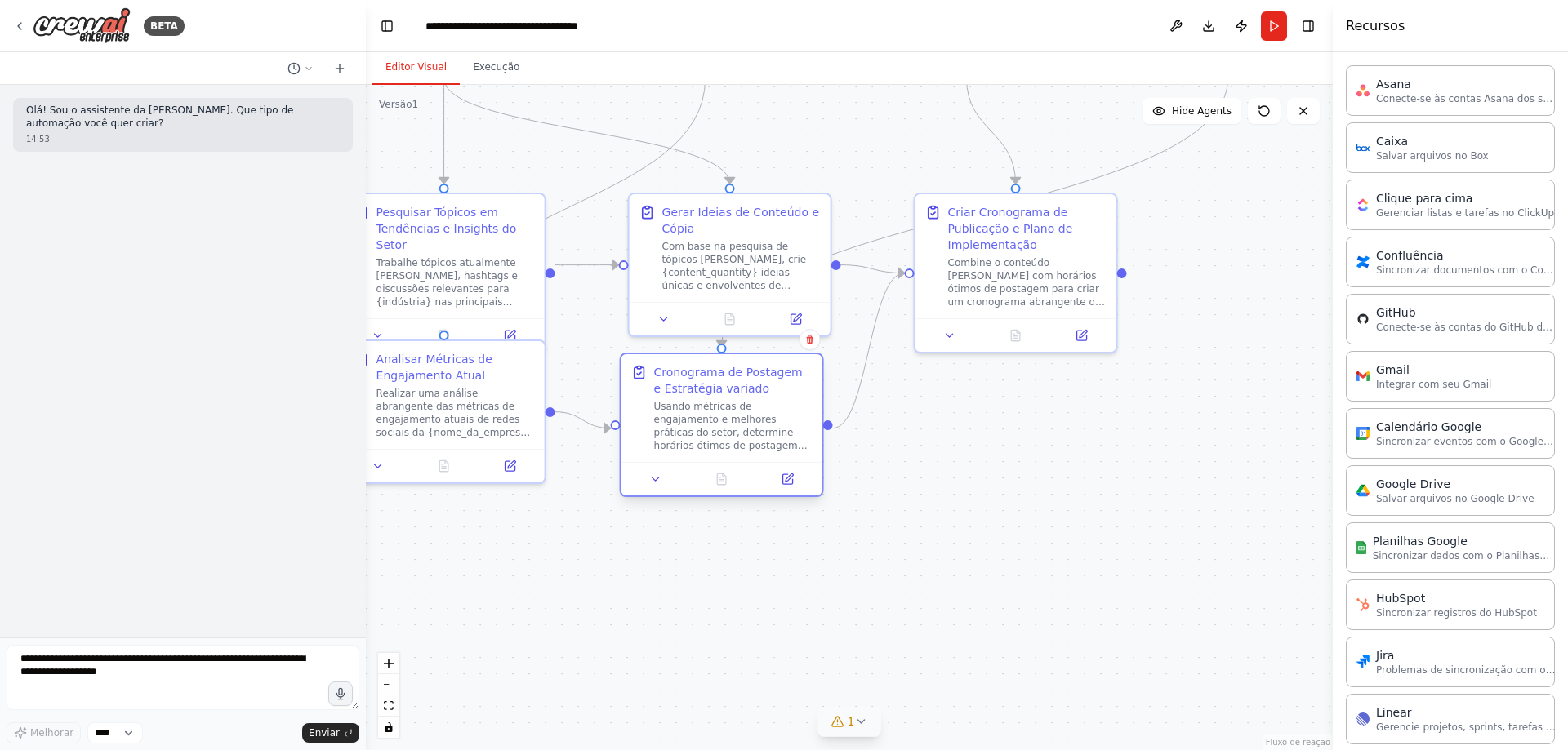
drag, startPoint x: 747, startPoint y: 466, endPoint x: 752, endPoint y: 430, distance: 36.3
click at [752, 430] on font "Usando métricas de engajamento e melhores práticas do setor, determine horários…" at bounding box center [731, 492] width 153 height 181
click at [652, 480] on icon at bounding box center [655, 479] width 13 height 13
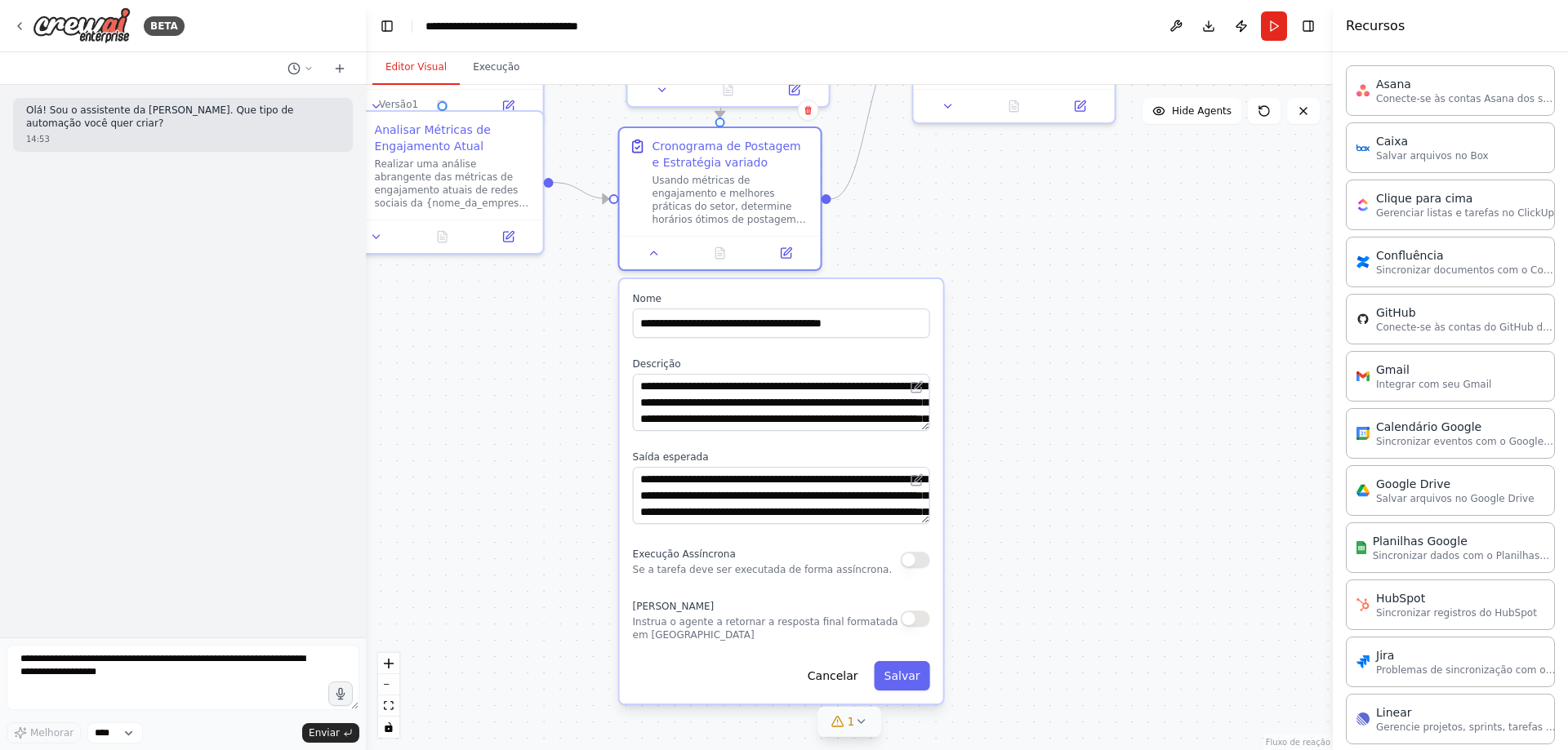
drag, startPoint x: 1003, startPoint y: 581, endPoint x: 1002, endPoint y: 351, distance: 230.0
click at [1002, 351] on div ".deletable-edge-delete-btn { width: 20px; height: 20px; border: 0px solid #ffff…" at bounding box center [849, 417] width 967 height 665
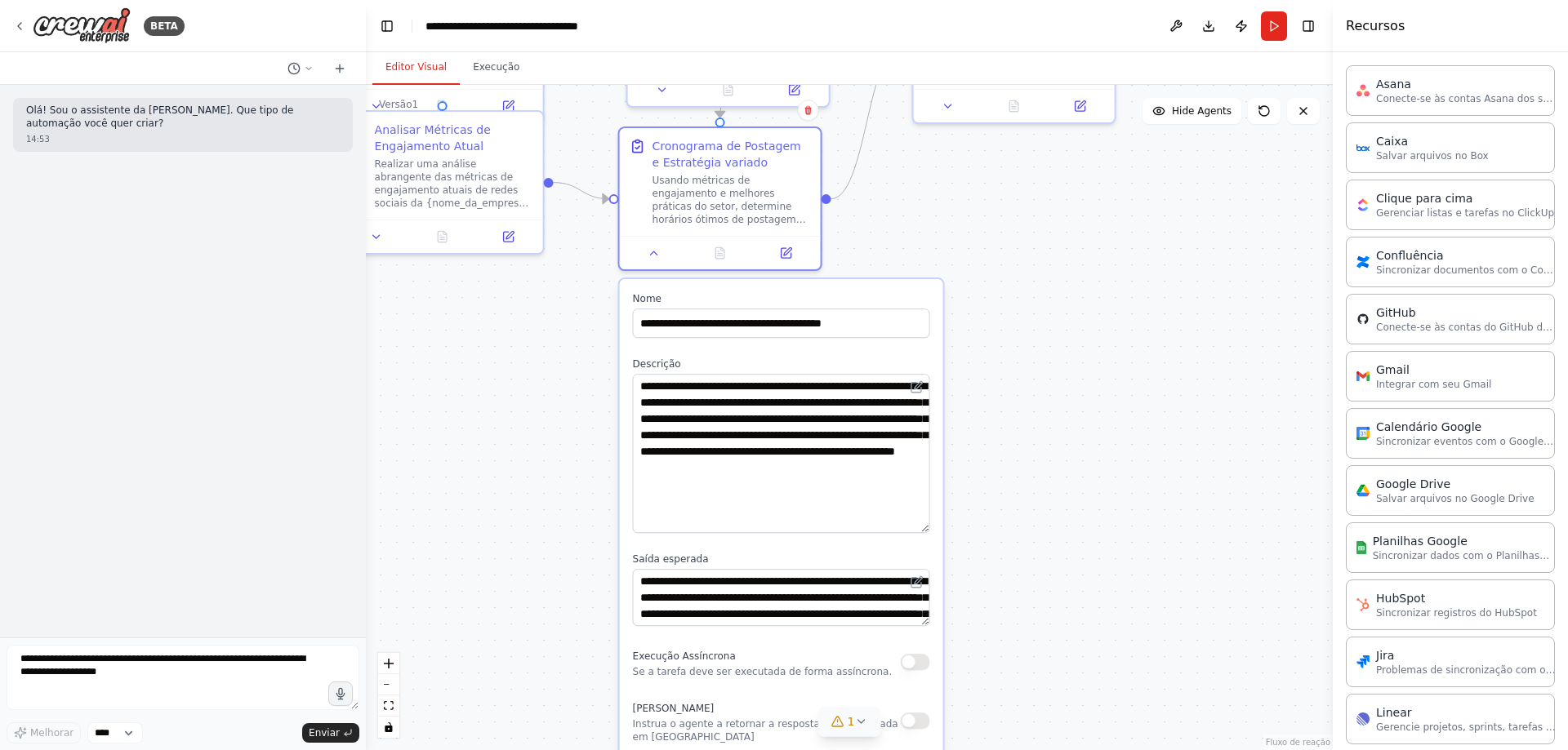
drag, startPoint x: 918, startPoint y: 428, endPoint x: 911, endPoint y: 530, distance: 102.2
click at [911, 530] on textarea "**********" at bounding box center [782, 453] width 298 height 159
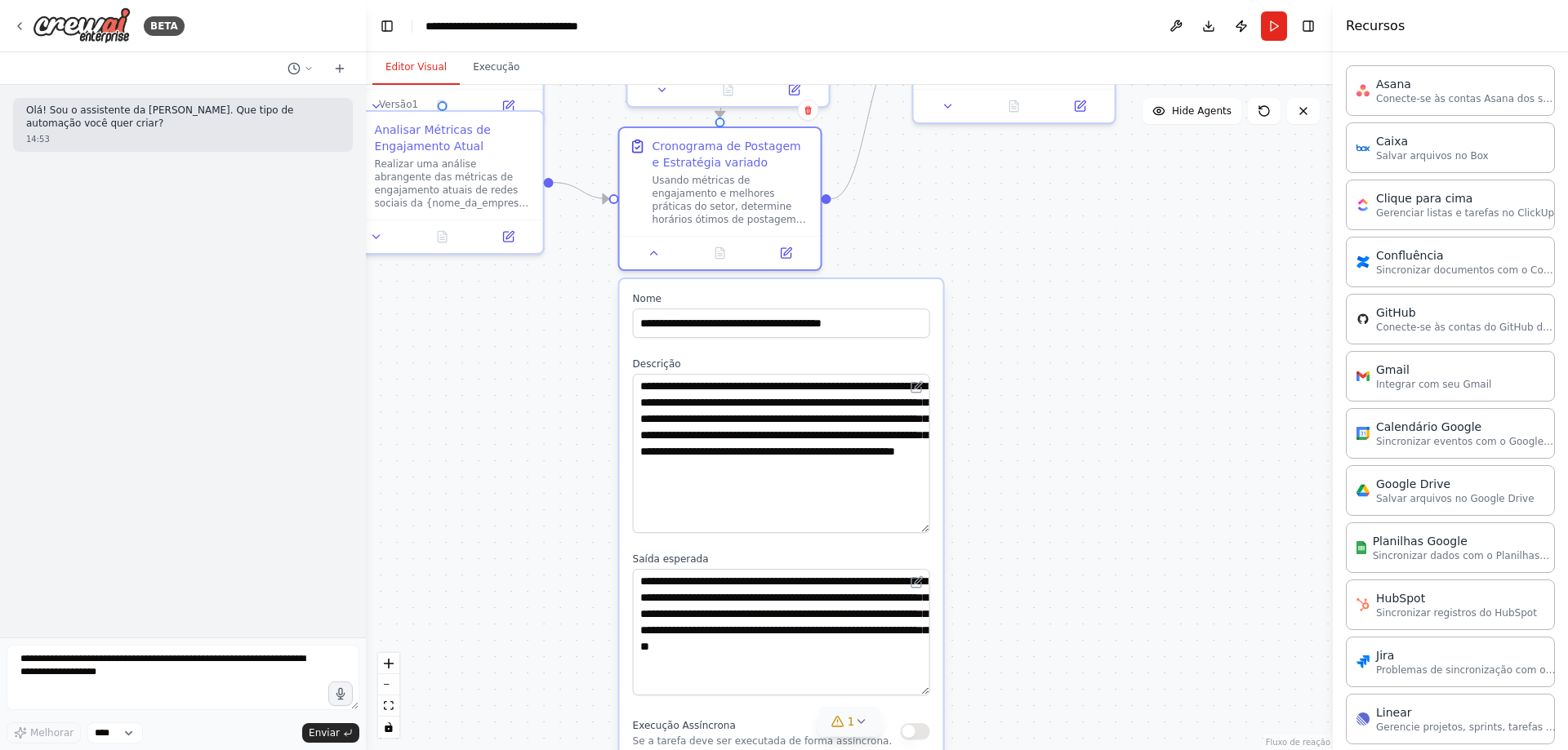
drag, startPoint x: 925, startPoint y: 624, endPoint x: 921, endPoint y: 694, distance: 70.1
click at [921, 694] on textarea "**********" at bounding box center [782, 632] width 298 height 127
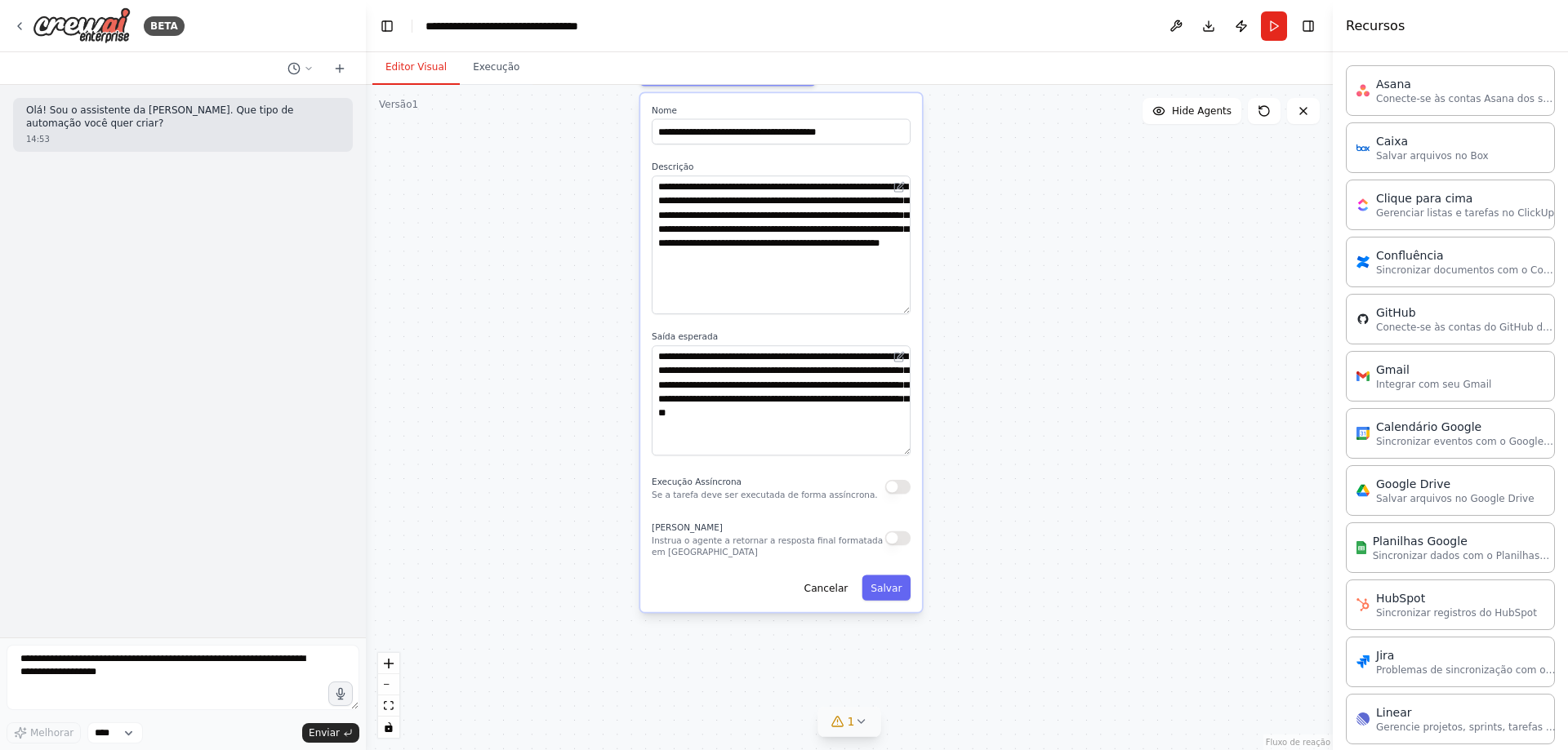
drag, startPoint x: 1037, startPoint y: 647, endPoint x: 1013, endPoint y: 393, distance: 255.1
click at [1013, 393] on div ".deletable-edge-delete-btn { width: 20px; height: 20px; border: 0px solid #ffff…" at bounding box center [849, 417] width 967 height 665
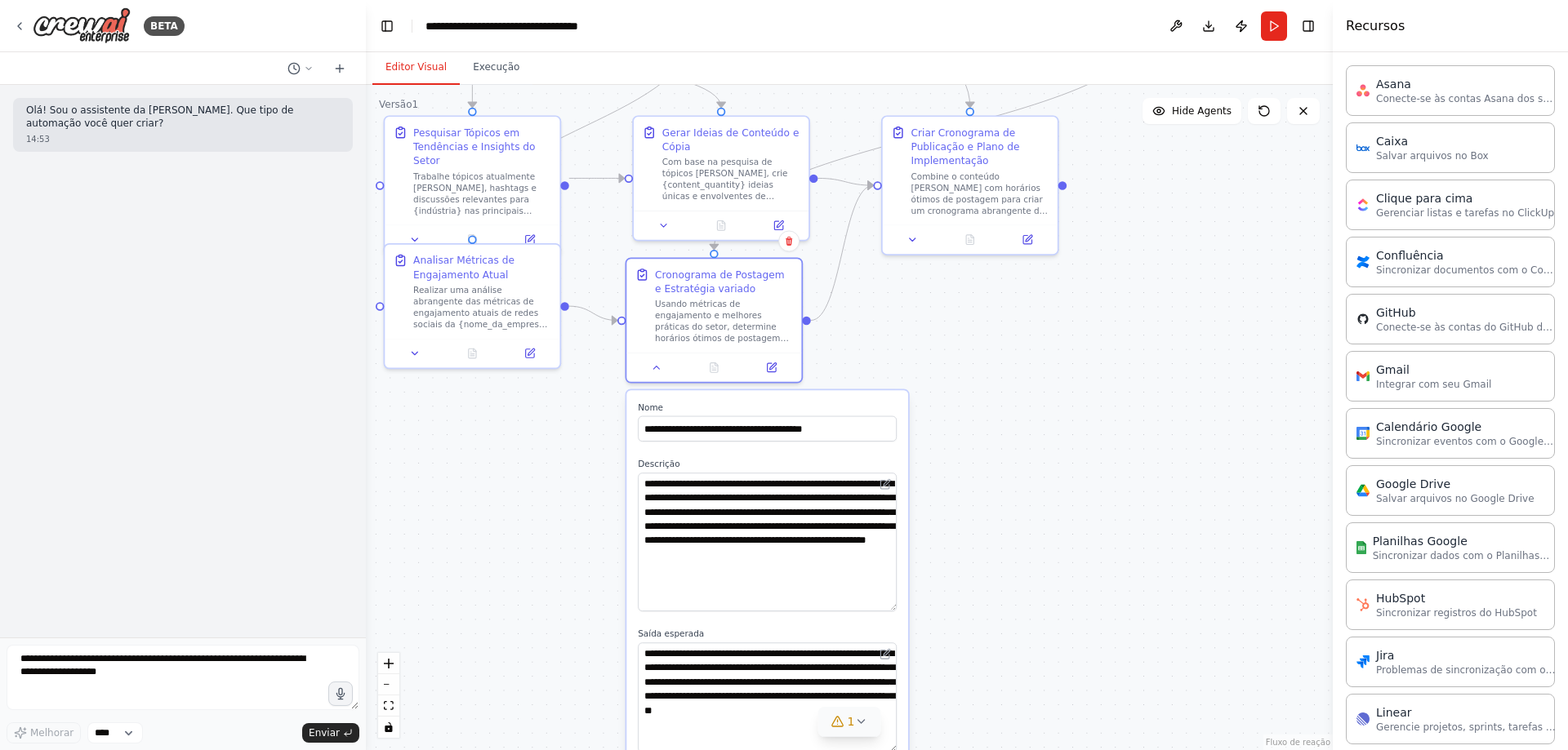
drag, startPoint x: 1019, startPoint y: 312, endPoint x: 1002, endPoint y: 646, distance: 334.4
click at [1002, 646] on div ".deletable-edge-delete-btn { width: 20px; height: 20px; border: 0px solid #ffff…" at bounding box center [849, 417] width 967 height 665
click at [659, 361] on icon at bounding box center [656, 364] width 11 height 11
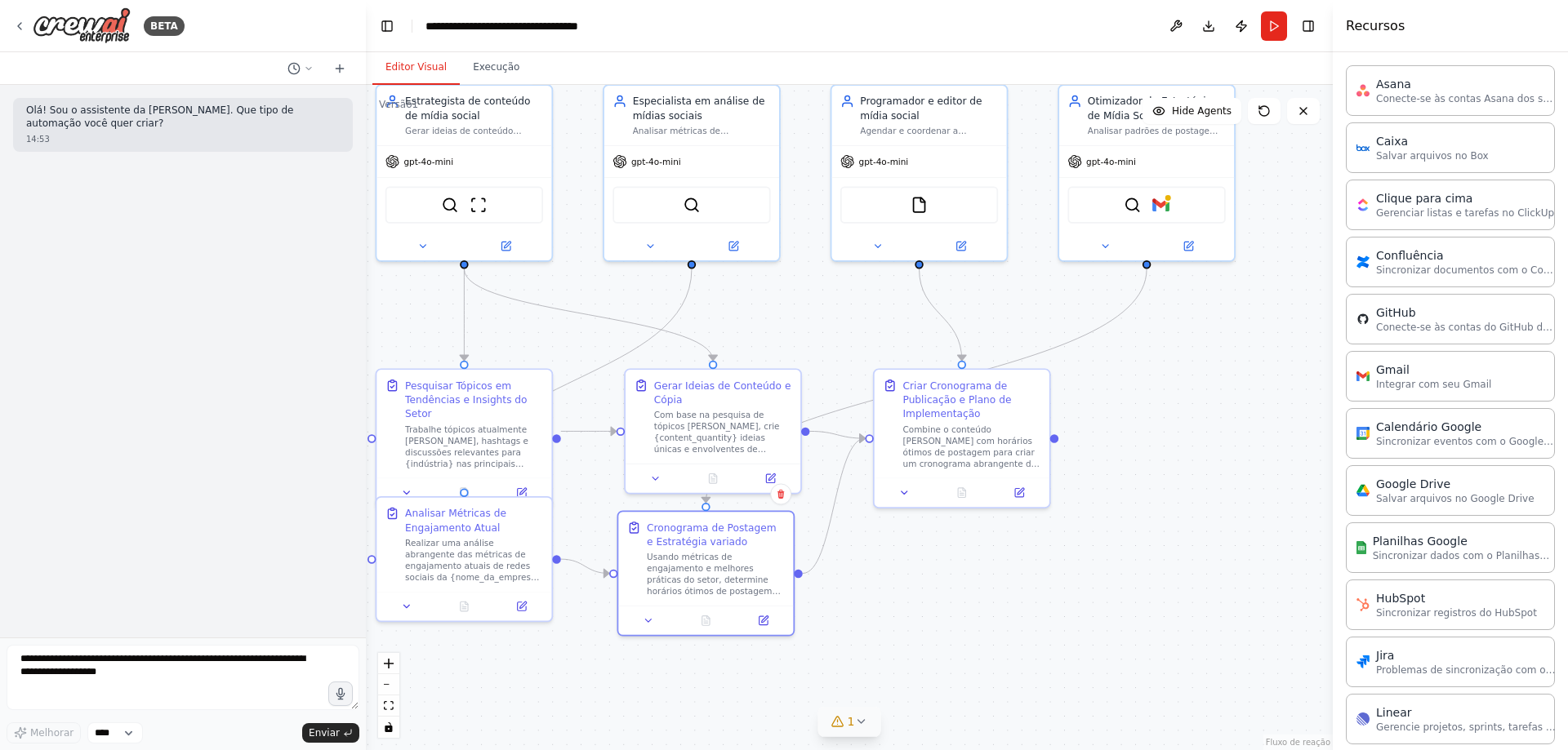
drag, startPoint x: 1007, startPoint y: 368, endPoint x: 998, endPoint y: 623, distance: 255.2
click at [998, 623] on div ".deletable-edge-delete-btn { width: 20px; height: 20px; border: 0px solid #ffff…" at bounding box center [849, 417] width 967 height 665
click at [905, 497] on button at bounding box center [904, 491] width 49 height 17
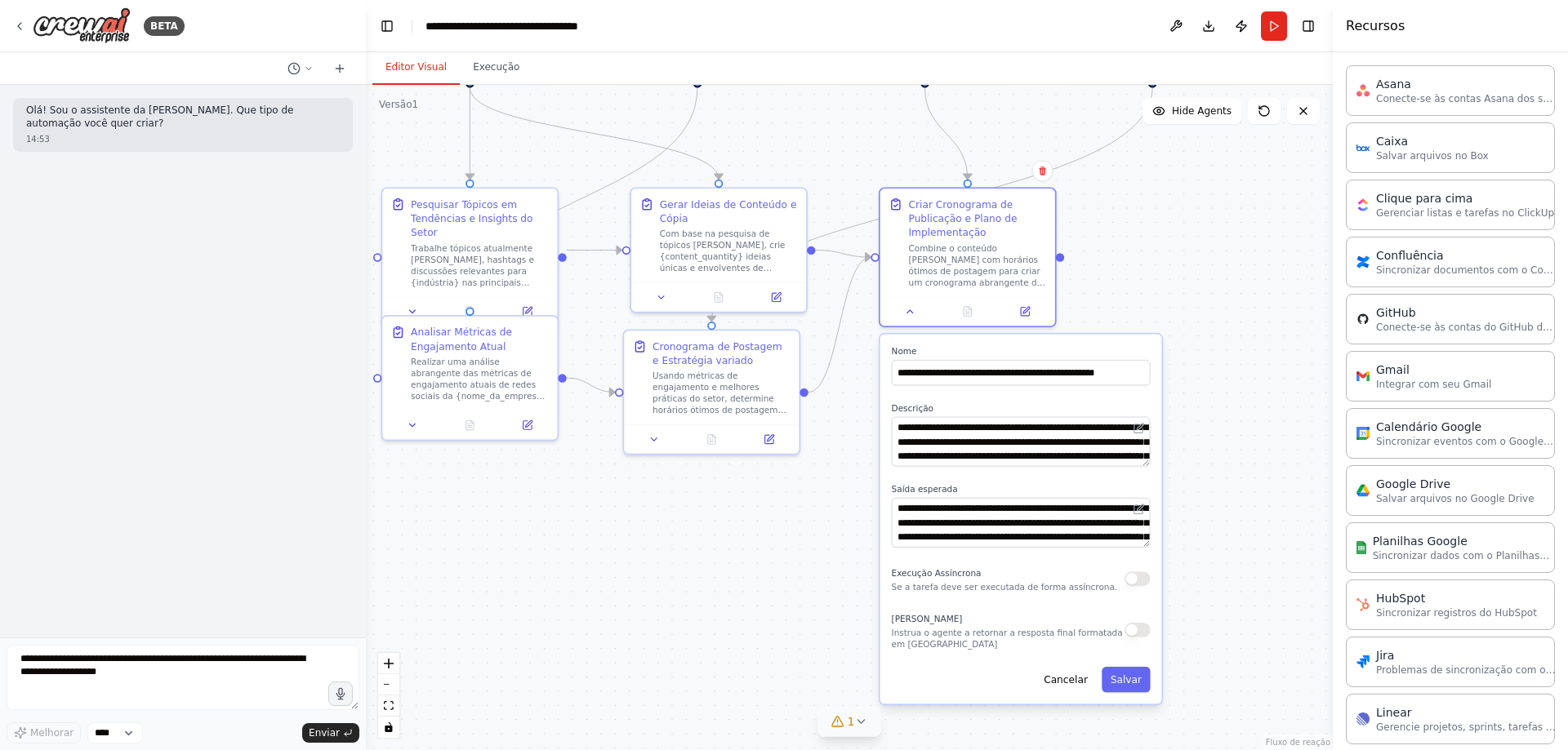
drag, startPoint x: 1188, startPoint y: 605, endPoint x: 1194, endPoint y: 422, distance: 183.1
click at [1194, 422] on div ".deletable-edge-delete-btn { width: 20px; height: 20px; border: 0px solid #ffff…" at bounding box center [849, 417] width 967 height 665
click at [908, 314] on icon at bounding box center [910, 308] width 11 height 11
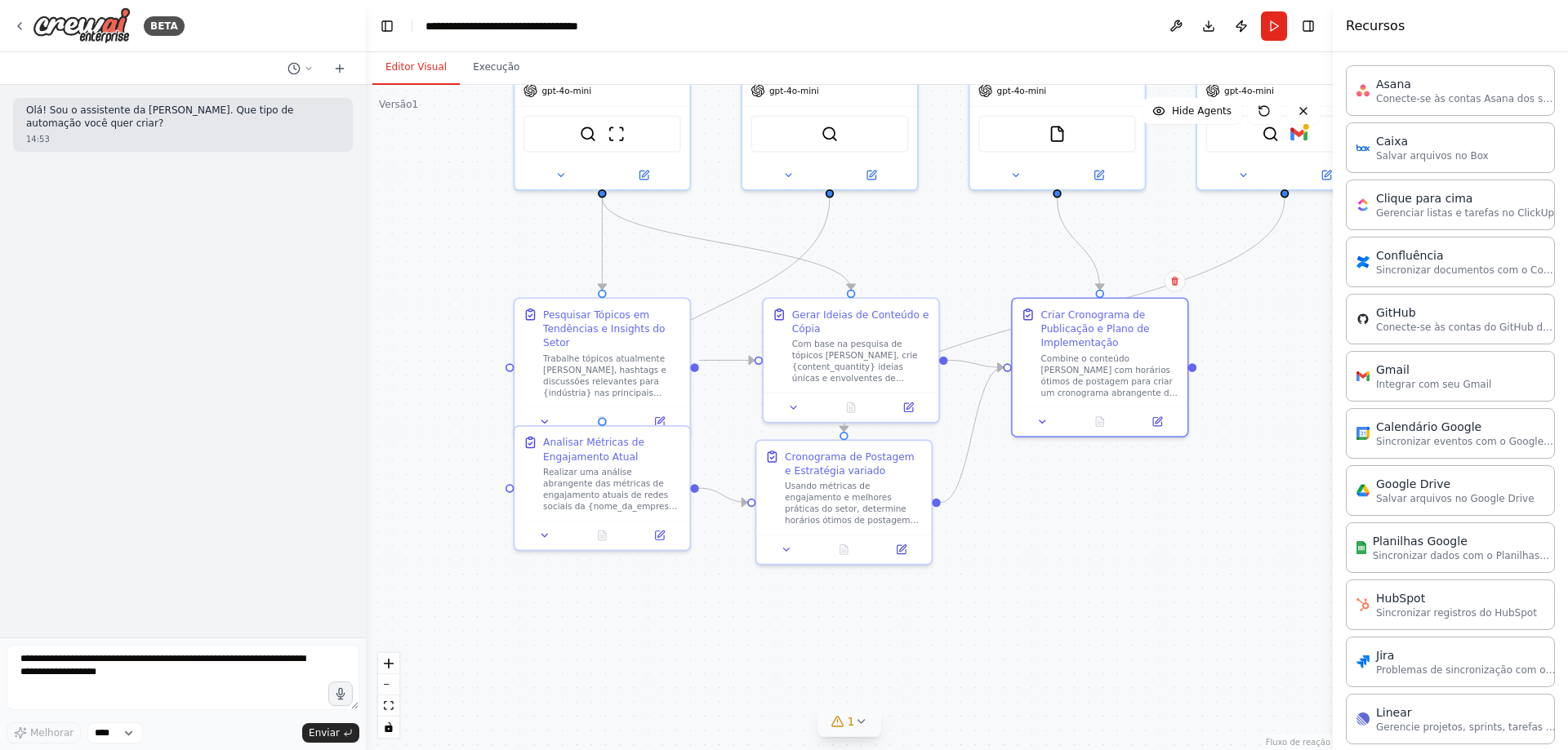
drag, startPoint x: 484, startPoint y: 541, endPoint x: 617, endPoint y: 652, distance: 173.2
click at [617, 652] on div ".deletable-edge-delete-btn { width: 20px; height: 20px; border: 0px solid #ffff…" at bounding box center [849, 417] width 967 height 665
click at [23, 19] on div "BETA" at bounding box center [98, 26] width 171 height 37
